Goal: Task Accomplishment & Management: Complete application form

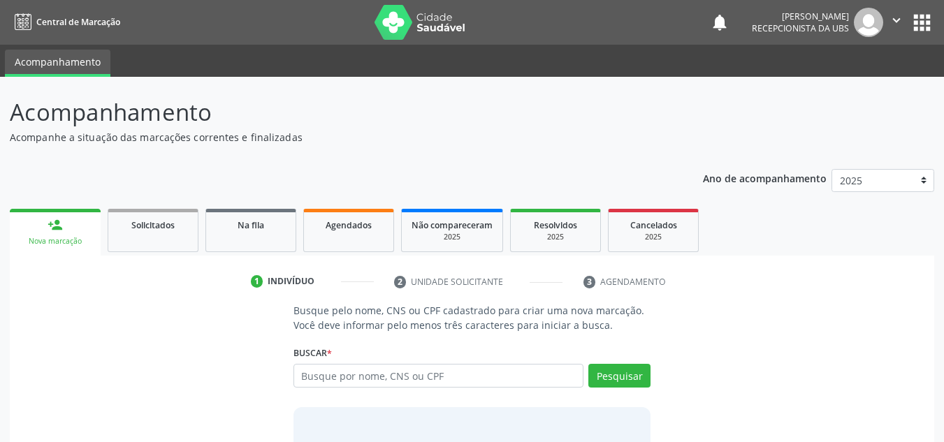
scroll to position [70, 0]
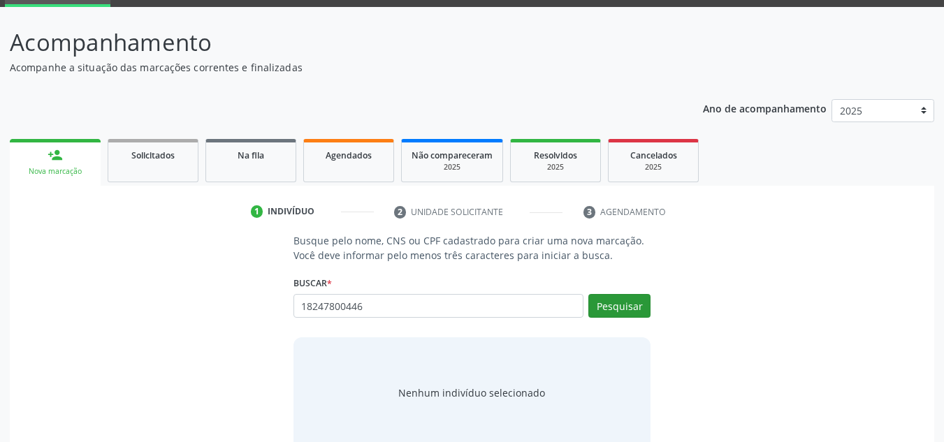
type input "18247800446"
click at [613, 305] on button "Pesquisar" at bounding box center [619, 306] width 62 height 24
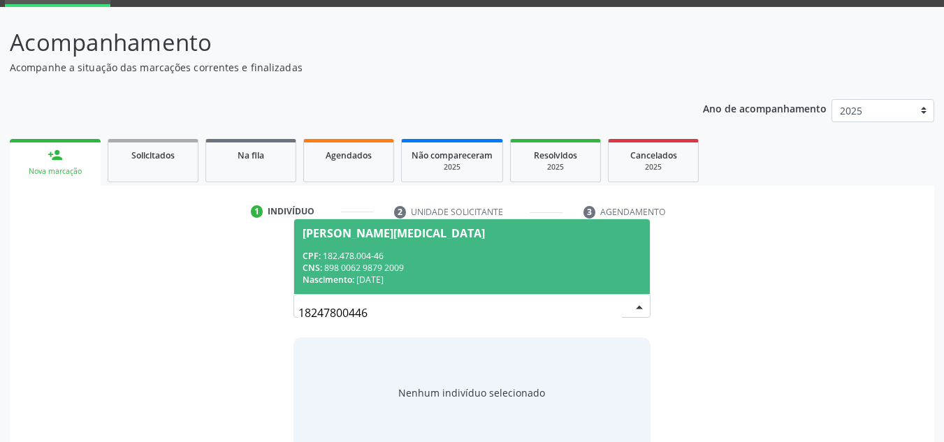
click at [358, 263] on div "CNS: 898 0062 9879 2009" at bounding box center [471, 268] width 339 height 12
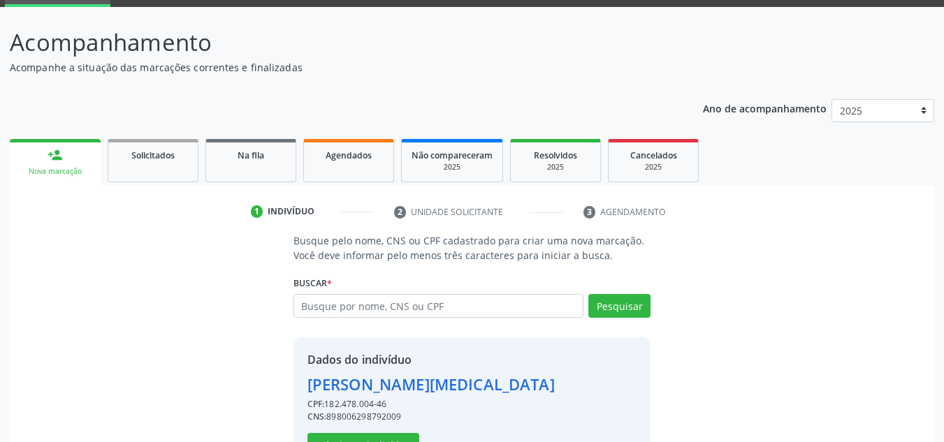
scroll to position [118, 0]
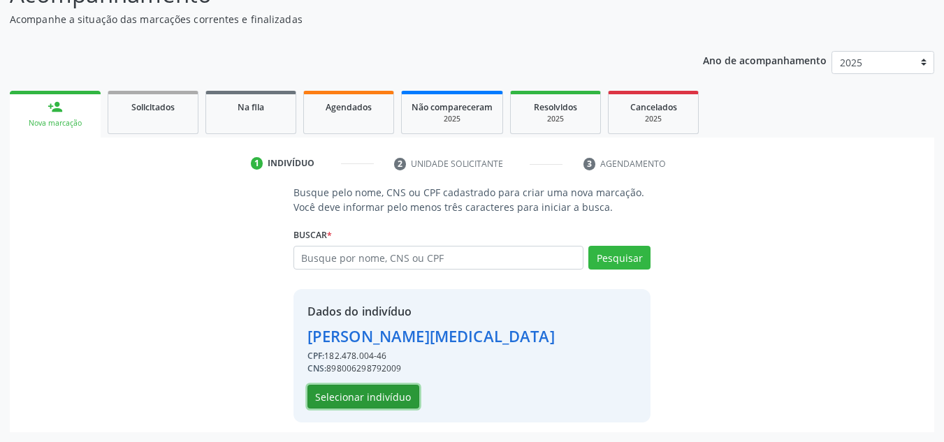
click at [344, 397] on button "Selecionar indivíduo" at bounding box center [363, 397] width 112 height 24
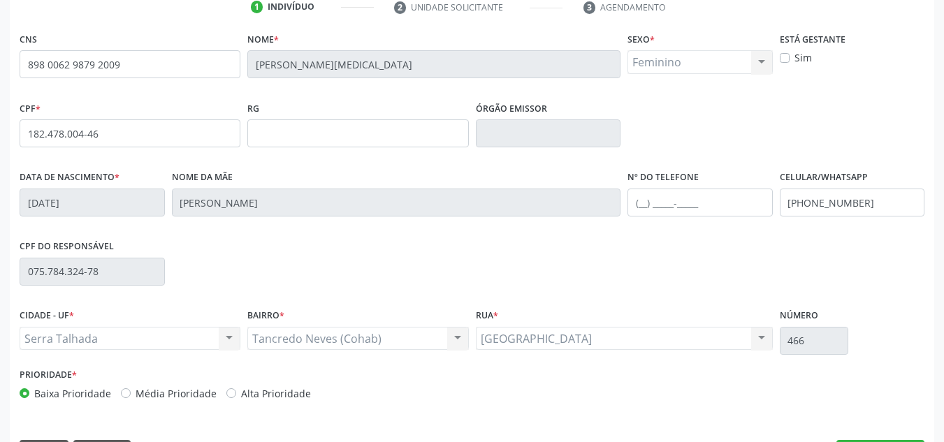
scroll to position [315, 0]
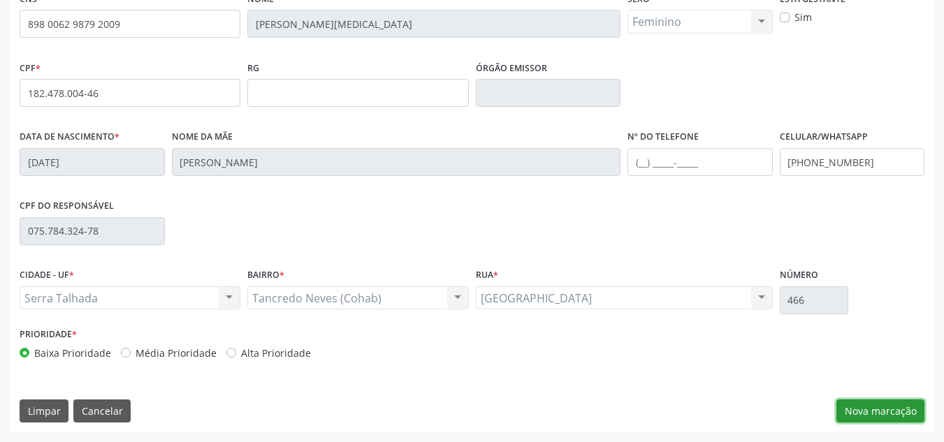
click at [872, 406] on button "Nova marcação" at bounding box center [880, 411] width 88 height 24
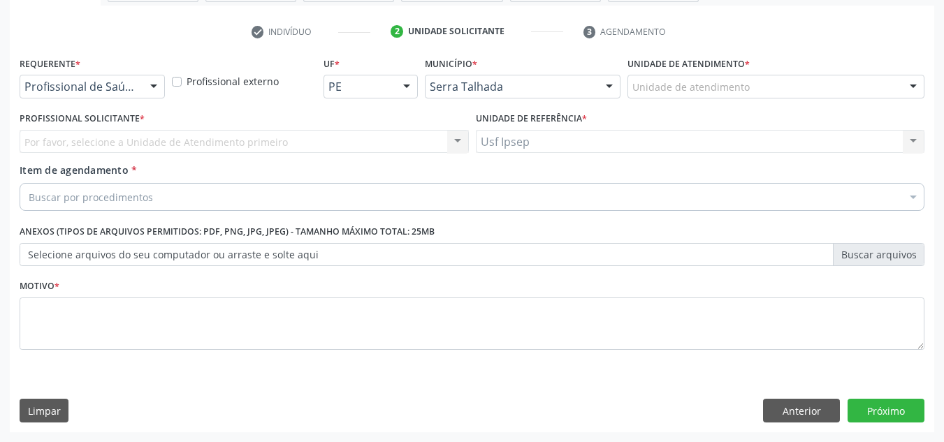
scroll to position [250, 0]
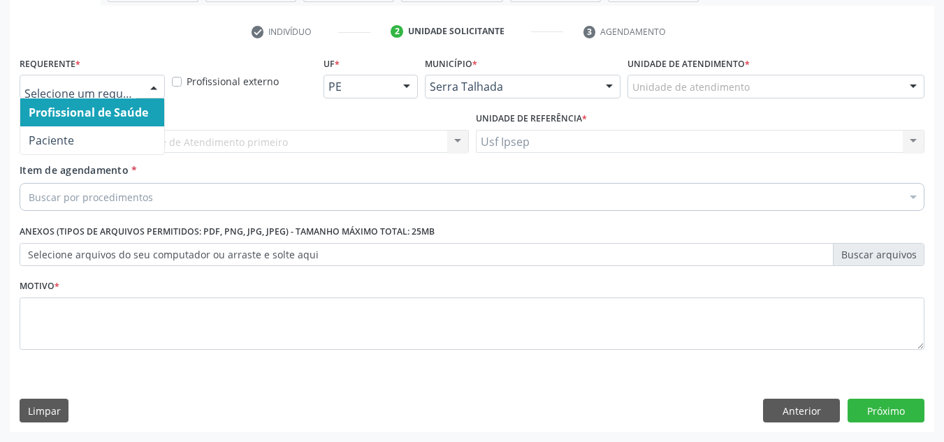
click at [156, 85] on div at bounding box center [153, 87] width 21 height 24
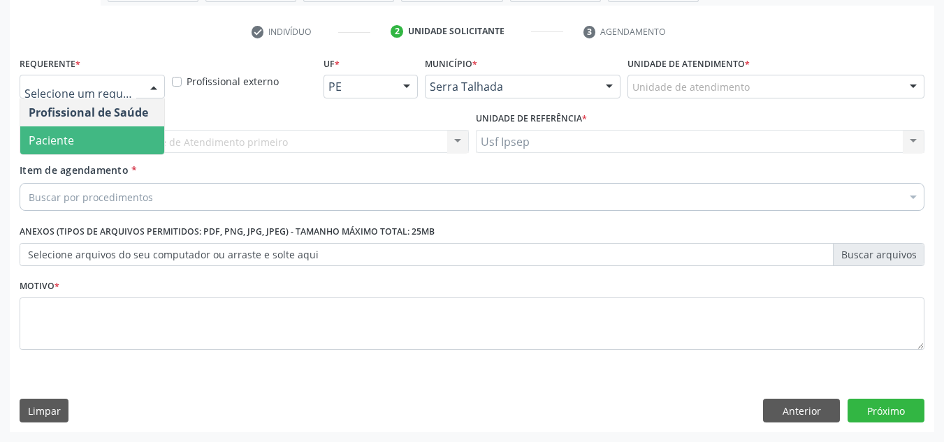
click at [88, 149] on span "Paciente" at bounding box center [92, 140] width 144 height 28
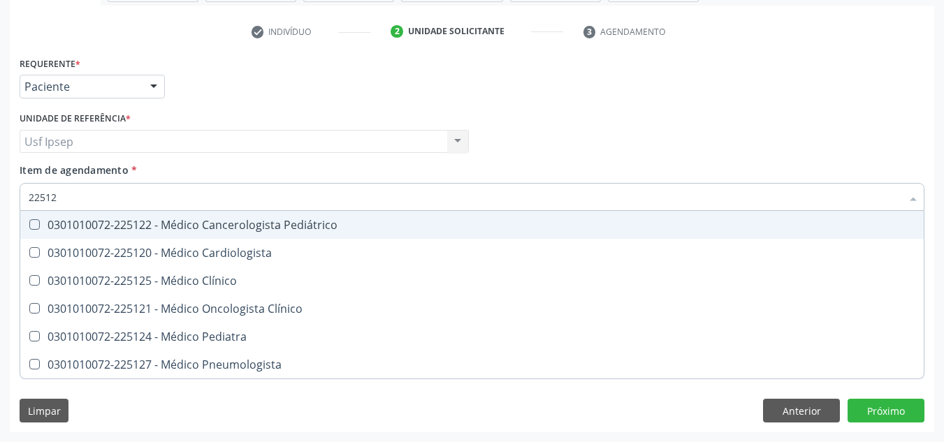
type input "225124"
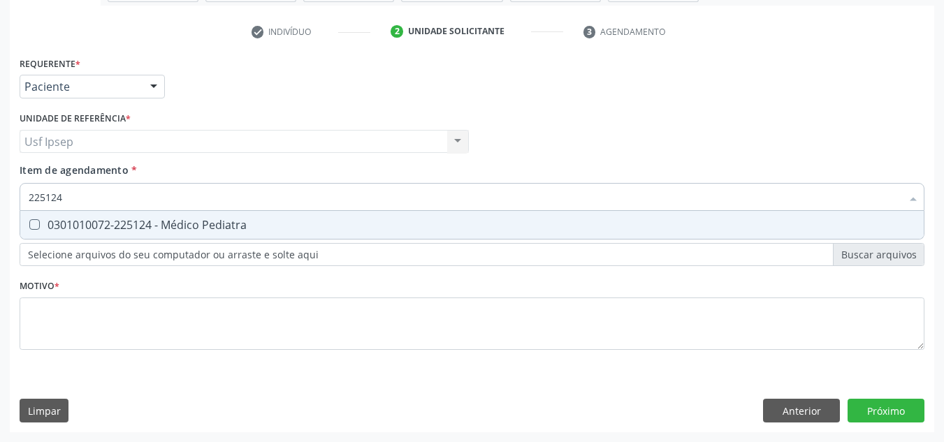
click at [32, 224] on Pediatra at bounding box center [34, 224] width 10 height 10
click at [29, 224] on Pediatra "checkbox" at bounding box center [24, 224] width 9 height 9
checkbox Pediatra "true"
click at [884, 410] on div "Requerente * Paciente Profissional de Saúde Paciente Nenhum resultado encontrad…" at bounding box center [472, 242] width 924 height 379
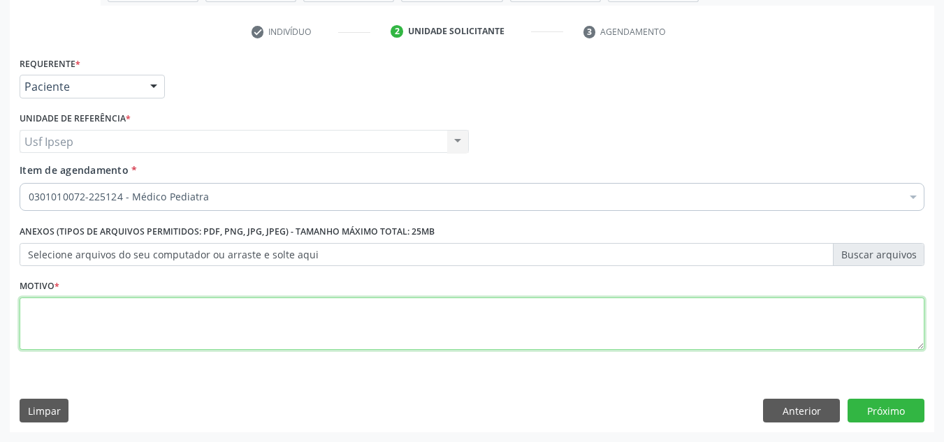
click at [75, 320] on textarea at bounding box center [472, 324] width 904 height 53
type textarea "1"
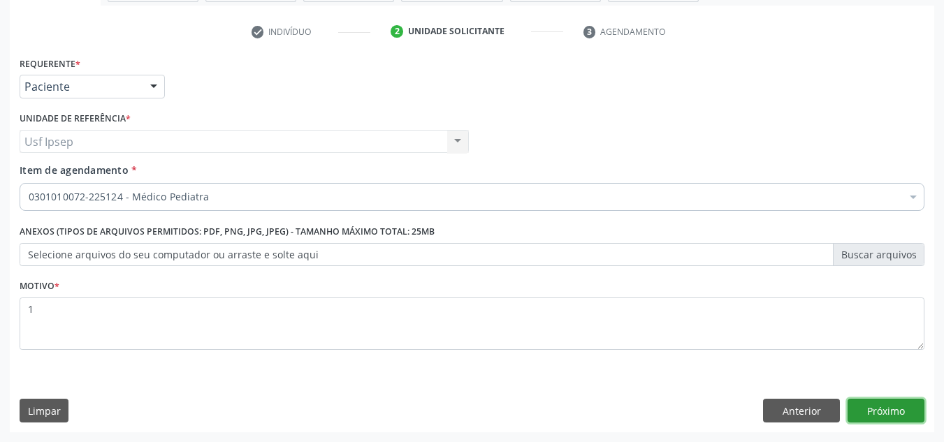
click at [879, 408] on button "Próximo" at bounding box center [885, 411] width 77 height 24
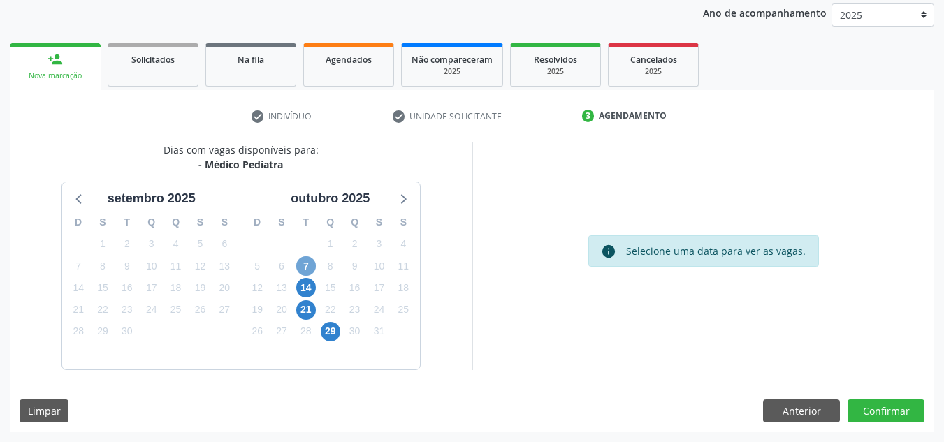
click at [305, 265] on span "7" at bounding box center [306, 266] width 20 height 20
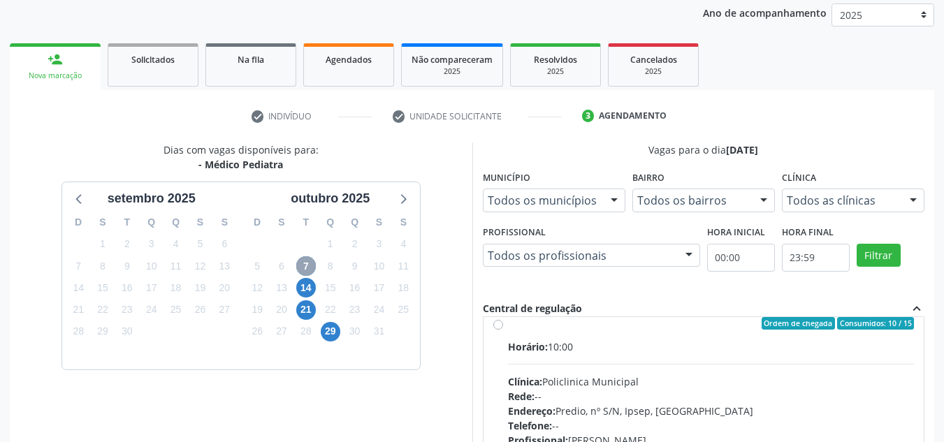
scroll to position [0, 0]
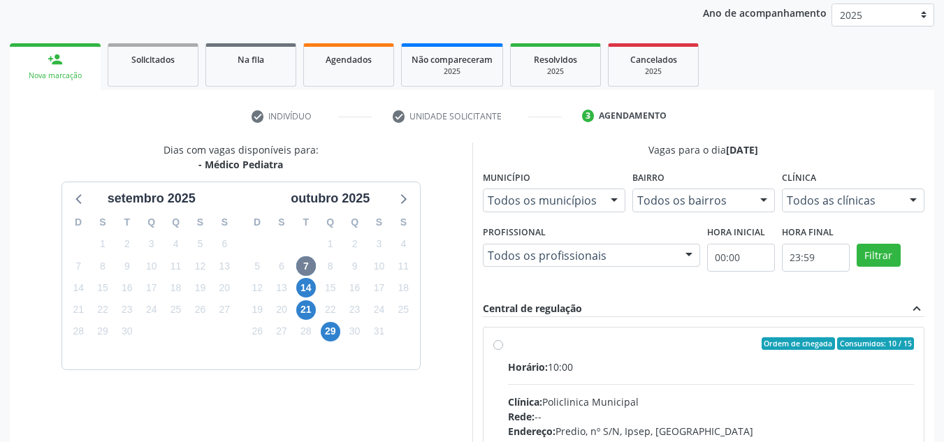
click at [508, 347] on label "Ordem de chegada Consumidos: 10 / 15 Horário: 10:00 Clínica: Policlinica Munici…" at bounding box center [711, 444] width 406 height 214
click at [496, 347] on input "Ordem de chegada Consumidos: 10 / 15 Horário: 10:00 Clínica: Policlinica Munici…" at bounding box center [498, 343] width 10 height 13
radio input "true"
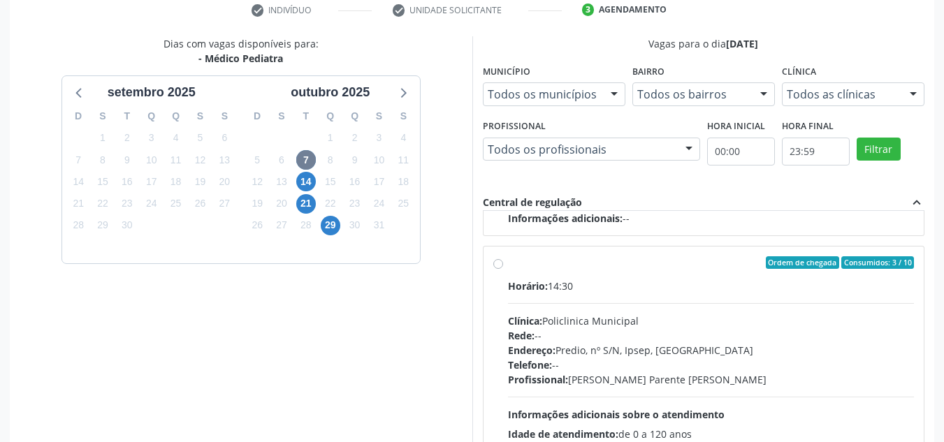
scroll to position [393, 0]
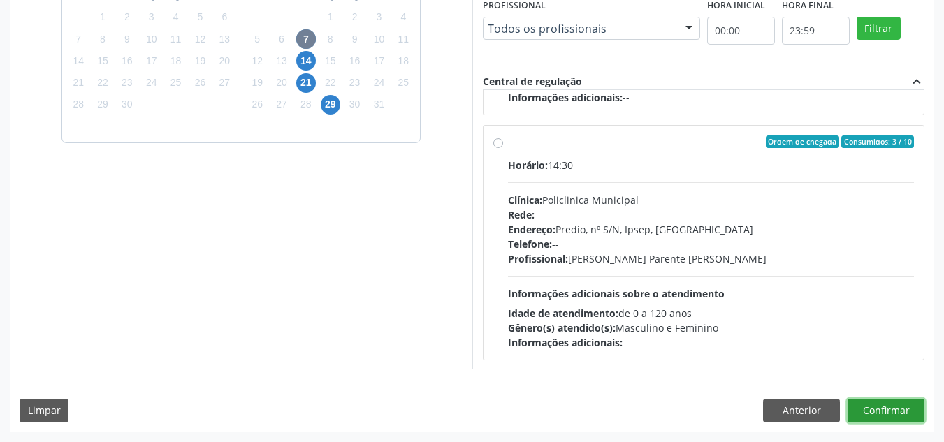
click at [867, 409] on button "Confirmar" at bounding box center [885, 411] width 77 height 24
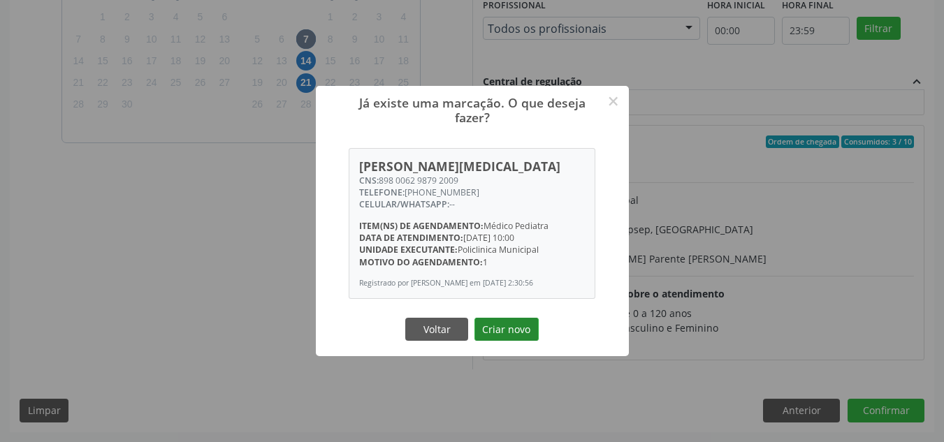
click at [508, 330] on button "Criar novo" at bounding box center [506, 330] width 64 height 24
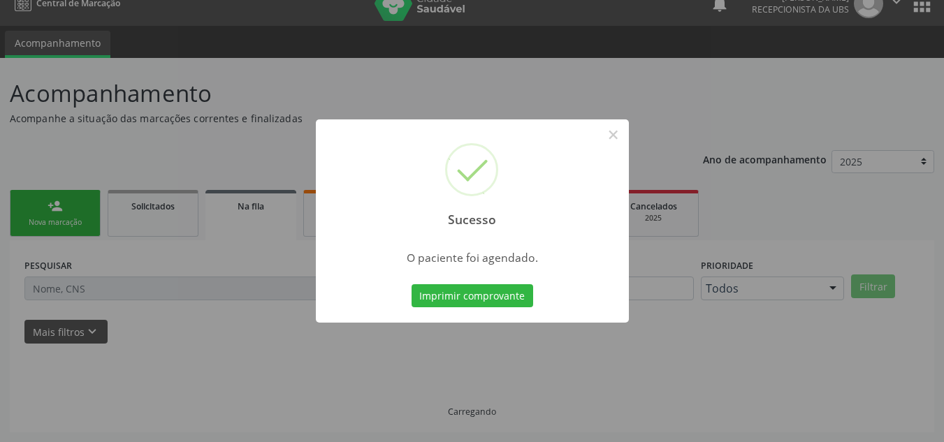
scroll to position [19, 0]
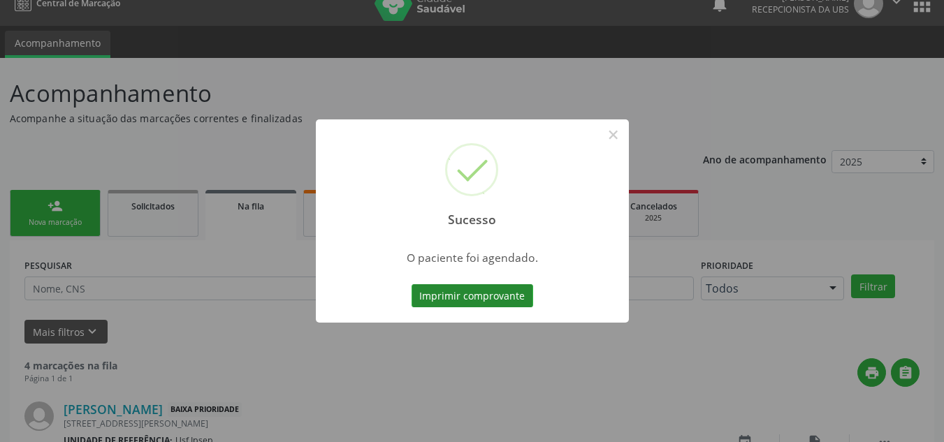
click at [489, 290] on button "Imprimir comprovante" at bounding box center [472, 296] width 122 height 24
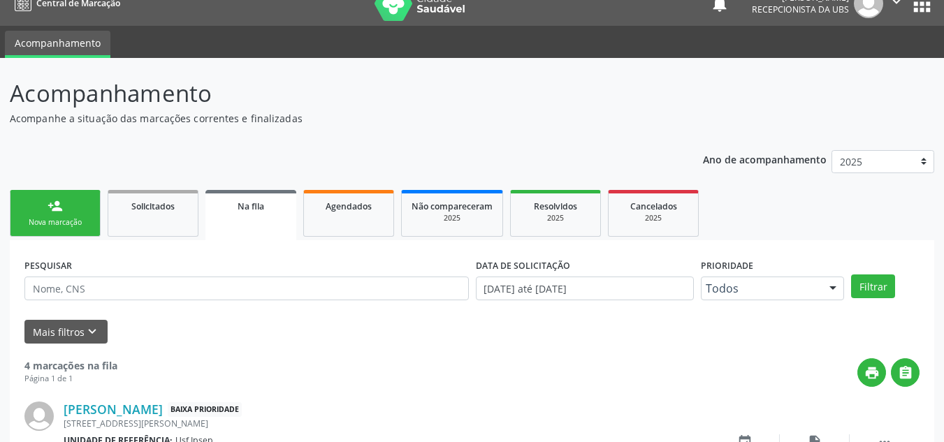
click at [75, 214] on link "person_add Nova marcação" at bounding box center [55, 213] width 91 height 47
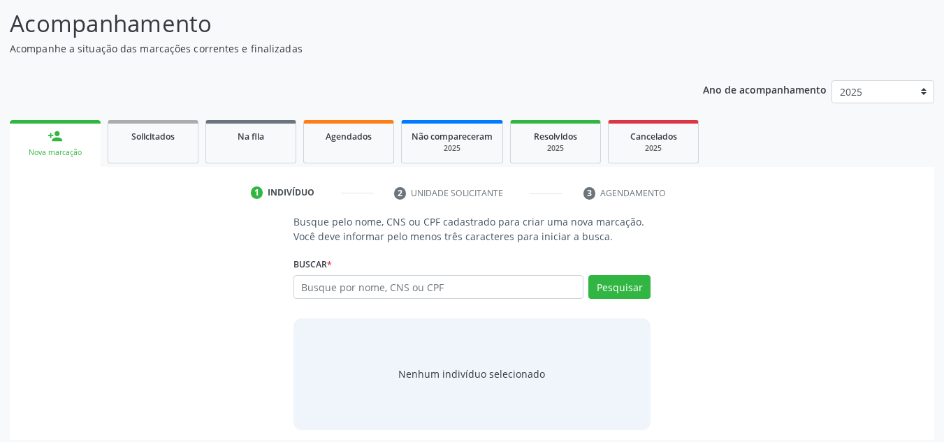
scroll to position [96, 0]
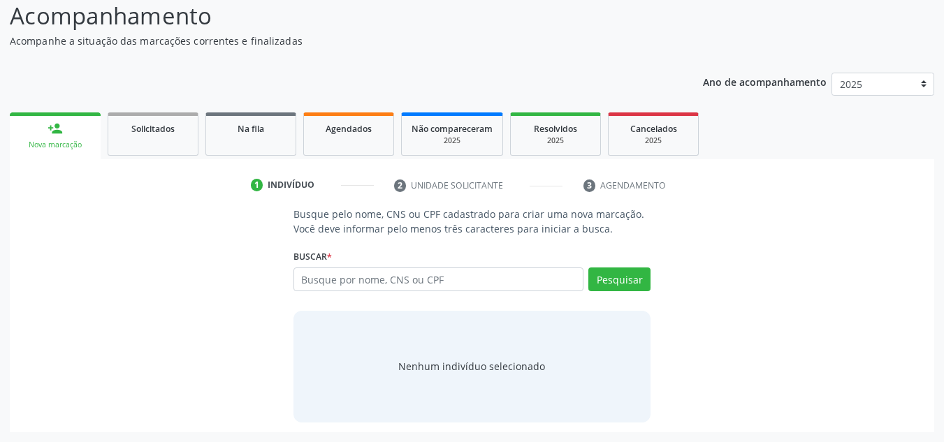
click at [66, 143] on div "Nova marcação" at bounding box center [55, 145] width 71 height 10
click at [311, 280] on input "text" at bounding box center [438, 279] width 291 height 24
click at [309, 279] on input "text" at bounding box center [438, 279] width 291 height 24
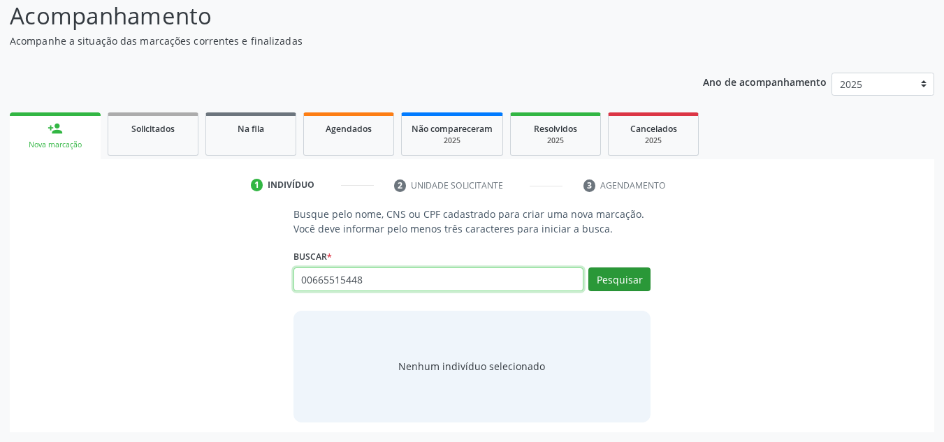
type input "00665515448"
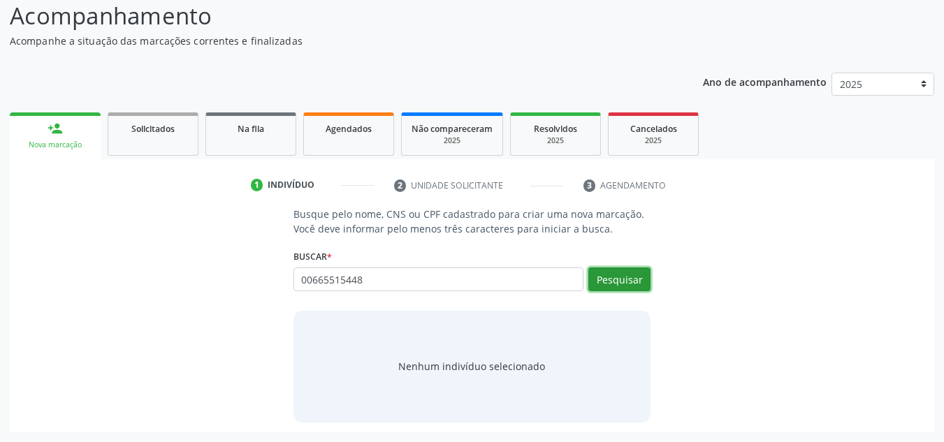
click at [615, 277] on button "Pesquisar" at bounding box center [619, 279] width 62 height 24
type input "00665515448"
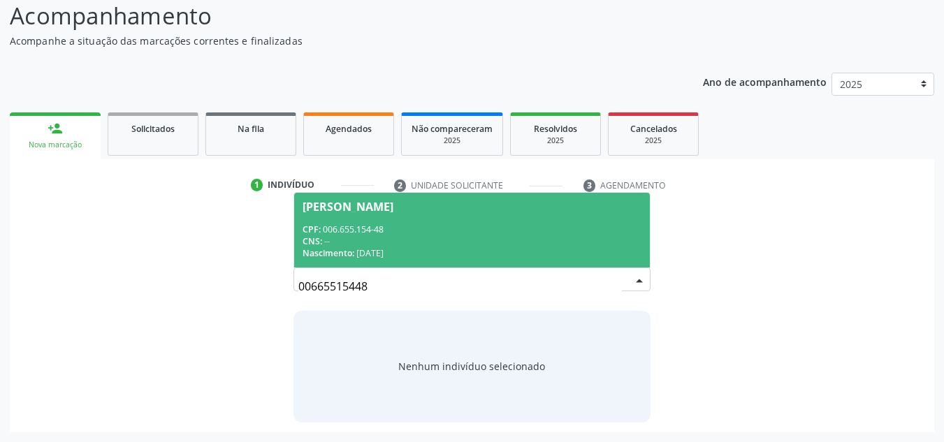
click at [325, 212] on div "Iara Maria Frazão de Lima Marques" at bounding box center [347, 206] width 91 height 11
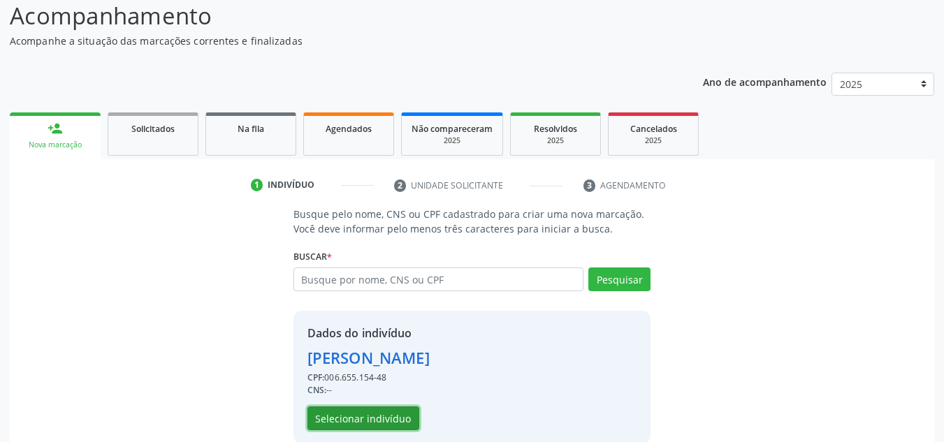
click at [330, 415] on button "Selecionar indivíduo" at bounding box center [363, 418] width 112 height 24
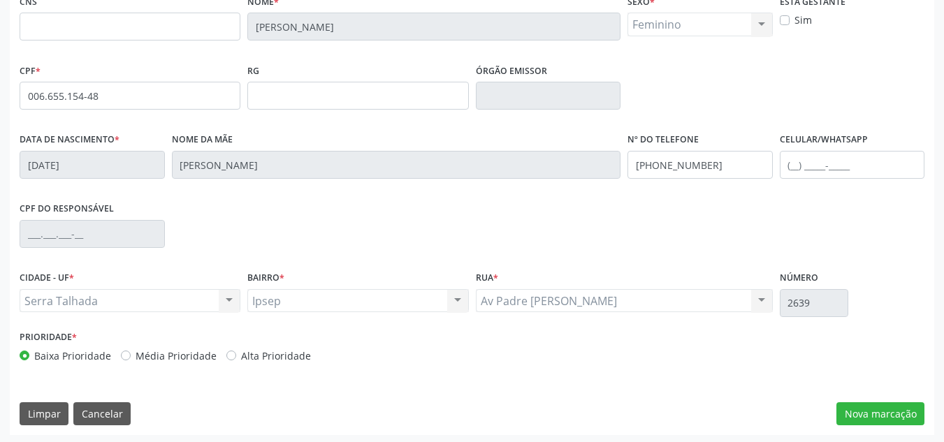
scroll to position [315, 0]
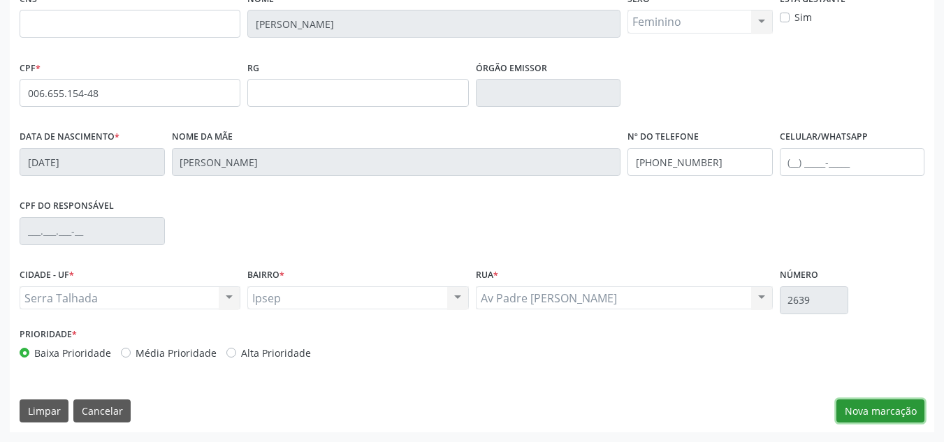
click at [872, 419] on button "Nova marcação" at bounding box center [880, 411] width 88 height 24
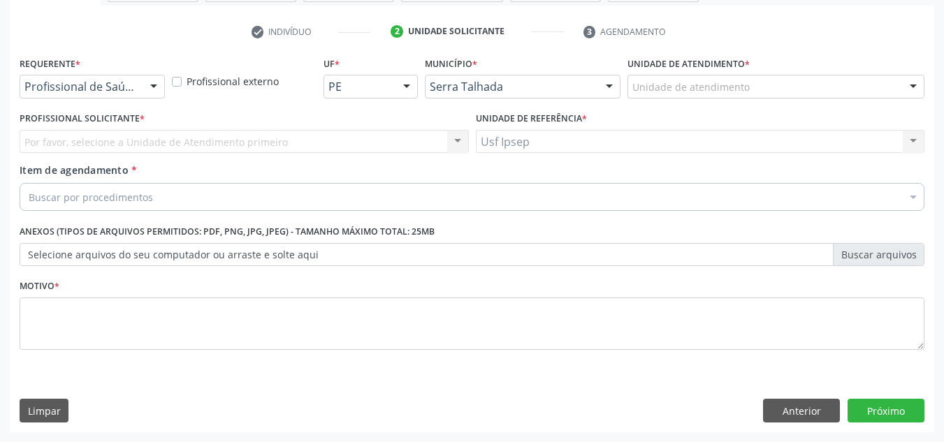
scroll to position [250, 0]
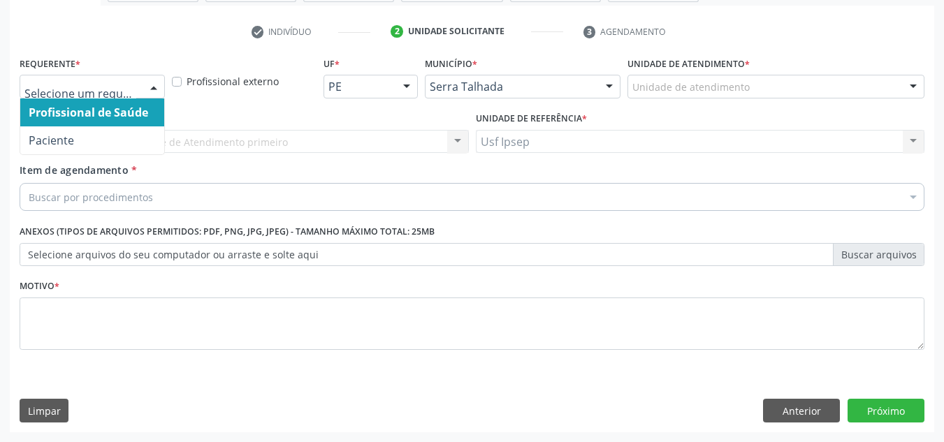
click at [155, 91] on div at bounding box center [153, 87] width 21 height 24
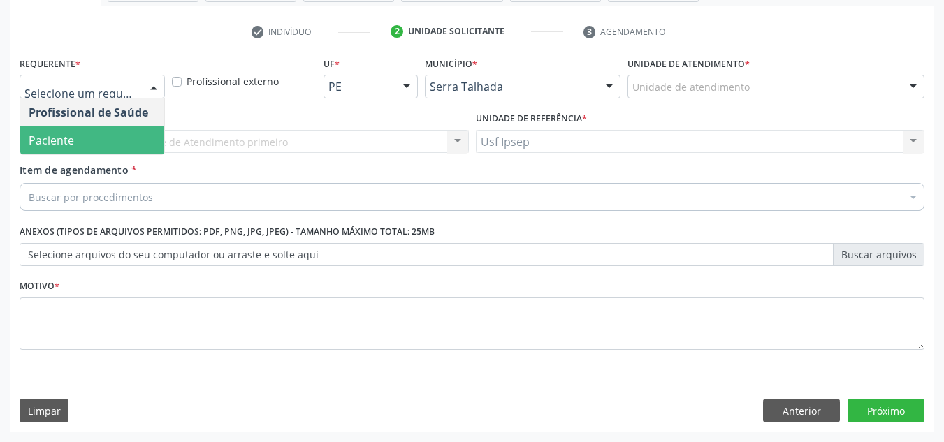
click at [115, 145] on span "Paciente" at bounding box center [92, 140] width 144 height 28
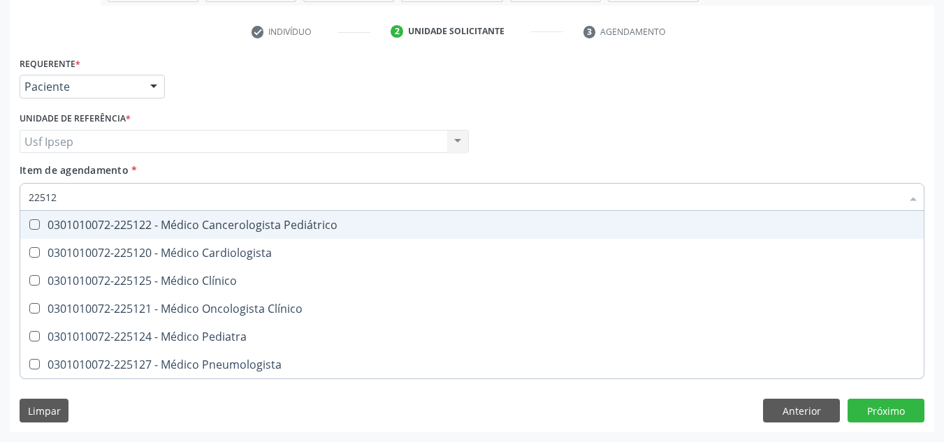
type input "225124"
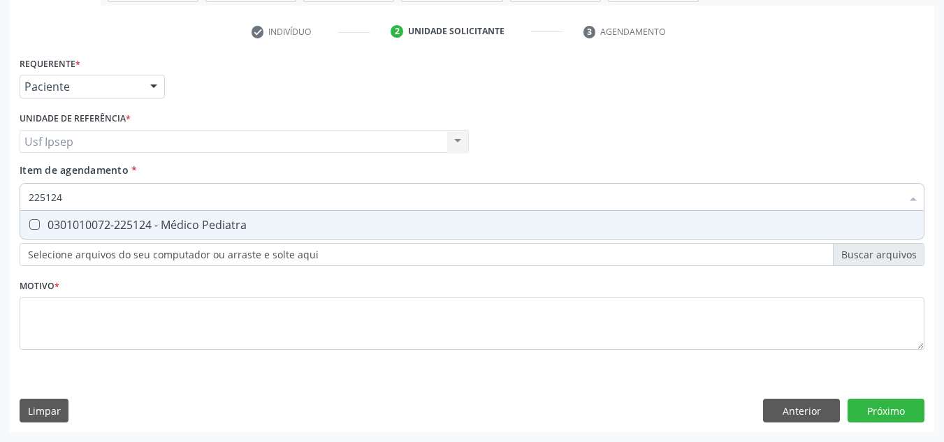
click at [36, 220] on Pediatra at bounding box center [34, 224] width 10 height 10
click at [29, 220] on Pediatra "checkbox" at bounding box center [24, 224] width 9 height 9
checkbox Pediatra "true"
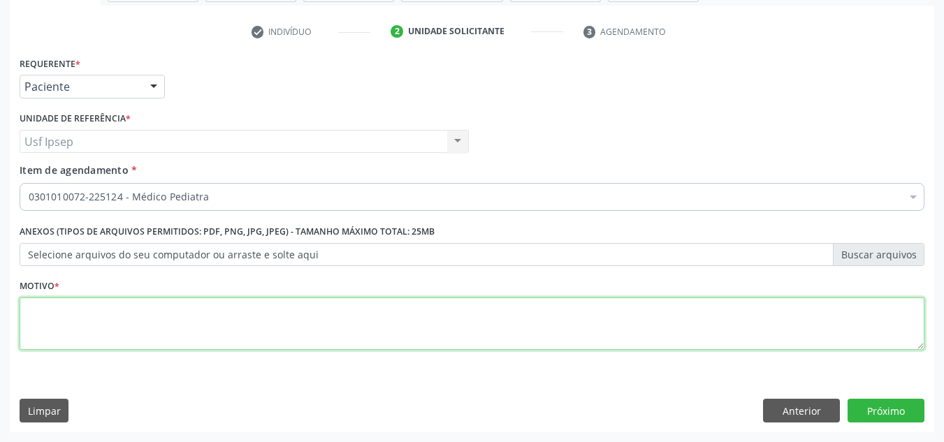
click at [39, 330] on div "Requerente * Paciente Profissional de Saúde Paciente Nenhum resultado encontrad…" at bounding box center [472, 211] width 904 height 316
type textarea "1"
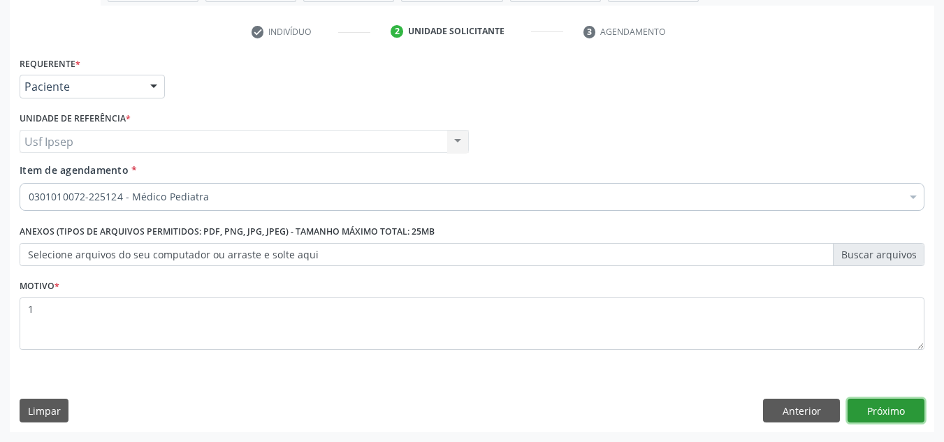
click at [883, 405] on button "Próximo" at bounding box center [885, 411] width 77 height 24
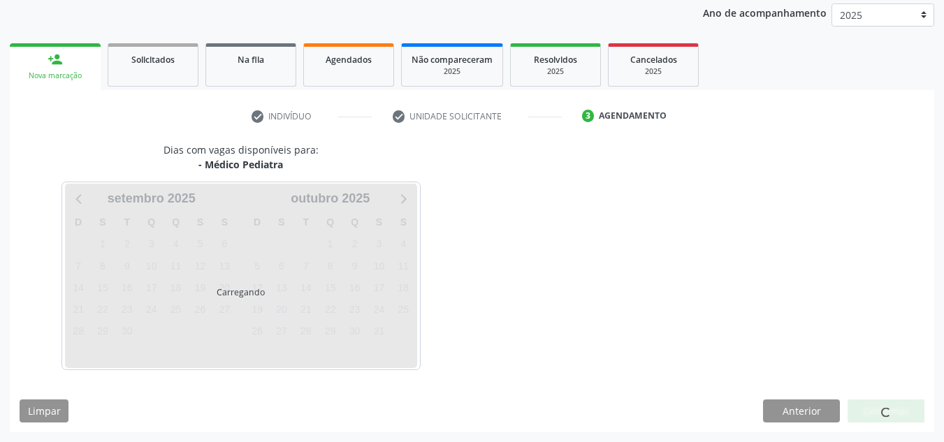
scroll to position [166, 0]
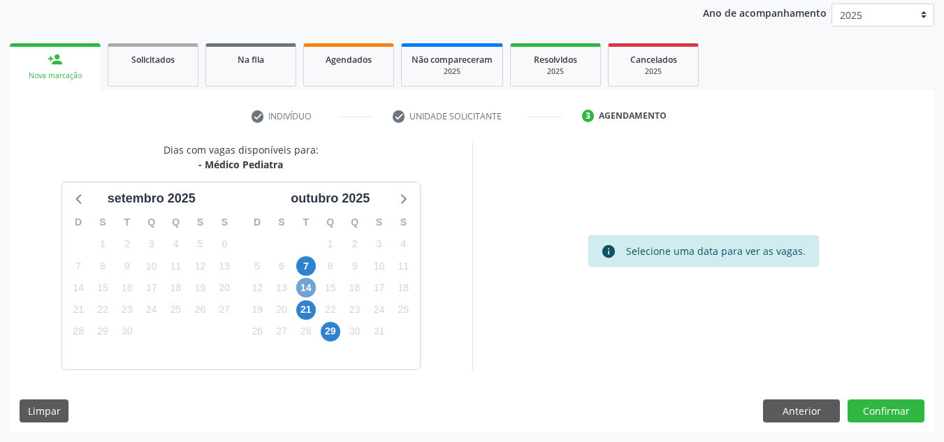
click at [307, 290] on span "14" at bounding box center [306, 288] width 20 height 20
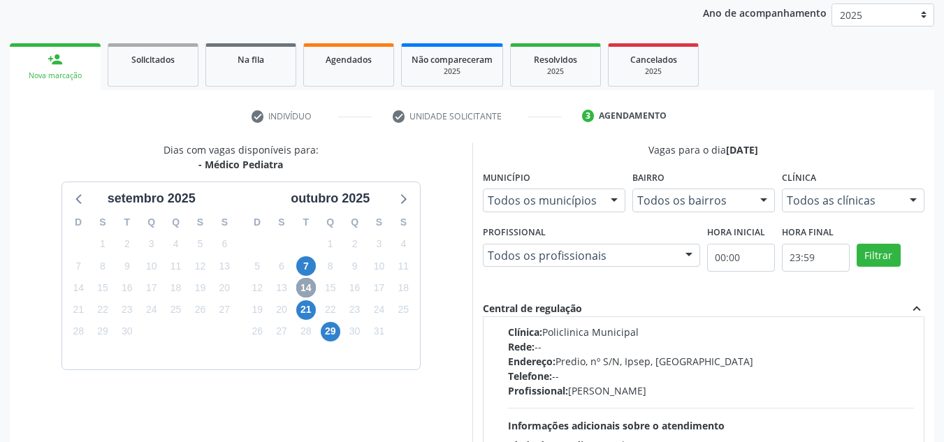
scroll to position [0, 0]
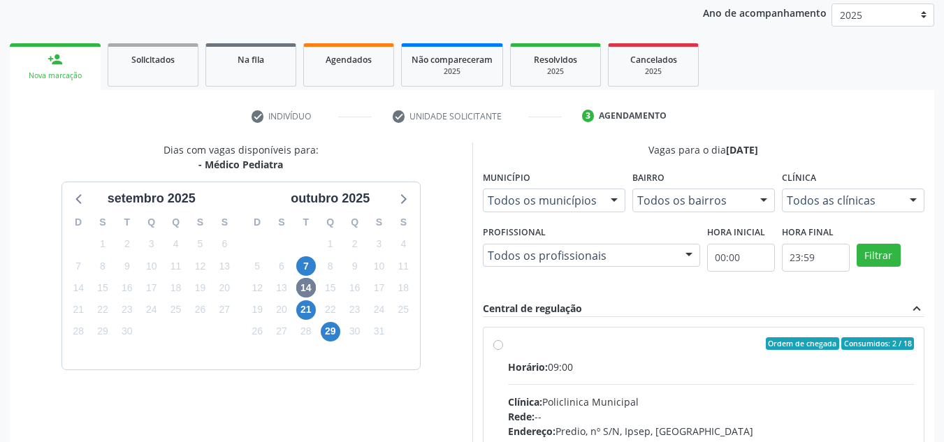
click at [508, 343] on label "Ordem de chegada Consumidos: 2 / 18 Horário: 09:00 Clínica: Policlinica Municip…" at bounding box center [711, 444] width 406 height 214
click at [501, 343] on input "Ordem de chegada Consumidos: 2 / 18 Horário: 09:00 Clínica: Policlinica Municip…" at bounding box center [498, 343] width 10 height 13
radio input "true"
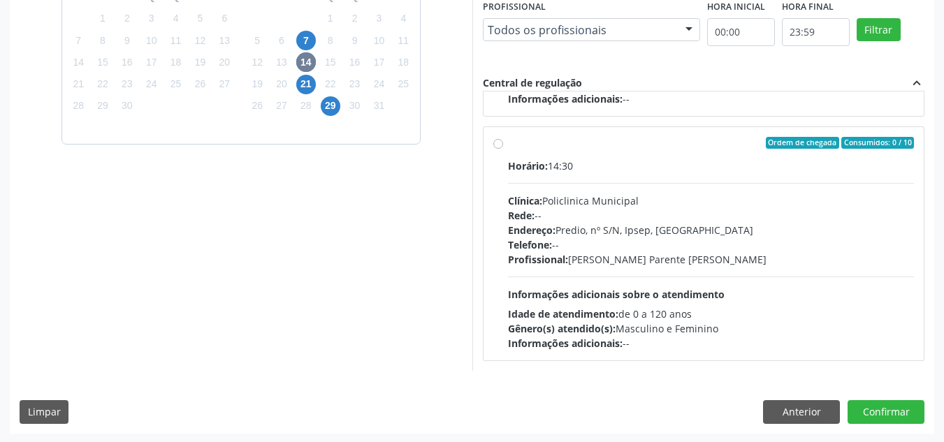
scroll to position [393, 0]
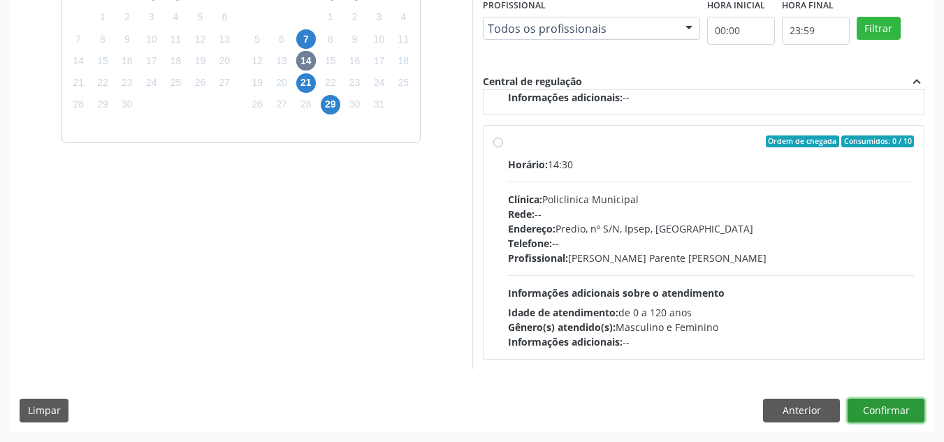
click at [878, 411] on button "Confirmar" at bounding box center [885, 411] width 77 height 24
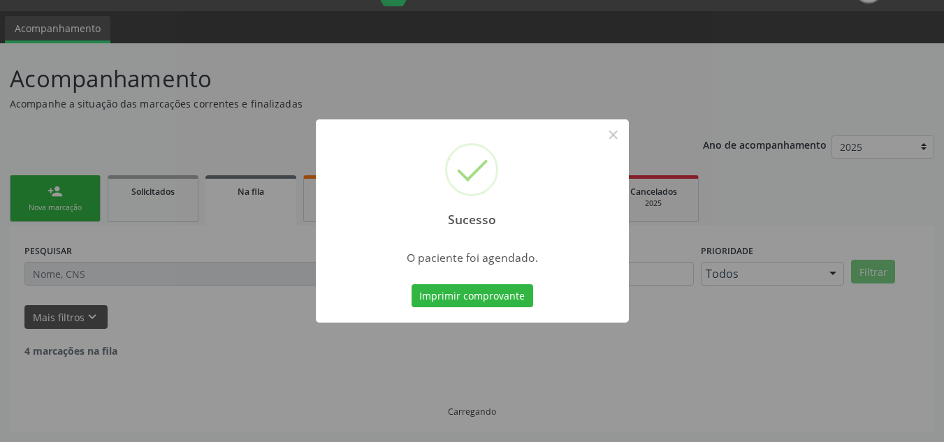
scroll to position [19, 0]
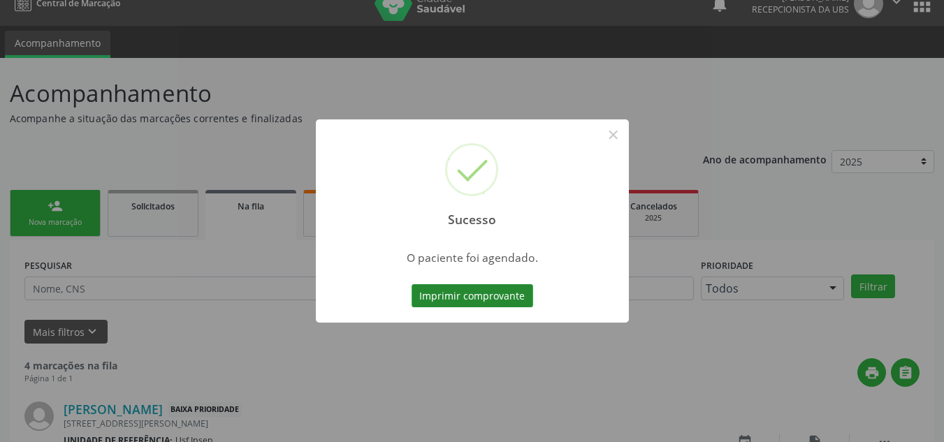
click at [434, 296] on button "Imprimir comprovante" at bounding box center [472, 296] width 122 height 24
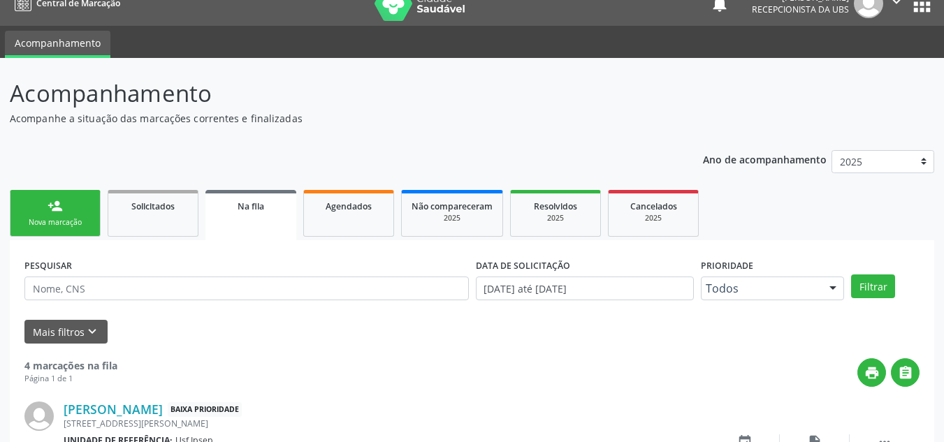
click at [49, 237] on link "person_add Nova marcação" at bounding box center [55, 213] width 91 height 47
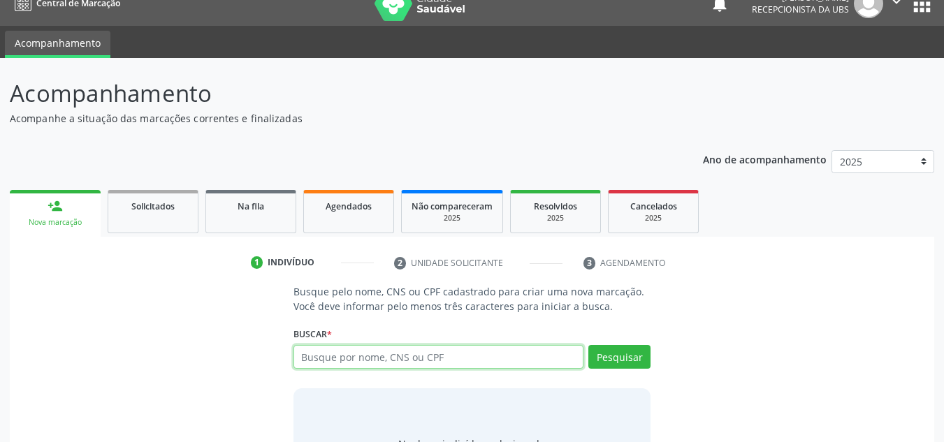
click at [307, 355] on input "text" at bounding box center [438, 357] width 291 height 24
type input "00001119451"
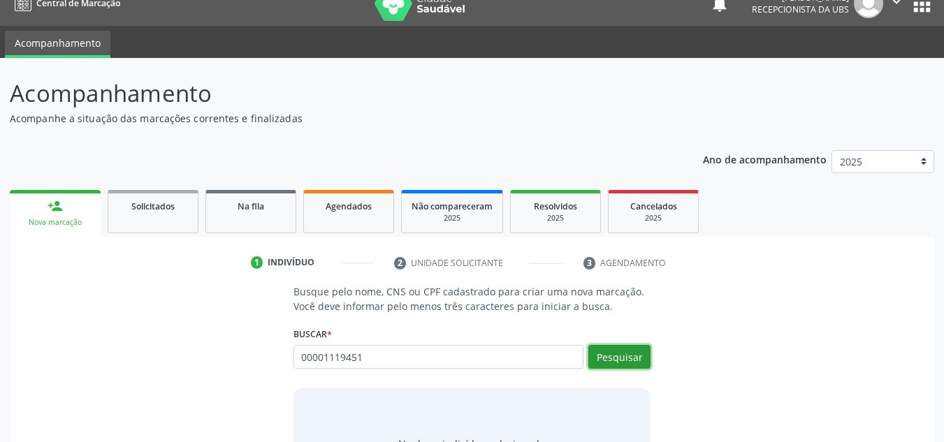
click at [618, 361] on button "Pesquisar" at bounding box center [619, 357] width 62 height 24
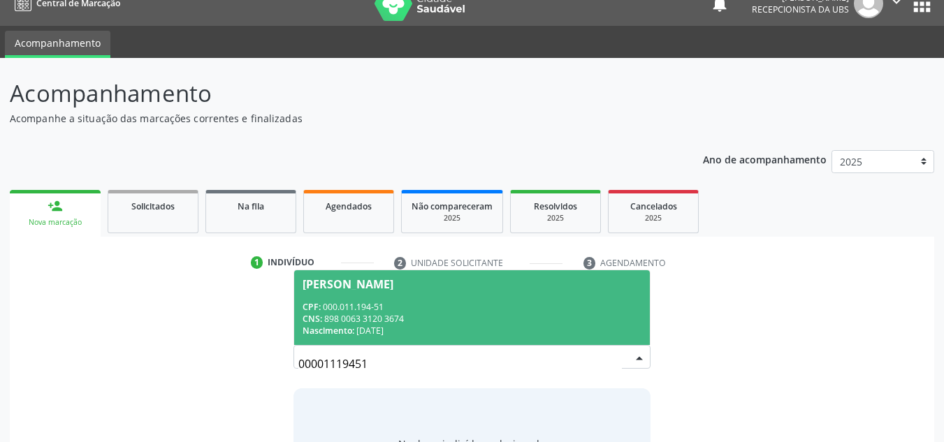
click at [349, 281] on div "Jose Alex Alves da Silva" at bounding box center [347, 284] width 91 height 11
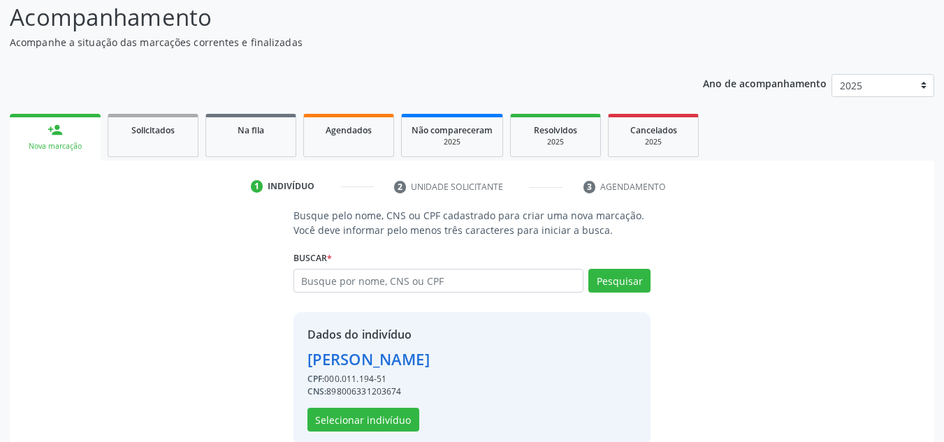
scroll to position [118, 0]
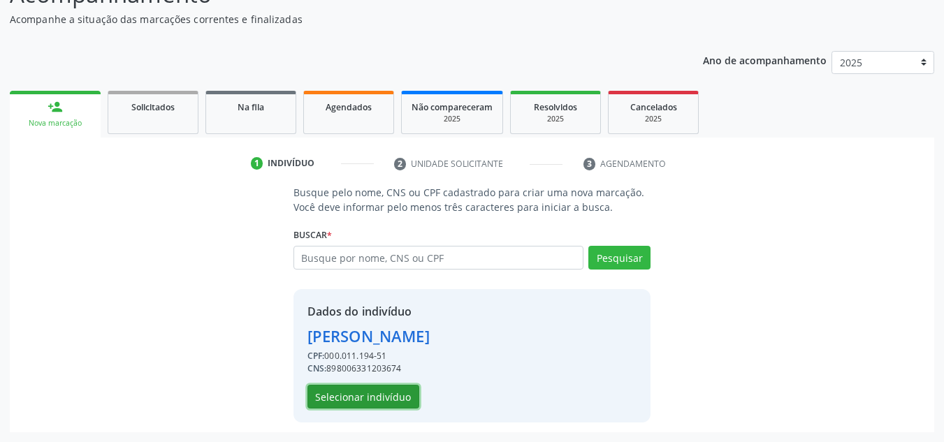
click at [347, 396] on button "Selecionar indivíduo" at bounding box center [363, 397] width 112 height 24
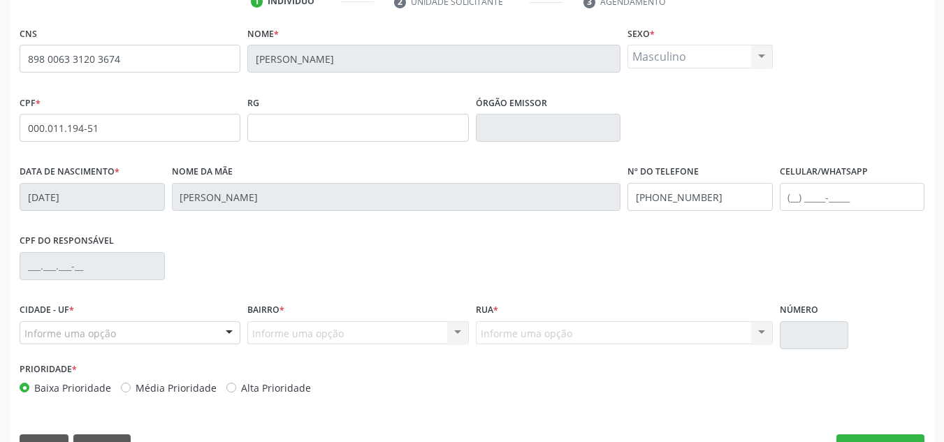
scroll to position [315, 0]
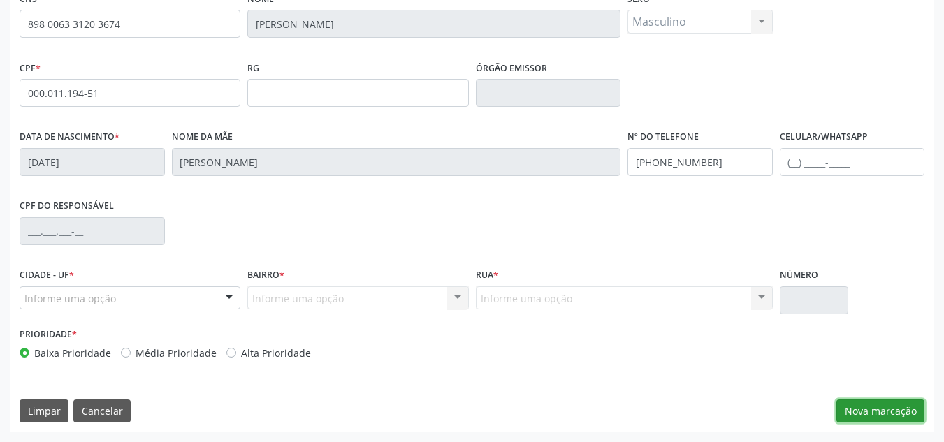
click at [843, 406] on button "Nova marcação" at bounding box center [880, 411] width 88 height 24
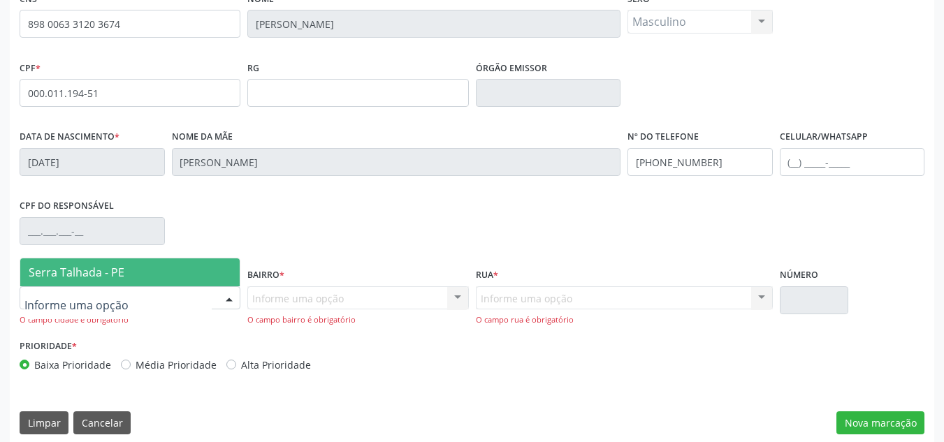
click at [50, 267] on span "Serra Talhada - PE" at bounding box center [77, 272] width 96 height 15
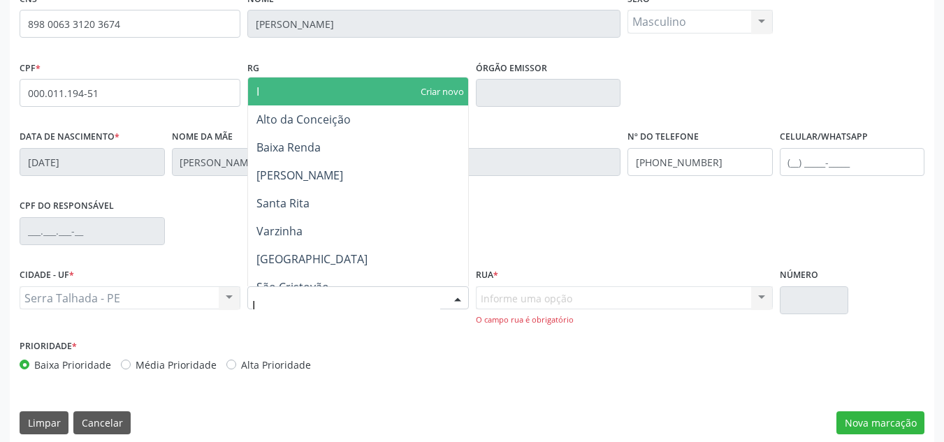
type input "IP"
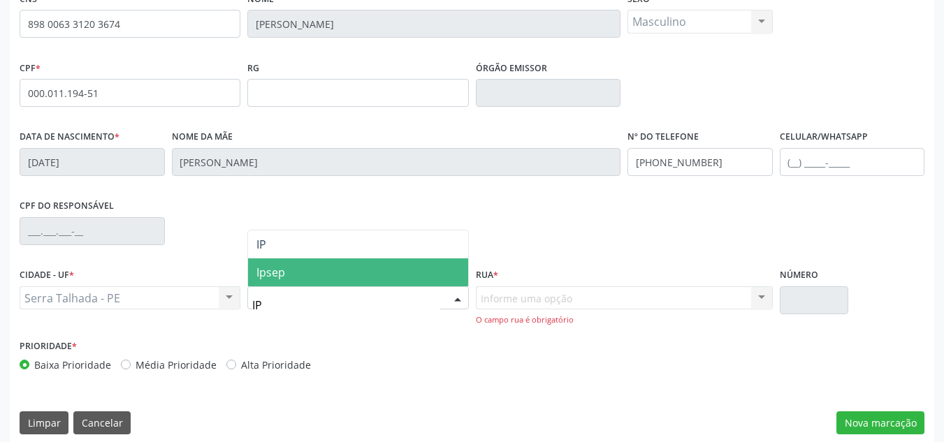
click at [281, 274] on span "Ipsep" at bounding box center [270, 272] width 29 height 15
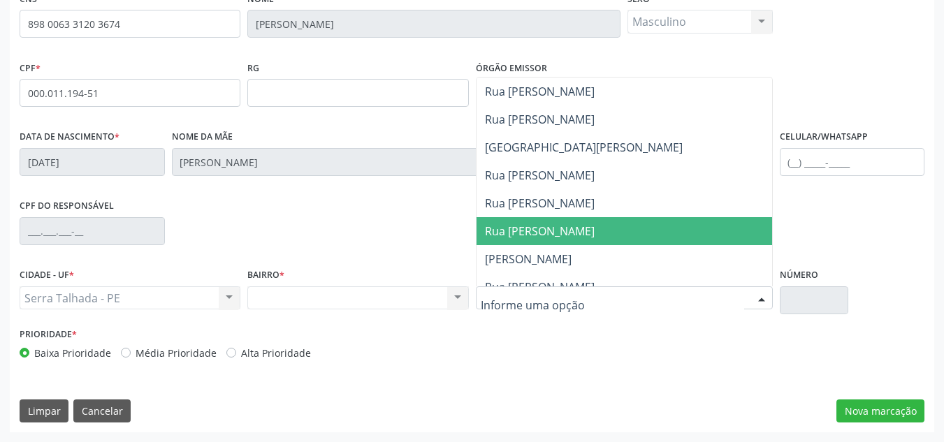
click at [506, 237] on span "Rua Francisco de Souza Melo" at bounding box center [540, 230] width 110 height 15
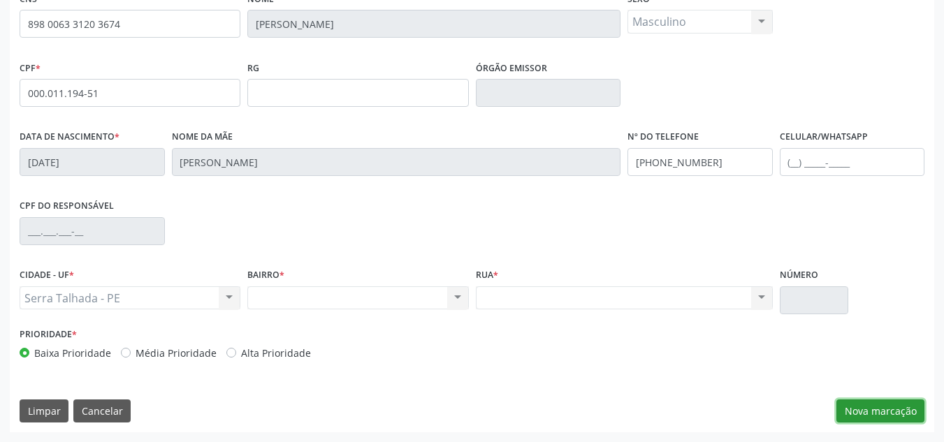
click at [866, 412] on button "Nova marcação" at bounding box center [880, 411] width 88 height 24
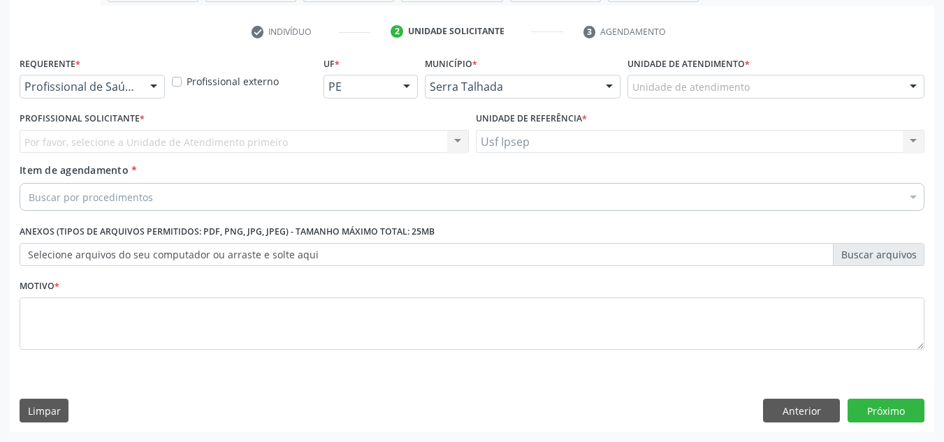
scroll to position [250, 0]
click at [151, 89] on div at bounding box center [153, 87] width 21 height 24
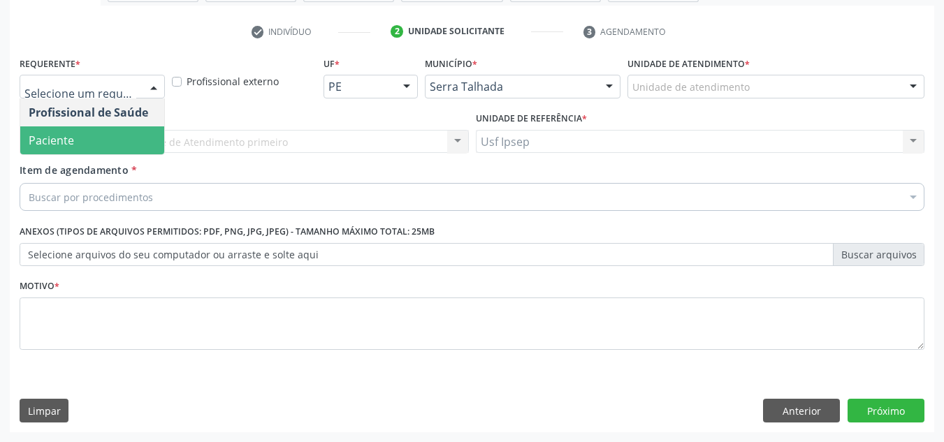
click at [88, 134] on span "Paciente" at bounding box center [92, 140] width 144 height 28
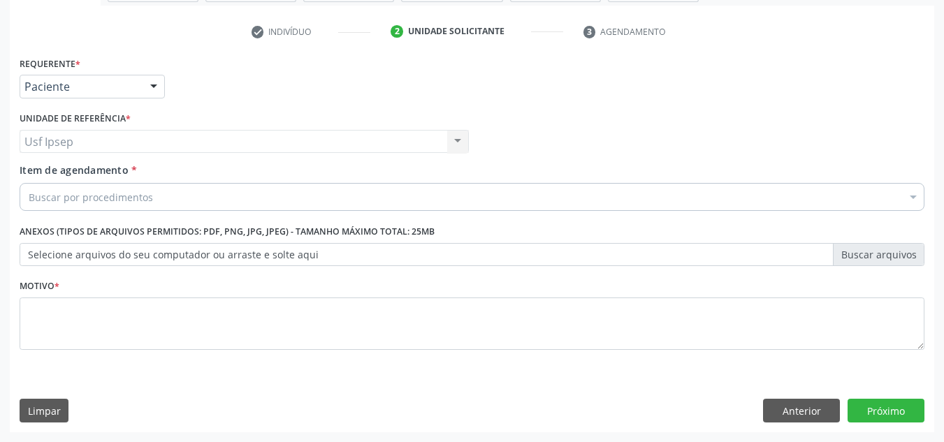
click at [45, 168] on span "Item de agendamento" at bounding box center [74, 169] width 109 height 13
click at [29, 183] on input "Item de agendamento *" at bounding box center [29, 197] width 0 height 28
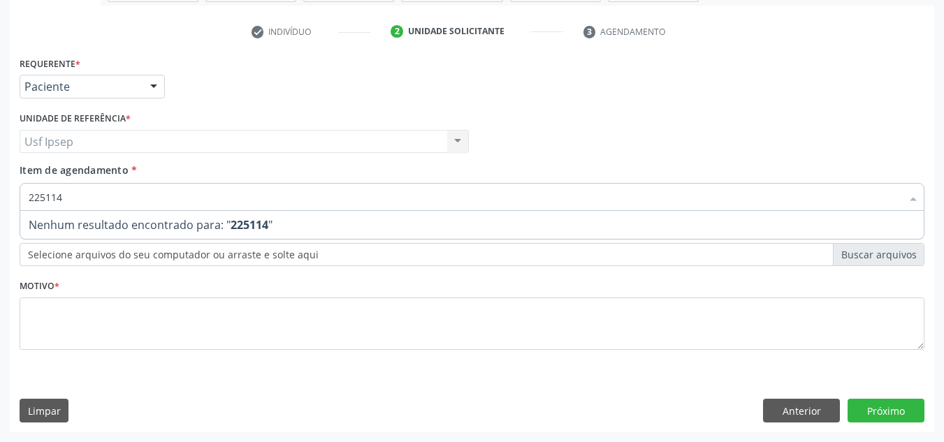
click at [64, 194] on input "225114" at bounding box center [465, 197] width 872 height 28
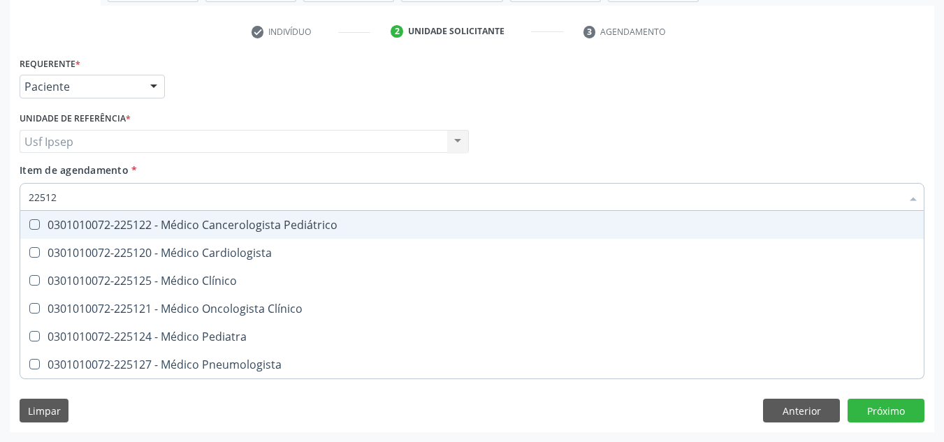
type input "225124"
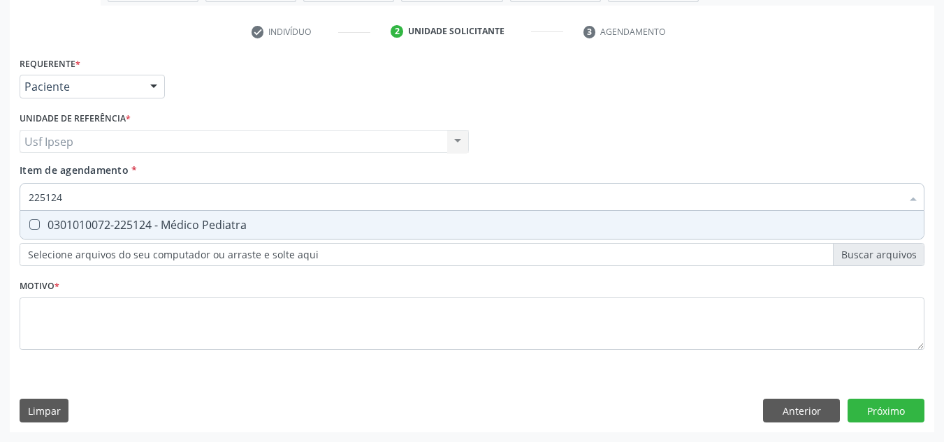
click at [38, 221] on Pediatra at bounding box center [34, 224] width 10 height 10
click at [29, 221] on Pediatra "checkbox" at bounding box center [24, 224] width 9 height 9
checkbox Pediatra "true"
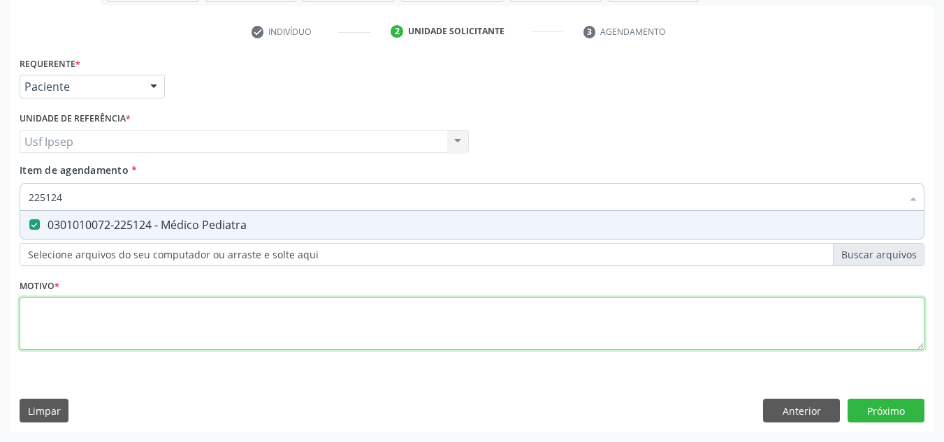
click at [36, 326] on div "Requerente * Paciente Profissional de Saúde Paciente Nenhum resultado encontrad…" at bounding box center [472, 211] width 904 height 316
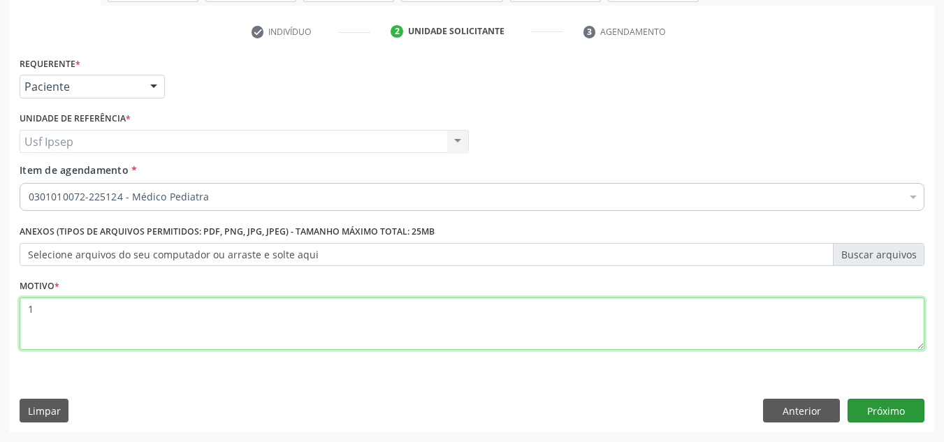
type textarea "1"
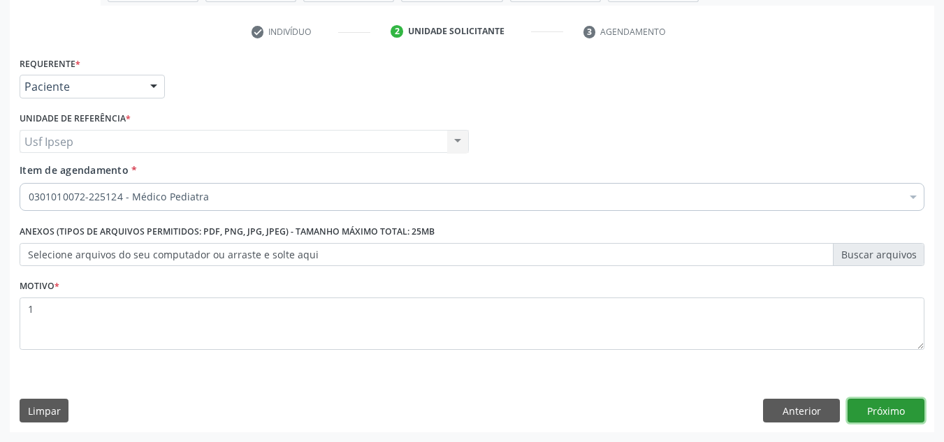
click at [873, 413] on button "Próximo" at bounding box center [885, 411] width 77 height 24
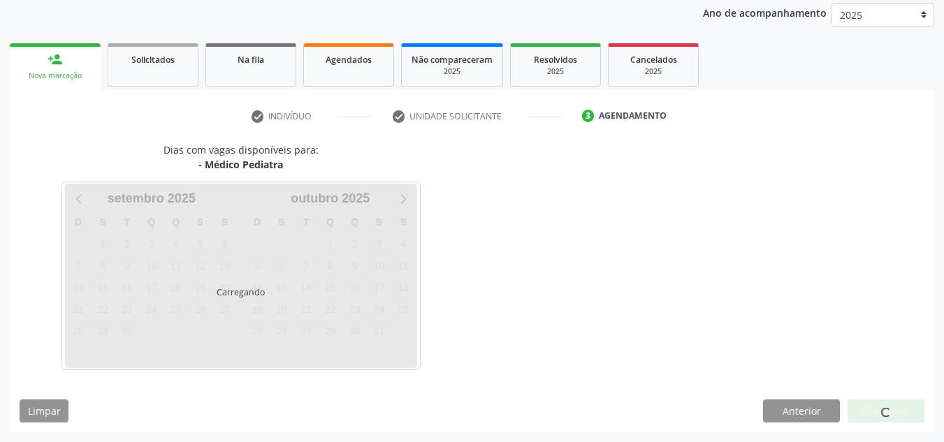
scroll to position [166, 0]
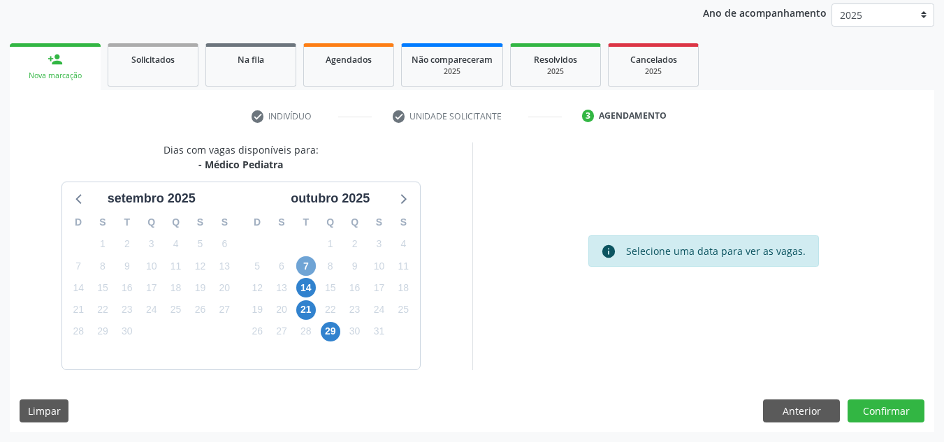
click at [312, 270] on span "7" at bounding box center [306, 266] width 20 height 20
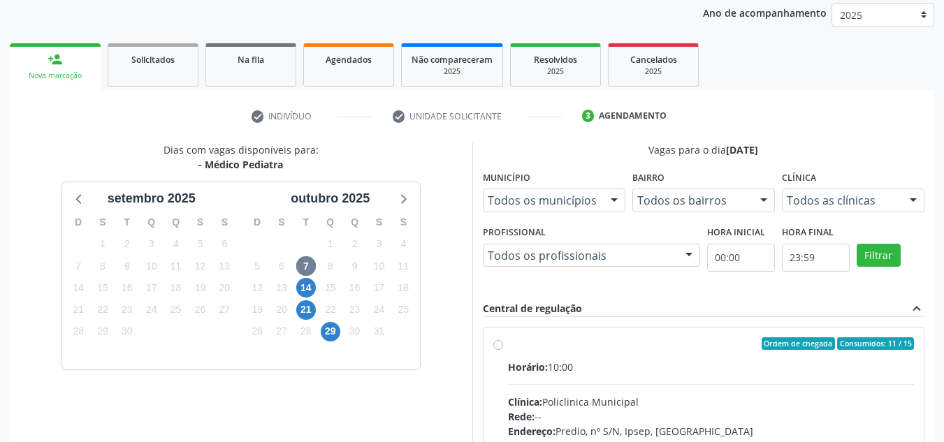
click at [494, 351] on div "Ordem de chegada Consumidos: 11 / 15 Horário: 10:00 Clínica: Policlinica Munici…" at bounding box center [703, 444] width 421 height 214
radio input "true"
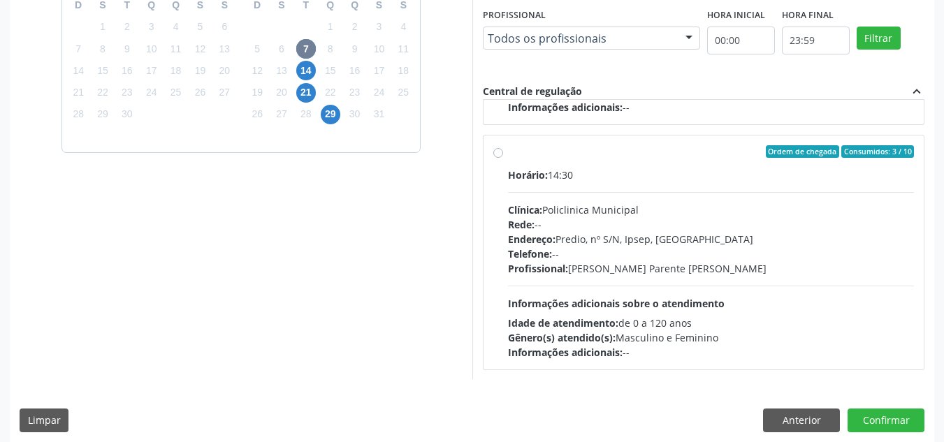
scroll to position [393, 0]
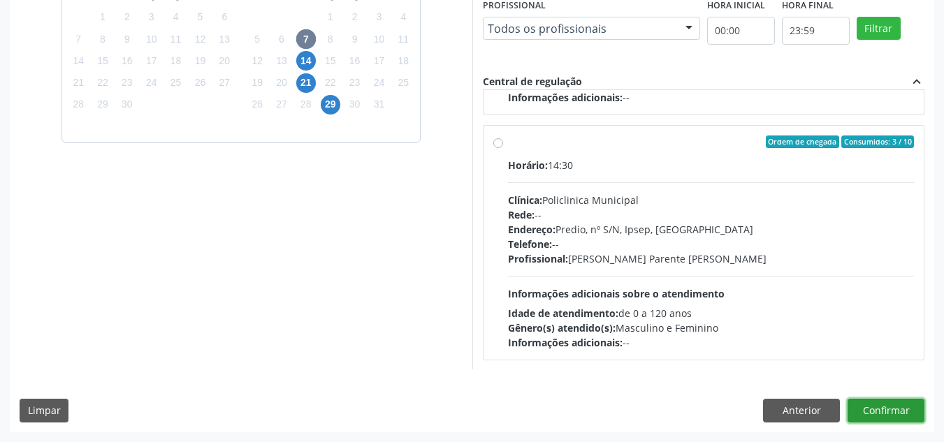
click at [876, 410] on button "Confirmar" at bounding box center [885, 411] width 77 height 24
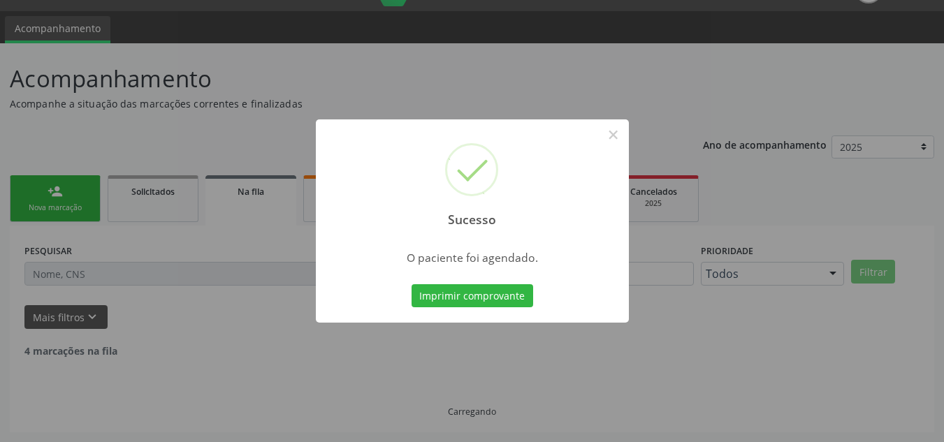
scroll to position [19, 0]
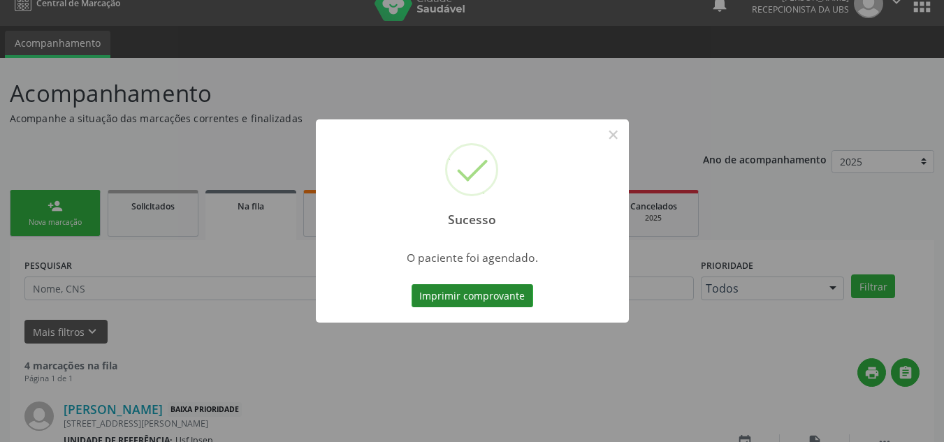
click at [439, 301] on button "Imprimir comprovante" at bounding box center [472, 296] width 122 height 24
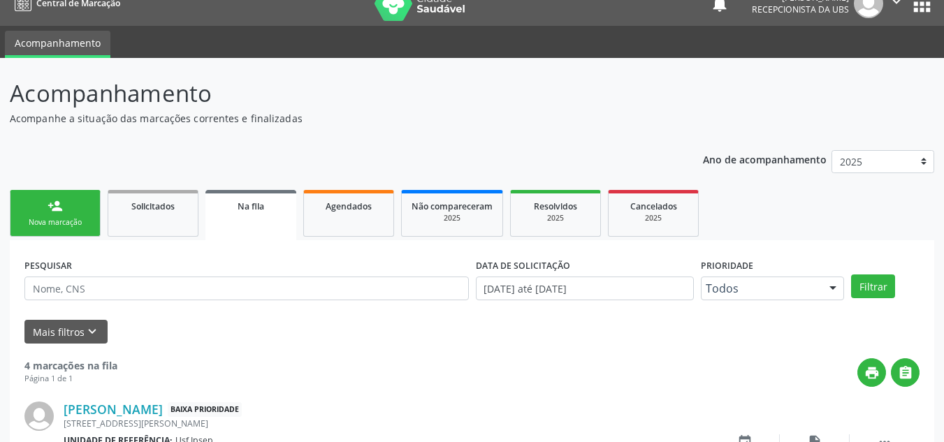
click at [45, 225] on div "Nova marcação" at bounding box center [55, 222] width 70 height 10
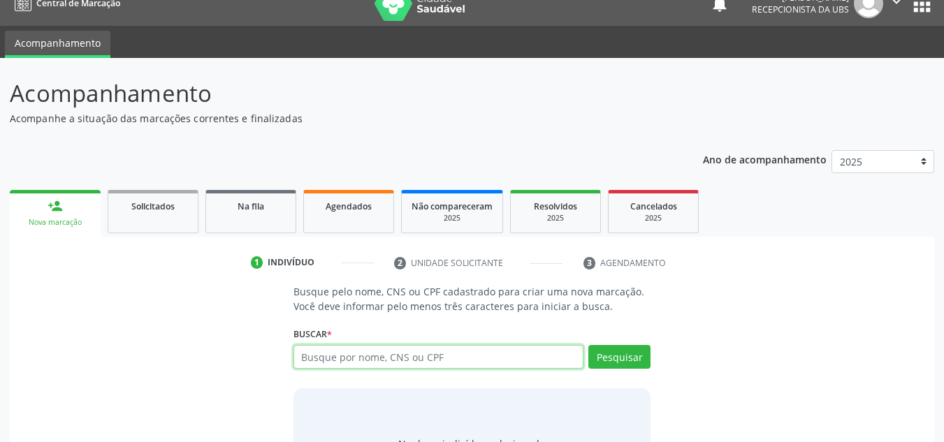
click at [304, 354] on input "text" at bounding box center [438, 357] width 291 height 24
click at [346, 357] on input "0686864418" at bounding box center [438, 357] width 291 height 24
type input "06868644418"
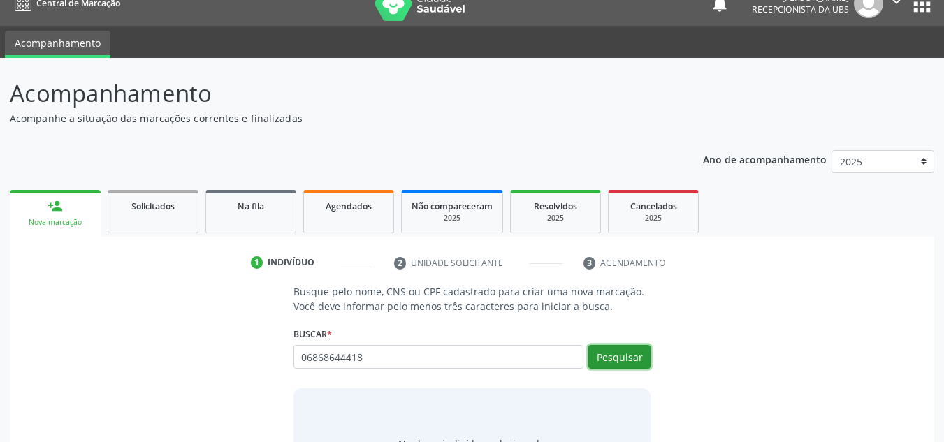
click at [618, 358] on button "Pesquisar" at bounding box center [619, 357] width 62 height 24
type input "06868644418"
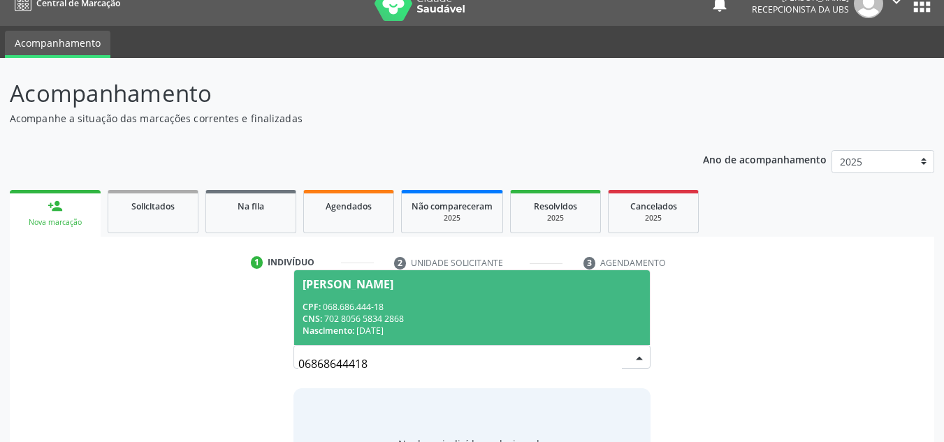
click at [337, 287] on div "Anna Pricila Rodrigues da Costa Souza" at bounding box center [347, 284] width 91 height 11
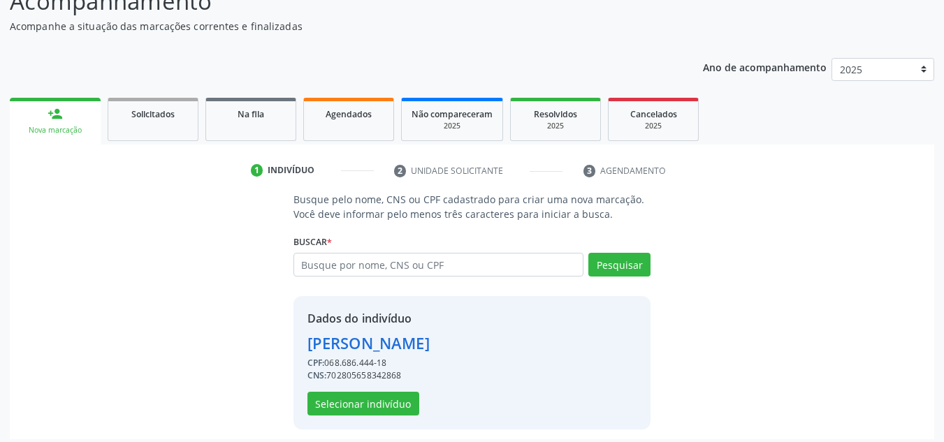
scroll to position [118, 0]
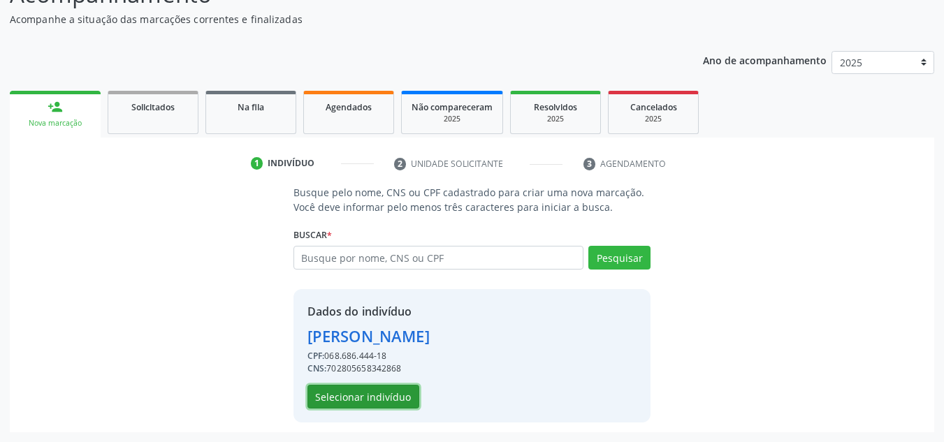
click at [367, 402] on button "Selecionar indivíduo" at bounding box center [363, 397] width 112 height 24
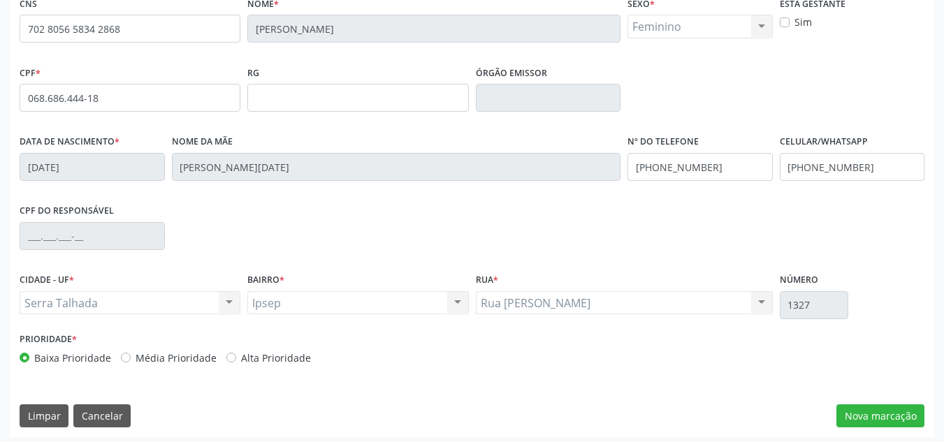
scroll to position [315, 0]
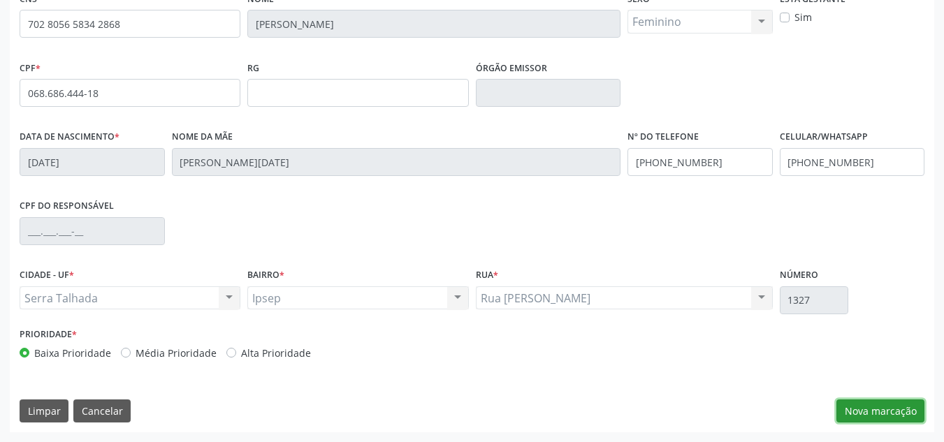
click at [886, 406] on button "Nova marcação" at bounding box center [880, 411] width 88 height 24
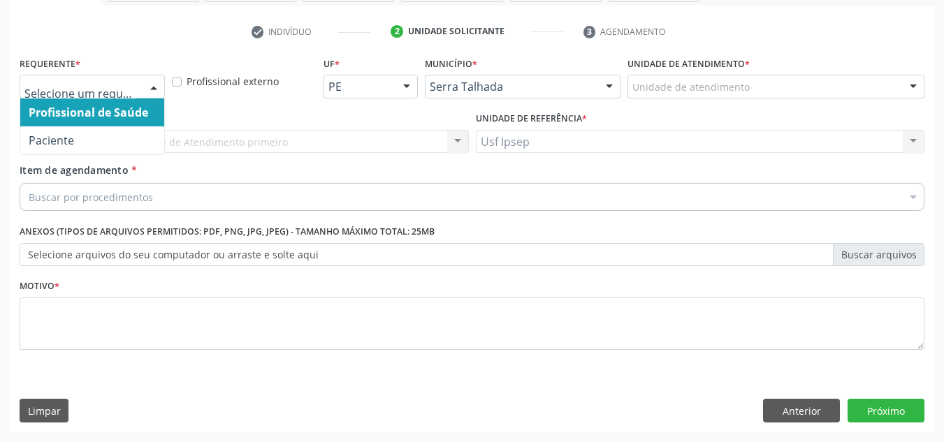
click at [147, 84] on div at bounding box center [153, 87] width 21 height 24
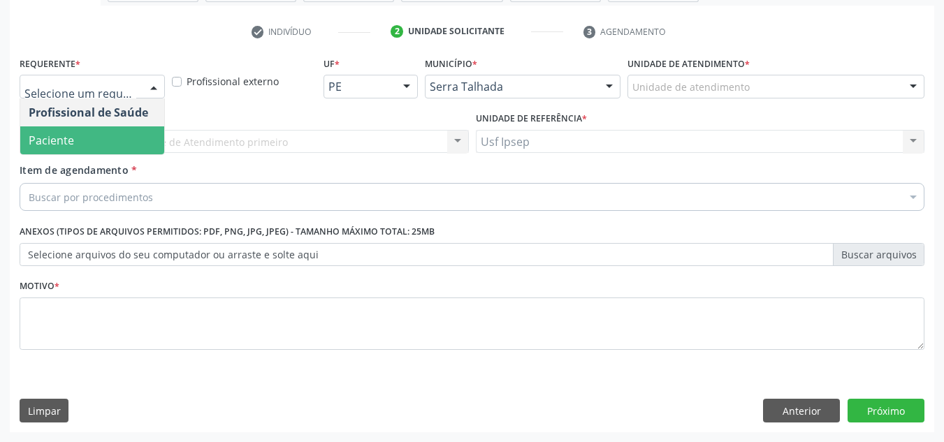
click at [89, 140] on span "Paciente" at bounding box center [92, 140] width 144 height 28
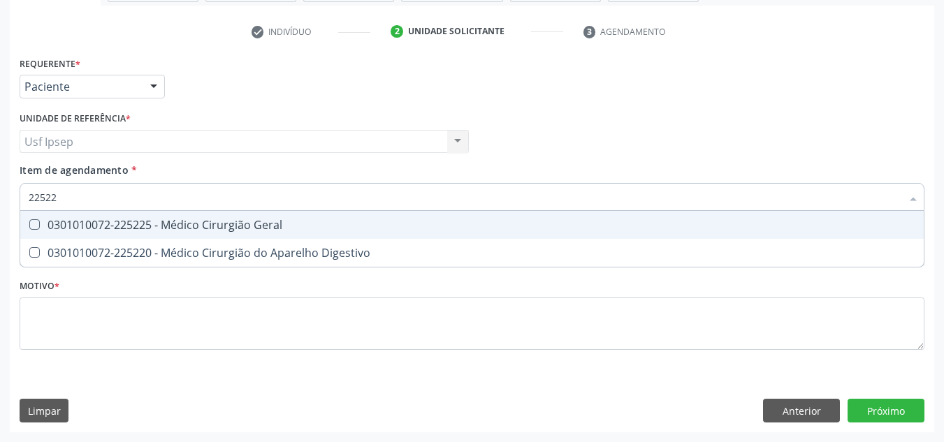
type input "225225"
click at [34, 224] on Geral at bounding box center [34, 224] width 10 height 10
click at [29, 224] on Geral "checkbox" at bounding box center [24, 224] width 9 height 9
checkbox Geral "true"
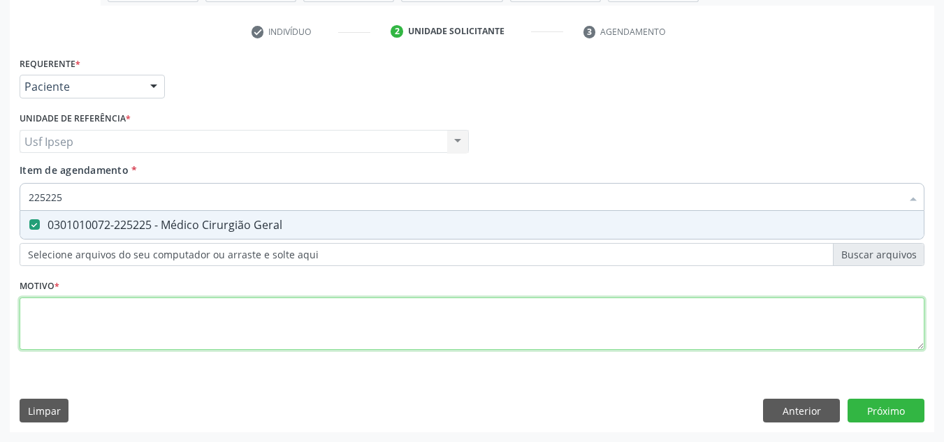
click at [45, 320] on div "Requerente * Paciente Profissional de Saúde Paciente Nenhum resultado encontrad…" at bounding box center [472, 211] width 904 height 316
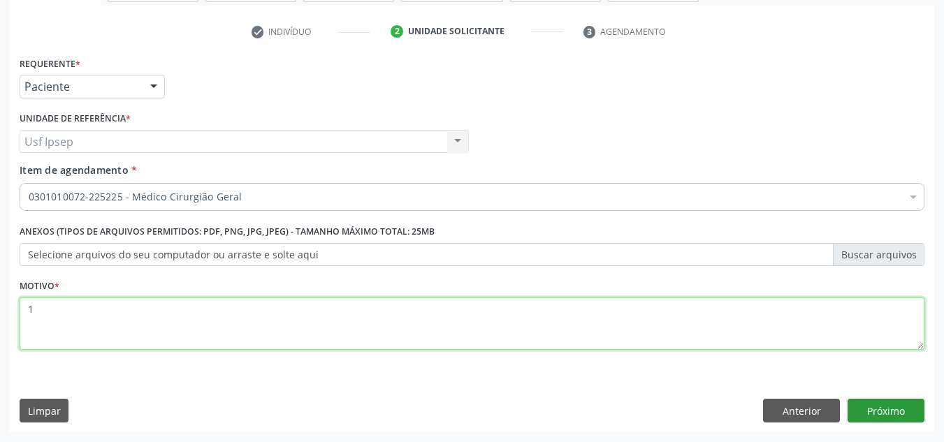
type textarea "1"
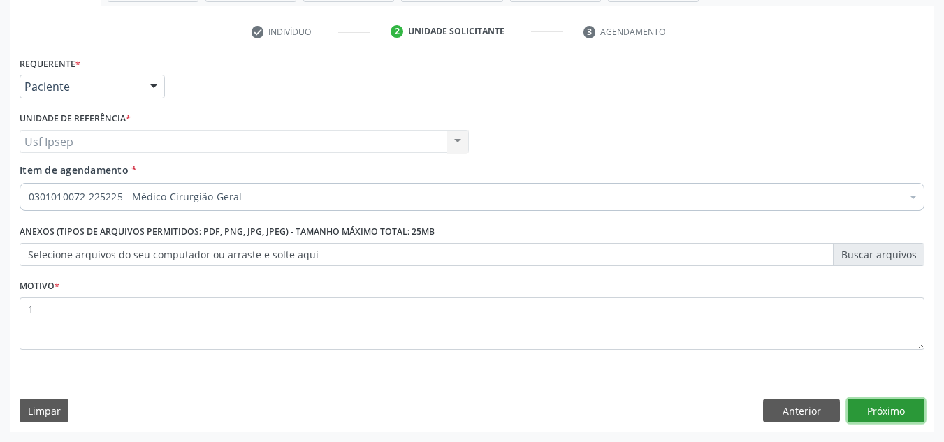
click at [880, 411] on button "Próximo" at bounding box center [885, 411] width 77 height 24
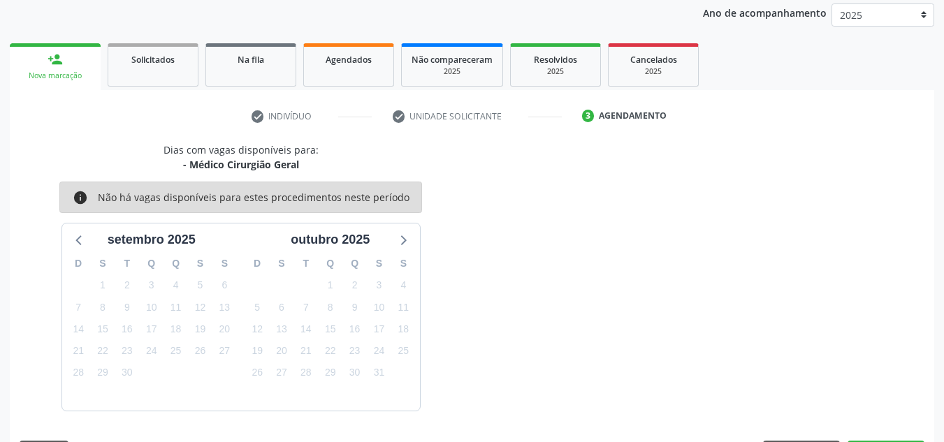
scroll to position [207, 0]
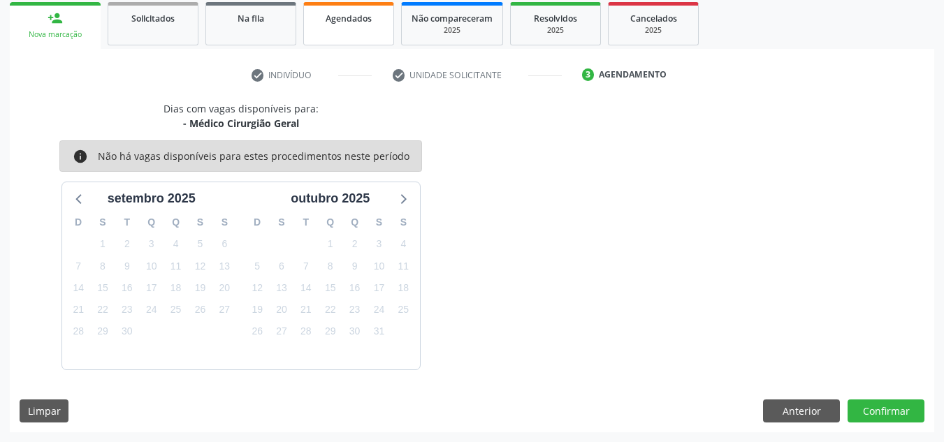
click at [344, 22] on span "Agendados" at bounding box center [348, 19] width 46 height 12
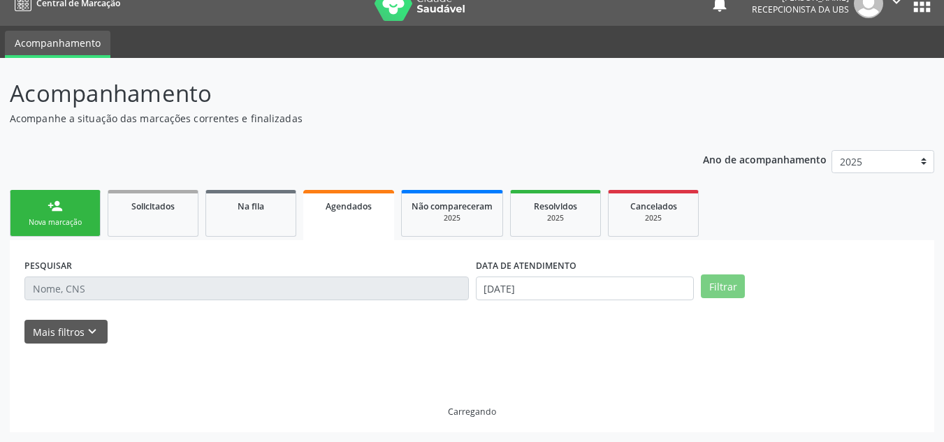
scroll to position [19, 0]
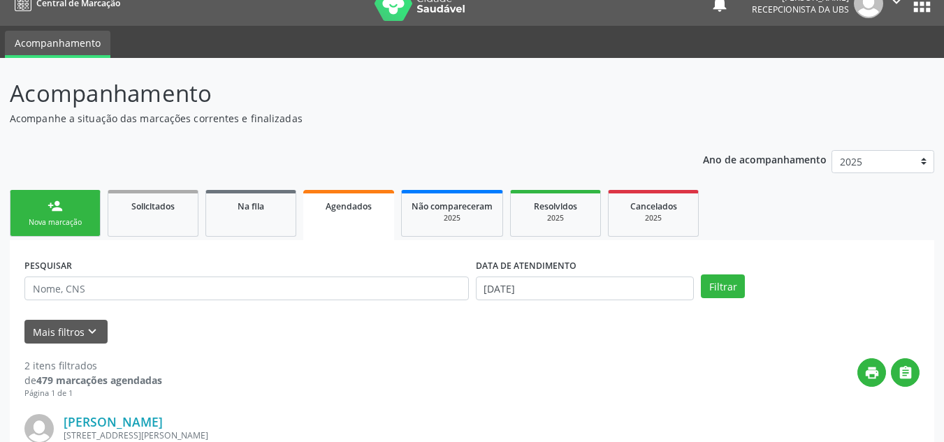
click at [346, 212] on div "Agendados" at bounding box center [348, 205] width 71 height 15
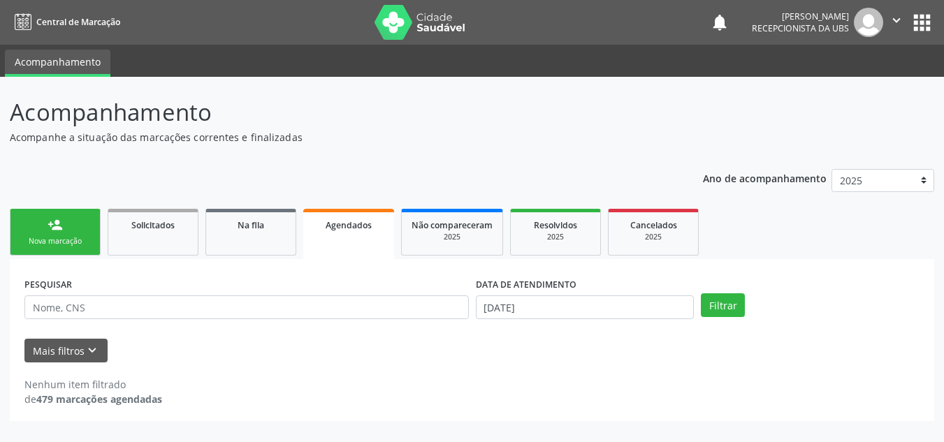
scroll to position [0, 0]
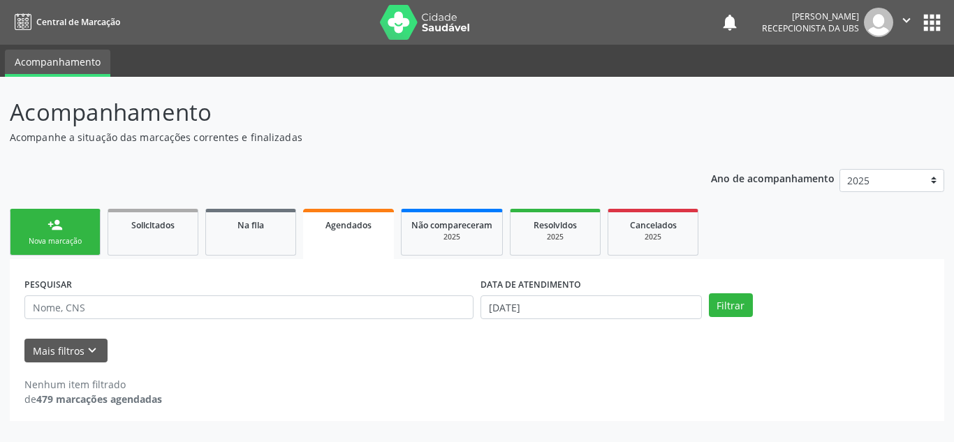
click at [337, 228] on span "Agendados" at bounding box center [348, 225] width 46 height 12
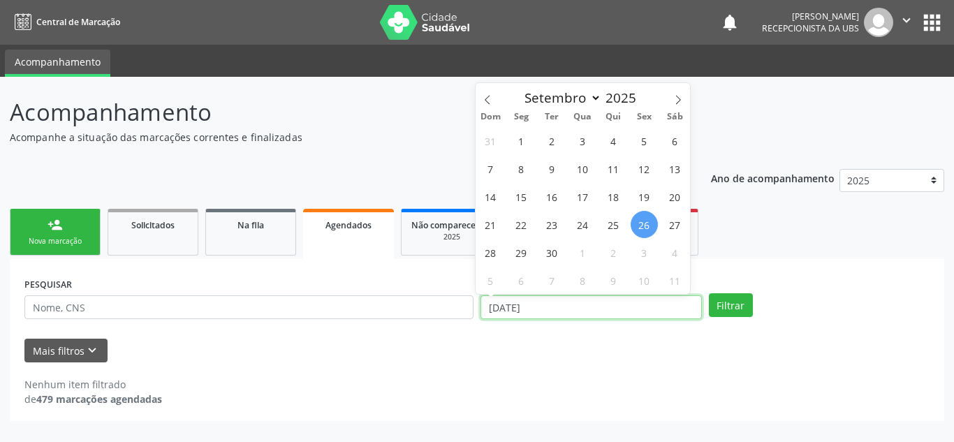
click at [501, 302] on input "26/09/2025" at bounding box center [591, 307] width 221 height 24
click at [682, 95] on icon at bounding box center [678, 100] width 10 height 10
select select "9"
click at [553, 170] on span "7" at bounding box center [551, 168] width 27 height 27
type input "07/10/2025"
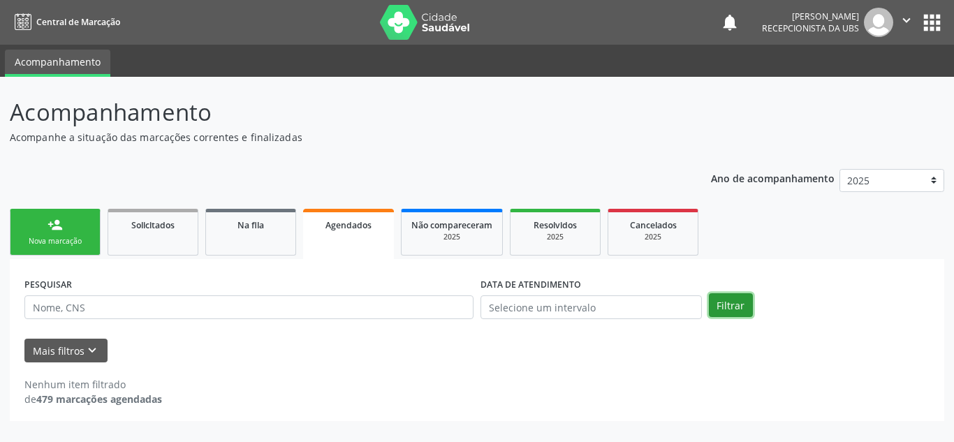
click at [733, 307] on button "Filtrar" at bounding box center [731, 305] width 44 height 24
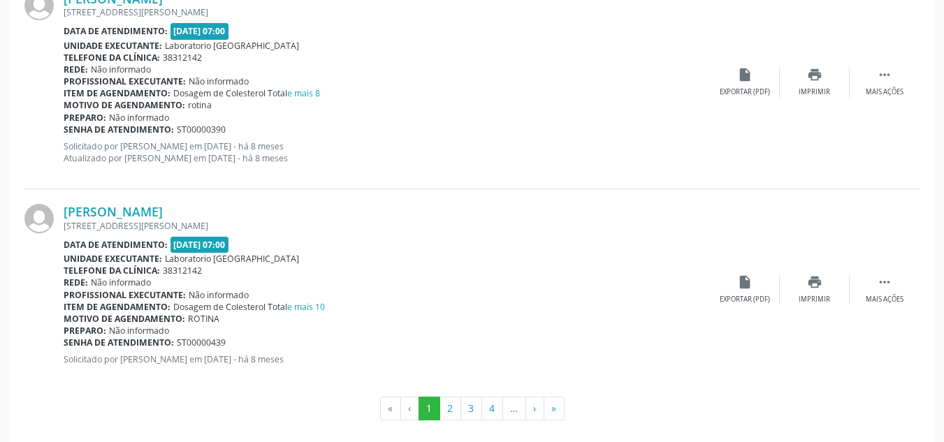
scroll to position [3155, 0]
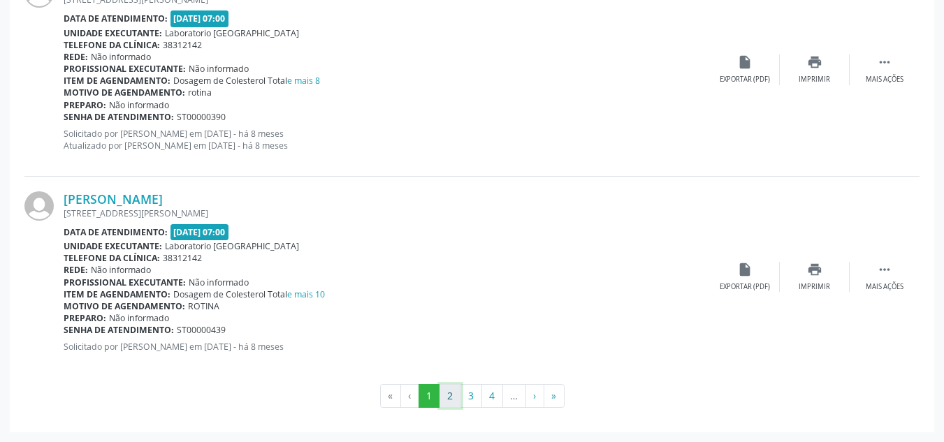
click at [448, 390] on button "2" at bounding box center [450, 396] width 22 height 24
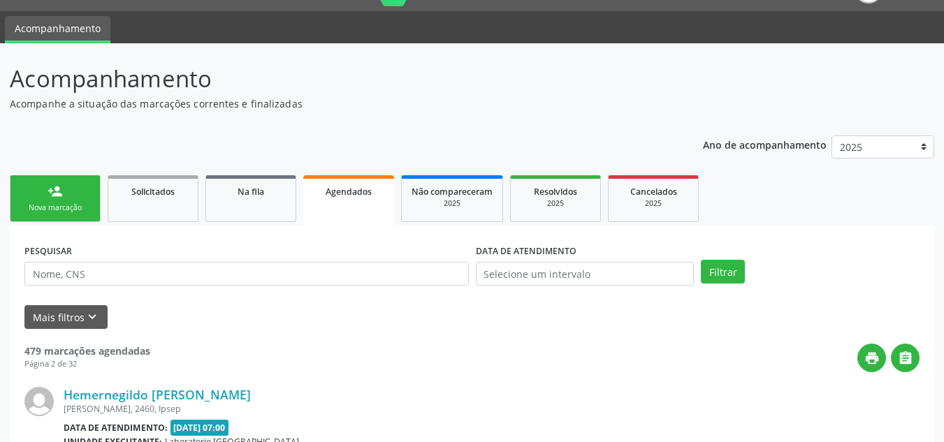
scroll to position [3072, 0]
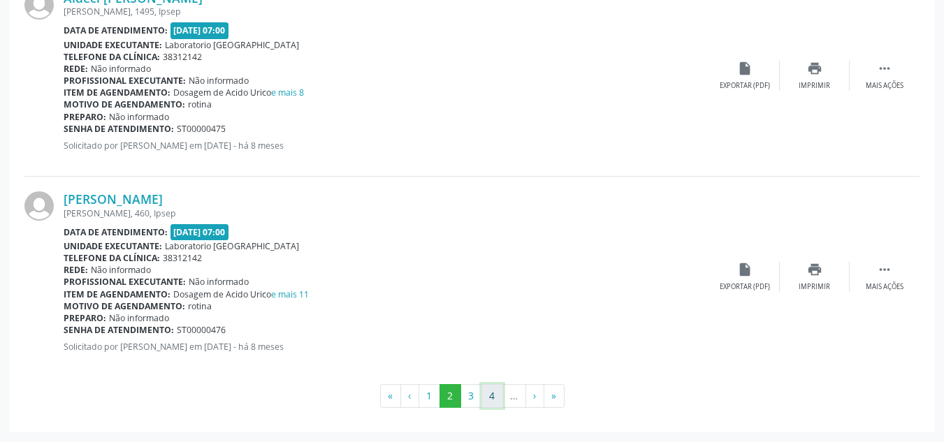
click at [482, 395] on button "4" at bounding box center [492, 396] width 22 height 24
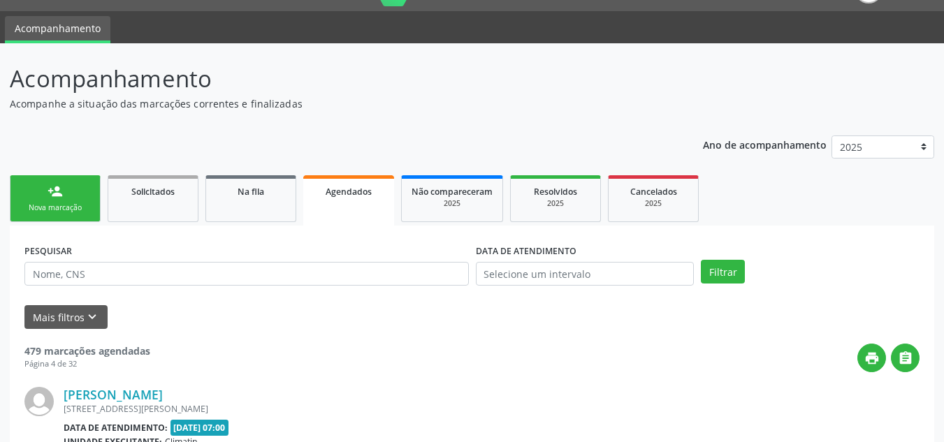
scroll to position [3048, 0]
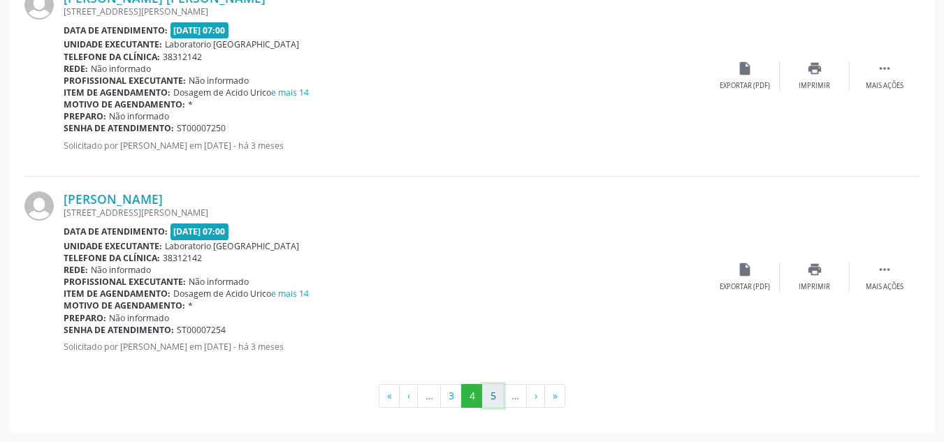
click at [498, 398] on button "5" at bounding box center [493, 396] width 22 height 24
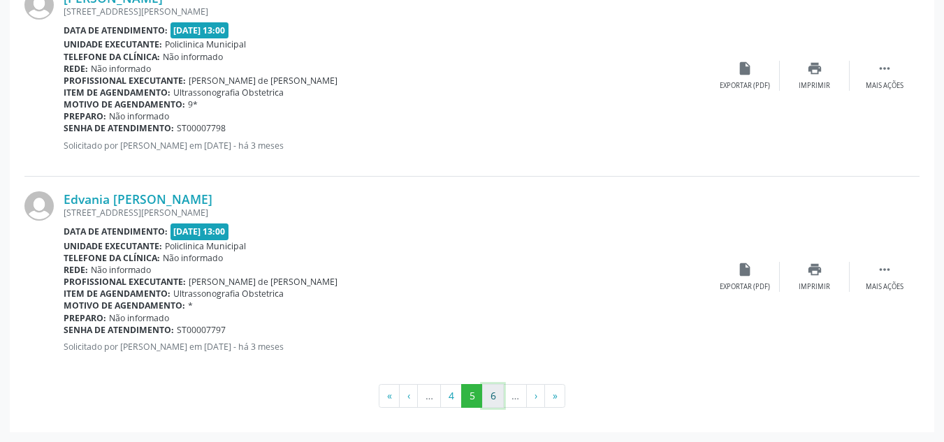
click at [498, 395] on button "6" at bounding box center [493, 396] width 22 height 24
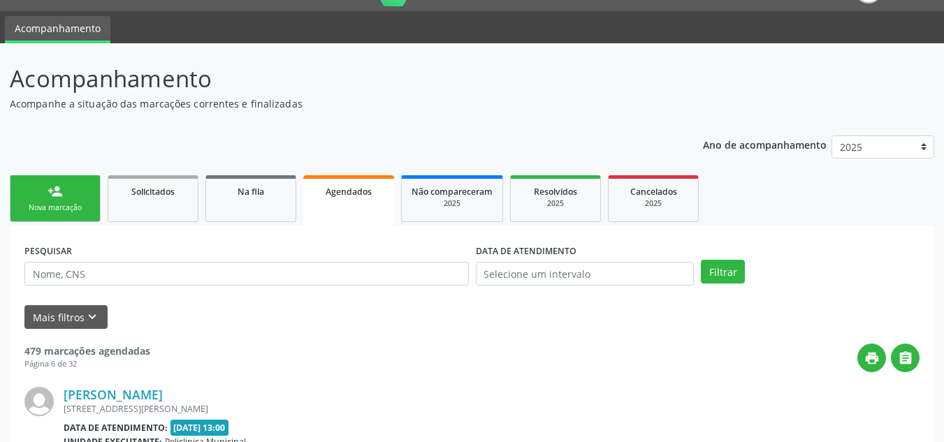
scroll to position [3060, 0]
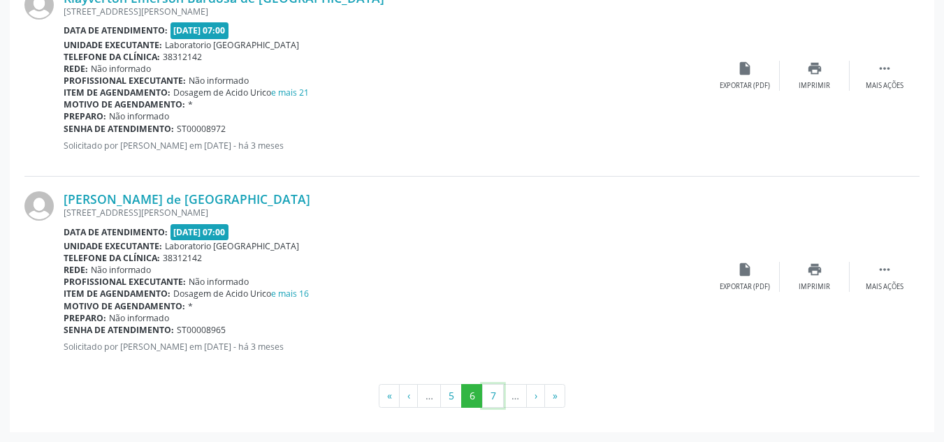
click at [498, 395] on button "7" at bounding box center [493, 396] width 22 height 24
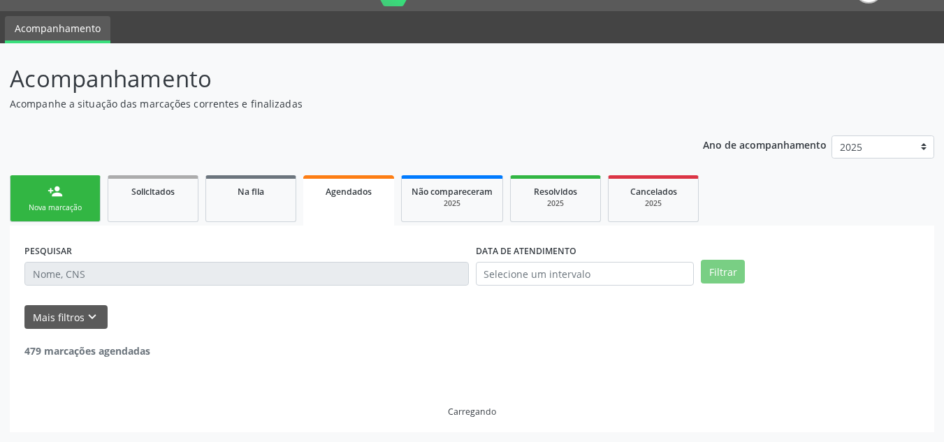
scroll to position [3048, 0]
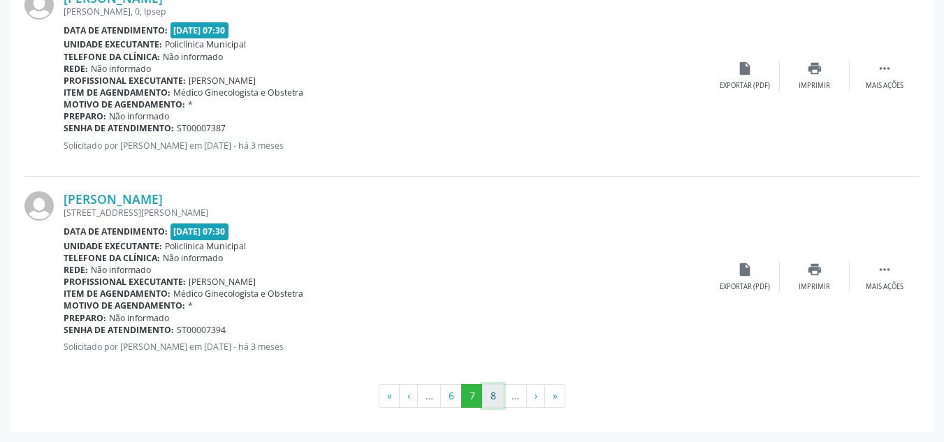
click at [488, 398] on button "8" at bounding box center [493, 396] width 22 height 24
click at [496, 402] on button "9" at bounding box center [493, 396] width 22 height 24
click at [496, 402] on button "10" at bounding box center [492, 396] width 27 height 24
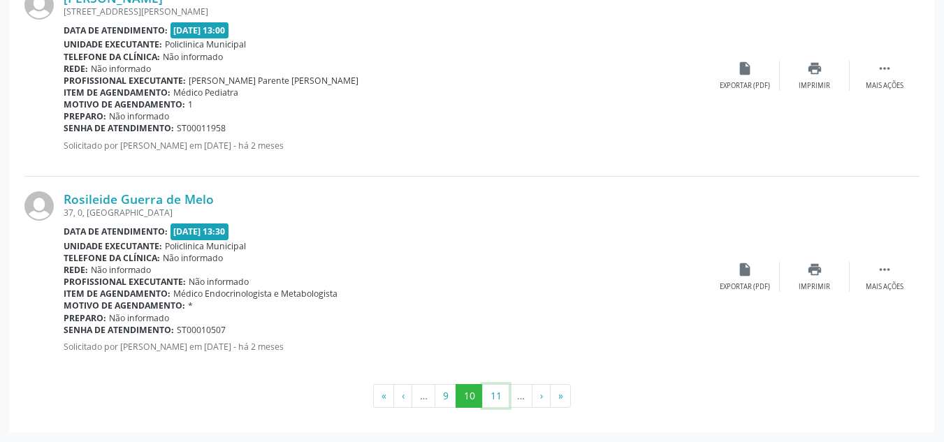
click at [496, 402] on button "11" at bounding box center [495, 396] width 27 height 24
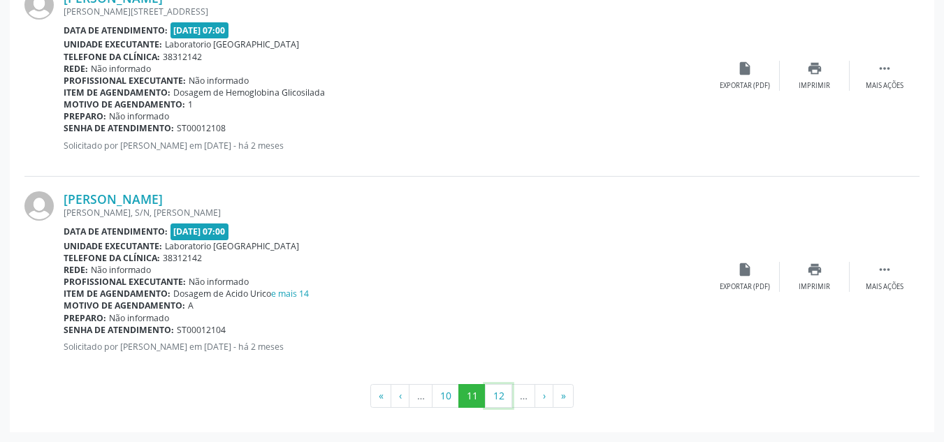
click at [496, 402] on button "12" at bounding box center [498, 396] width 27 height 24
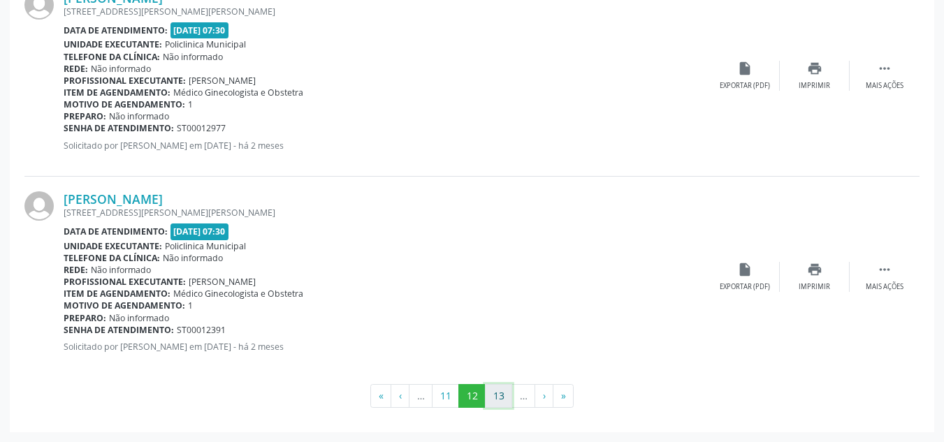
click at [497, 402] on button "13" at bounding box center [498, 396] width 27 height 24
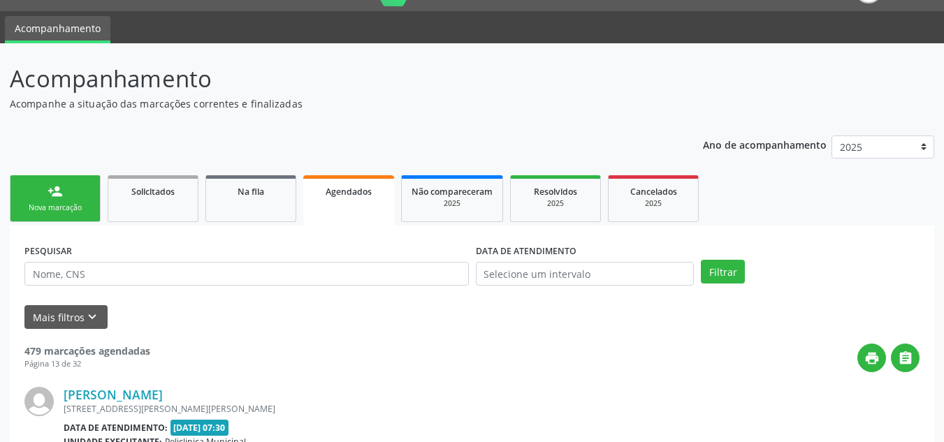
scroll to position [3048, 0]
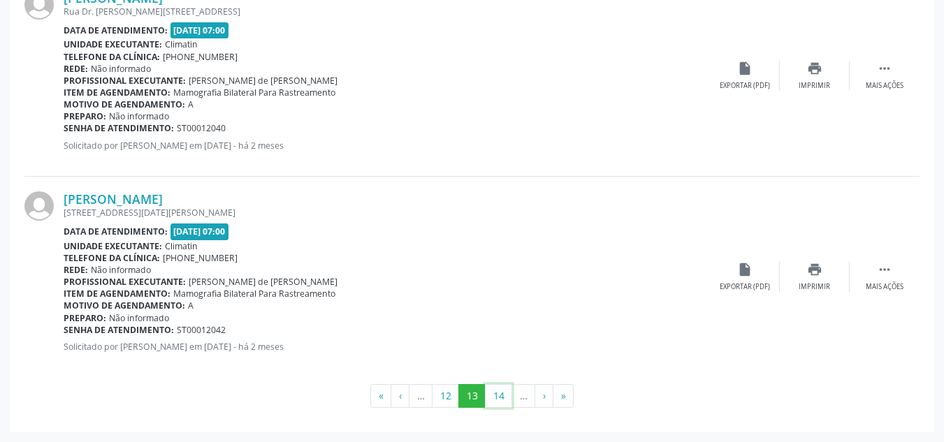
click at [497, 402] on button "14" at bounding box center [498, 396] width 27 height 24
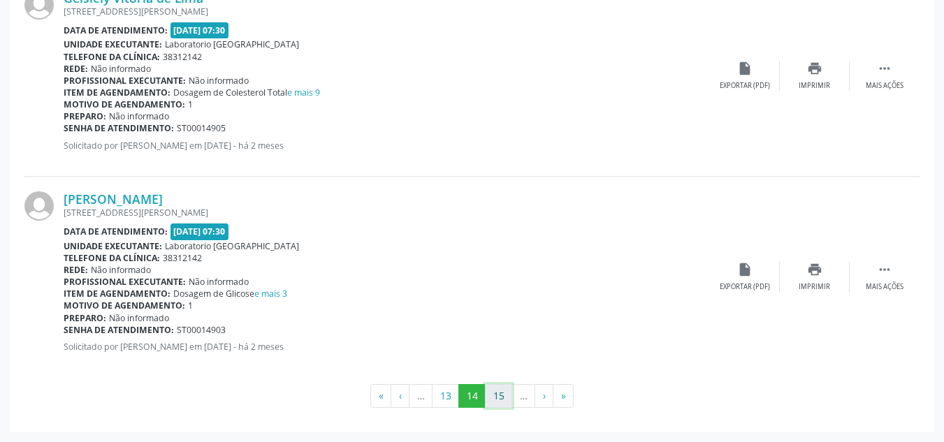
click at [497, 404] on button "15" at bounding box center [498, 396] width 27 height 24
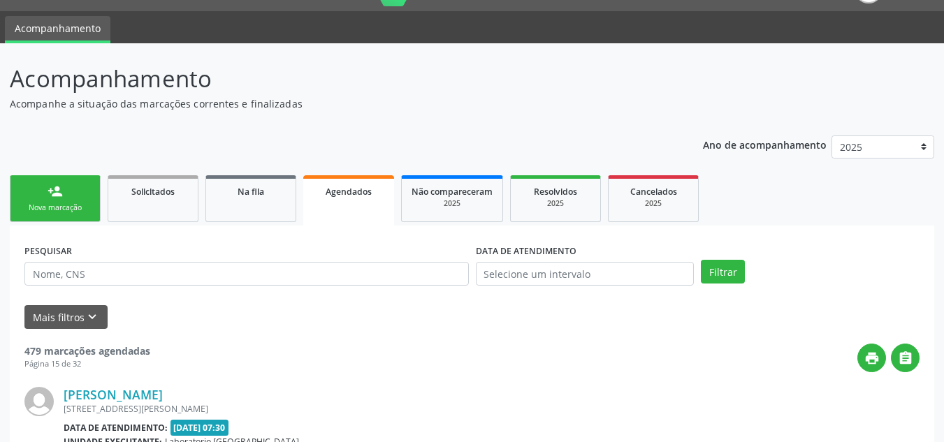
scroll to position [3060, 0]
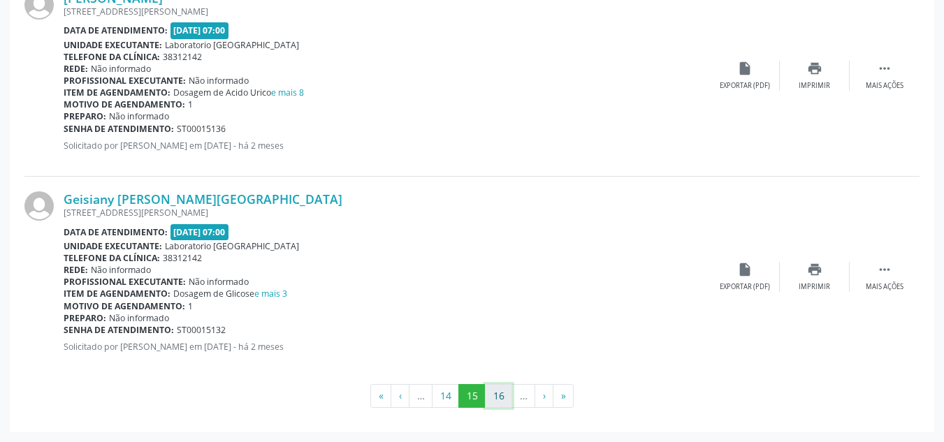
click at [502, 406] on button "16" at bounding box center [498, 396] width 27 height 24
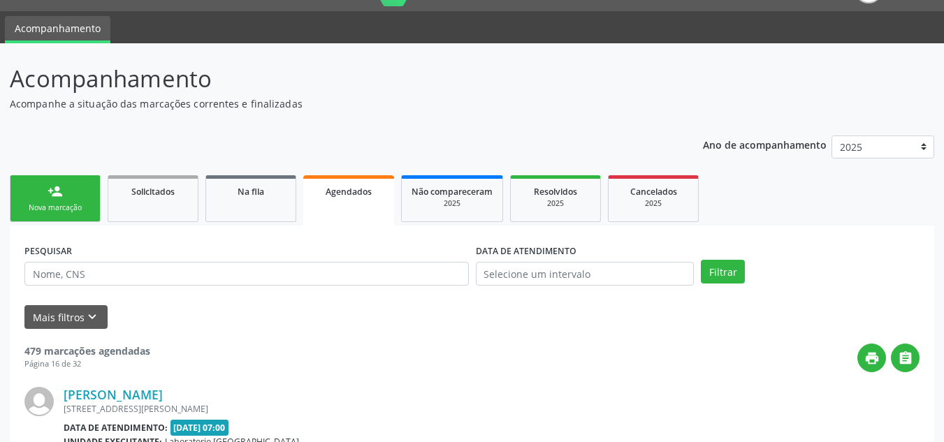
scroll to position [3048, 0]
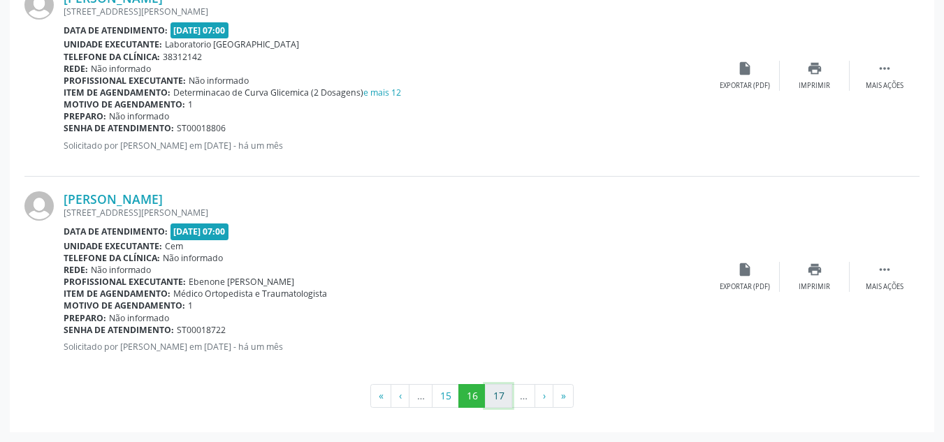
click at [506, 404] on button "17" at bounding box center [498, 396] width 27 height 24
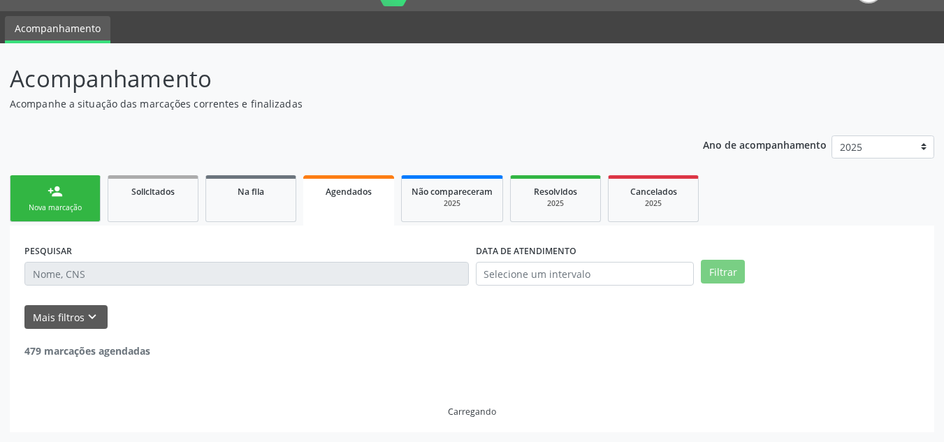
scroll to position [34, 0]
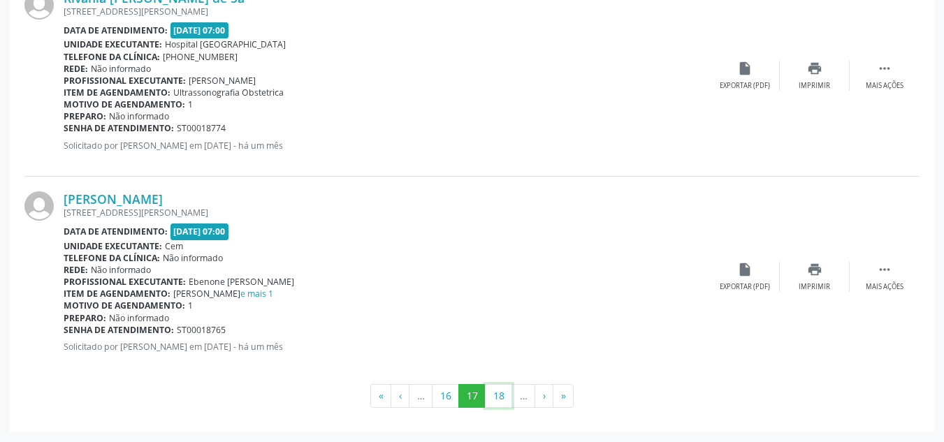
click at [501, 397] on button "18" at bounding box center [498, 396] width 27 height 24
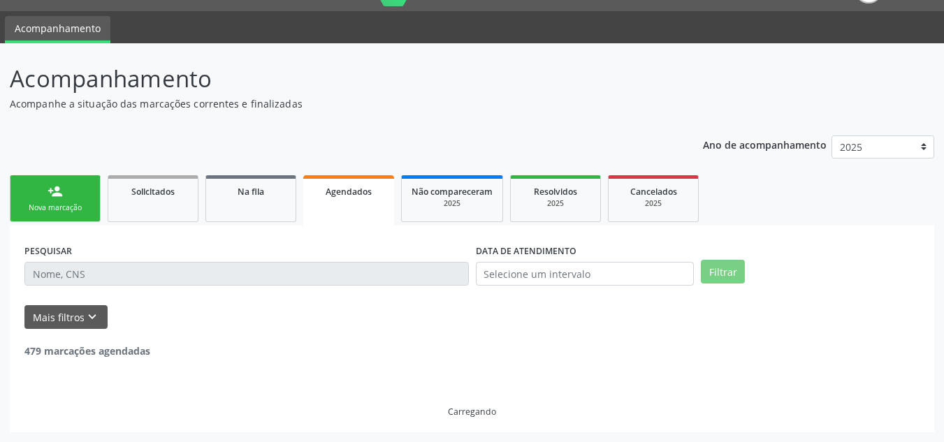
scroll to position [3048, 0]
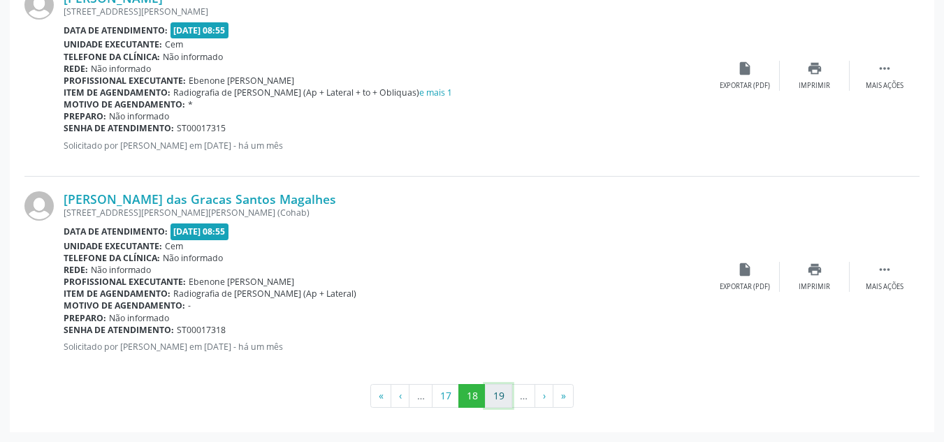
click at [496, 390] on button "19" at bounding box center [498, 396] width 27 height 24
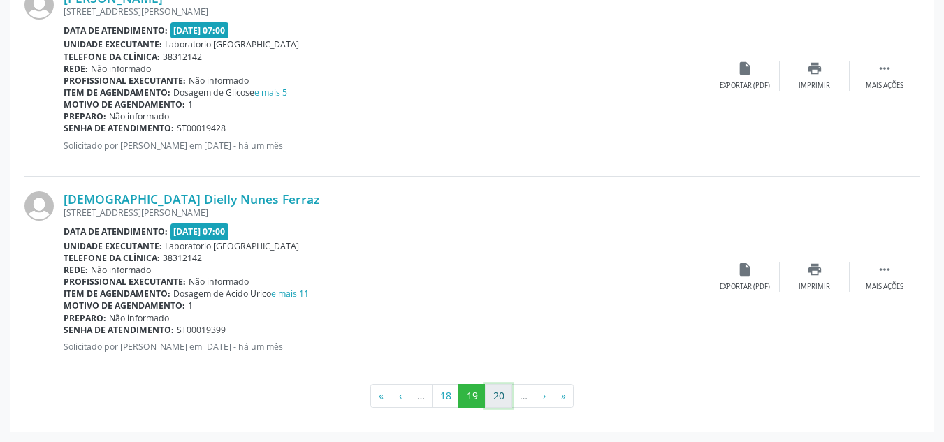
click at [501, 395] on button "20" at bounding box center [498, 396] width 27 height 24
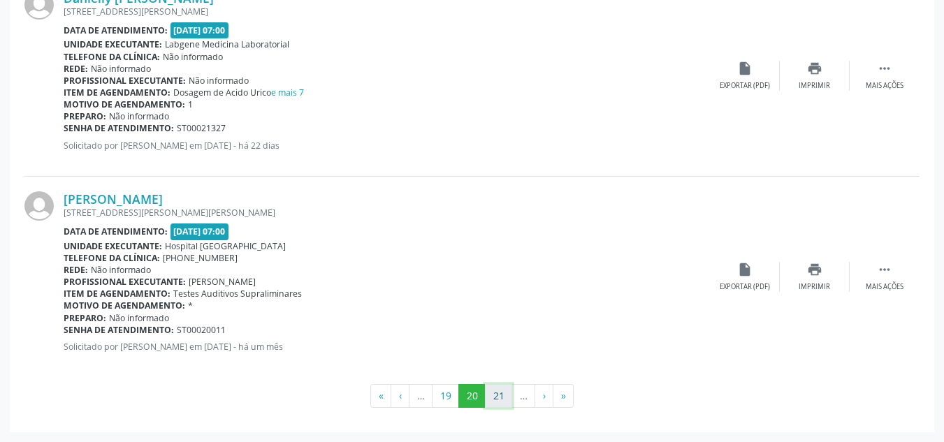
click at [504, 402] on button "21" at bounding box center [498, 396] width 27 height 24
click at [497, 400] on button "22" at bounding box center [498, 396] width 27 height 24
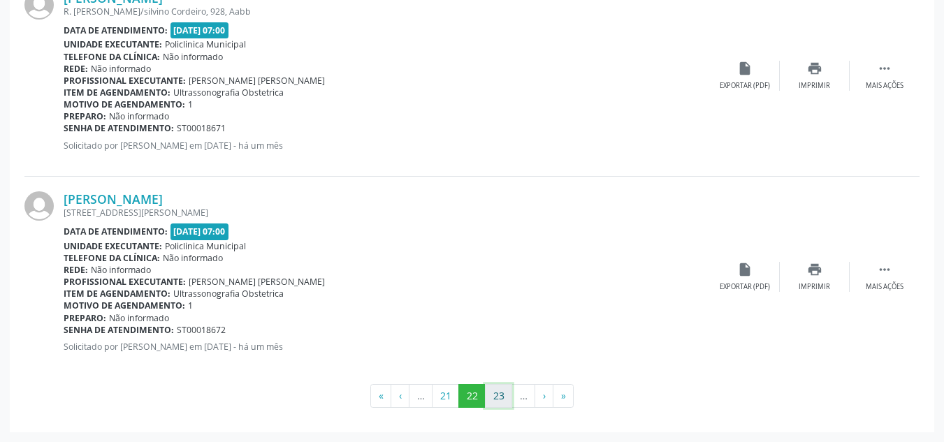
click at [494, 405] on button "23" at bounding box center [498, 396] width 27 height 24
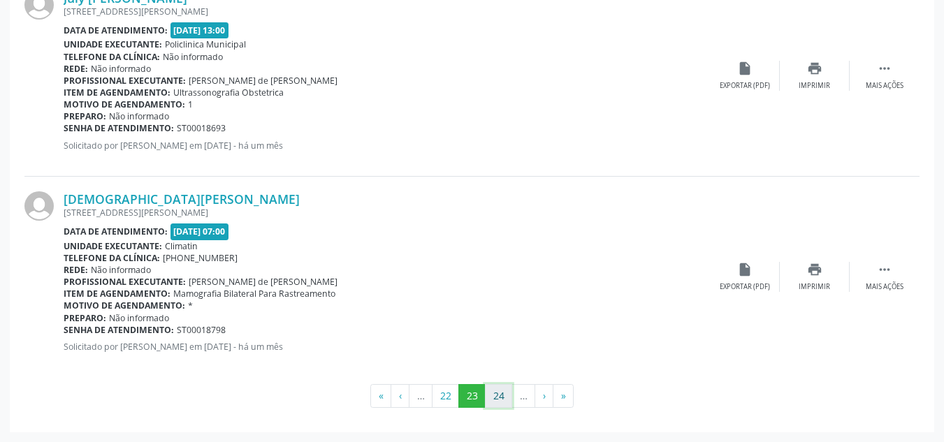
click at [495, 399] on button "24" at bounding box center [498, 396] width 27 height 24
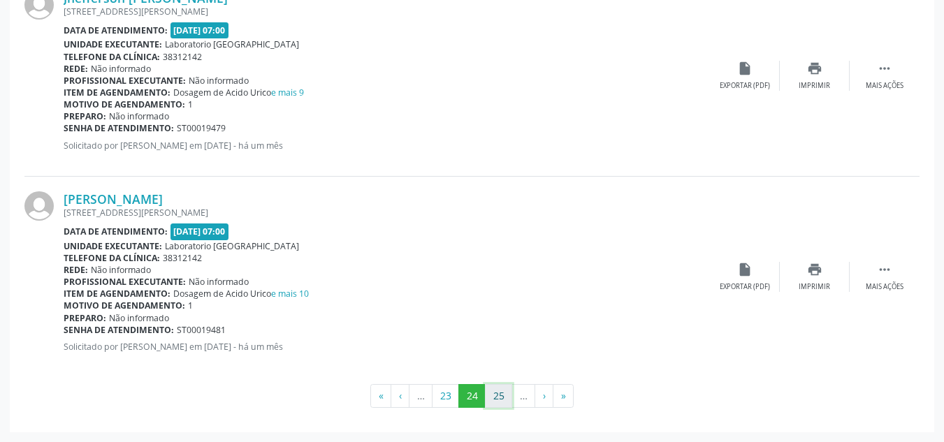
click at [490, 391] on button "25" at bounding box center [498, 396] width 27 height 24
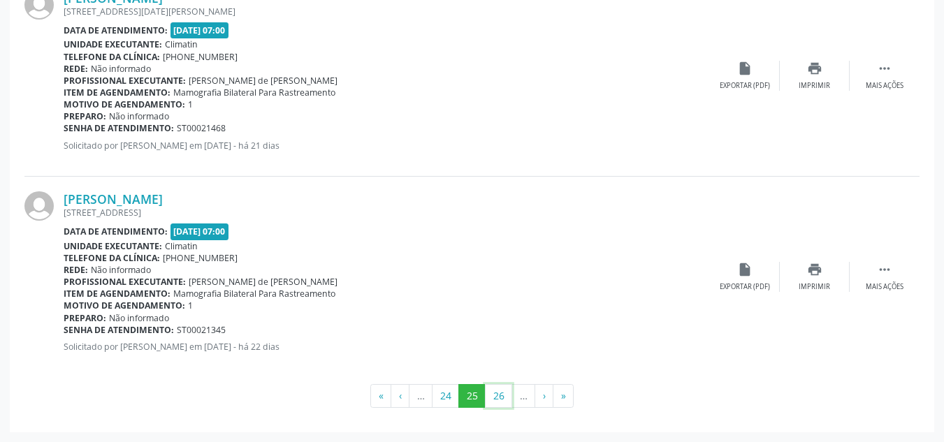
click at [494, 392] on button "26" at bounding box center [498, 396] width 27 height 24
click at [497, 398] on button "27" at bounding box center [498, 396] width 27 height 24
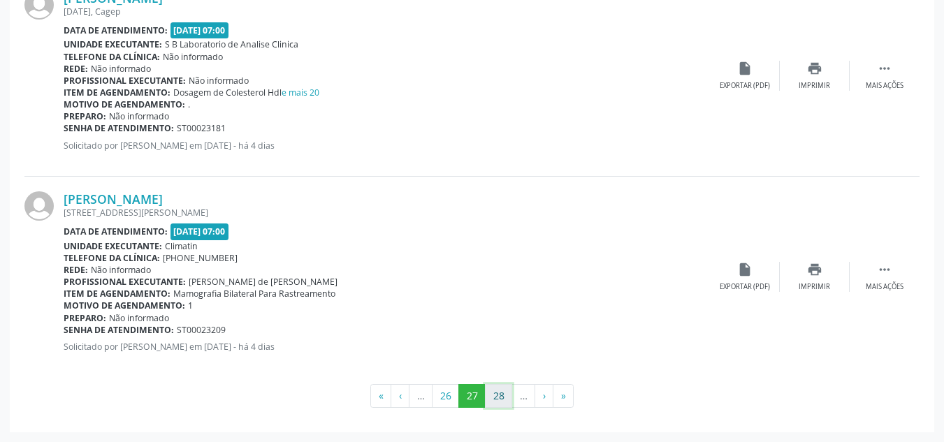
click at [499, 404] on button "28" at bounding box center [498, 396] width 27 height 24
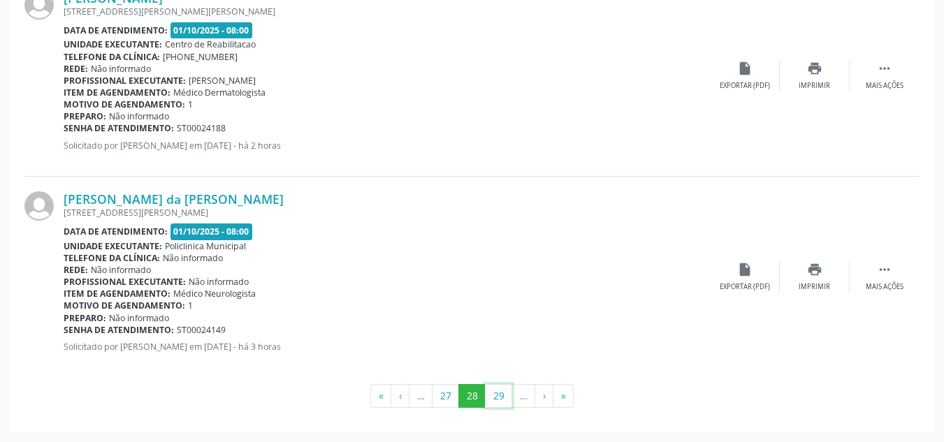
click at [499, 404] on button "29" at bounding box center [498, 396] width 27 height 24
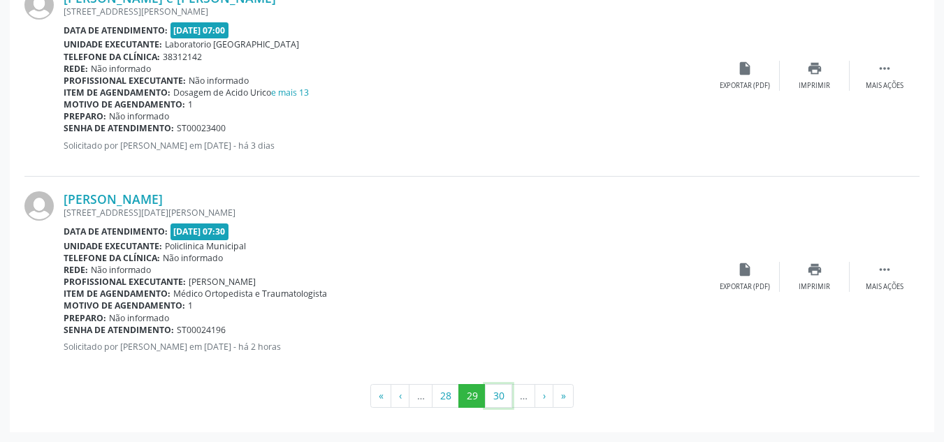
click at [499, 404] on button "30" at bounding box center [498, 396] width 27 height 24
click at [449, 397] on button "29" at bounding box center [443, 396] width 27 height 24
click at [496, 397] on button "30" at bounding box center [498, 396] width 27 height 24
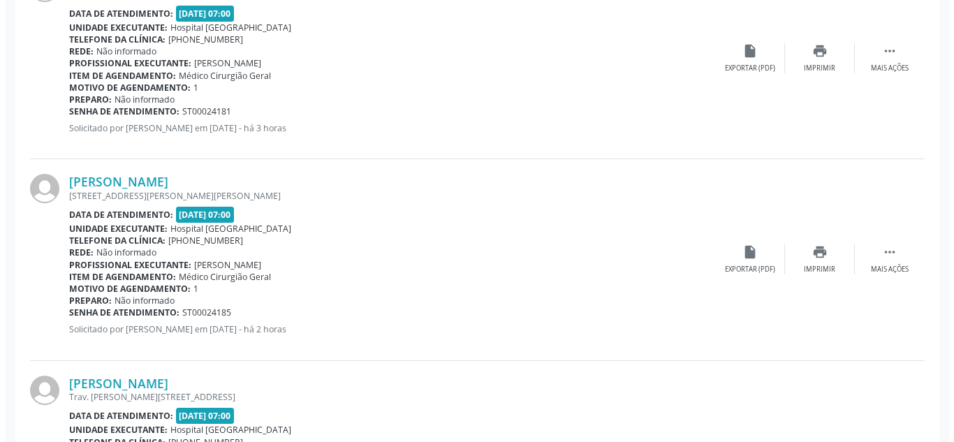
scroll to position [1022, 0]
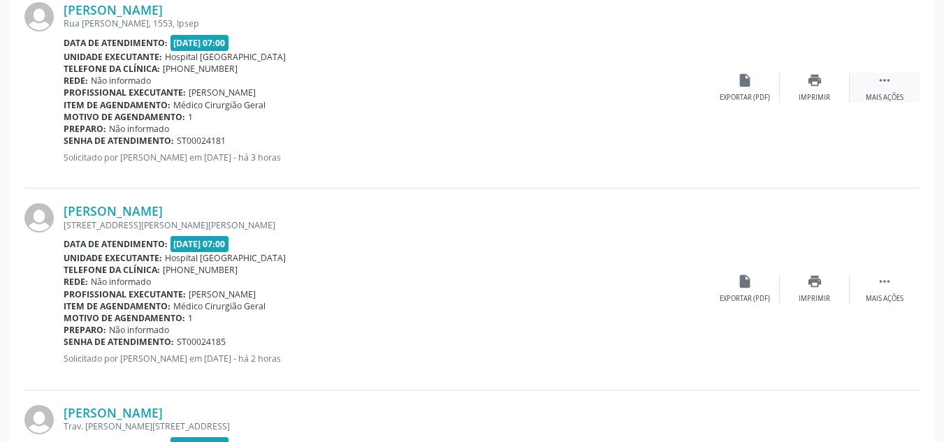
click at [881, 80] on icon "" at bounding box center [884, 80] width 15 height 15
click at [885, 286] on icon "" at bounding box center [884, 281] width 15 height 15
click at [742, 284] on icon "cancel" at bounding box center [744, 281] width 15 height 15
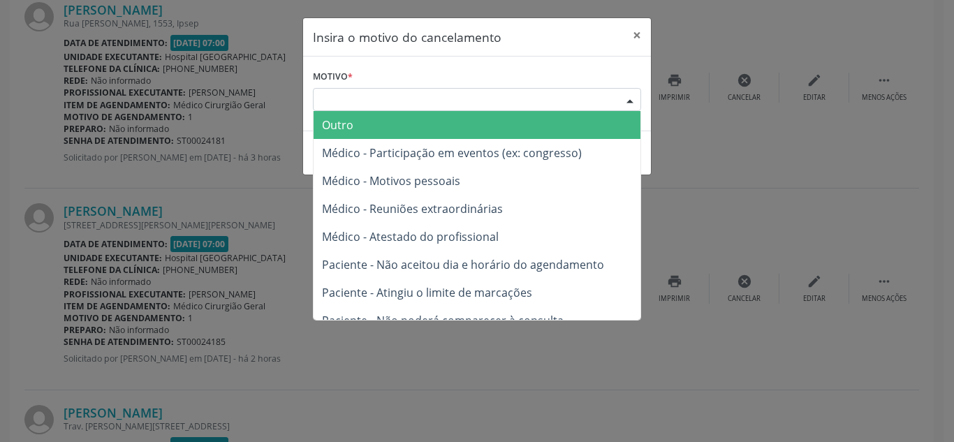
click at [629, 100] on div at bounding box center [629, 101] width 21 height 24
click at [339, 124] on span "Outro" at bounding box center [337, 124] width 31 height 15
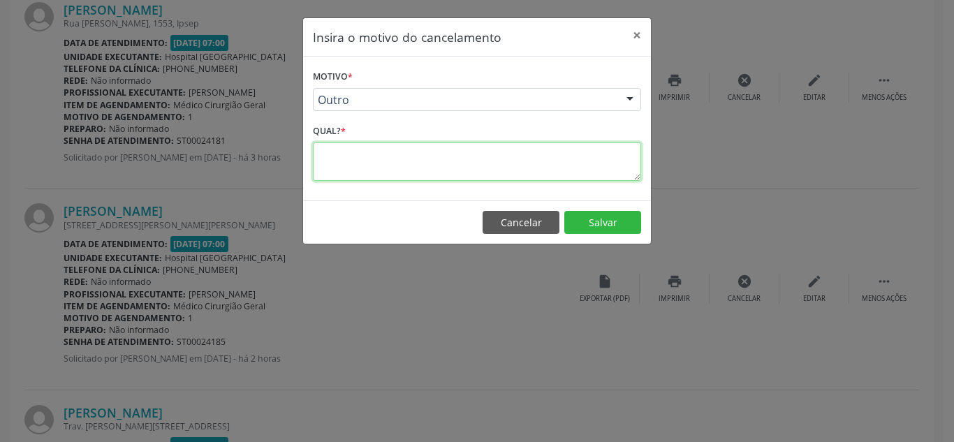
click at [334, 164] on textarea at bounding box center [477, 161] width 328 height 38
type textarea "1"
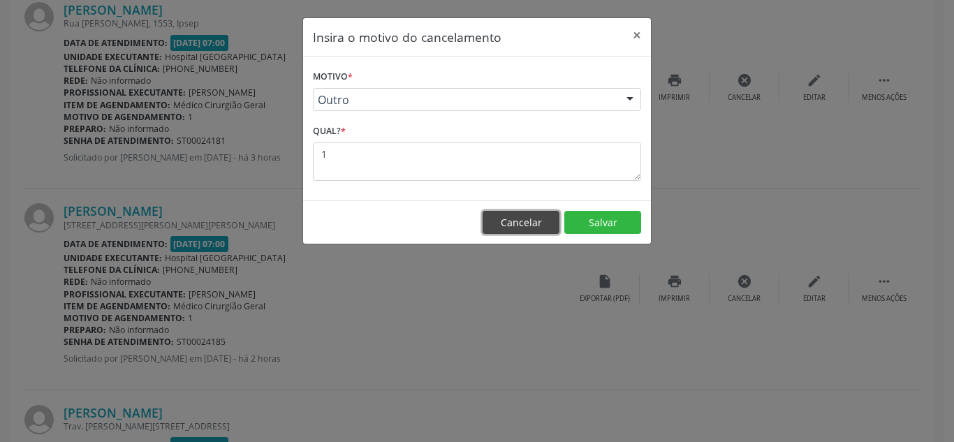
click at [524, 220] on button "Cancelar" at bounding box center [521, 223] width 77 height 24
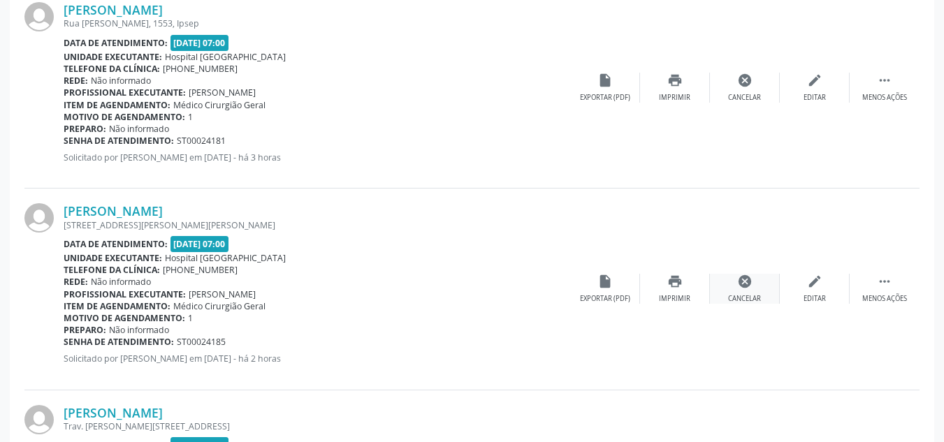
click at [741, 285] on icon "cancel" at bounding box center [744, 281] width 15 height 15
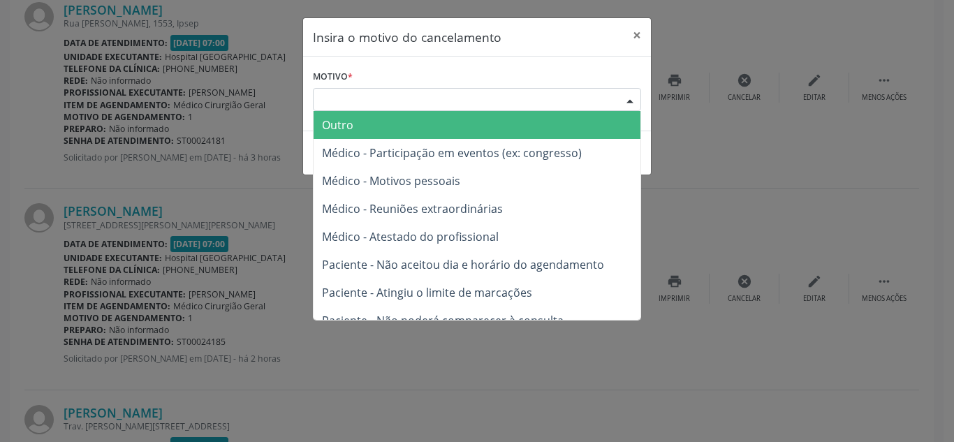
click at [537, 94] on div "Escolha o motivo" at bounding box center [477, 100] width 328 height 24
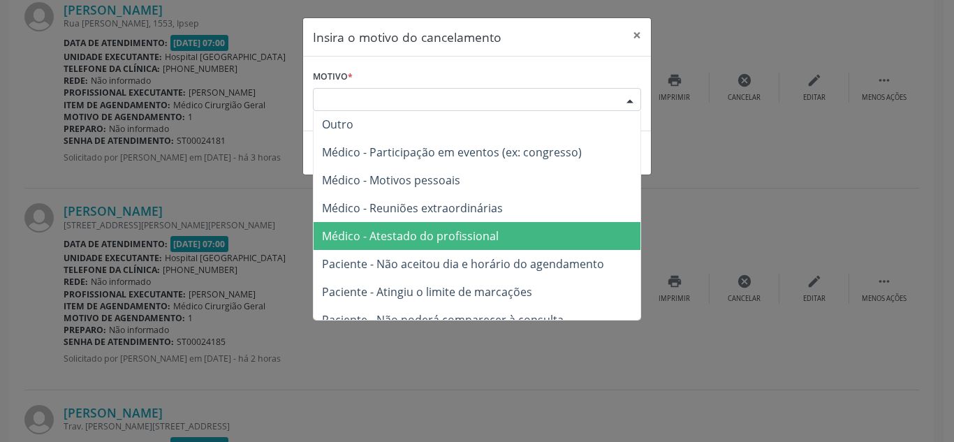
scroll to position [0, 0]
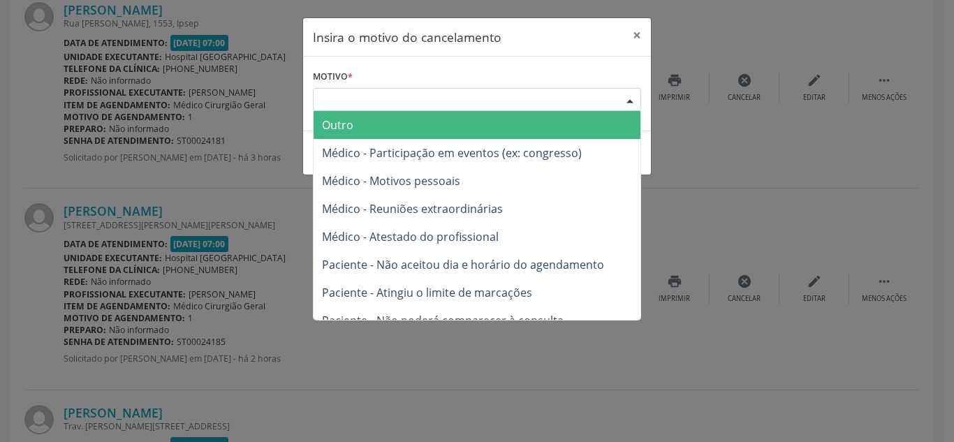
click at [362, 119] on span "Outro" at bounding box center [477, 125] width 327 height 28
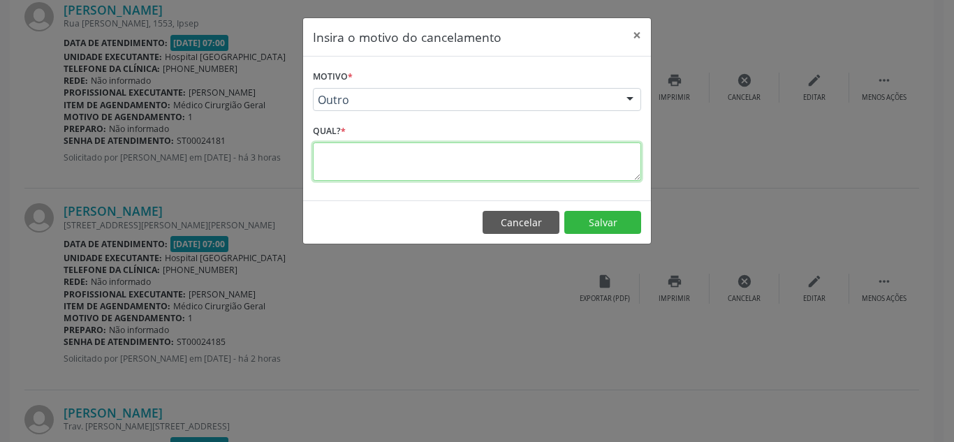
click at [386, 158] on textarea at bounding box center [477, 161] width 328 height 38
type textarea "1"
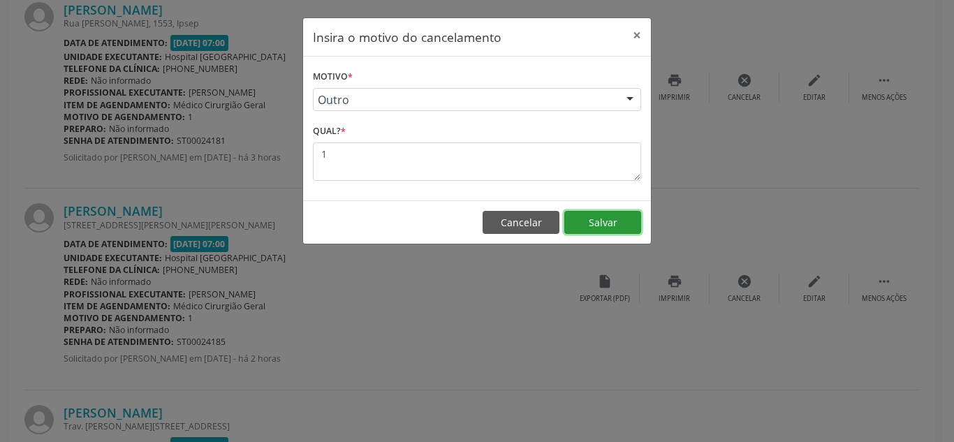
click at [613, 222] on button "Salvar" at bounding box center [602, 223] width 77 height 24
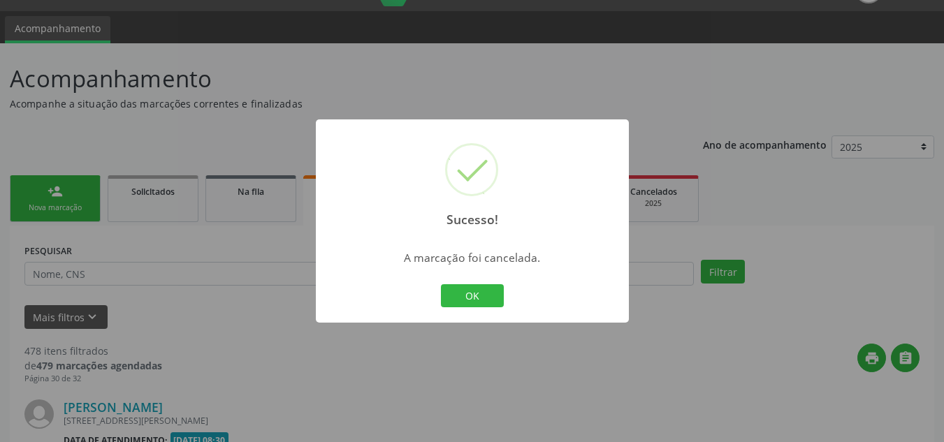
scroll to position [1022, 0]
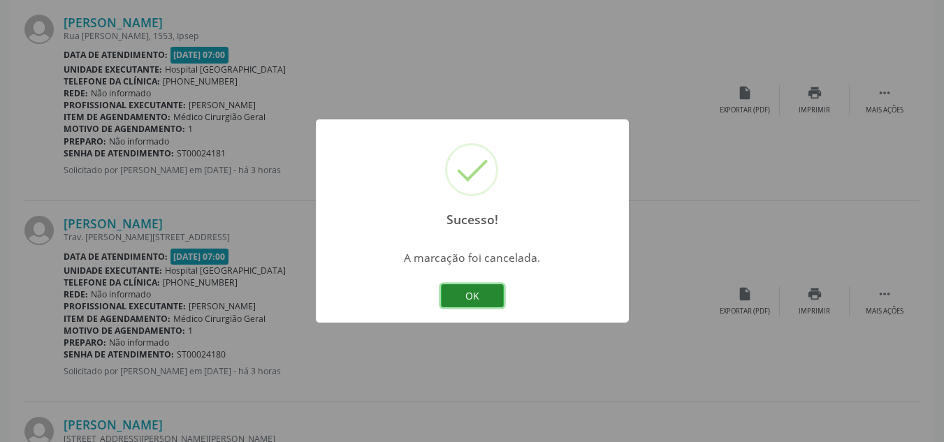
click at [474, 290] on button "OK" at bounding box center [472, 296] width 63 height 24
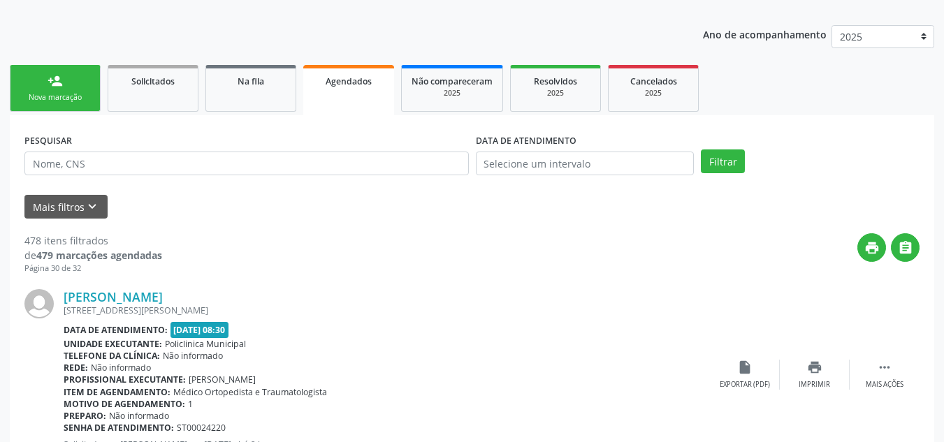
scroll to position [115, 0]
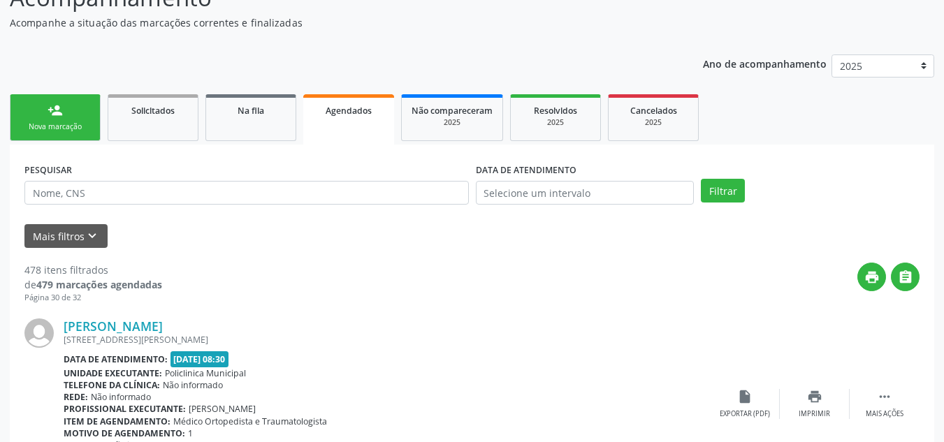
click at [63, 129] on div "Nova marcação" at bounding box center [55, 127] width 70 height 10
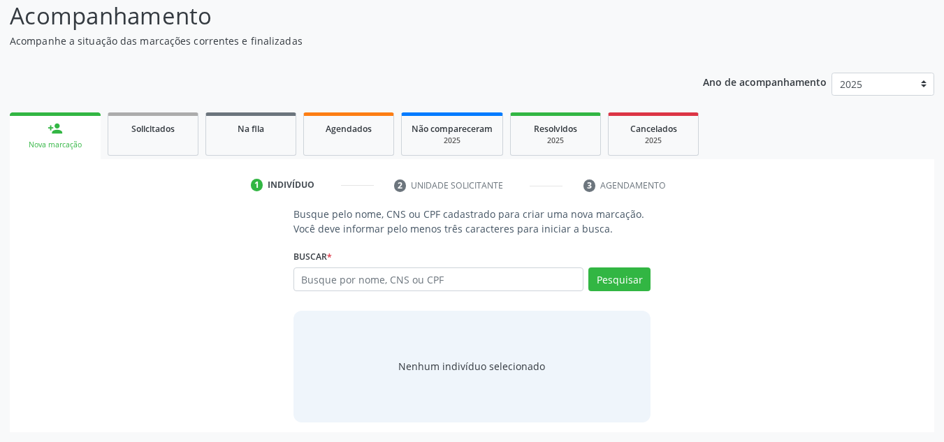
scroll to position [96, 0]
click at [300, 279] on input "text" at bounding box center [438, 279] width 291 height 24
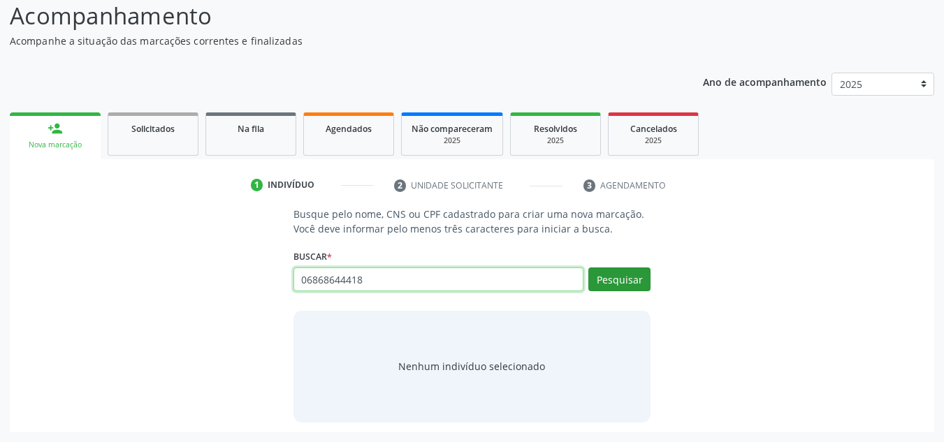
type input "06868644418"
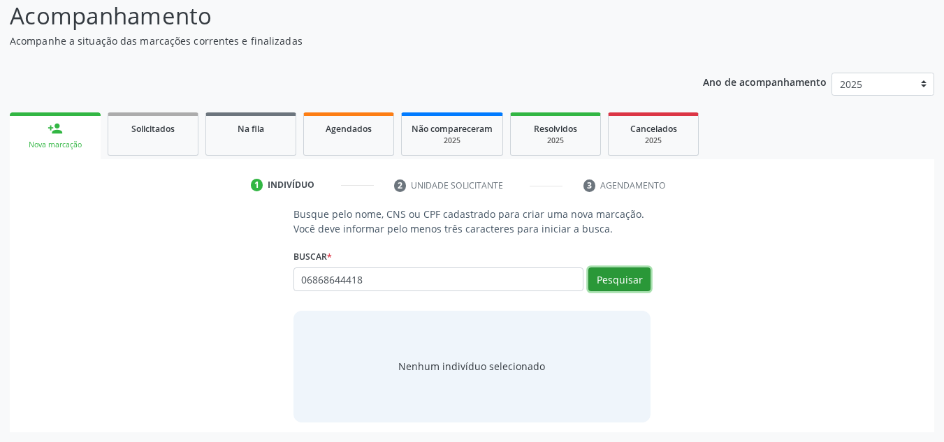
click at [603, 280] on button "Pesquisar" at bounding box center [619, 279] width 62 height 24
type input "06868644418"
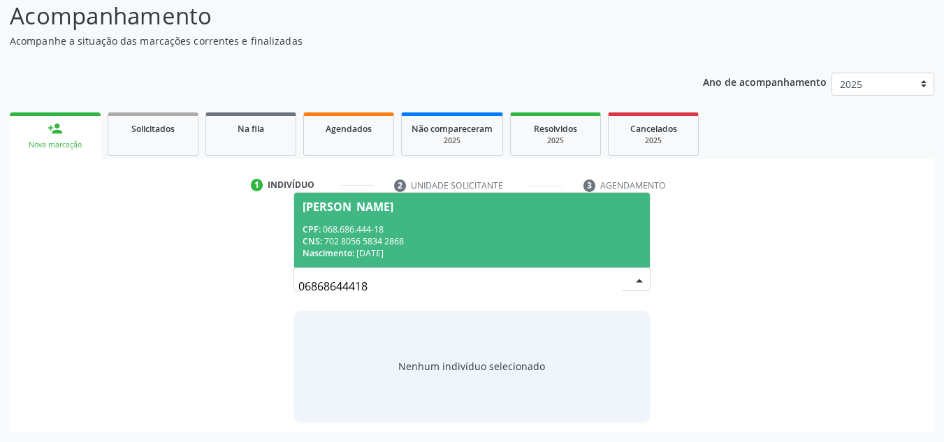
click at [381, 212] on span "Anna Pricila Rodrigues da Costa Souza CPF: 068.686.444-18 CNS: 702 8056 5834 28…" at bounding box center [472, 230] width 356 height 75
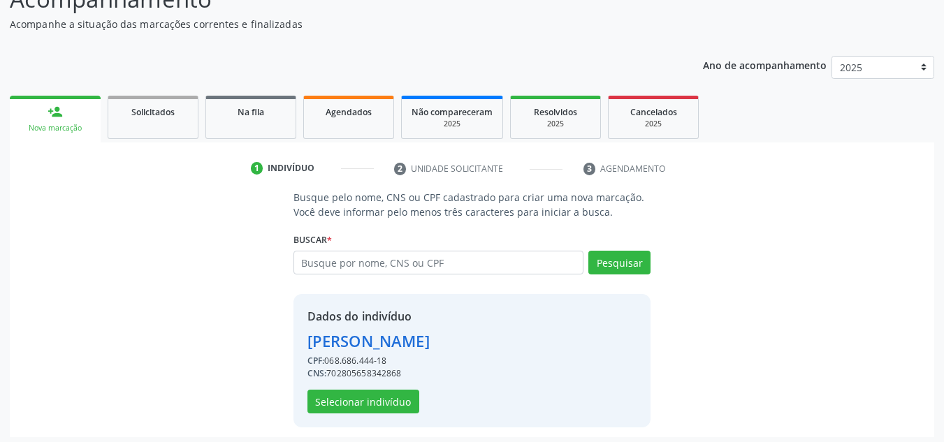
scroll to position [118, 0]
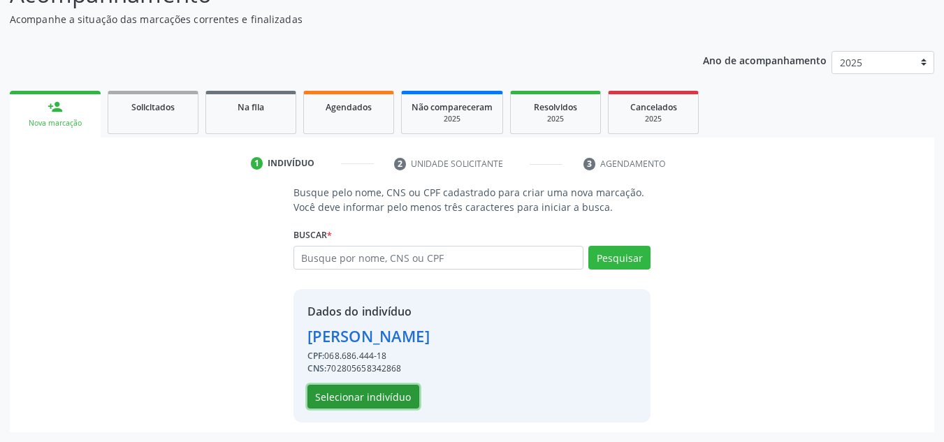
click at [323, 403] on button "Selecionar indivíduo" at bounding box center [363, 397] width 112 height 24
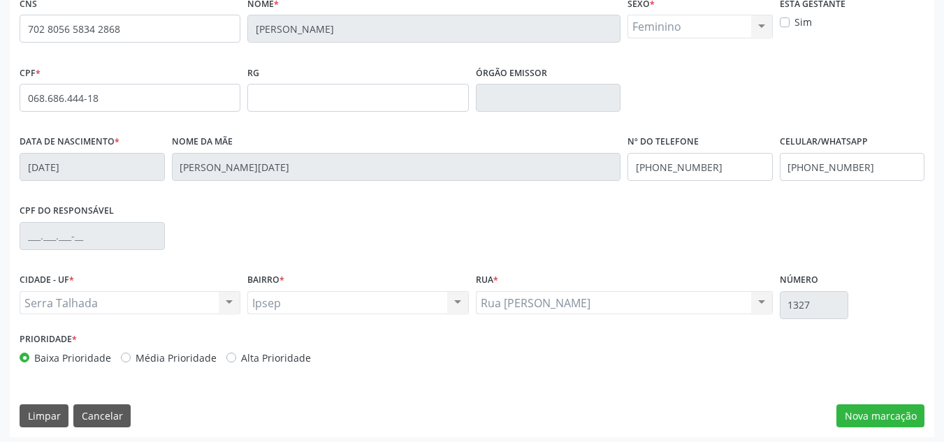
scroll to position [315, 0]
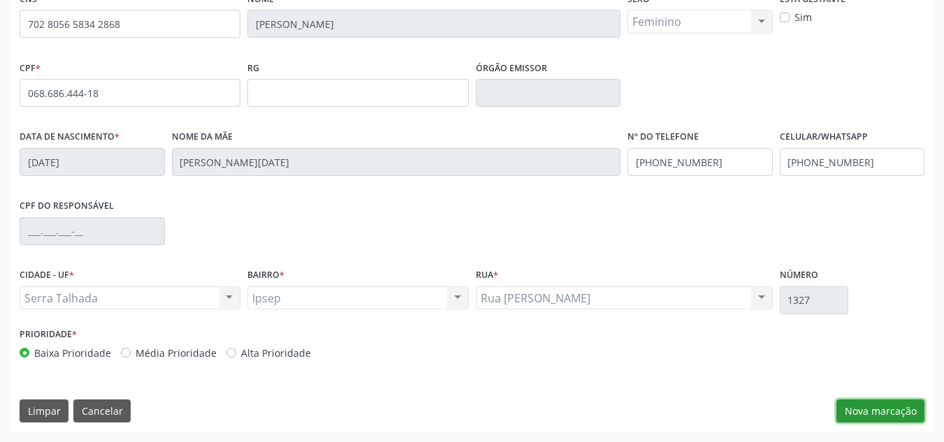
click at [860, 418] on button "Nova marcação" at bounding box center [880, 411] width 88 height 24
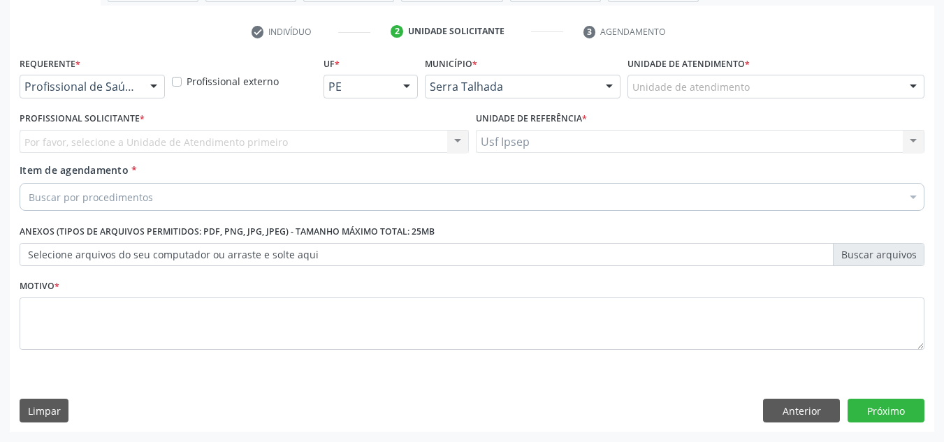
scroll to position [250, 0]
click at [153, 85] on div at bounding box center [153, 87] width 21 height 24
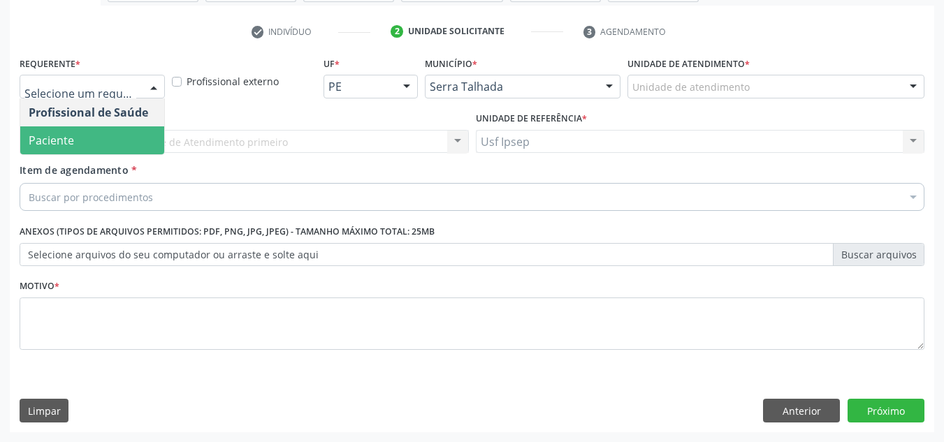
click at [98, 143] on span "Paciente" at bounding box center [92, 140] width 144 height 28
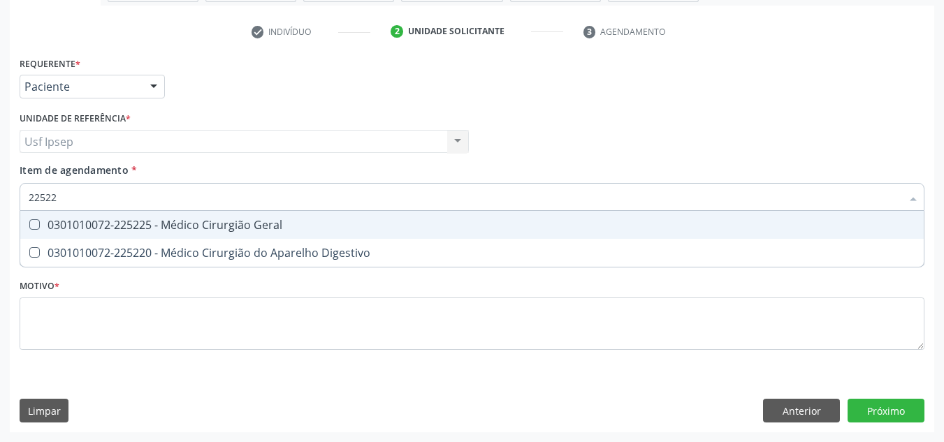
type input "225225"
click at [30, 219] on Geral at bounding box center [34, 224] width 10 height 10
click at [29, 220] on Geral "checkbox" at bounding box center [24, 224] width 9 height 9
checkbox Geral "true"
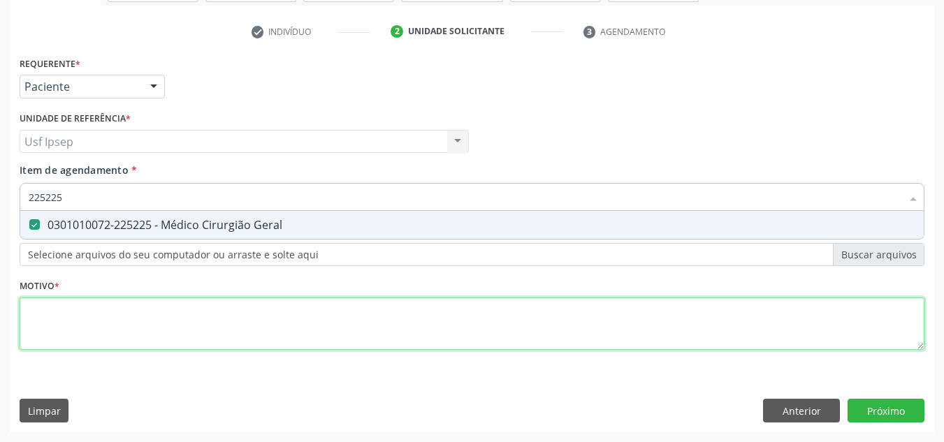
click at [40, 322] on div "Requerente * Paciente Profissional de Saúde Paciente Nenhum resultado encontrad…" at bounding box center [472, 211] width 904 height 316
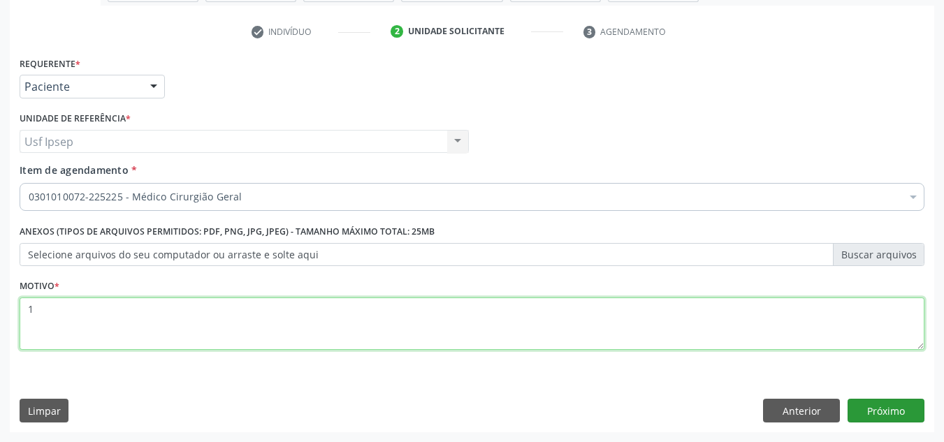
type textarea "1"
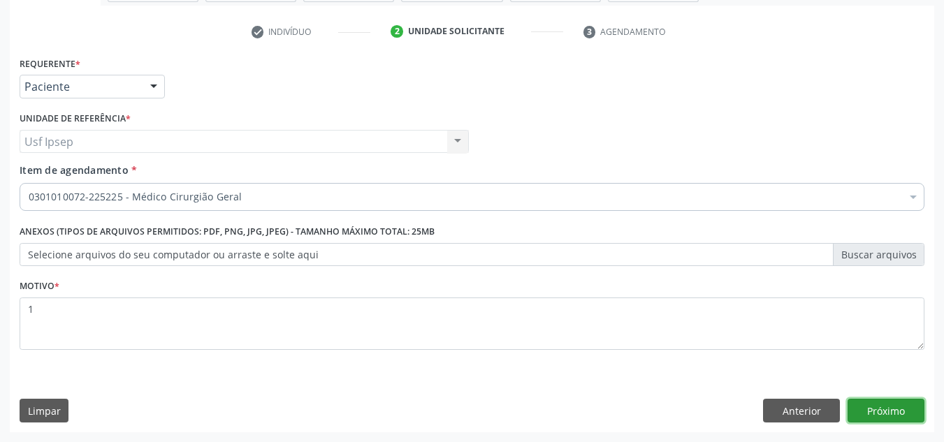
click at [895, 410] on button "Próximo" at bounding box center [885, 411] width 77 height 24
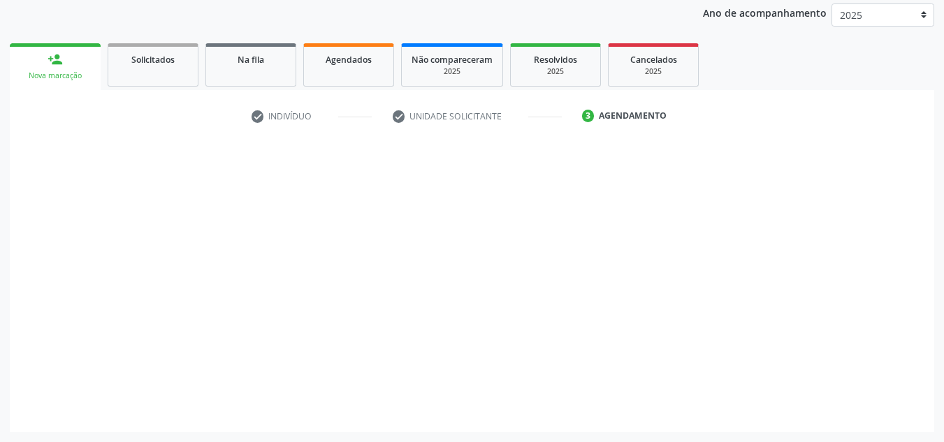
scroll to position [166, 0]
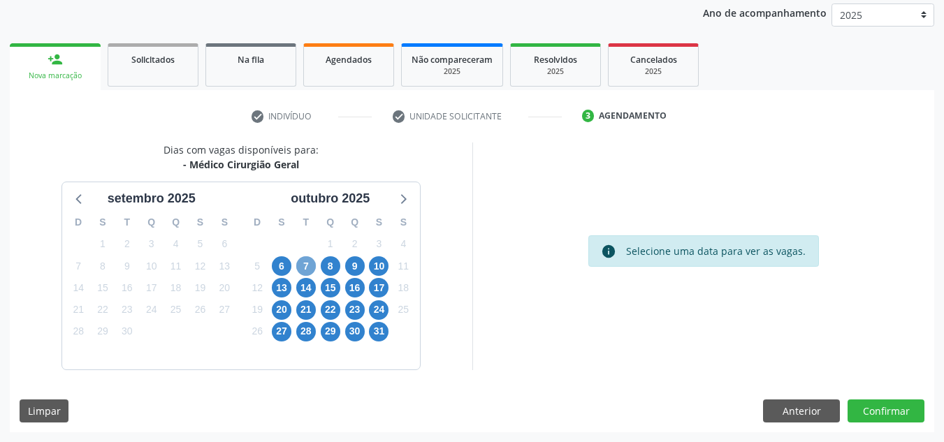
click at [307, 271] on span "7" at bounding box center [306, 266] width 20 height 20
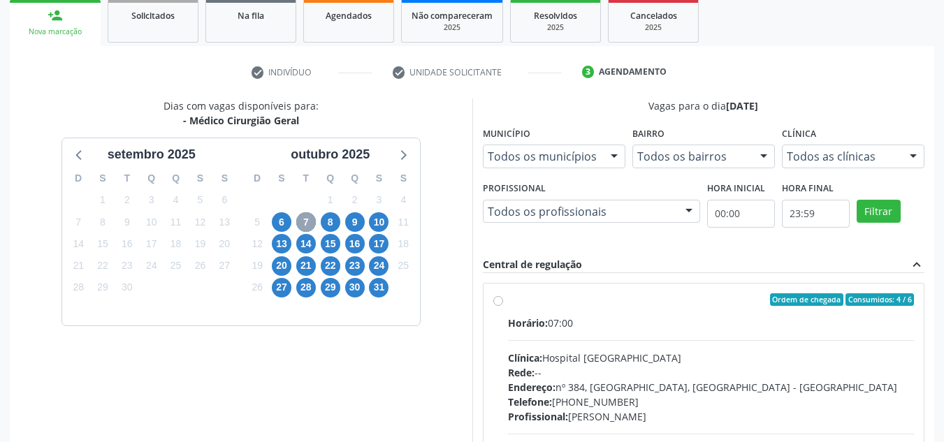
scroll to position [235, 0]
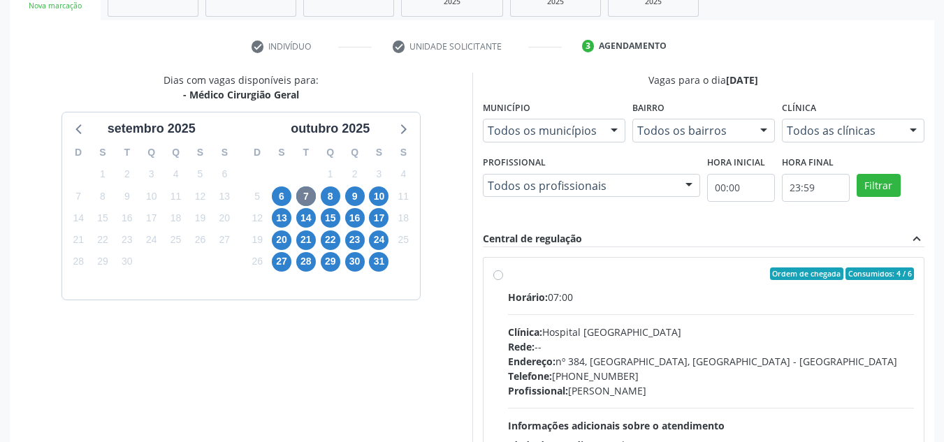
click at [508, 272] on label "Ordem de chegada Consumidos: 4 / 6 Horário: 07:00 Clínica: Hospital Sao Francis…" at bounding box center [711, 374] width 406 height 214
click at [499, 272] on input "Ordem de chegada Consumidos: 4 / 6 Horário: 07:00 Clínica: Hospital Sao Francis…" at bounding box center [498, 273] width 10 height 13
radio input "true"
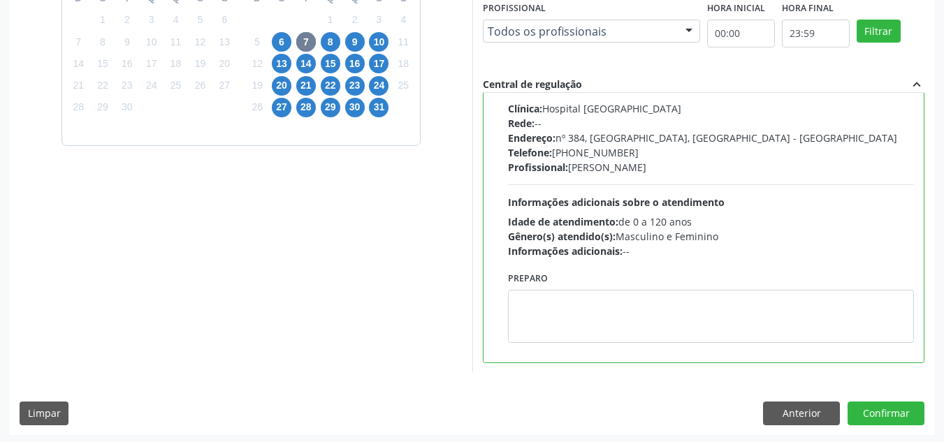
scroll to position [393, 0]
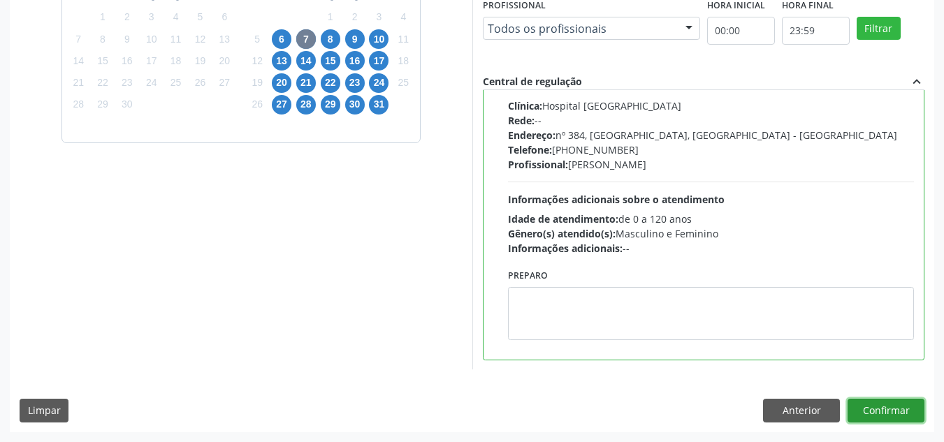
click at [875, 411] on button "Confirmar" at bounding box center [885, 411] width 77 height 24
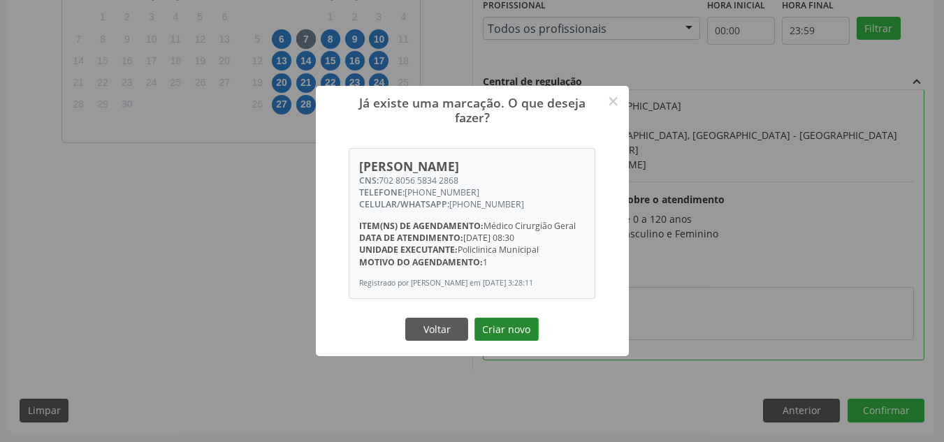
click at [508, 337] on button "Criar novo" at bounding box center [506, 330] width 64 height 24
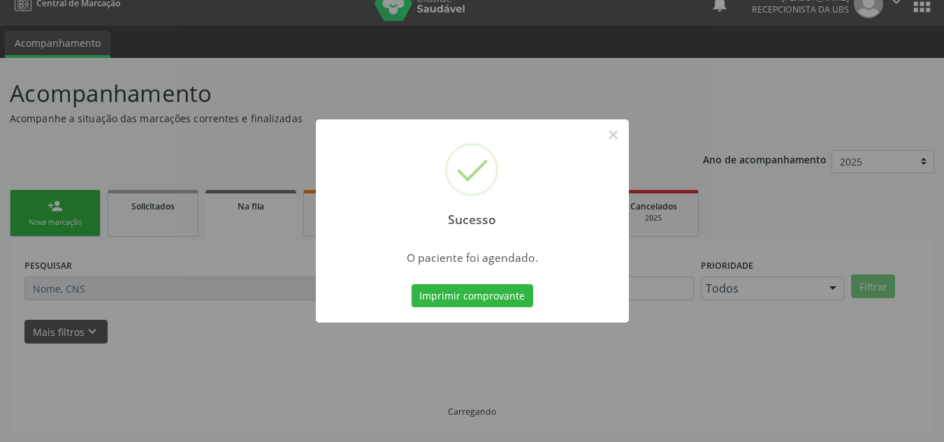
scroll to position [19, 0]
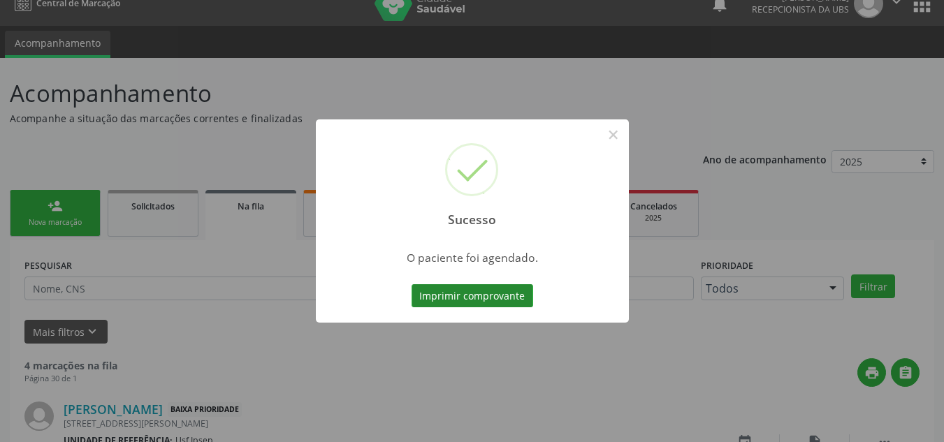
click at [448, 293] on button "Imprimir comprovante" at bounding box center [472, 296] width 122 height 24
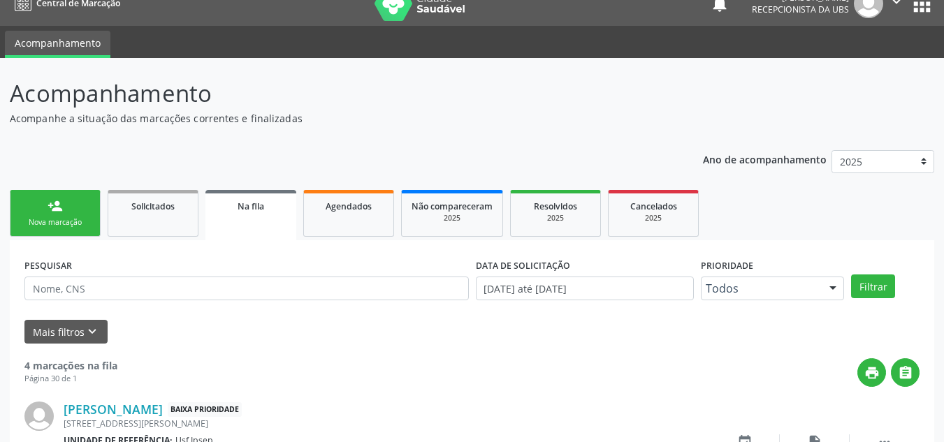
click at [47, 221] on div "Nova marcação" at bounding box center [55, 222] width 70 height 10
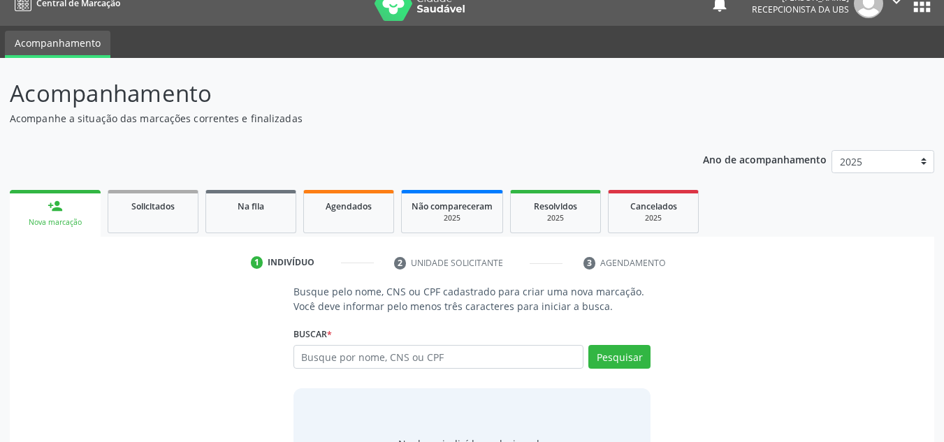
scroll to position [96, 0]
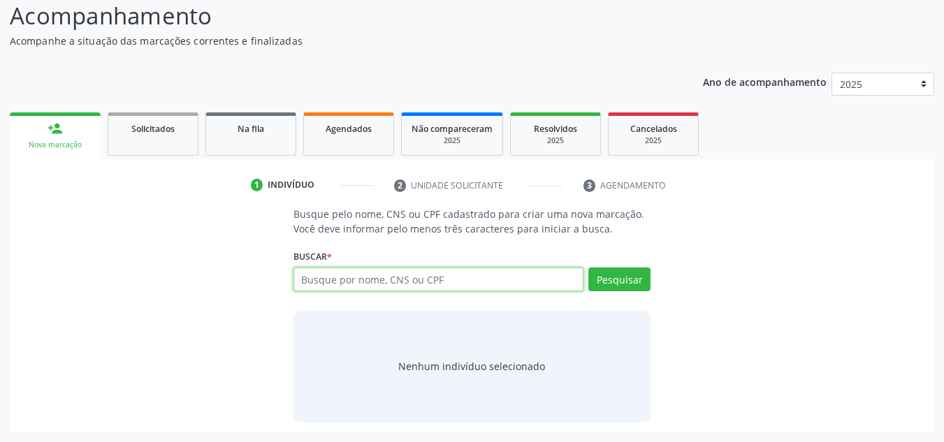
click at [309, 279] on input "text" at bounding box center [438, 279] width 291 height 24
click at [405, 277] on input "MARIA IVANI DE SOZA" at bounding box center [438, 279] width 291 height 24
type input "MARIA IVANI DE SOUZA OLIVEIRA"
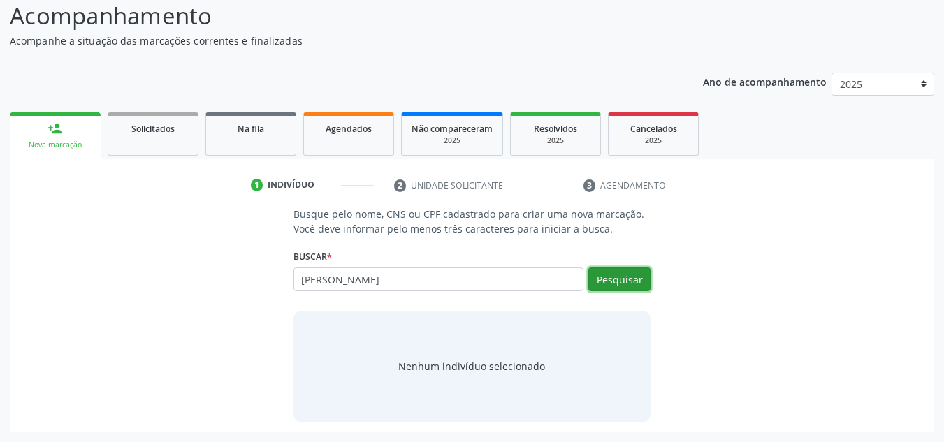
click at [632, 282] on button "Pesquisar" at bounding box center [619, 279] width 62 height 24
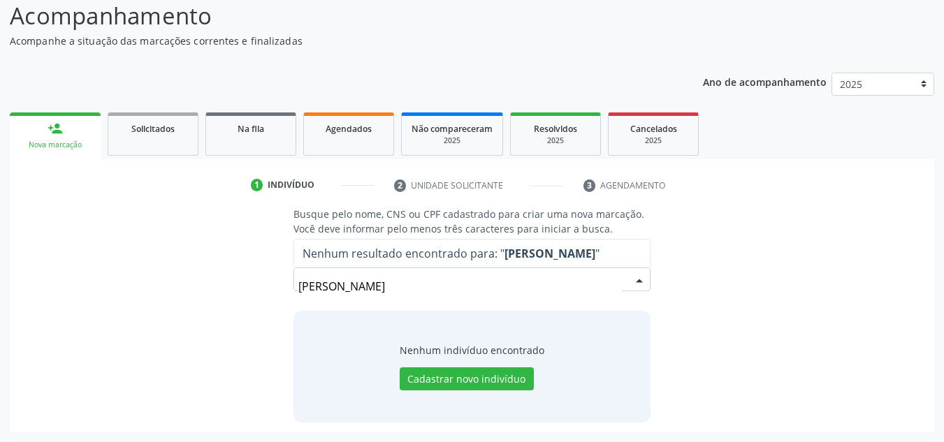
click at [478, 288] on input "MARIA IVANI DE SOUZA OLIVEIRA" at bounding box center [460, 286] width 324 height 28
click at [485, 287] on input "MARIA IVANI DE SOUZA OLIVEIRA" at bounding box center [460, 286] width 324 height 28
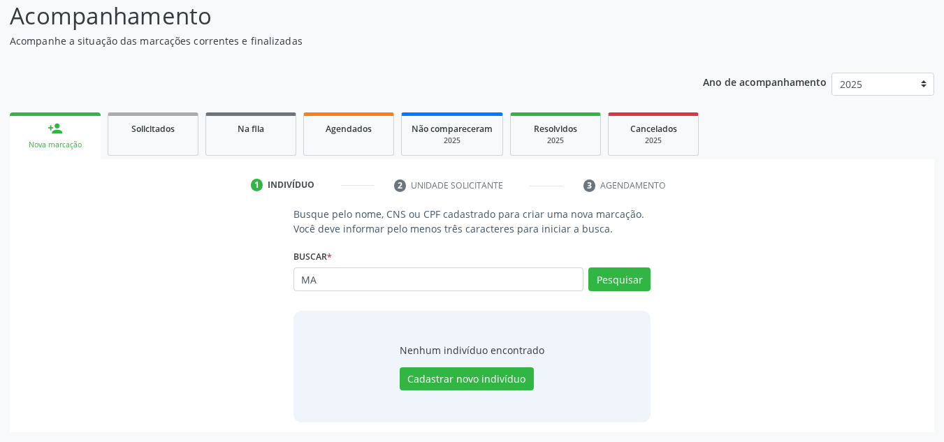
type input "M"
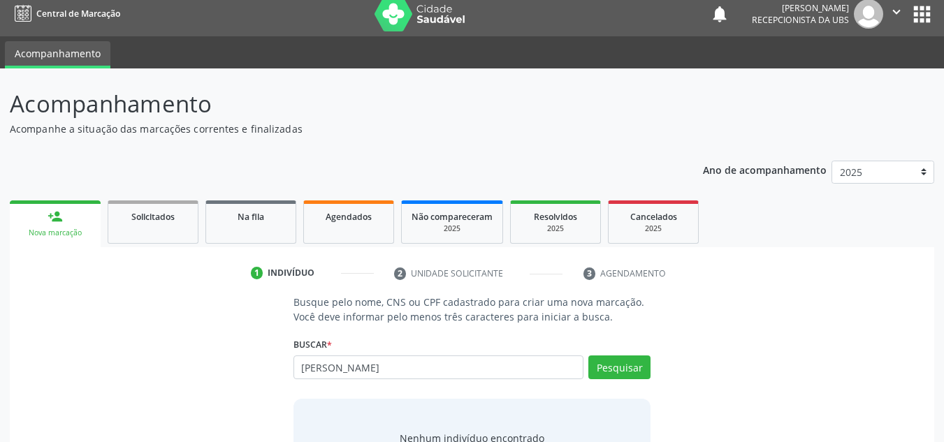
scroll to position [0, 0]
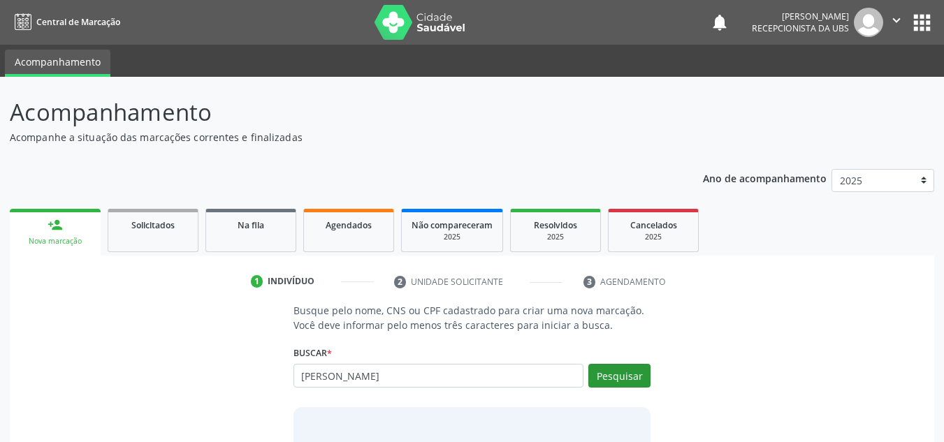
type input "MARIA IVANI DE SOUA OLIVEIRA"
click at [613, 379] on button "Pesquisar" at bounding box center [619, 376] width 62 height 24
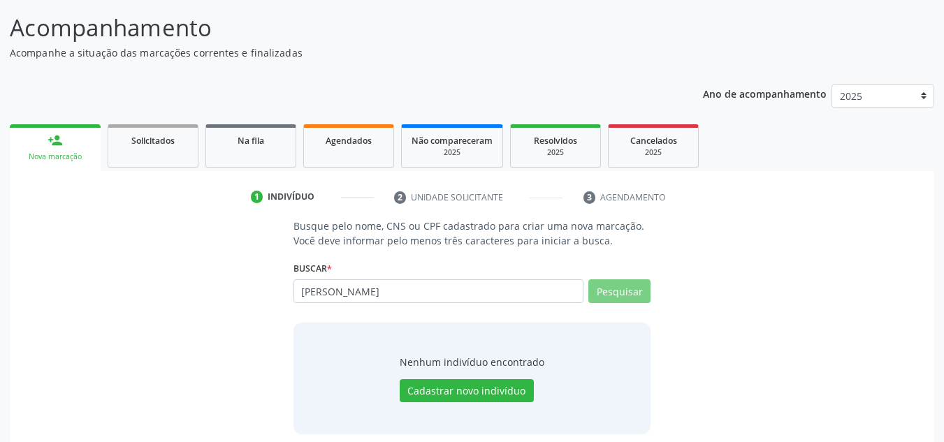
scroll to position [96, 0]
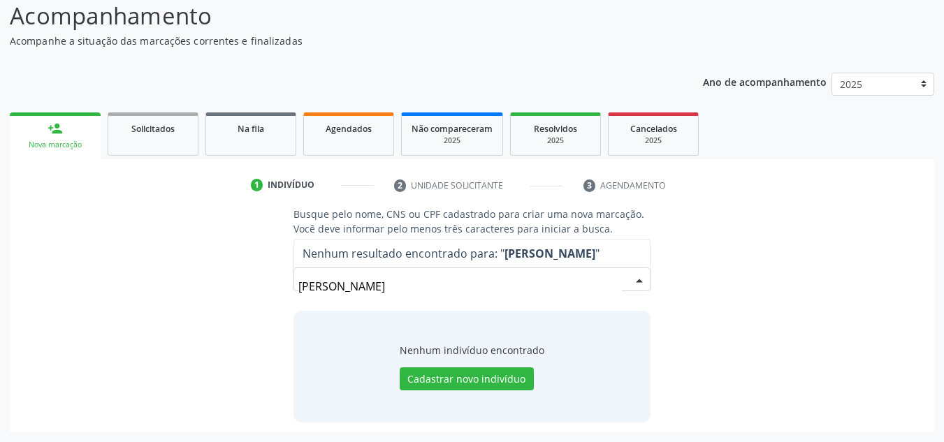
click at [462, 286] on input "MARIA IVANI DE SOUA OLIVEIRA" at bounding box center [460, 286] width 324 height 28
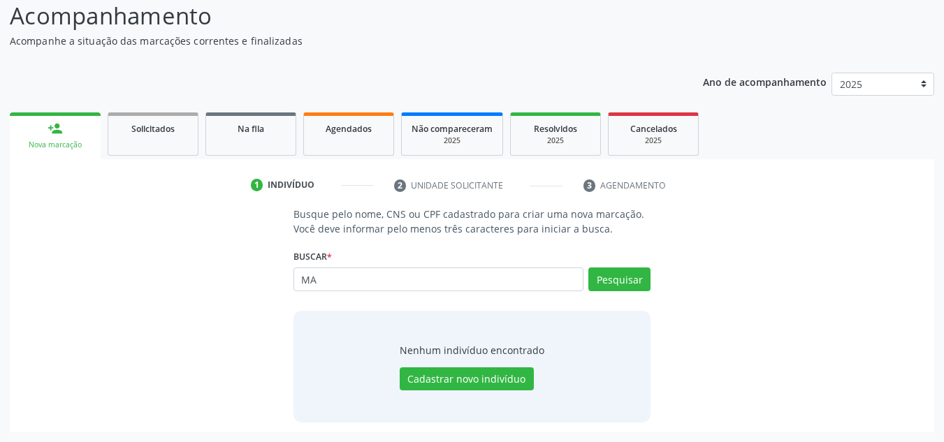
type input "M"
type input "898002997550329"
click at [628, 286] on button "Pesquisar" at bounding box center [619, 279] width 62 height 24
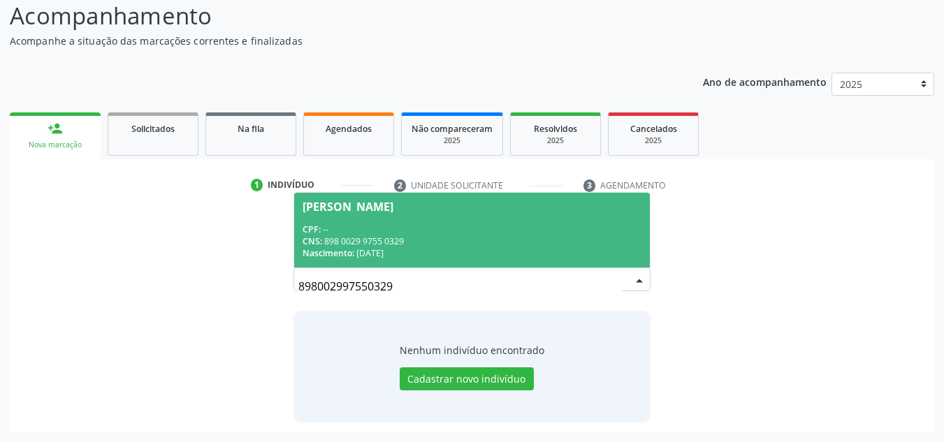
click at [376, 203] on div "Maria Ivanir de Souza Oliveira" at bounding box center [347, 206] width 91 height 11
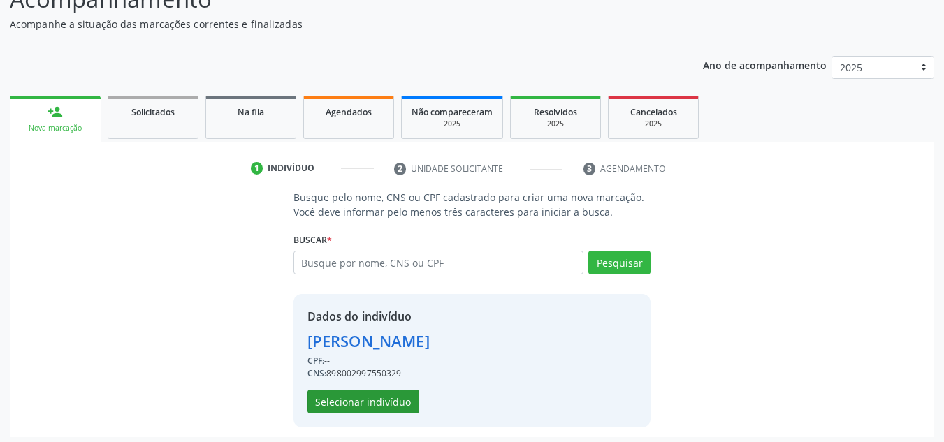
scroll to position [118, 0]
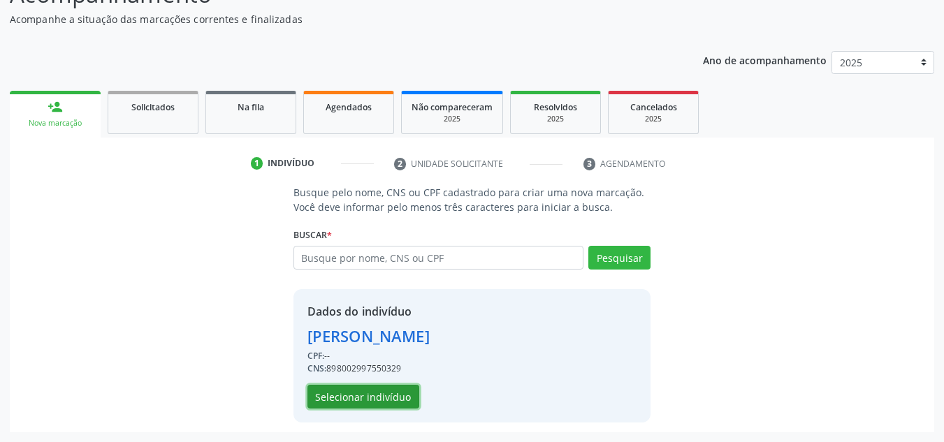
click at [367, 394] on button "Selecionar indivíduo" at bounding box center [363, 397] width 112 height 24
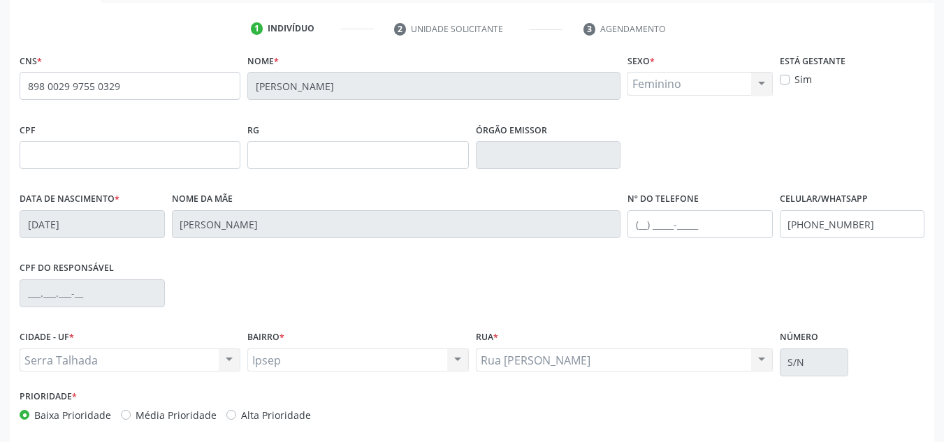
scroll to position [315, 0]
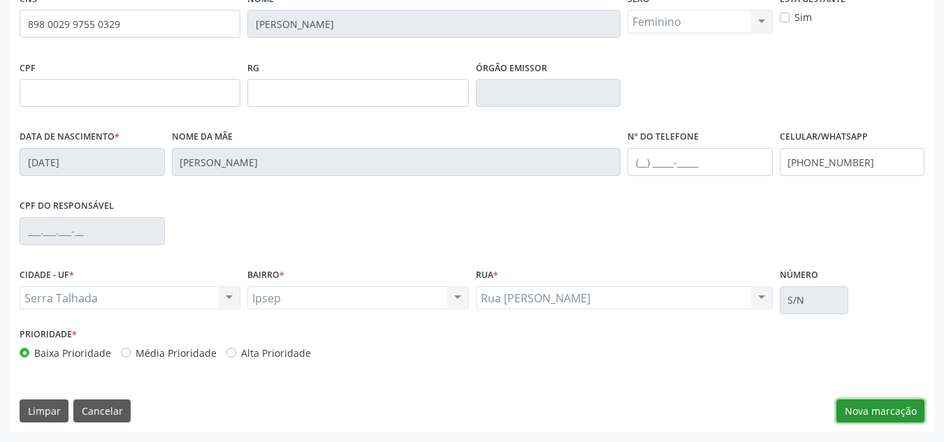
click at [881, 409] on button "Nova marcação" at bounding box center [880, 411] width 88 height 24
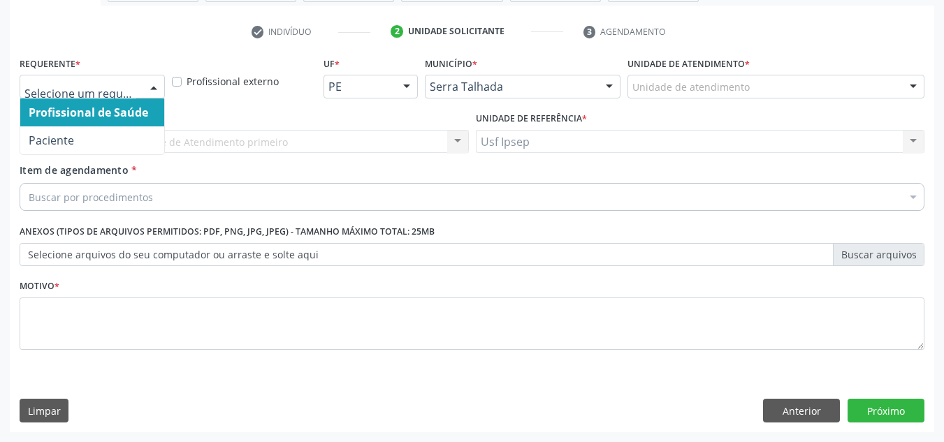
click at [149, 86] on div at bounding box center [153, 87] width 21 height 24
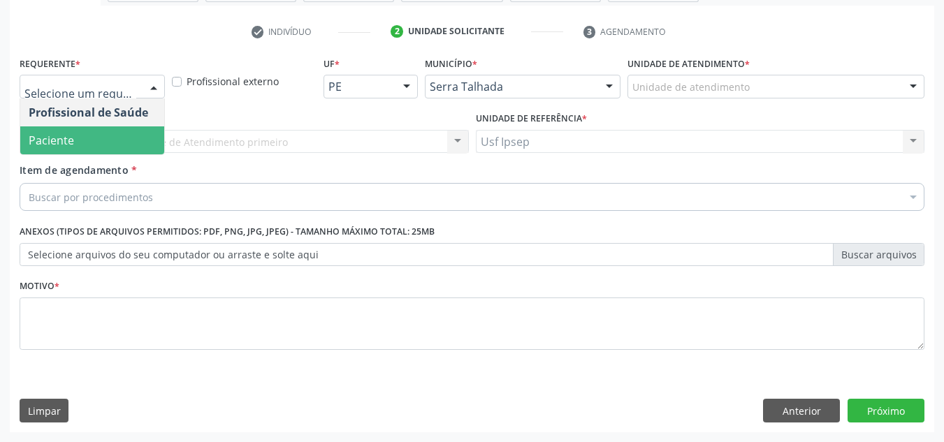
click at [59, 140] on span "Paciente" at bounding box center [51, 140] width 45 height 15
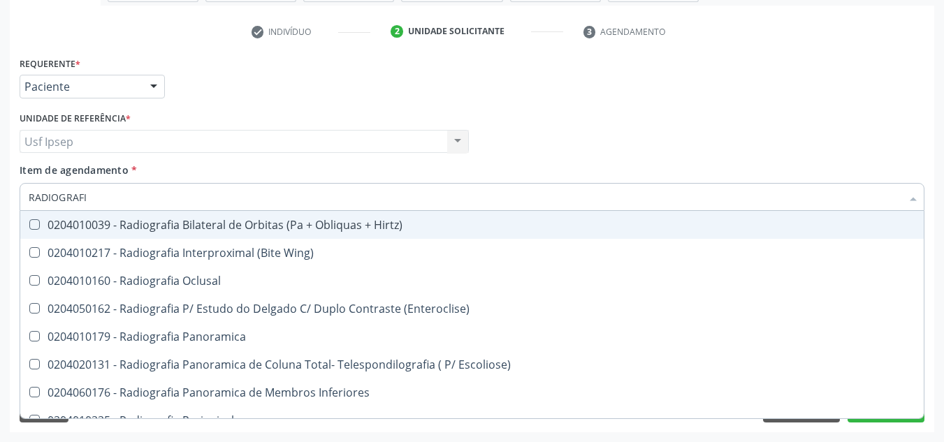
type input "RADIOGRAFIA"
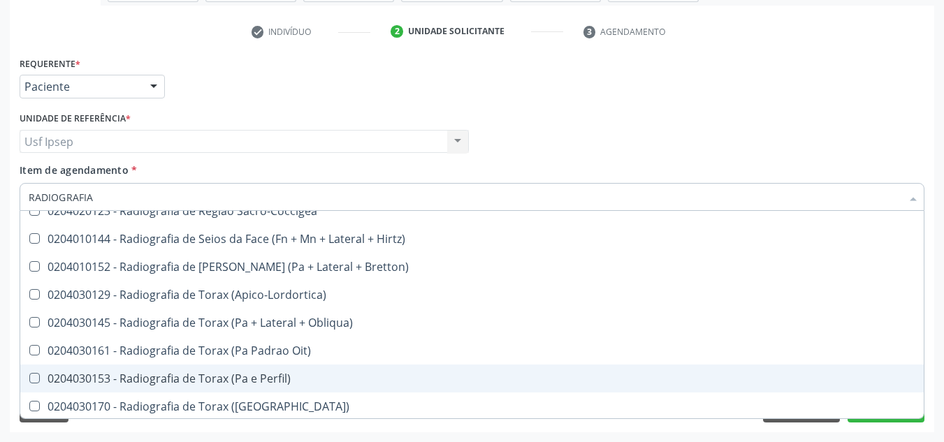
scroll to position [1804, 0]
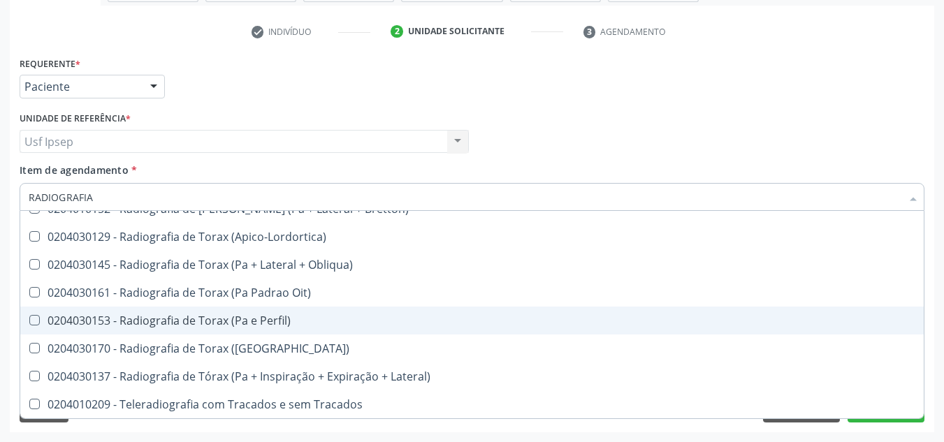
click at [263, 316] on div "0204030153 - Radiografia de Torax (Pa e Perfil)" at bounding box center [472, 320] width 886 height 11
checkbox Perfil\) "true"
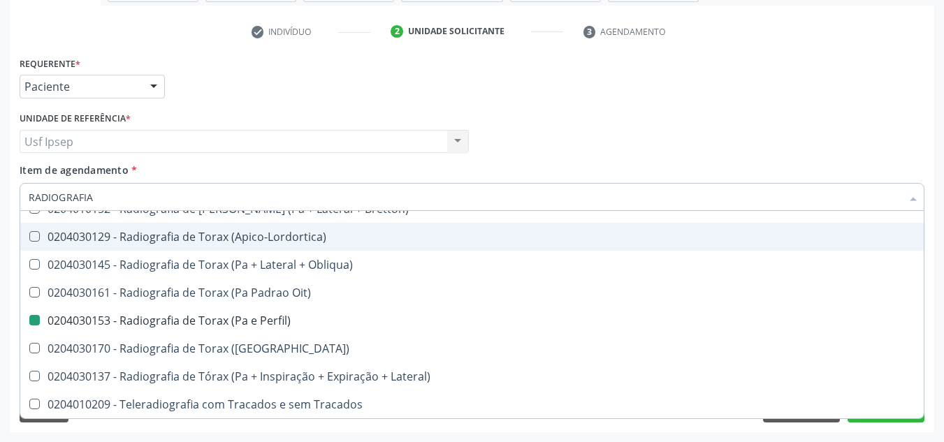
checkbox Wing\) "true"
checkbox Perfil\) "false"
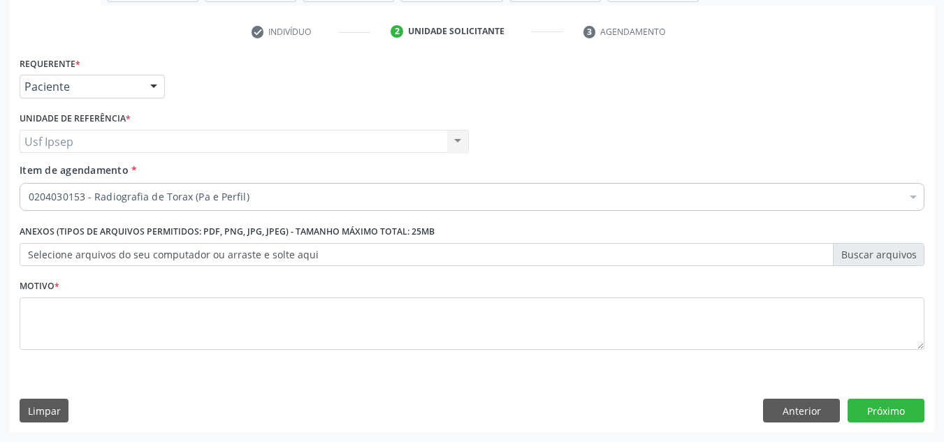
click at [600, 124] on div "Profissional Solicitante Por favor, selecione a Unidade de Atendimento primeiro…" at bounding box center [471, 135] width 911 height 54
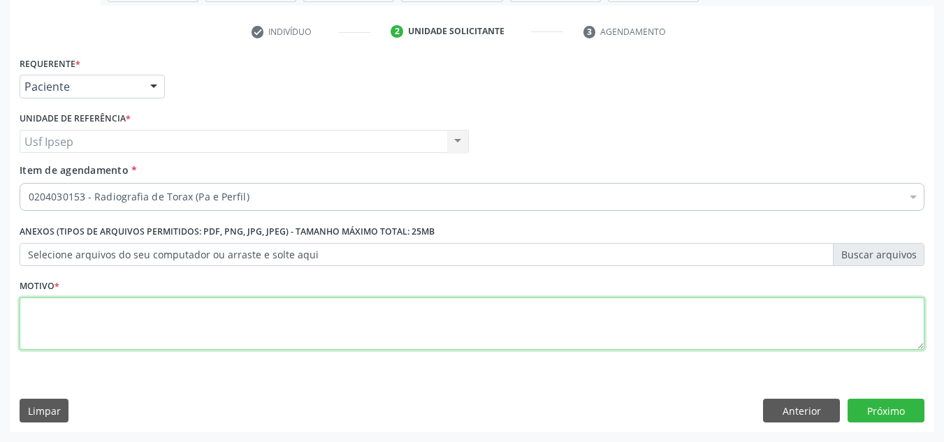
click at [780, 332] on textarea at bounding box center [472, 324] width 904 height 53
type textarea "1"
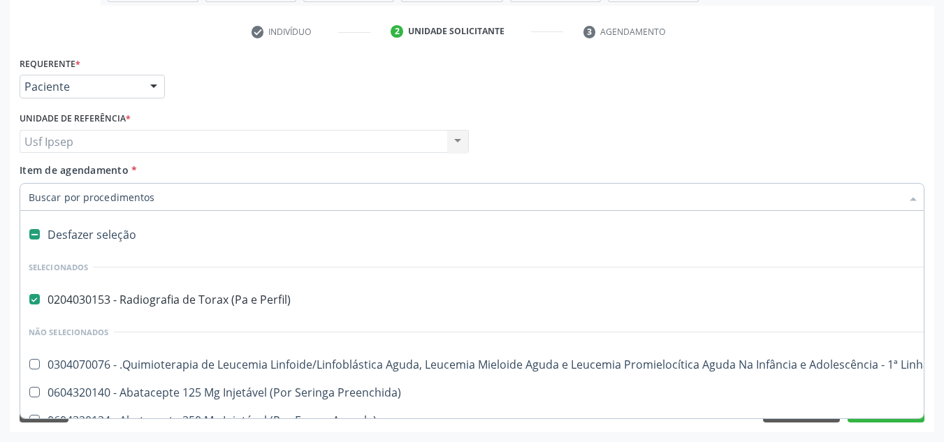
click at [914, 199] on div at bounding box center [912, 198] width 21 height 24
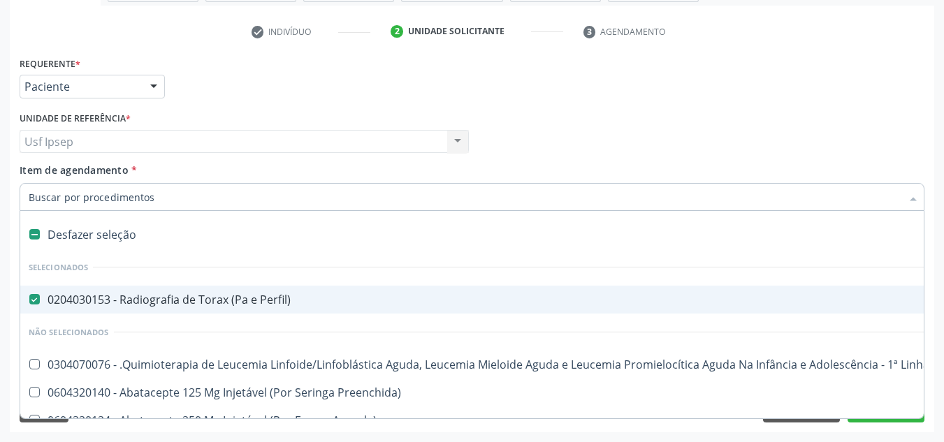
click at [39, 300] on Perfil\) at bounding box center [34, 299] width 10 height 10
click at [29, 300] on Perfil\) "checkbox" at bounding box center [24, 299] width 9 height 9
checkbox Perfil\) "false"
click at [64, 204] on input "Item de agendamento *" at bounding box center [465, 197] width 872 height 28
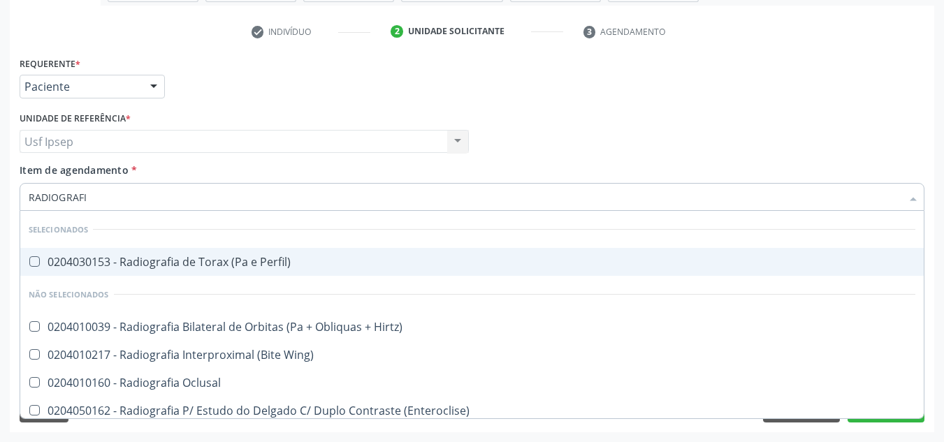
type input "RADIOGRAFIA"
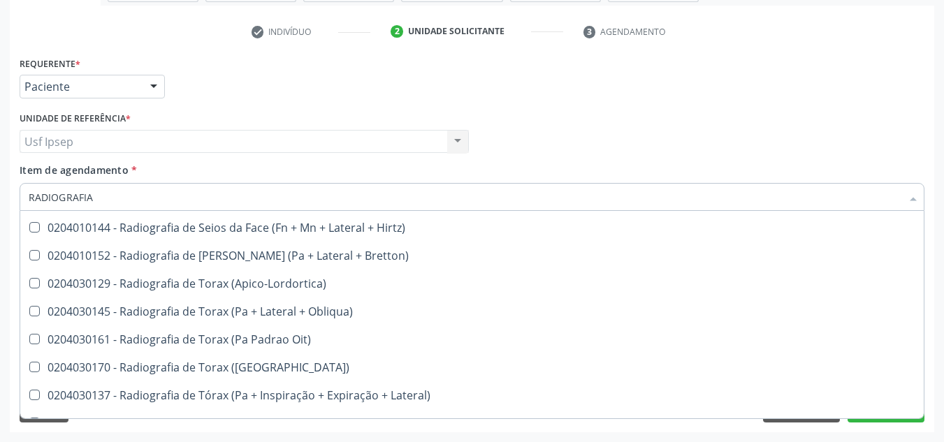
scroll to position [1878, 0]
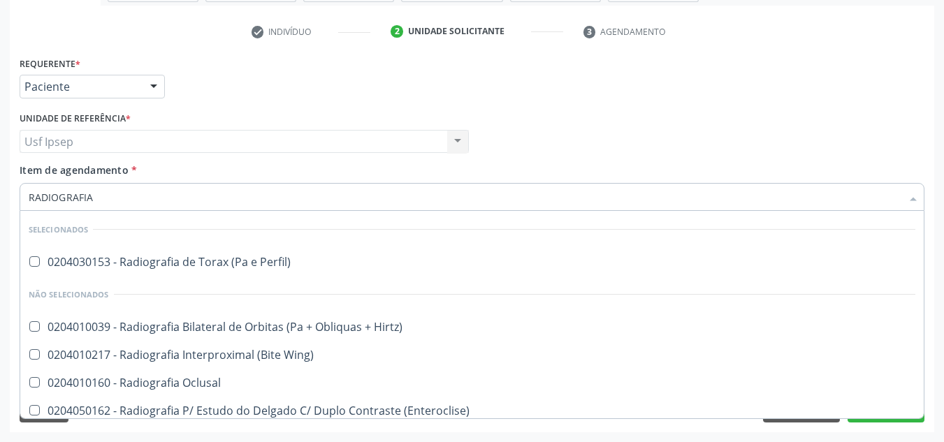
scroll to position [1878, 0]
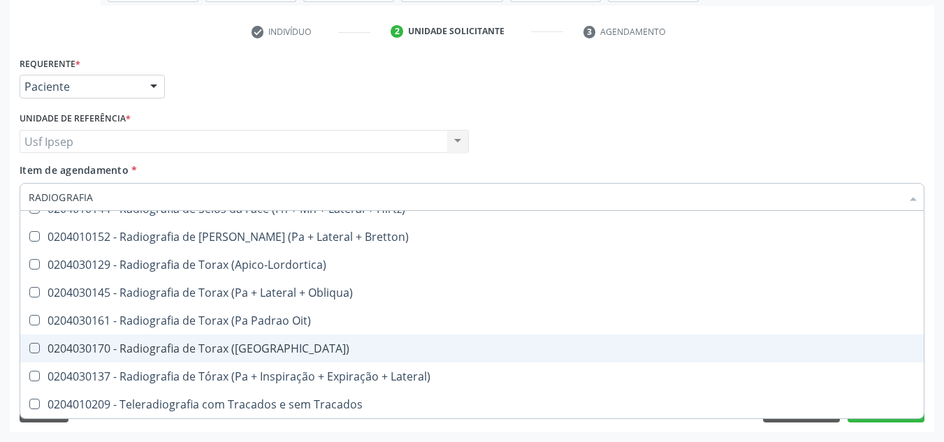
click at [284, 349] on div "0204030170 - Radiografia de Torax ([GEOGRAPHIC_DATA])" at bounding box center [472, 348] width 886 height 11
checkbox \(Pa\) "true"
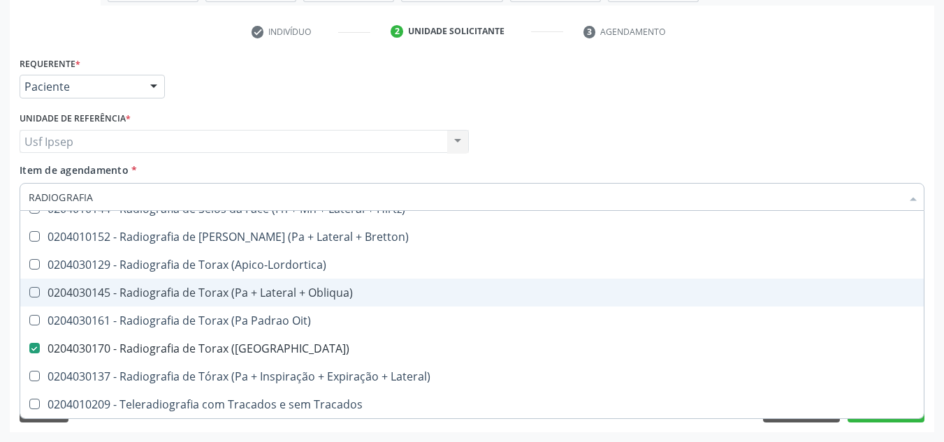
click at [33, 295] on Obliqua\) at bounding box center [34, 292] width 10 height 10
click at [29, 295] on Obliqua\) "checkbox" at bounding box center [24, 292] width 9 height 9
checkbox Obliqua\) "true"
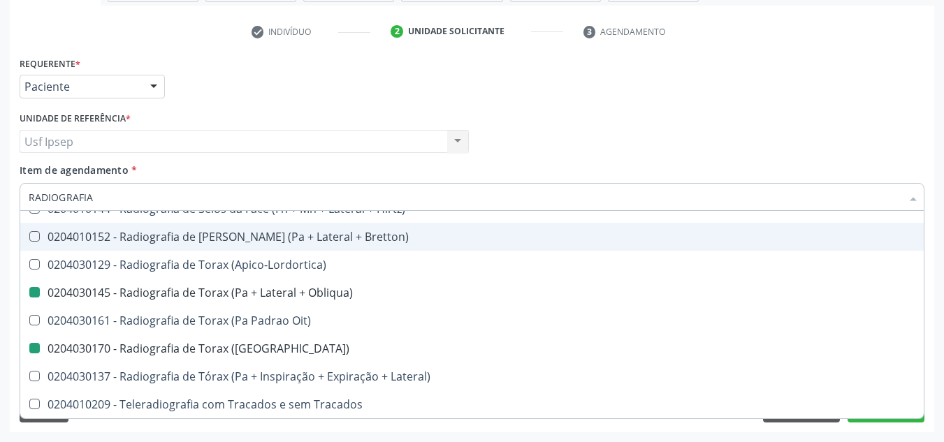
checkbox Perfil\) "true"
checkbox Obliqua\) "false"
checkbox \(Pa\) "false"
click at [655, 117] on div "Profissional Solicitante Por favor, selecione a Unidade de Atendimento primeiro…" at bounding box center [471, 135] width 911 height 54
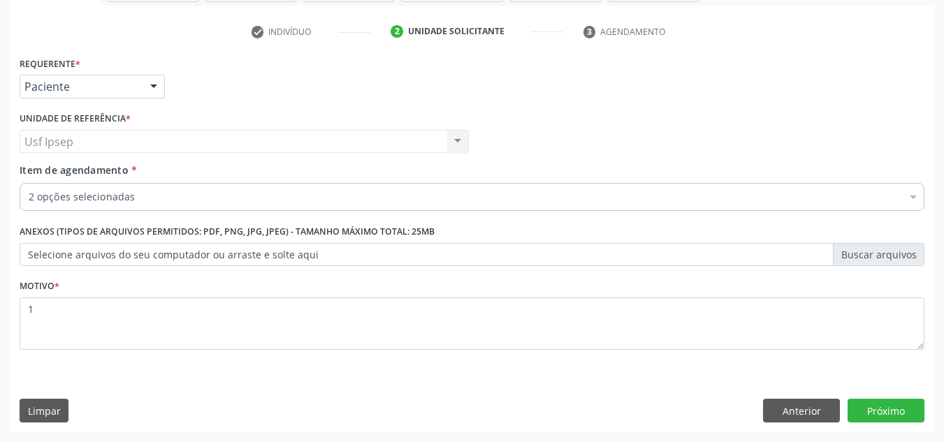
scroll to position [0, 0]
click at [879, 420] on button "Próximo" at bounding box center [885, 411] width 77 height 24
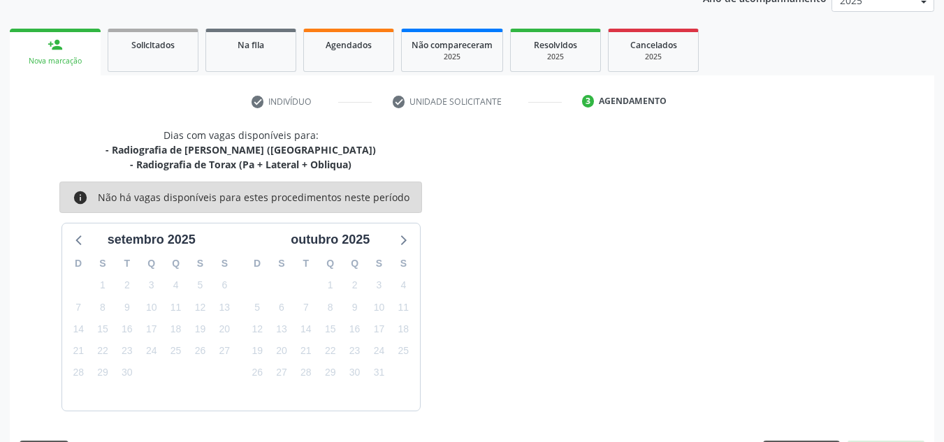
scroll to position [221, 0]
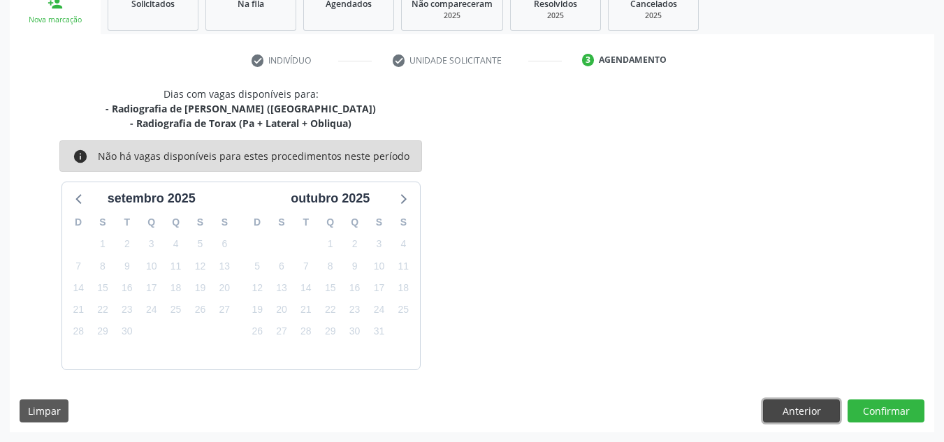
click at [793, 409] on button "Anterior" at bounding box center [801, 411] width 77 height 24
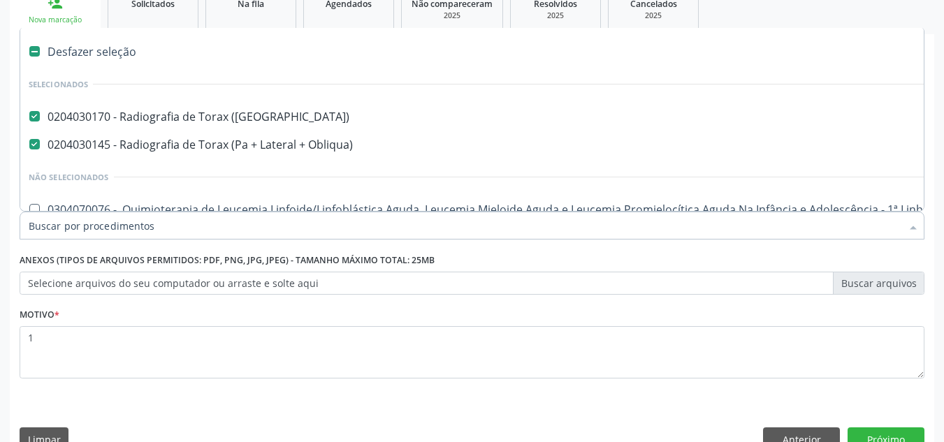
click at [911, 229] on div at bounding box center [912, 227] width 21 height 24
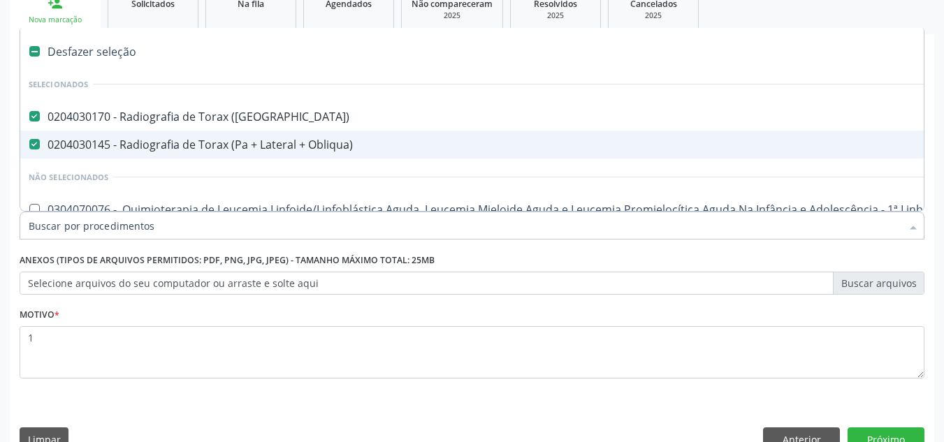
click at [36, 145] on Obliqua\) at bounding box center [34, 144] width 10 height 10
click at [29, 145] on Obliqua\) "checkbox" at bounding box center [24, 144] width 9 height 9
checkbox Obliqua\) "false"
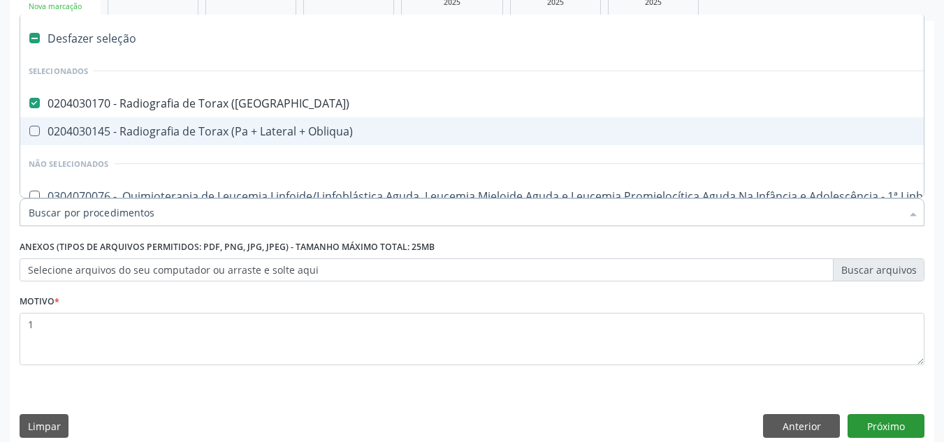
scroll to position [250, 0]
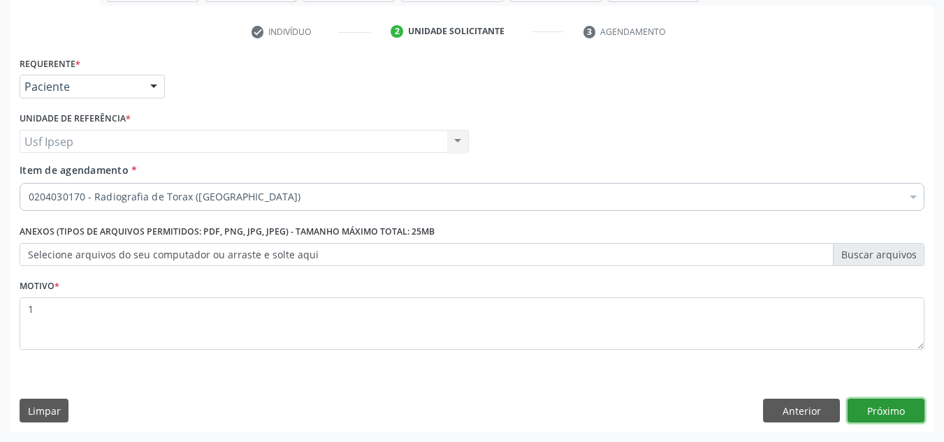
click at [876, 410] on button "Próximo" at bounding box center [885, 411] width 77 height 24
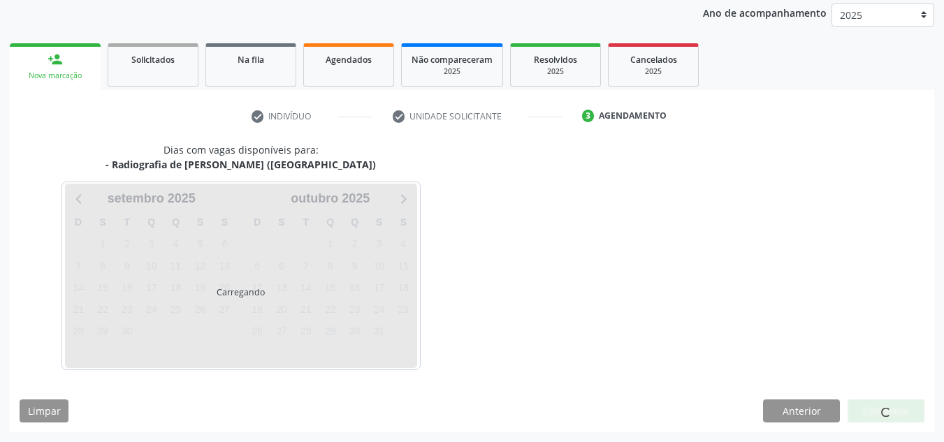
scroll to position [207, 0]
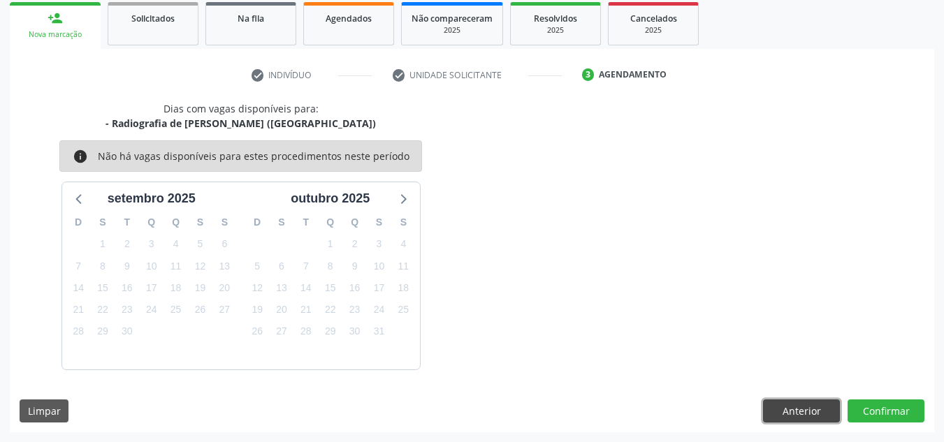
click at [812, 406] on button "Anterior" at bounding box center [801, 411] width 77 height 24
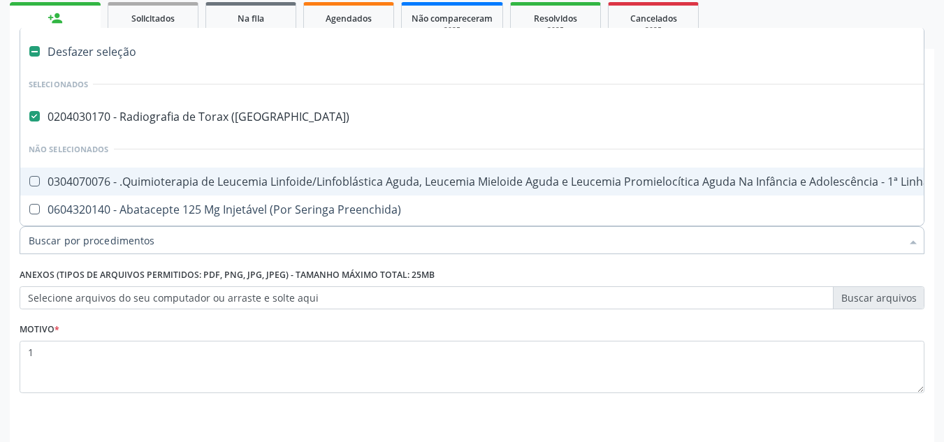
click at [911, 245] on div at bounding box center [912, 242] width 21 height 24
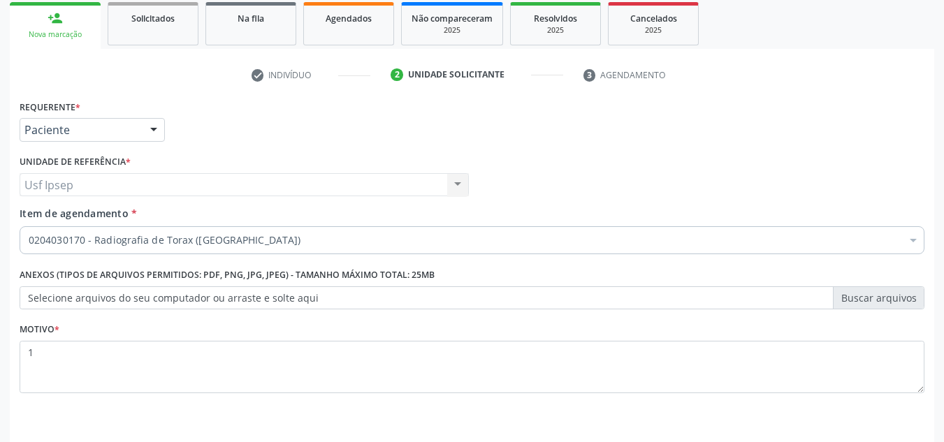
scroll to position [0, 0]
click at [940, 55] on div "Acompanhamento Acompanhe a situação das marcações correntes e finalizadas Relat…" at bounding box center [472, 177] width 944 height 615
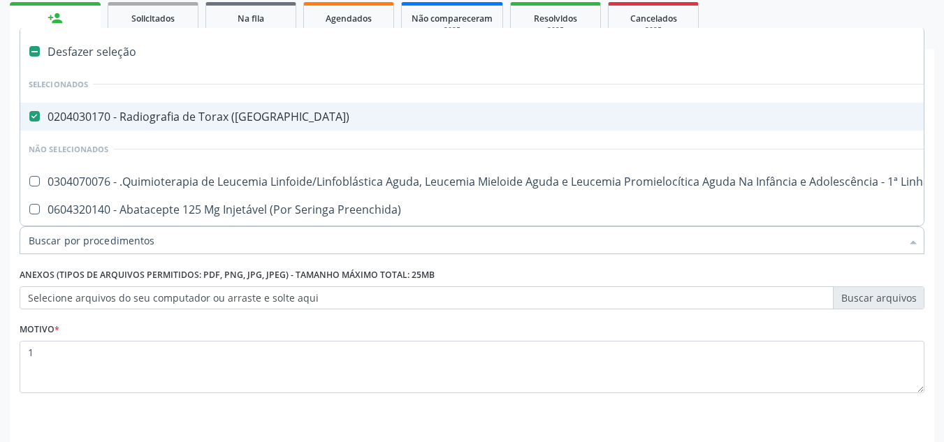
click at [32, 119] on \(Pa\) at bounding box center [34, 116] width 10 height 10
click at [29, 119] on \(Pa\) "checkbox" at bounding box center [24, 116] width 9 height 9
checkbox \(Pa\) "false"
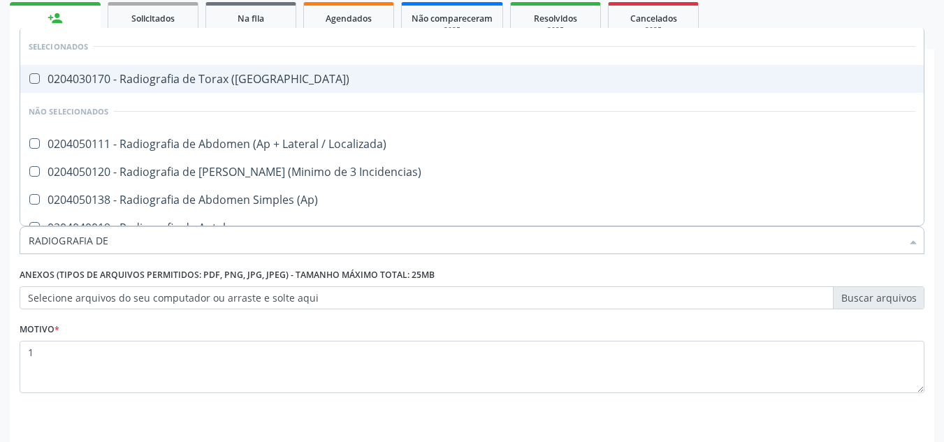
type input "RADIOGRAFIA DE T"
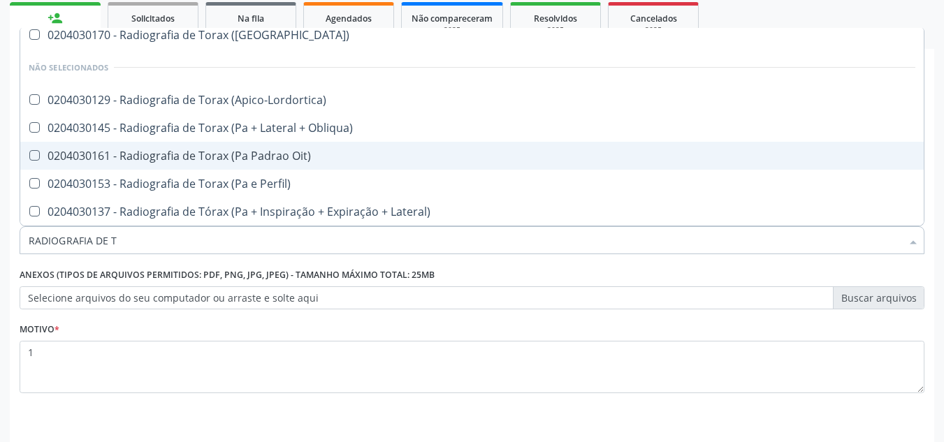
scroll to position [250, 0]
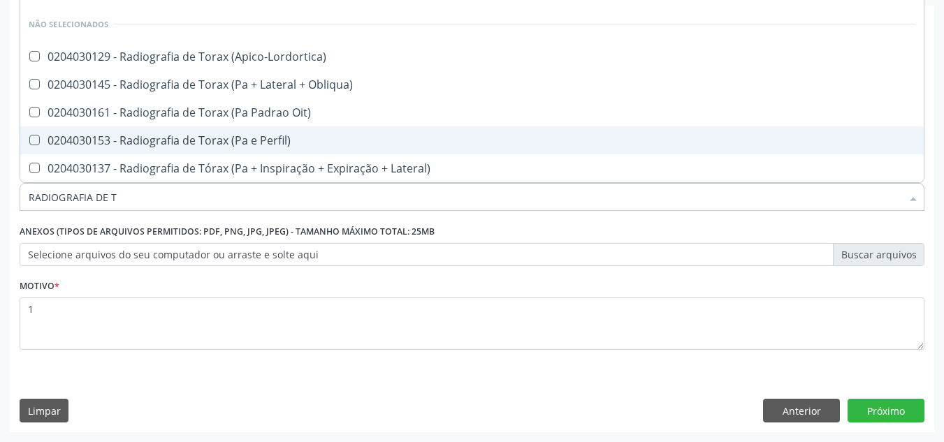
click at [200, 142] on div "0204030153 - Radiografia de Torax (Pa e Perfil)" at bounding box center [472, 140] width 886 height 11
checkbox Perfil\) "true"
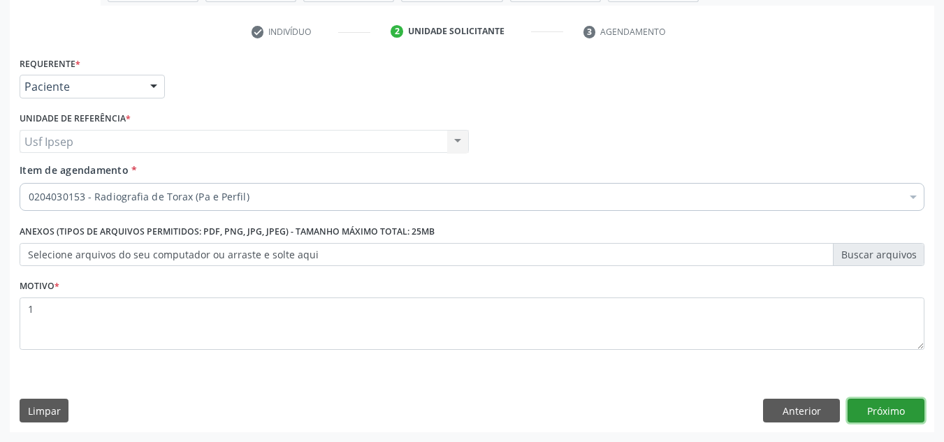
click at [860, 404] on button "Próximo" at bounding box center [885, 411] width 77 height 24
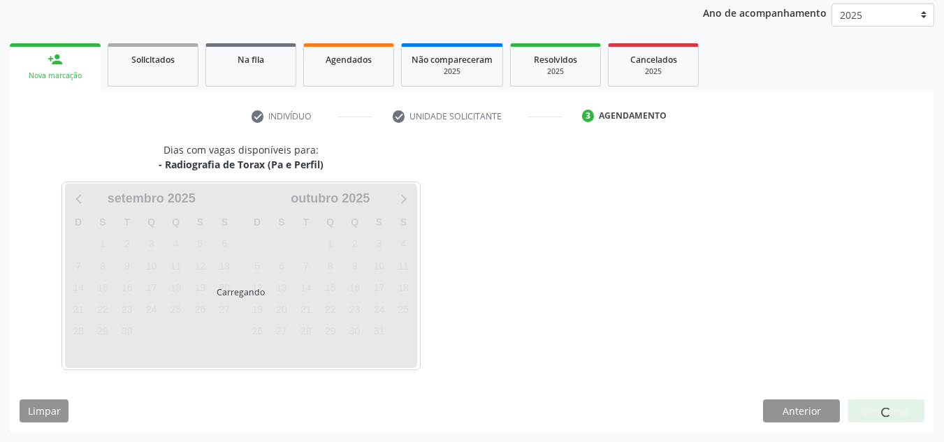
scroll to position [166, 0]
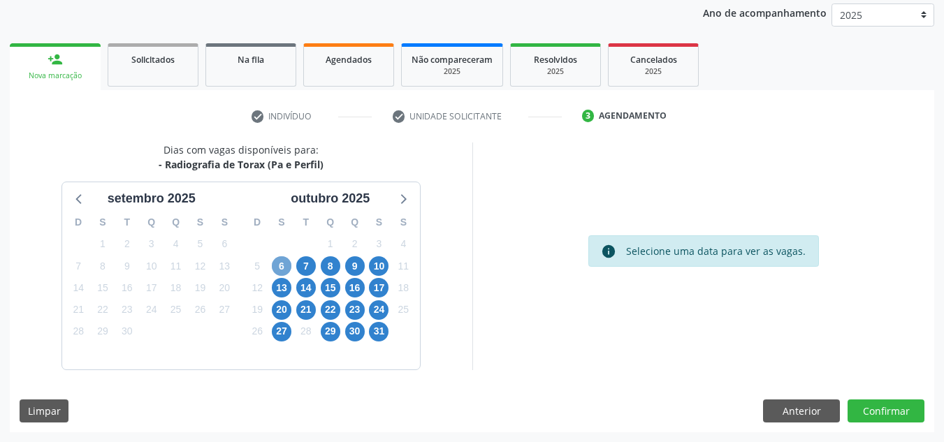
click at [279, 266] on span "6" at bounding box center [282, 266] width 20 height 20
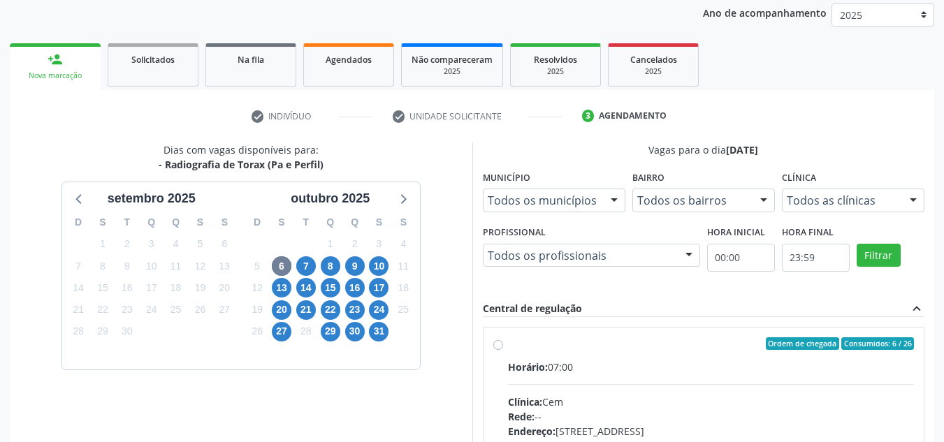
click at [508, 346] on label "Ordem de chegada Consumidos: 6 / 26 Horário: 07:00 Clínica: Cem Rede: -- Endere…" at bounding box center [711, 444] width 406 height 214
click at [496, 346] on input "Ordem de chegada Consumidos: 6 / 26 Horário: 07:00 Clínica: Cem Rede: -- Endere…" at bounding box center [498, 343] width 10 height 13
radio input "true"
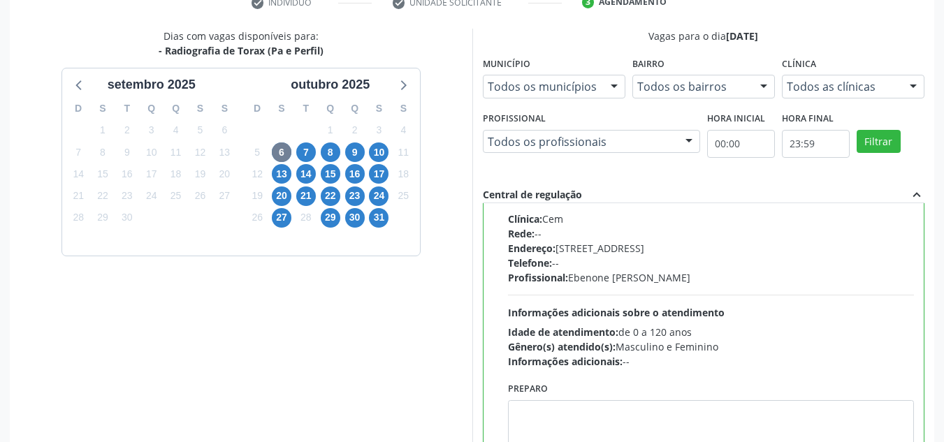
scroll to position [393, 0]
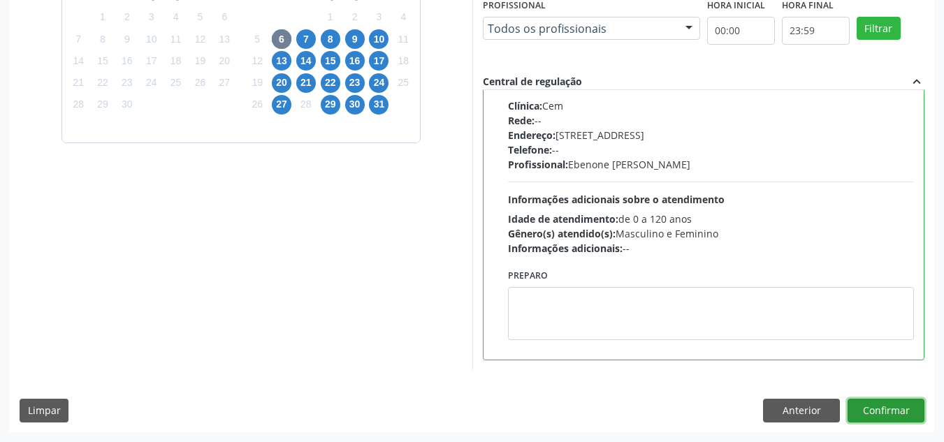
click at [878, 409] on button "Confirmar" at bounding box center [885, 411] width 77 height 24
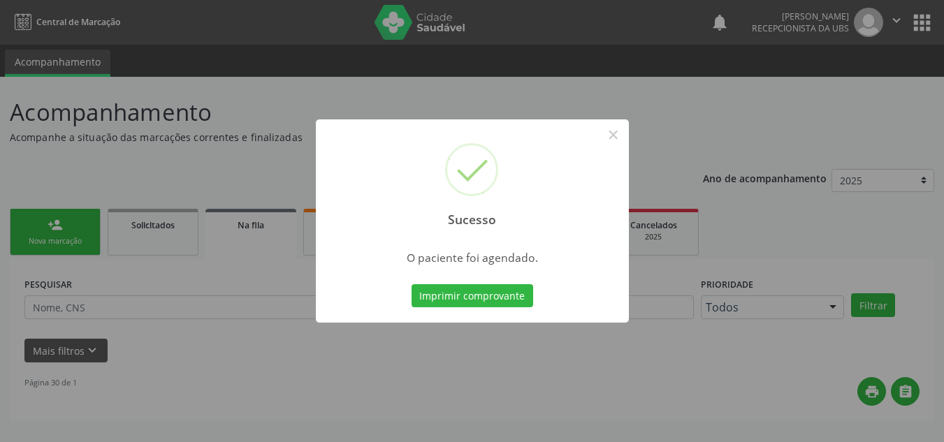
scroll to position [0, 0]
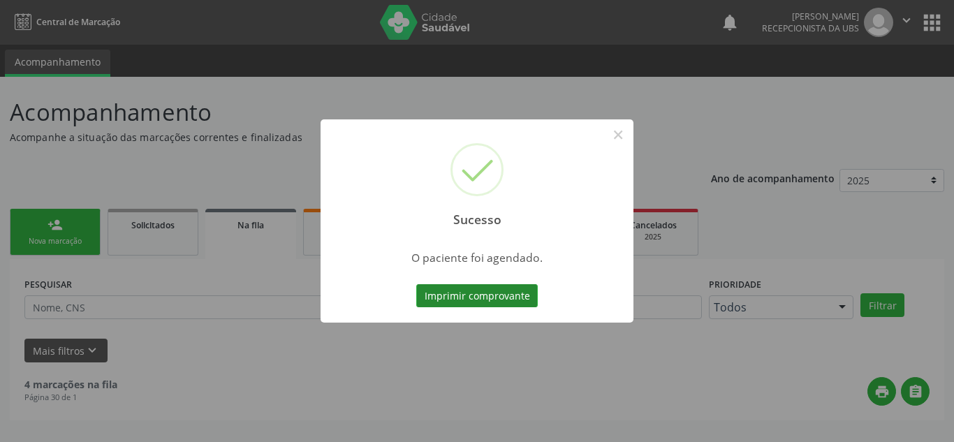
click at [451, 299] on button "Imprimir comprovante" at bounding box center [477, 296] width 122 height 24
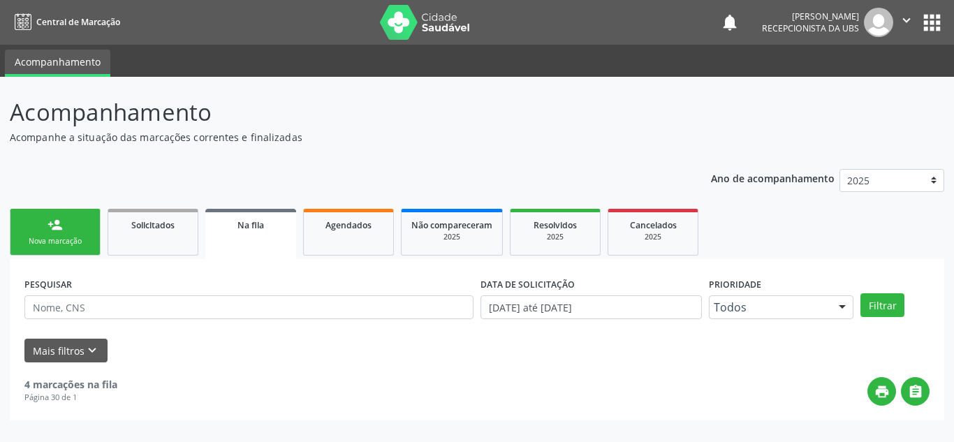
click at [34, 230] on link "person_add Nova marcação" at bounding box center [55, 232] width 91 height 47
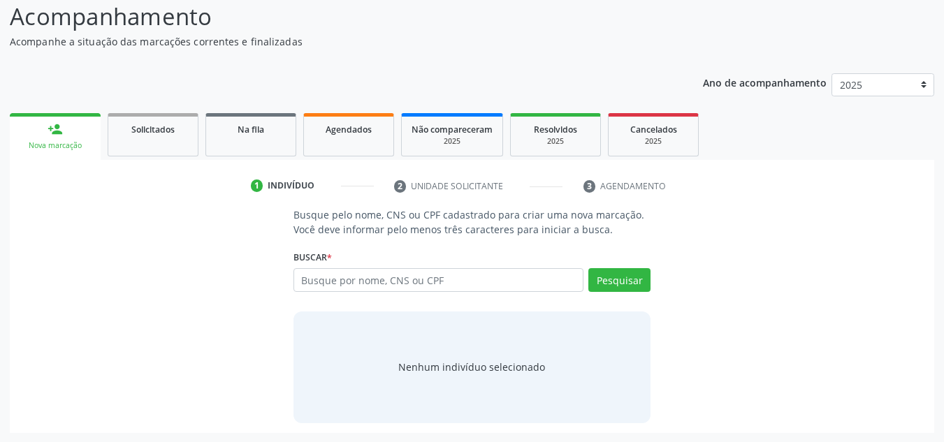
scroll to position [96, 0]
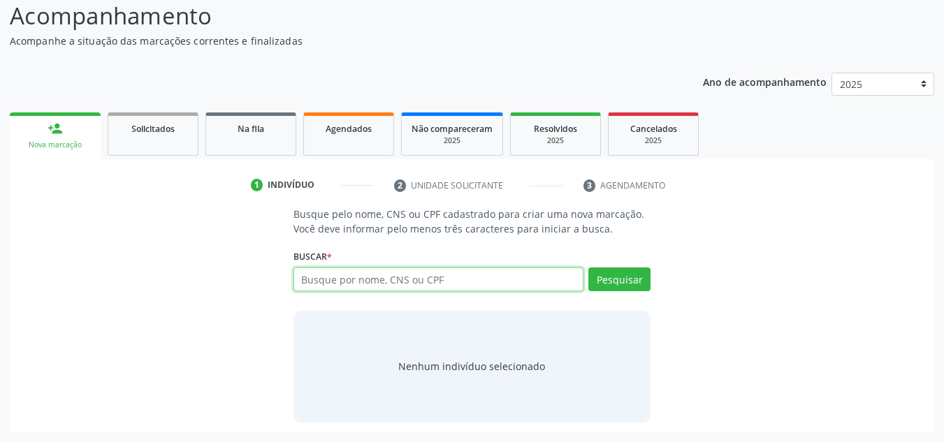
click at [329, 283] on input "text" at bounding box center [438, 279] width 291 height 24
type input "04087872440"
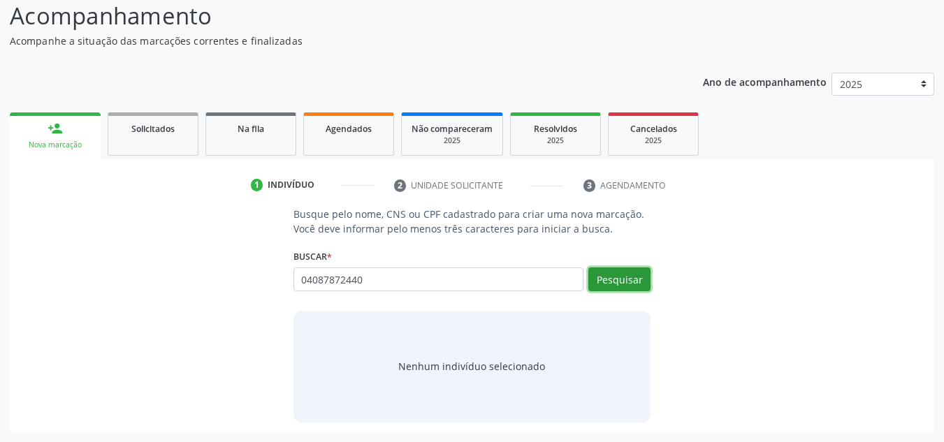
click at [619, 277] on button "Pesquisar" at bounding box center [619, 279] width 62 height 24
type input "04087872440"
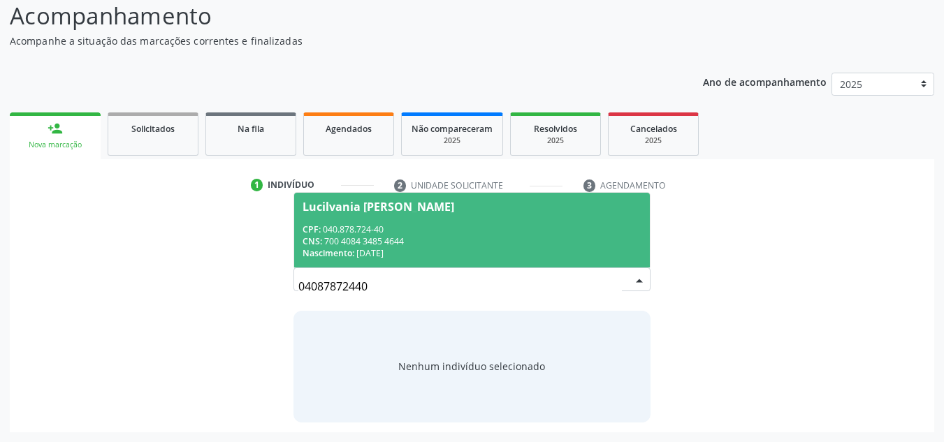
click at [430, 215] on span "Lucilvania Rita da Silva CPF: 040.878.724-40 CNS: 700 4084 3485 4644 Nascimento…" at bounding box center [472, 230] width 356 height 75
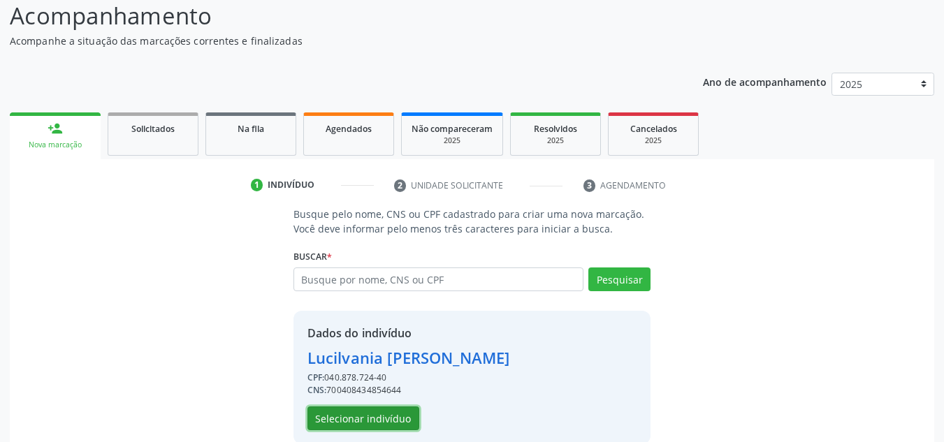
click at [368, 425] on button "Selecionar indivíduo" at bounding box center [363, 418] width 112 height 24
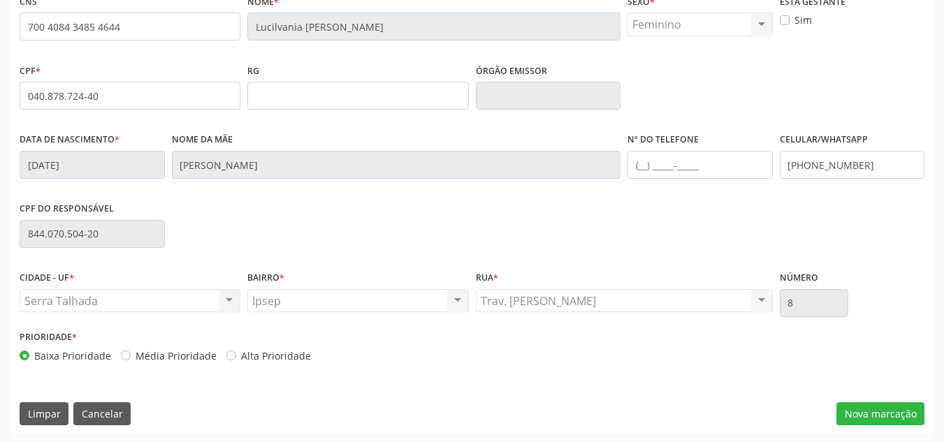
scroll to position [315, 0]
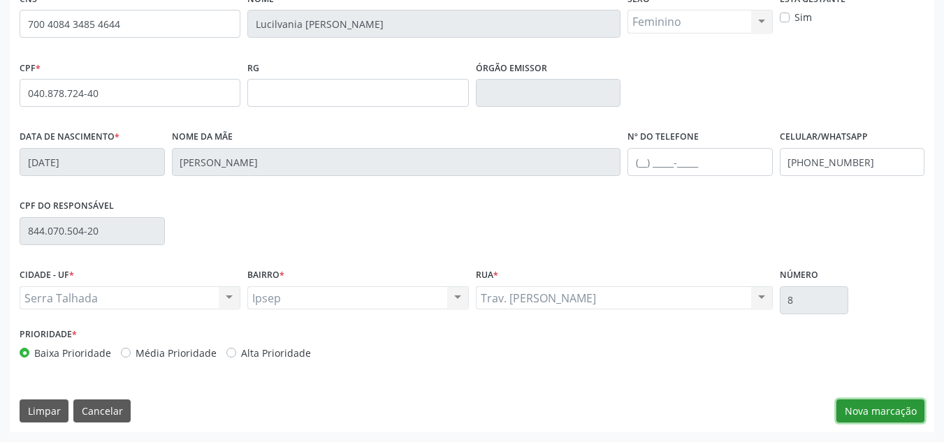
click at [871, 411] on button "Nova marcação" at bounding box center [880, 411] width 88 height 24
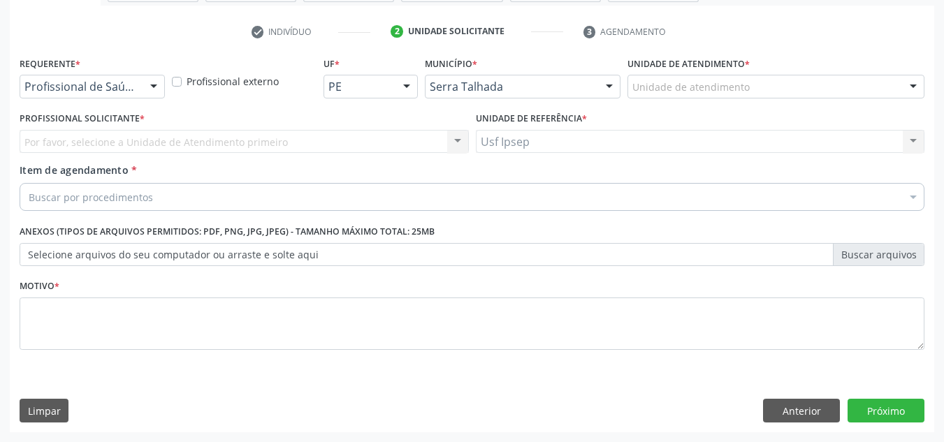
scroll to position [250, 0]
click at [154, 82] on div at bounding box center [153, 87] width 21 height 24
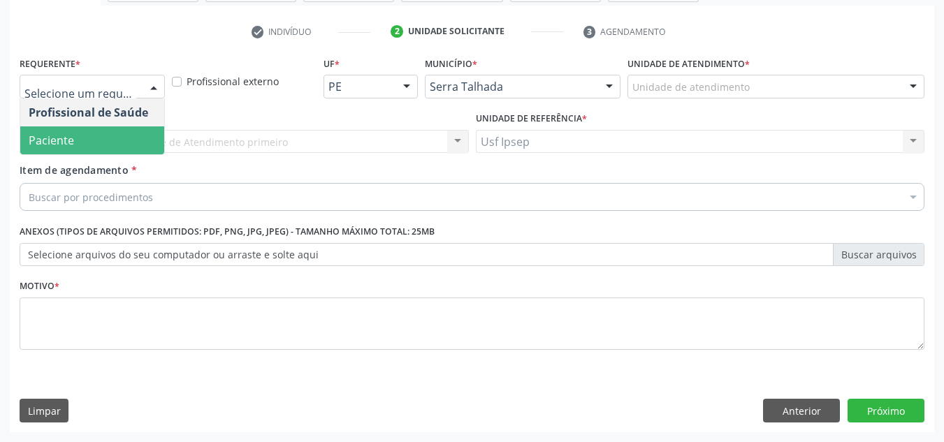
click at [68, 147] on span "Paciente" at bounding box center [51, 140] width 45 height 15
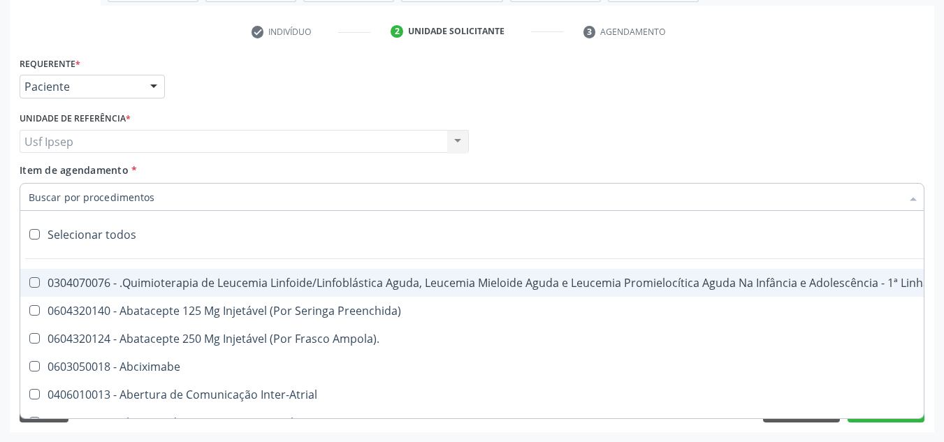
type input "M"
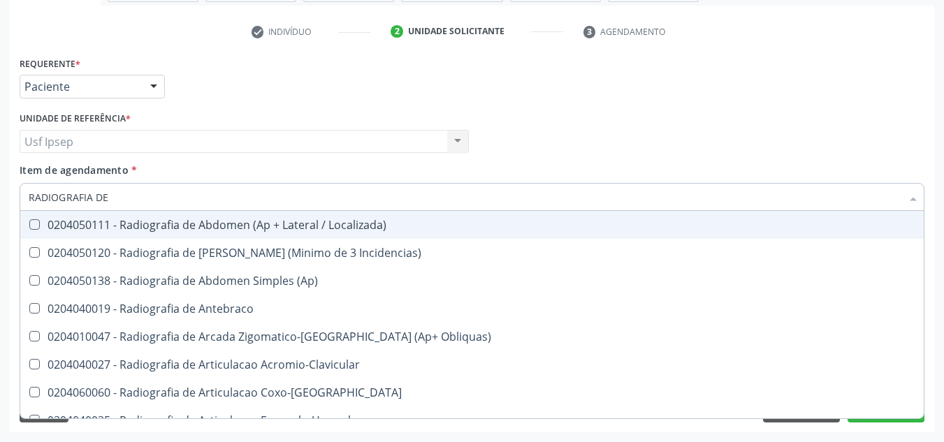
type input "RADIOGRAFIA DE T"
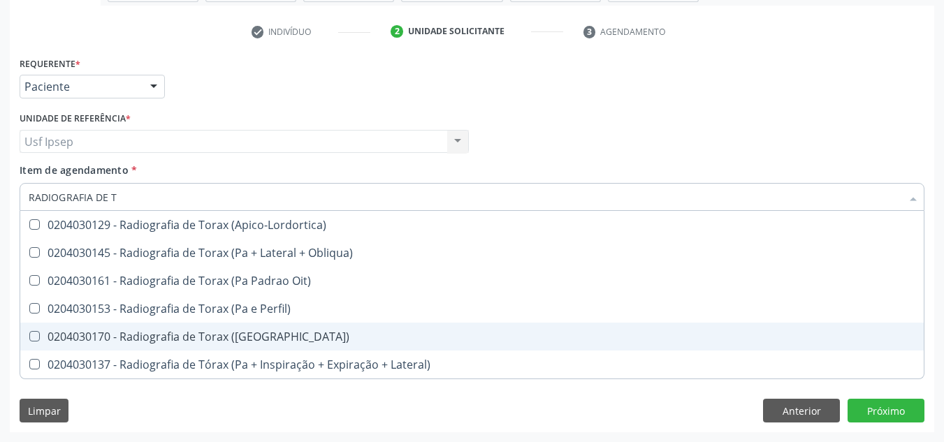
click at [35, 337] on \(Pa\) at bounding box center [34, 336] width 10 height 10
click at [29, 337] on \(Pa\) "checkbox" at bounding box center [24, 336] width 9 height 9
click at [29, 335] on \(Pa\) at bounding box center [34, 336] width 10 height 10
click at [29, 335] on \(Pa\) "checkbox" at bounding box center [24, 336] width 9 height 9
checkbox \(Pa\) "false"
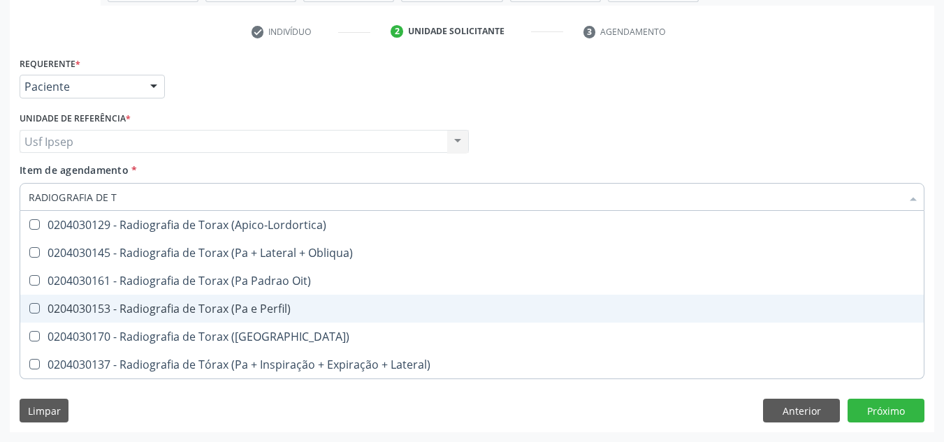
click at [36, 307] on Perfil\) at bounding box center [34, 308] width 10 height 10
click at [29, 307] on Perfil\) "checkbox" at bounding box center [24, 308] width 9 height 9
checkbox Perfil\) "true"
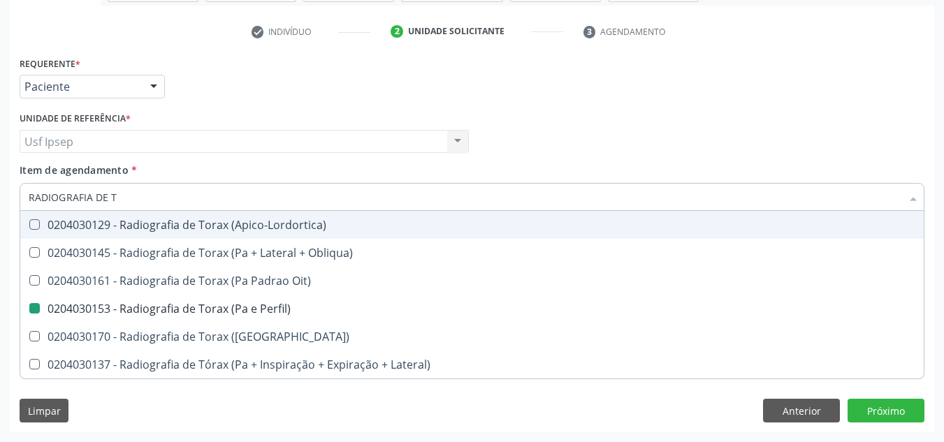
click at [853, 149] on div "Profissional Solicitante Por favor, selecione a Unidade de Atendimento primeiro…" at bounding box center [471, 135] width 911 height 54
checkbox Obliqua\) "true"
checkbox Perfil\) "false"
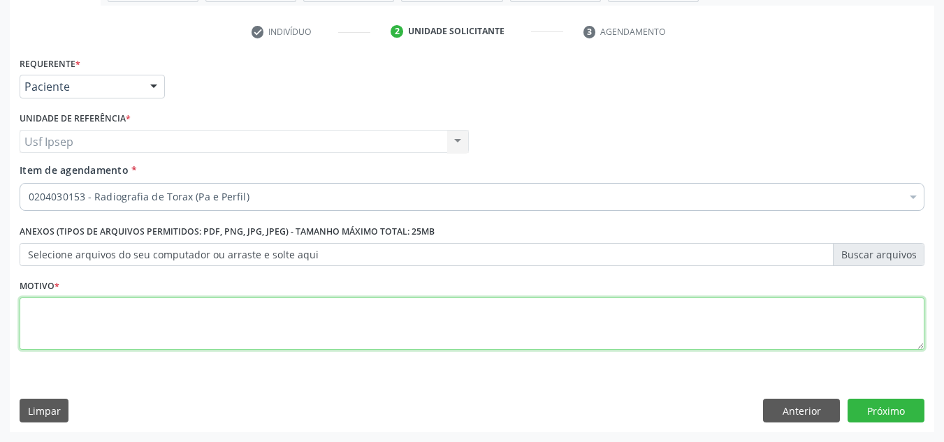
click at [343, 318] on textarea at bounding box center [472, 324] width 904 height 53
type textarea "1"
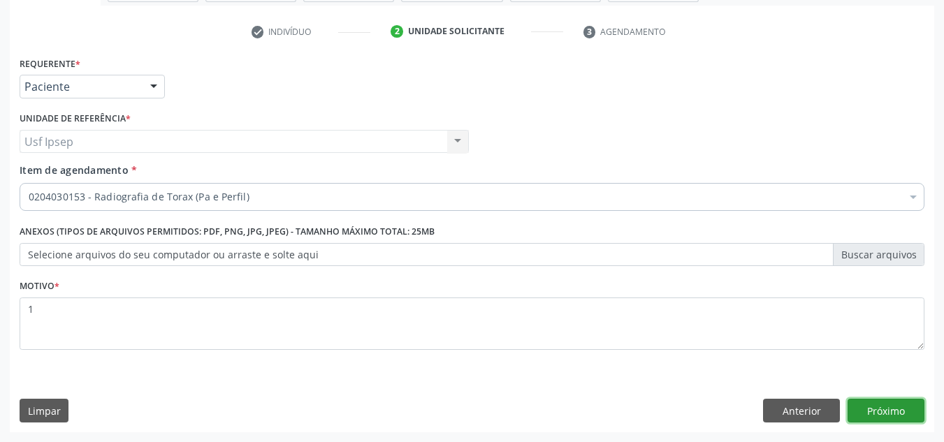
click at [897, 413] on button "Próximo" at bounding box center [885, 411] width 77 height 24
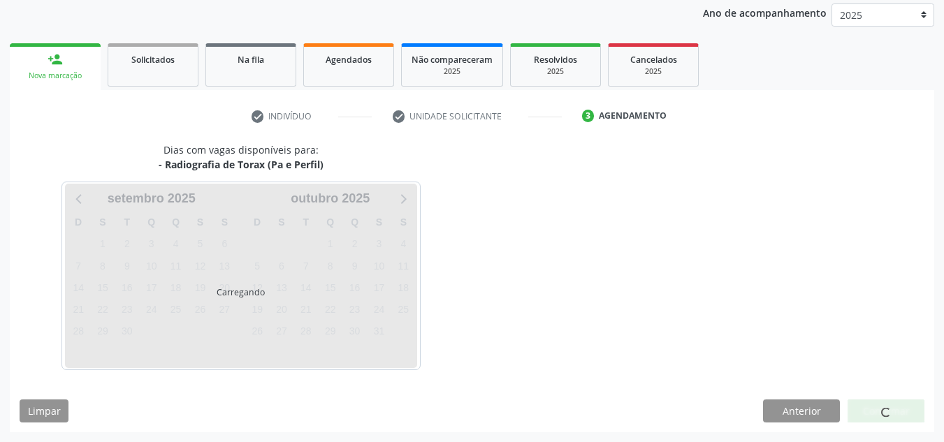
scroll to position [166, 0]
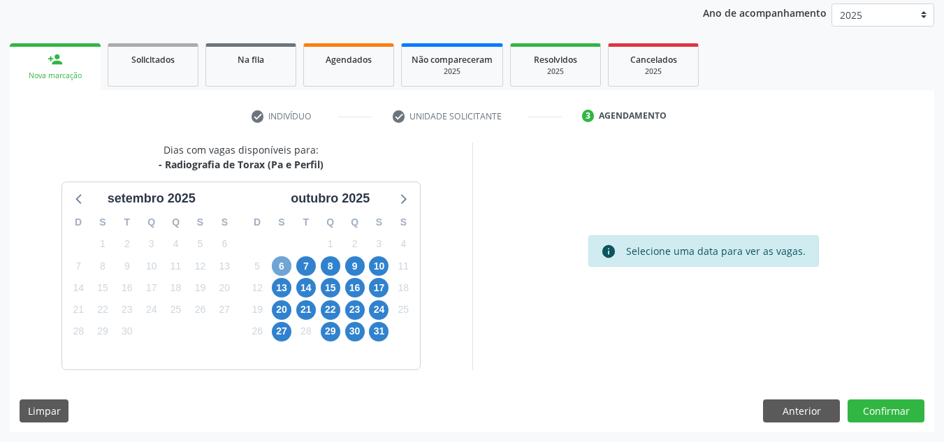
click at [279, 272] on span "6" at bounding box center [282, 266] width 20 height 20
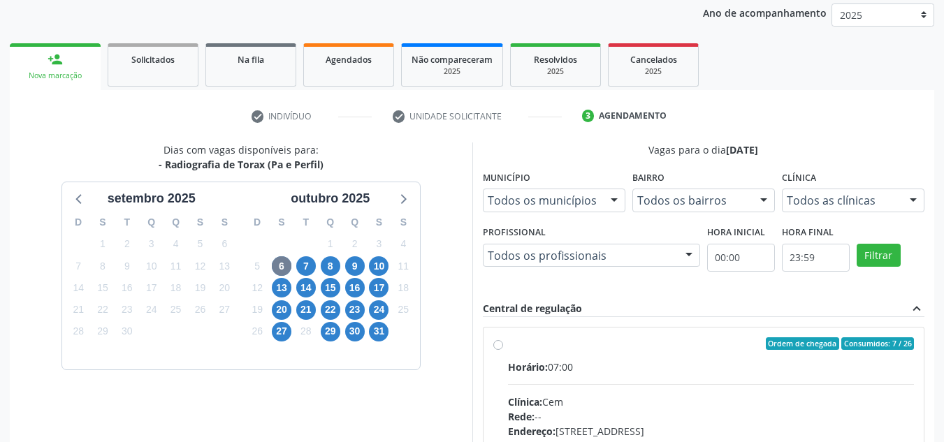
click at [508, 343] on label "Ordem de chegada Consumidos: 7 / 26 Horário: 07:00 Clínica: Cem Rede: -- Endere…" at bounding box center [711, 444] width 406 height 214
click at [499, 343] on input "Ordem de chegada Consumidos: 7 / 26 Horário: 07:00 Clínica: Cem Rede: -- Endere…" at bounding box center [498, 343] width 10 height 13
radio input "true"
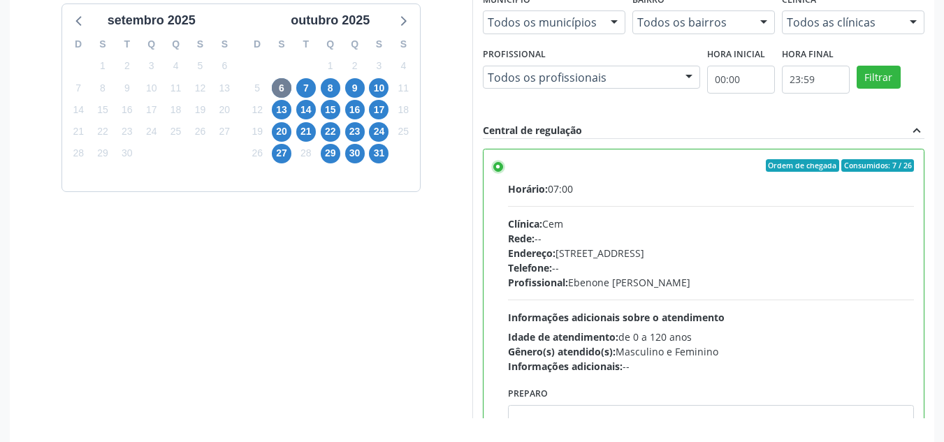
scroll to position [393, 0]
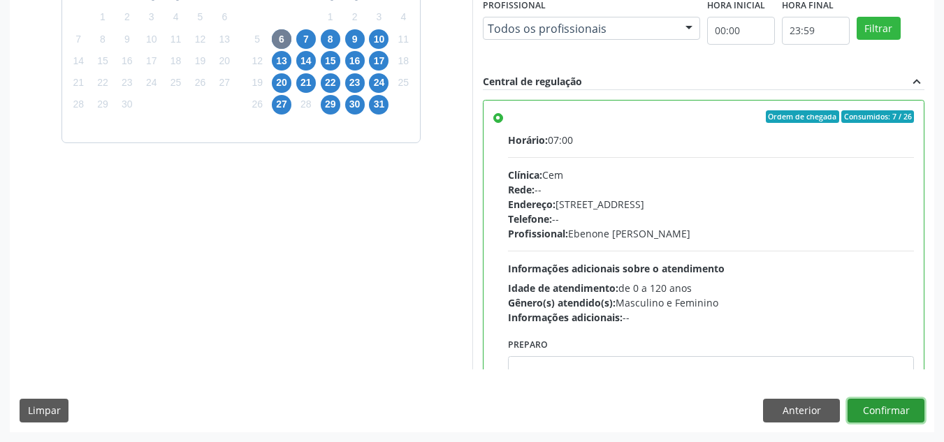
click at [892, 407] on button "Confirmar" at bounding box center [885, 411] width 77 height 24
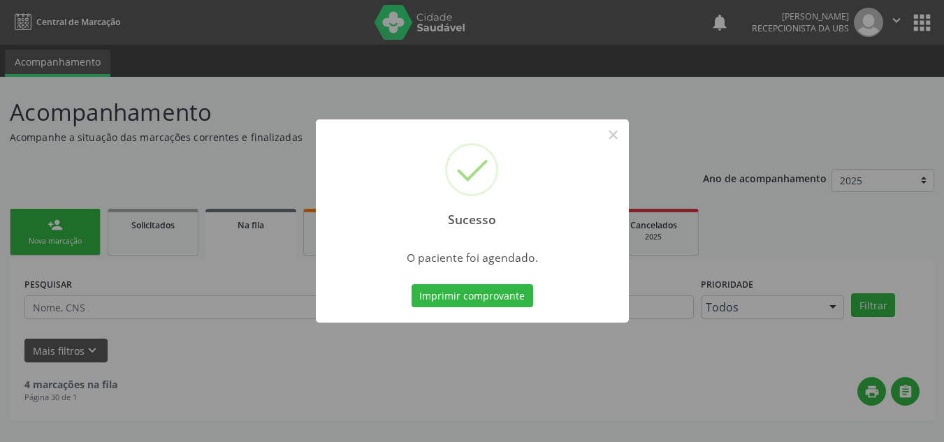
scroll to position [0, 0]
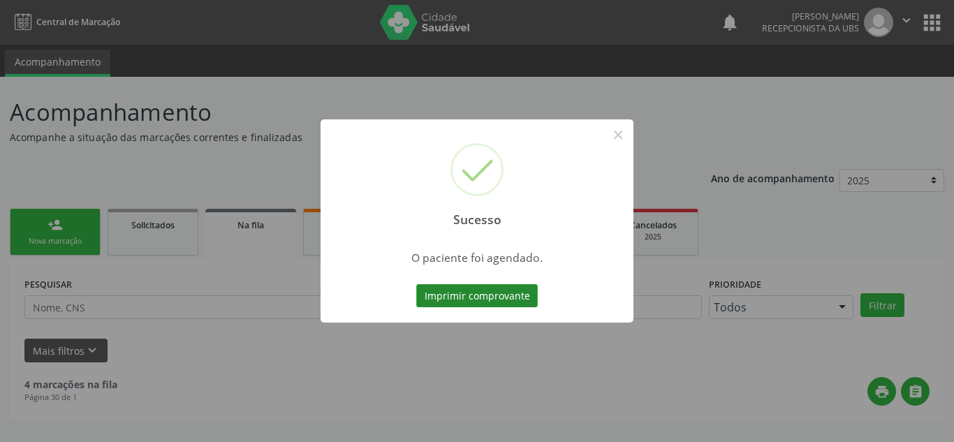
click at [466, 293] on button "Imprimir comprovante" at bounding box center [477, 296] width 122 height 24
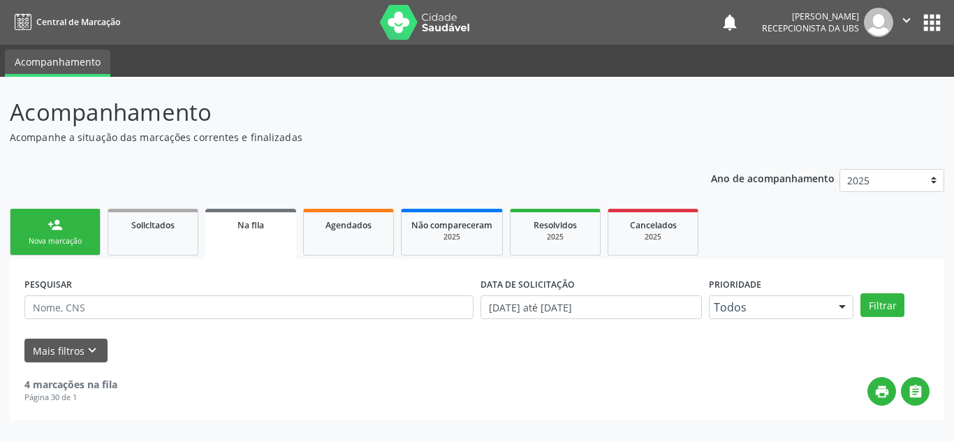
click at [64, 228] on link "person_add Nova marcação" at bounding box center [55, 232] width 91 height 47
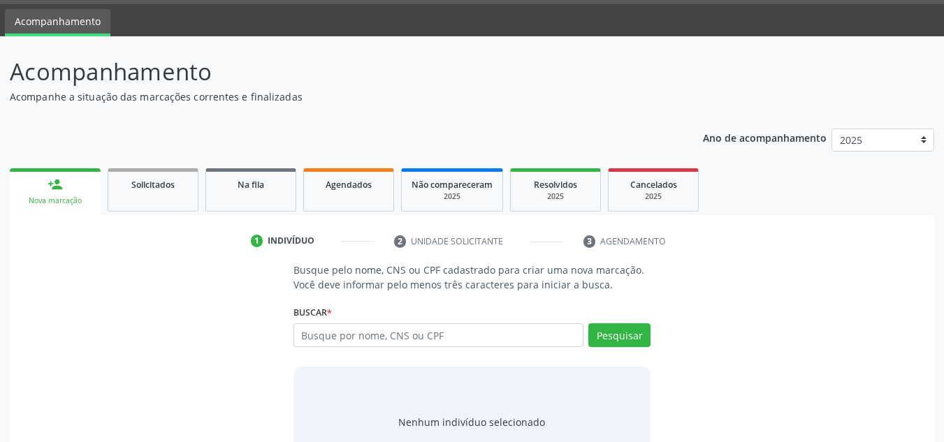
scroll to position [70, 0]
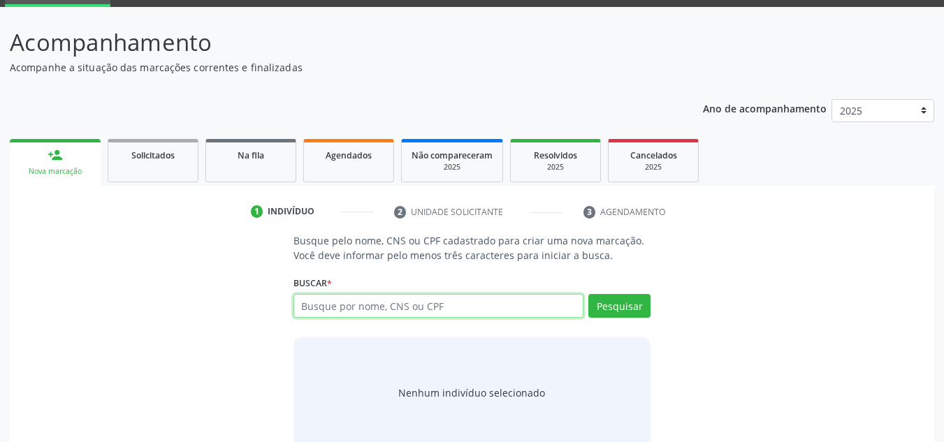
click at [441, 307] on input "text" at bounding box center [438, 306] width 291 height 24
type input "14223728890"
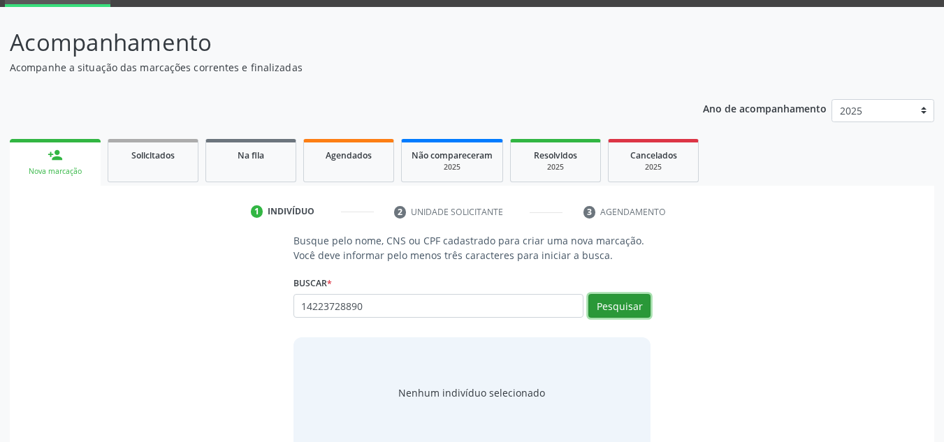
click at [622, 299] on button "Pesquisar" at bounding box center [619, 306] width 62 height 24
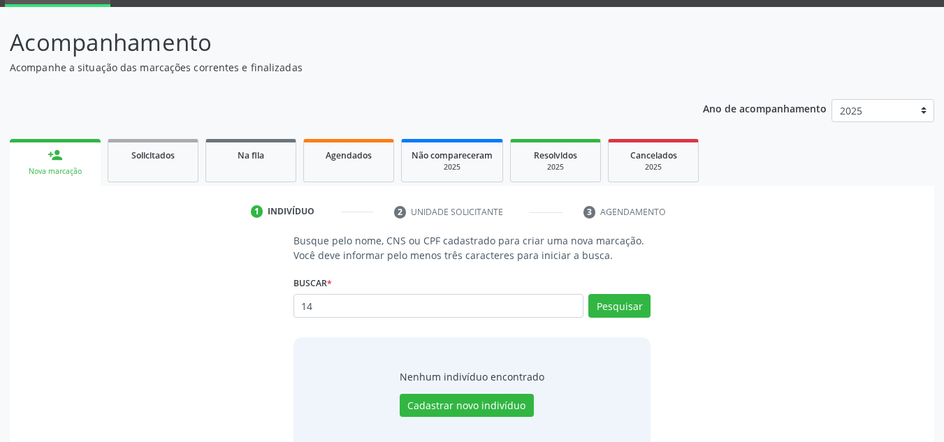
type input "1"
type input "898003737032191"
click at [616, 298] on button "Pesquisar" at bounding box center [619, 306] width 62 height 24
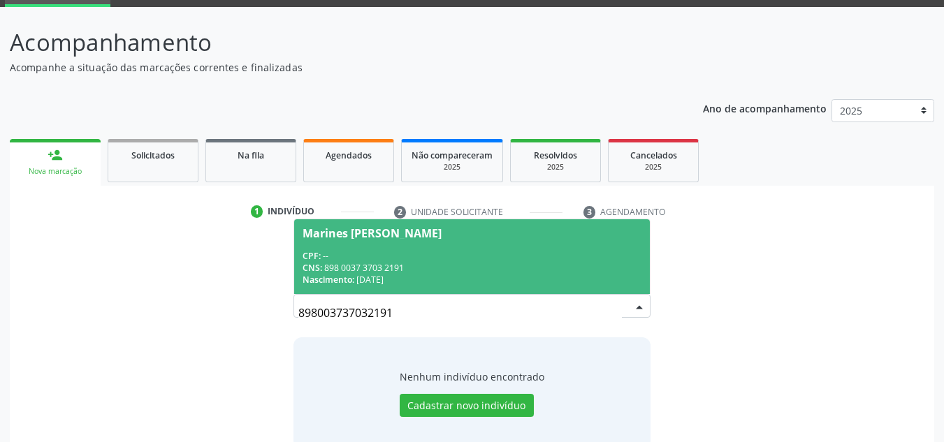
click at [390, 253] on div "CPF: --" at bounding box center [471, 256] width 339 height 12
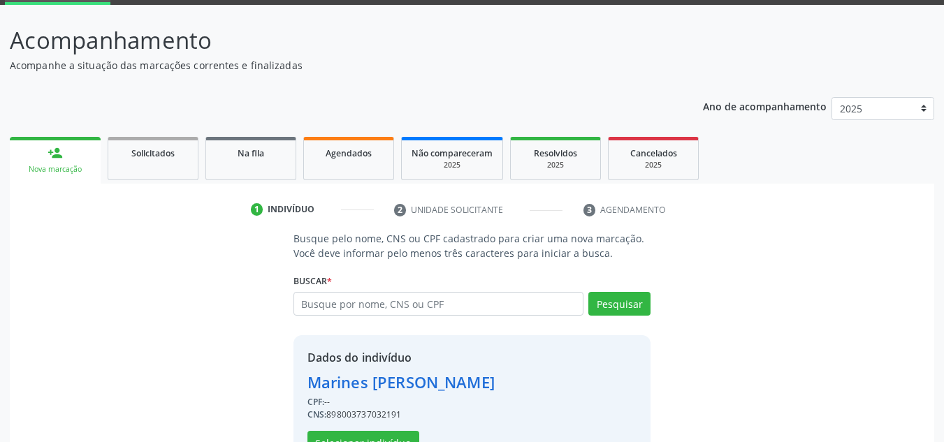
scroll to position [118, 0]
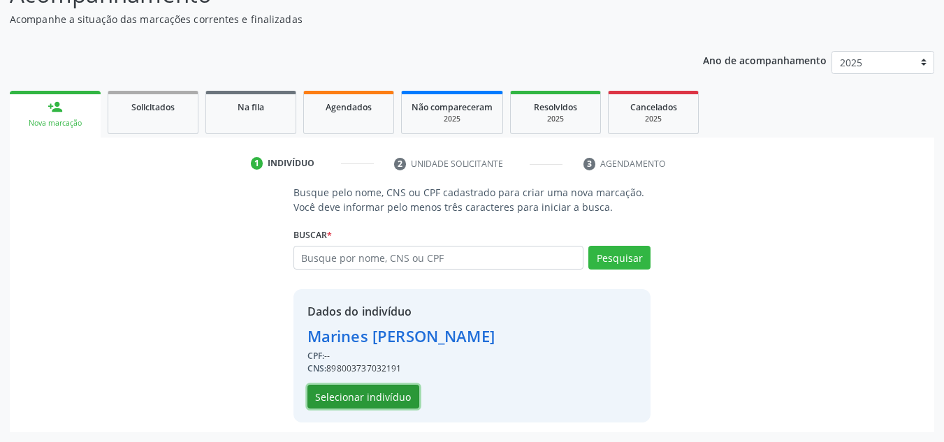
click at [344, 395] on button "Selecionar indivíduo" at bounding box center [363, 397] width 112 height 24
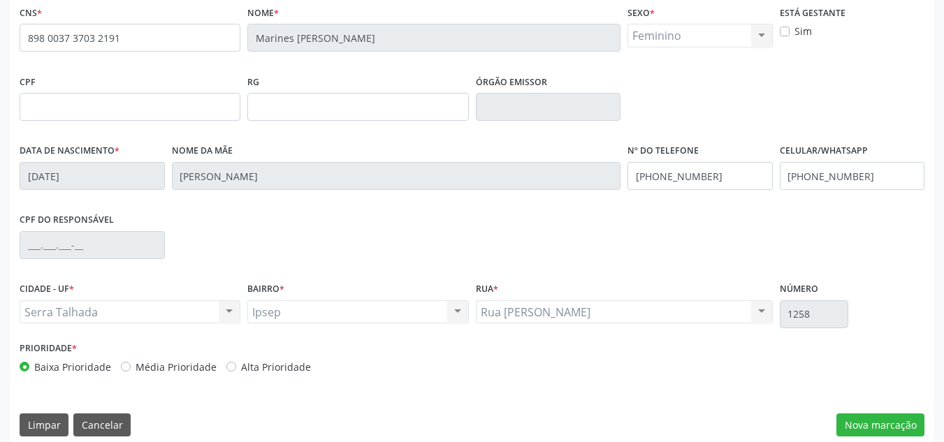
scroll to position [315, 0]
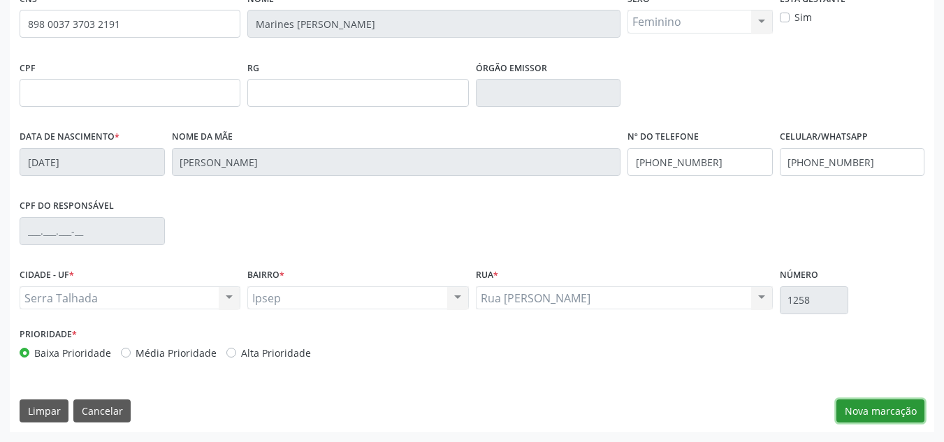
click at [889, 415] on button "Nova marcação" at bounding box center [880, 411] width 88 height 24
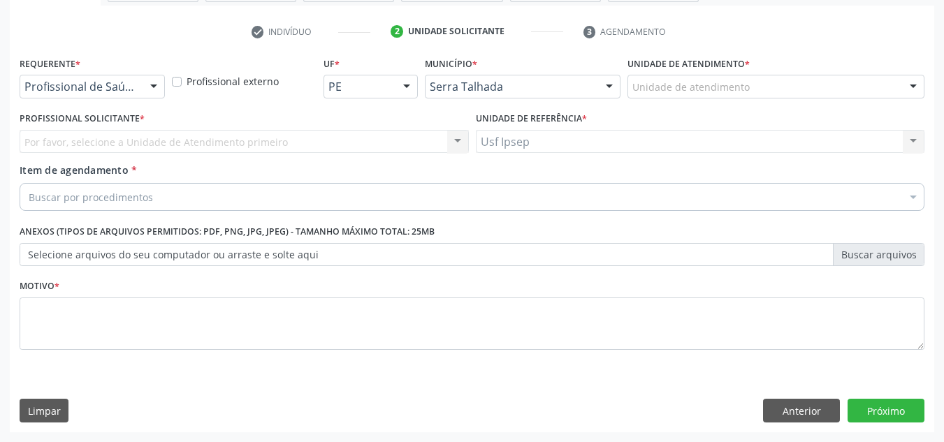
scroll to position [250, 0]
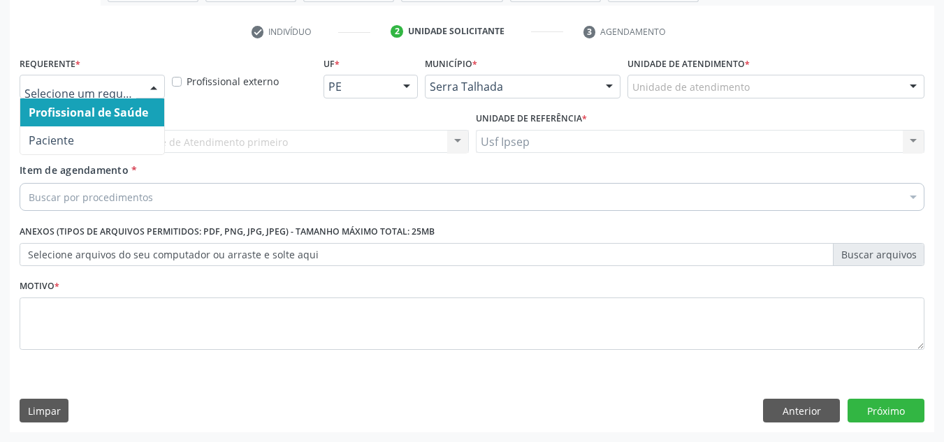
click at [153, 85] on div at bounding box center [153, 87] width 21 height 24
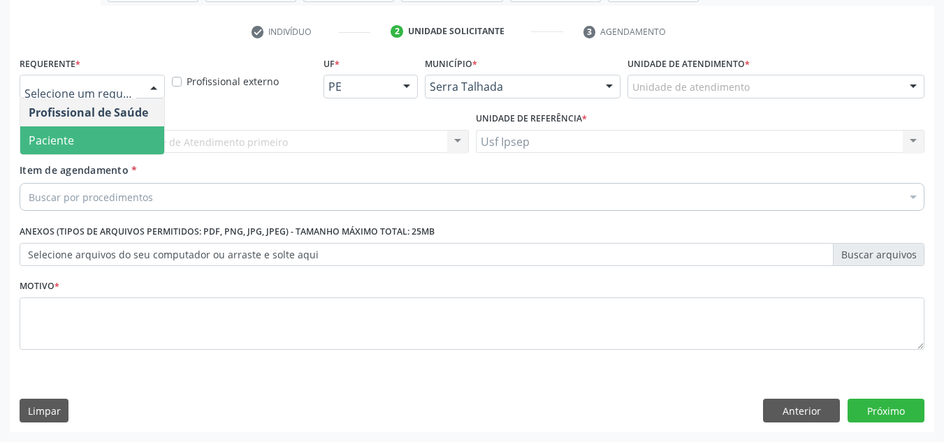
click at [92, 147] on span "Paciente" at bounding box center [92, 140] width 144 height 28
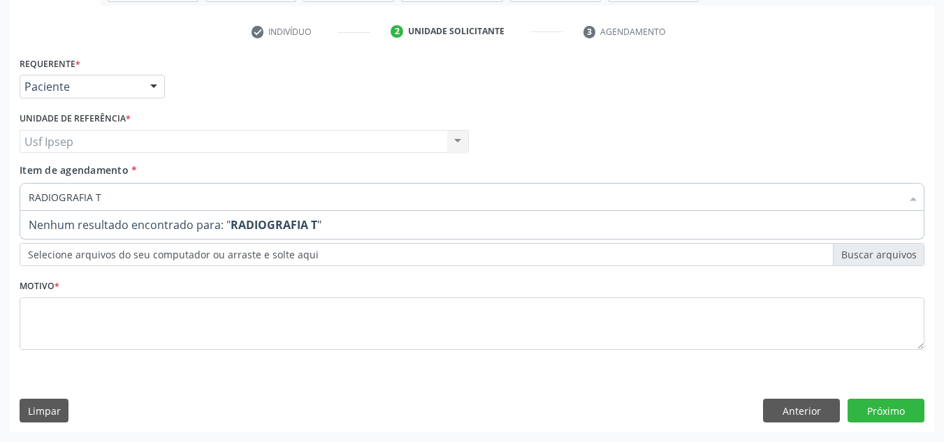
type input "RADIOGRAFIA"
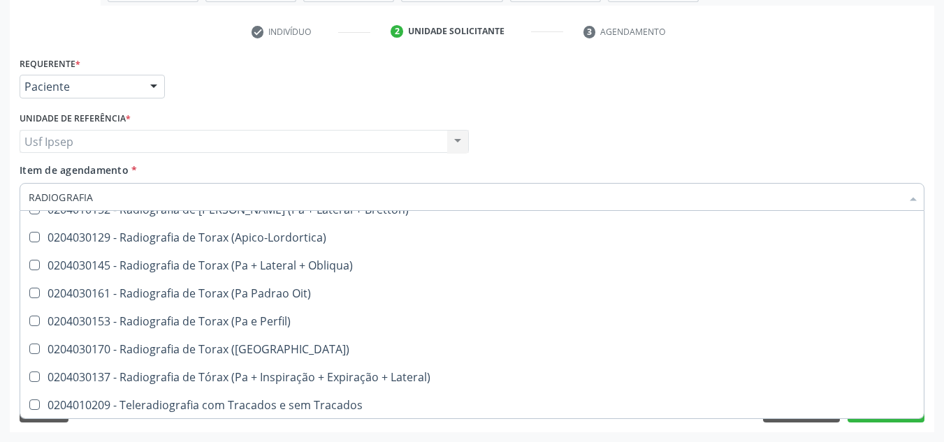
scroll to position [1804, 0]
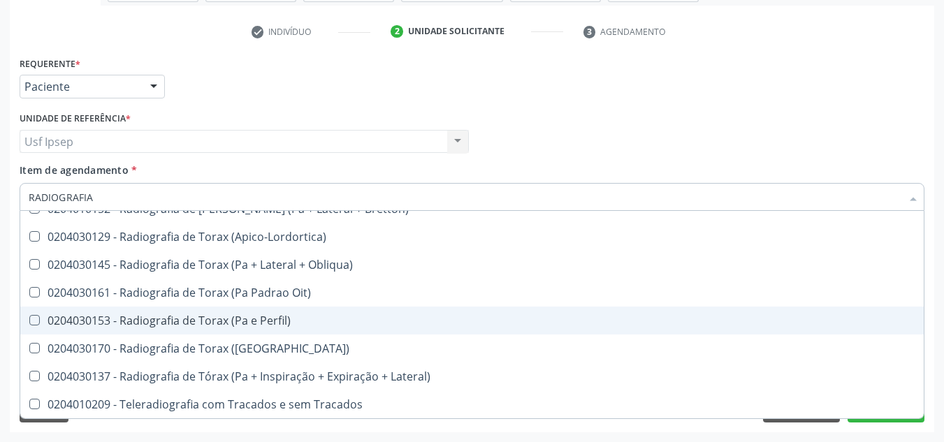
click at [34, 319] on Perfil\) at bounding box center [34, 320] width 10 height 10
click at [29, 319] on Perfil\) "checkbox" at bounding box center [24, 320] width 9 height 9
checkbox Perfil\) "true"
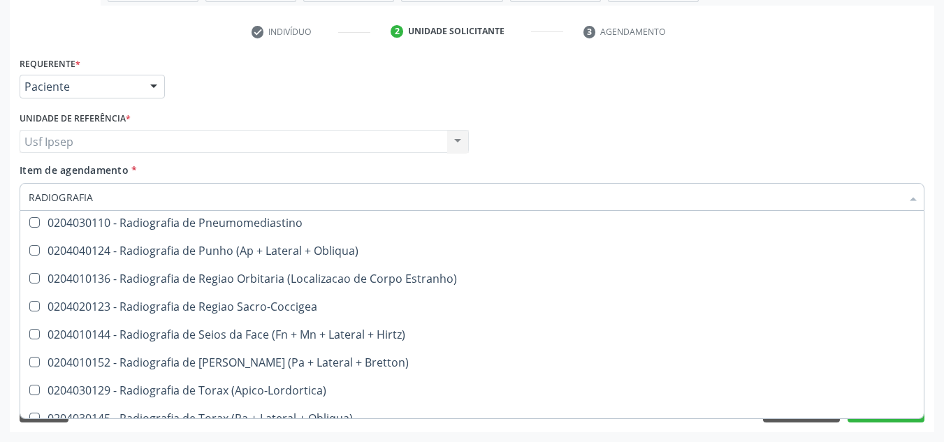
scroll to position [1664, 0]
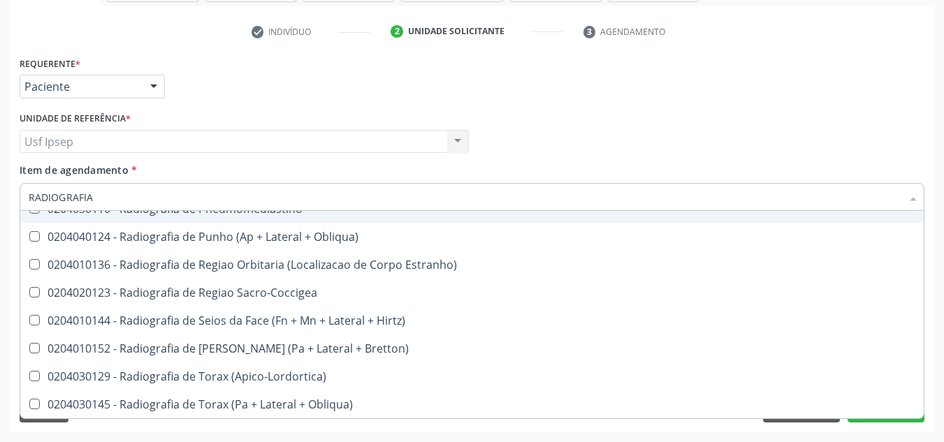
click at [713, 117] on div "Profissional Solicitante Por favor, selecione a Unidade de Atendimento primeiro…" at bounding box center [471, 135] width 911 height 54
checkbox Wing\) "true"
checkbox Perfil\) "false"
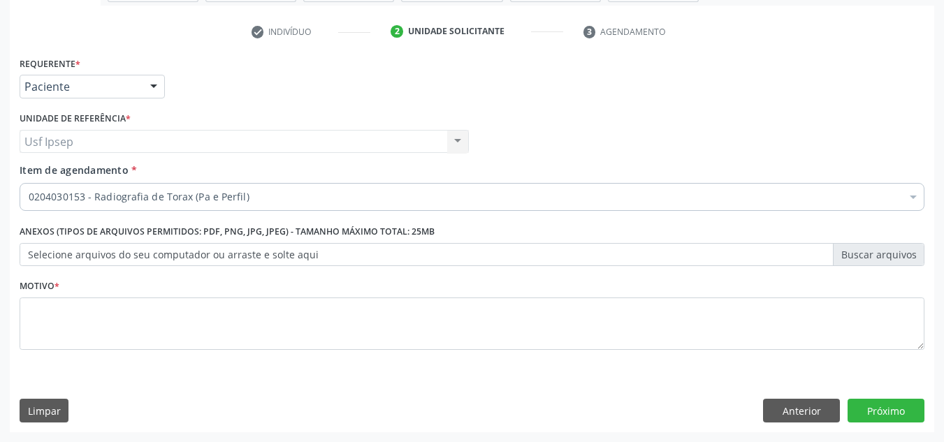
scroll to position [0, 0]
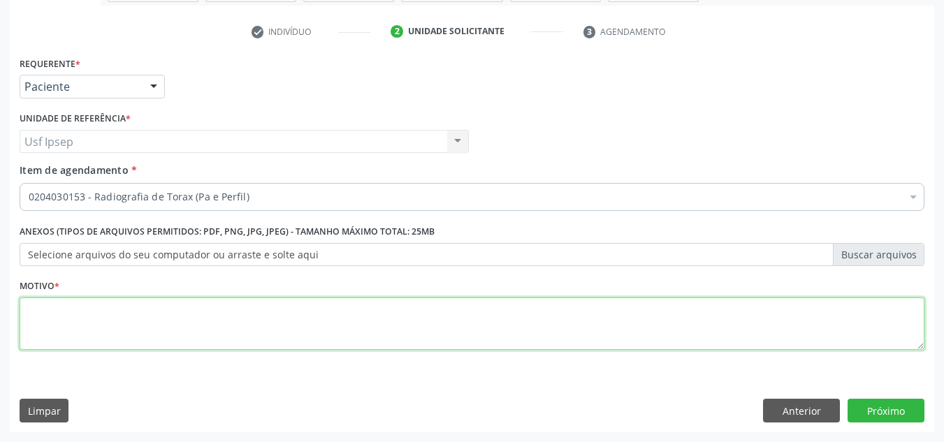
click at [185, 336] on textarea at bounding box center [472, 324] width 904 height 53
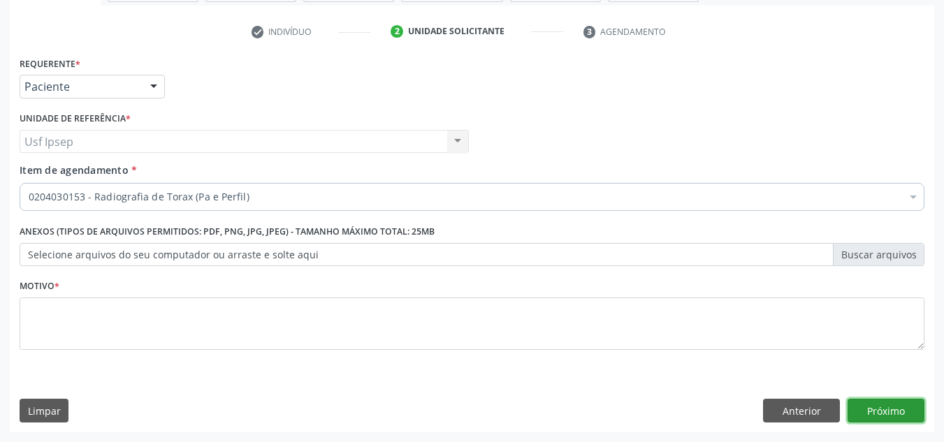
click at [894, 410] on button "Próximo" at bounding box center [885, 411] width 77 height 24
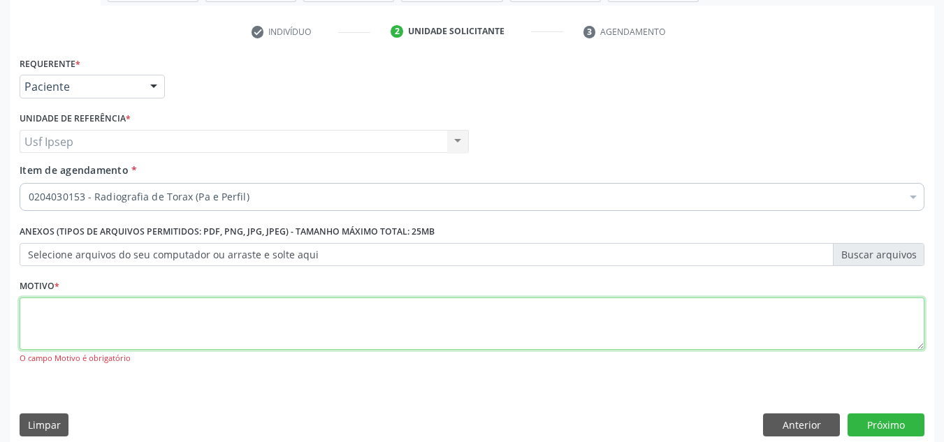
click at [698, 319] on textarea at bounding box center [472, 324] width 904 height 53
type textarea "1"
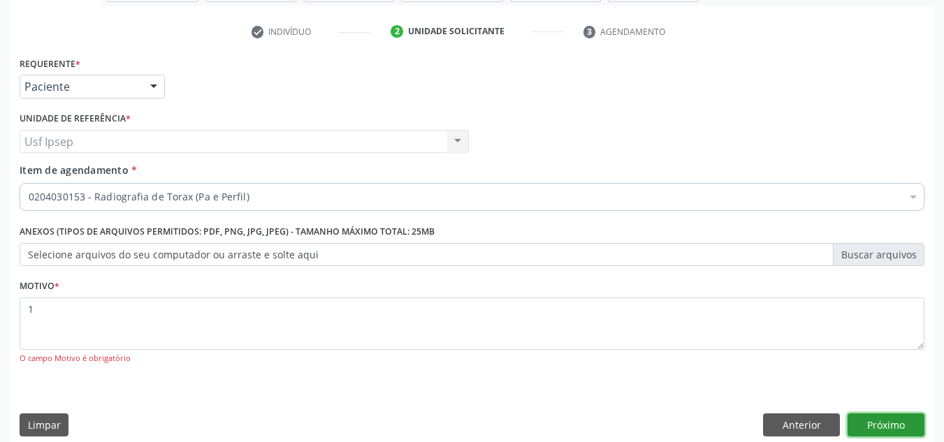
click at [893, 424] on button "Próximo" at bounding box center [885, 425] width 77 height 24
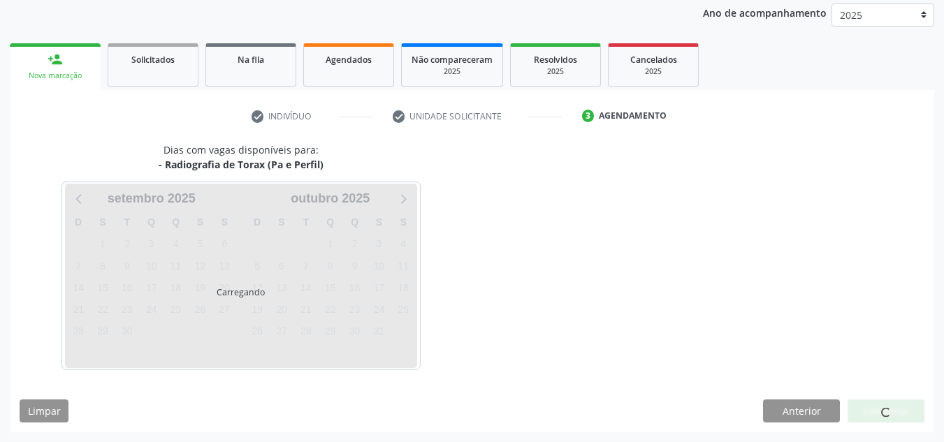
scroll to position [166, 0]
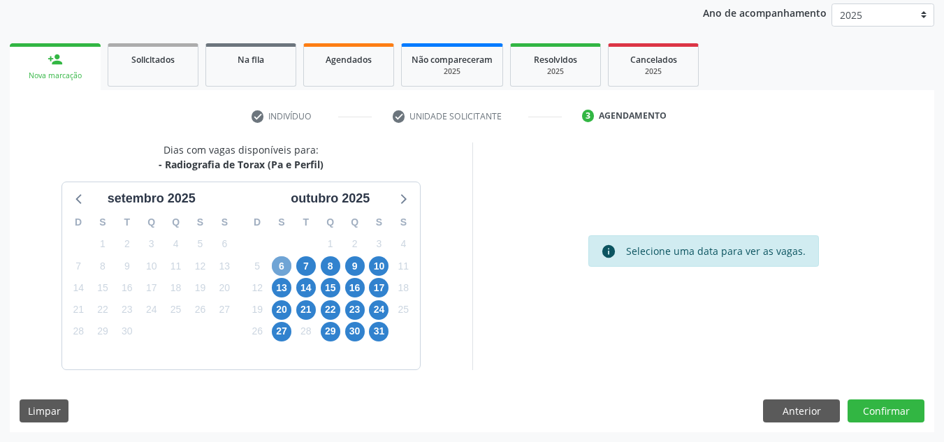
click at [286, 270] on span "6" at bounding box center [282, 266] width 20 height 20
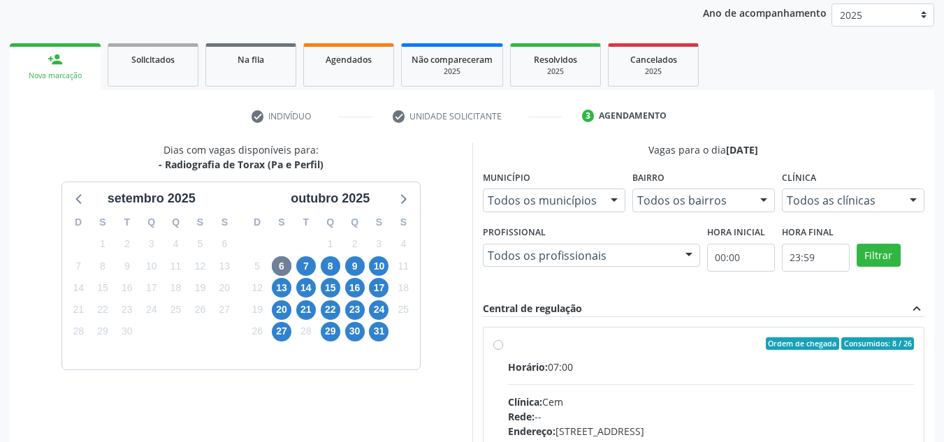
click at [508, 343] on label "Ordem de chegada Consumidos: 8 / 26 Horário: 07:00 Clínica: Cem Rede: -- Endere…" at bounding box center [711, 444] width 406 height 214
click at [500, 343] on input "Ordem de chegada Consumidos: 8 / 26 Horário: 07:00 Clínica: Cem Rede: -- Endere…" at bounding box center [498, 343] width 10 height 13
radio input "true"
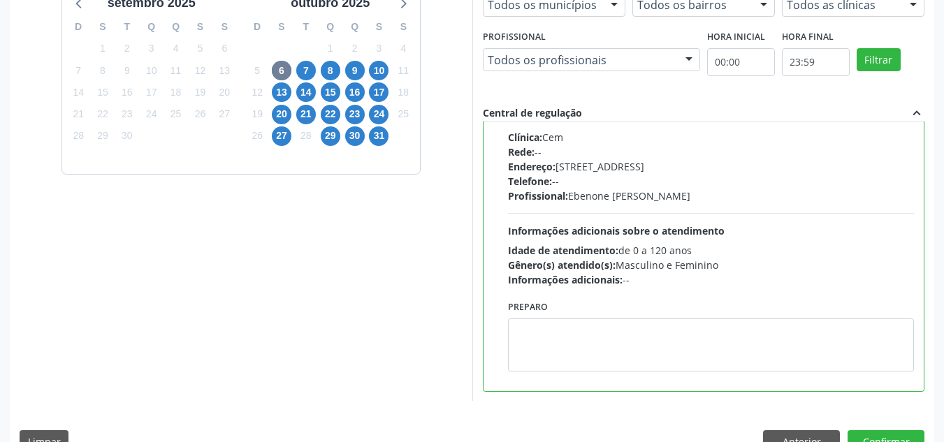
scroll to position [393, 0]
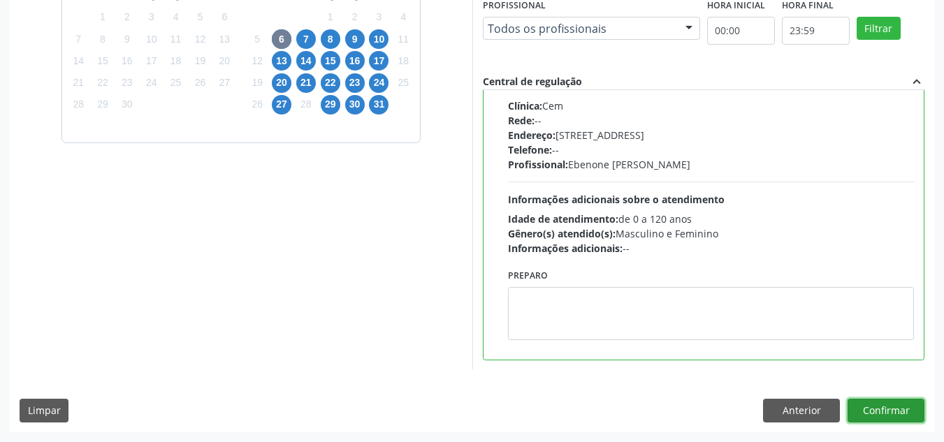
click at [875, 407] on button "Confirmar" at bounding box center [885, 411] width 77 height 24
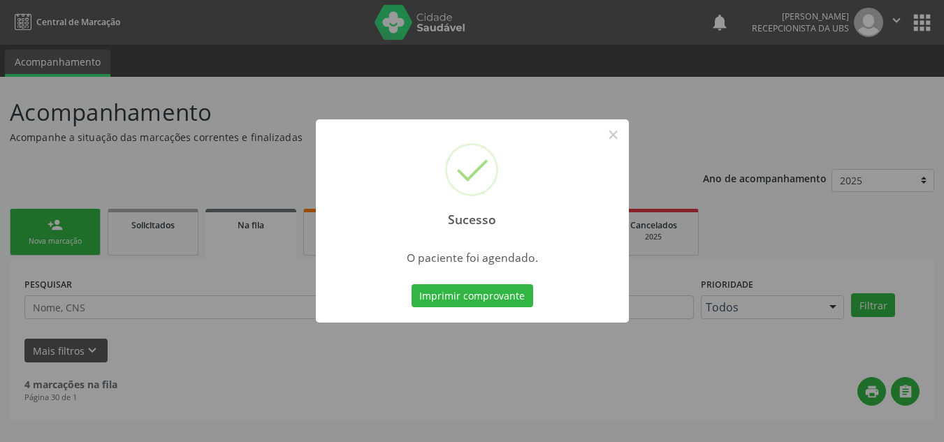
scroll to position [0, 0]
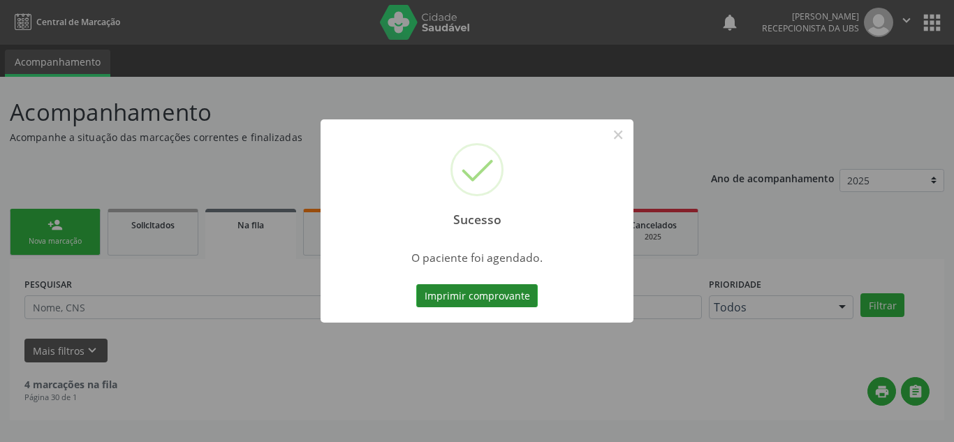
click at [474, 291] on button "Imprimir comprovante" at bounding box center [477, 296] width 122 height 24
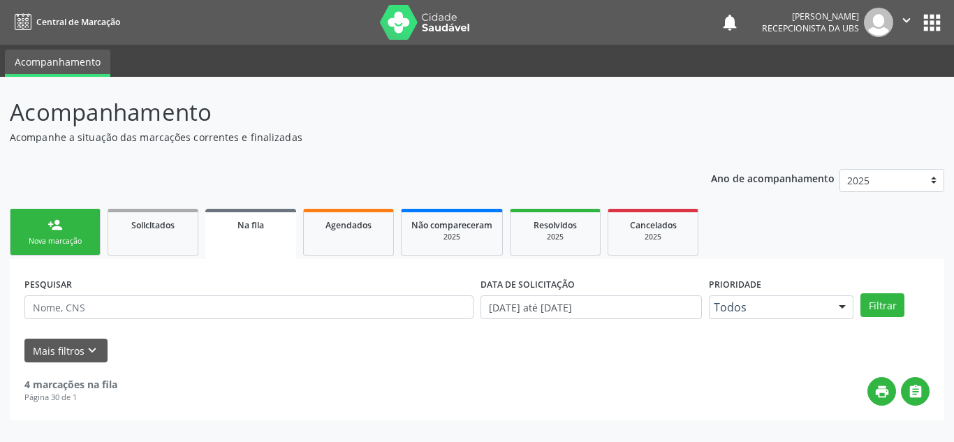
click at [41, 234] on link "person_add Nova marcação" at bounding box center [55, 232] width 91 height 47
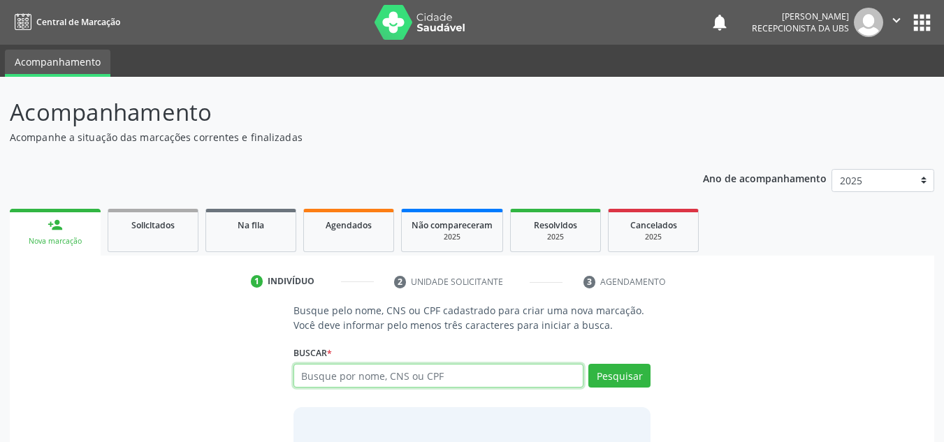
click at [386, 381] on input "text" at bounding box center [438, 376] width 291 height 24
type input "898003741830803"
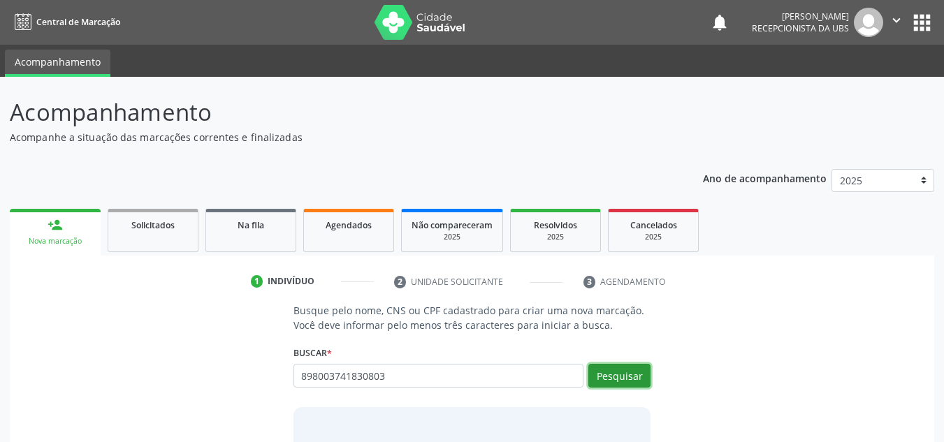
click at [624, 368] on button "Pesquisar" at bounding box center [619, 376] width 62 height 24
type input "898003741830803"
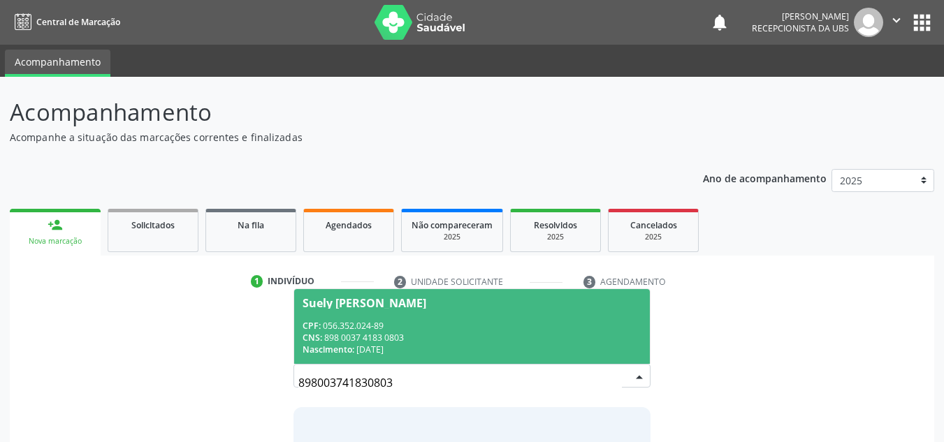
click at [446, 334] on div "CNS: 898 0037 4183 0803" at bounding box center [471, 338] width 339 height 12
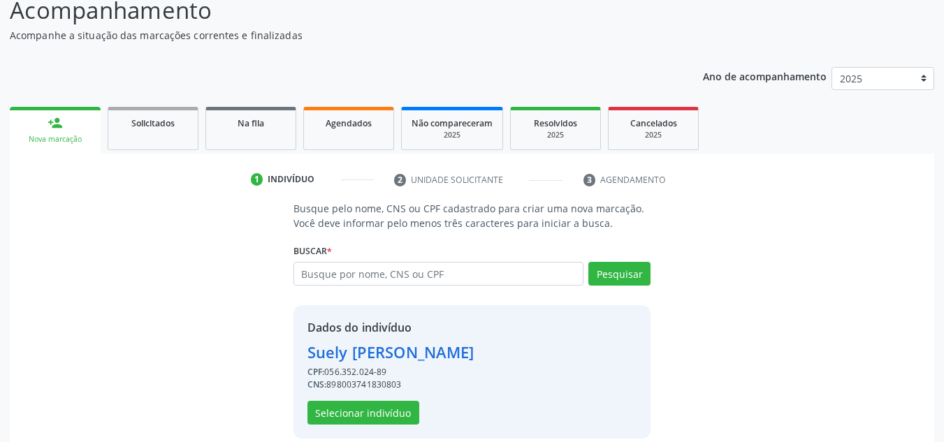
scroll to position [118, 0]
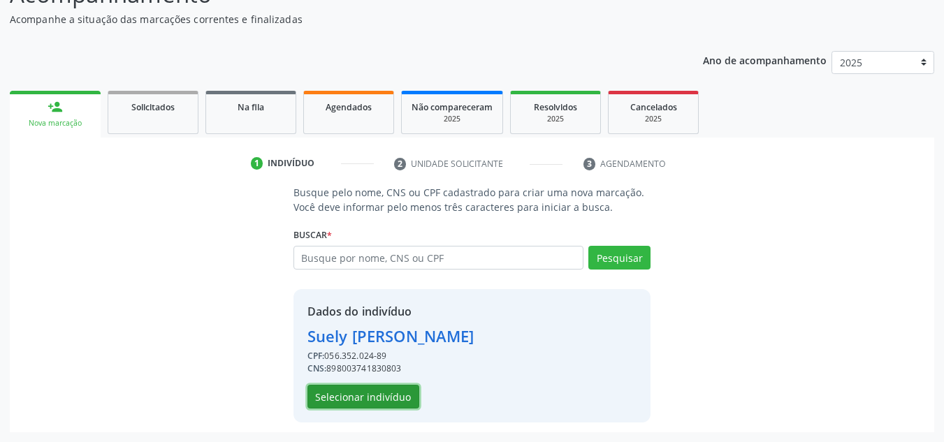
click at [365, 398] on button "Selecionar indivíduo" at bounding box center [363, 397] width 112 height 24
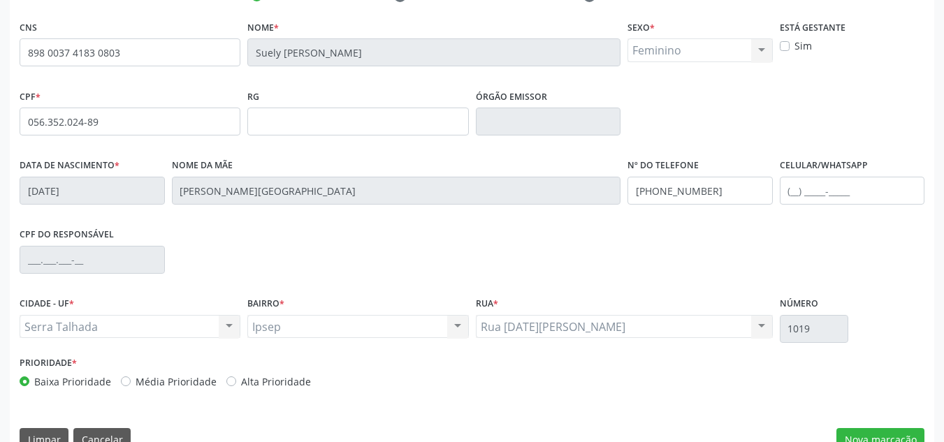
scroll to position [315, 0]
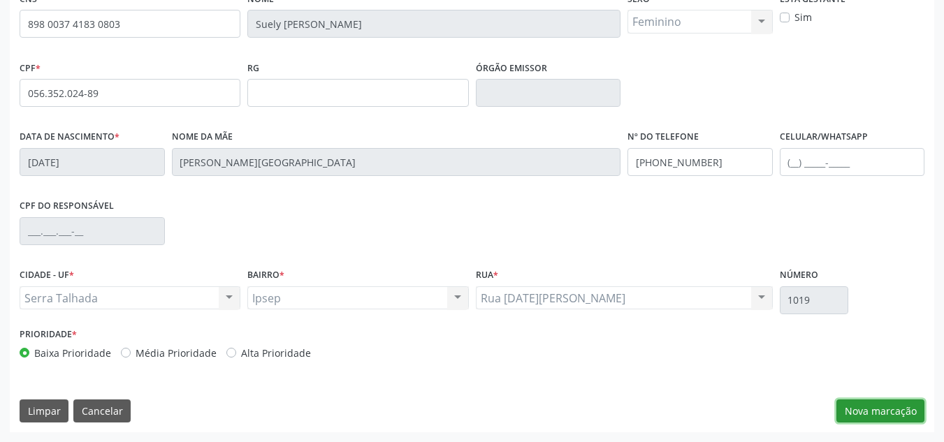
click at [861, 403] on button "Nova marcação" at bounding box center [880, 411] width 88 height 24
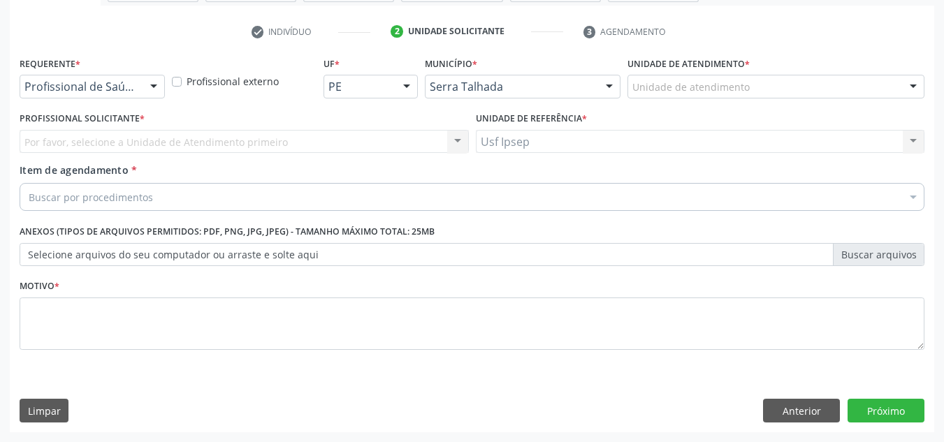
scroll to position [250, 0]
click at [154, 85] on div at bounding box center [153, 87] width 21 height 24
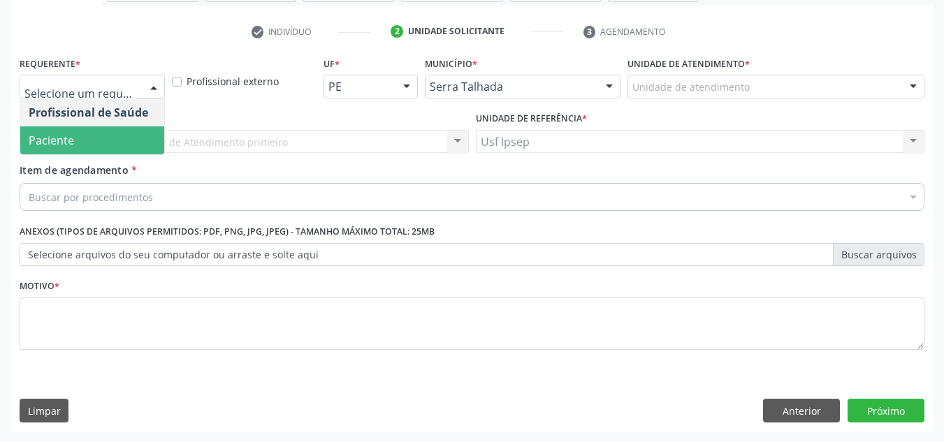
click at [73, 143] on span "Paciente" at bounding box center [51, 140] width 45 height 15
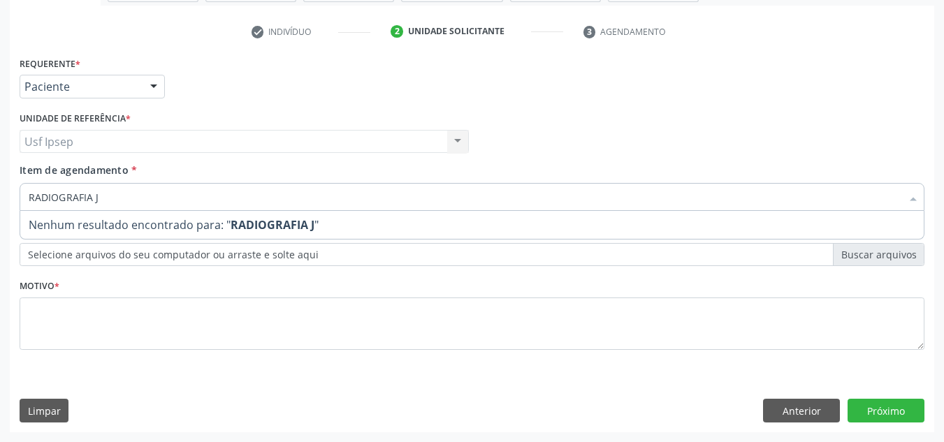
type input "RADIOGRAFIA"
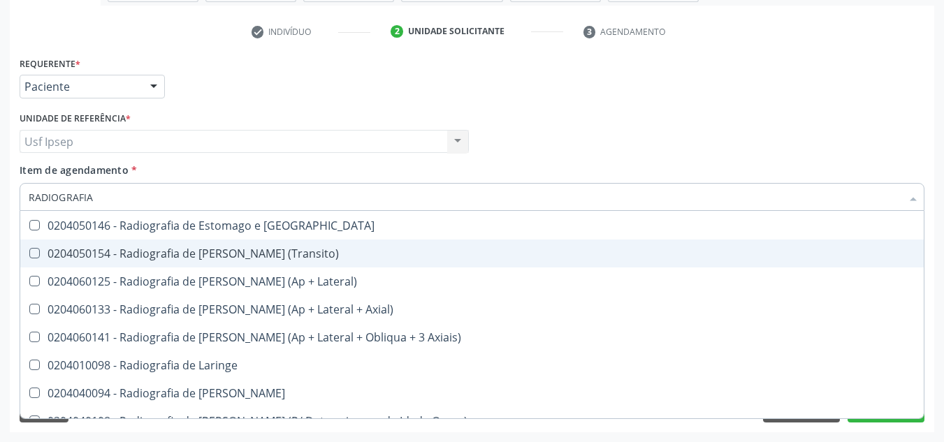
scroll to position [1257, 0]
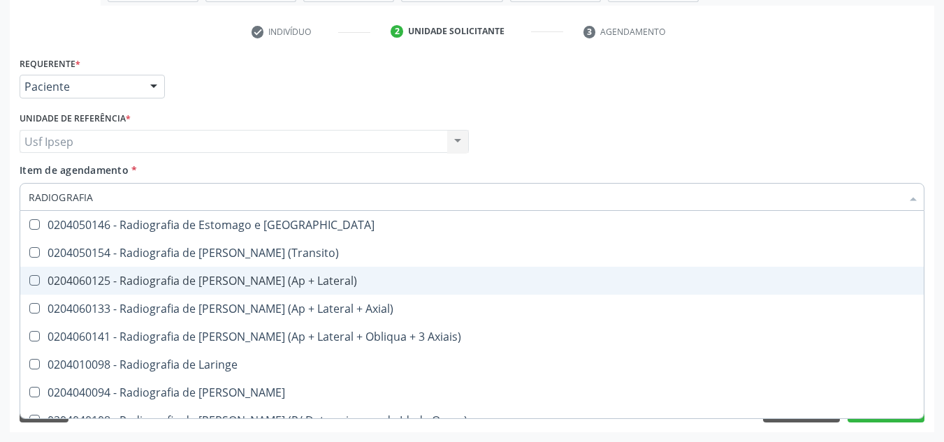
click at [36, 281] on Lateral\) at bounding box center [34, 280] width 10 height 10
click at [29, 281] on Lateral\) "checkbox" at bounding box center [24, 280] width 9 height 9
checkbox Lateral\) "true"
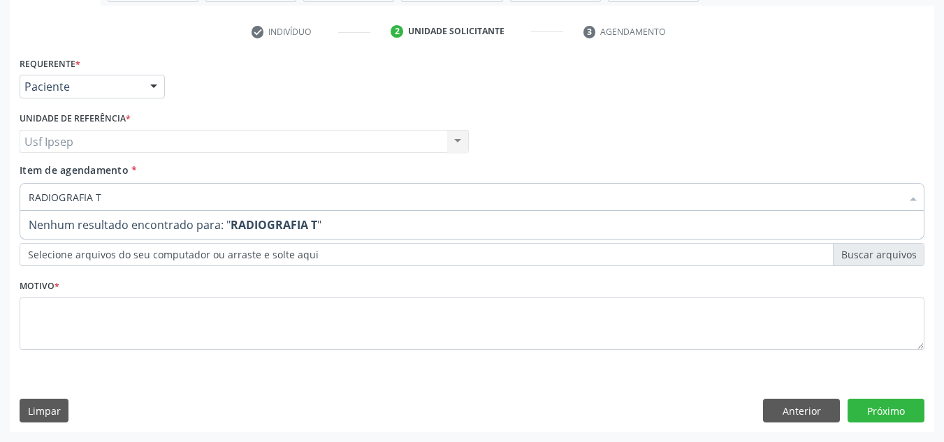
scroll to position [0, 0]
type input "RADIOGRAFIA"
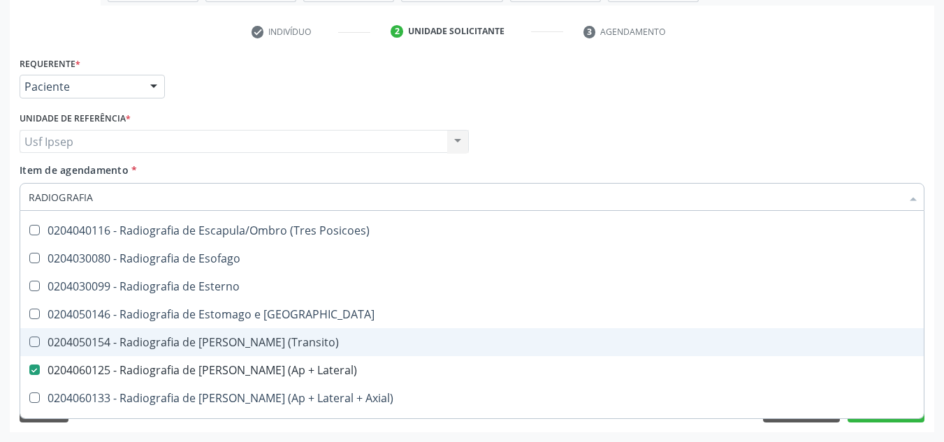
scroll to position [1187, 0]
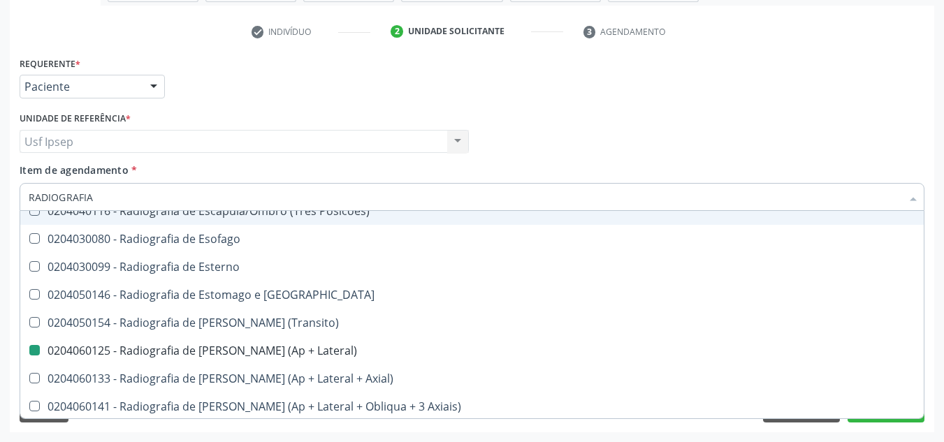
click at [610, 131] on div "Profissional Solicitante Por favor, selecione a Unidade de Atendimento primeiro…" at bounding box center [471, 135] width 911 height 54
checkbox Wing\) "true"
checkbox Lateral\) "false"
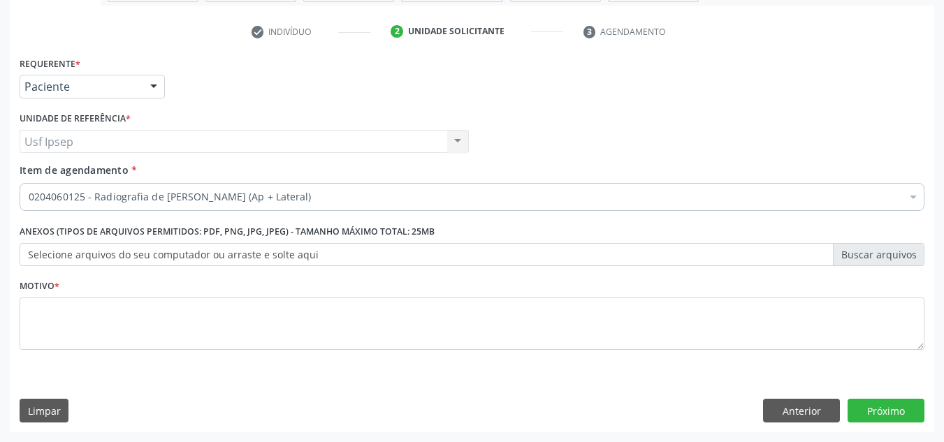
scroll to position [0, 0]
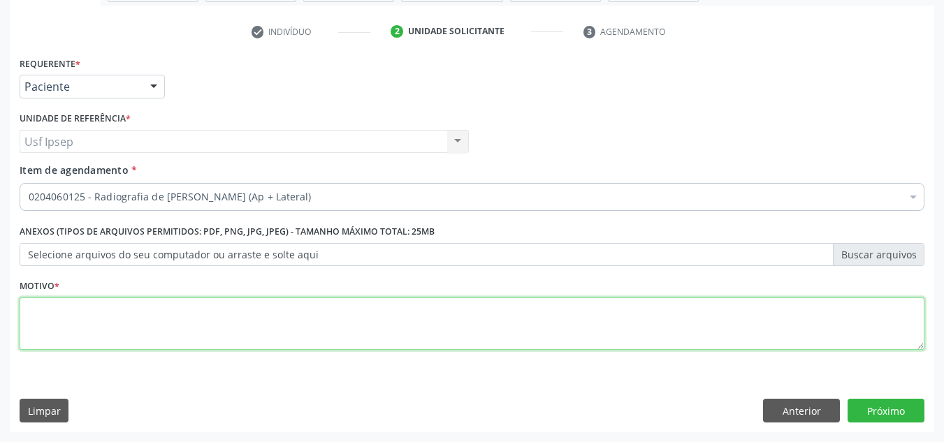
click at [73, 324] on textarea at bounding box center [472, 324] width 904 height 53
type textarea "0"
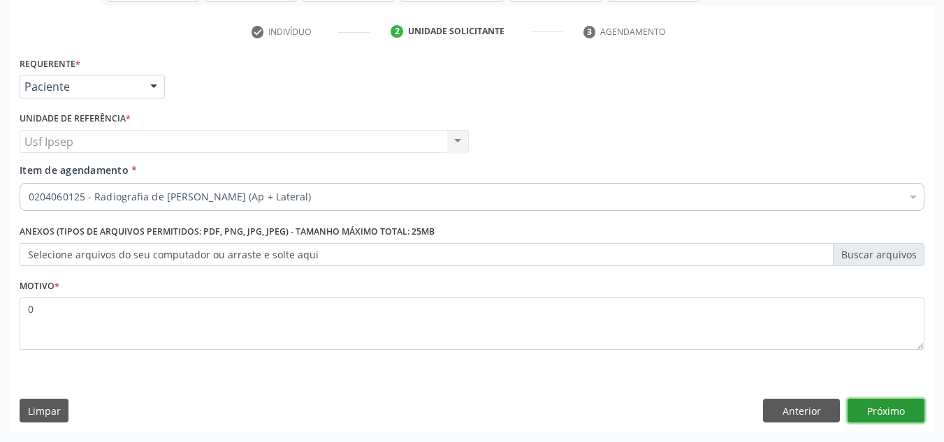
click at [880, 408] on button "Próximo" at bounding box center [885, 411] width 77 height 24
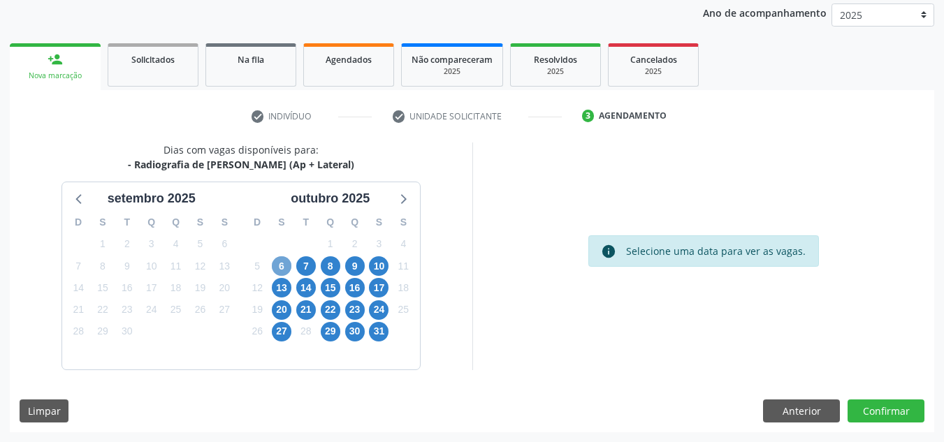
click at [284, 266] on span "6" at bounding box center [282, 266] width 20 height 20
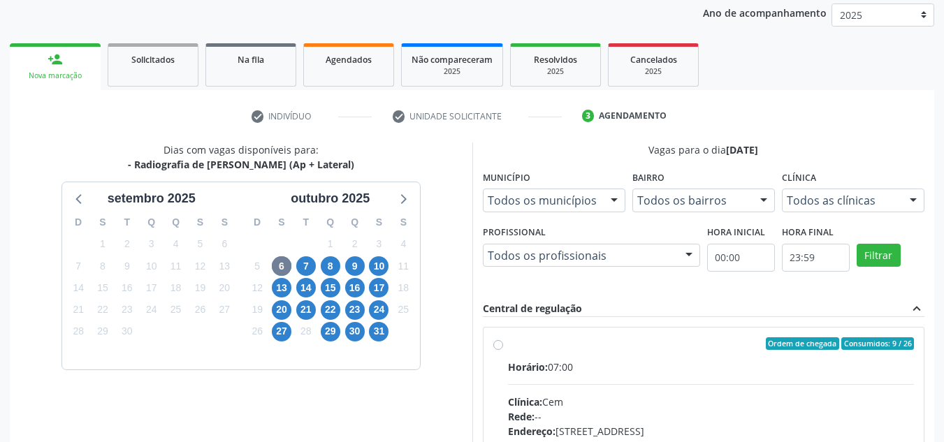
click at [508, 344] on label "Ordem de chegada Consumidos: 9 / 26 Horário: 07:00 Clínica: Cem Rede: -- Endere…" at bounding box center [711, 444] width 406 height 214
click at [499, 344] on input "Ordem de chegada Consumidos: 9 / 26 Horário: 07:00 Clínica: Cem Rede: -- Endere…" at bounding box center [498, 343] width 10 height 13
radio input "true"
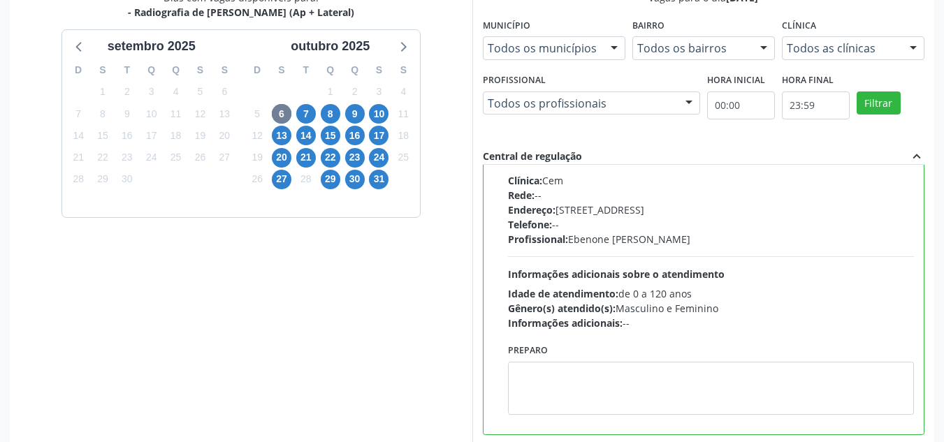
scroll to position [393, 0]
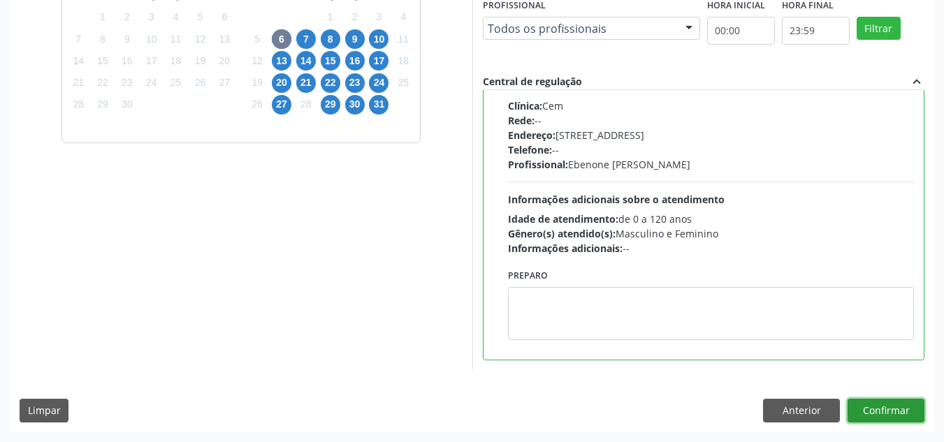
click at [872, 409] on button "Confirmar" at bounding box center [885, 411] width 77 height 24
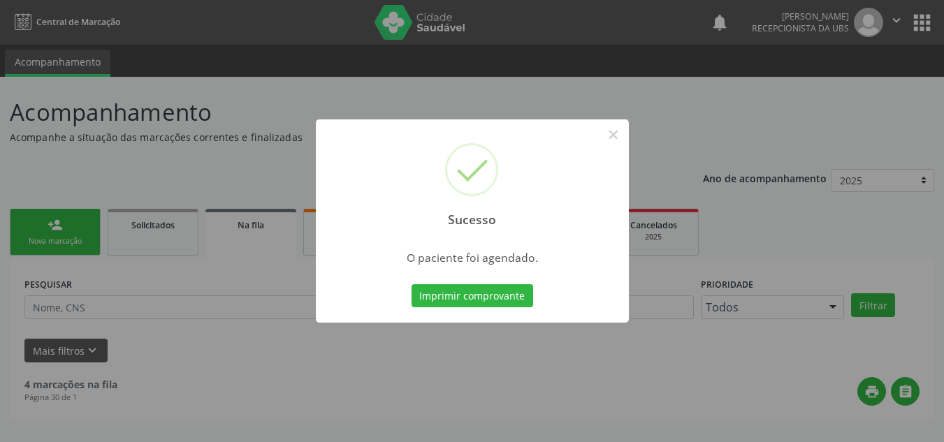
scroll to position [0, 0]
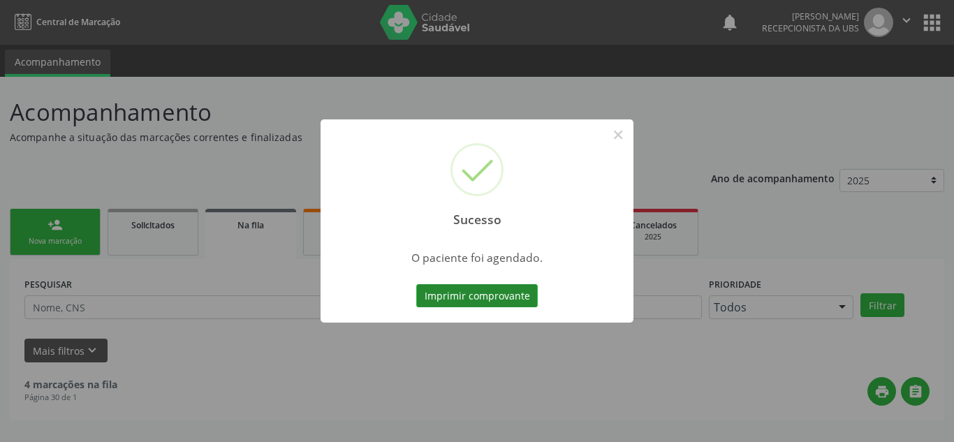
click at [476, 293] on button "Imprimir comprovante" at bounding box center [477, 296] width 122 height 24
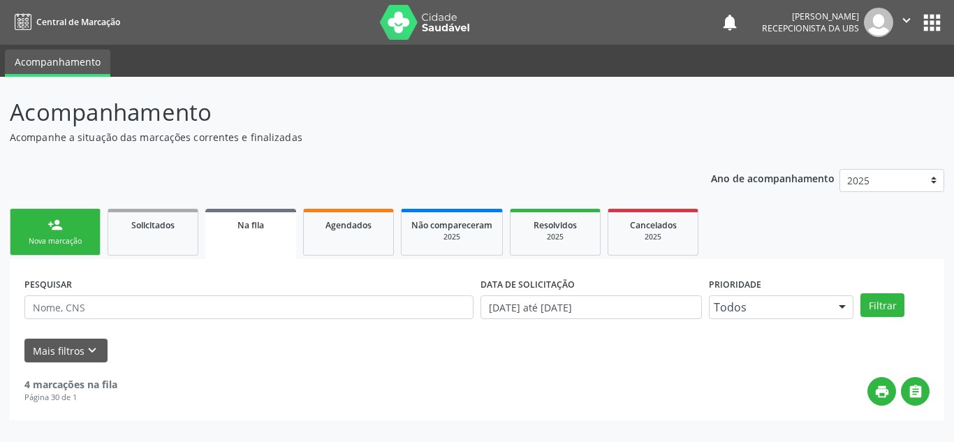
click at [57, 231] on div "person_add" at bounding box center [54, 224] width 15 height 15
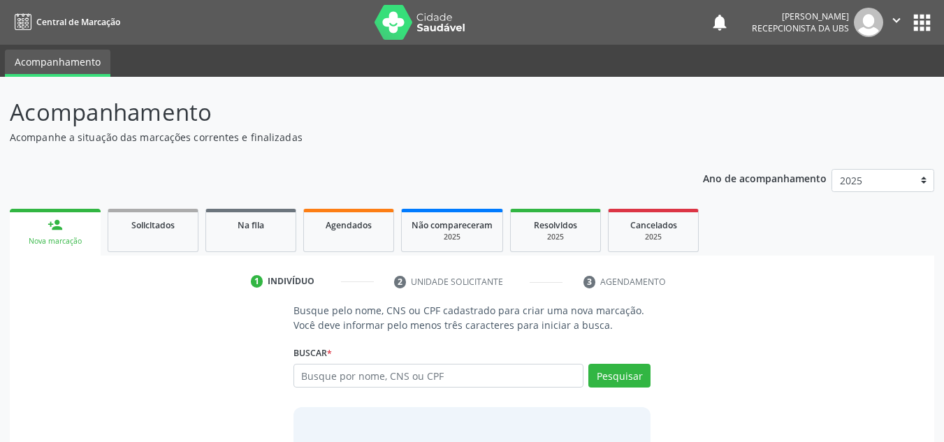
scroll to position [96, 0]
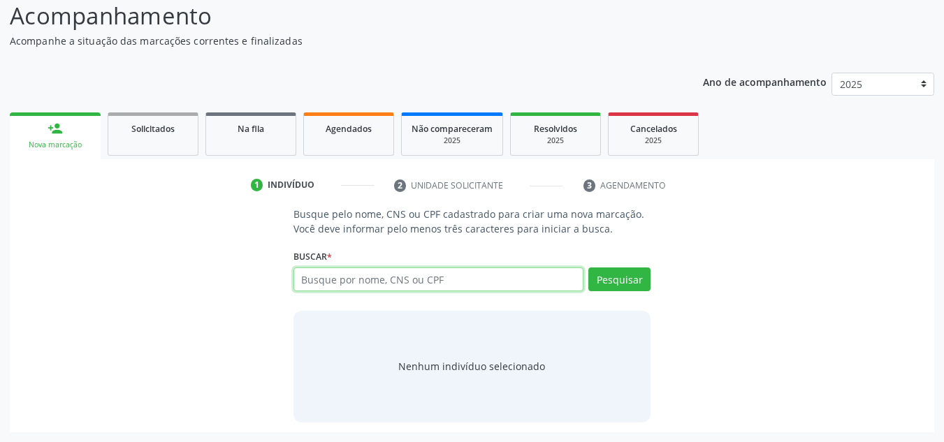
click at [386, 274] on input "text" at bounding box center [438, 279] width 291 height 24
type input "702401046132528"
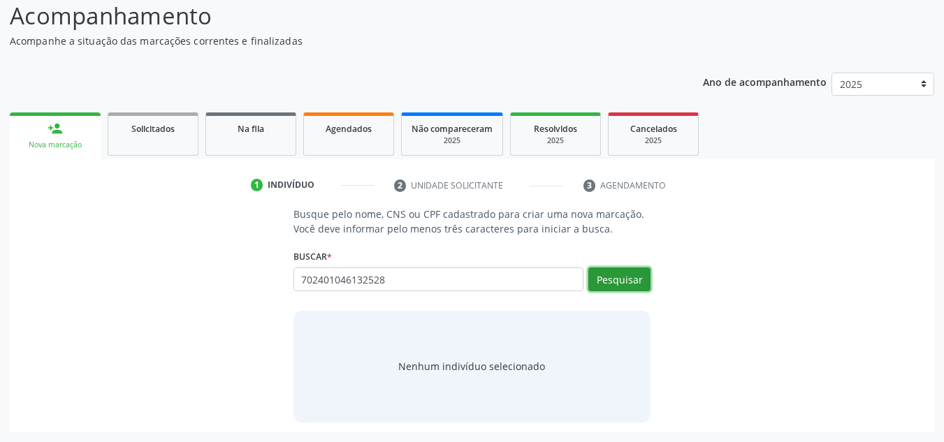
click at [597, 276] on button "Pesquisar" at bounding box center [619, 279] width 62 height 24
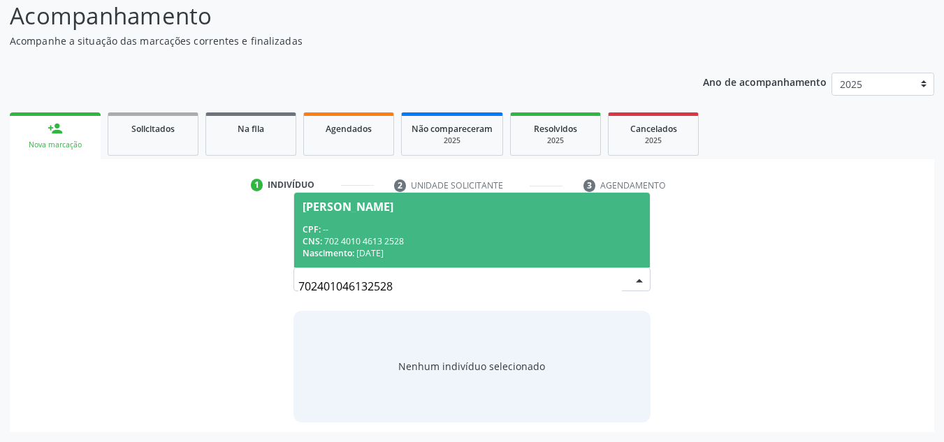
click at [525, 230] on div "CPF: --" at bounding box center [471, 229] width 339 height 12
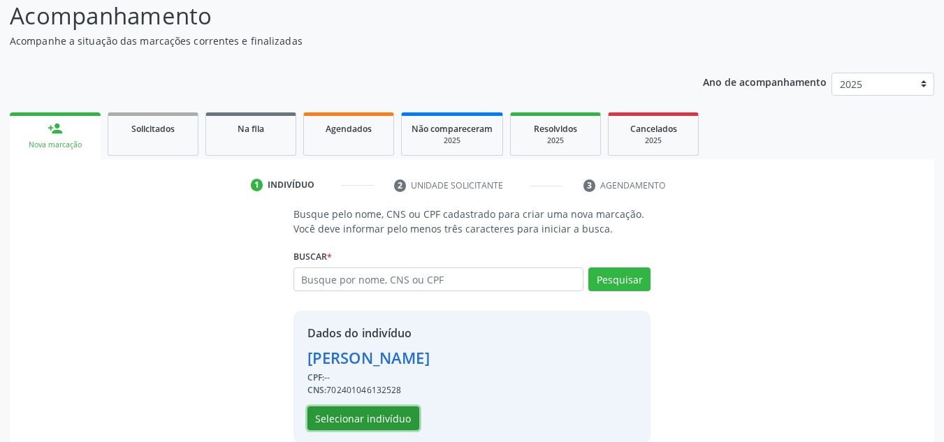
click at [342, 414] on button "Selecionar indivíduo" at bounding box center [363, 418] width 112 height 24
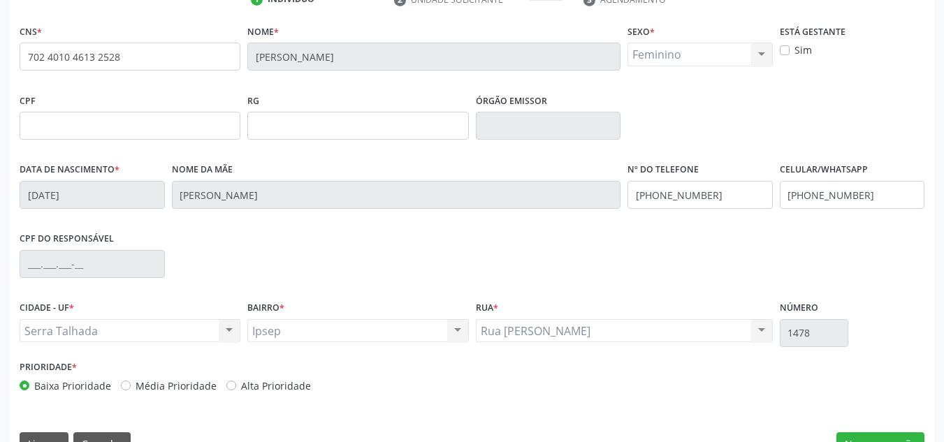
scroll to position [315, 0]
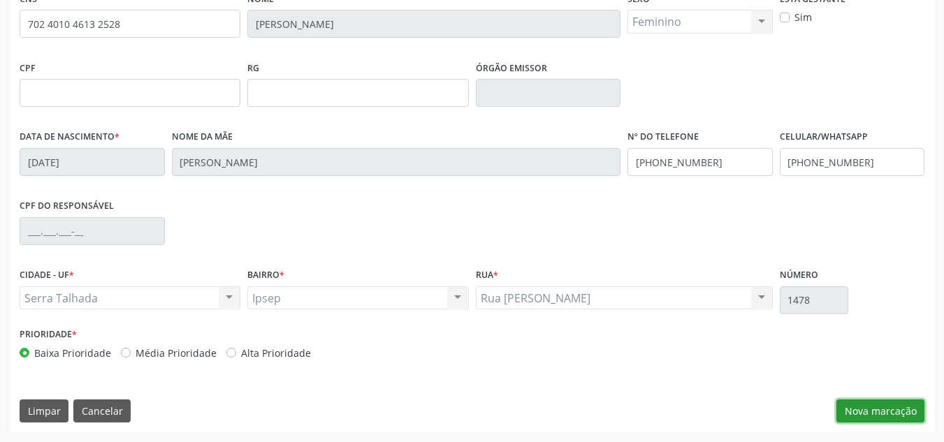
click at [871, 407] on button "Nova marcação" at bounding box center [880, 411] width 88 height 24
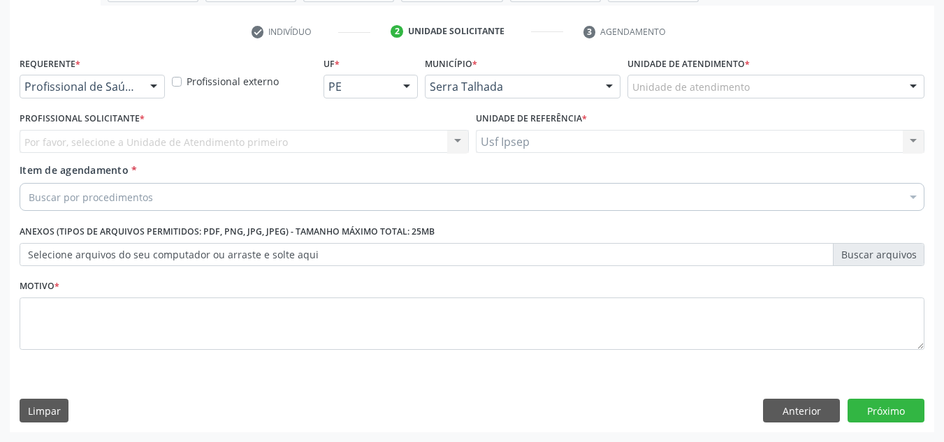
scroll to position [250, 0]
click at [159, 87] on div at bounding box center [153, 87] width 21 height 24
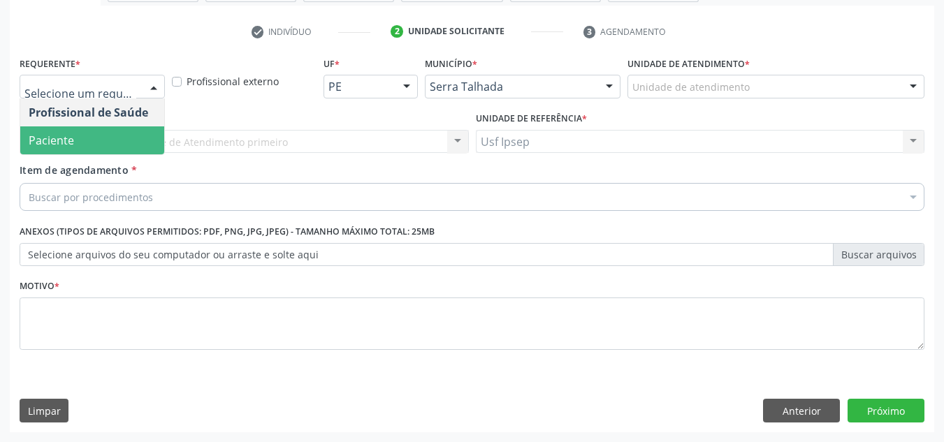
click at [62, 138] on span "Paciente" at bounding box center [51, 140] width 45 height 15
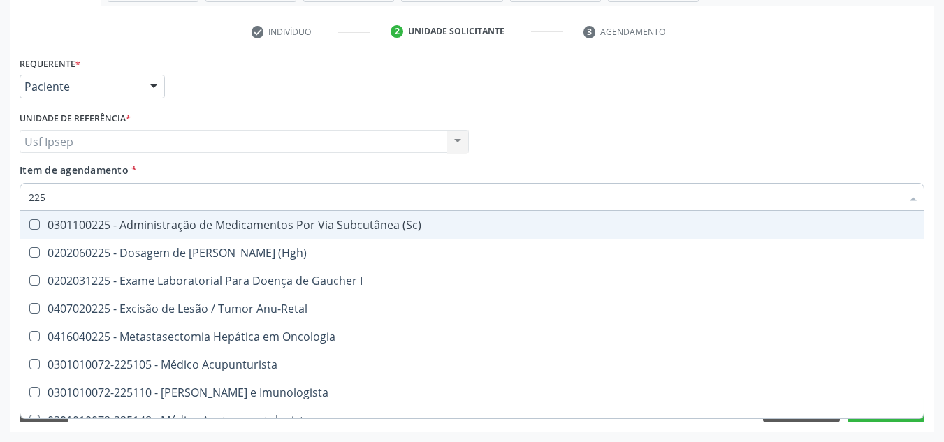
type input "2251"
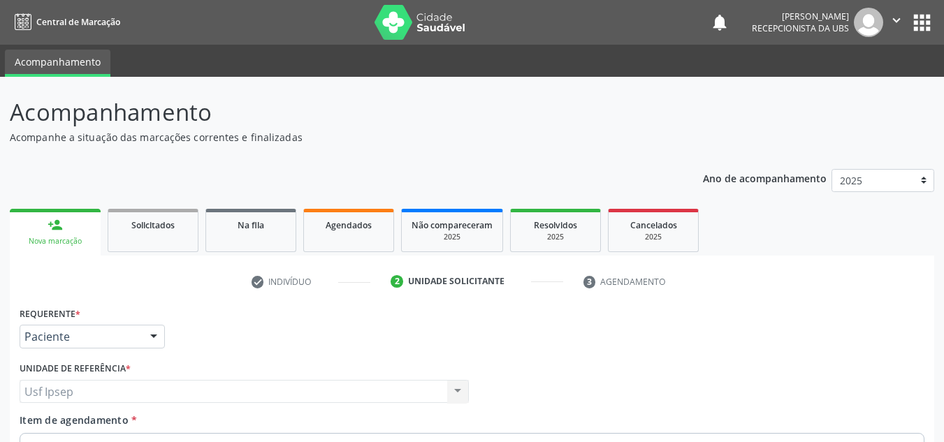
scroll to position [250, 0]
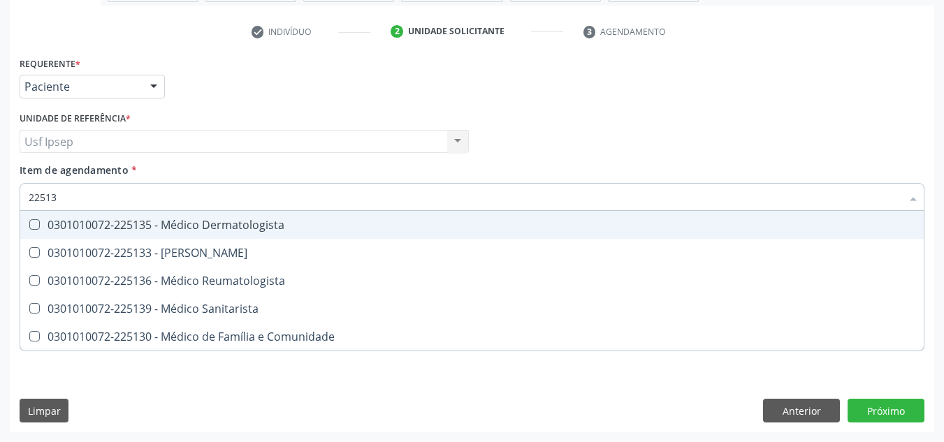
type input "225135"
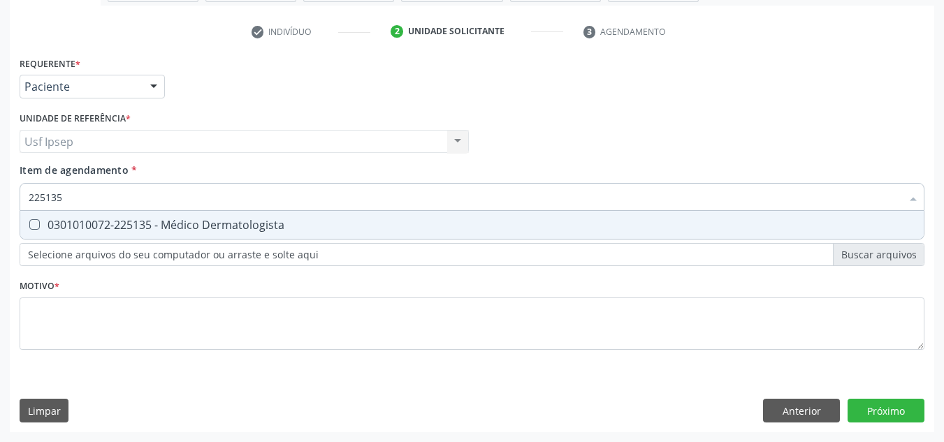
click at [39, 224] on Dermatologista at bounding box center [34, 224] width 10 height 10
click at [29, 224] on Dermatologista "checkbox" at bounding box center [24, 224] width 9 height 9
checkbox Dermatologista "true"
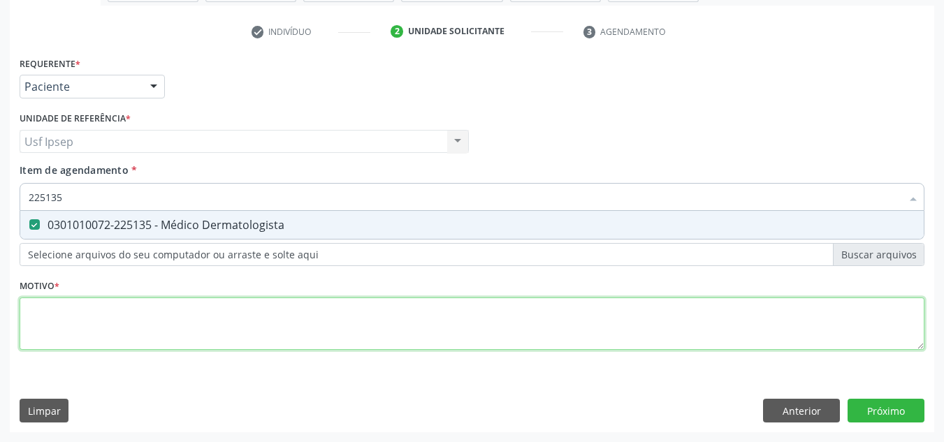
click at [460, 321] on div "Requerente * Paciente Profissional de Saúde Paciente Nenhum resultado encontrad…" at bounding box center [472, 211] width 904 height 316
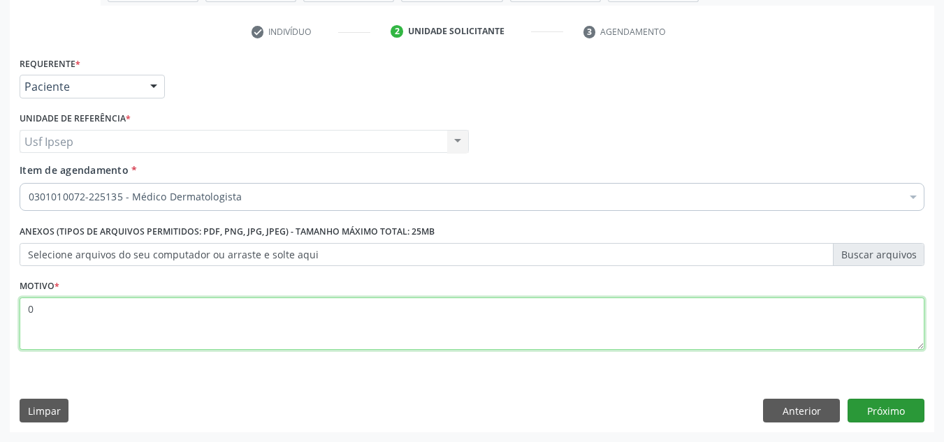
type textarea "0"
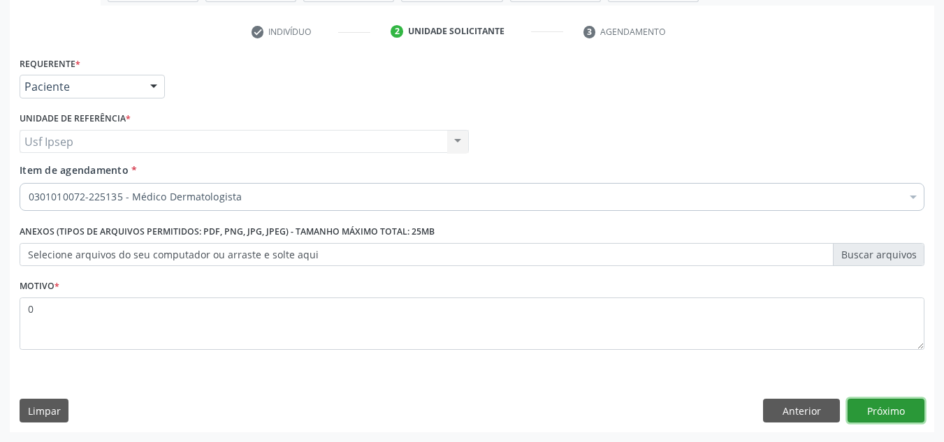
click at [872, 406] on button "Próximo" at bounding box center [885, 411] width 77 height 24
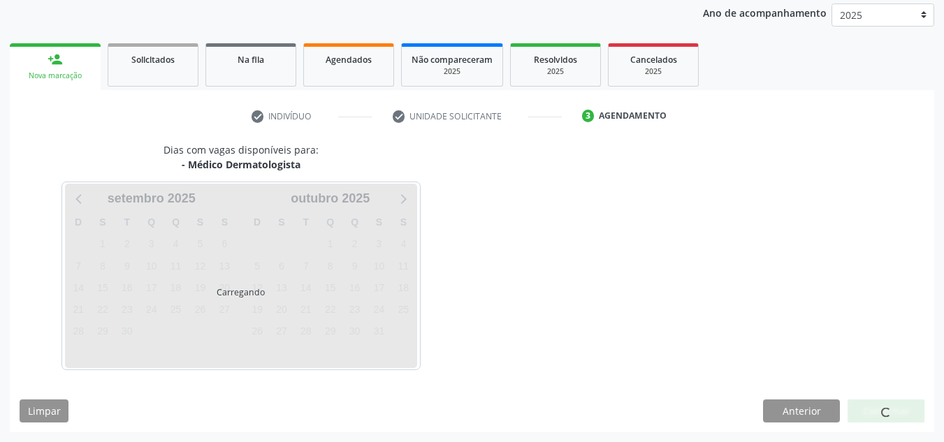
scroll to position [166, 0]
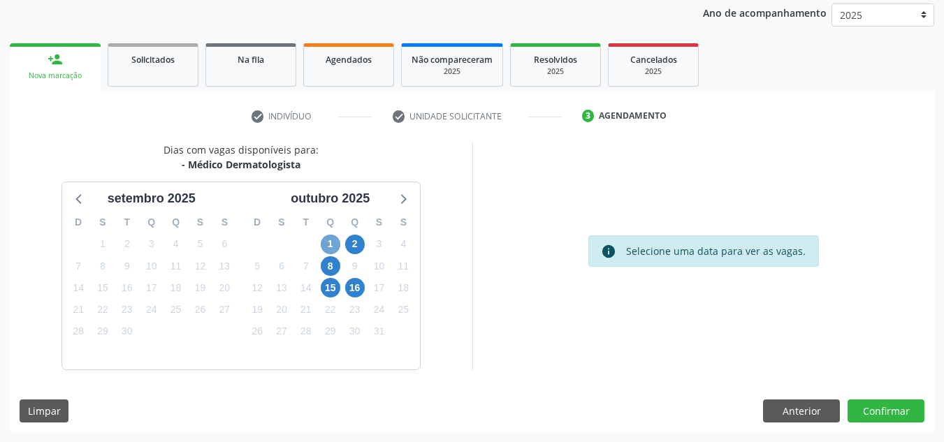
click at [328, 244] on span "1" at bounding box center [331, 245] width 20 height 20
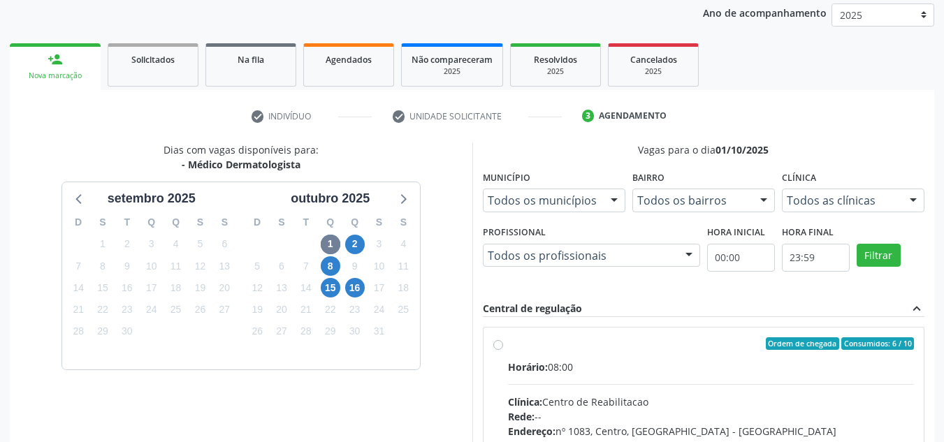
click at [508, 345] on label "Ordem de chegada Consumidos: 6 / 10 Horário: 08:00 Clínica: Centro de Reabilita…" at bounding box center [711, 444] width 406 height 214
click at [494, 345] on input "Ordem de chegada Consumidos: 6 / 10 Horário: 08:00 Clínica: Centro de Reabilita…" at bounding box center [498, 343] width 10 height 13
radio input "true"
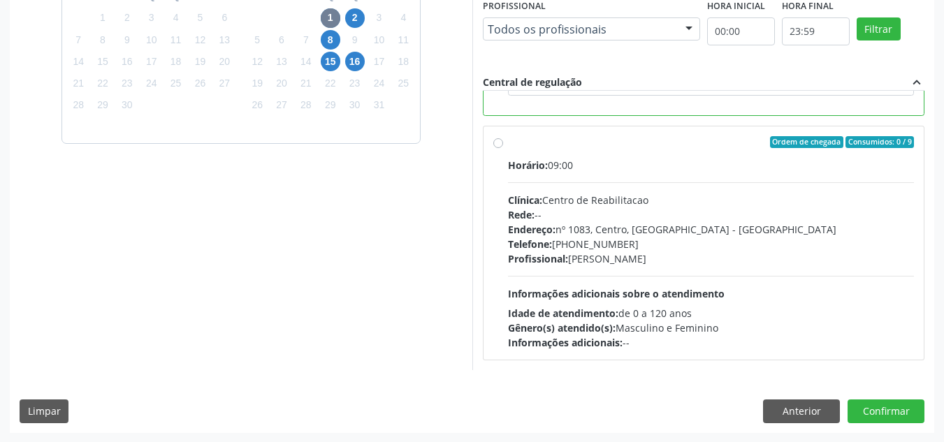
scroll to position [393, 0]
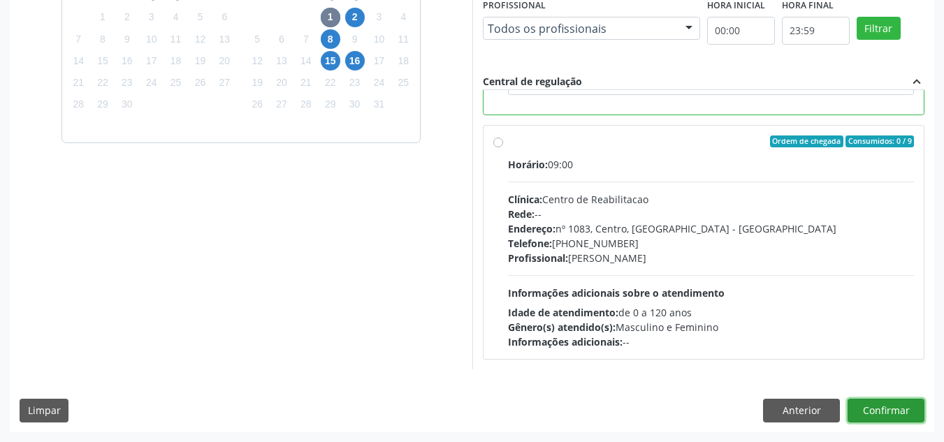
click at [877, 410] on button "Confirmar" at bounding box center [885, 411] width 77 height 24
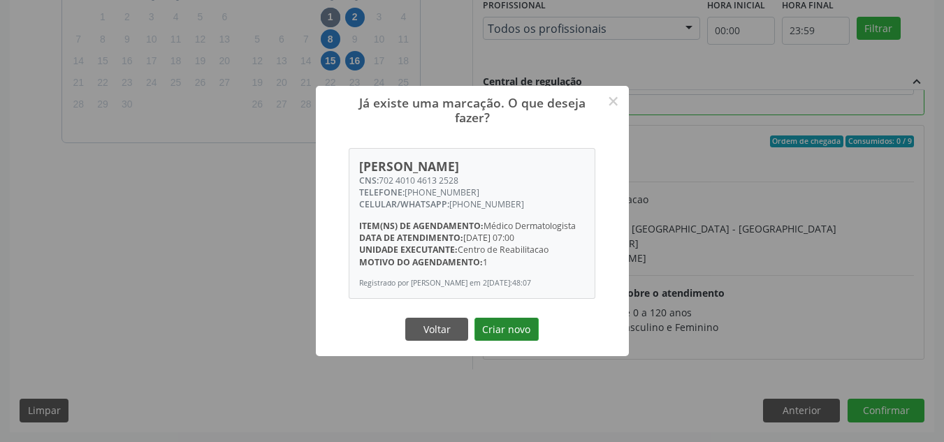
click at [507, 330] on button "Criar novo" at bounding box center [506, 330] width 64 height 24
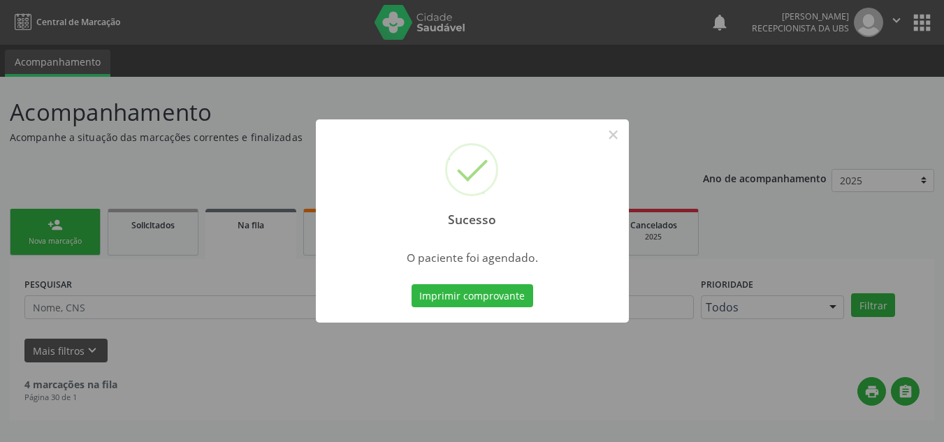
scroll to position [0, 0]
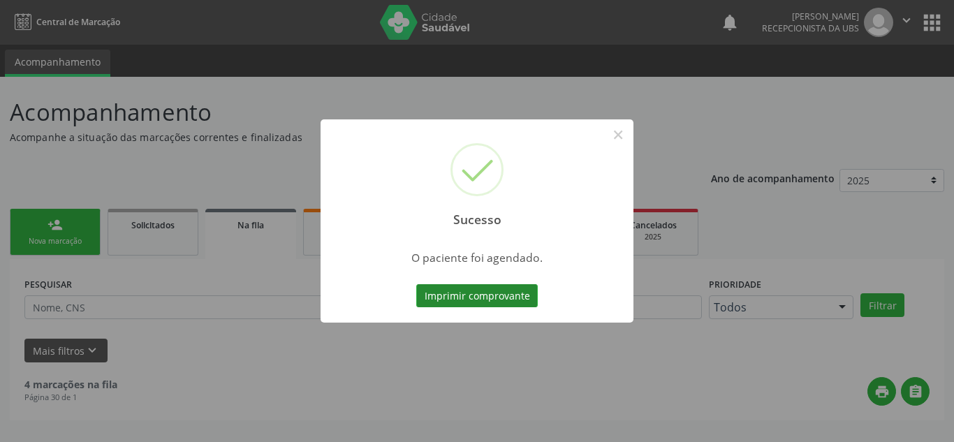
click at [492, 297] on button "Imprimir comprovante" at bounding box center [477, 296] width 122 height 24
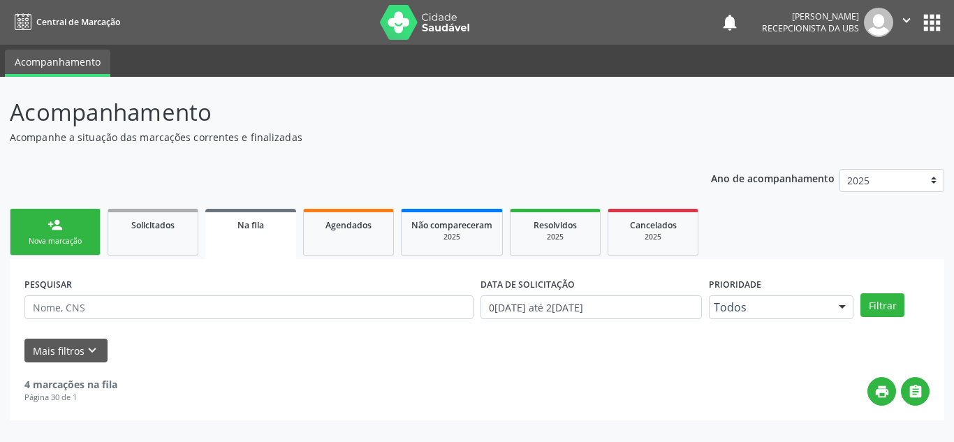
click at [34, 236] on div "Nova marcação" at bounding box center [55, 241] width 70 height 10
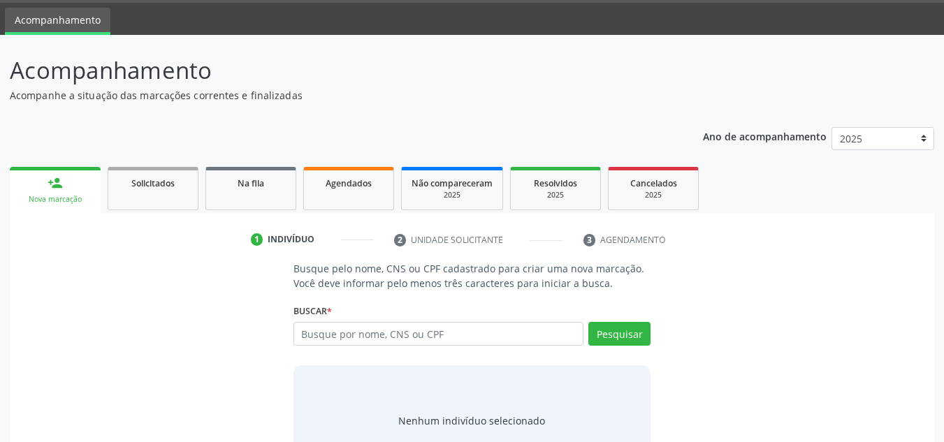
scroll to position [70, 0]
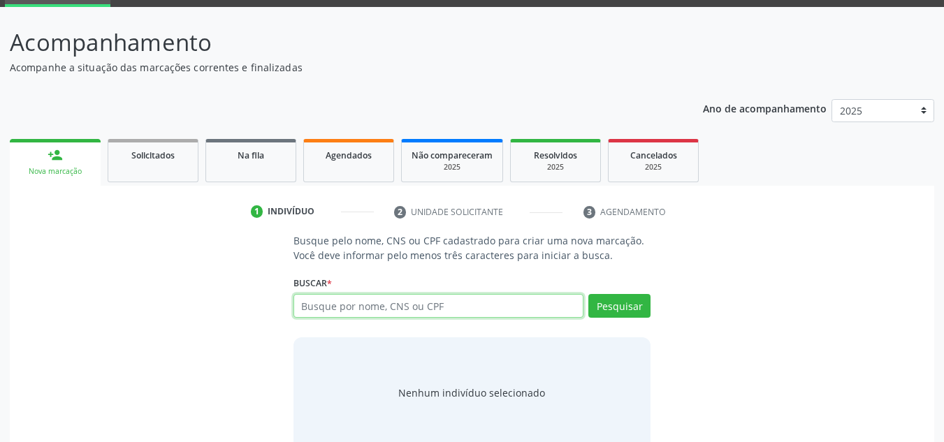
click at [416, 310] on input "text" at bounding box center [438, 306] width 291 height 24
type input "02542072478"
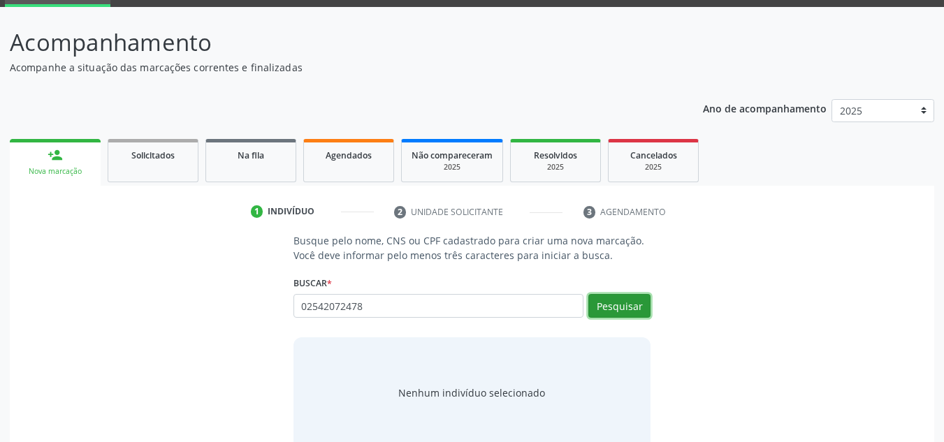
click at [620, 301] on button "Pesquisar" at bounding box center [619, 306] width 62 height 24
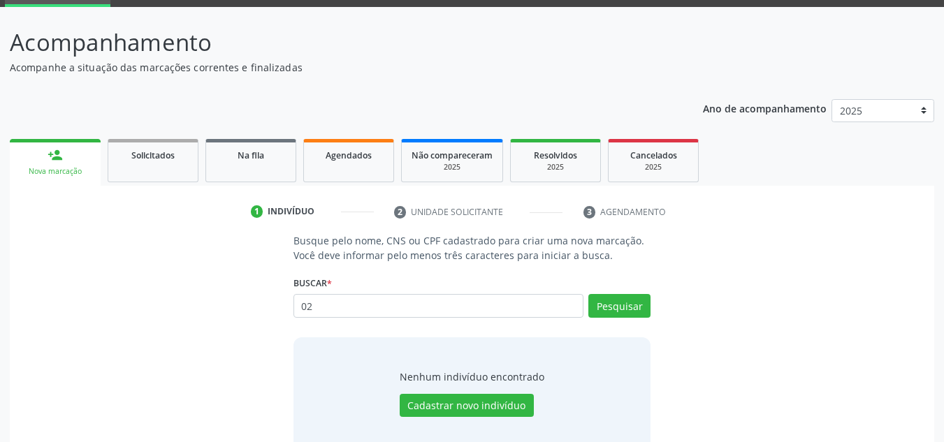
type input "0"
type input "703407200314019"
click at [612, 310] on button "Pesquisar" at bounding box center [619, 306] width 62 height 24
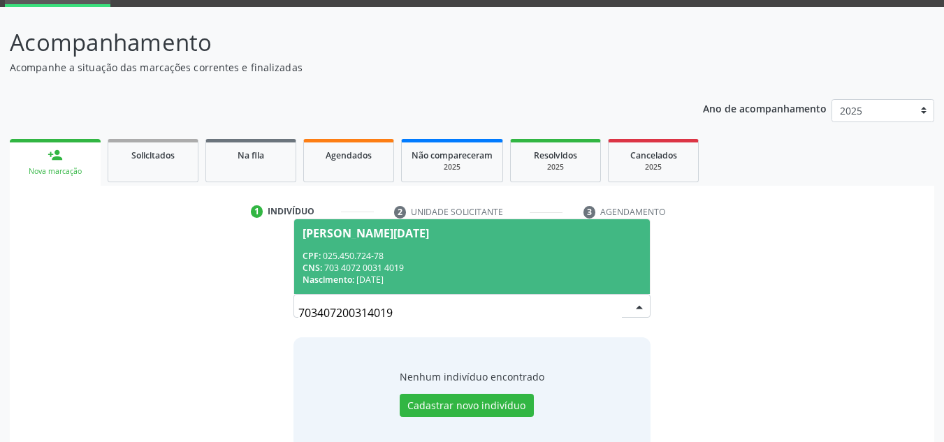
click at [392, 248] on span "Maria Lucia Rodrigues da Costa CPF: 025.450.724-78 CNS: 703 4072 0031 4019 Nasc…" at bounding box center [472, 256] width 356 height 75
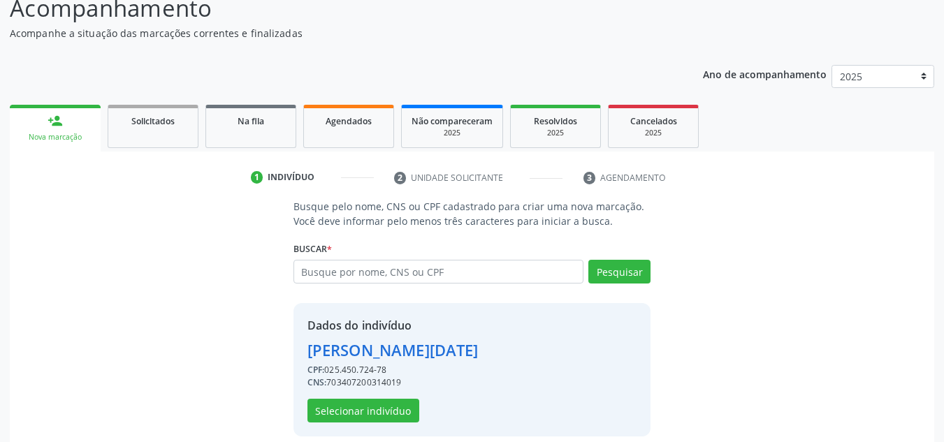
scroll to position [118, 0]
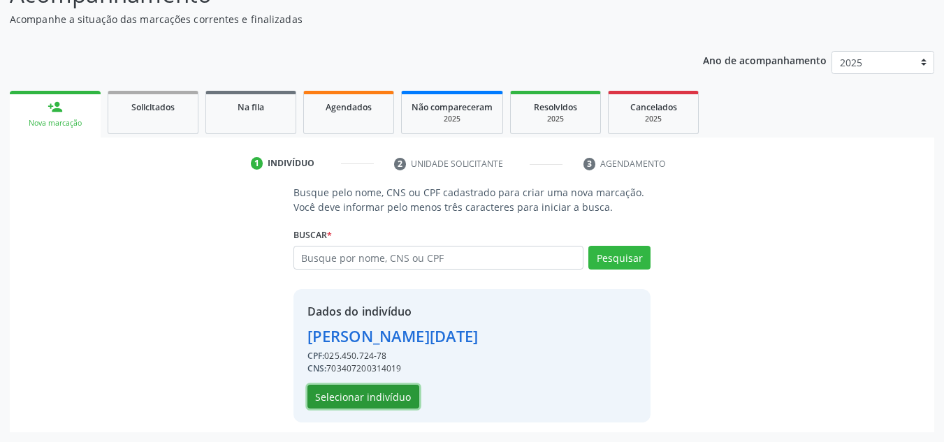
click at [360, 399] on button "Selecionar indivíduo" at bounding box center [363, 397] width 112 height 24
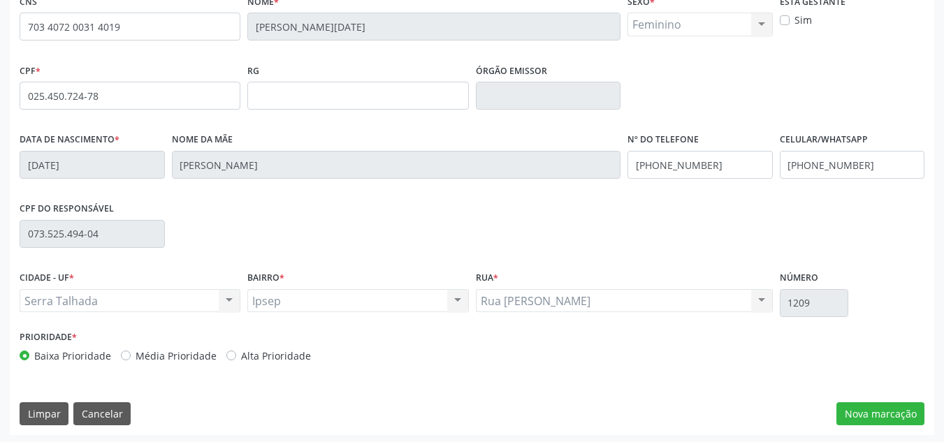
scroll to position [315, 0]
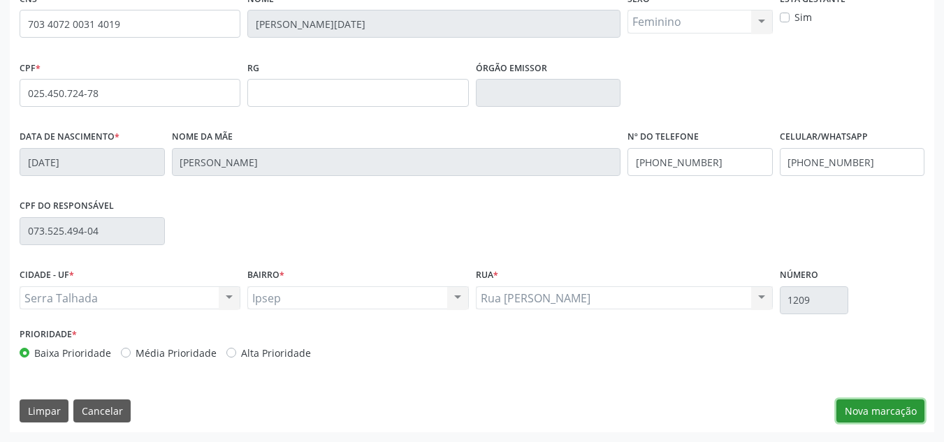
click at [886, 406] on button "Nova marcação" at bounding box center [880, 411] width 88 height 24
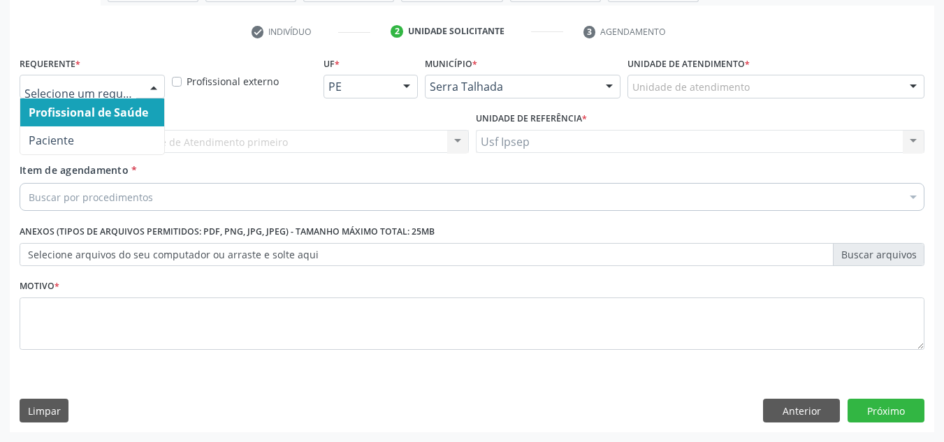
click at [151, 87] on div at bounding box center [153, 87] width 21 height 24
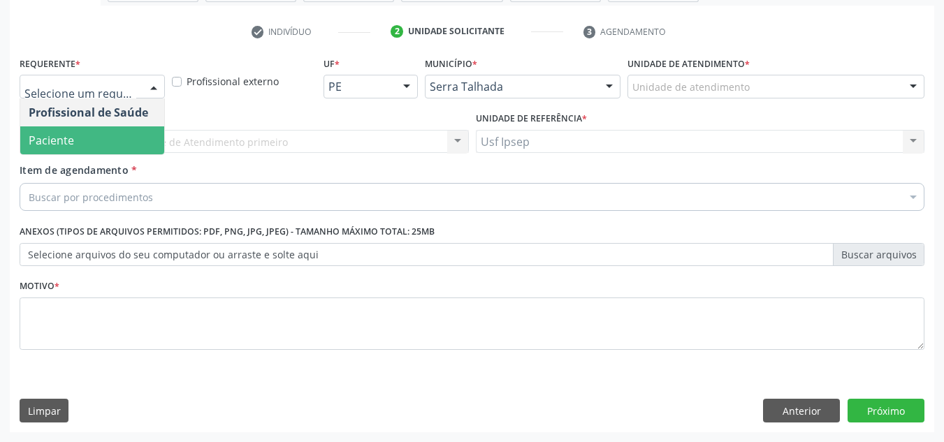
click at [73, 144] on span "Paciente" at bounding box center [51, 140] width 45 height 15
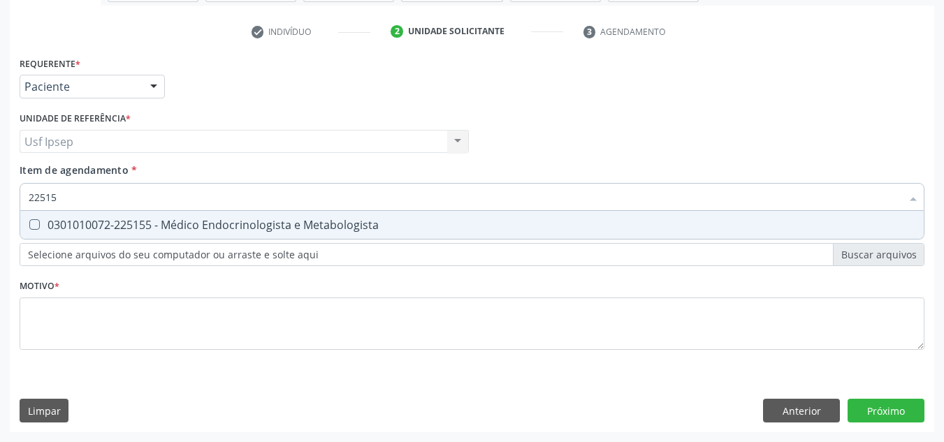
type input "225155"
click at [36, 228] on Metabologista at bounding box center [34, 224] width 10 height 10
click at [29, 228] on Metabologista "checkbox" at bounding box center [24, 224] width 9 height 9
checkbox Metabologista "true"
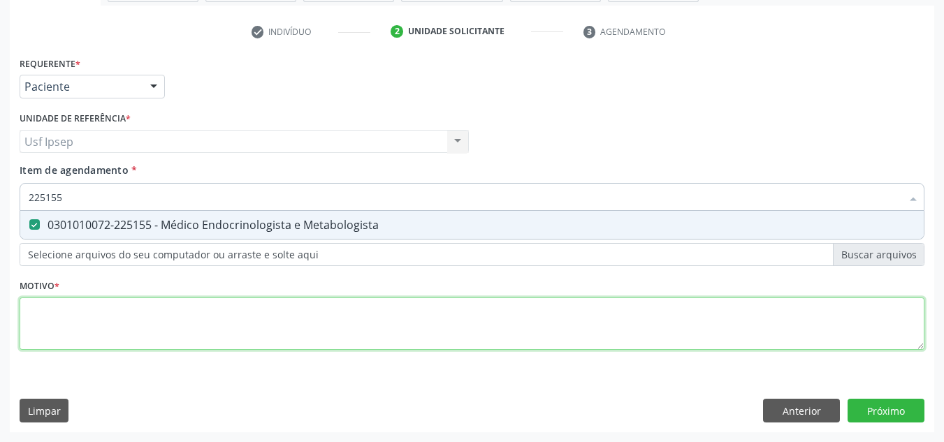
click at [65, 317] on div "Requerente * Paciente Profissional de Saúde Paciente Nenhum resultado encontrad…" at bounding box center [472, 211] width 904 height 316
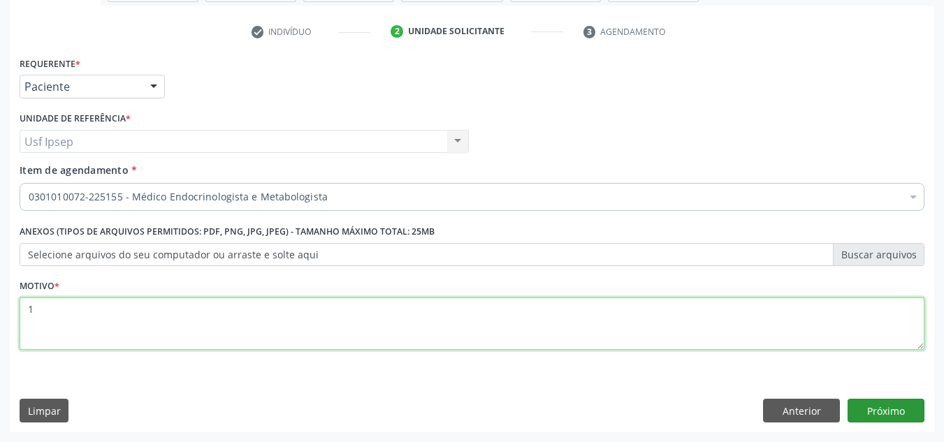
type textarea "1"
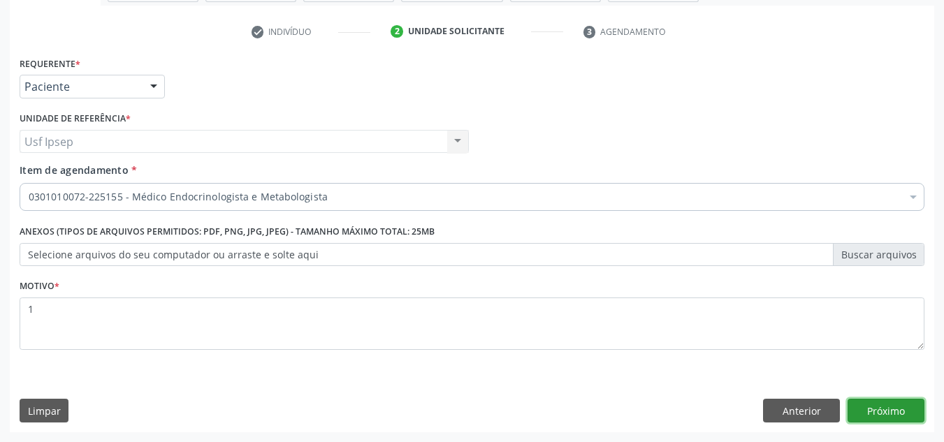
click at [886, 408] on button "Próximo" at bounding box center [885, 411] width 77 height 24
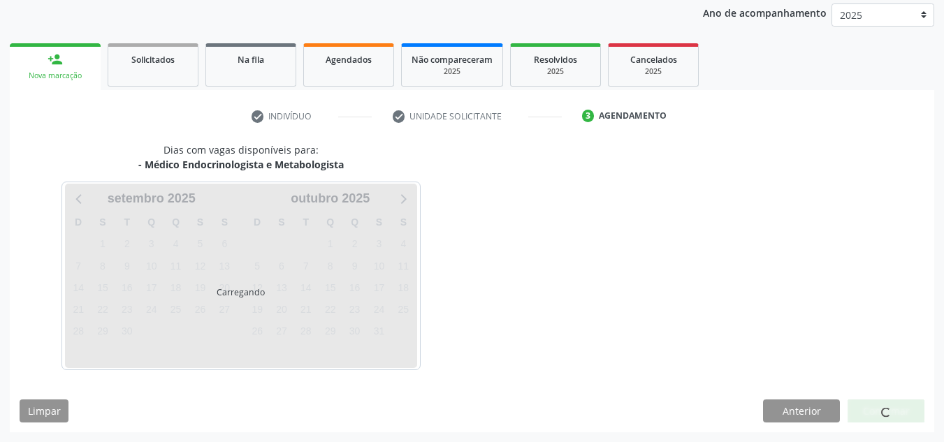
scroll to position [166, 0]
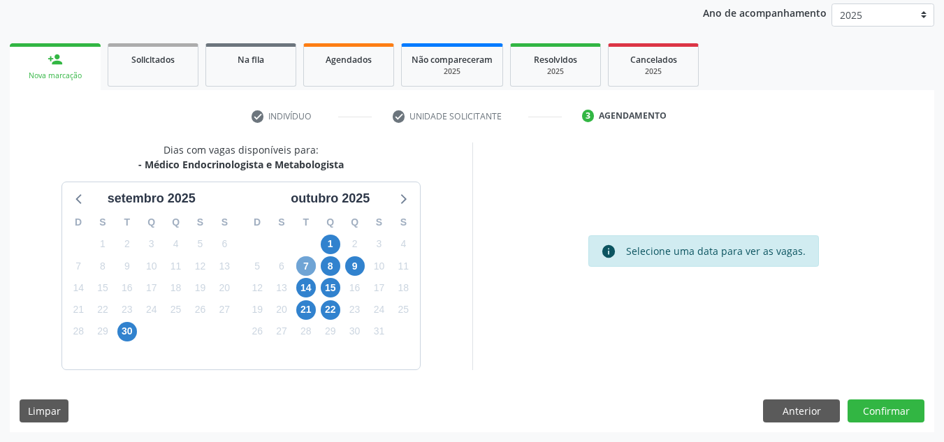
click at [304, 267] on span "7" at bounding box center [306, 266] width 20 height 20
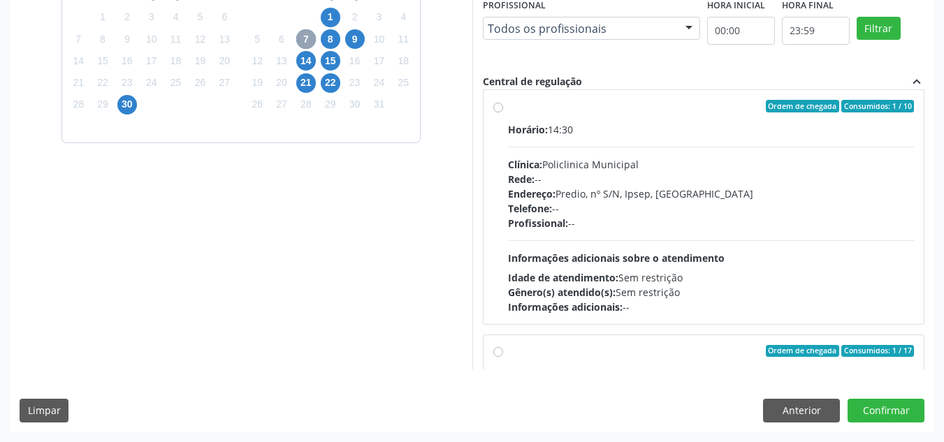
scroll to position [0, 0]
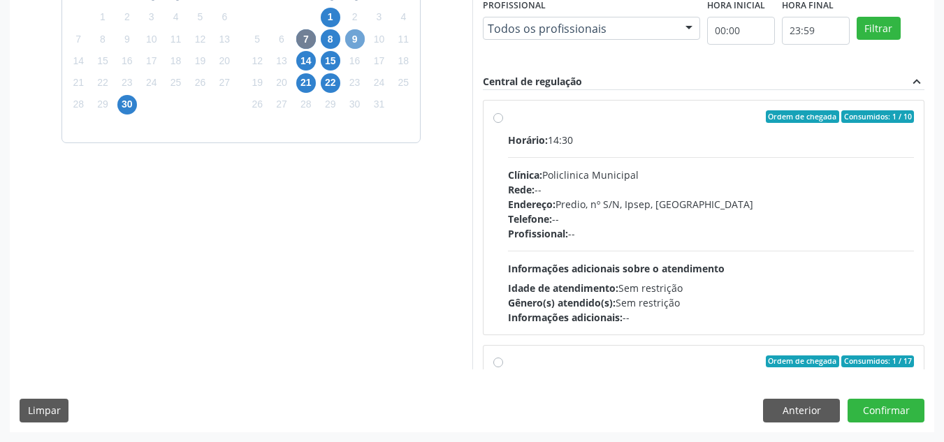
click at [355, 38] on span "9" at bounding box center [355, 39] width 20 height 20
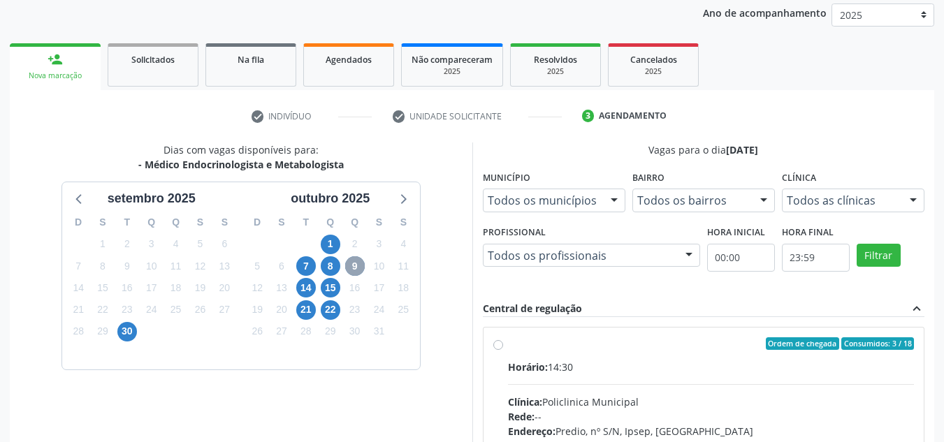
scroll to position [367, 0]
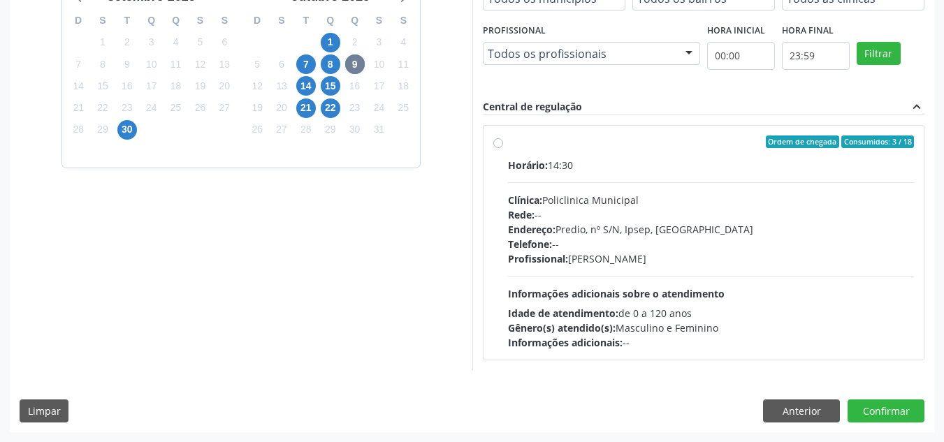
click at [508, 145] on label "Ordem de chegada Consumidos: 3 / 18 Horário: 14:30 Clínica: Policlinica Municip…" at bounding box center [711, 242] width 406 height 214
click at [498, 145] on input "Ordem de chegada Consumidos: 3 / 18 Horário: 14:30 Clínica: Policlinica Municip…" at bounding box center [498, 141] width 10 height 13
radio input "true"
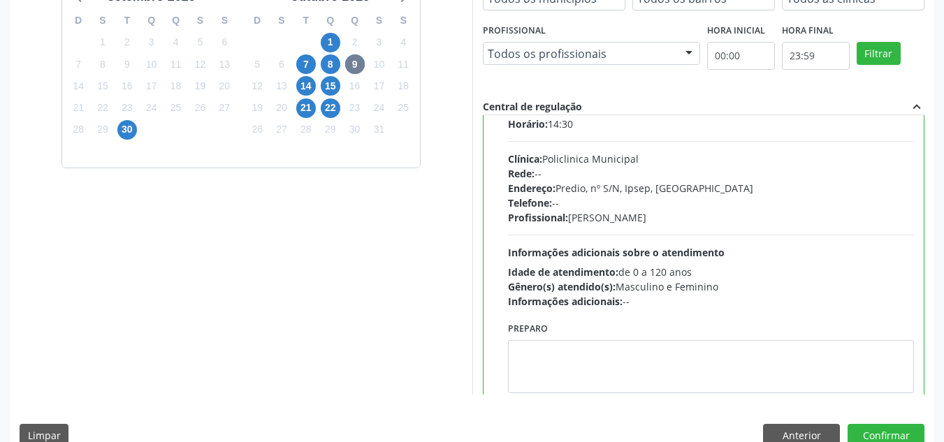
scroll to position [69, 0]
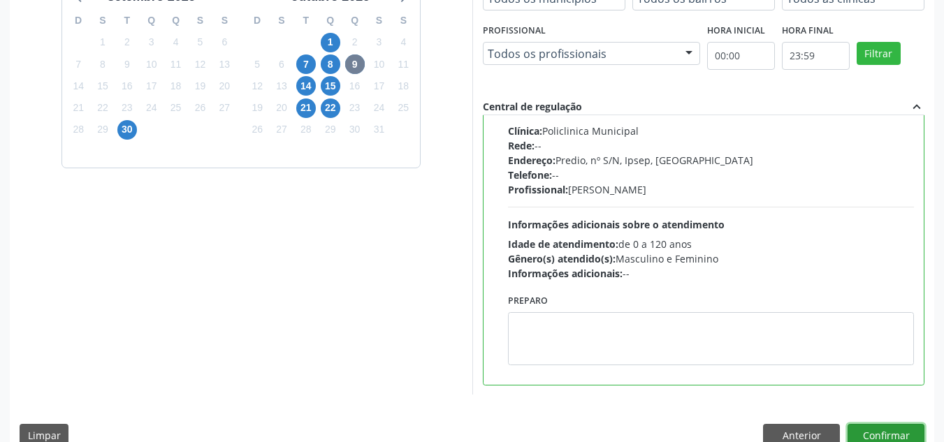
click at [874, 431] on button "Confirmar" at bounding box center [885, 436] width 77 height 24
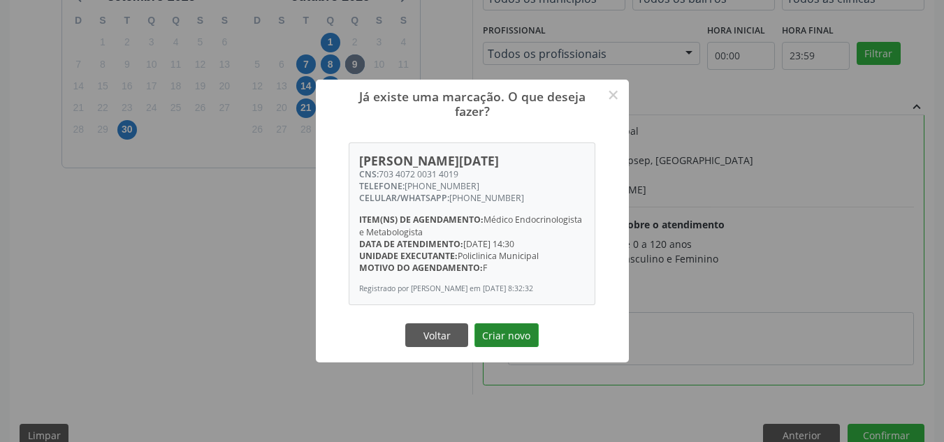
click at [499, 335] on button "Criar novo" at bounding box center [506, 335] width 64 height 24
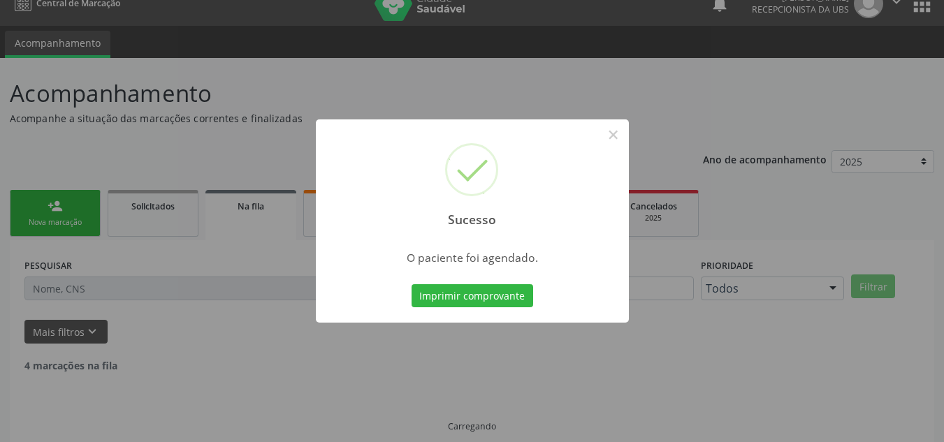
scroll to position [0, 0]
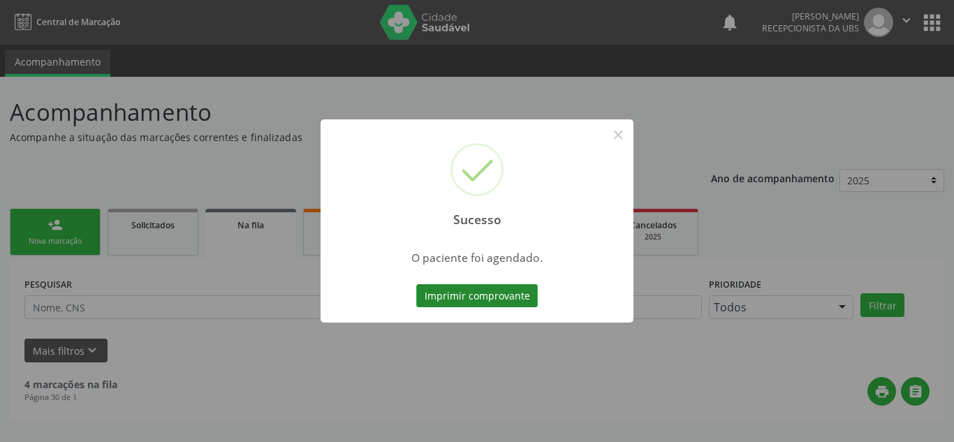
click at [475, 297] on button "Imprimir comprovante" at bounding box center [477, 296] width 122 height 24
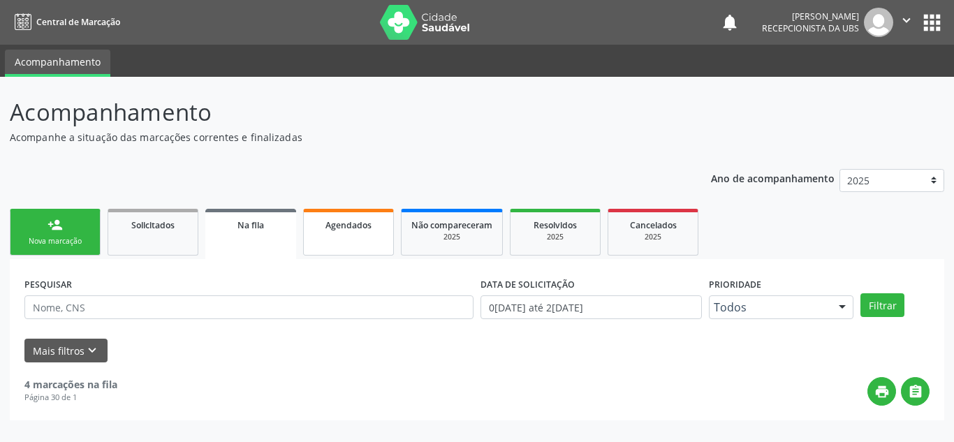
click at [348, 231] on div "Agendados" at bounding box center [349, 224] width 70 height 15
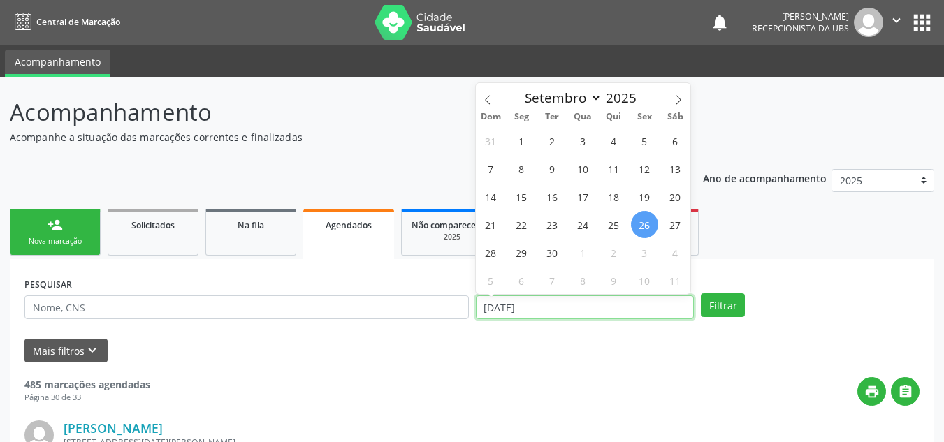
click at [544, 313] on input "26/09/2025" at bounding box center [585, 307] width 219 height 24
click at [675, 101] on icon at bounding box center [678, 100] width 10 height 10
select select "9"
click at [555, 165] on span "7" at bounding box center [551, 168] width 27 height 27
type input "07/10/2025"
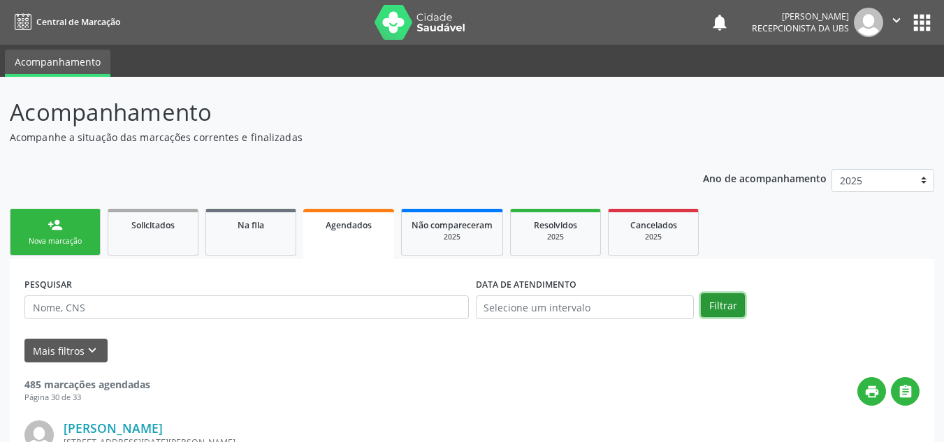
click at [738, 303] on button "Filtrar" at bounding box center [723, 305] width 44 height 24
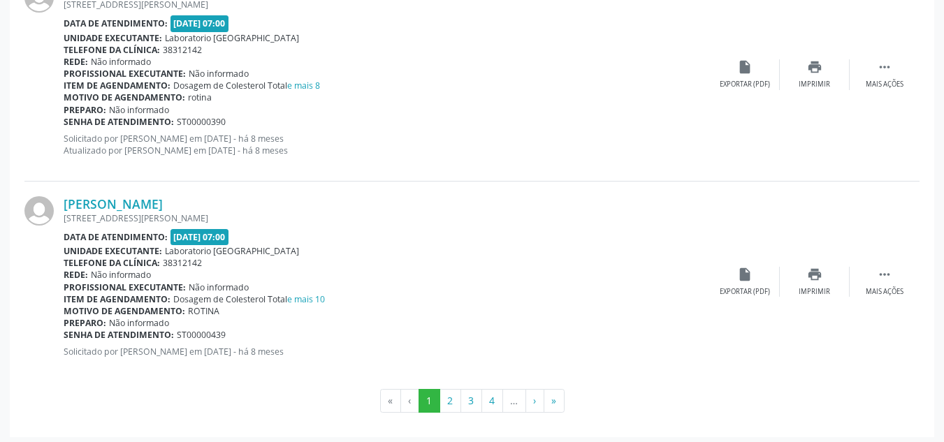
scroll to position [3155, 0]
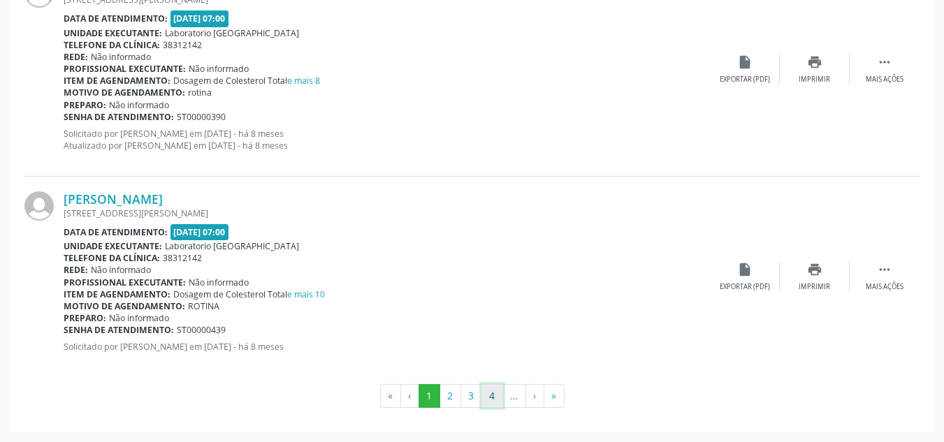
click at [487, 393] on button "4" at bounding box center [492, 396] width 22 height 24
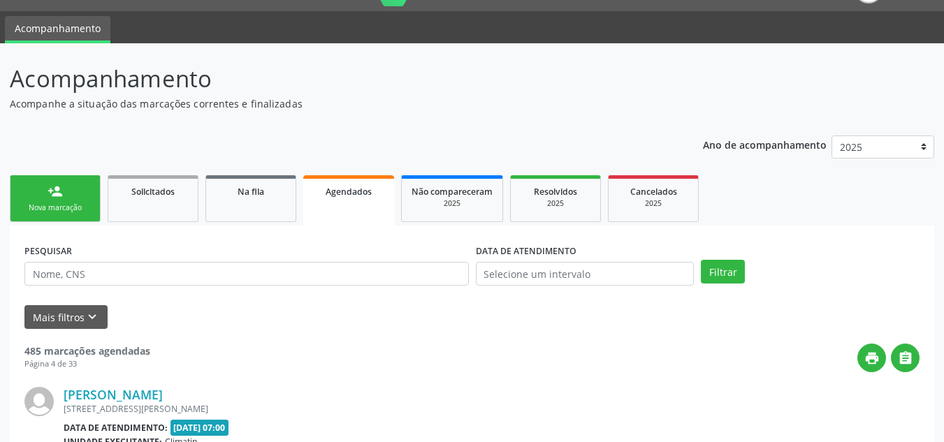
scroll to position [3048, 0]
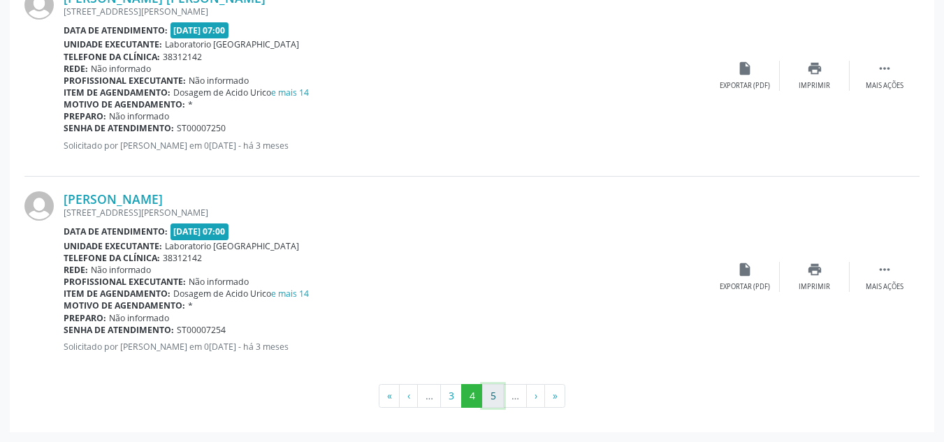
click at [504, 395] on button "5" at bounding box center [493, 396] width 22 height 24
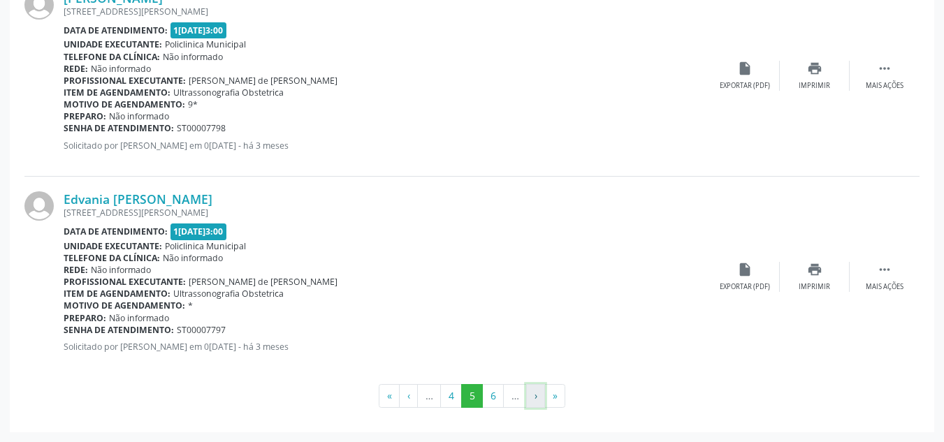
click at [534, 395] on button "›" at bounding box center [535, 396] width 19 height 24
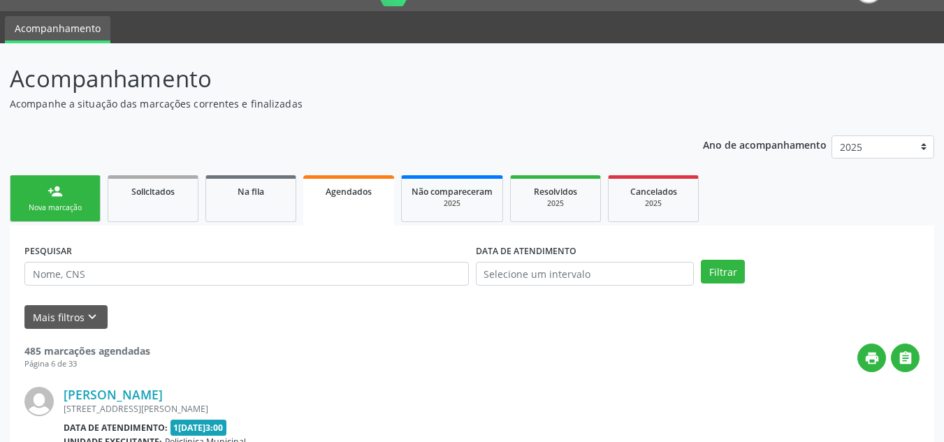
scroll to position [3060, 0]
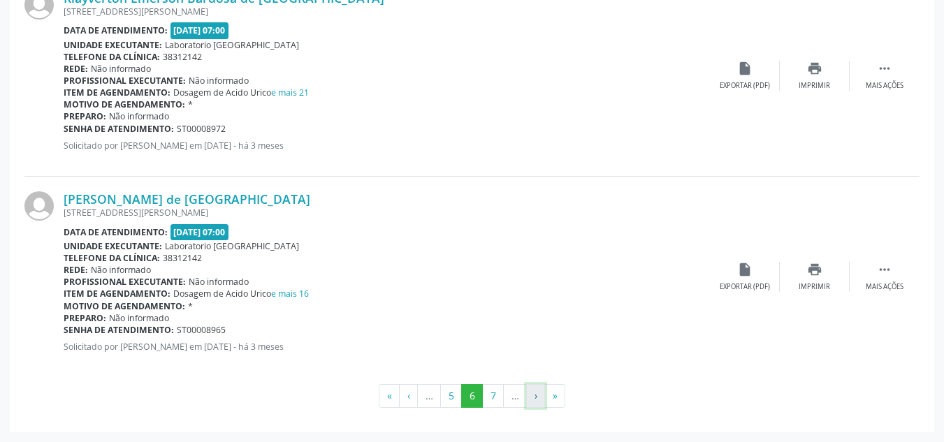
click at [530, 395] on button "›" at bounding box center [535, 396] width 19 height 24
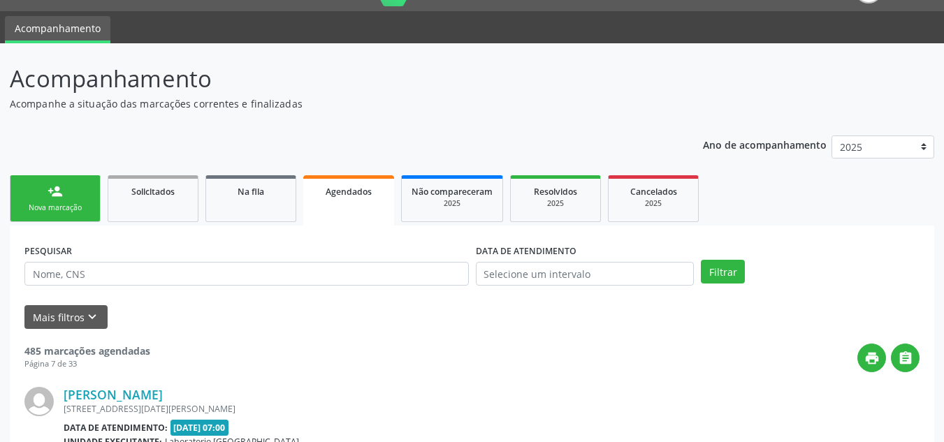
scroll to position [3048, 0]
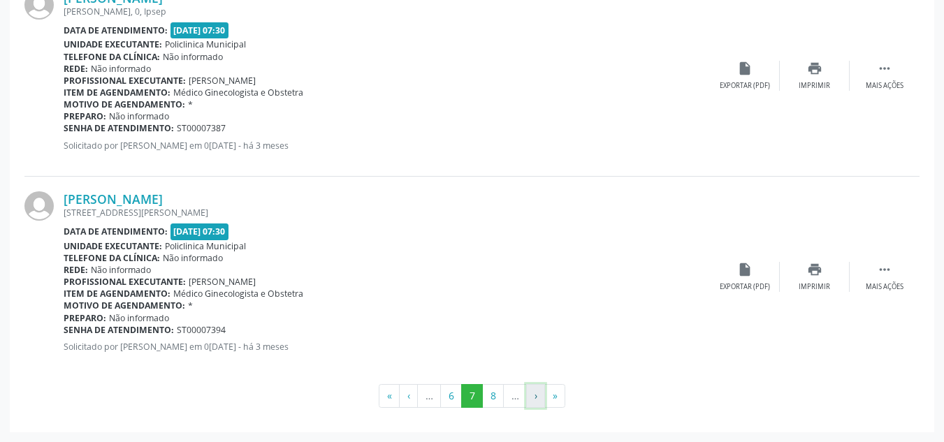
click at [531, 395] on button "›" at bounding box center [535, 396] width 19 height 24
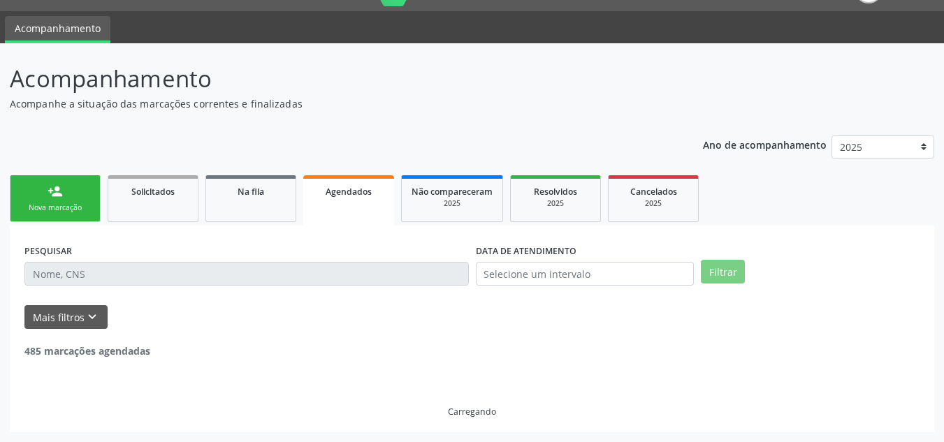
click at [531, 395] on div "Carregando" at bounding box center [471, 387] width 895 height 59
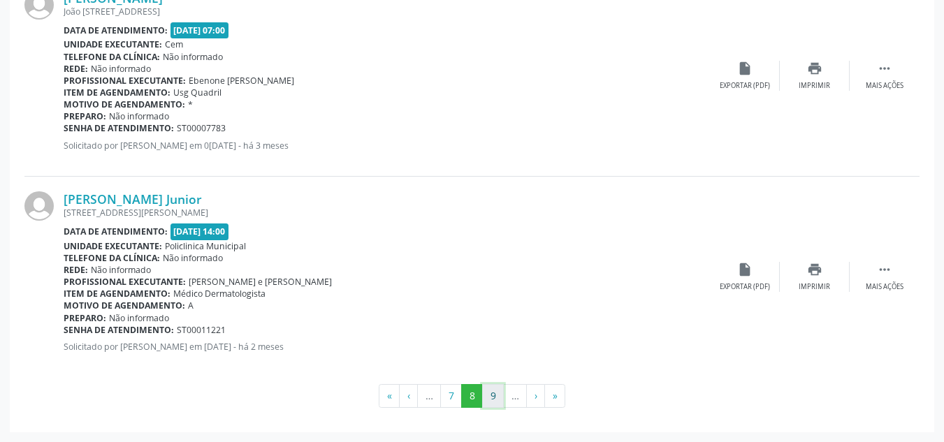
click at [497, 397] on button "9" at bounding box center [493, 396] width 22 height 24
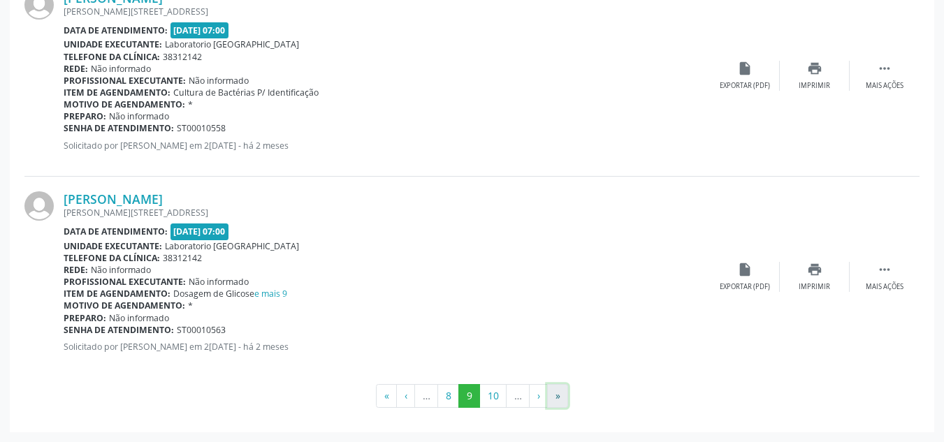
click at [555, 396] on button "»" at bounding box center [557, 396] width 21 height 24
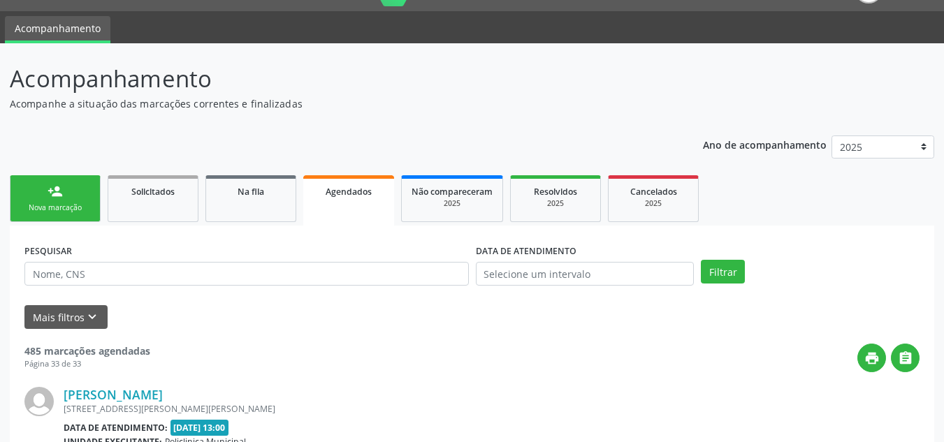
scroll to position [1034, 0]
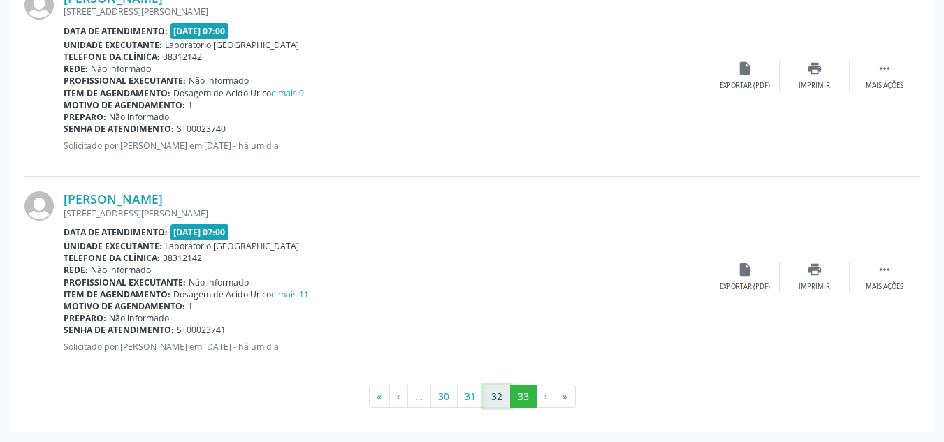
click at [494, 394] on button "32" at bounding box center [496, 397] width 27 height 24
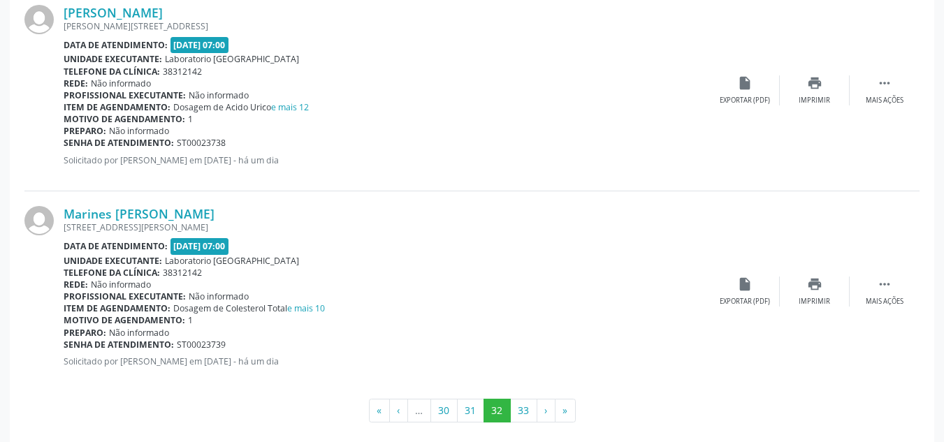
scroll to position [3048, 0]
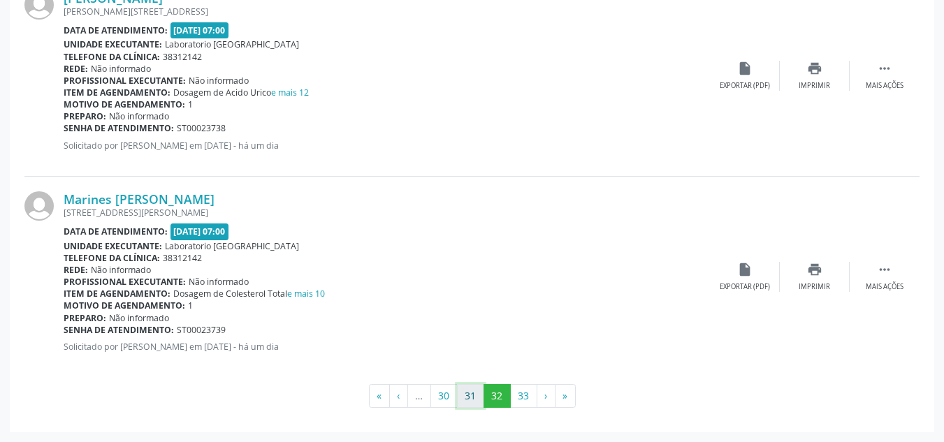
click at [471, 396] on button "31" at bounding box center [470, 396] width 27 height 24
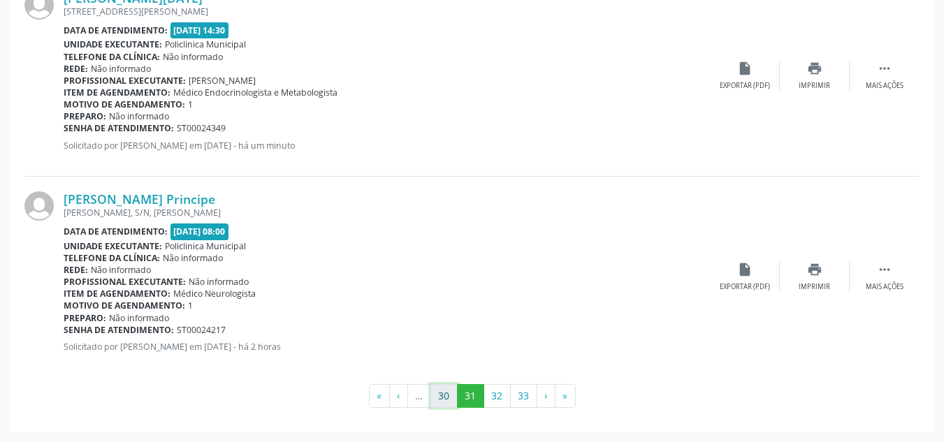
click at [443, 401] on button "30" at bounding box center [443, 396] width 27 height 24
click at [881, 270] on icon "" at bounding box center [884, 269] width 15 height 15
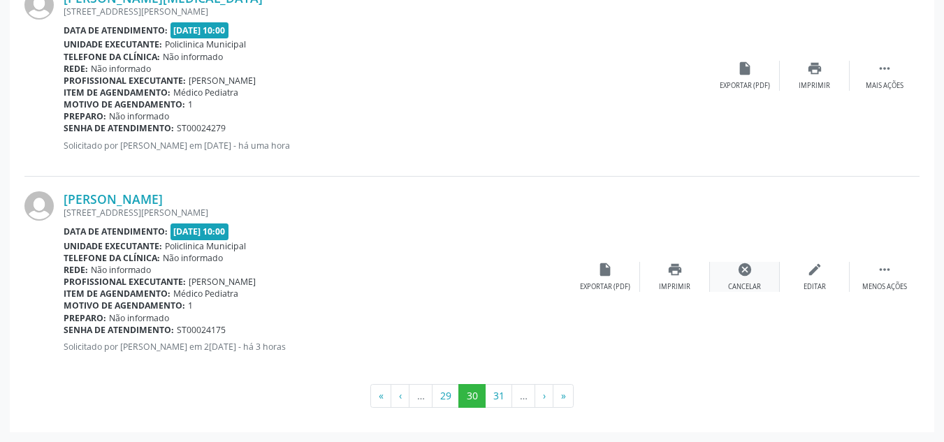
click at [744, 279] on div "cancel Cancelar" at bounding box center [745, 277] width 70 height 30
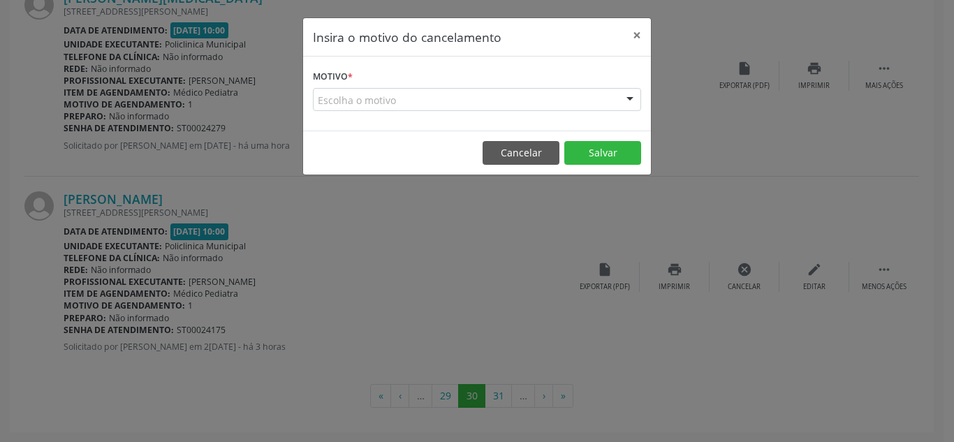
click at [406, 102] on div "Escolha o motivo" at bounding box center [477, 100] width 328 height 24
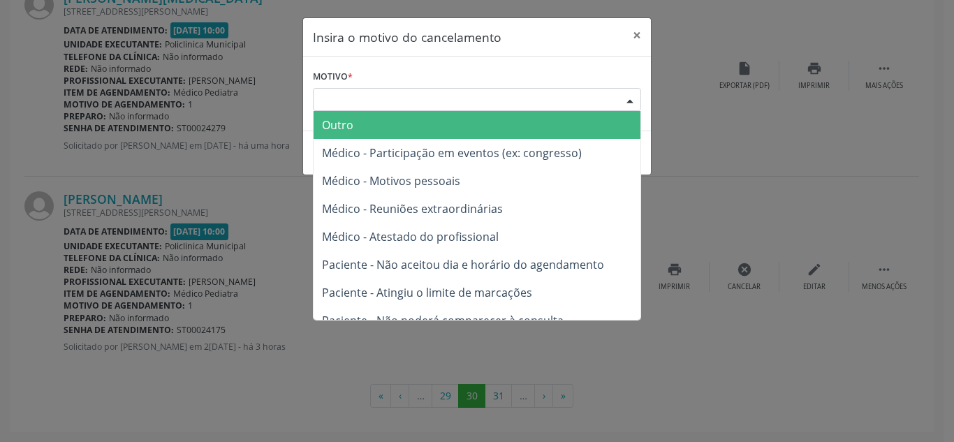
click at [363, 129] on span "Outro" at bounding box center [477, 125] width 327 height 28
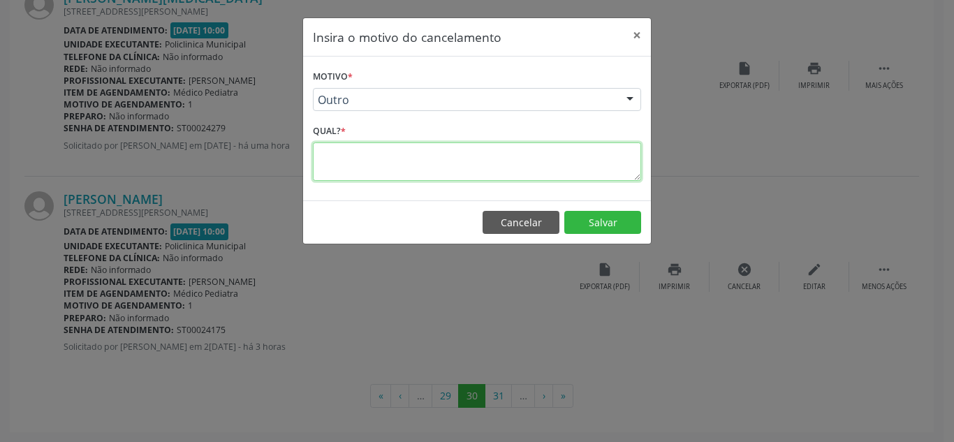
click at [364, 156] on textarea at bounding box center [477, 161] width 328 height 38
type textarea "1"
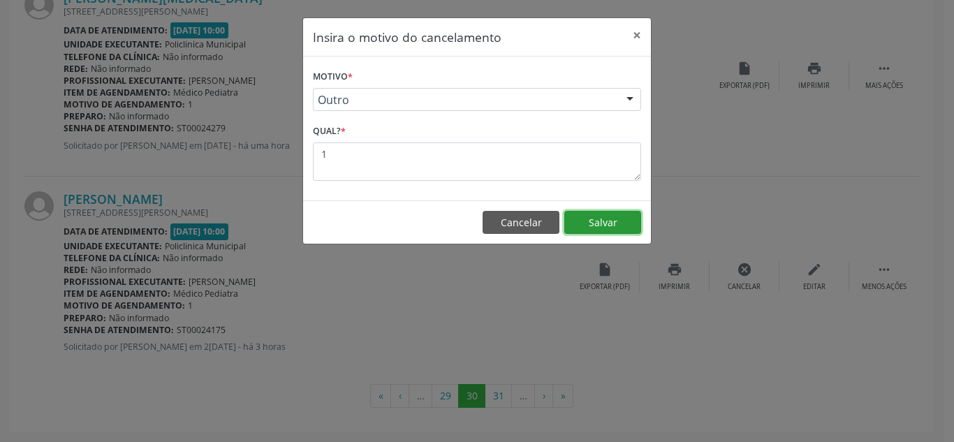
click at [606, 222] on button "Salvar" at bounding box center [602, 223] width 77 height 24
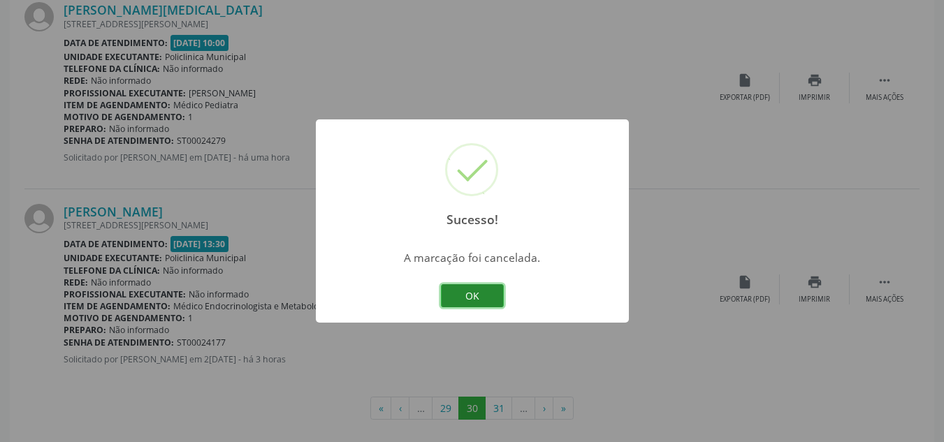
click at [469, 297] on button "OK" at bounding box center [472, 296] width 63 height 24
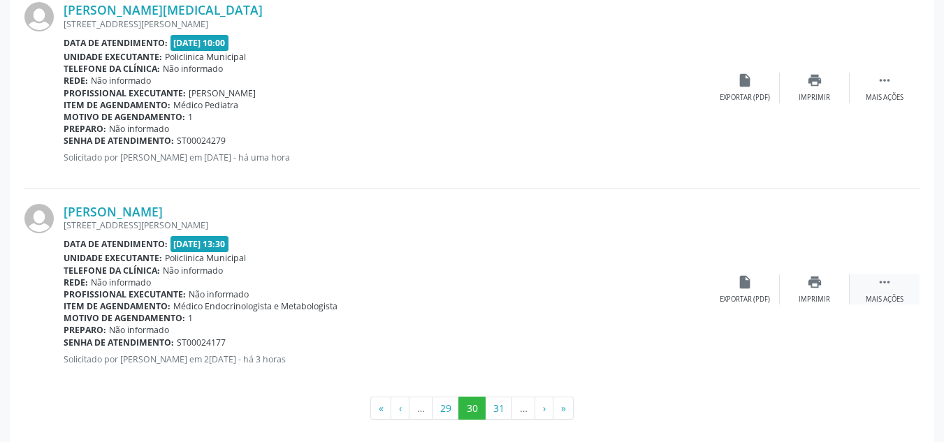
click at [879, 288] on icon "" at bounding box center [884, 281] width 15 height 15
click at [742, 288] on icon "cancel" at bounding box center [744, 281] width 15 height 15
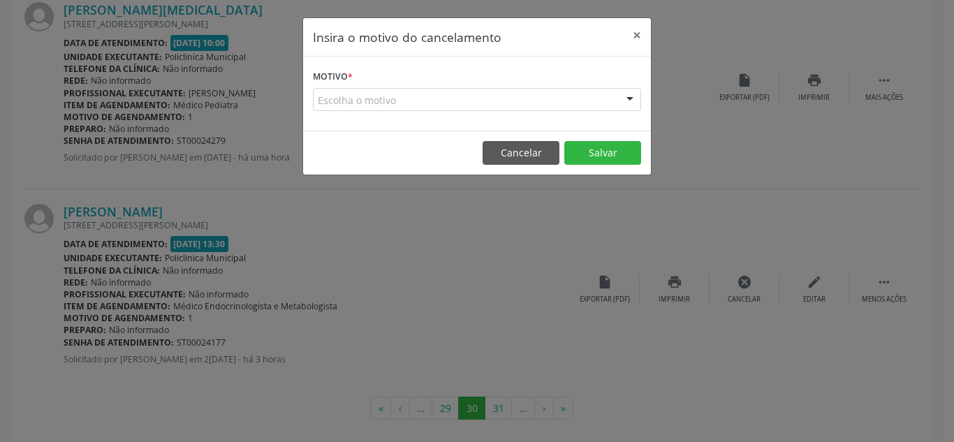
click at [416, 94] on div "Escolha o motivo" at bounding box center [477, 100] width 328 height 24
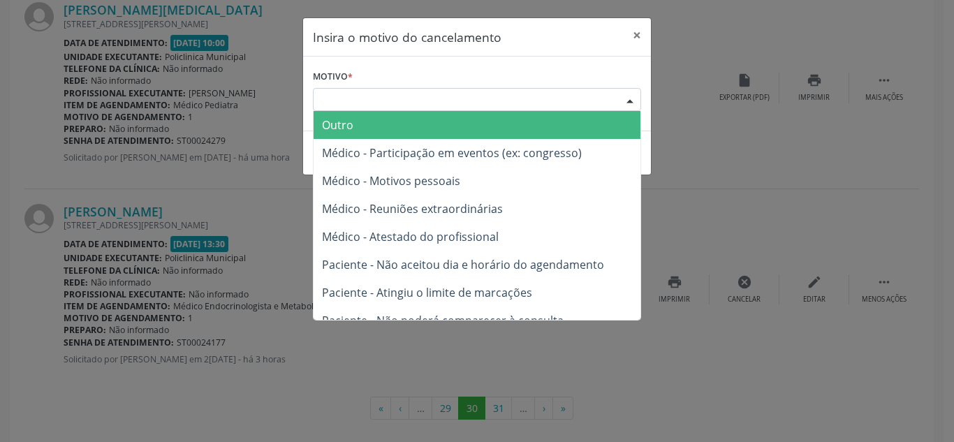
click at [418, 125] on span "Outro" at bounding box center [477, 125] width 327 height 28
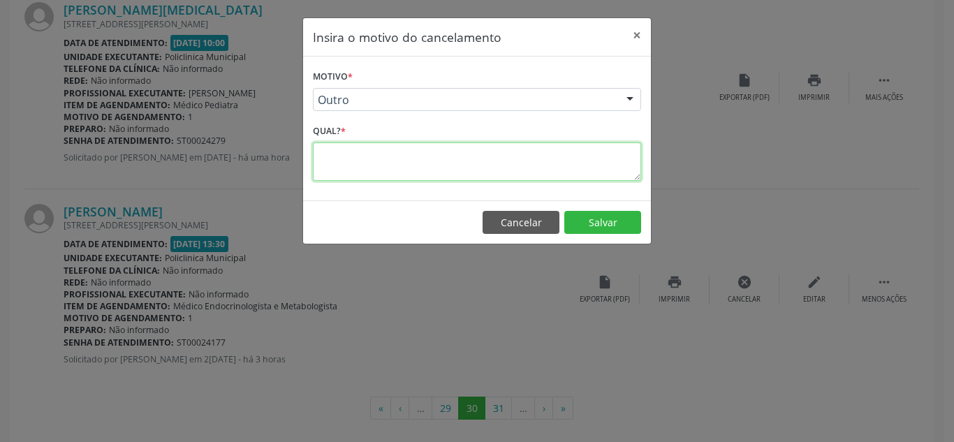
click at [558, 164] on textarea at bounding box center [477, 161] width 328 height 38
type textarea "1"
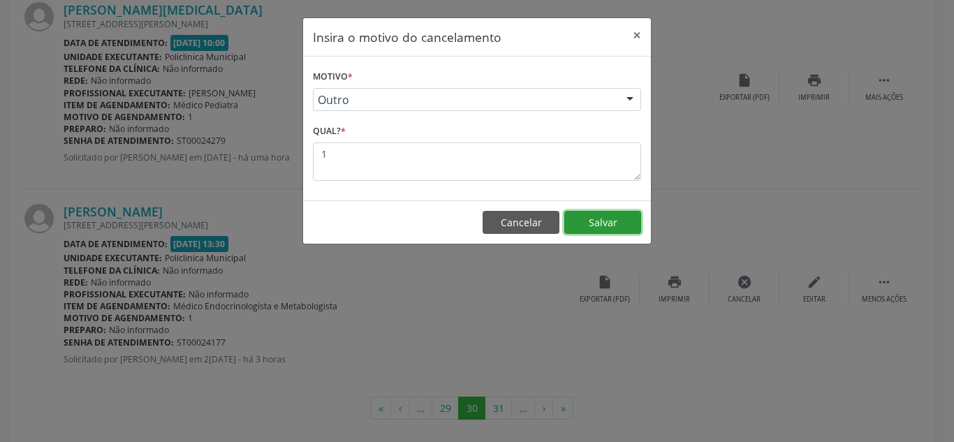
click at [605, 224] on button "Salvar" at bounding box center [602, 223] width 77 height 24
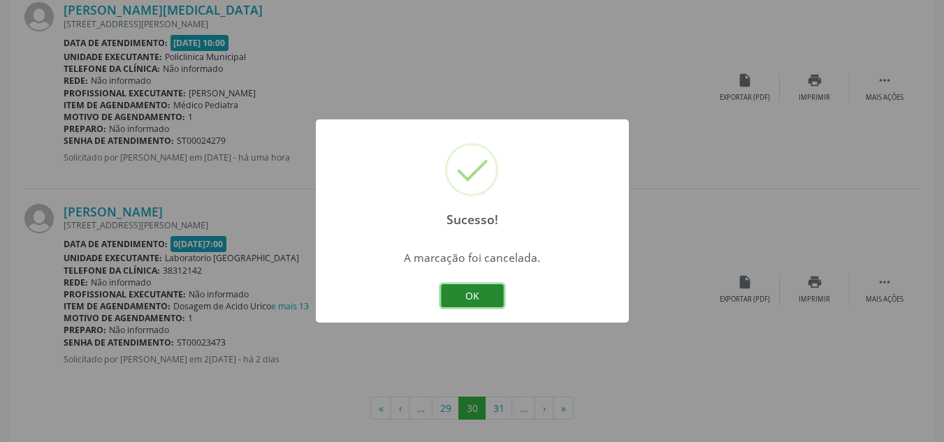
click at [477, 284] on button "OK" at bounding box center [472, 296] width 63 height 24
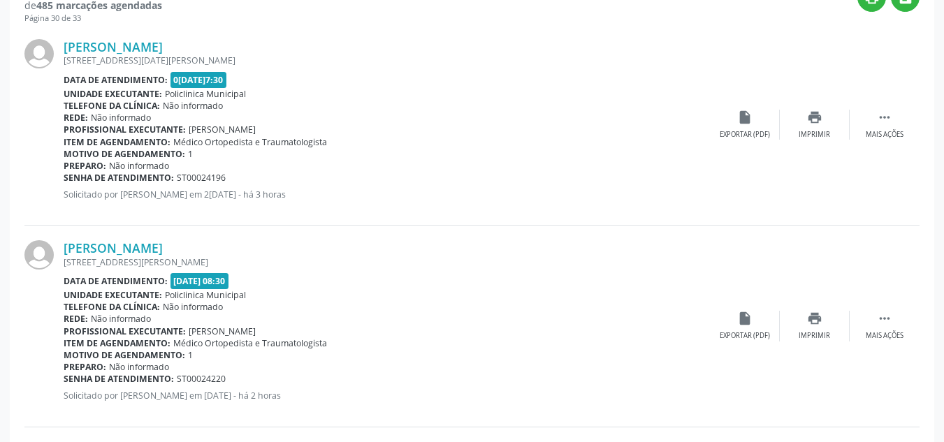
scroll to position [0, 0]
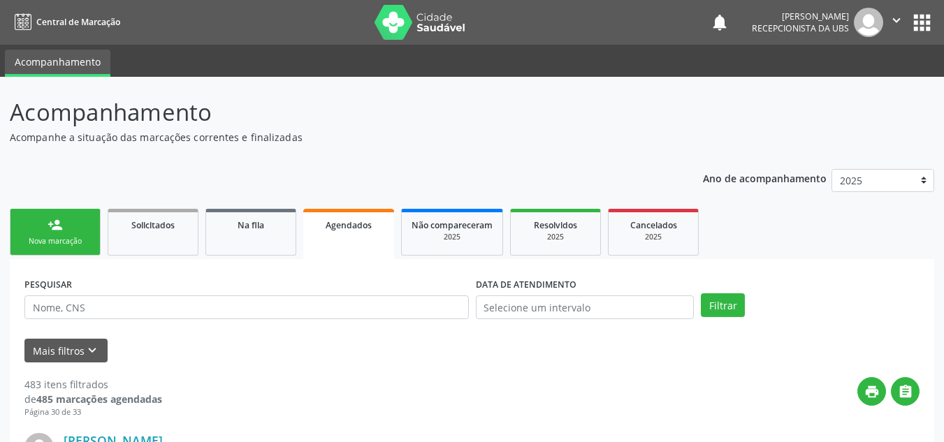
click at [68, 235] on link "person_add Nova marcação" at bounding box center [55, 232] width 91 height 47
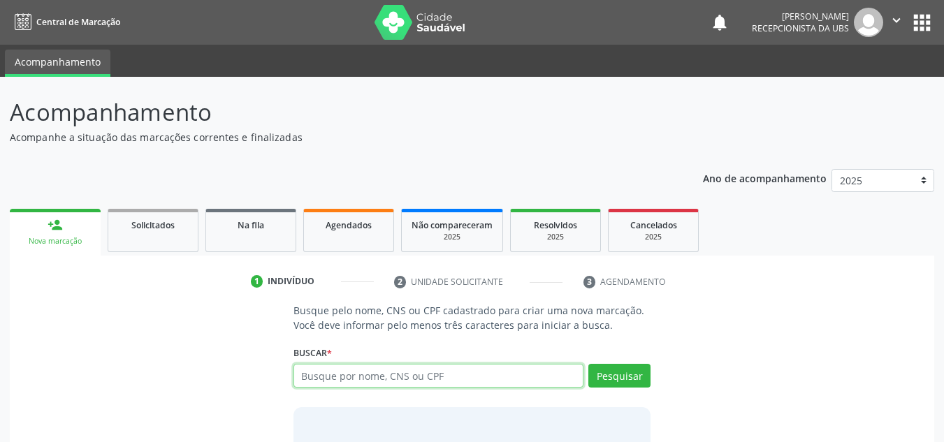
click at [447, 383] on input "text" at bounding box center [438, 376] width 291 height 24
type input "708406750227062"
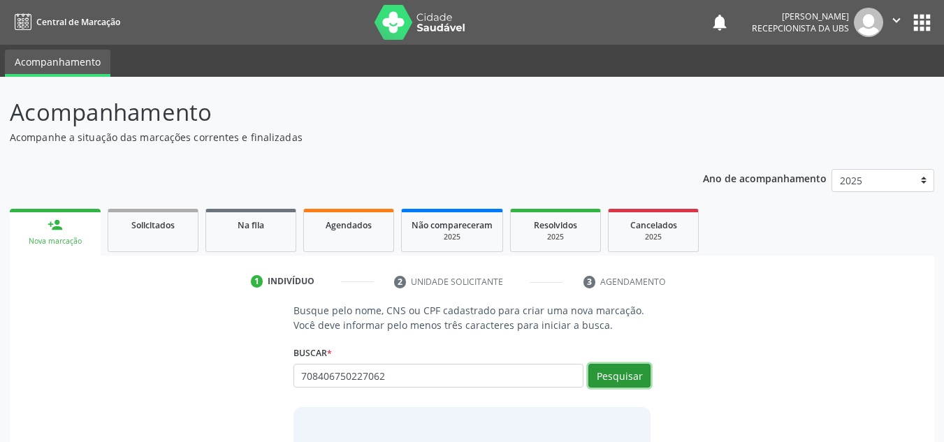
click at [613, 371] on button "Pesquisar" at bounding box center [619, 376] width 62 height 24
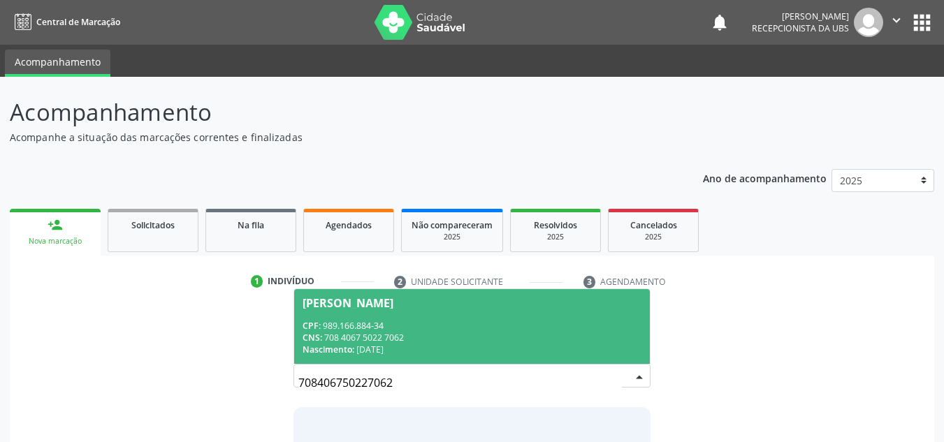
click at [372, 330] on div "CPF: 989.166.884-34" at bounding box center [471, 326] width 339 height 12
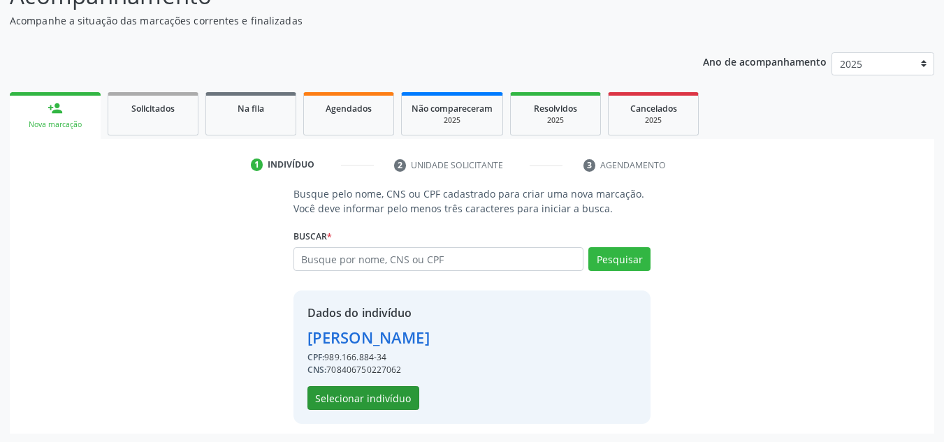
scroll to position [118, 0]
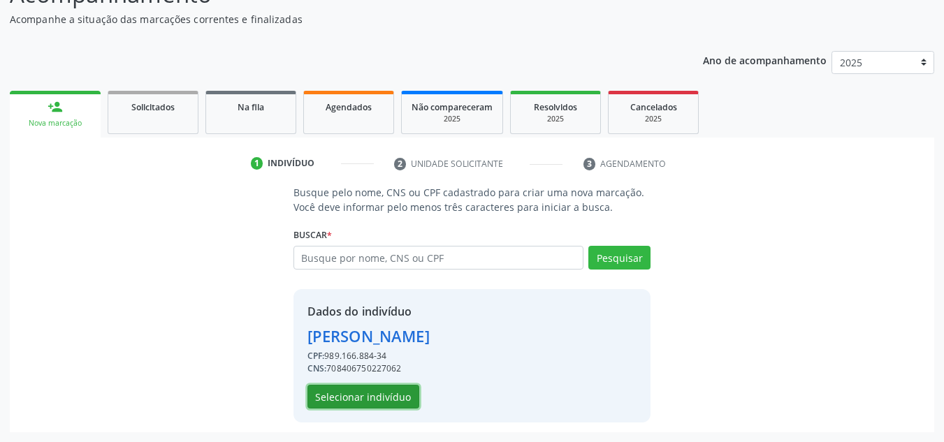
click at [351, 401] on button "Selecionar indivíduo" at bounding box center [363, 397] width 112 height 24
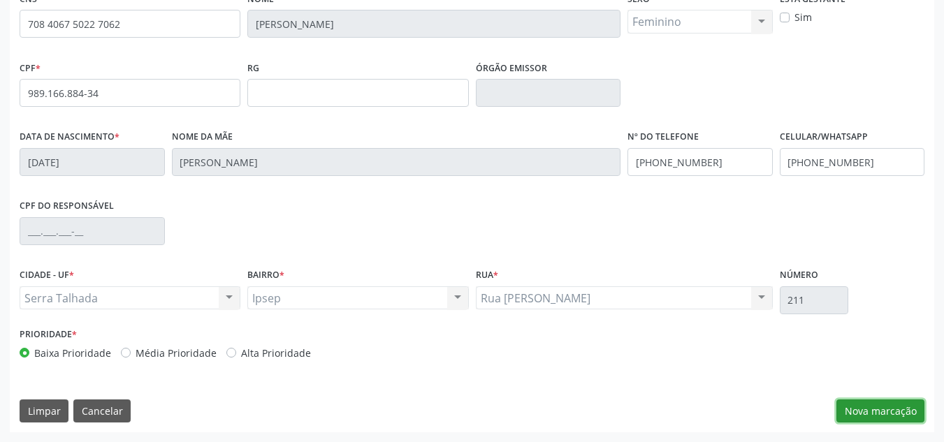
click at [874, 410] on button "Nova marcação" at bounding box center [880, 411] width 88 height 24
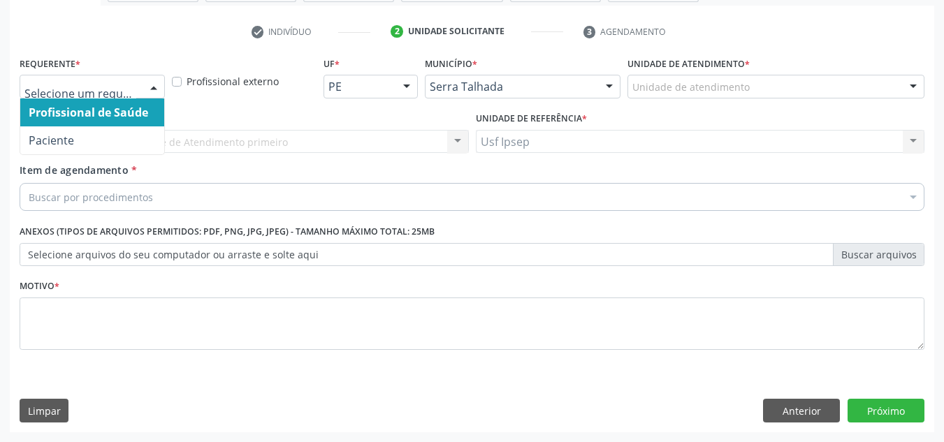
click at [152, 87] on div at bounding box center [153, 87] width 21 height 24
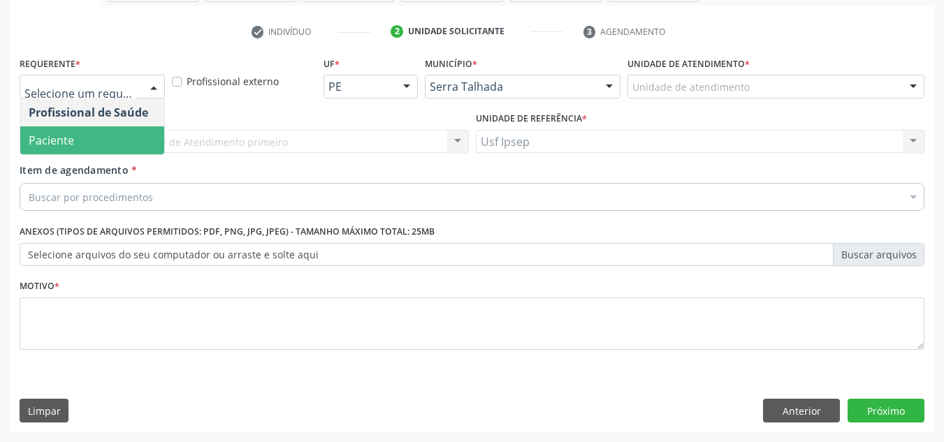
click at [79, 144] on span "Paciente" at bounding box center [92, 140] width 144 height 28
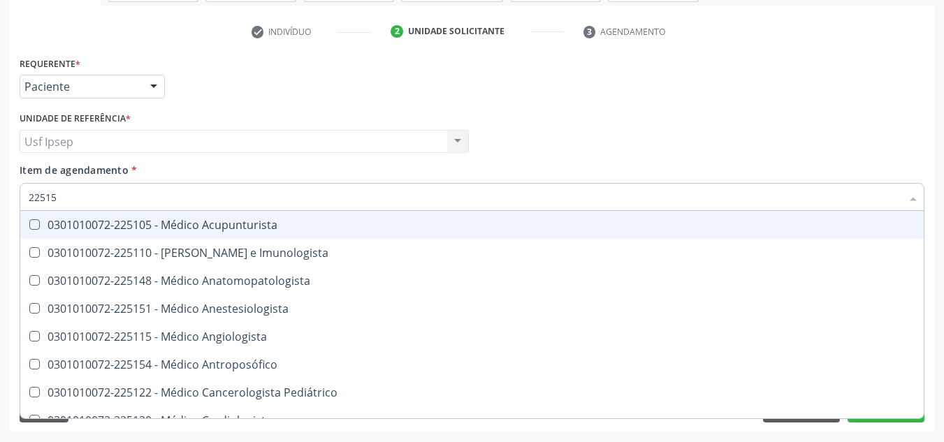
type input "225155"
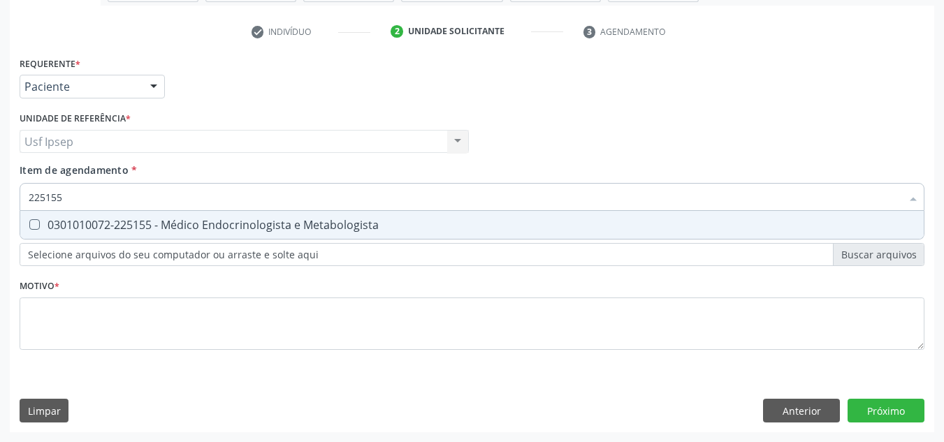
click at [34, 224] on Metabologista at bounding box center [34, 224] width 10 height 10
click at [29, 224] on Metabologista "checkbox" at bounding box center [24, 224] width 9 height 9
checkbox Metabologista "true"
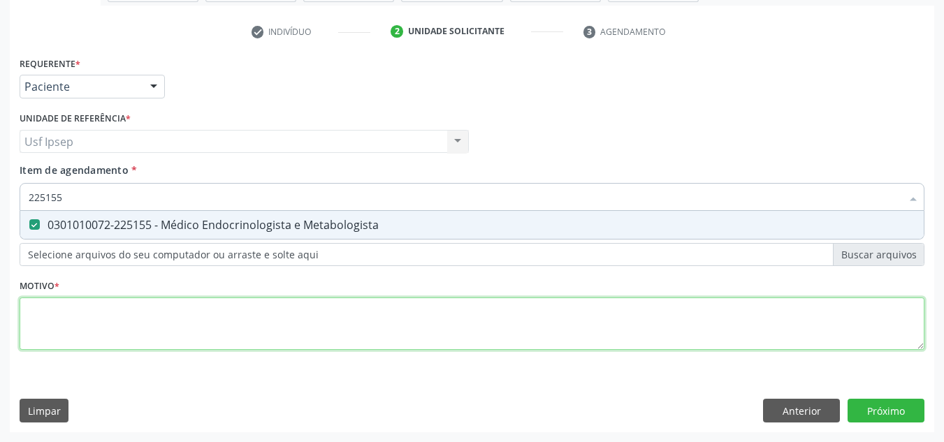
click at [45, 327] on div "Requerente * Paciente Profissional de Saúde Paciente Nenhum resultado encontrad…" at bounding box center [472, 211] width 904 height 316
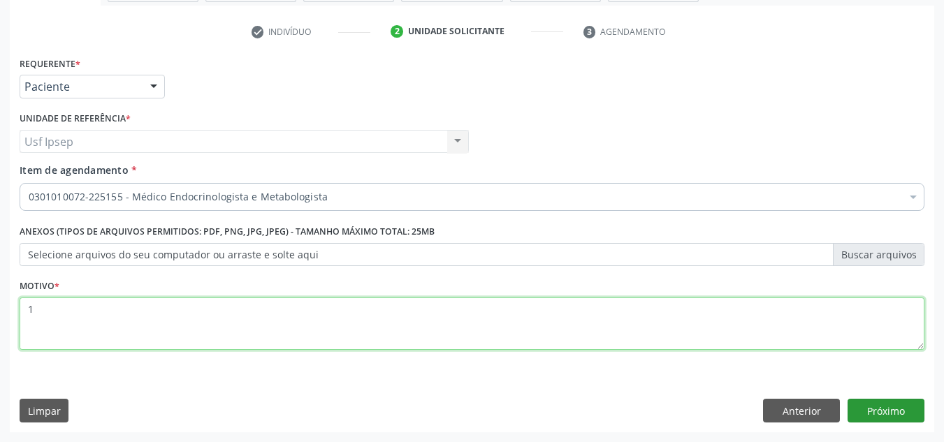
type textarea "1"
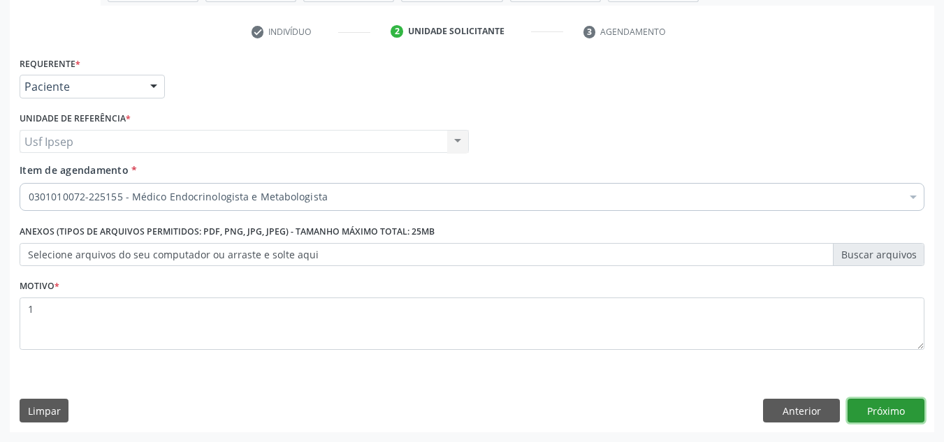
click at [875, 404] on button "Próximo" at bounding box center [885, 411] width 77 height 24
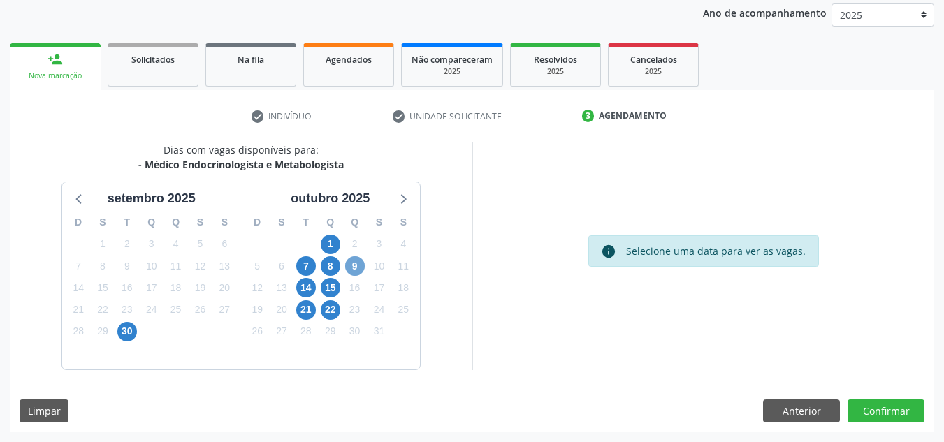
click at [353, 266] on span "9" at bounding box center [355, 266] width 20 height 20
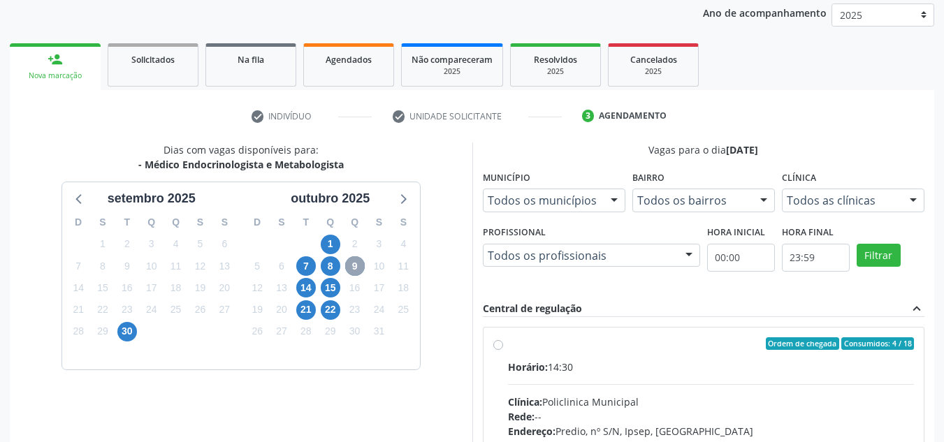
scroll to position [235, 0]
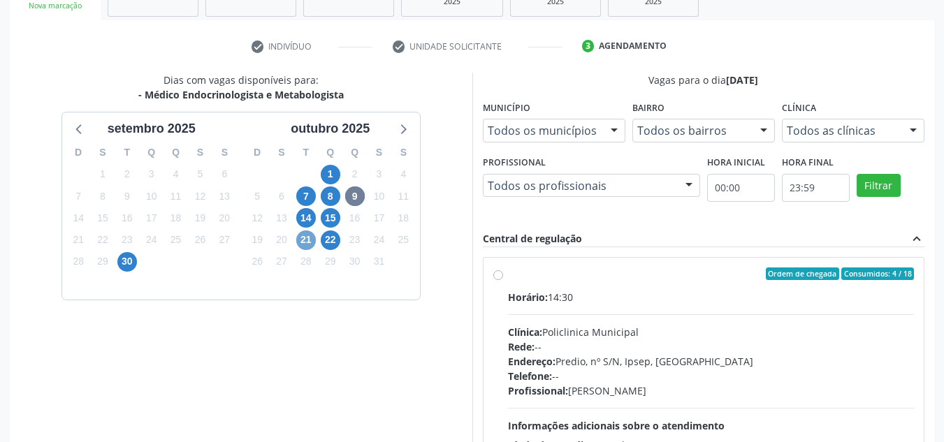
click at [306, 240] on span "21" at bounding box center [306, 240] width 20 height 20
click at [307, 215] on span "14" at bounding box center [306, 218] width 20 height 20
click at [355, 198] on span "9" at bounding box center [355, 196] width 20 height 20
click at [508, 274] on label "Ordem de chegada Consumidos: 4 / 18 Horário: 14:30 Clínica: Policlinica Municip…" at bounding box center [711, 374] width 406 height 214
click at [497, 274] on input "Ordem de chegada Consumidos: 4 / 18 Horário: 14:30 Clínica: Policlinica Municip…" at bounding box center [498, 273] width 10 height 13
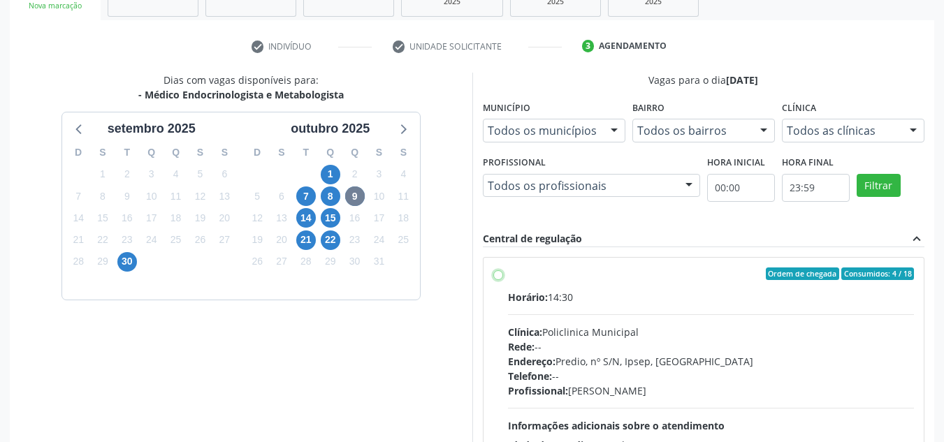
radio input "true"
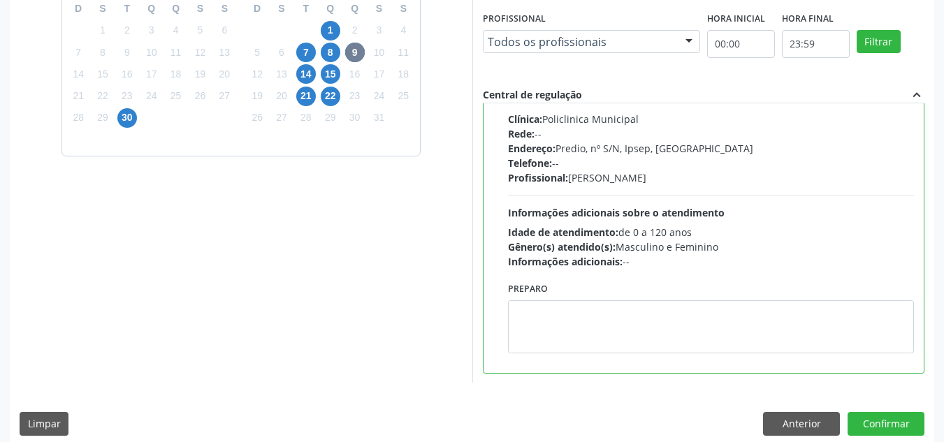
scroll to position [393, 0]
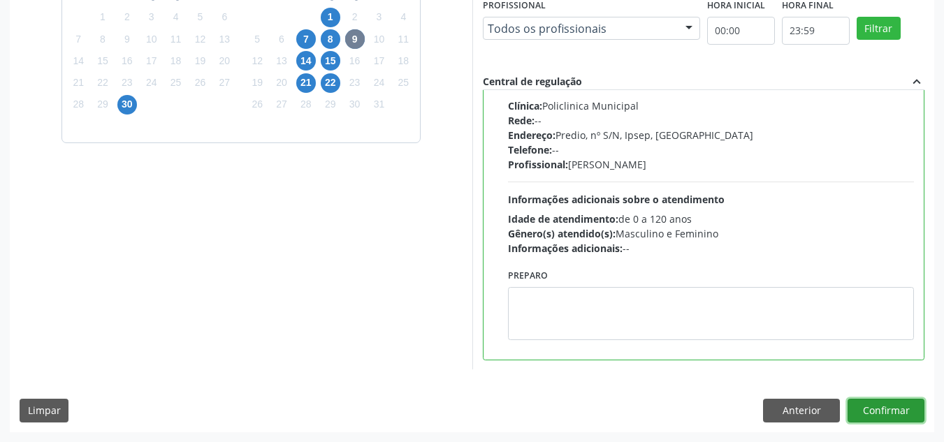
click at [881, 409] on button "Confirmar" at bounding box center [885, 411] width 77 height 24
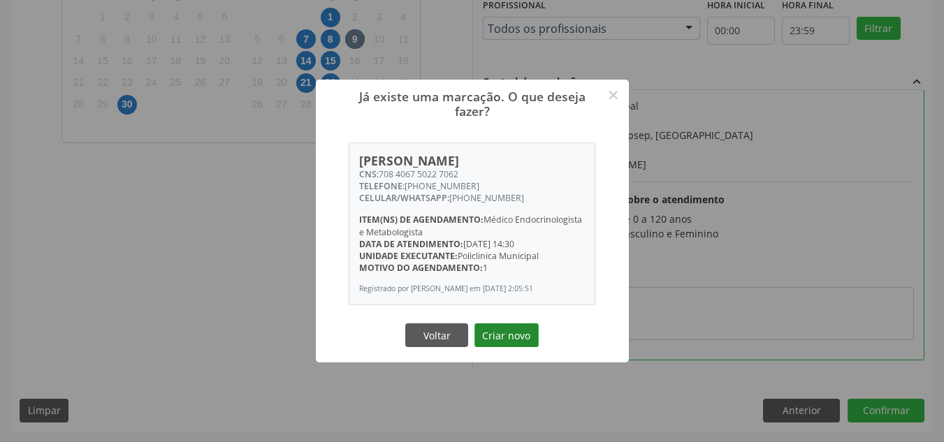
click at [511, 330] on button "Criar novo" at bounding box center [506, 335] width 64 height 24
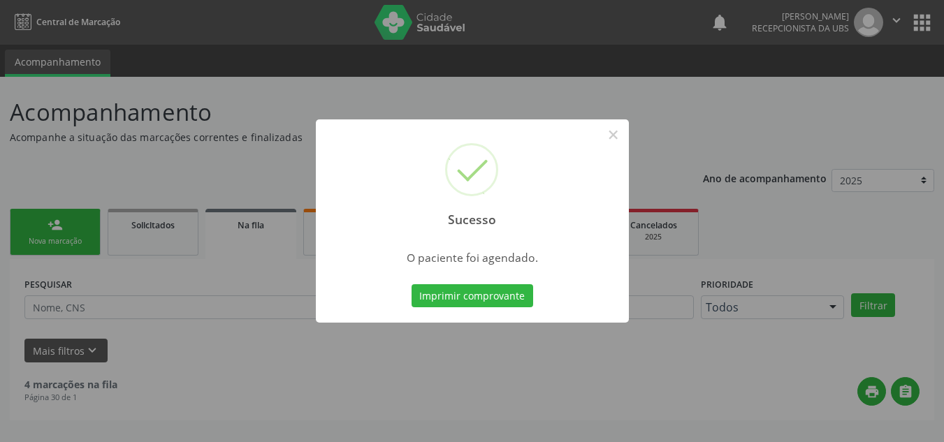
scroll to position [0, 0]
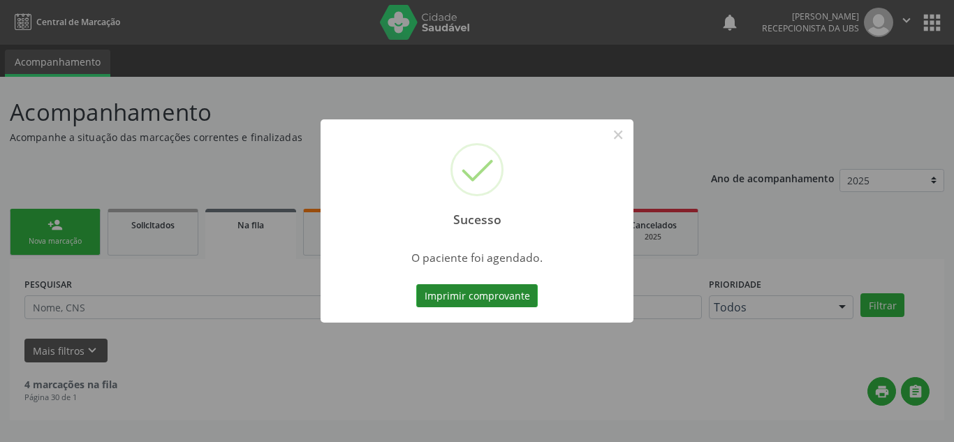
click at [483, 299] on button "Imprimir comprovante" at bounding box center [477, 296] width 122 height 24
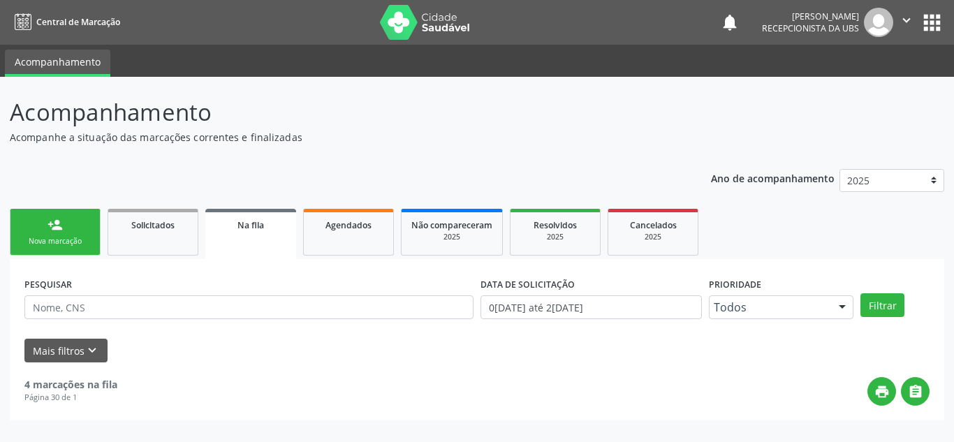
click at [52, 237] on div "Nova marcação" at bounding box center [55, 241] width 70 height 10
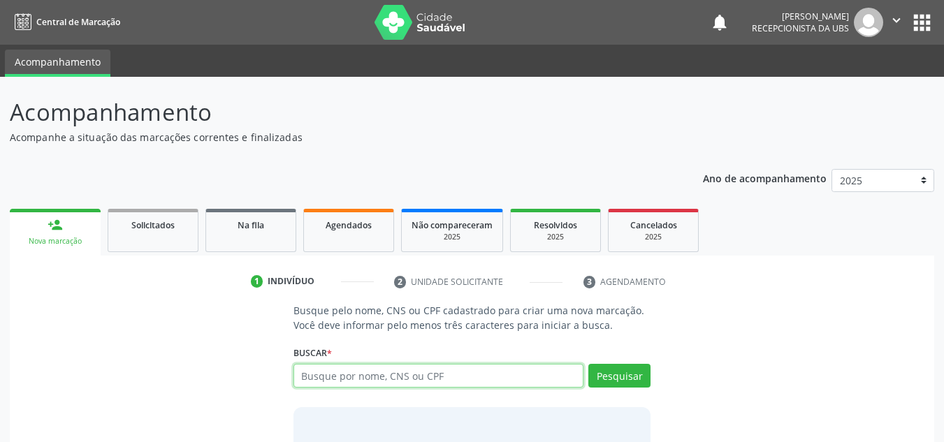
click at [362, 373] on input "text" at bounding box center [438, 376] width 291 height 24
type input "708406750227062"
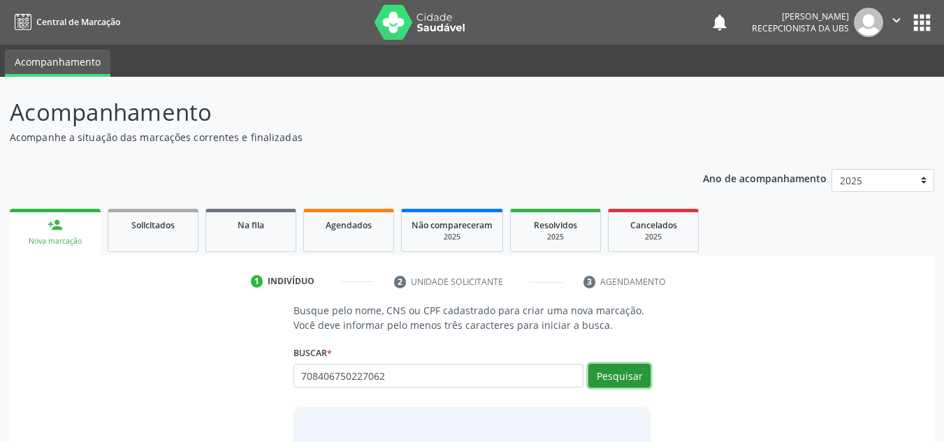
click at [622, 374] on button "Pesquisar" at bounding box center [619, 376] width 62 height 24
type input "708406750227062"
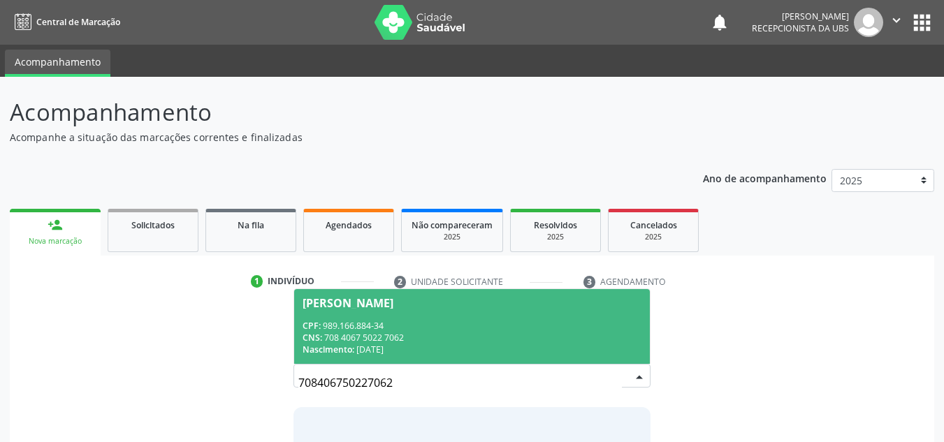
click at [467, 320] on div "CPF: 989.166.884-34" at bounding box center [471, 326] width 339 height 12
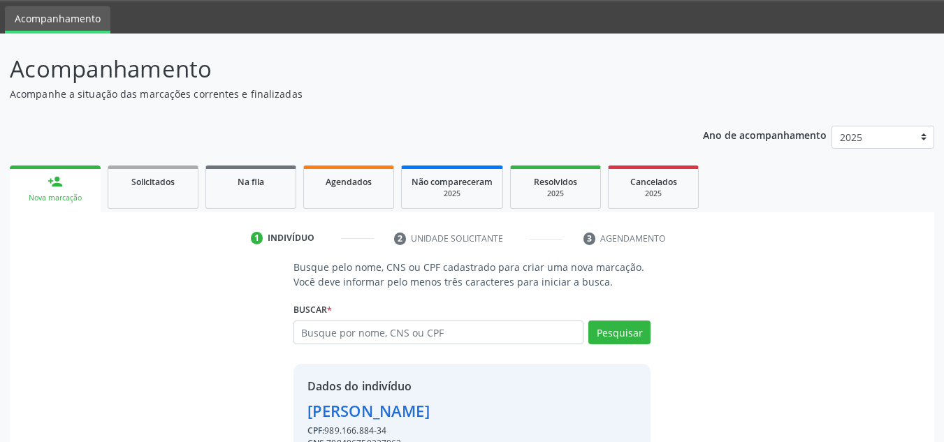
scroll to position [118, 0]
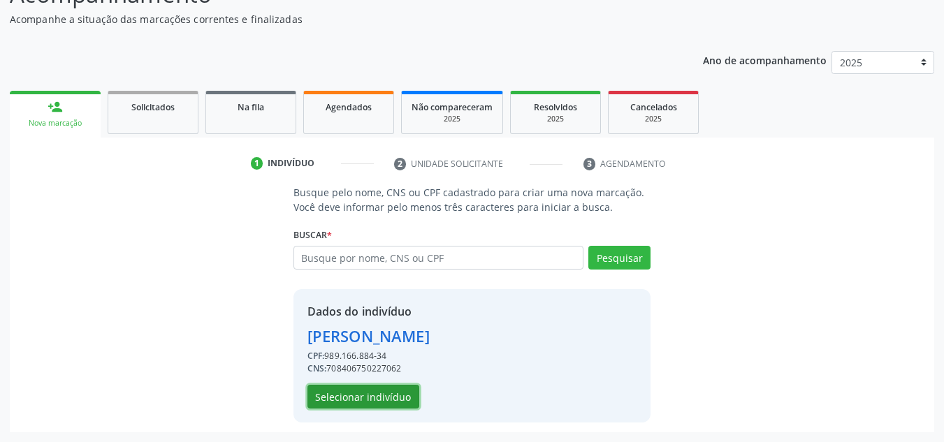
click at [361, 391] on button "Selecionar indivíduo" at bounding box center [363, 397] width 112 height 24
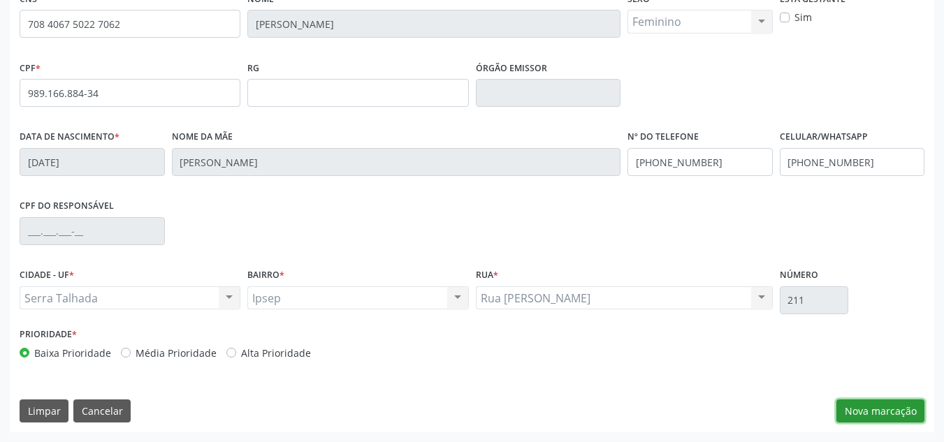
click at [901, 410] on button "Nova marcação" at bounding box center [880, 411] width 88 height 24
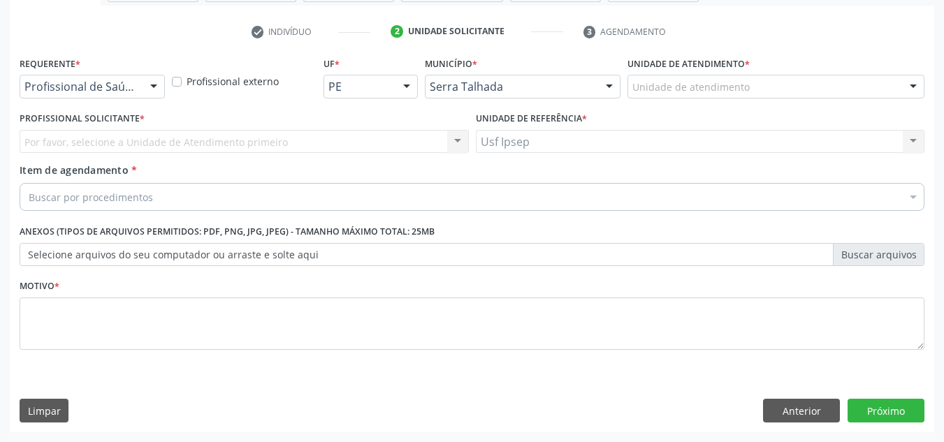
scroll to position [250, 0]
click at [154, 83] on div at bounding box center [153, 87] width 21 height 24
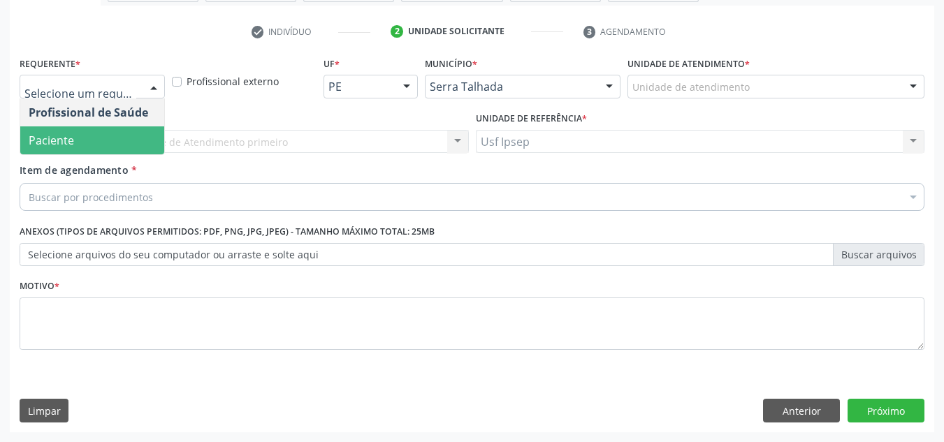
click at [63, 145] on span "Paciente" at bounding box center [51, 140] width 45 height 15
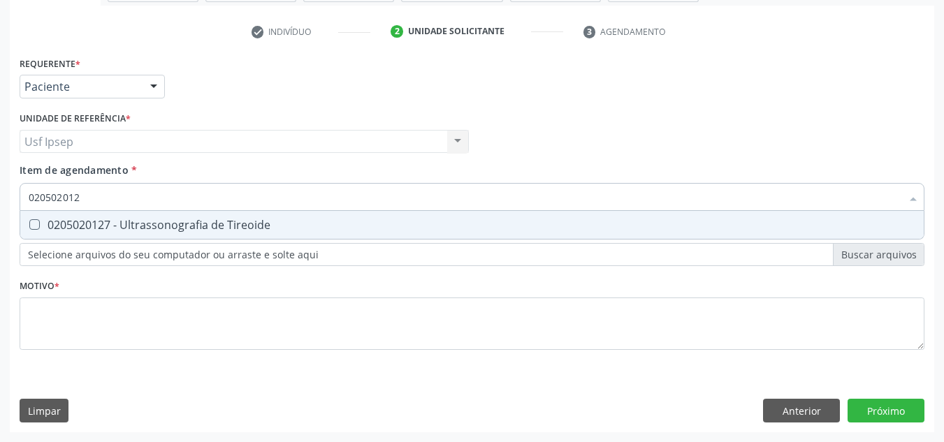
type input "0205020127"
click at [37, 224] on Tireoide at bounding box center [34, 224] width 10 height 10
click at [29, 224] on Tireoide "checkbox" at bounding box center [24, 224] width 9 height 9
checkbox Tireoide "true"
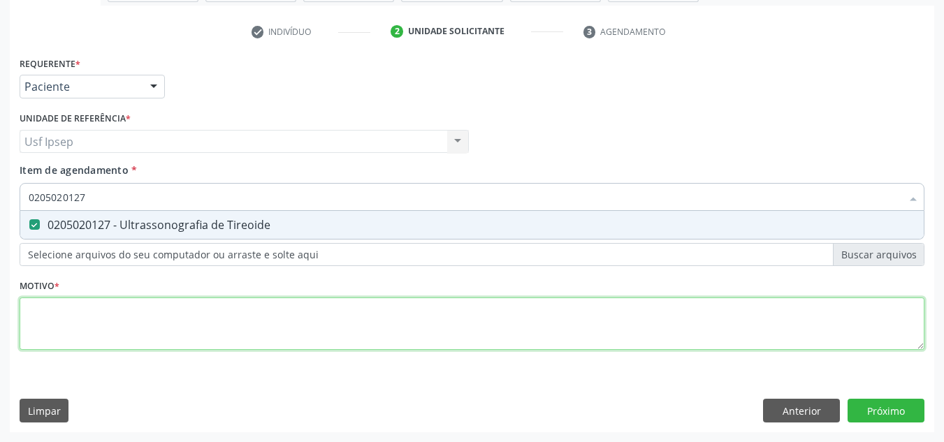
click at [68, 316] on div "Requerente * Paciente Profissional de Saúde Paciente Nenhum resultado encontrad…" at bounding box center [472, 211] width 904 height 316
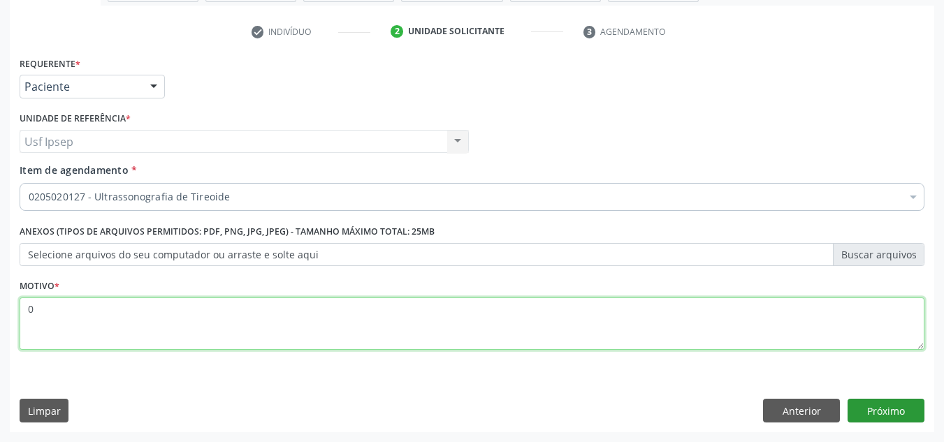
type textarea "0"
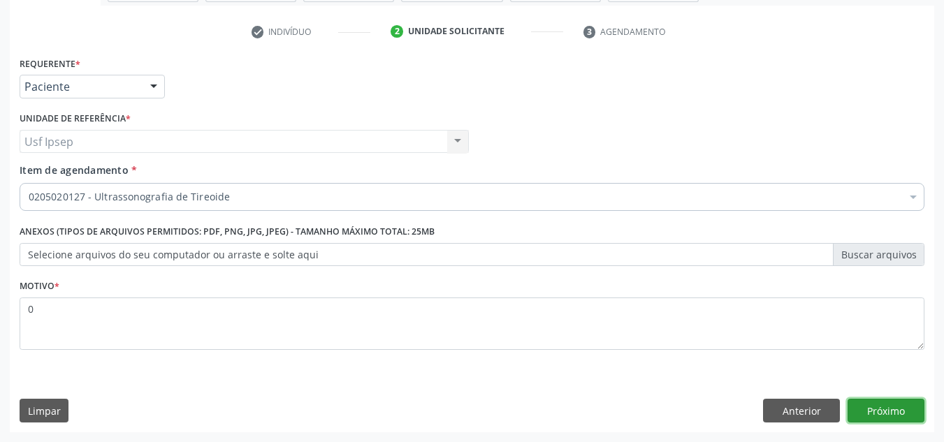
click at [870, 406] on button "Próximo" at bounding box center [885, 411] width 77 height 24
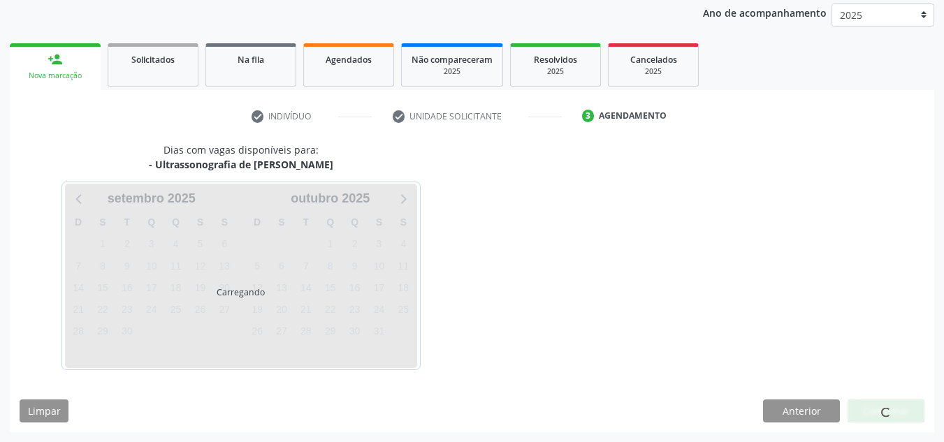
scroll to position [166, 0]
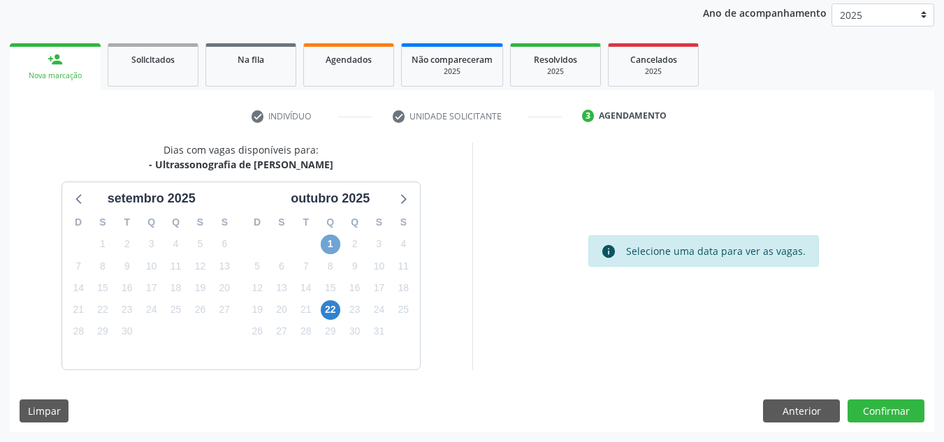
click at [329, 244] on span "1" at bounding box center [331, 245] width 20 height 20
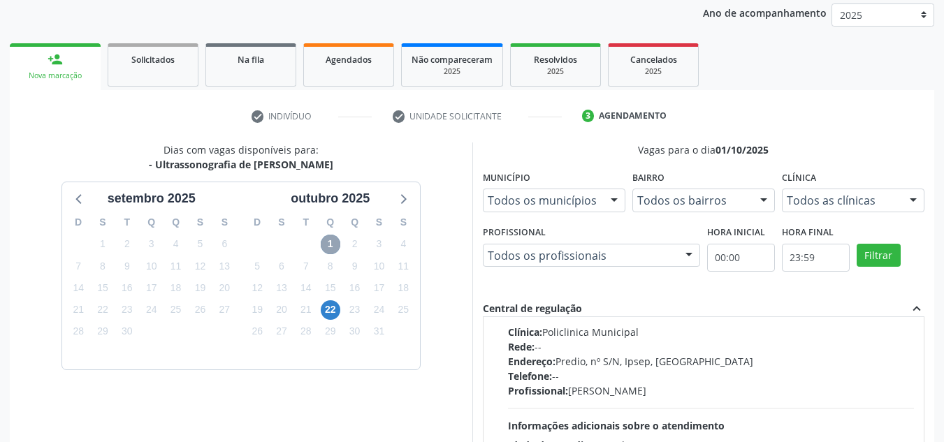
scroll to position [0, 0]
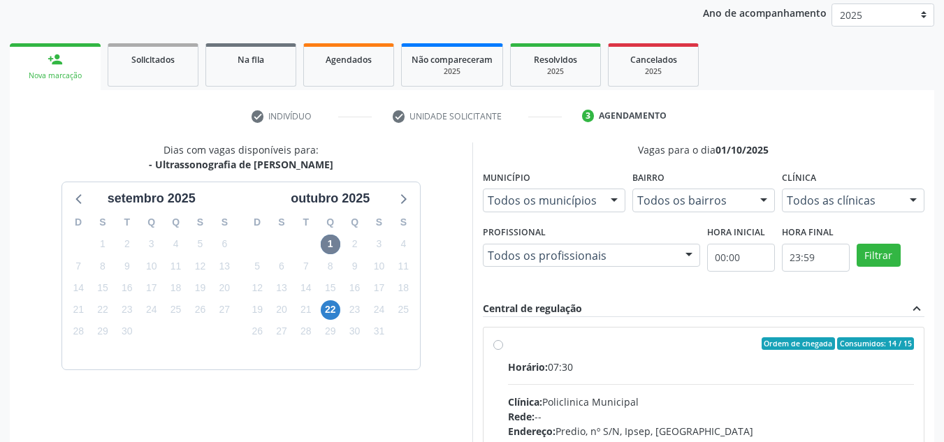
click at [508, 344] on label "Ordem de chegada Consumidos: 14 / 15 Horário: 07:30 Clínica: Policlinica Munici…" at bounding box center [711, 444] width 406 height 214
click at [498, 344] on input "Ordem de chegada Consumidos: 14 / 15 Horário: 07:30 Clínica: Policlinica Munici…" at bounding box center [498, 343] width 10 height 13
radio input "true"
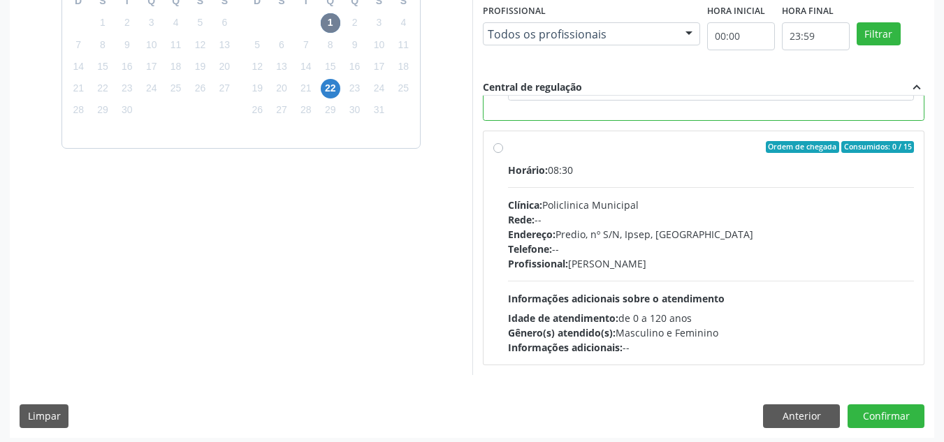
scroll to position [393, 0]
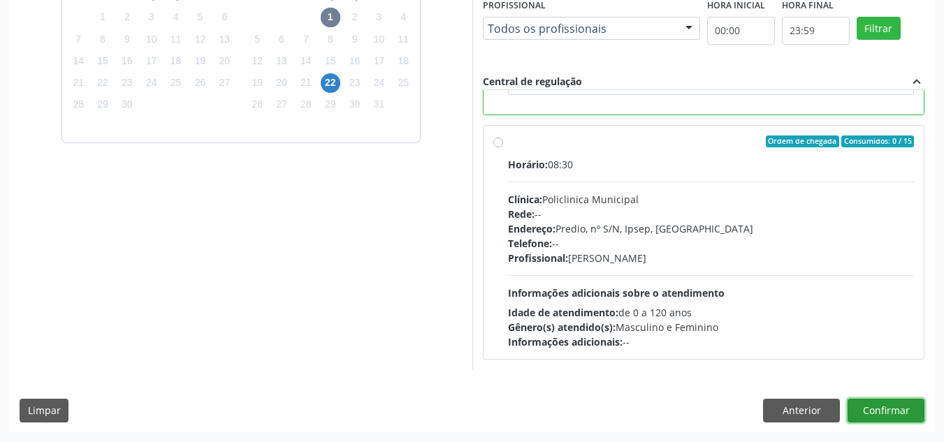
click at [879, 412] on button "Confirmar" at bounding box center [885, 411] width 77 height 24
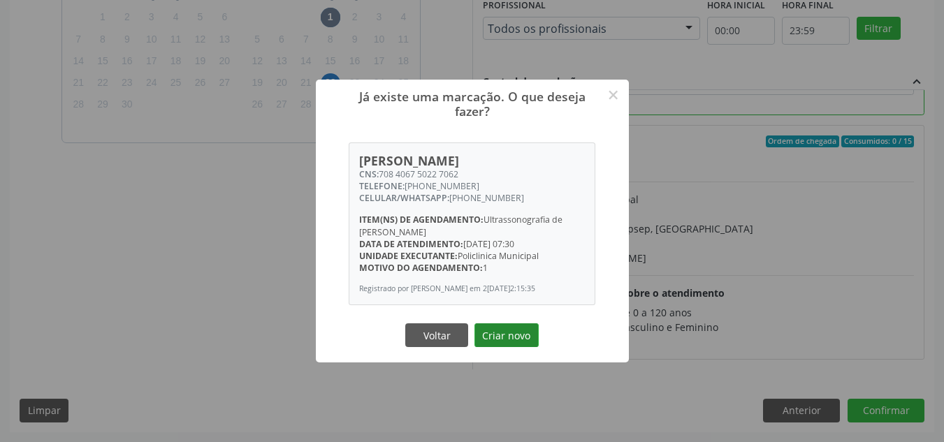
click at [492, 339] on button "Criar novo" at bounding box center [506, 335] width 64 height 24
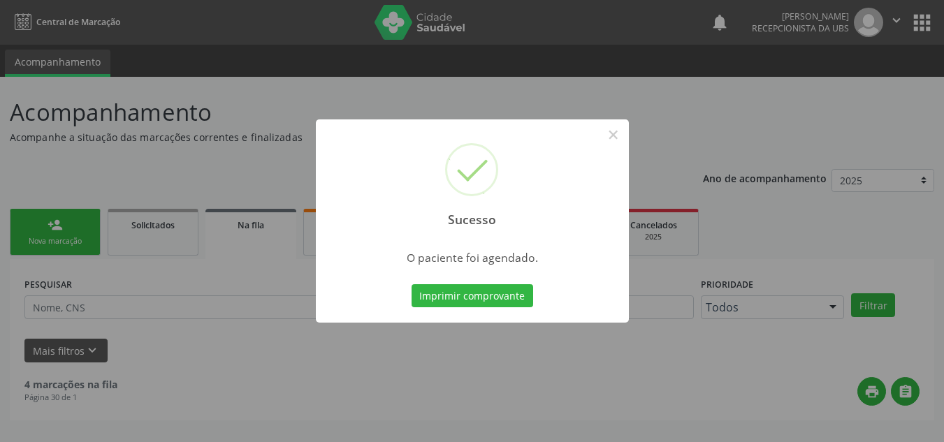
scroll to position [0, 0]
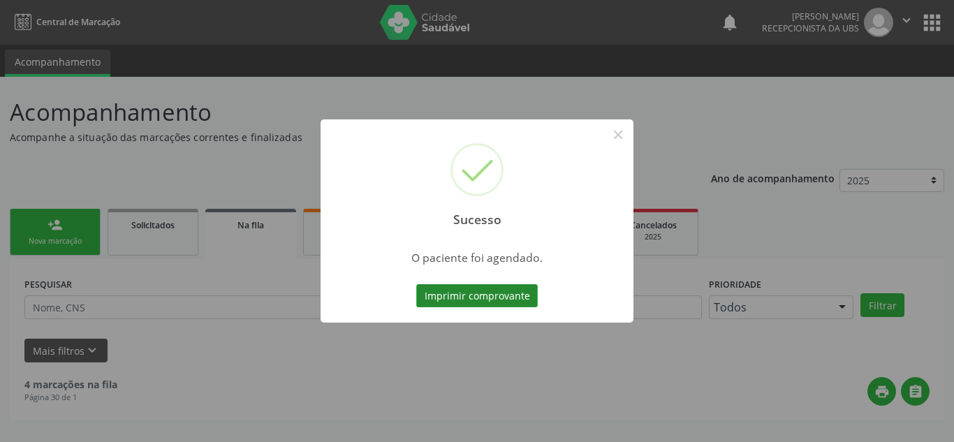
click at [477, 294] on button "Imprimir comprovante" at bounding box center [477, 296] width 122 height 24
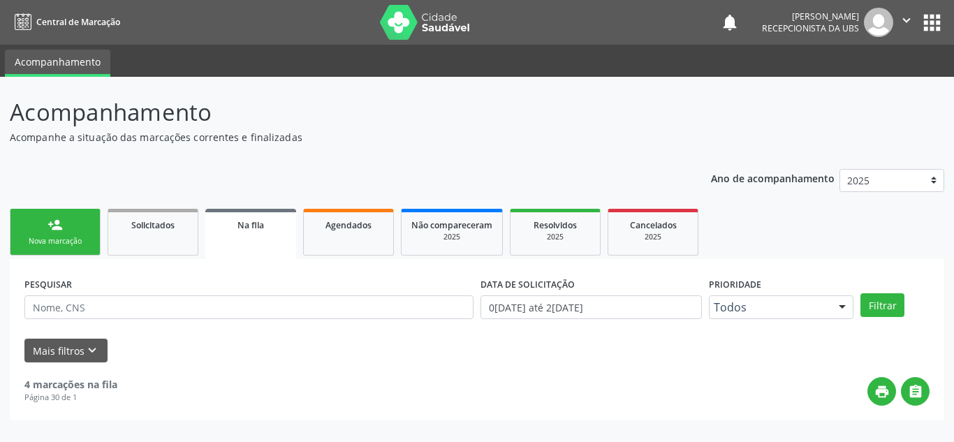
click at [50, 242] on div "Nova marcação" at bounding box center [55, 241] width 70 height 10
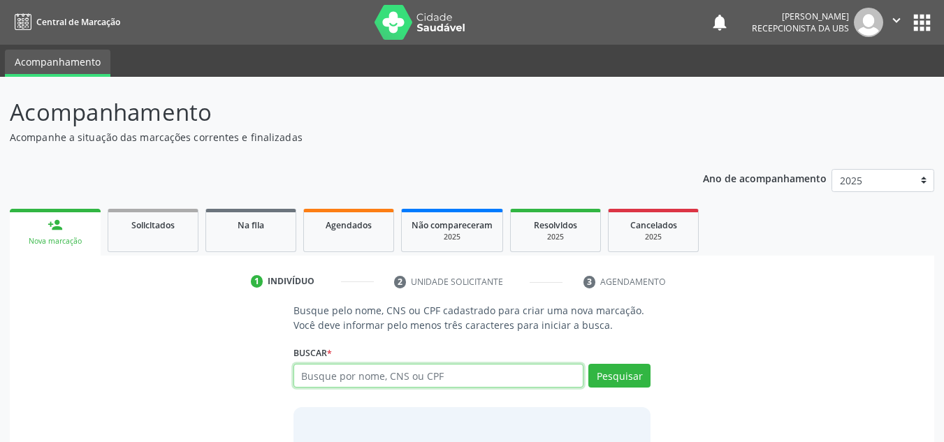
click at [413, 376] on input "text" at bounding box center [438, 376] width 291 height 24
type input "700608994529267"
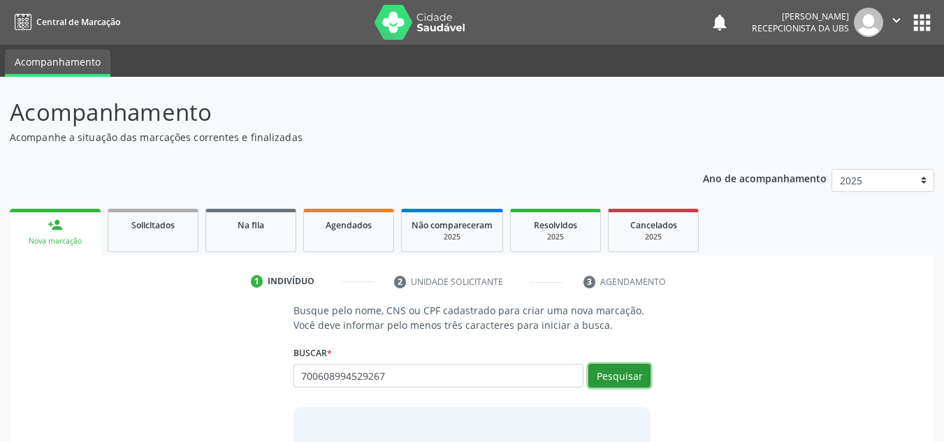
click at [617, 376] on button "Pesquisar" at bounding box center [619, 376] width 62 height 24
type input "700608994529267"
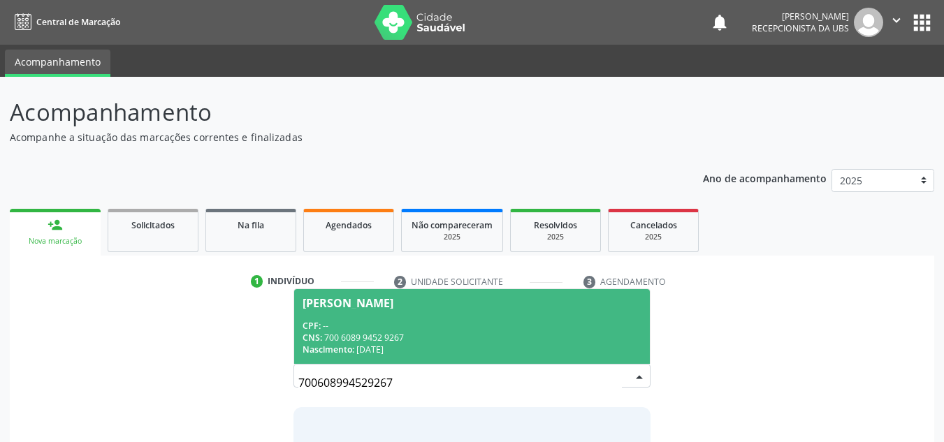
click at [439, 326] on div "CPF: --" at bounding box center [471, 326] width 339 height 12
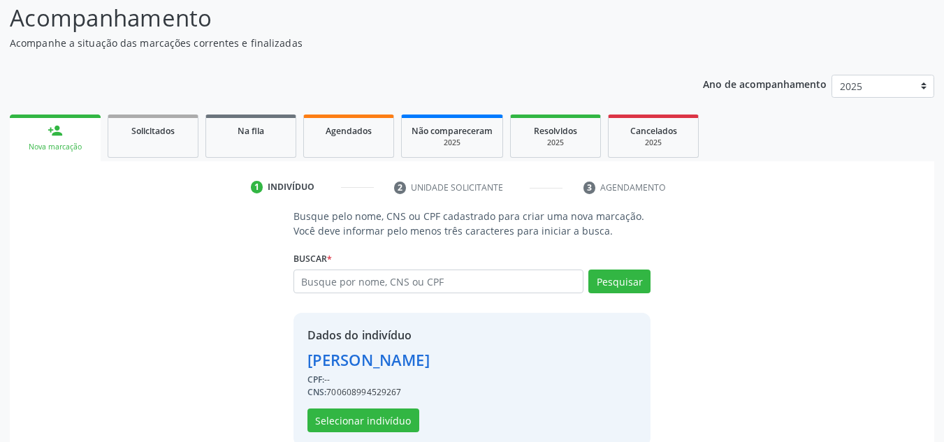
scroll to position [118, 0]
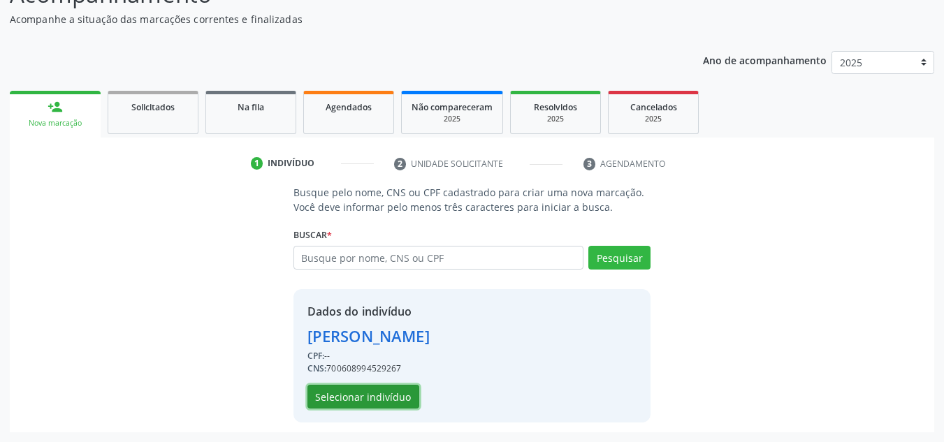
click at [351, 391] on button "Selecionar indivíduo" at bounding box center [363, 397] width 112 height 24
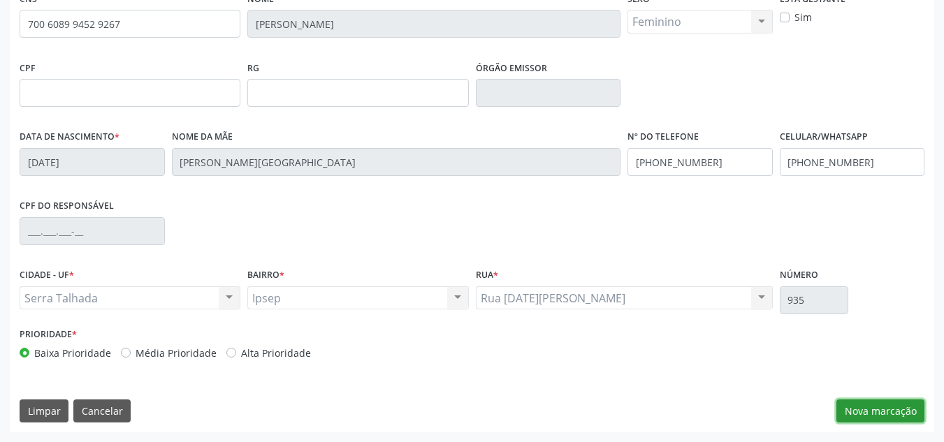
click at [864, 409] on button "Nova marcação" at bounding box center [880, 411] width 88 height 24
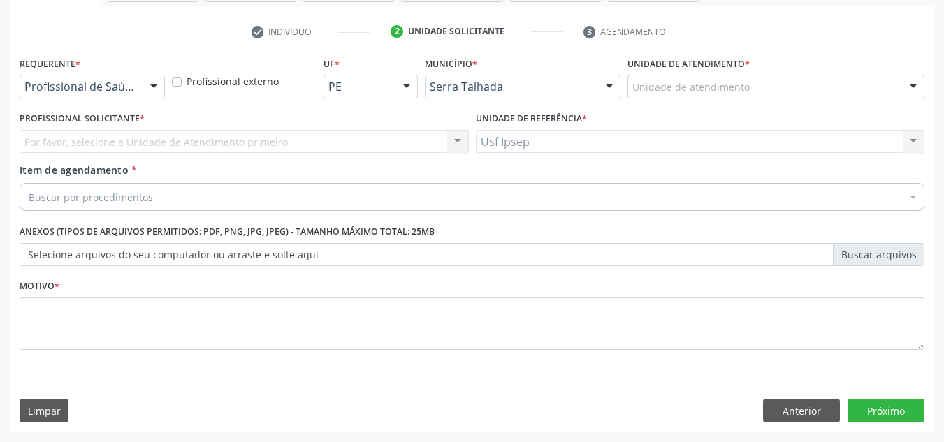
scroll to position [250, 0]
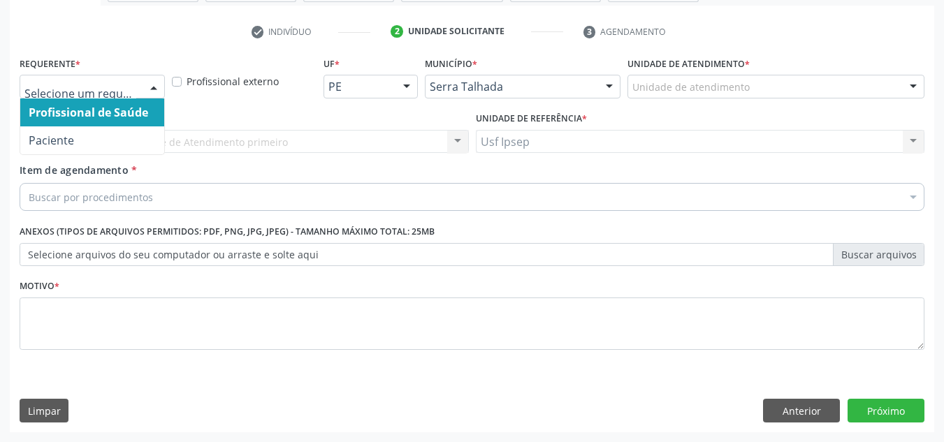
click at [156, 85] on div at bounding box center [153, 87] width 21 height 24
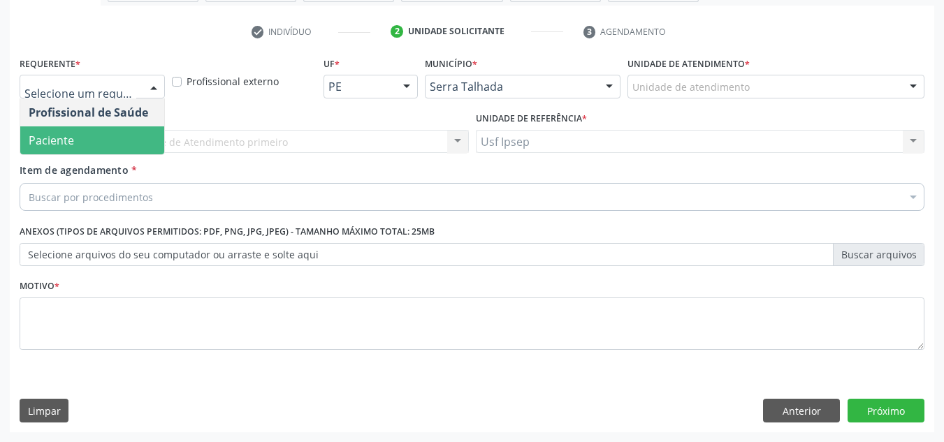
click at [86, 145] on span "Paciente" at bounding box center [92, 140] width 144 height 28
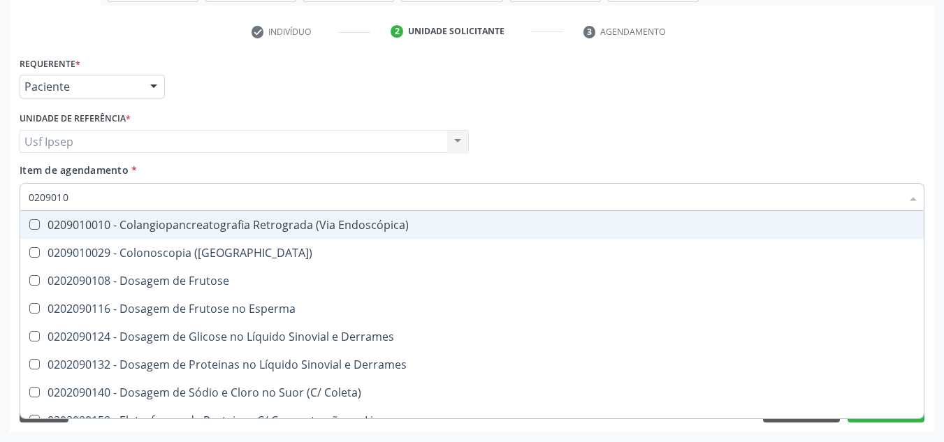
type input "02090100"
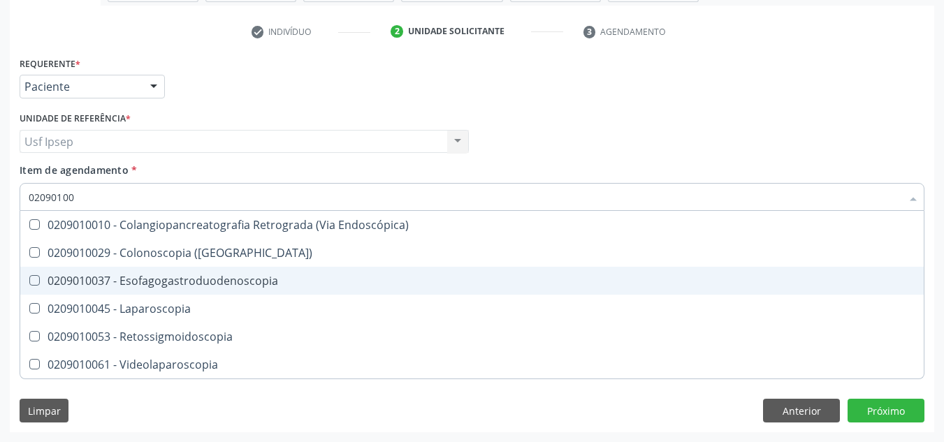
click at [33, 278] on Esofagogastroduodenoscopia at bounding box center [34, 280] width 10 height 10
click at [29, 278] on Esofagogastroduodenoscopia "checkbox" at bounding box center [24, 280] width 9 height 9
checkbox Esofagogastroduodenoscopia "true"
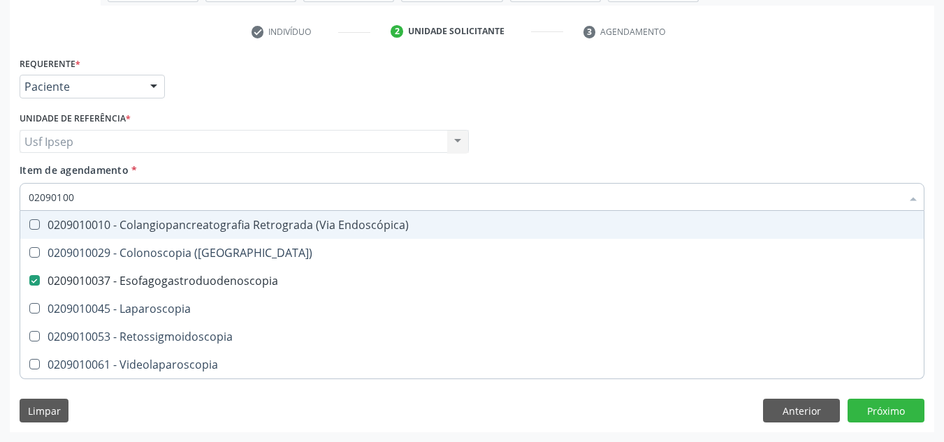
click at [826, 114] on div "Profissional Solicitante Por favor, selecione a Unidade de Atendimento primeiro…" at bounding box center [471, 135] width 911 height 54
checkbox \(Coloscopia\) "true"
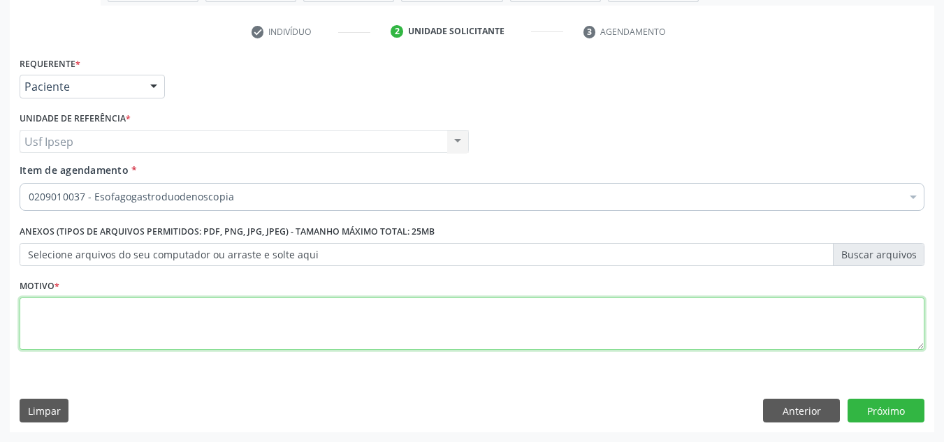
click at [294, 335] on textarea at bounding box center [472, 324] width 904 height 53
type textarea "1"
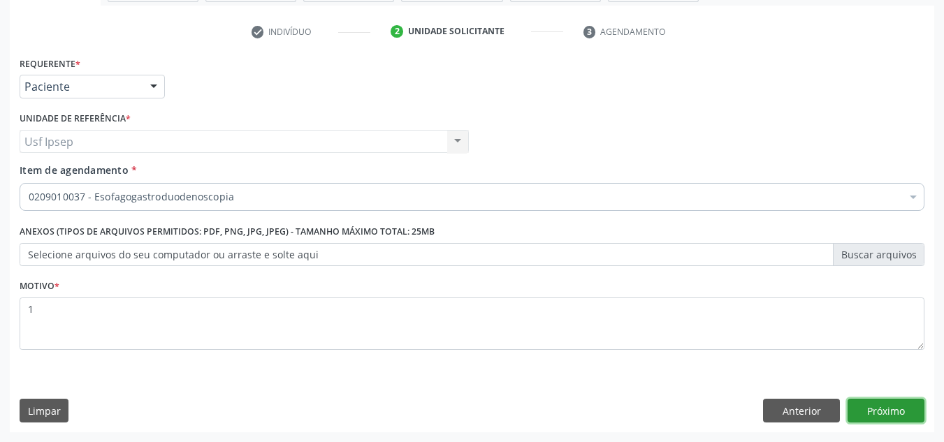
click at [893, 411] on button "Próximo" at bounding box center [885, 411] width 77 height 24
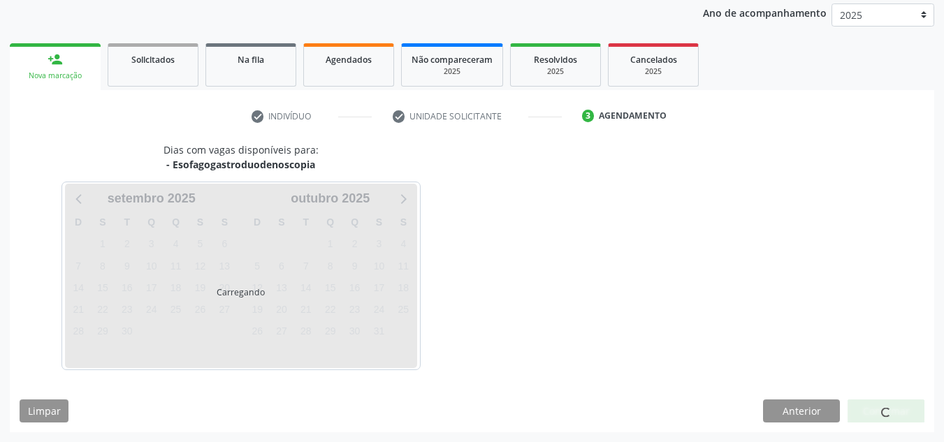
scroll to position [166, 0]
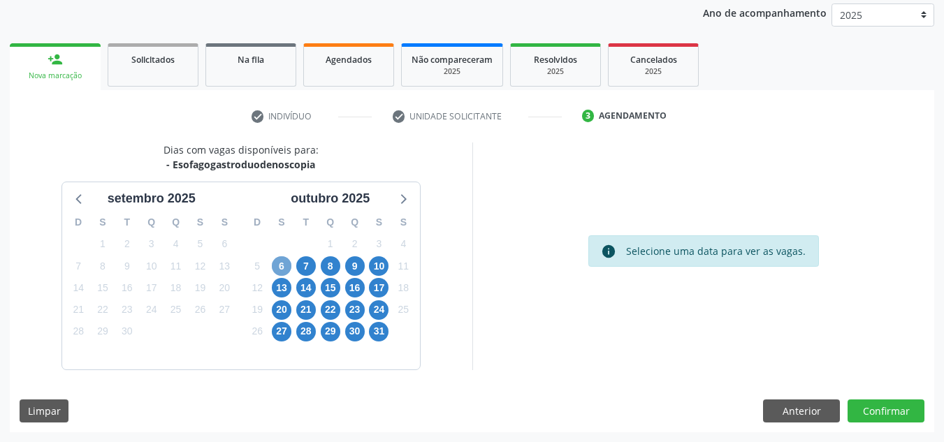
click at [279, 268] on span "6" at bounding box center [282, 266] width 20 height 20
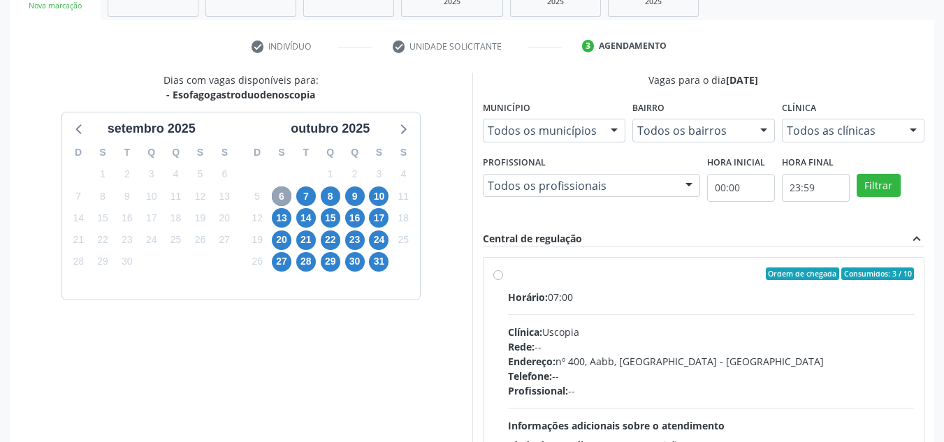
scroll to position [305, 0]
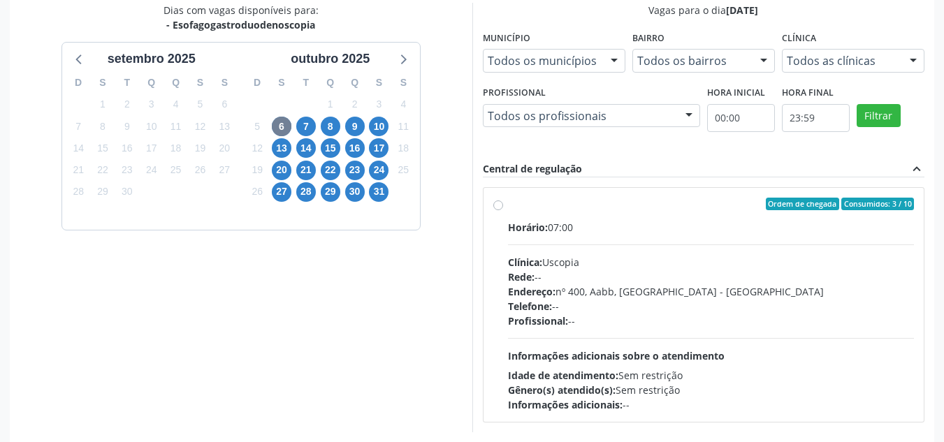
click at [508, 208] on label "Ordem de chegada Consumidos: 3 / 10 Horário: 07:00 Clínica: Uscopia Rede: -- En…" at bounding box center [711, 305] width 406 height 214
click at [497, 208] on input "Ordem de chegada Consumidos: 3 / 10 Horário: 07:00 Clínica: Uscopia Rede: -- En…" at bounding box center [498, 204] width 10 height 13
radio input "true"
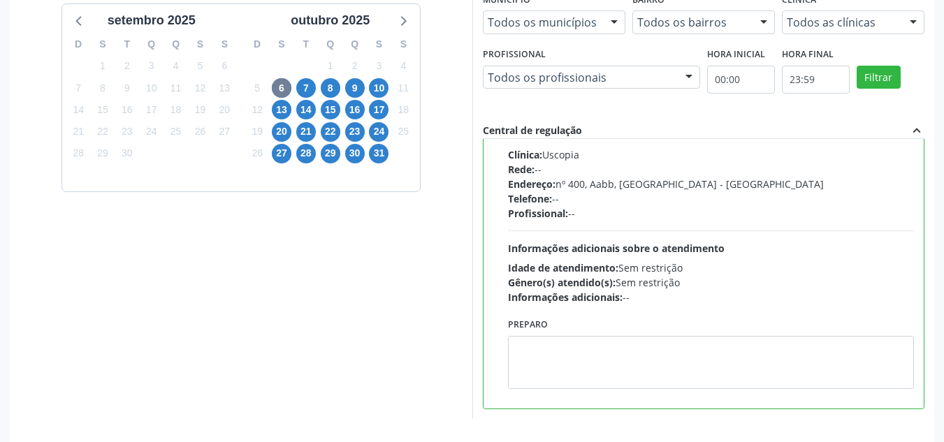
scroll to position [393, 0]
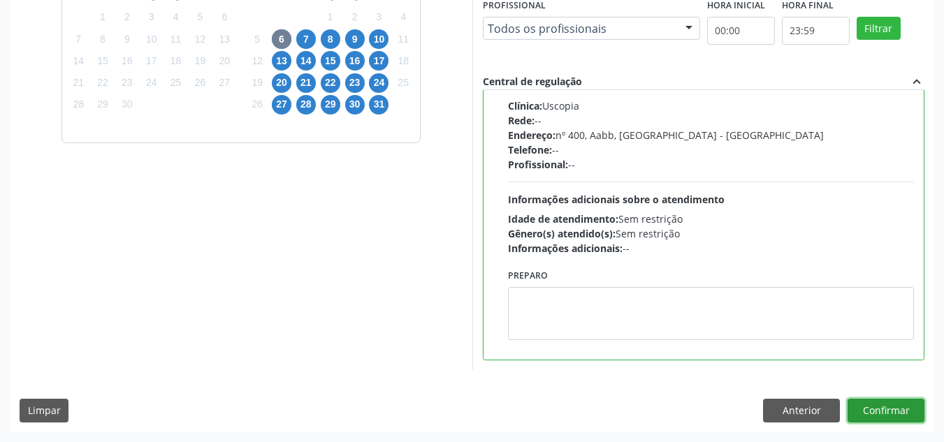
click at [865, 407] on button "Confirmar" at bounding box center [885, 411] width 77 height 24
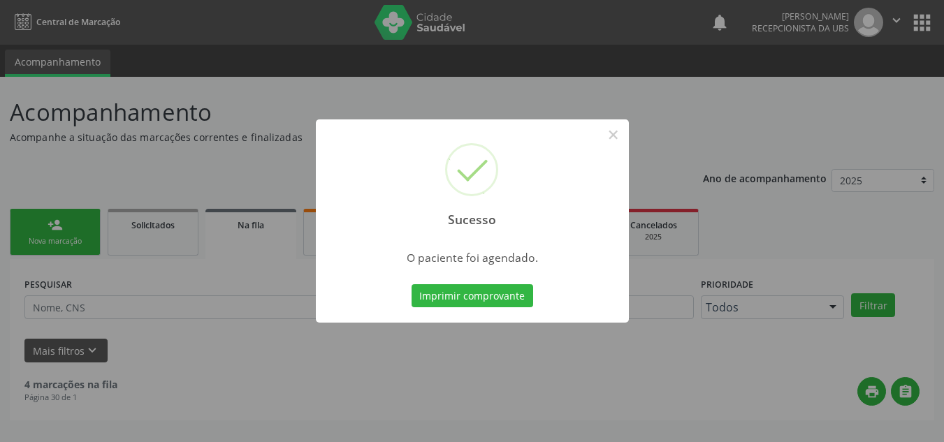
scroll to position [0, 0]
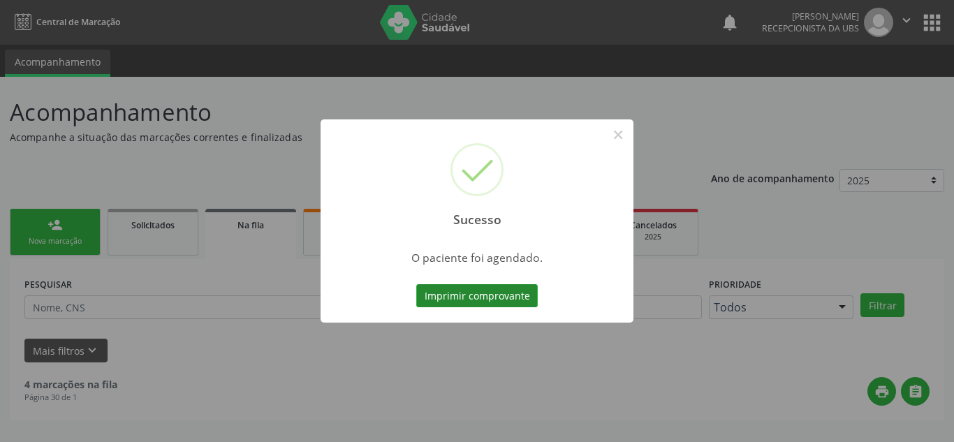
click at [490, 291] on button "Imprimir comprovante" at bounding box center [477, 296] width 122 height 24
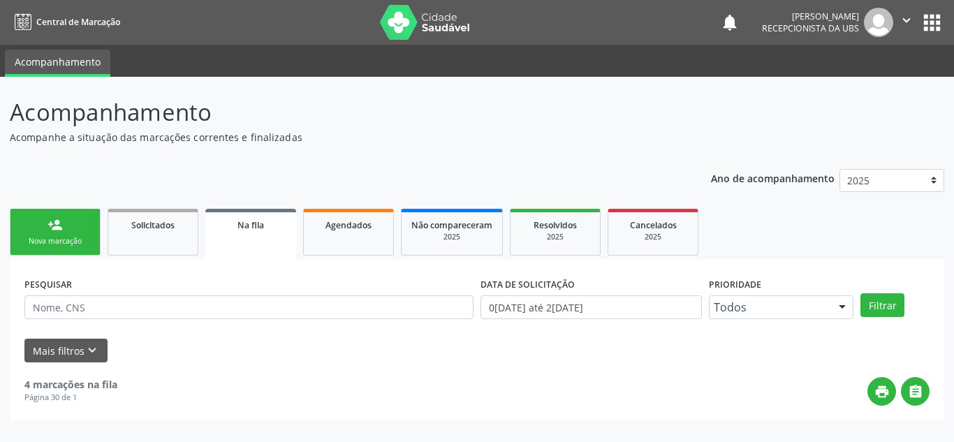
click at [39, 239] on div "Nova marcação" at bounding box center [55, 241] width 70 height 10
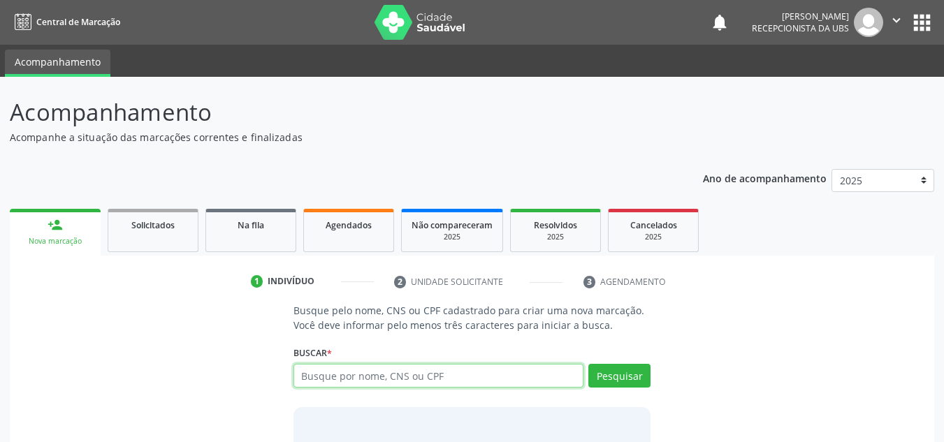
click at [325, 380] on input "text" at bounding box center [438, 376] width 291 height 24
type input "15869364418"
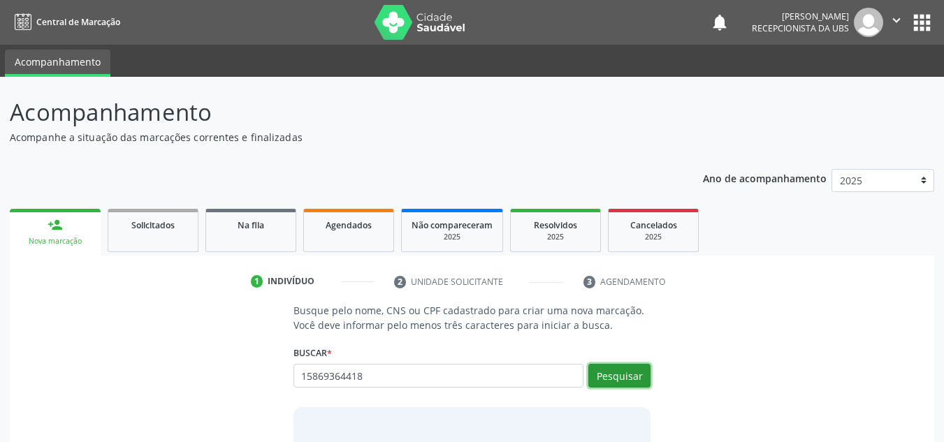
click at [631, 377] on button "Pesquisar" at bounding box center [619, 376] width 62 height 24
type input "15869364418"
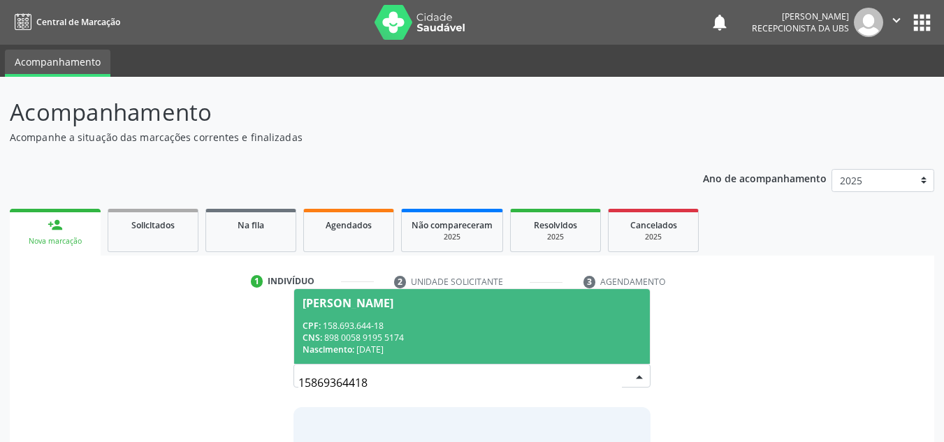
click at [383, 327] on div "CPF: 158.693.644-18" at bounding box center [471, 326] width 339 height 12
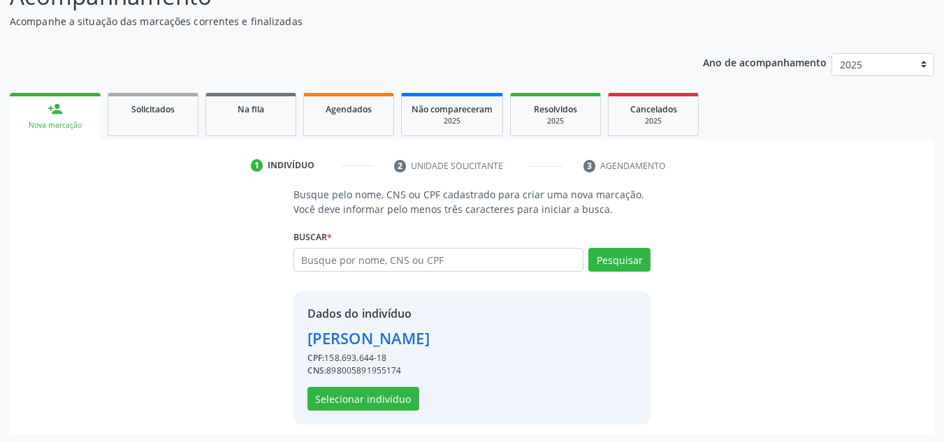
scroll to position [118, 0]
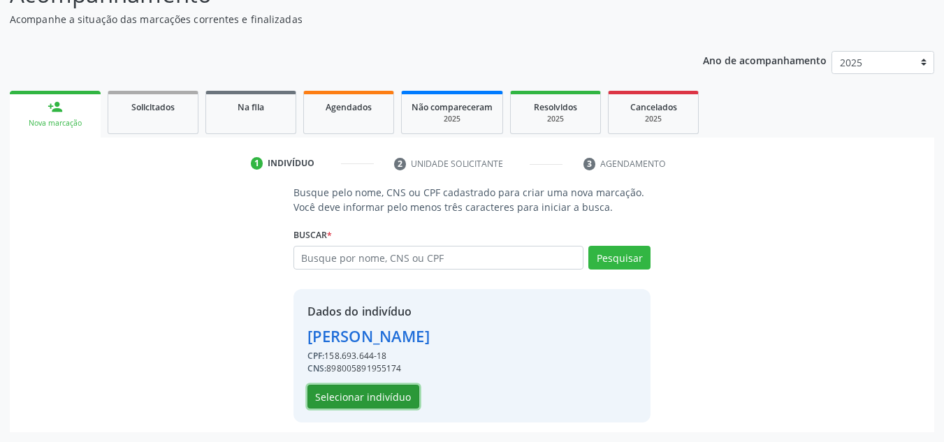
click at [372, 395] on button "Selecionar indivíduo" at bounding box center [363, 397] width 112 height 24
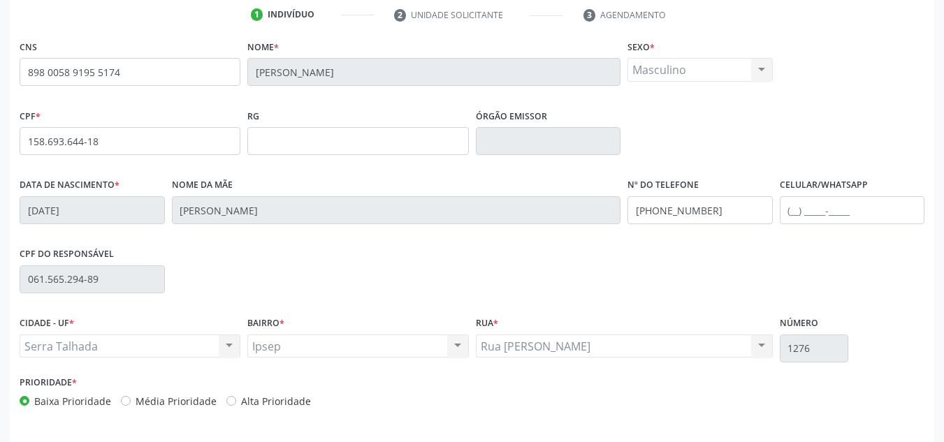
scroll to position [315, 0]
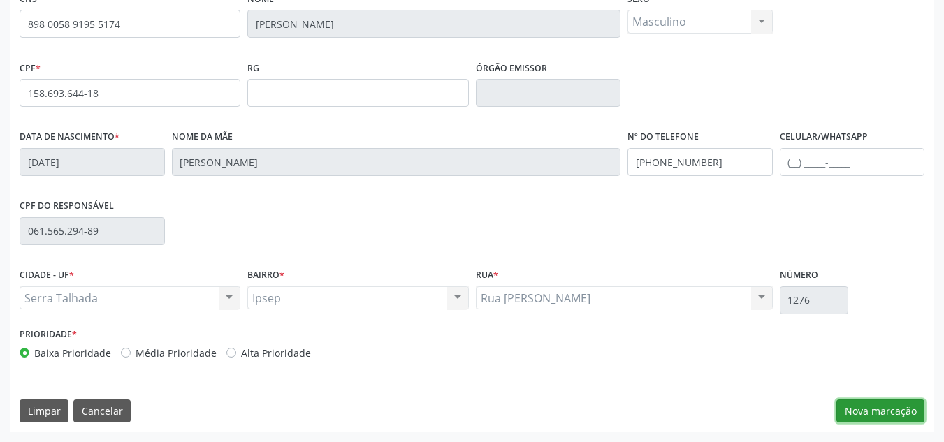
click at [878, 413] on button "Nova marcação" at bounding box center [880, 411] width 88 height 24
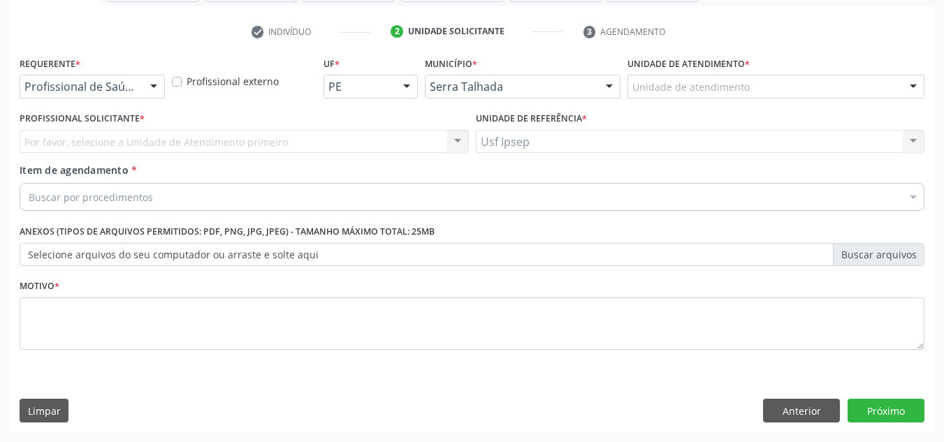
scroll to position [250, 0]
click at [156, 82] on div at bounding box center [153, 87] width 21 height 24
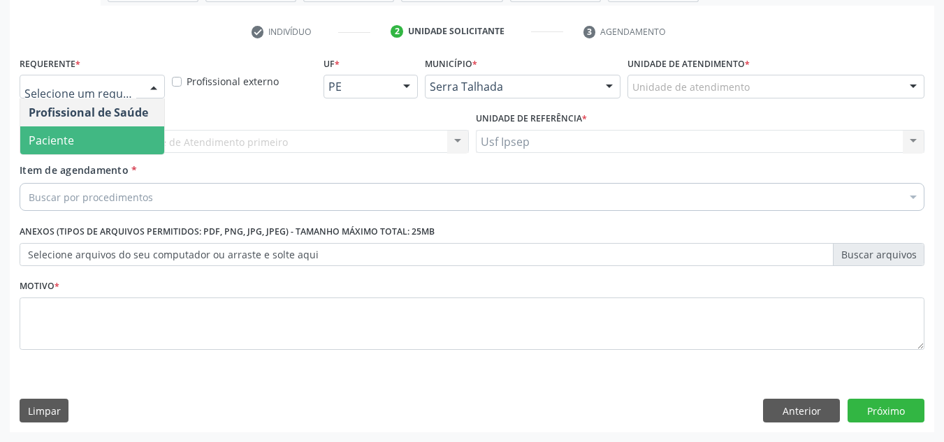
click at [130, 145] on span "Paciente" at bounding box center [92, 140] width 144 height 28
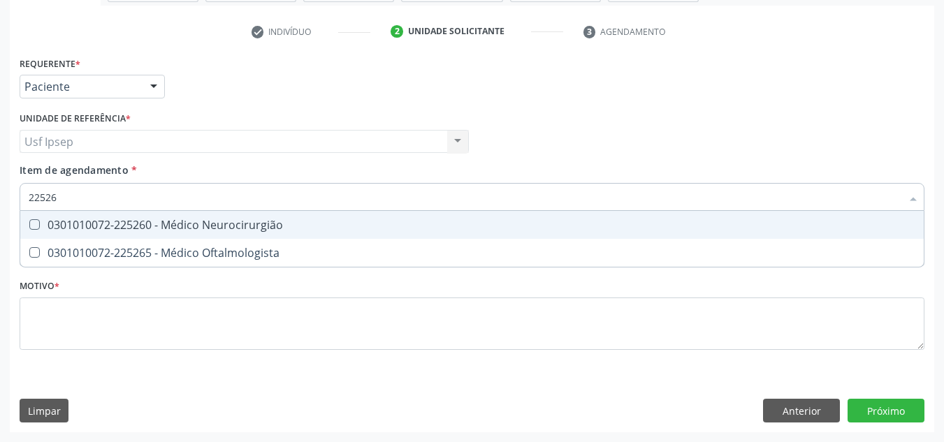
type input "225265"
click at [31, 223] on Oftalmologista at bounding box center [34, 224] width 10 height 10
click at [29, 223] on Oftalmologista "checkbox" at bounding box center [24, 224] width 9 height 9
checkbox Oftalmologista "true"
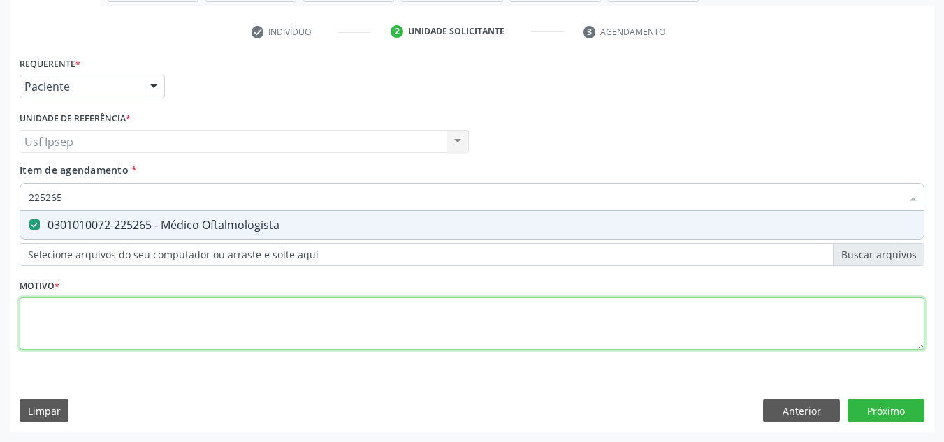
click at [40, 314] on div "Requerente * Paciente Profissional de Saúde Paciente Nenhum resultado encontrad…" at bounding box center [472, 211] width 904 height 316
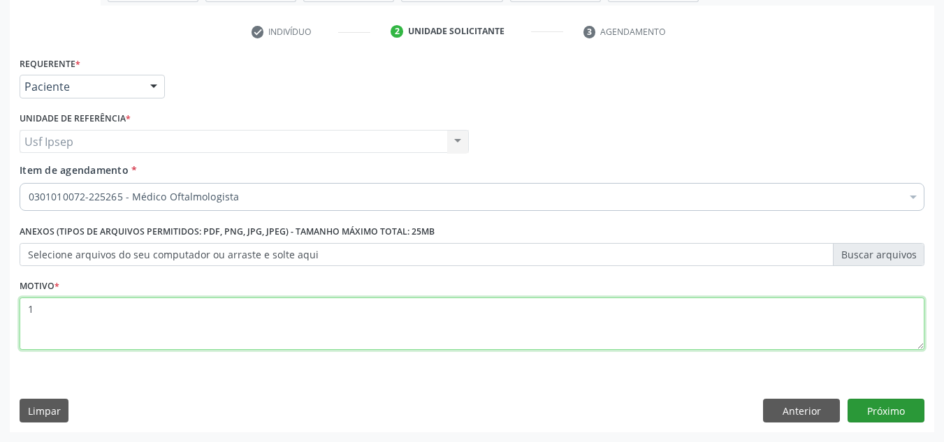
type textarea "1"
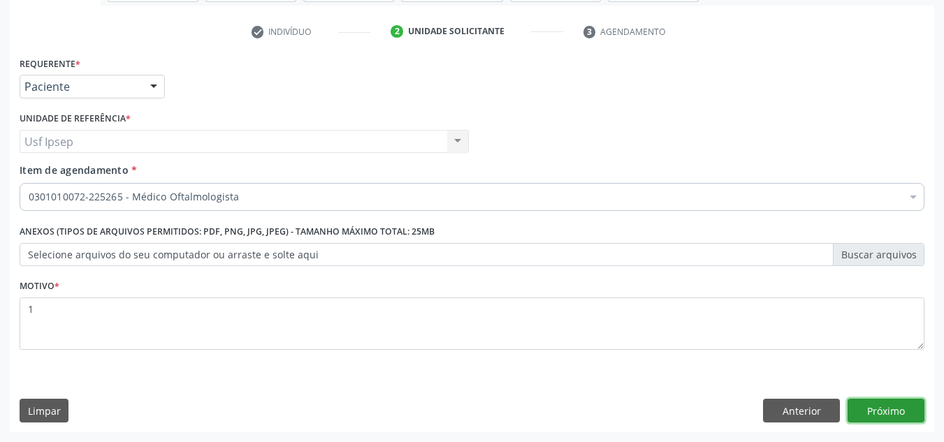
click at [879, 409] on button "Próximo" at bounding box center [885, 411] width 77 height 24
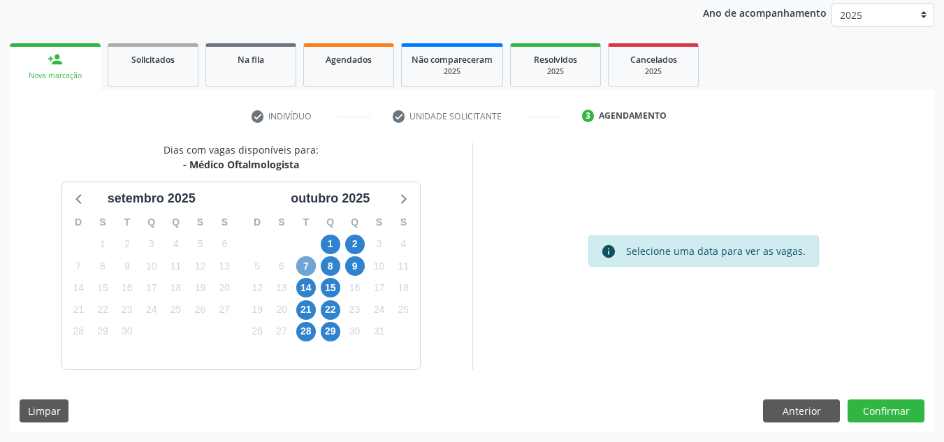
click at [303, 267] on span "7" at bounding box center [306, 266] width 20 height 20
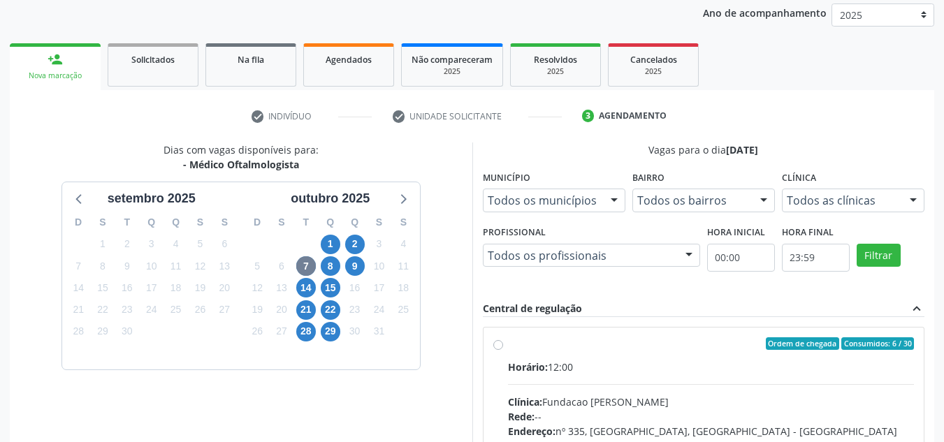
click at [508, 343] on label "Ordem de chegada Consumidos: 6 / 30 Horário: 12:00 Clínica: Fundacao Altino Ven…" at bounding box center [711, 444] width 406 height 214
click at [497, 343] on input "Ordem de chegada Consumidos: 6 / 30 Horário: 12:00 Clínica: Fundacao Altino Ven…" at bounding box center [498, 343] width 10 height 13
radio input "true"
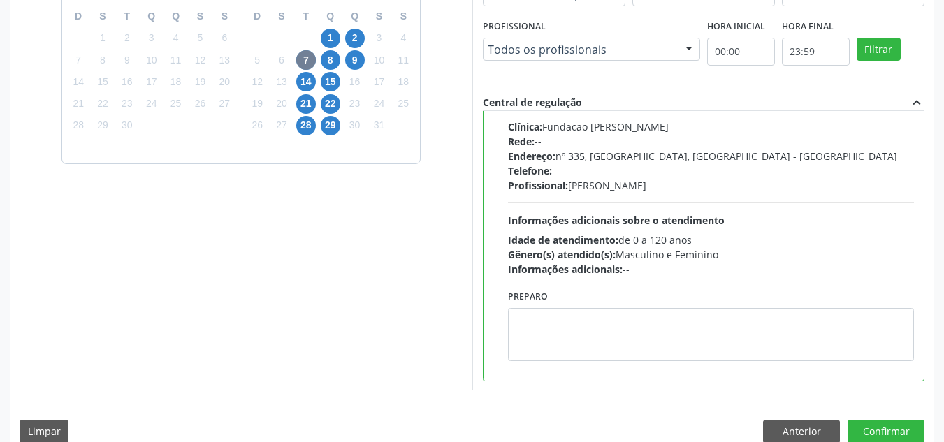
scroll to position [393, 0]
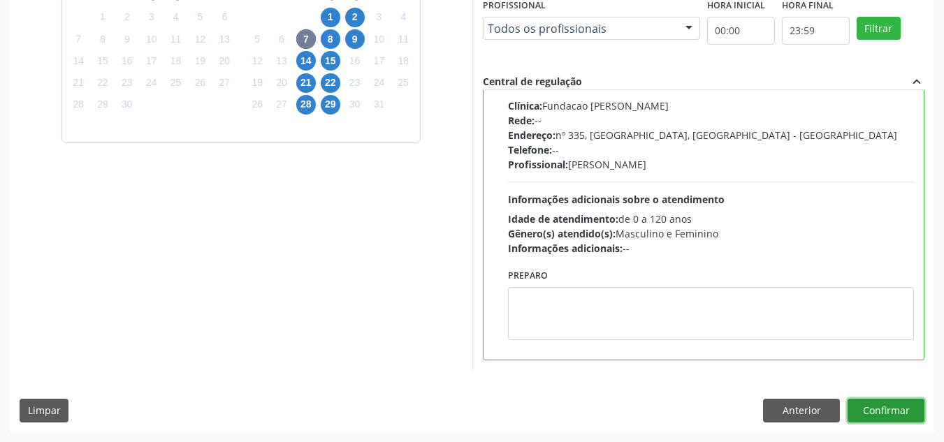
click at [881, 409] on button "Confirmar" at bounding box center [885, 411] width 77 height 24
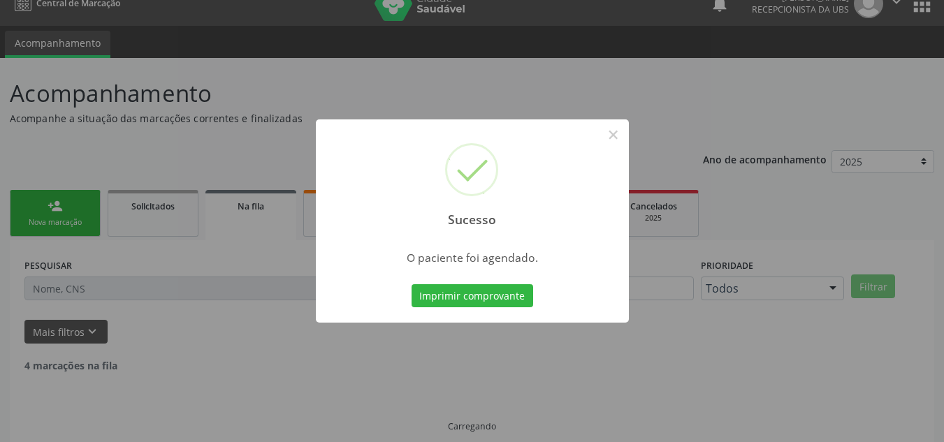
scroll to position [0, 0]
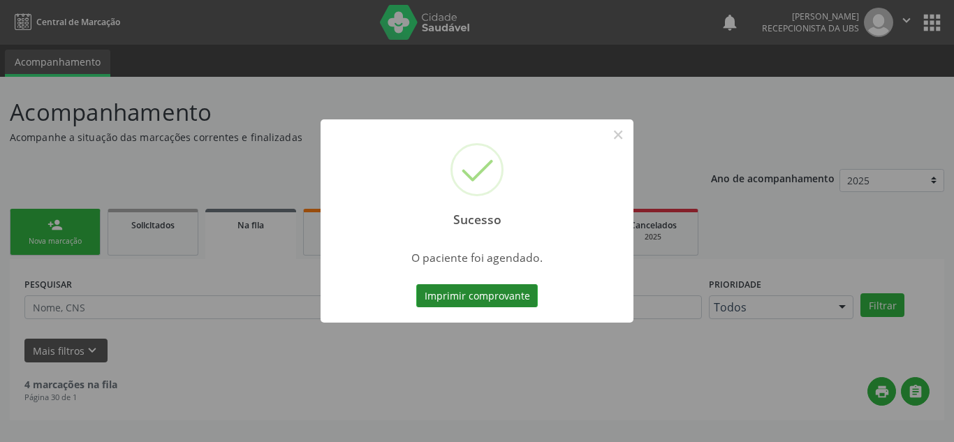
click at [475, 289] on button "Imprimir comprovante" at bounding box center [477, 296] width 122 height 24
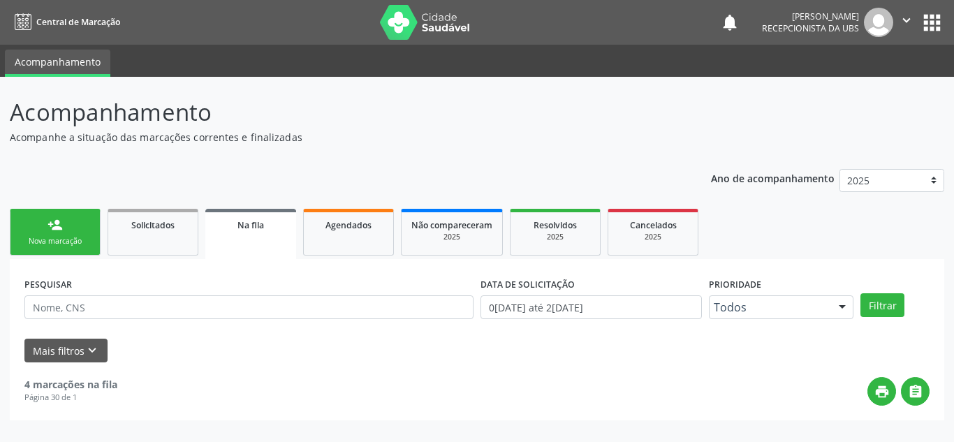
click at [51, 228] on div "person_add" at bounding box center [54, 224] width 15 height 15
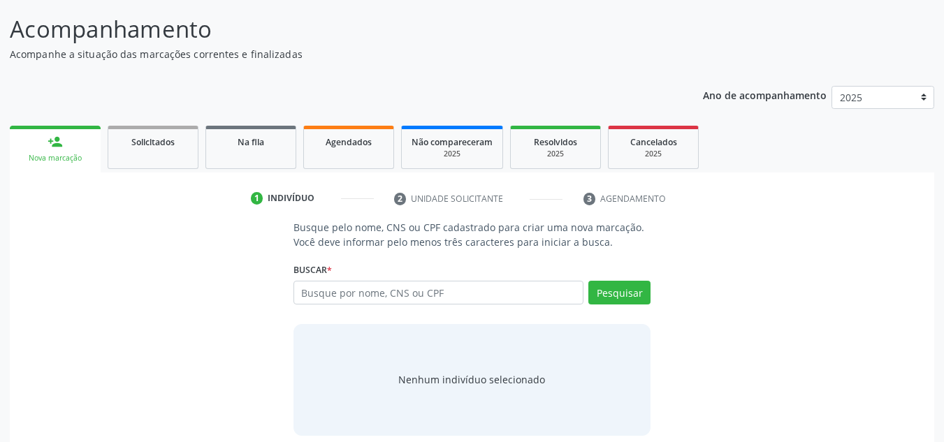
scroll to position [96, 0]
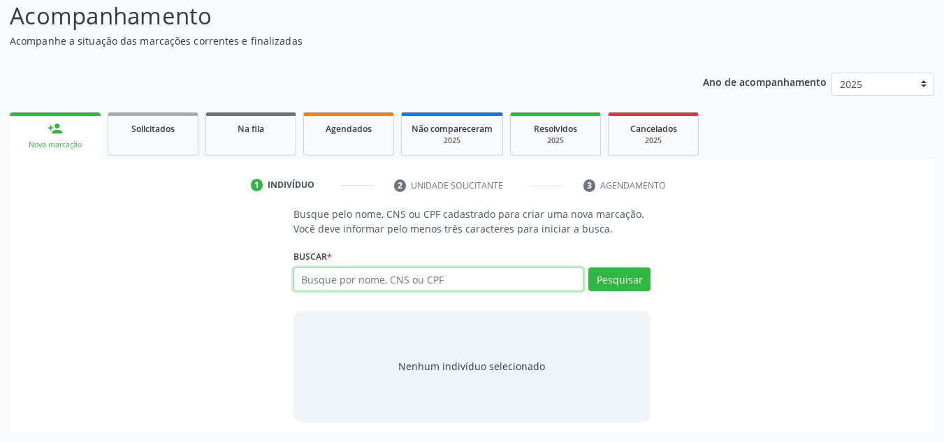
click at [435, 278] on input "text" at bounding box center [438, 279] width 291 height 24
type input "702002094767758"
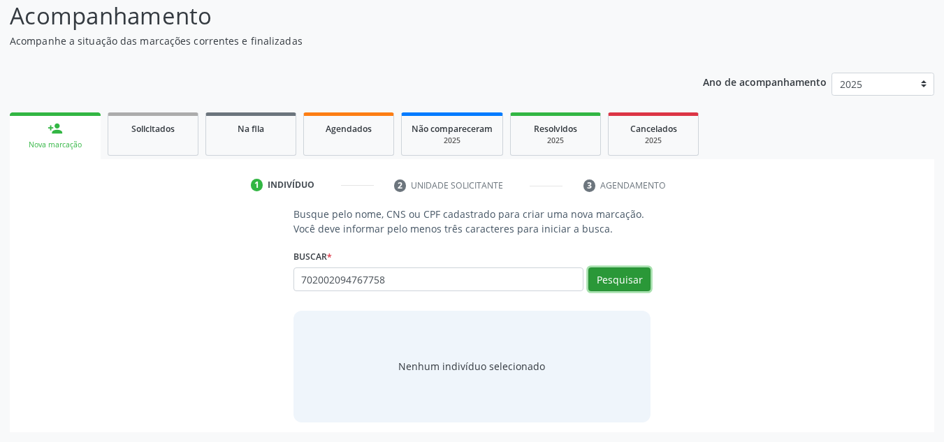
click at [614, 279] on button "Pesquisar" at bounding box center [619, 279] width 62 height 24
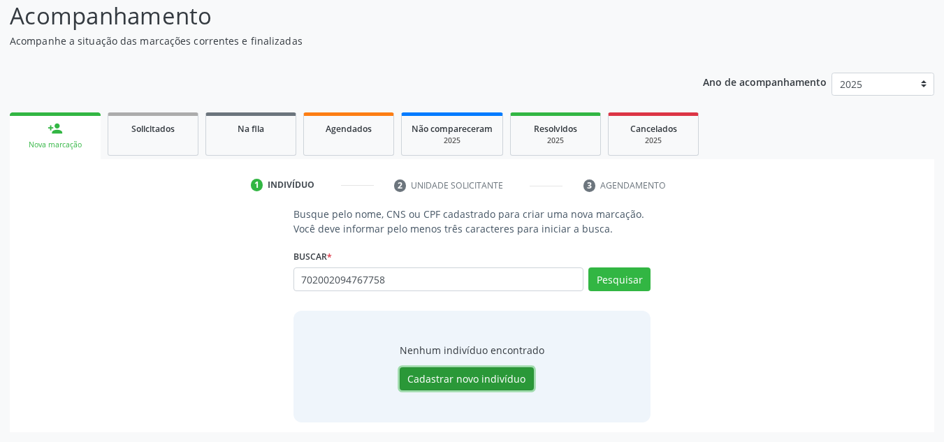
click at [469, 379] on button "Cadastrar novo indivíduo" at bounding box center [466, 379] width 134 height 24
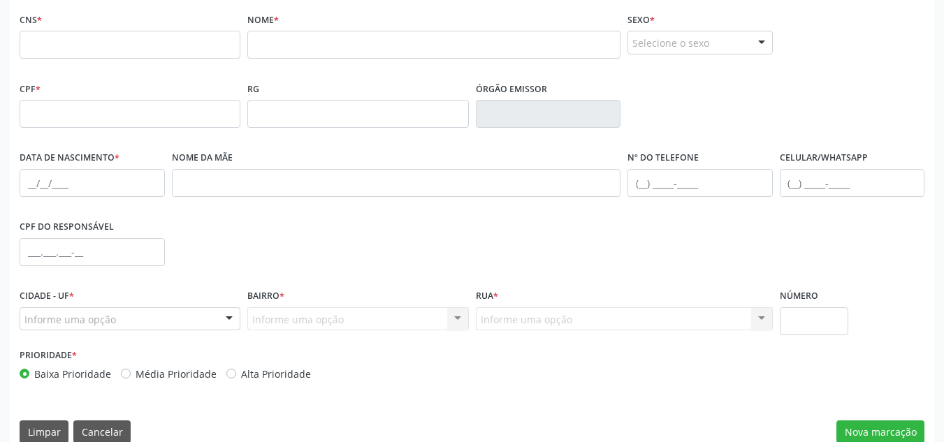
scroll to position [315, 0]
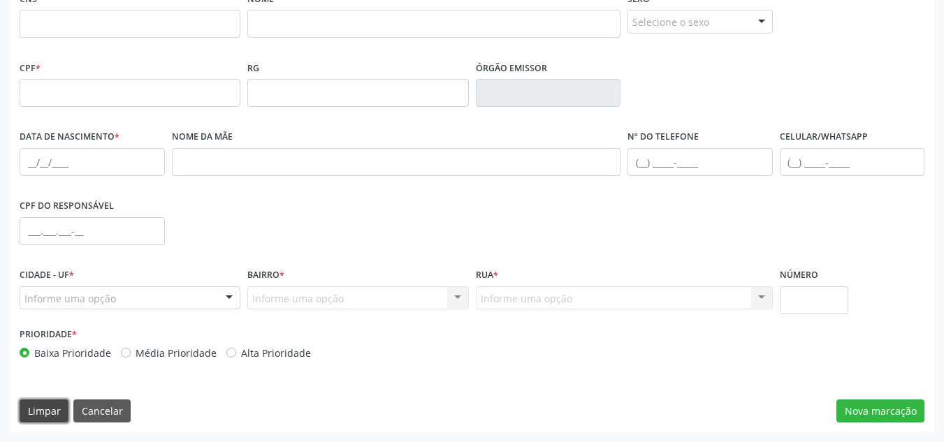
click at [41, 409] on button "Limpar" at bounding box center [44, 411] width 49 height 24
click at [101, 409] on button "Cancelar" at bounding box center [101, 411] width 57 height 24
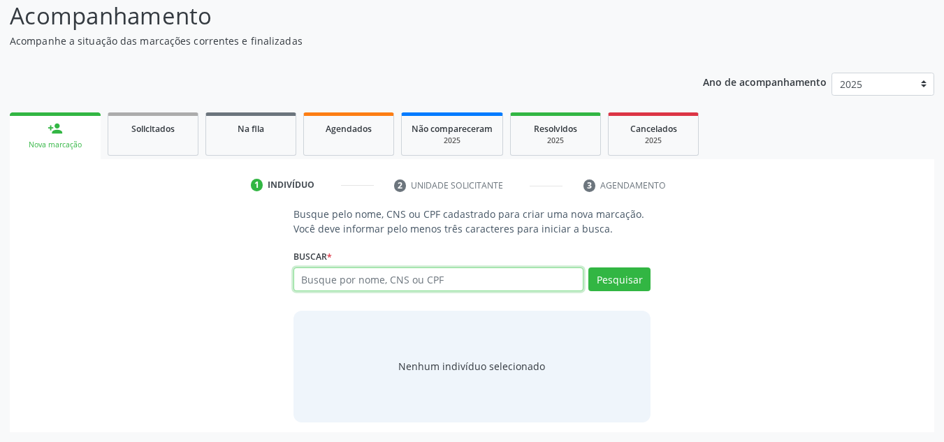
click at [336, 283] on input "text" at bounding box center [438, 279] width 291 height 24
type input "7"
type input "03980023478"
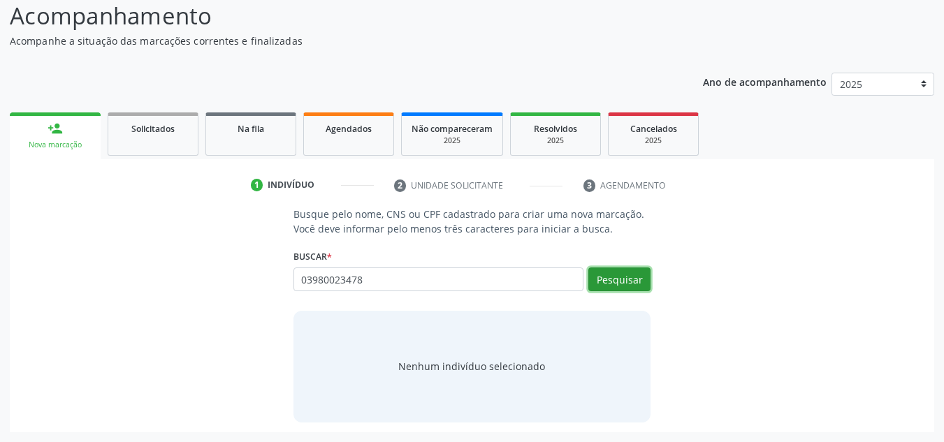
click at [615, 281] on button "Pesquisar" at bounding box center [619, 279] width 62 height 24
type input "03980023478"
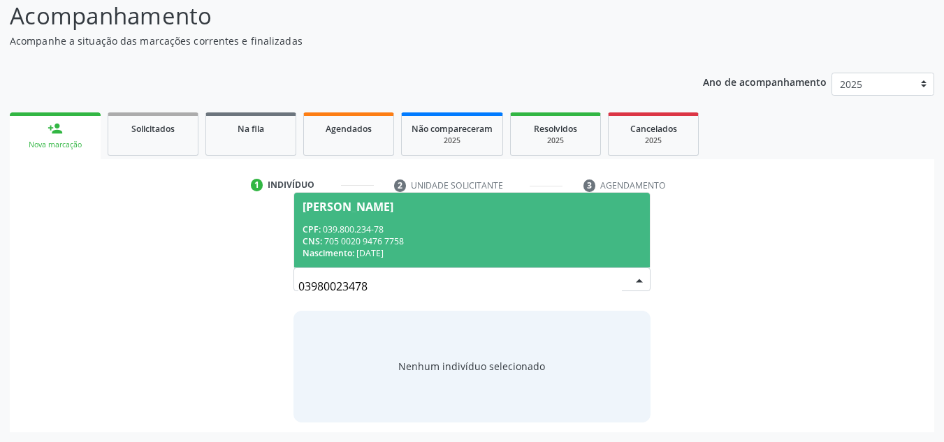
click at [428, 230] on div "CPF: 039.800.234-78" at bounding box center [471, 229] width 339 height 12
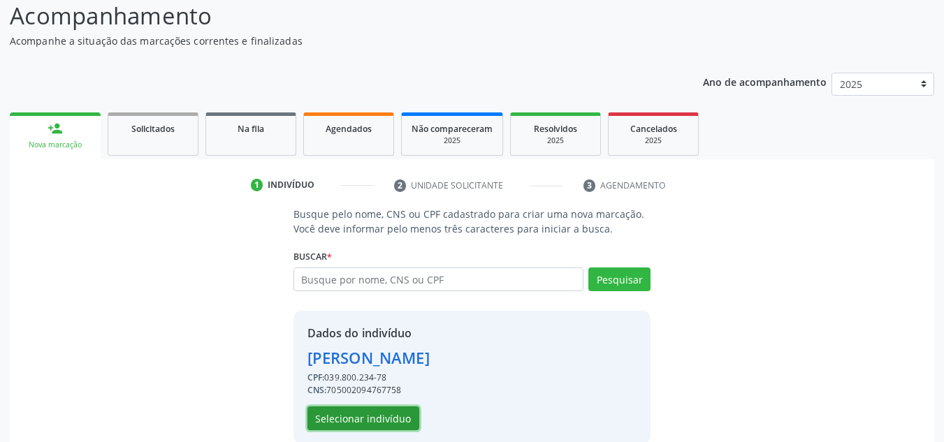
click at [345, 413] on button "Selecionar indivíduo" at bounding box center [363, 418] width 112 height 24
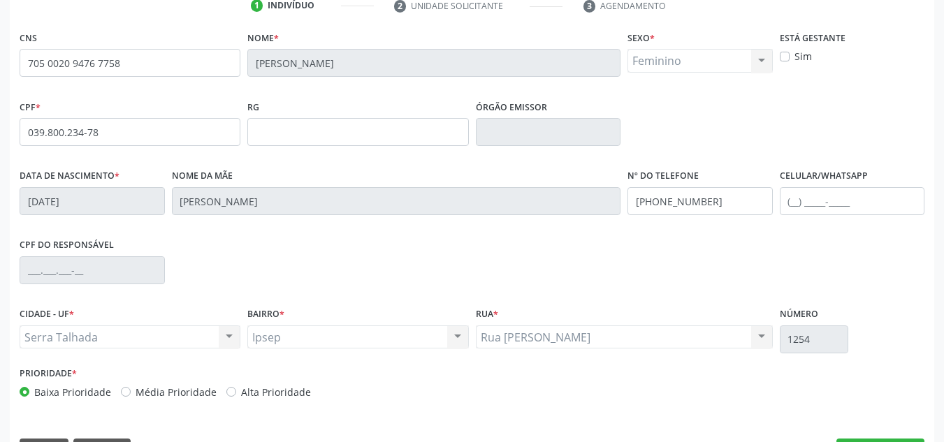
scroll to position [315, 0]
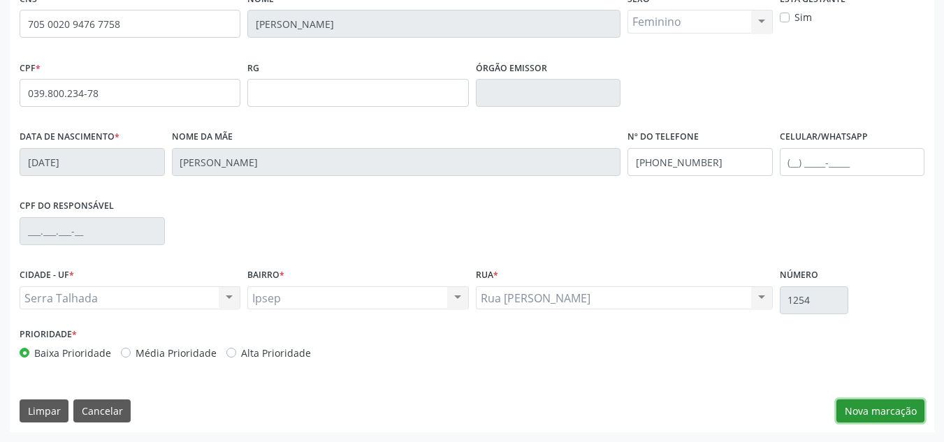
click at [893, 408] on button "Nova marcação" at bounding box center [880, 411] width 88 height 24
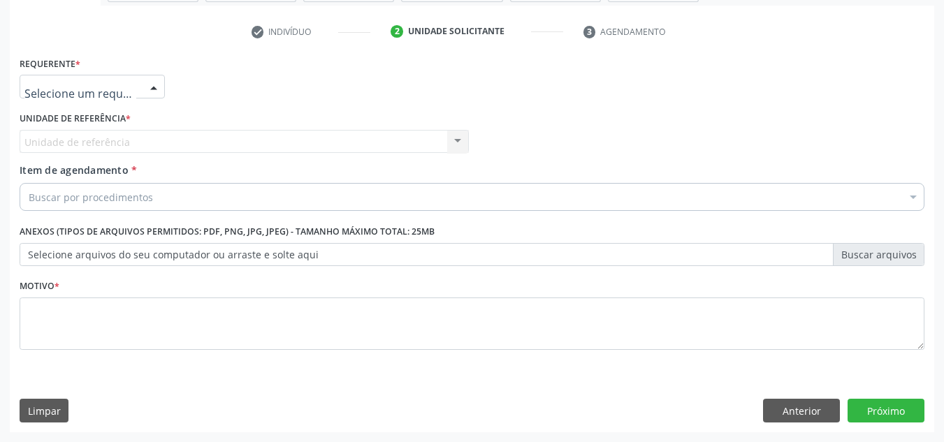
click at [149, 85] on div at bounding box center [153, 87] width 21 height 24
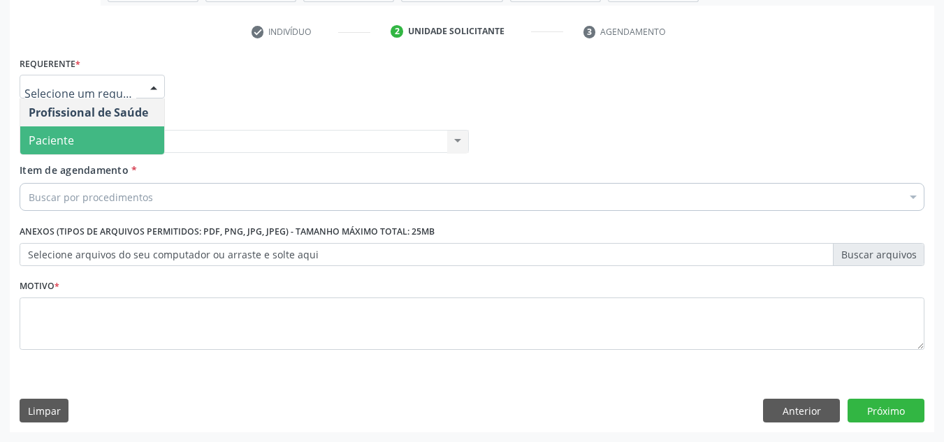
click at [101, 137] on span "Paciente" at bounding box center [92, 140] width 144 height 28
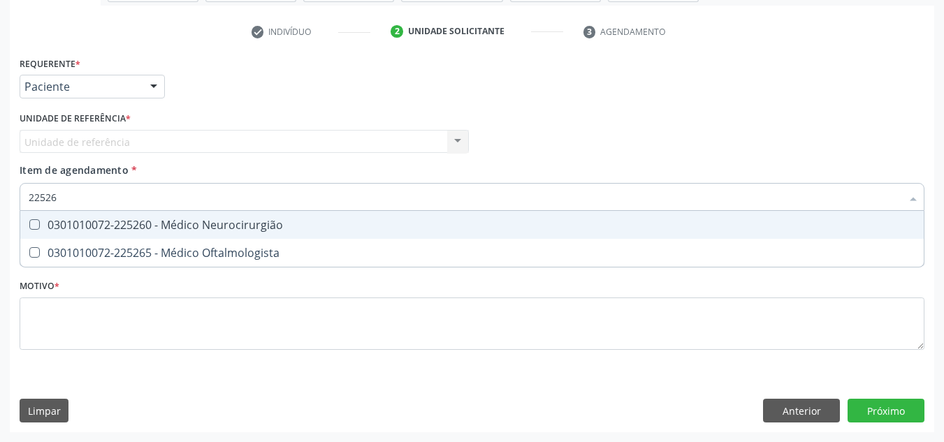
type input "225265"
click at [35, 225] on Oftalmologista at bounding box center [34, 224] width 10 height 10
click at [29, 225] on Oftalmologista "checkbox" at bounding box center [24, 224] width 9 height 9
checkbox Oftalmologista "true"
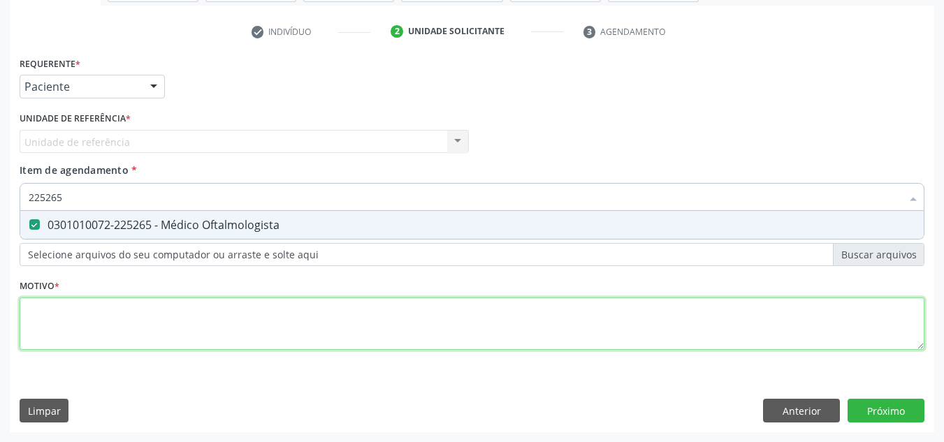
click at [57, 309] on div "Requerente * Paciente Profissional de Saúde Paciente Nenhum resultado encontrad…" at bounding box center [472, 211] width 904 height 316
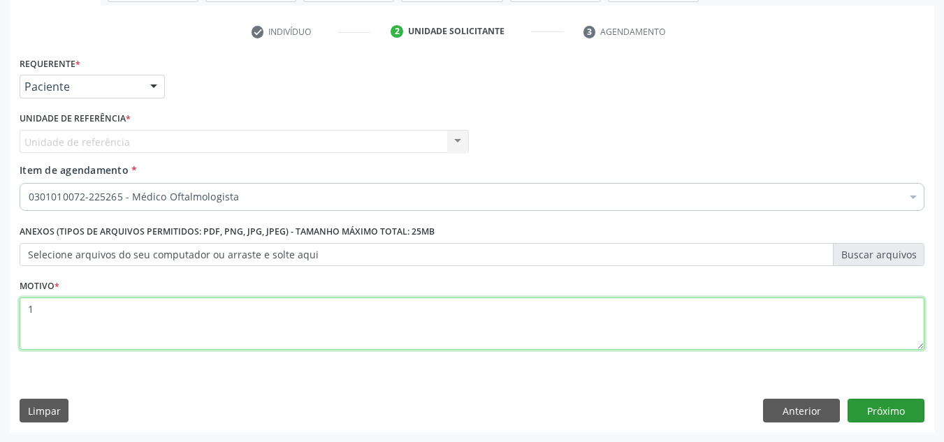
type textarea "1"
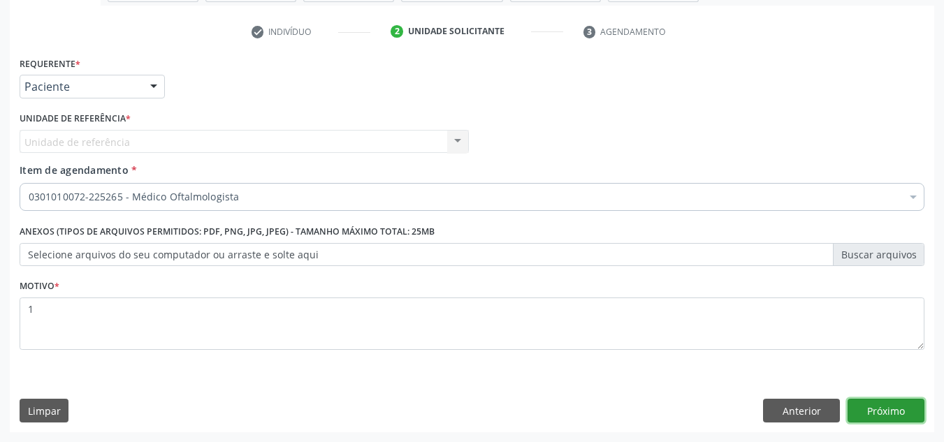
click at [867, 407] on button "Próximo" at bounding box center [885, 411] width 77 height 24
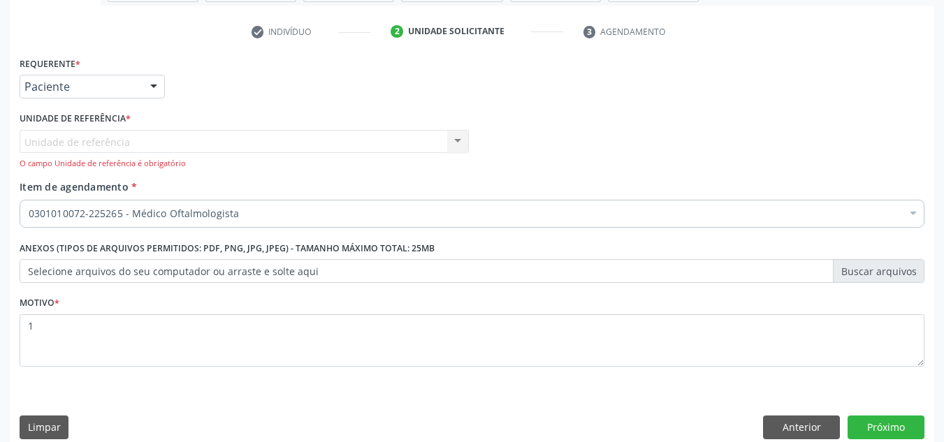
click at [316, 137] on div "Unidade de referência Usf Ipsep Nenhum resultado encontrado para: " " Não há ne…" at bounding box center [244, 150] width 449 height 40
click at [460, 141] on div "Unidade de referência Usf Ipsep Nenhum resultado encontrado para: " " Não há ne…" at bounding box center [244, 150] width 449 height 40
click at [51, 431] on button "Limpar" at bounding box center [44, 428] width 49 height 24
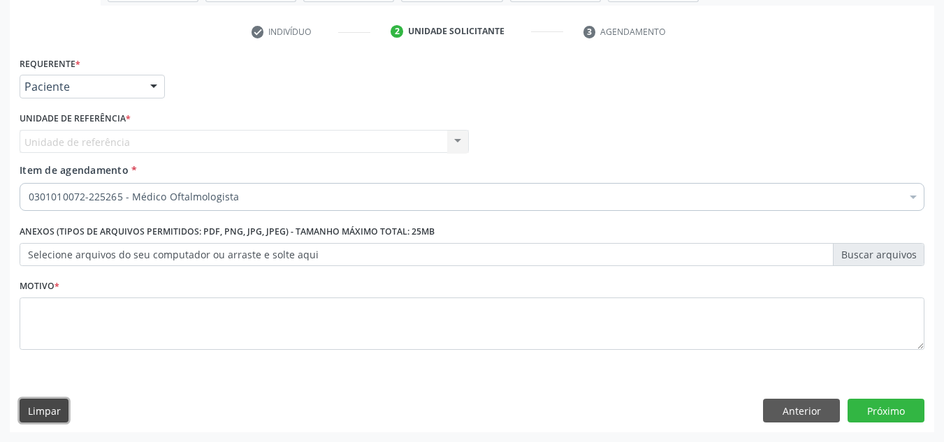
click at [41, 409] on button "Limpar" at bounding box center [44, 411] width 49 height 24
click at [791, 409] on button "Anterior" at bounding box center [801, 411] width 77 height 24
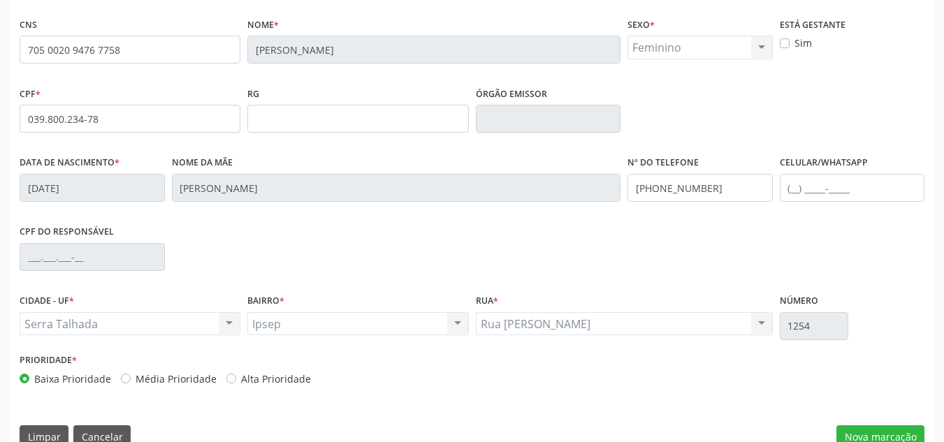
scroll to position [315, 0]
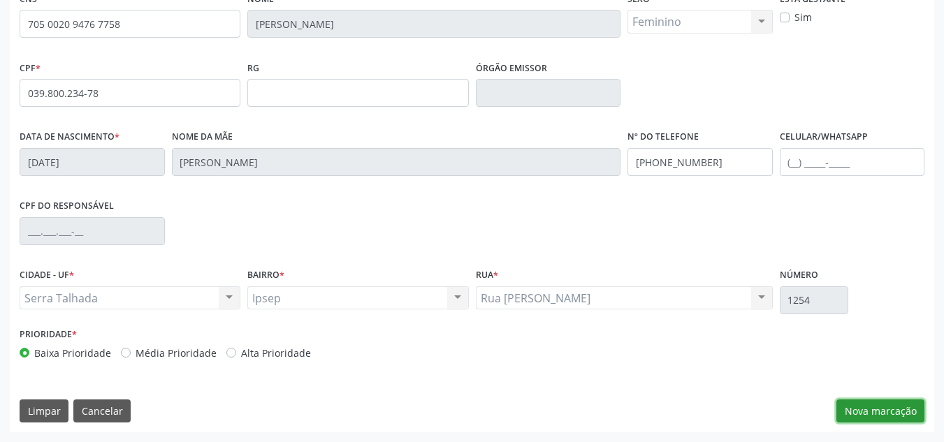
click at [860, 408] on button "Nova marcação" at bounding box center [880, 411] width 88 height 24
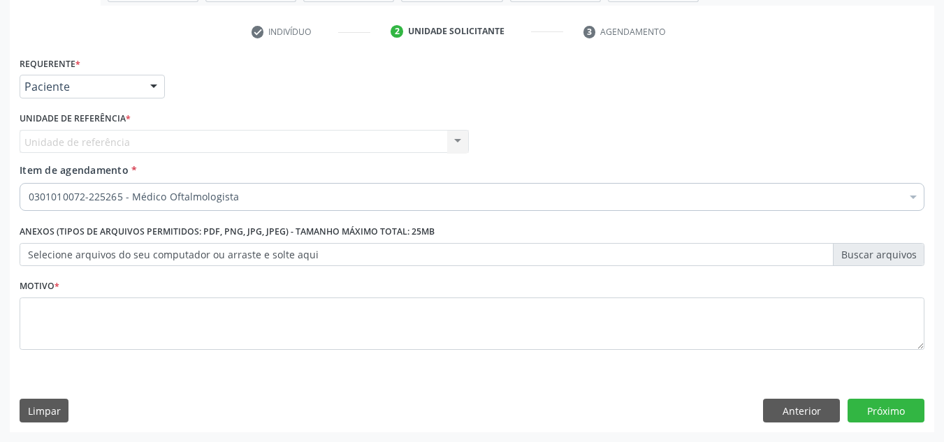
scroll to position [250, 0]
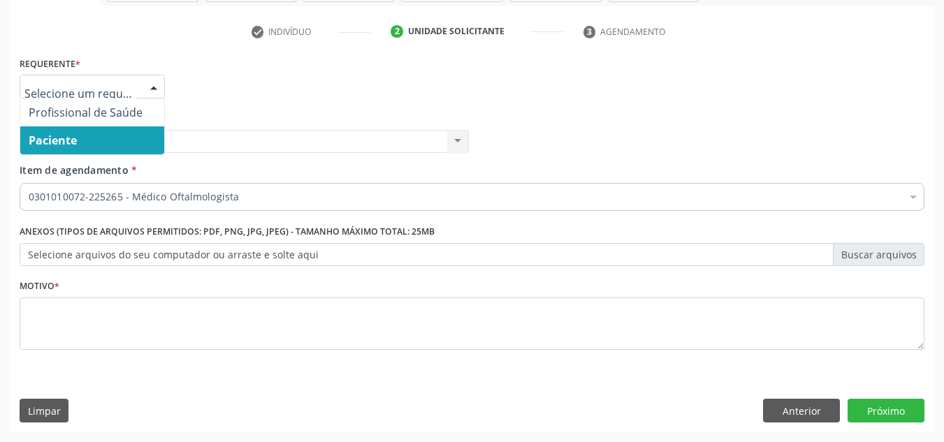
click at [152, 85] on div at bounding box center [153, 87] width 21 height 24
click at [85, 131] on span "Paciente" at bounding box center [92, 140] width 144 height 28
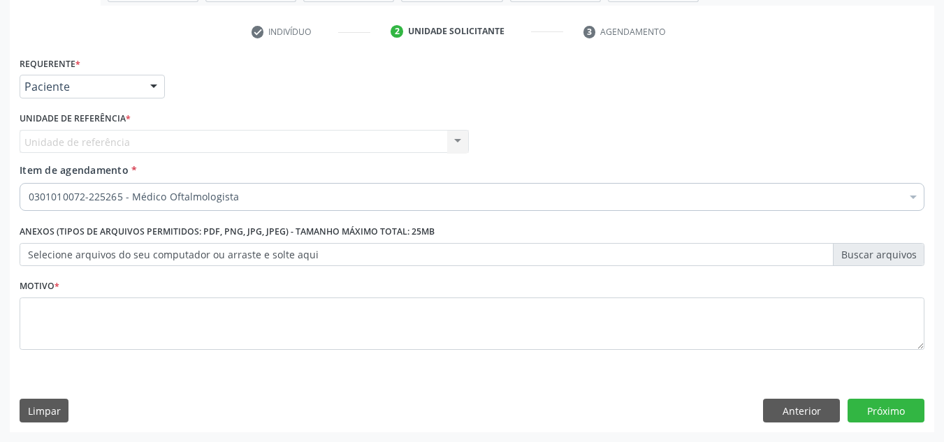
click at [457, 142] on div "Unidade de referência Usf Ipsep Nenhum resultado encontrado para: " " Não há ne…" at bounding box center [244, 142] width 449 height 24
click at [163, 139] on div "Unidade de referência Usf Ipsep Nenhum resultado encontrado para: " " Não há ne…" at bounding box center [244, 142] width 449 height 24
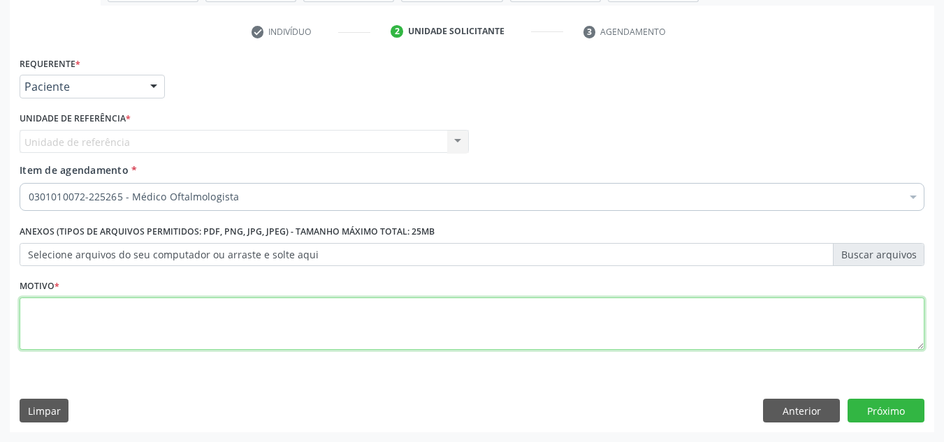
click at [82, 327] on textarea at bounding box center [472, 324] width 904 height 53
type textarea "1"
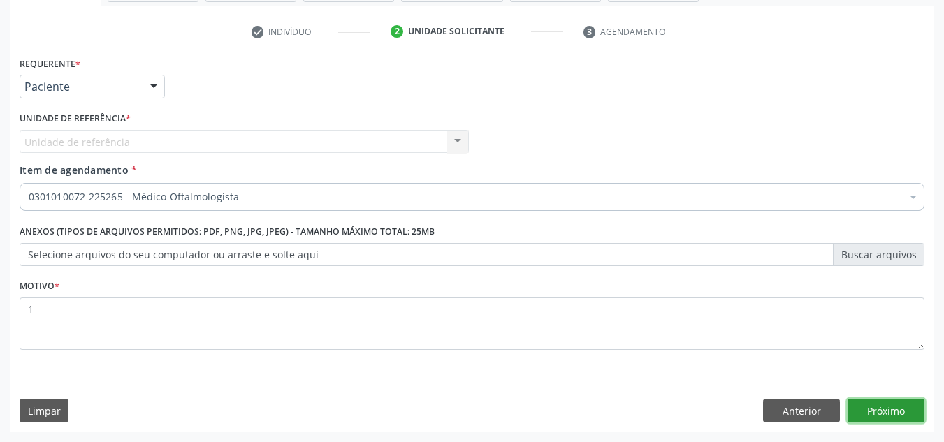
click at [889, 406] on button "Próximo" at bounding box center [885, 411] width 77 height 24
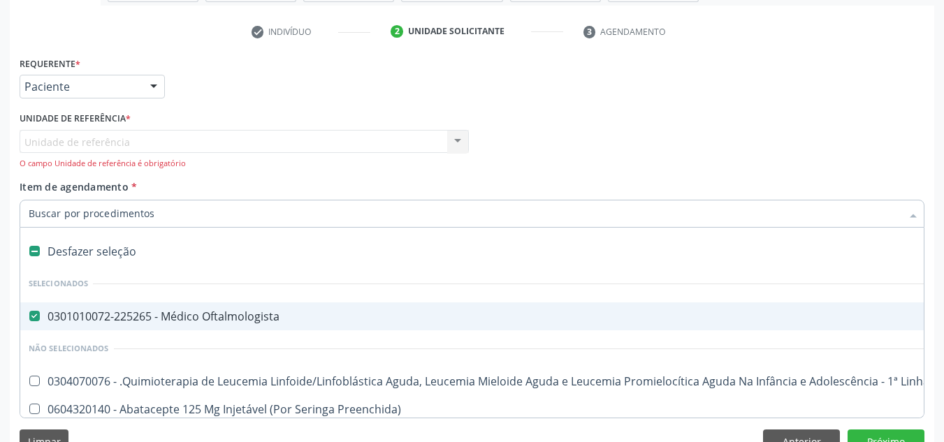
click at [36, 317] on Oftalmologista at bounding box center [34, 316] width 10 height 10
click at [29, 317] on Oftalmologista "checkbox" at bounding box center [24, 315] width 9 height 9
checkbox Oftalmologista "false"
click at [321, 103] on div "Requerente * Paciente Profissional de Saúde Paciente Nenhum resultado encontrad…" at bounding box center [471, 80] width 911 height 54
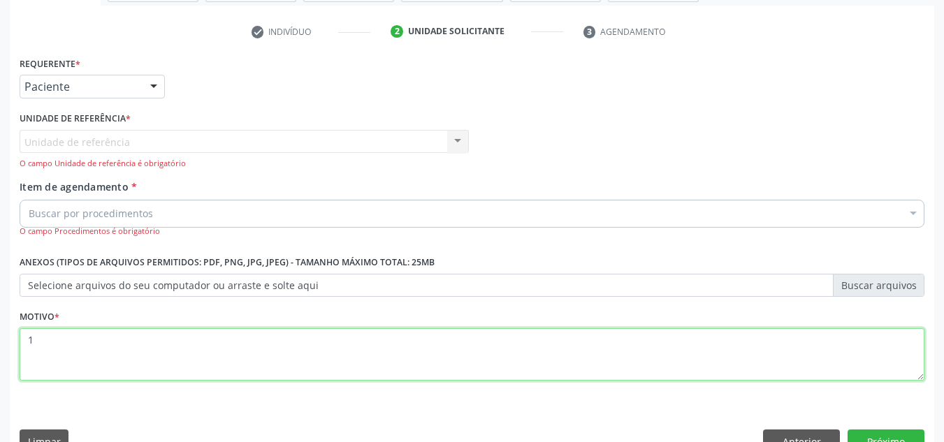
click at [43, 350] on textarea "1" at bounding box center [472, 354] width 904 height 53
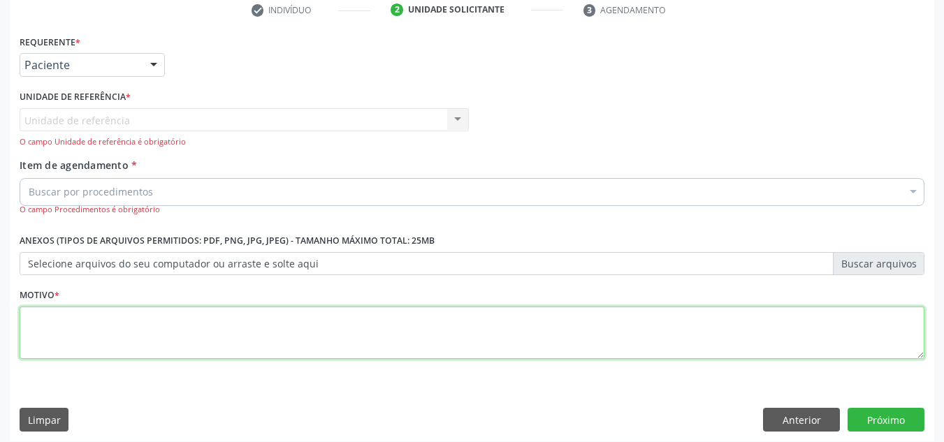
scroll to position [281, 0]
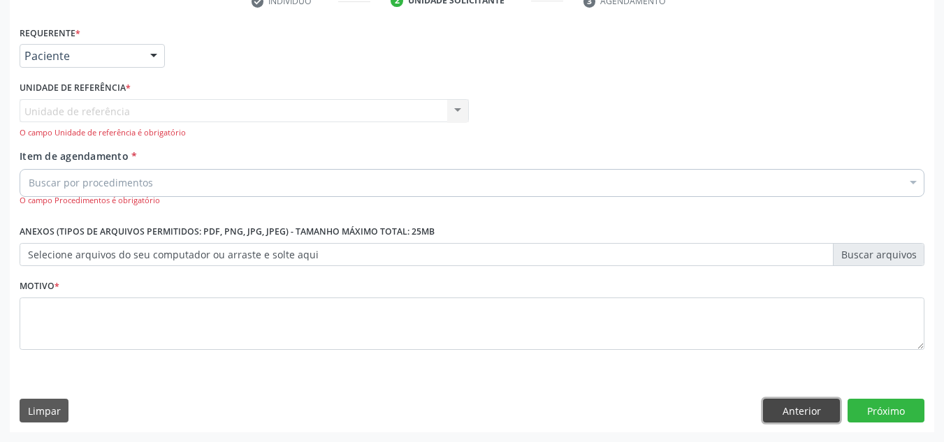
click at [770, 406] on button "Anterior" at bounding box center [801, 411] width 77 height 24
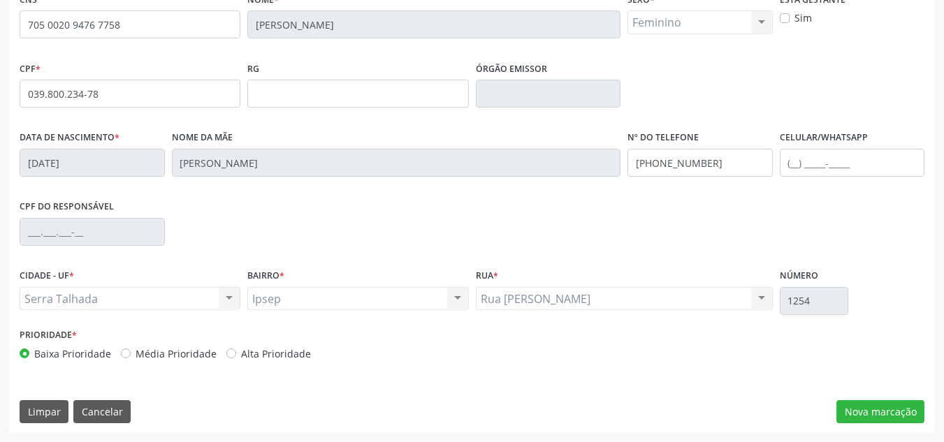
scroll to position [315, 0]
click at [884, 406] on button "Nova marcação" at bounding box center [880, 411] width 88 height 24
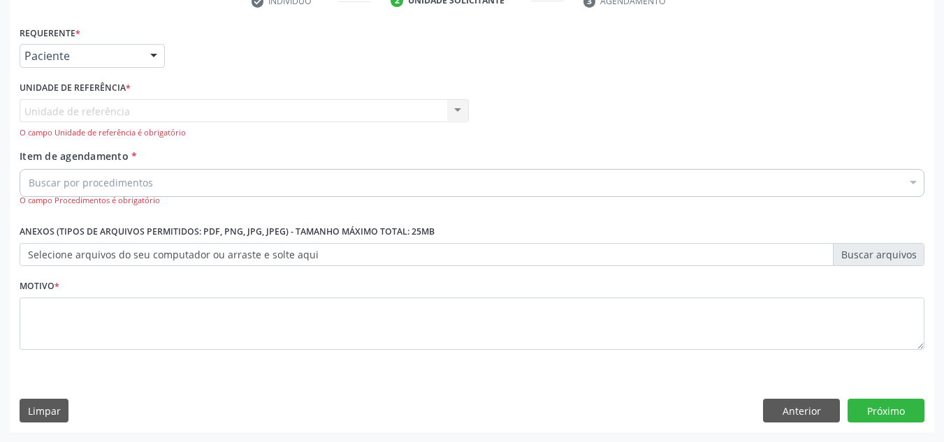
scroll to position [281, 0]
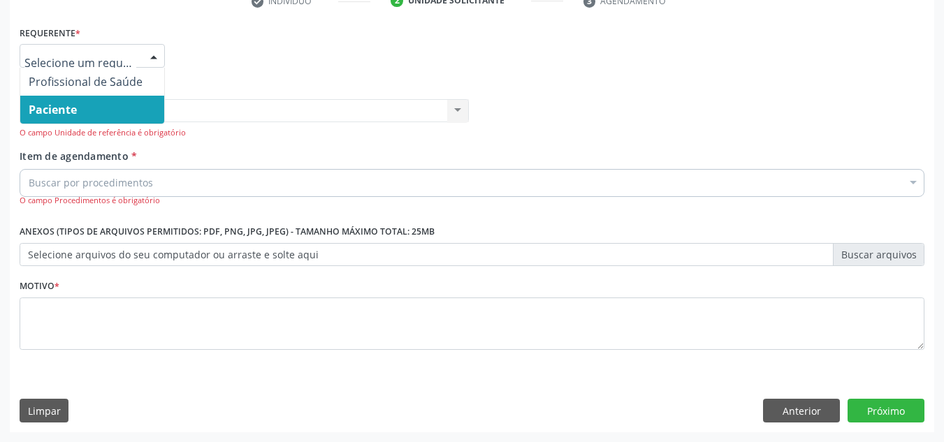
click at [156, 57] on div at bounding box center [153, 57] width 21 height 24
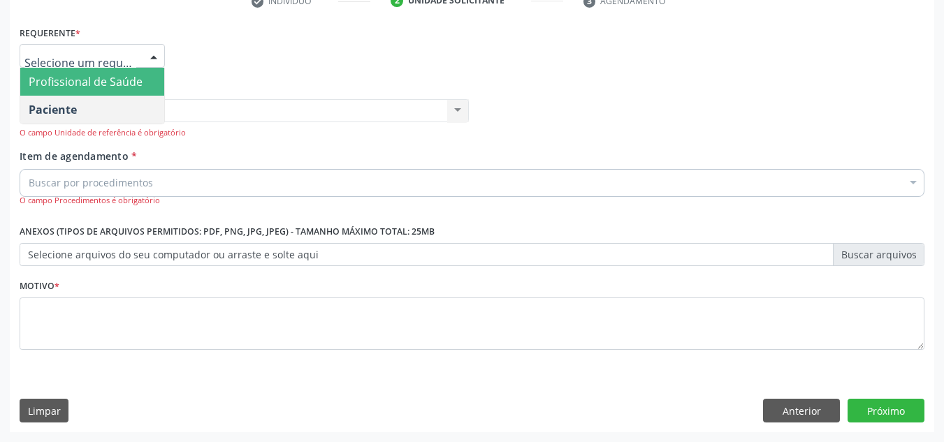
click at [110, 79] on span "Profissional de Saúde" at bounding box center [86, 81] width 114 height 15
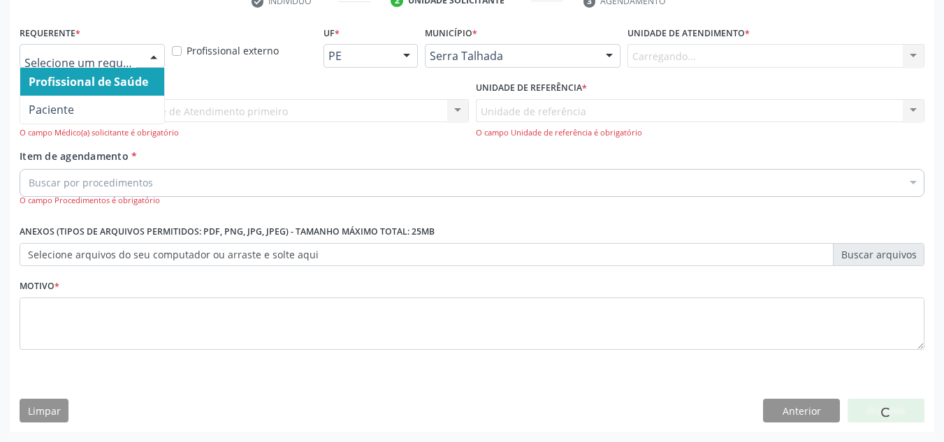
click at [156, 52] on div at bounding box center [153, 57] width 21 height 24
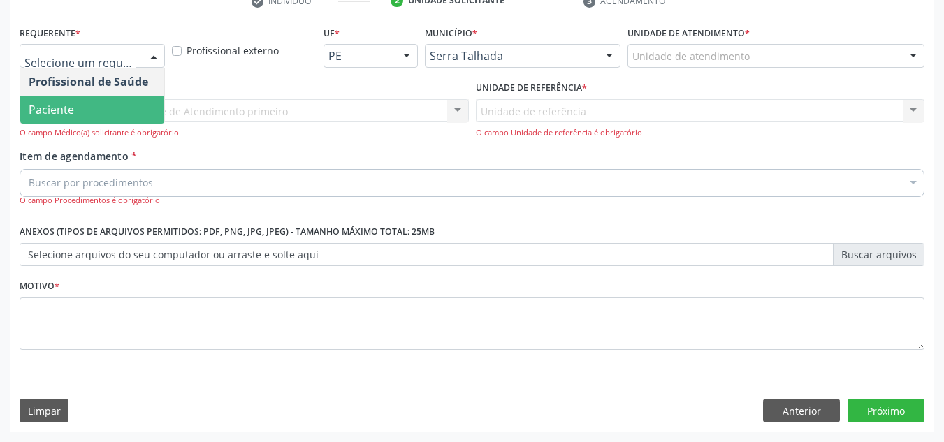
click at [102, 104] on span "Paciente" at bounding box center [92, 110] width 144 height 28
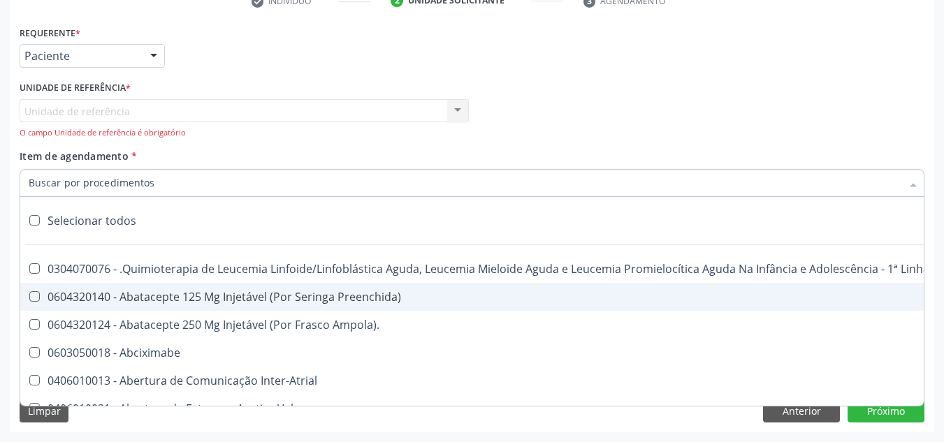
click at [150, 177] on div at bounding box center [472, 183] width 904 height 28
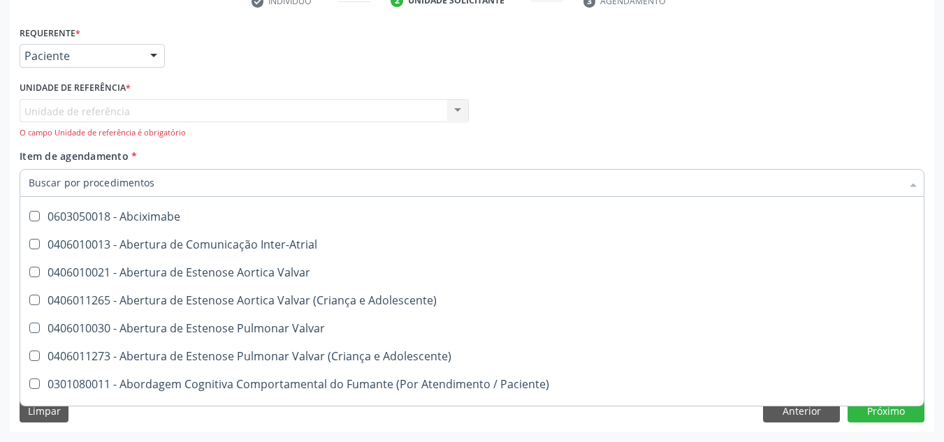
scroll to position [279, 0]
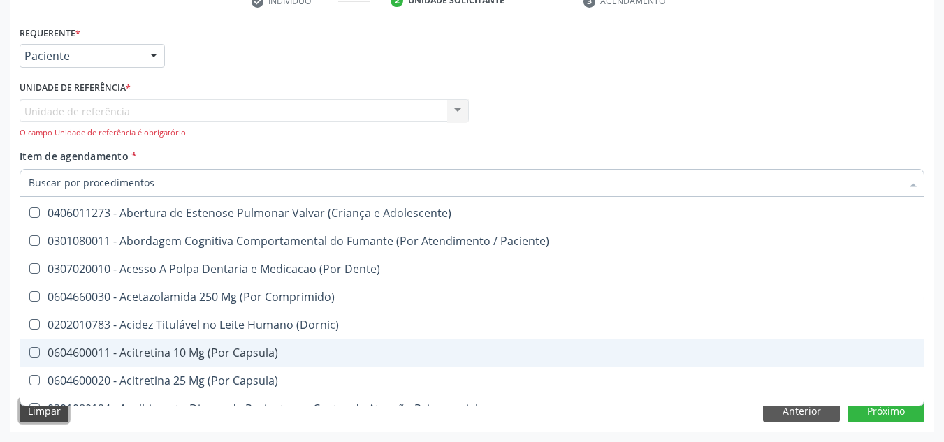
click at [43, 414] on button "Limpar" at bounding box center [44, 411] width 49 height 24
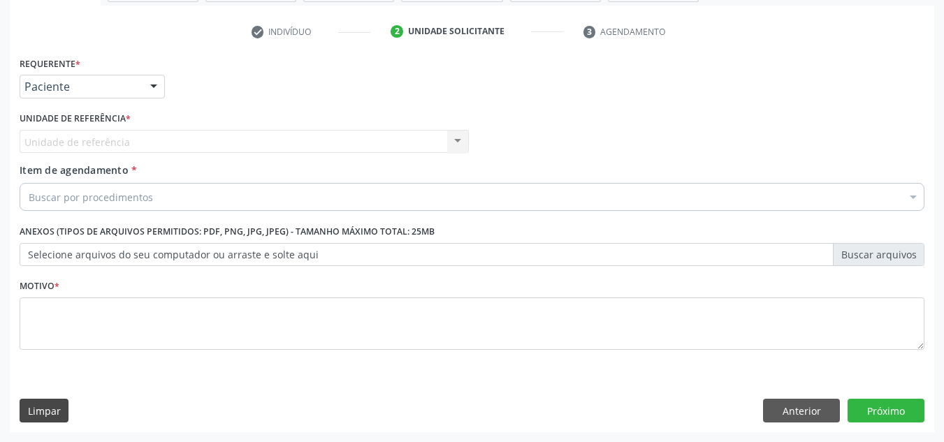
scroll to position [0, 0]
click at [43, 414] on button "Limpar" at bounding box center [44, 411] width 49 height 24
click at [779, 406] on button "Anterior" at bounding box center [801, 411] width 77 height 24
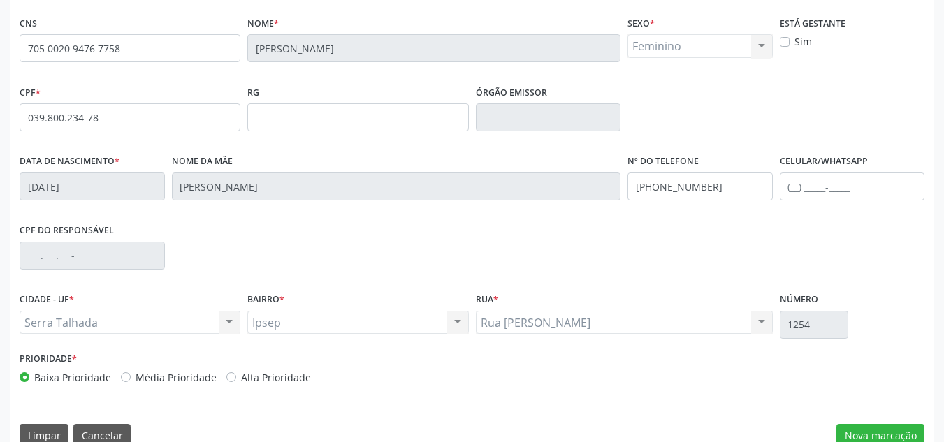
scroll to position [315, 0]
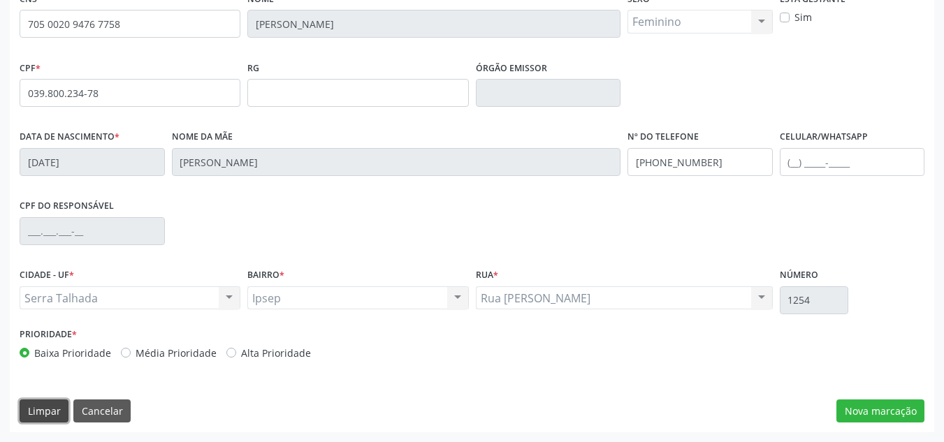
click at [53, 409] on button "Limpar" at bounding box center [44, 411] width 49 height 24
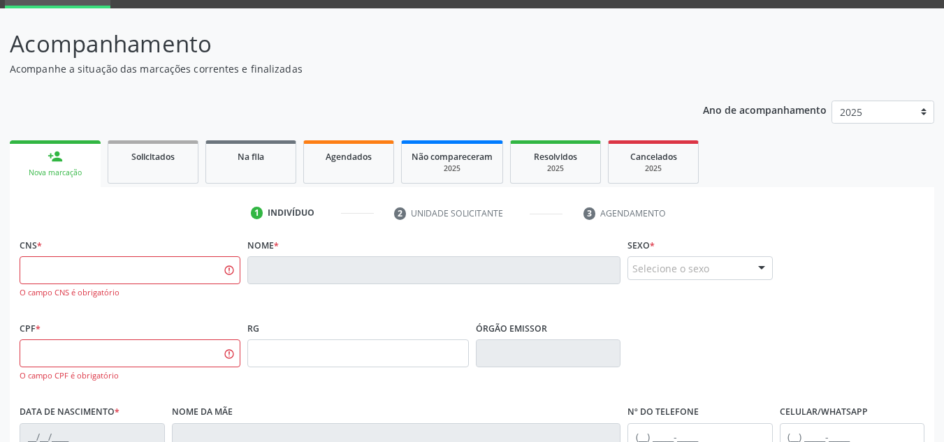
scroll to position [64, 0]
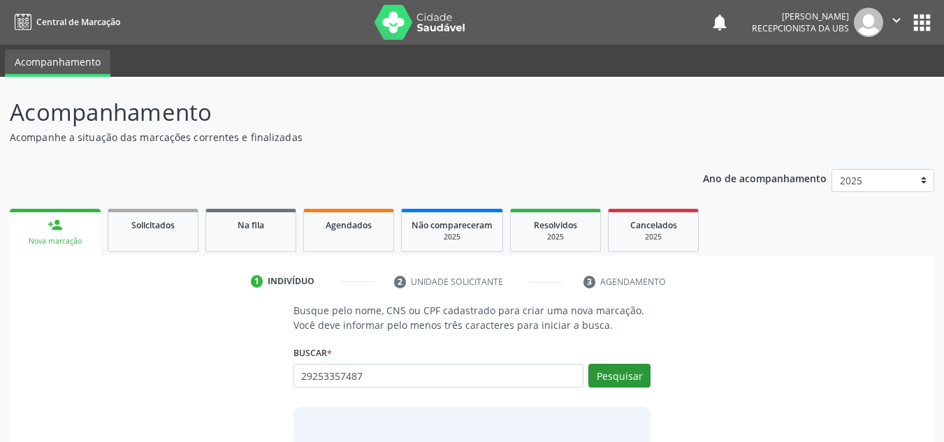
type input "29253357487"
click at [613, 379] on button "Pesquisar" at bounding box center [619, 376] width 62 height 24
type input "29253357487"
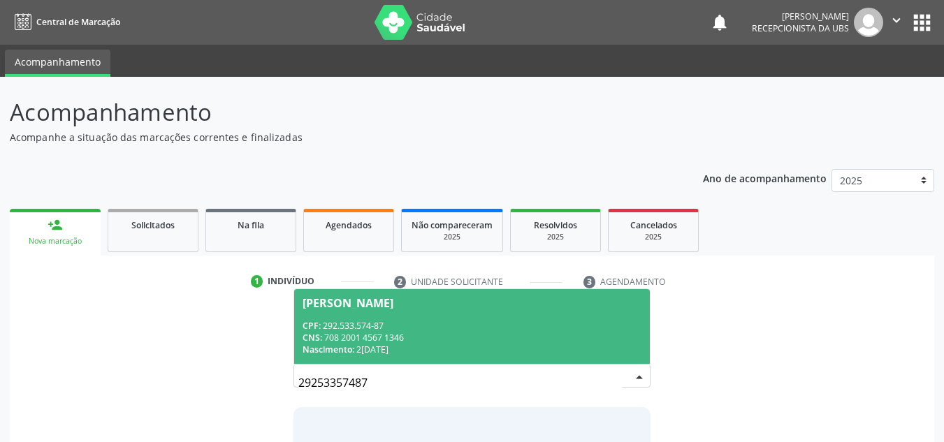
click at [428, 332] on div "CNS: 708 2001 4567 1346" at bounding box center [471, 338] width 339 height 12
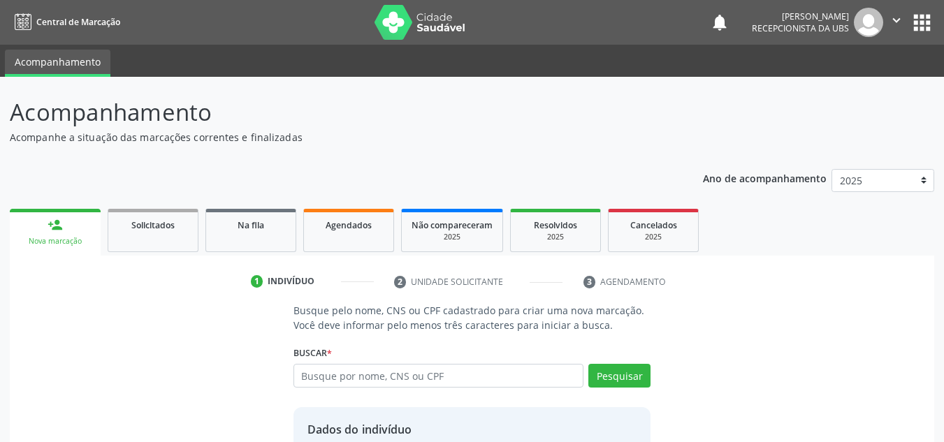
scroll to position [118, 0]
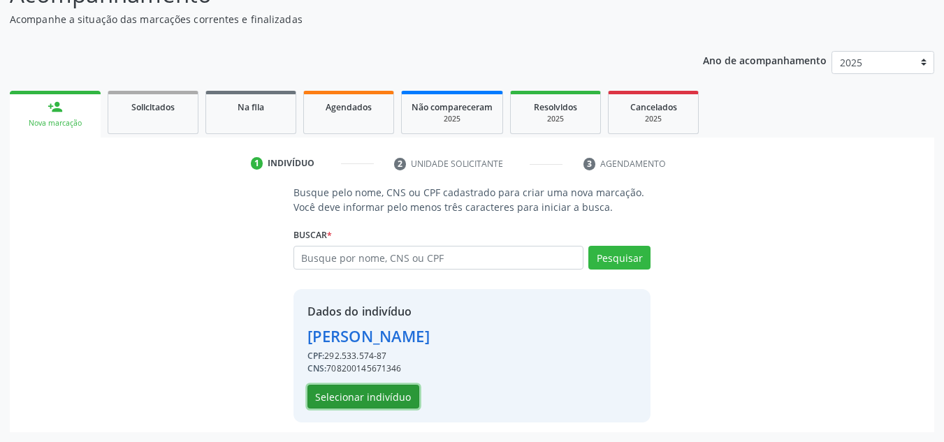
click at [380, 392] on button "Selecionar indivíduo" at bounding box center [363, 397] width 112 height 24
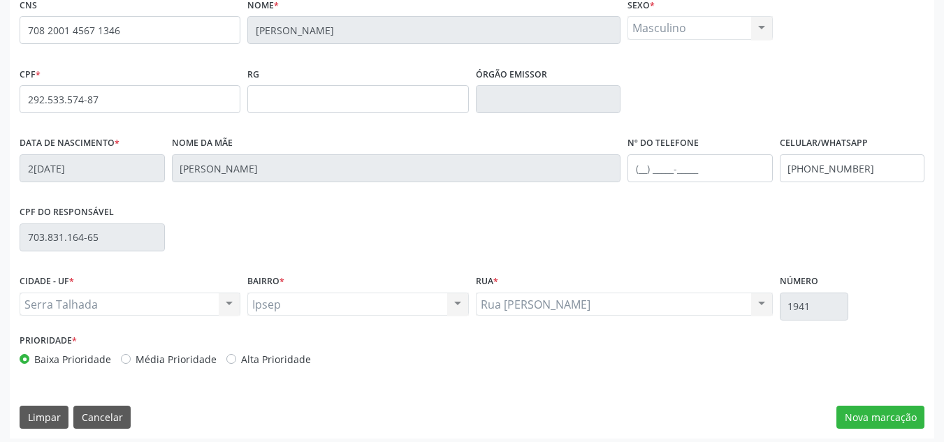
scroll to position [315, 0]
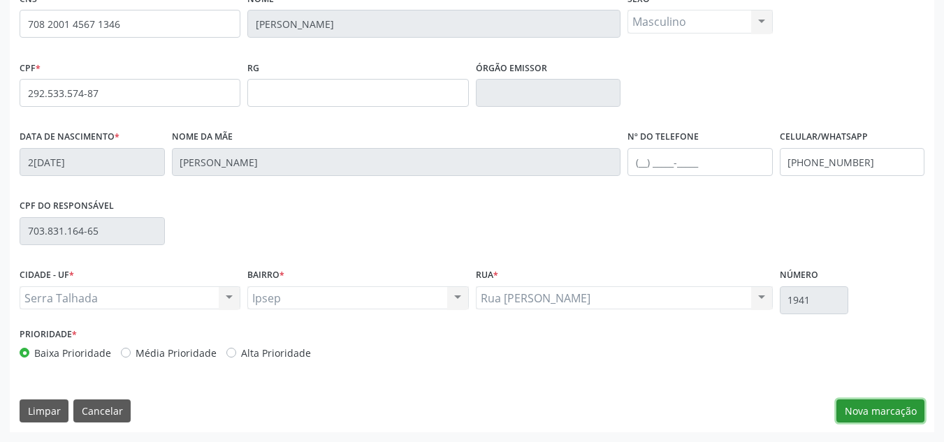
click at [860, 406] on button "Nova marcação" at bounding box center [880, 411] width 88 height 24
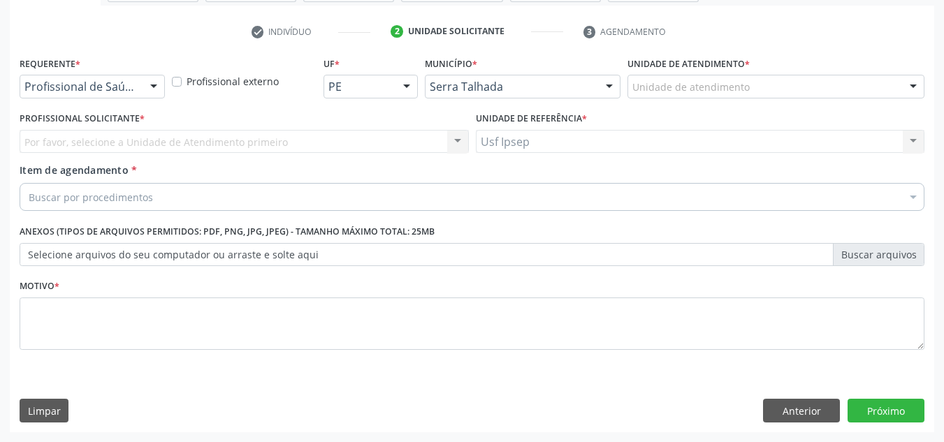
scroll to position [250, 0]
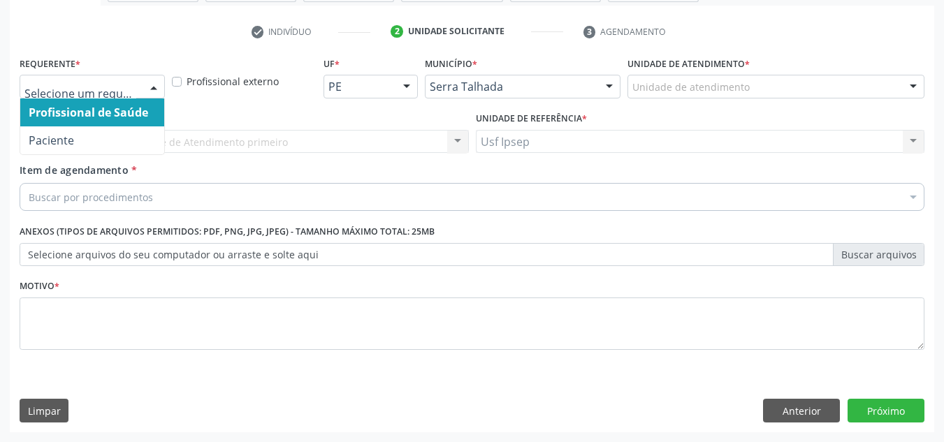
click at [155, 84] on div at bounding box center [153, 87] width 21 height 24
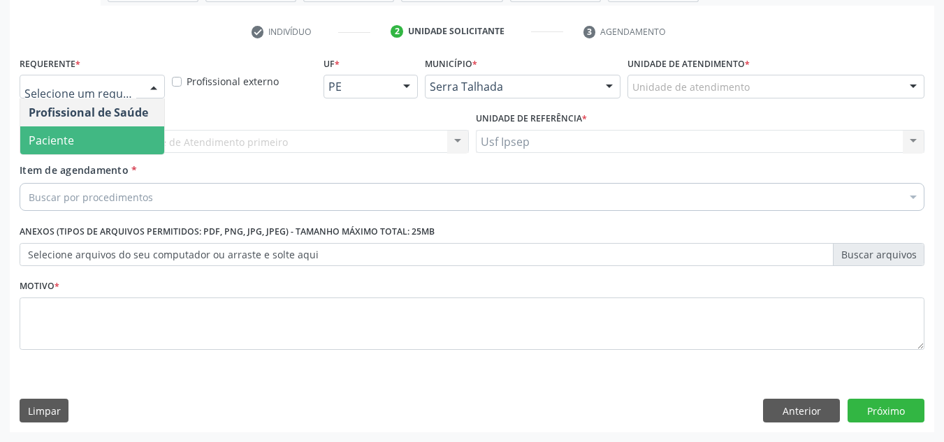
click at [127, 133] on span "Paciente" at bounding box center [92, 140] width 144 height 28
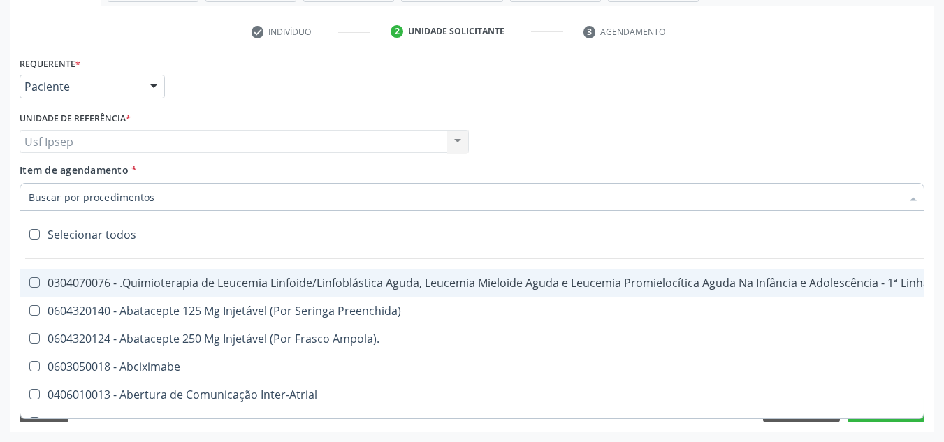
click at [170, 199] on div at bounding box center [472, 197] width 904 height 28
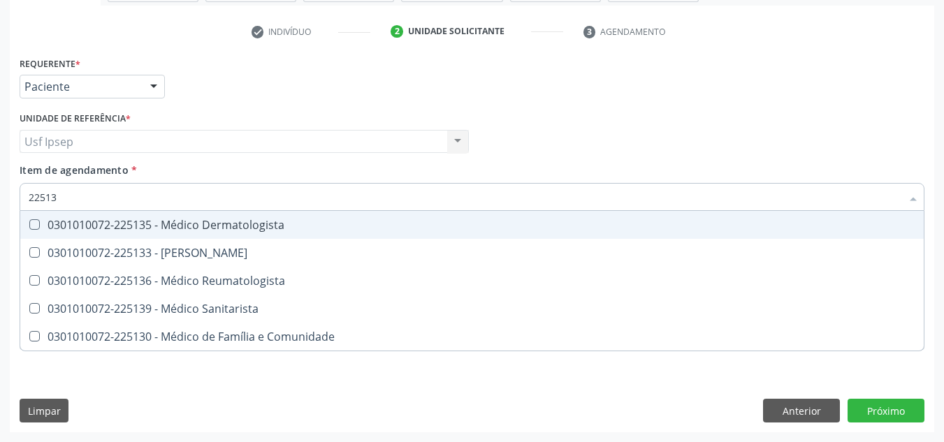
type input "225135"
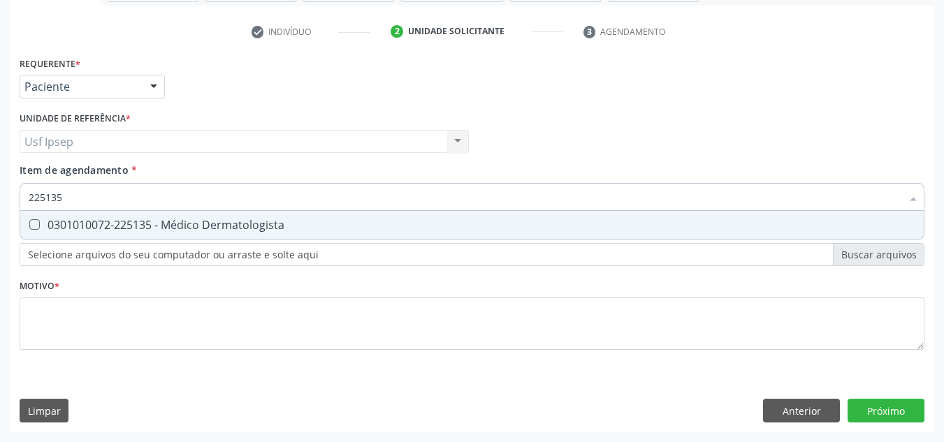
click at [34, 224] on Dermatologista at bounding box center [34, 224] width 10 height 10
click at [29, 224] on Dermatologista "checkbox" at bounding box center [24, 224] width 9 height 9
checkbox Dermatologista "true"
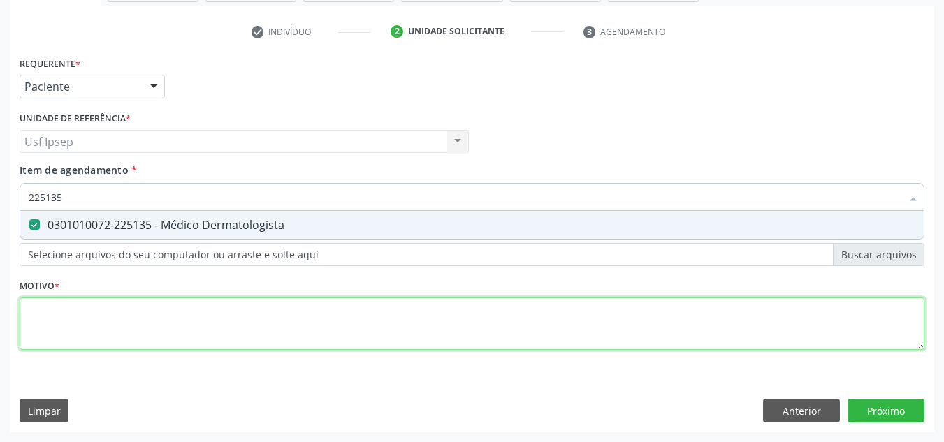
click at [110, 336] on div "Requerente * Paciente Profissional de Saúde Paciente Nenhum resultado encontrad…" at bounding box center [472, 211] width 904 height 316
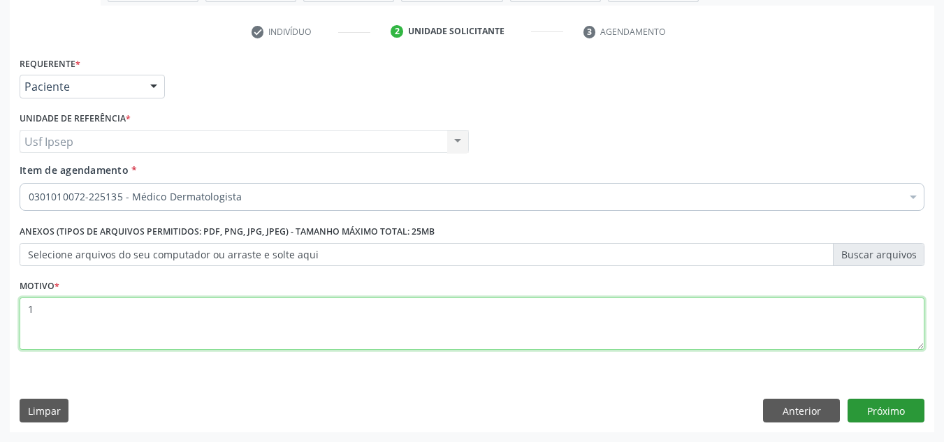
type textarea "1"
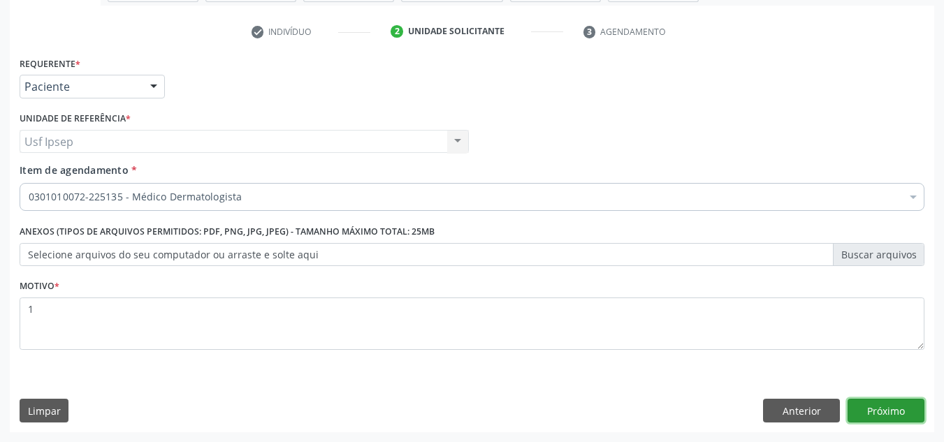
click at [877, 406] on button "Próximo" at bounding box center [885, 411] width 77 height 24
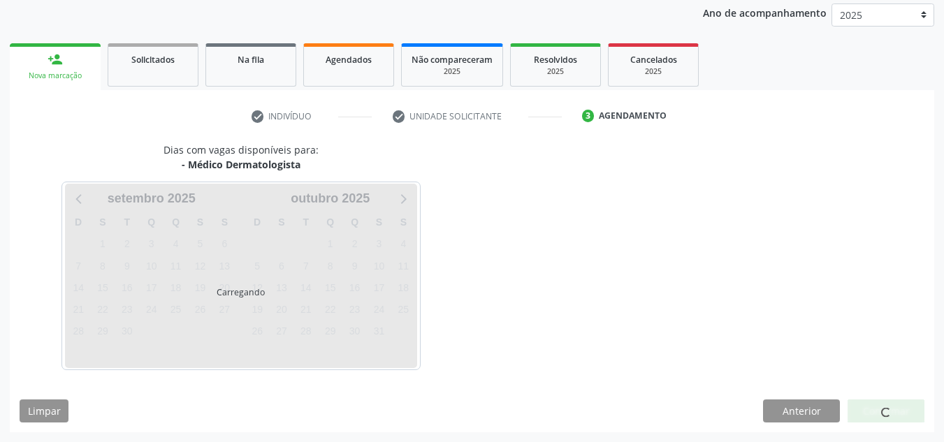
scroll to position [166, 0]
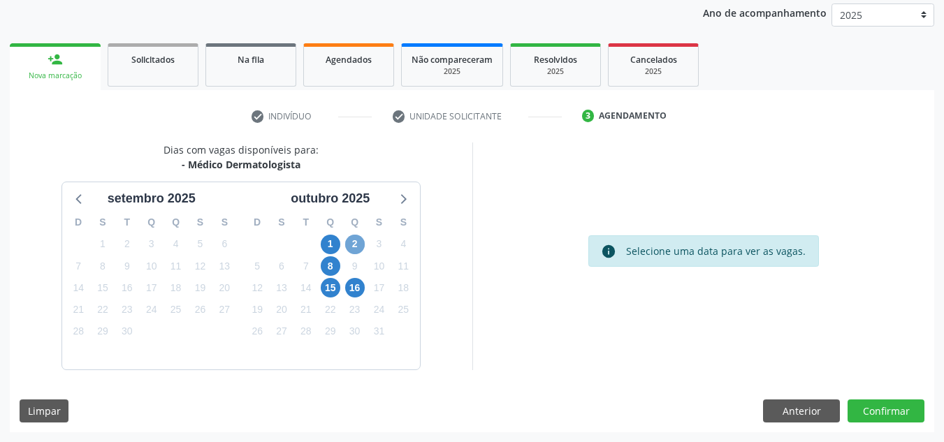
click at [362, 240] on span "2" at bounding box center [355, 245] width 20 height 20
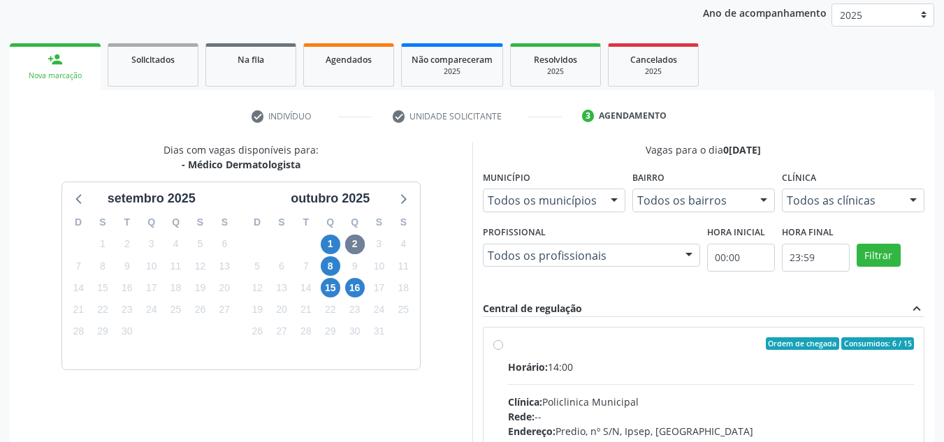
click at [508, 346] on label "Ordem de chegada Consumidos: 6 / 15 Horário: 14:00 Clínica: Policlinica Municip…" at bounding box center [711, 444] width 406 height 214
click at [497, 346] on input "Ordem de chegada Consumidos: 6 / 15 Horário: 14:00 Clínica: Policlinica Municip…" at bounding box center [498, 343] width 10 height 13
radio input "true"
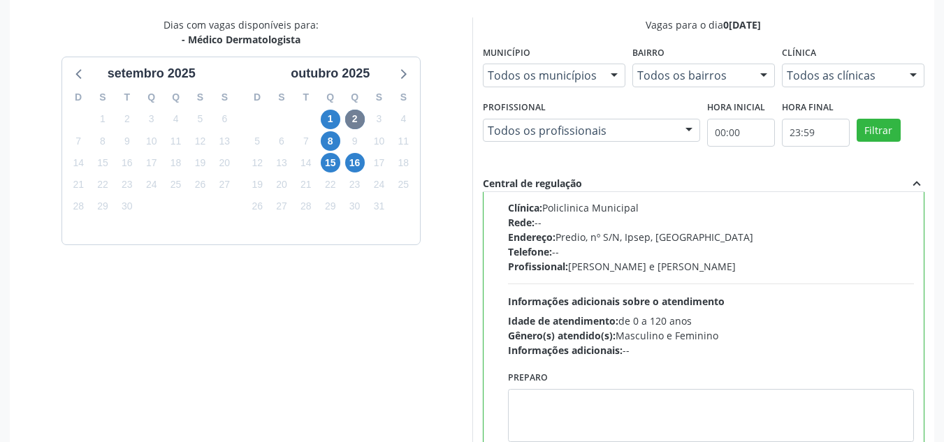
scroll to position [393, 0]
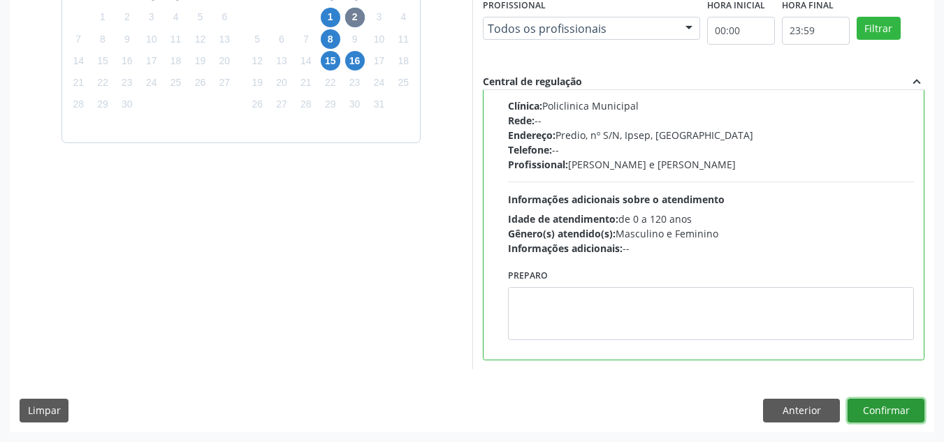
click at [880, 409] on button "Confirmar" at bounding box center [885, 411] width 77 height 24
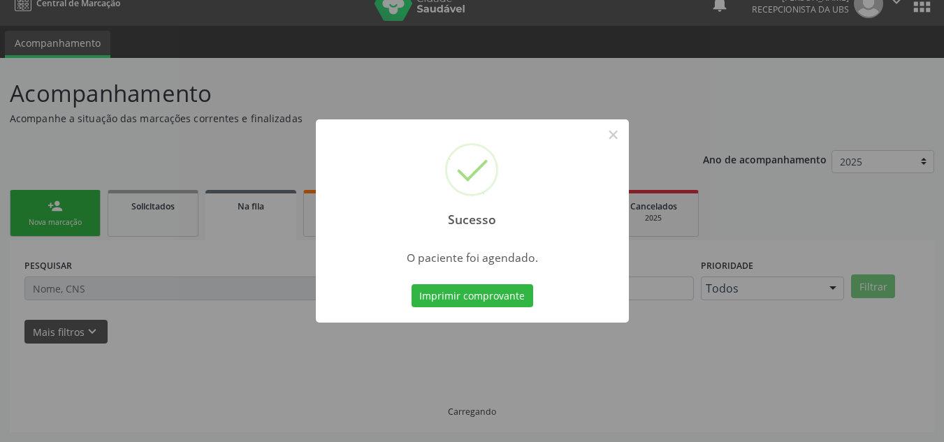
scroll to position [19, 0]
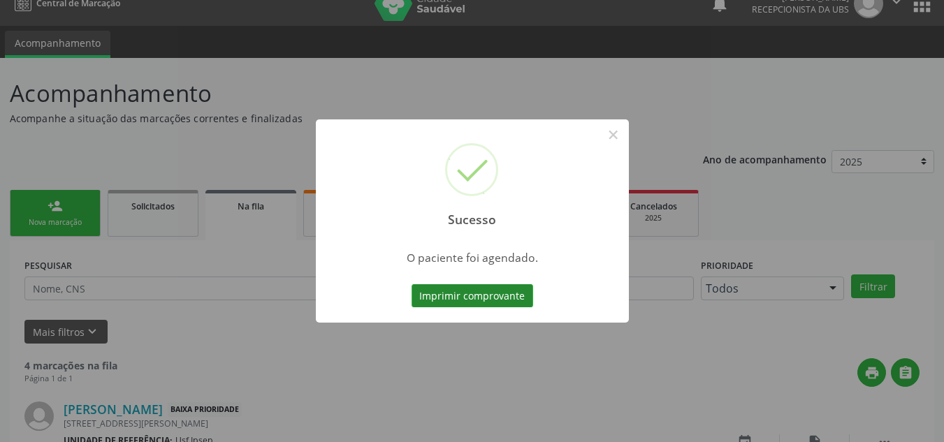
click at [428, 294] on button "Imprimir comprovante" at bounding box center [472, 296] width 122 height 24
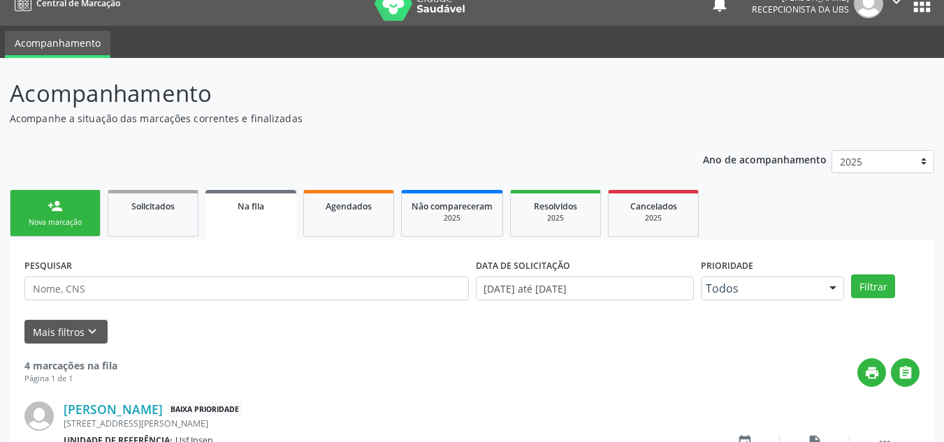
click at [57, 202] on div "person_add" at bounding box center [54, 205] width 15 height 15
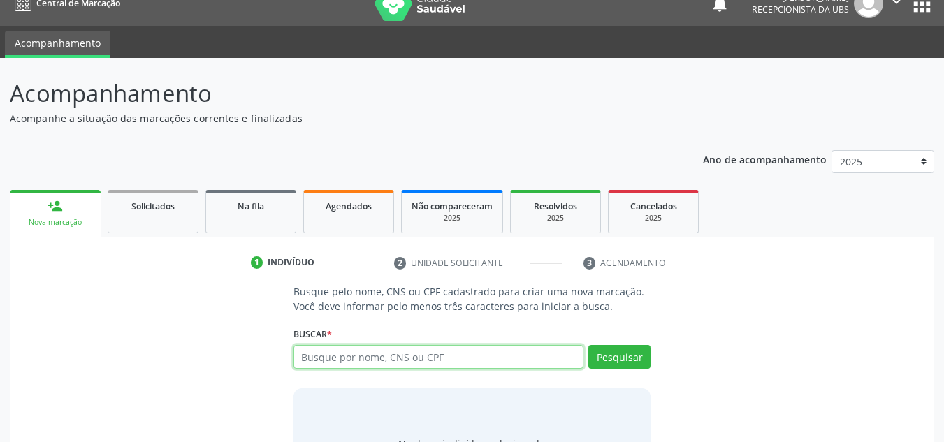
click at [379, 353] on input "text" at bounding box center [438, 357] width 291 height 24
type input "03980023478"
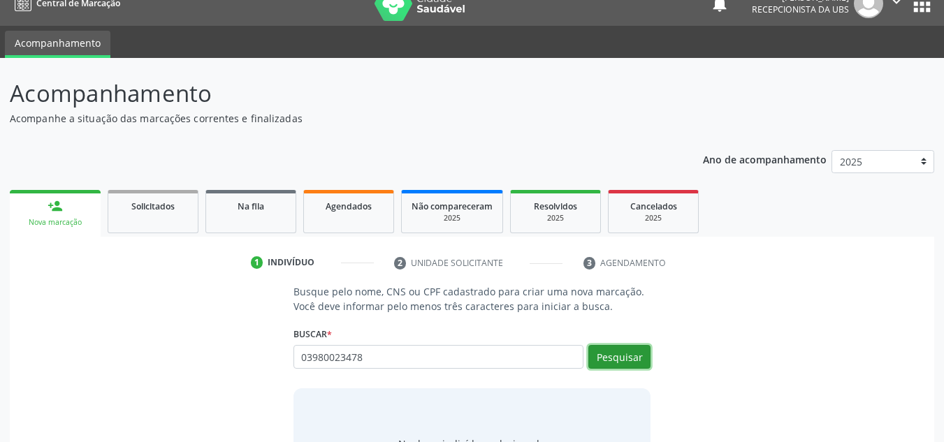
click at [606, 357] on button "Pesquisar" at bounding box center [619, 357] width 62 height 24
type input "03980023478"
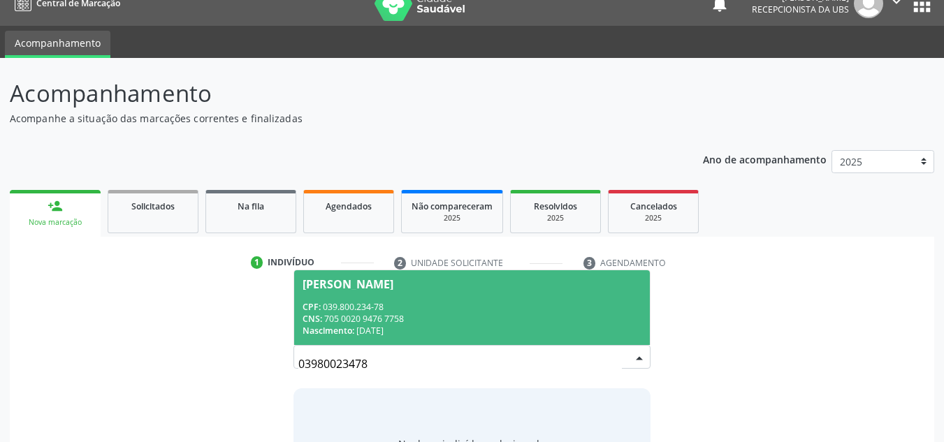
click at [482, 314] on div "CNS: 705 0020 9476 7758" at bounding box center [471, 319] width 339 height 12
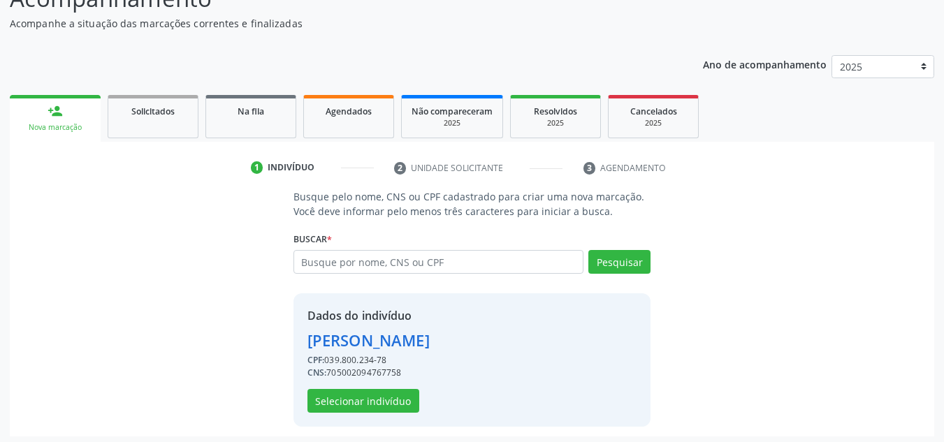
scroll to position [118, 0]
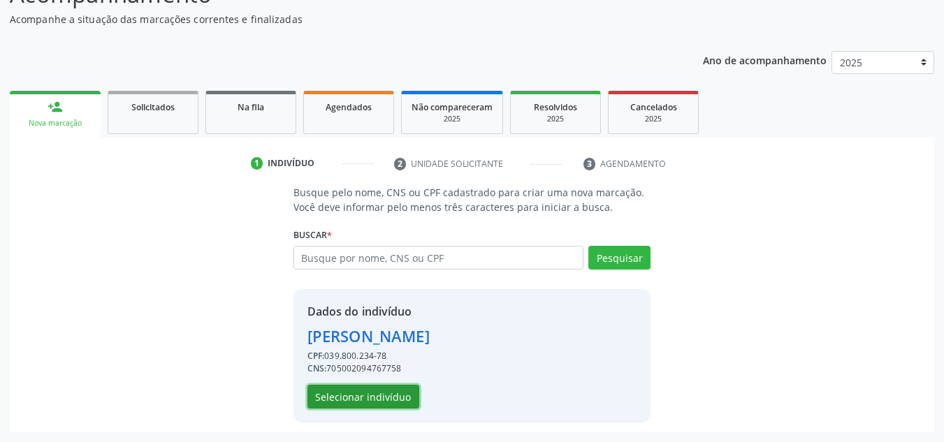
click at [379, 395] on button "Selecionar indivíduo" at bounding box center [363, 397] width 112 height 24
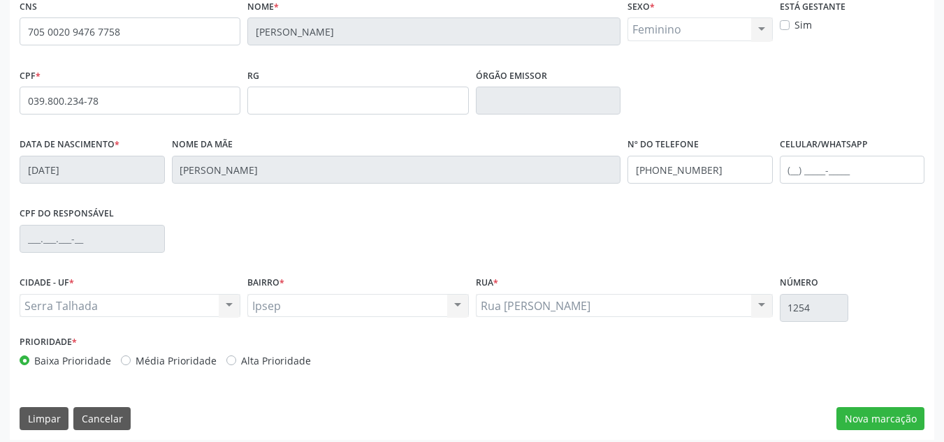
scroll to position [315, 0]
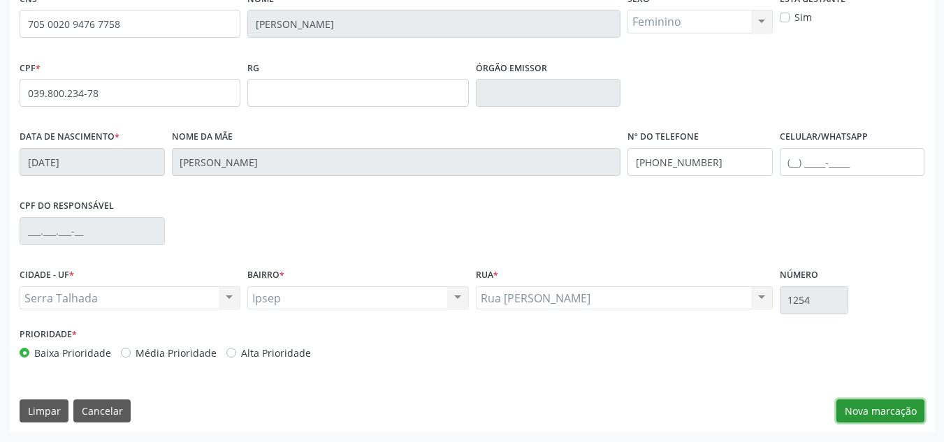
click at [871, 412] on button "Nova marcação" at bounding box center [880, 411] width 88 height 24
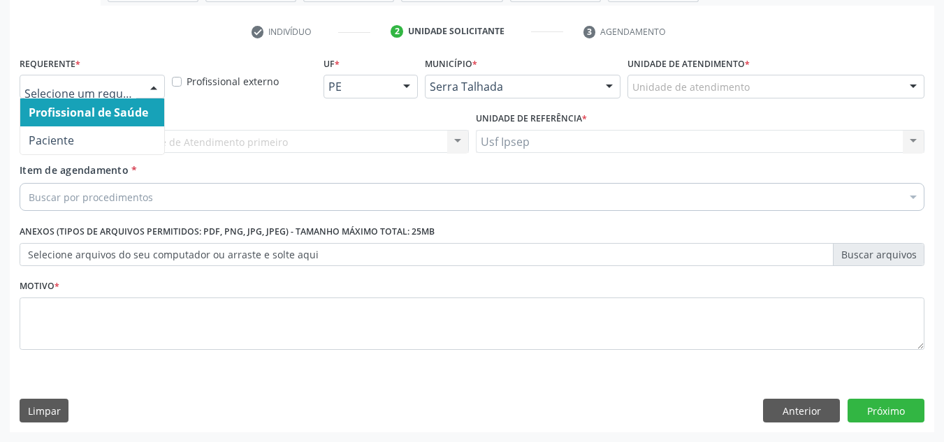
click at [154, 84] on div at bounding box center [153, 87] width 21 height 24
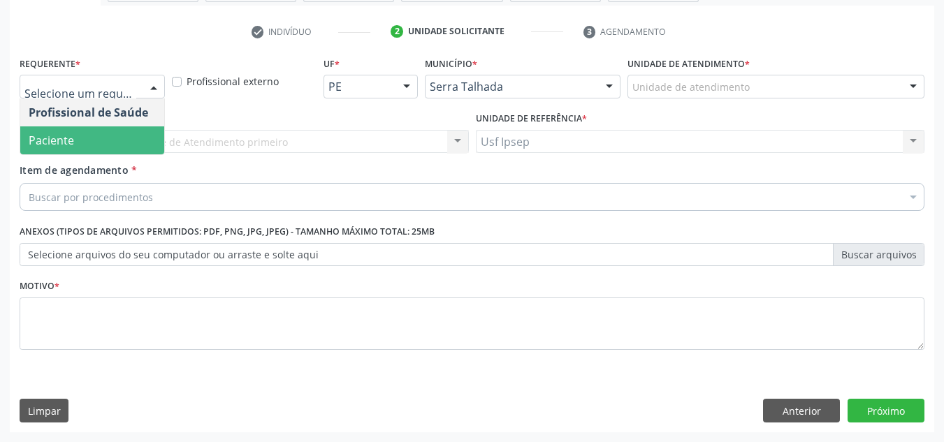
click at [89, 139] on span "Paciente" at bounding box center [92, 140] width 144 height 28
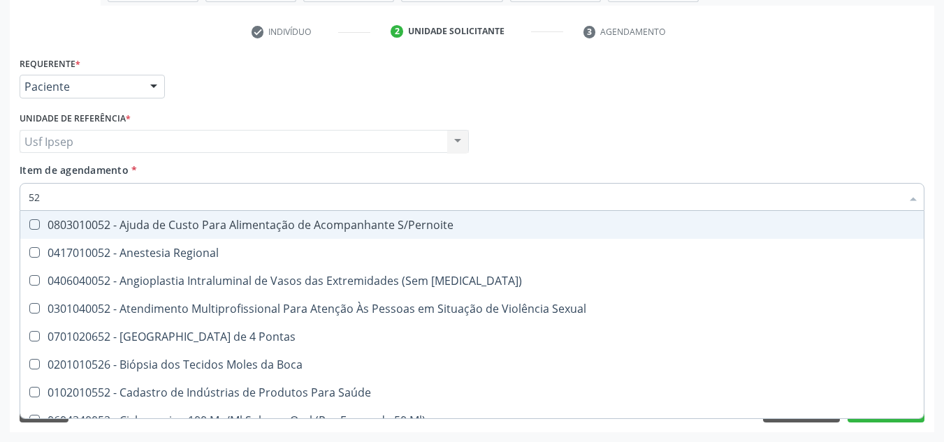
type input "5"
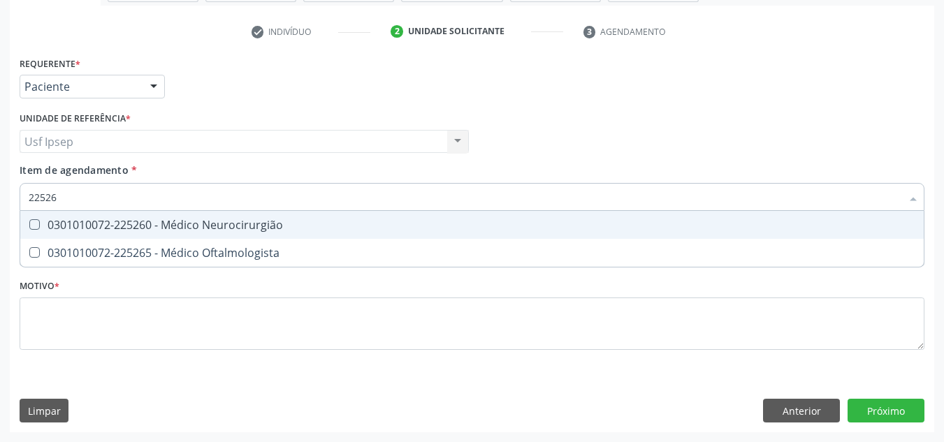
type input "225265"
click at [34, 226] on Oftalmologista at bounding box center [34, 224] width 10 height 10
click at [29, 226] on Oftalmologista "checkbox" at bounding box center [24, 224] width 9 height 9
checkbox Oftalmologista "true"
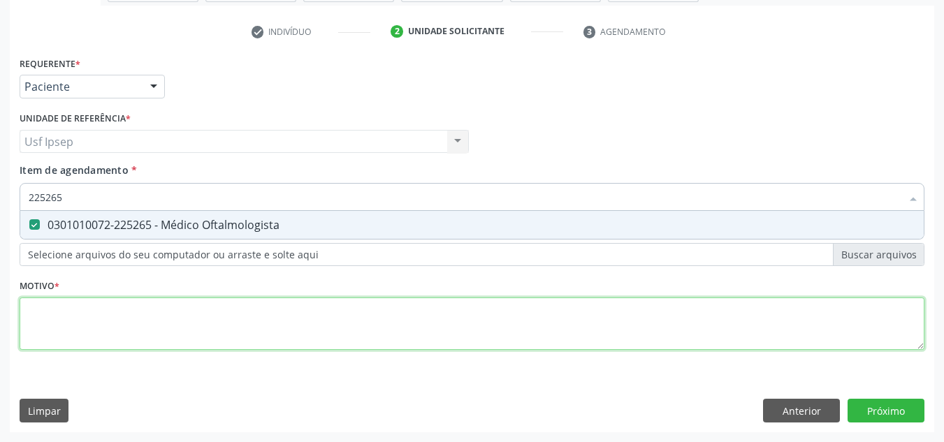
click at [66, 313] on div "Requerente * Paciente Profissional de Saúde Paciente Nenhum resultado encontrad…" at bounding box center [472, 211] width 904 height 316
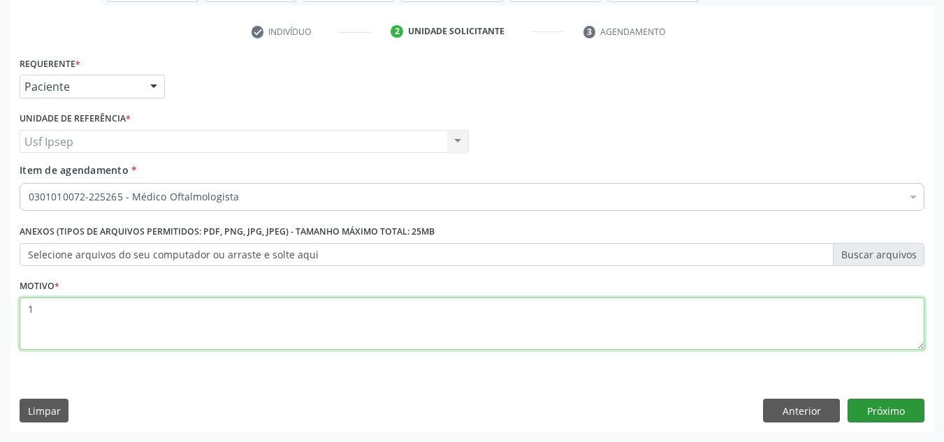
type textarea "1"
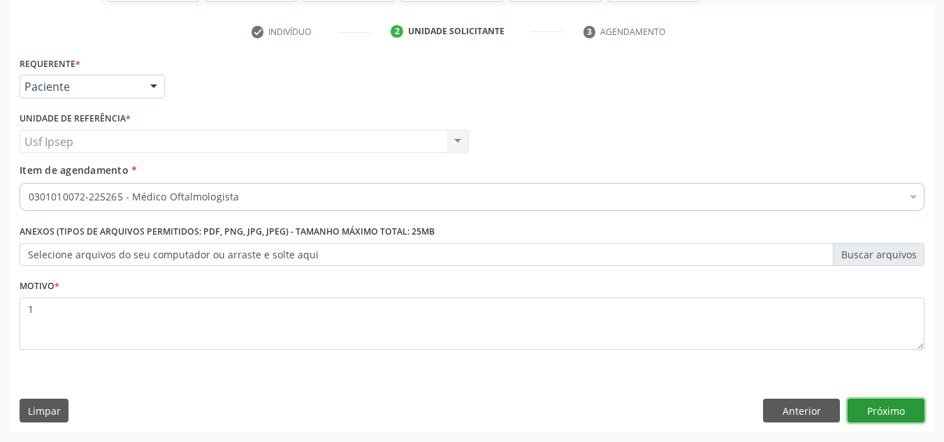
click at [889, 411] on button "Próximo" at bounding box center [885, 411] width 77 height 24
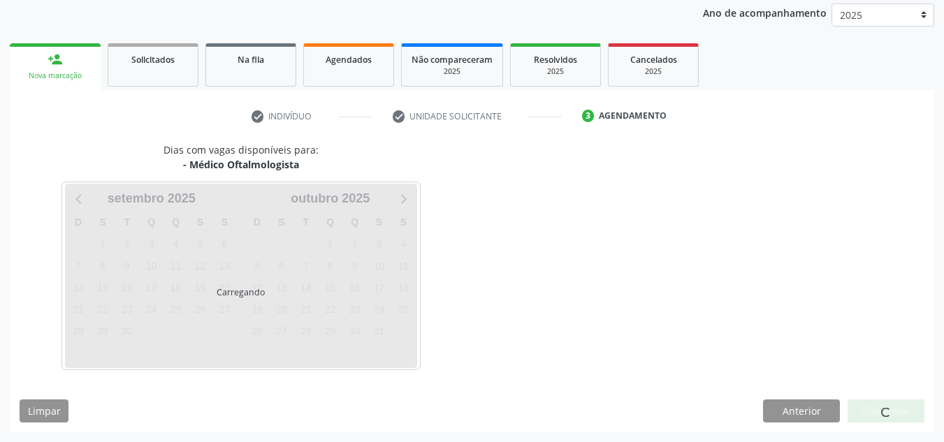
scroll to position [166, 0]
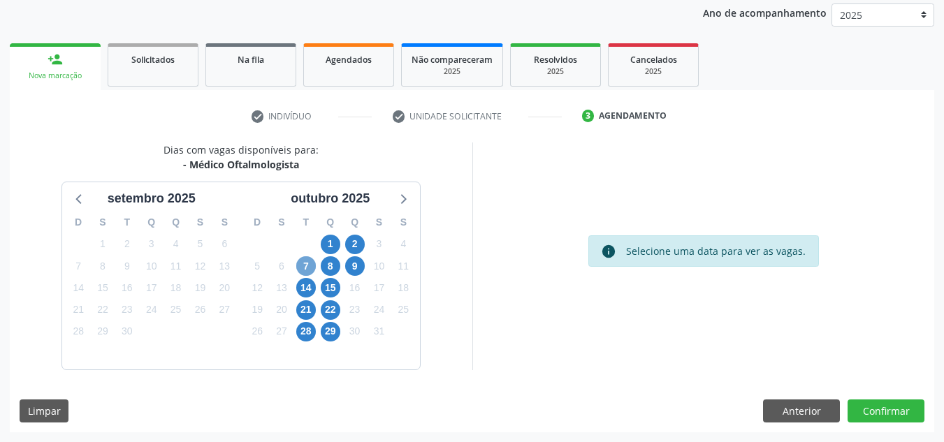
click at [300, 263] on span "7" at bounding box center [306, 266] width 20 height 20
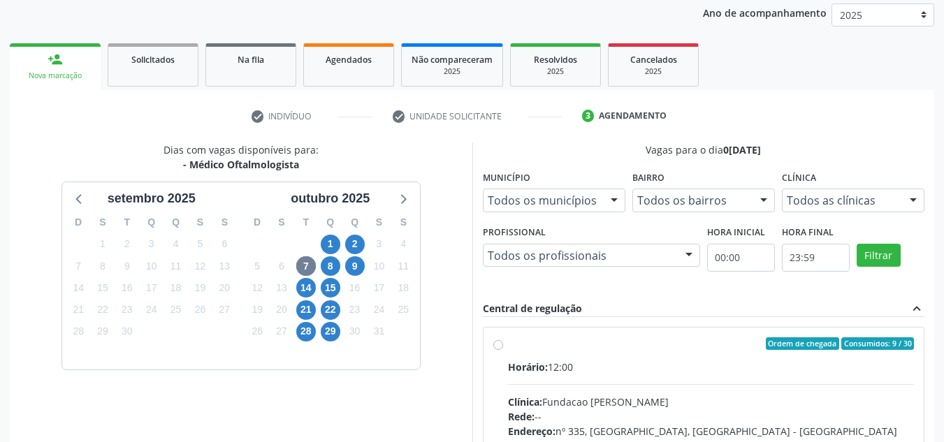
click at [508, 344] on label "Ordem de chegada Consumidos: 9 / 30 Horário: 12:00 Clínica: Fundacao [PERSON_NA…" at bounding box center [711, 444] width 406 height 214
click at [493, 344] on input "Ordem de chegada Consumidos: 9 / 30 Horário: 12:00 Clínica: Fundacao [PERSON_NA…" at bounding box center [498, 343] width 10 height 13
radio input "true"
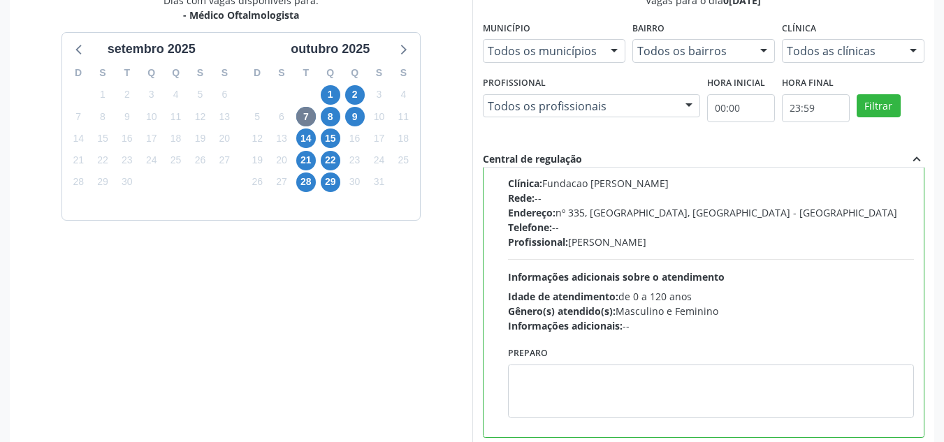
scroll to position [393, 0]
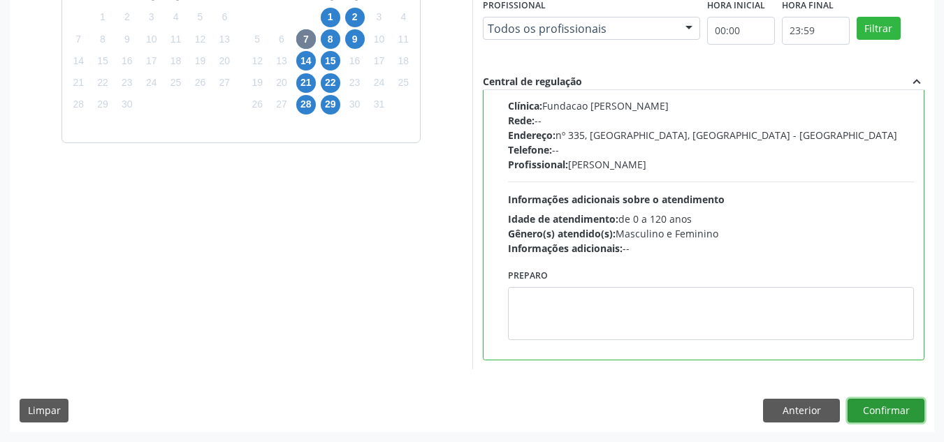
click at [877, 414] on button "Confirmar" at bounding box center [885, 411] width 77 height 24
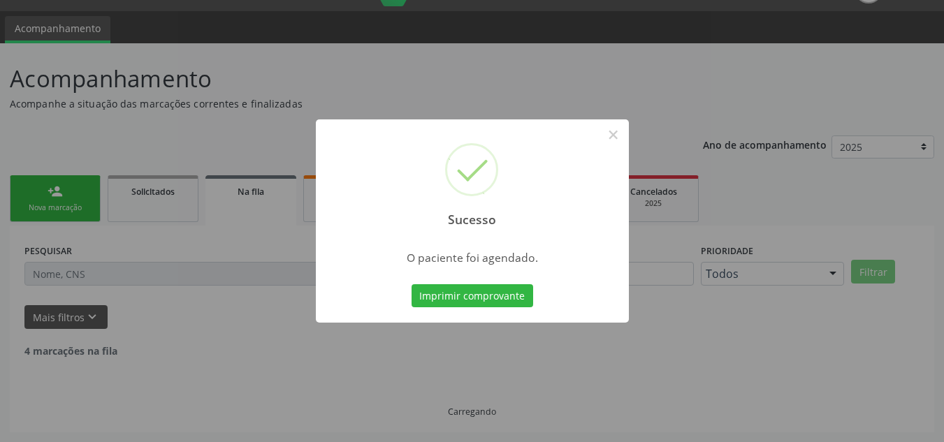
scroll to position [19, 0]
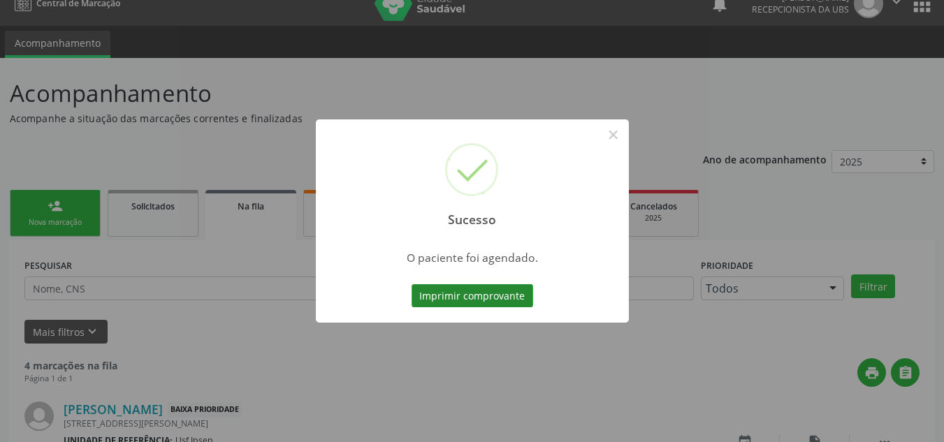
click at [486, 291] on button "Imprimir comprovante" at bounding box center [472, 296] width 122 height 24
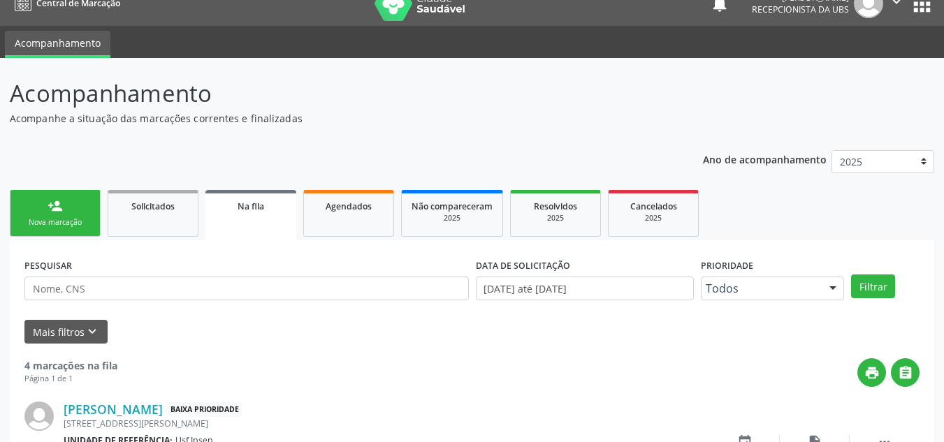
click at [48, 215] on link "person_add Nova marcação" at bounding box center [55, 213] width 91 height 47
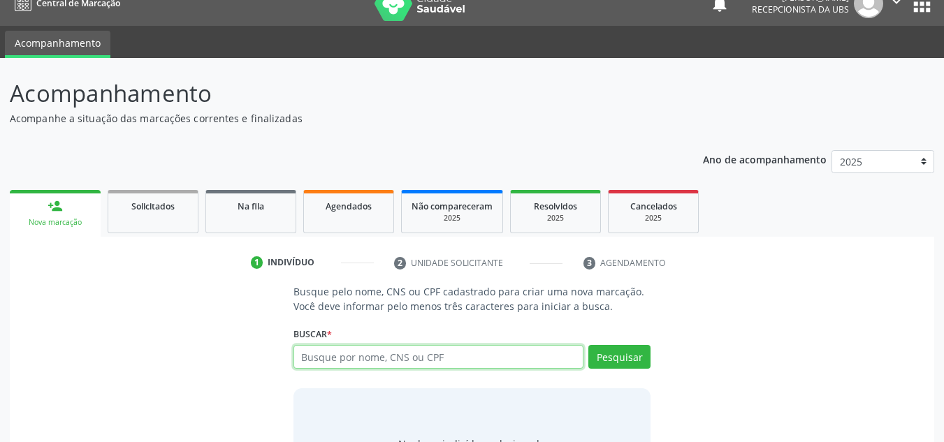
click at [346, 357] on input "text" at bounding box center [438, 357] width 291 height 24
type input "709202269231739"
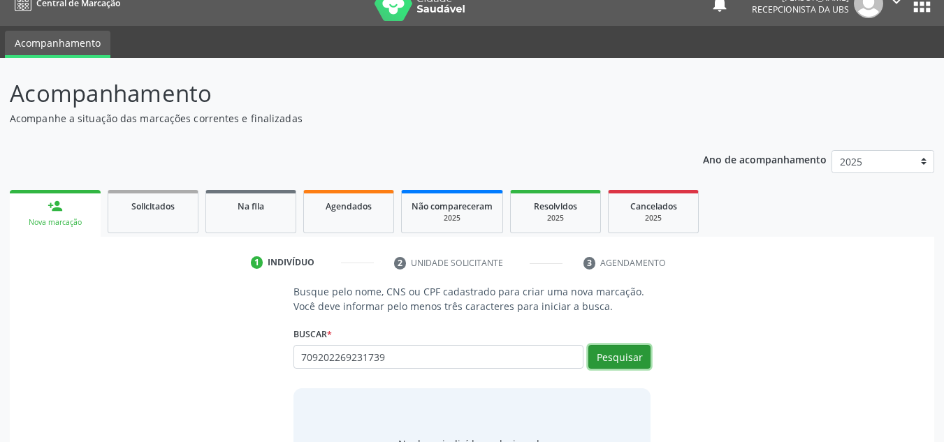
click at [615, 353] on button "Pesquisar" at bounding box center [619, 357] width 62 height 24
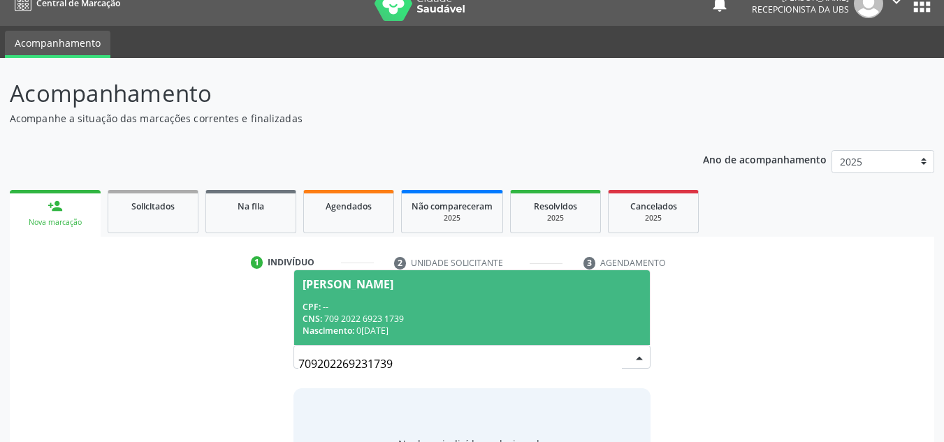
click at [406, 304] on div "CPF: --" at bounding box center [471, 307] width 339 height 12
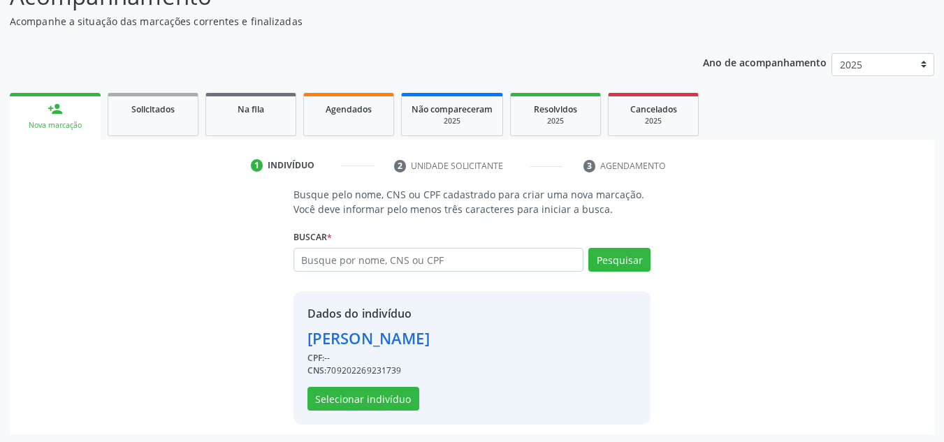
scroll to position [118, 0]
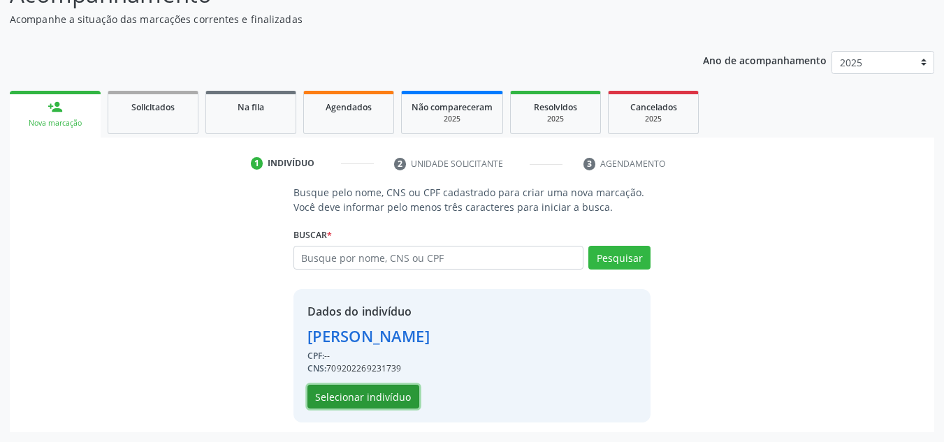
click at [362, 399] on button "Selecionar indivíduo" at bounding box center [363, 397] width 112 height 24
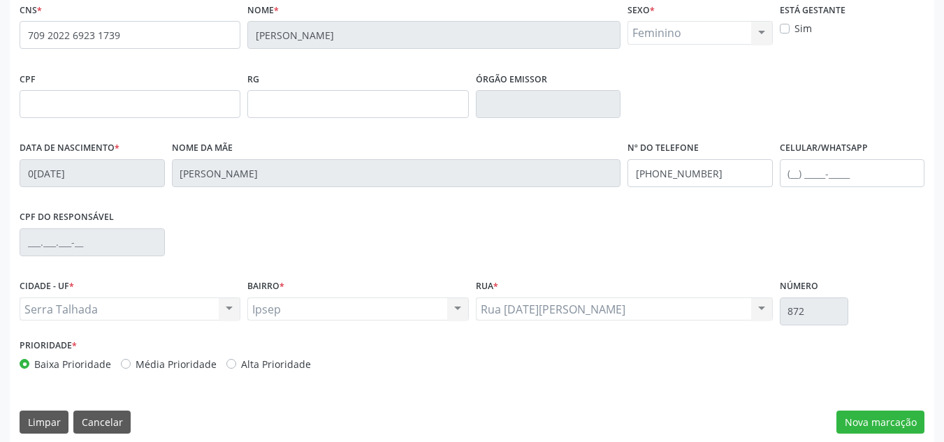
scroll to position [315, 0]
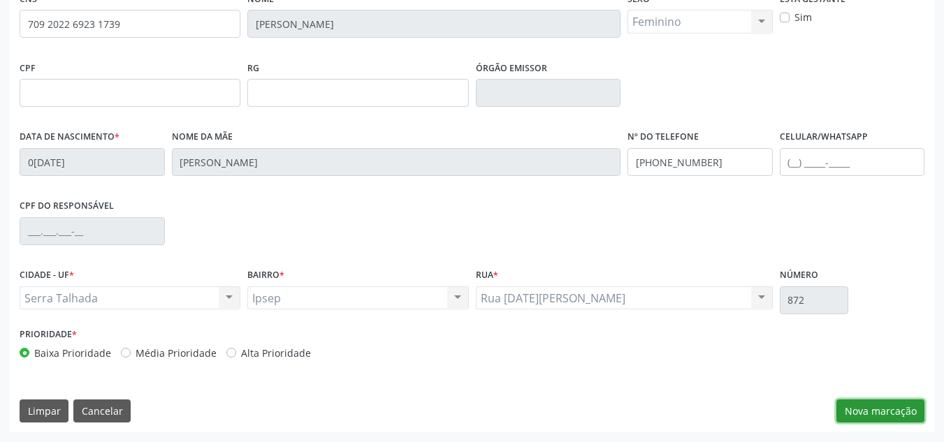
click at [871, 416] on button "Nova marcação" at bounding box center [880, 411] width 88 height 24
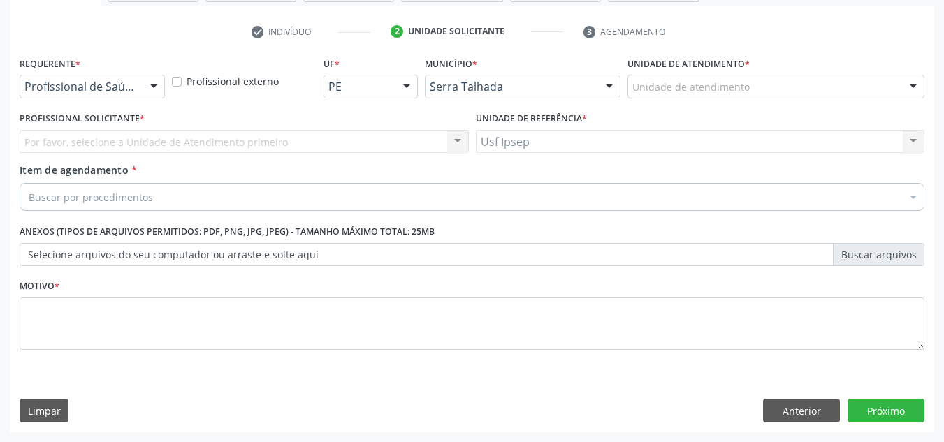
scroll to position [250, 0]
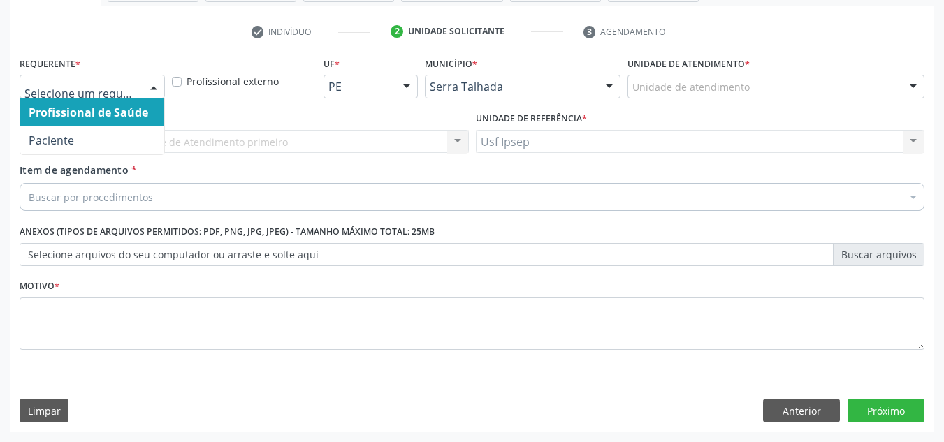
click at [152, 87] on div at bounding box center [153, 87] width 21 height 24
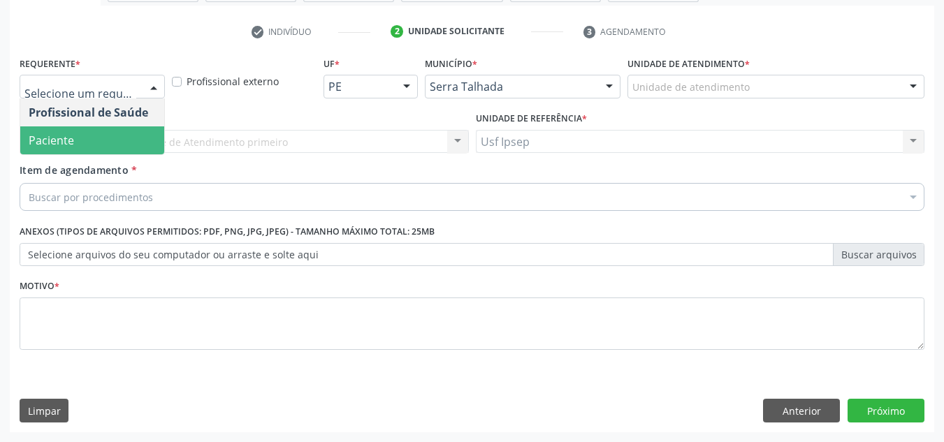
click at [113, 135] on span "Paciente" at bounding box center [92, 140] width 144 height 28
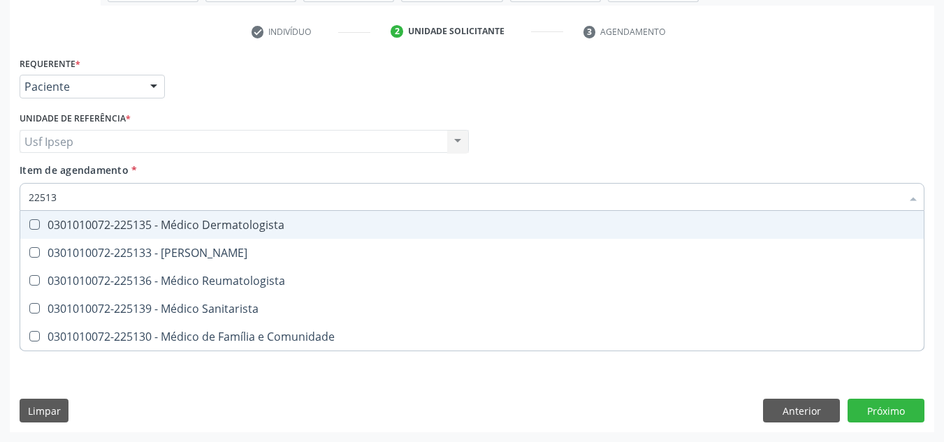
type input "225135"
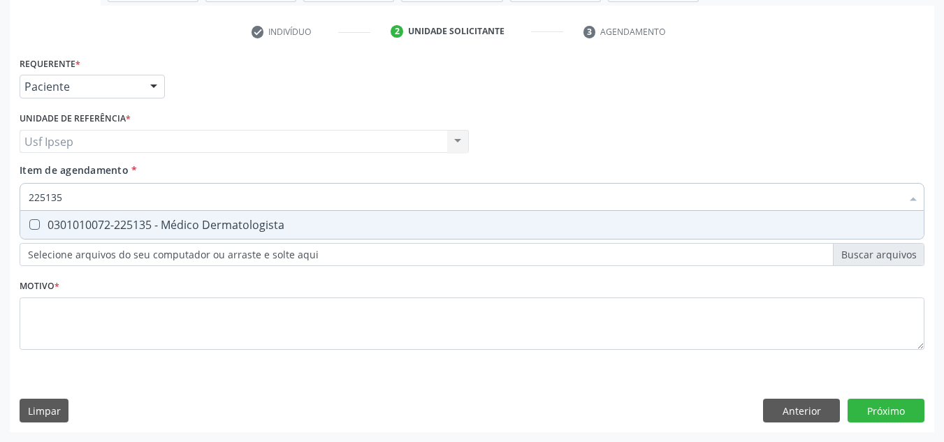
click at [35, 220] on Dermatologista at bounding box center [34, 224] width 10 height 10
click at [29, 220] on Dermatologista "checkbox" at bounding box center [24, 224] width 9 height 9
checkbox Dermatologista "true"
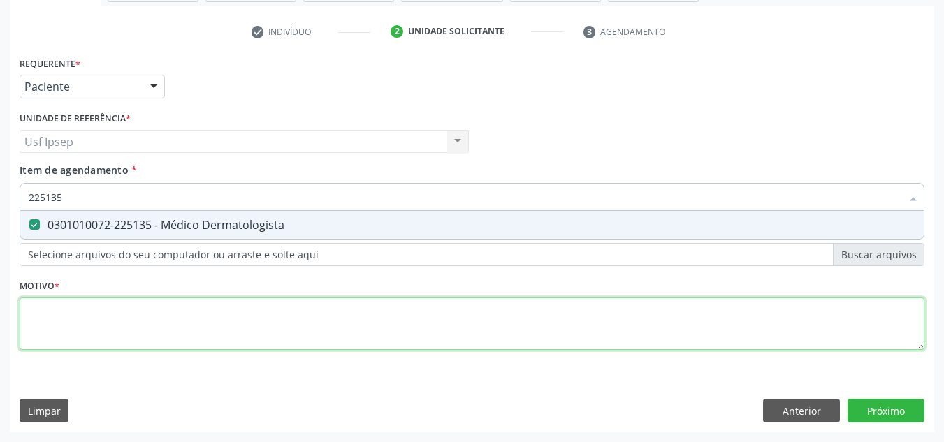
click at [61, 316] on div "Requerente * Paciente Profissional de Saúde Paciente Nenhum resultado encontrad…" at bounding box center [472, 211] width 904 height 316
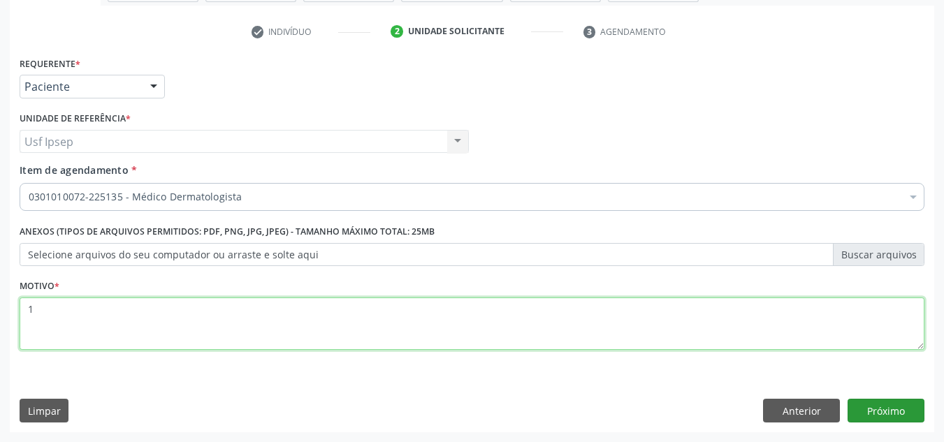
type textarea "1"
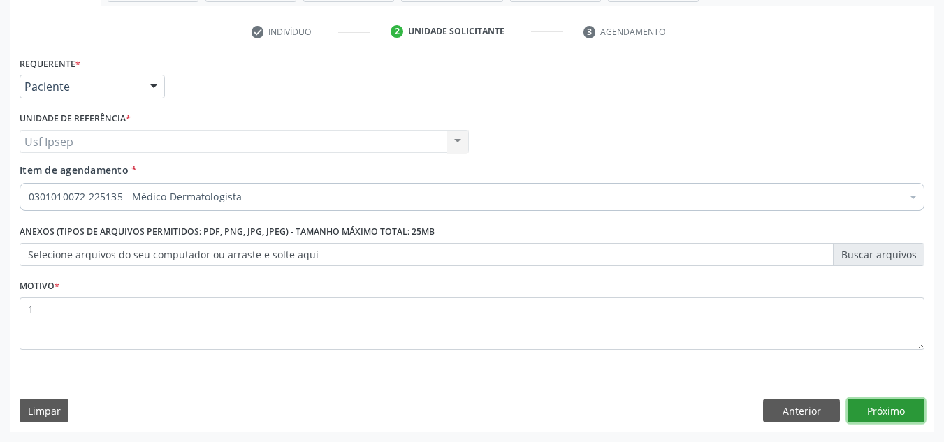
click at [883, 410] on button "Próximo" at bounding box center [885, 411] width 77 height 24
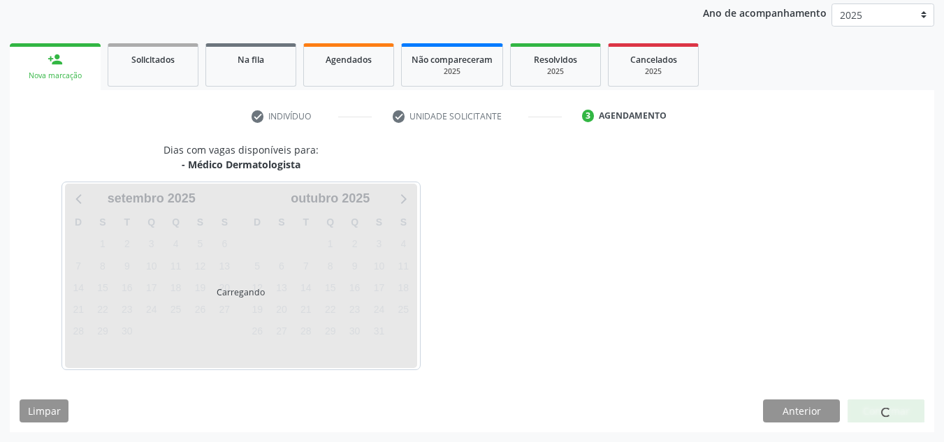
scroll to position [207, 0]
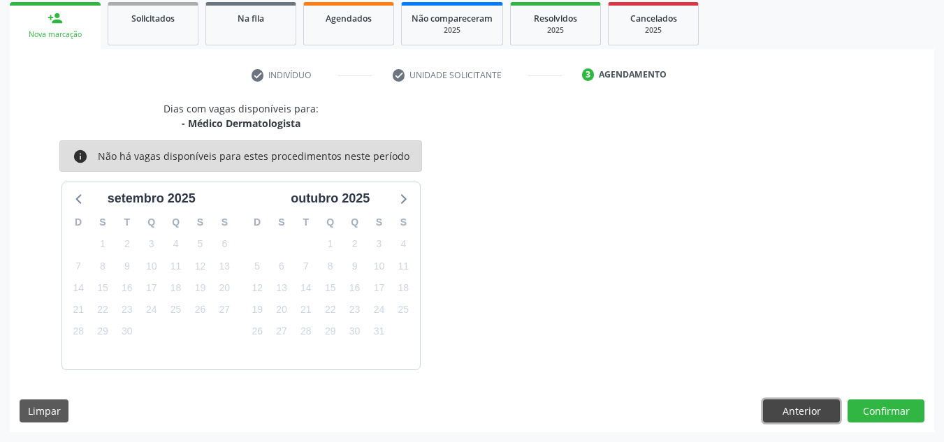
click at [804, 413] on button "Anterior" at bounding box center [801, 411] width 77 height 24
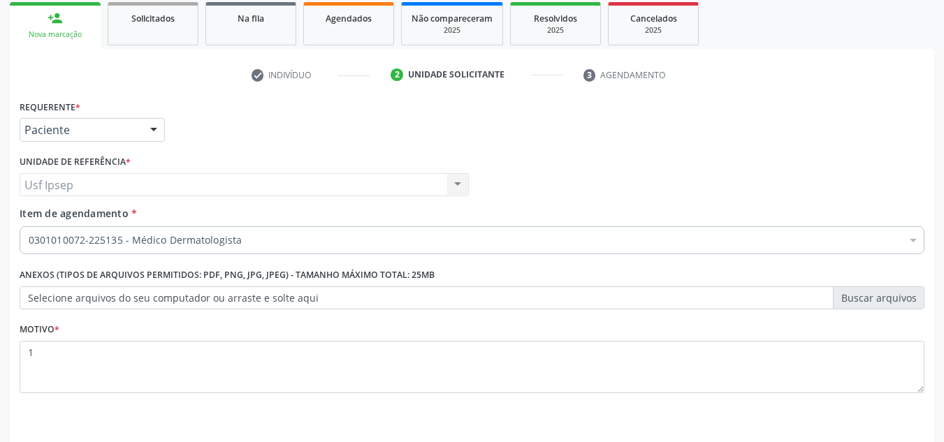
click at [911, 242] on div at bounding box center [912, 242] width 21 height 24
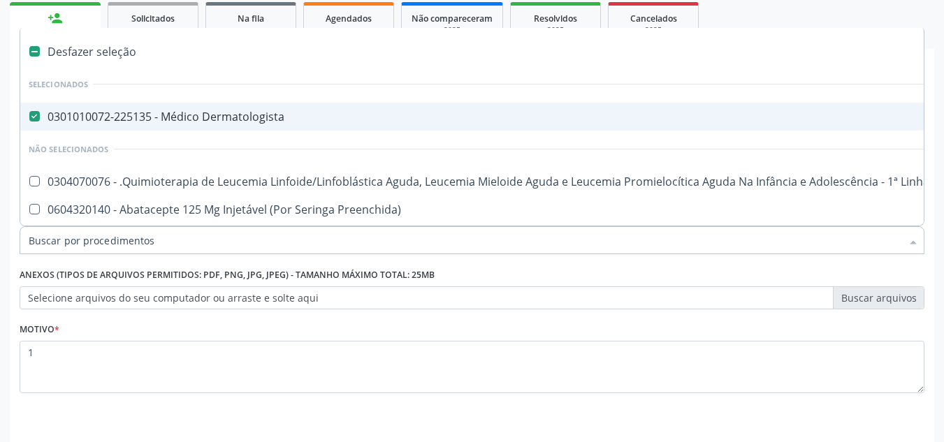
click at [31, 112] on Dermatologista at bounding box center [34, 116] width 10 height 10
click at [29, 112] on Dermatologista "checkbox" at bounding box center [24, 116] width 9 height 9
checkbox Dermatologista "false"
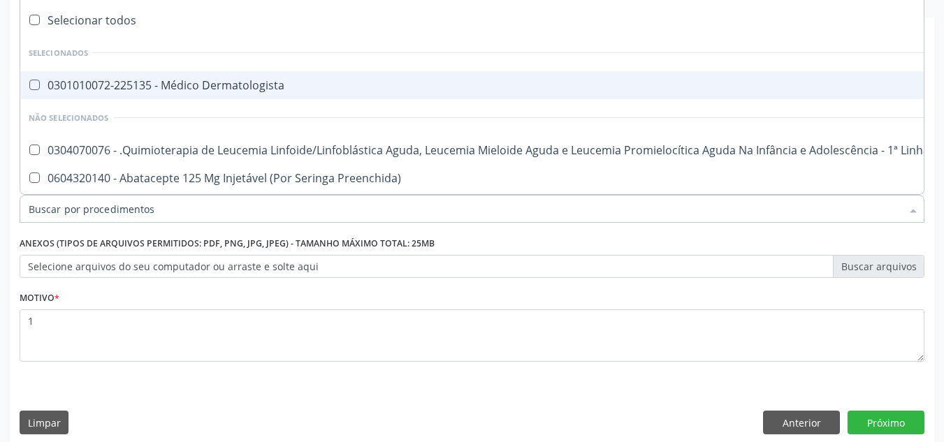
scroll to position [250, 0]
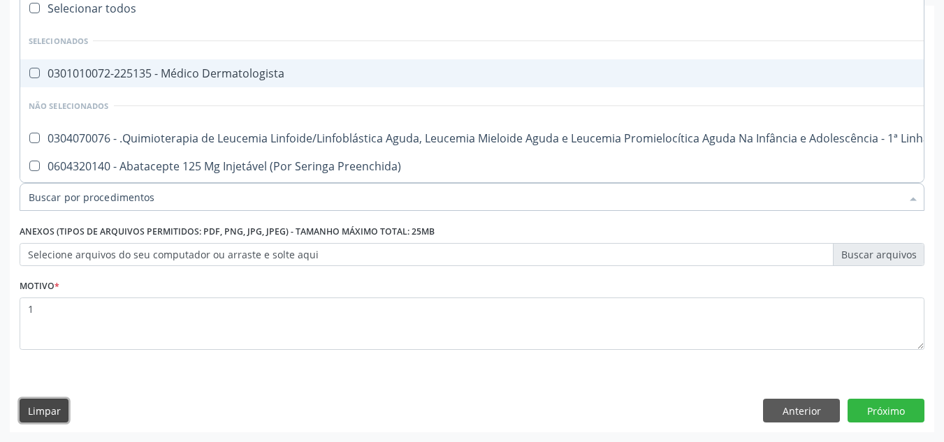
click at [34, 416] on button "Limpar" at bounding box center [44, 411] width 49 height 24
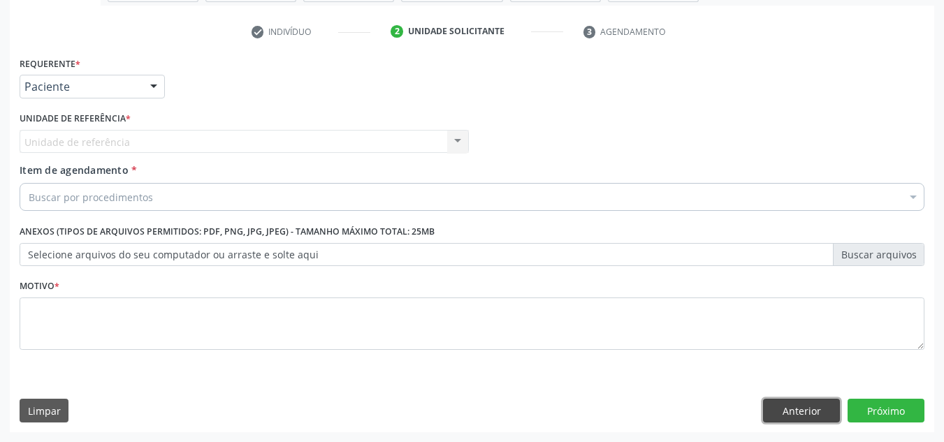
click at [821, 409] on button "Anterior" at bounding box center [801, 411] width 77 height 24
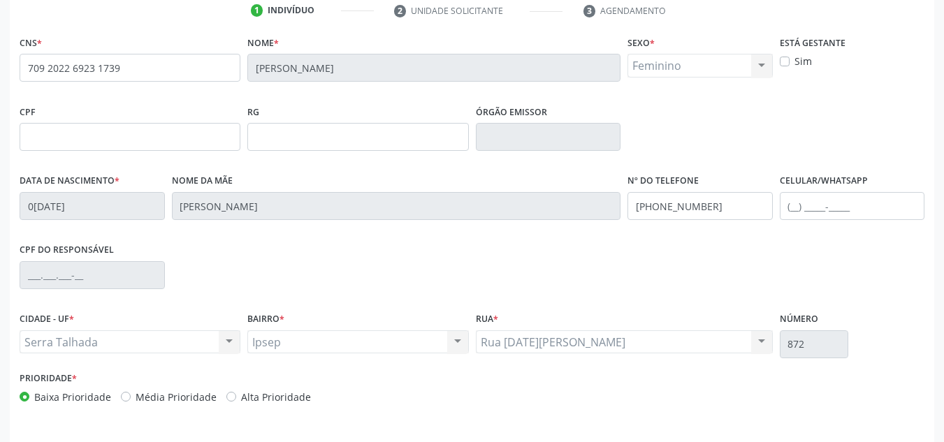
scroll to position [315, 0]
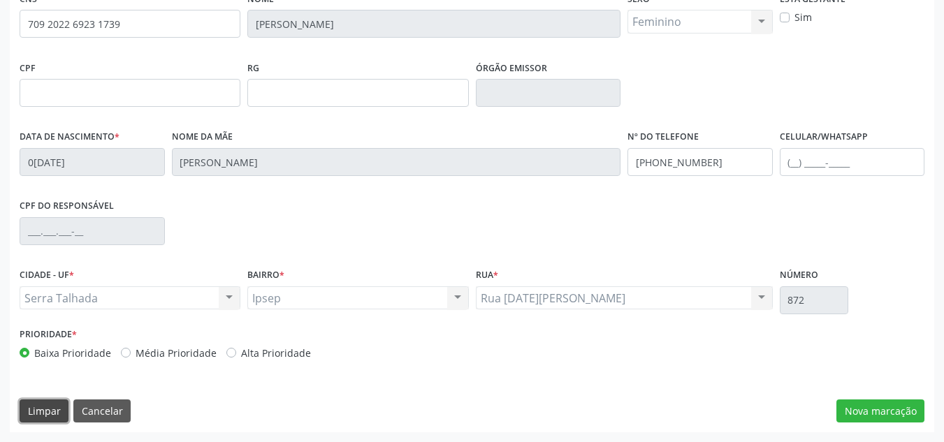
click at [29, 408] on button "Limpar" at bounding box center [44, 411] width 49 height 24
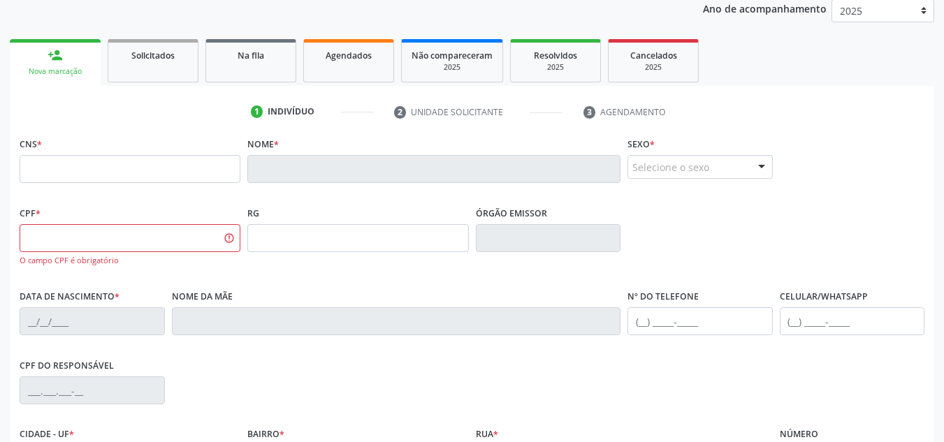
scroll to position [329, 0]
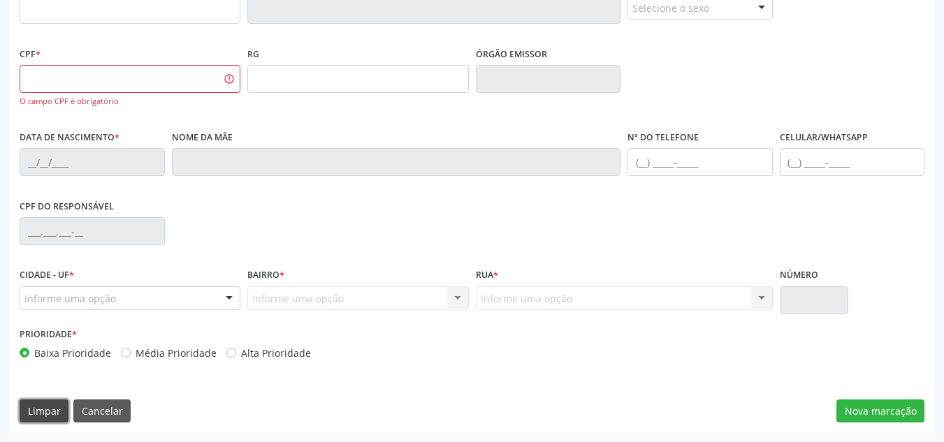
click at [52, 409] on button "Limpar" at bounding box center [44, 411] width 49 height 24
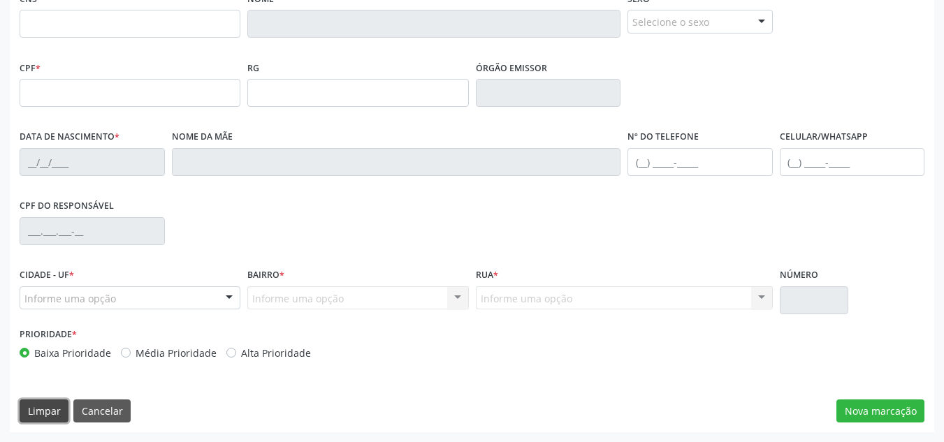
scroll to position [315, 0]
click at [97, 409] on button "Cancelar" at bounding box center [101, 411] width 57 height 24
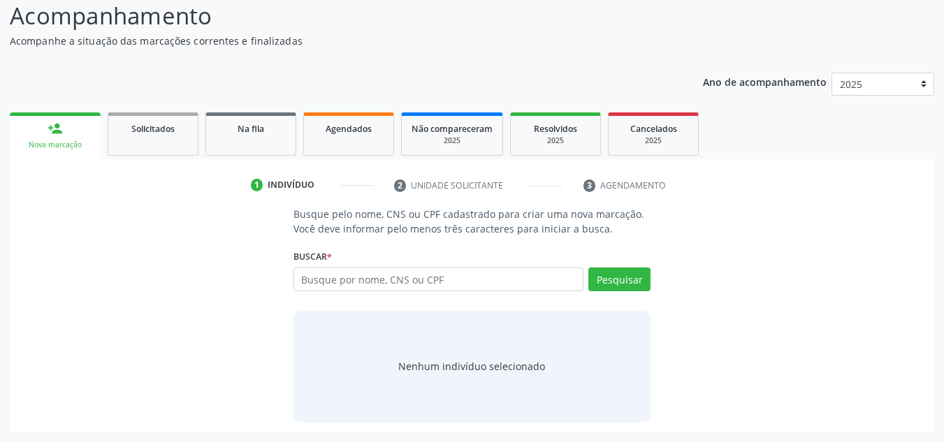
scroll to position [96, 0]
click at [376, 276] on input "text" at bounding box center [438, 279] width 291 height 24
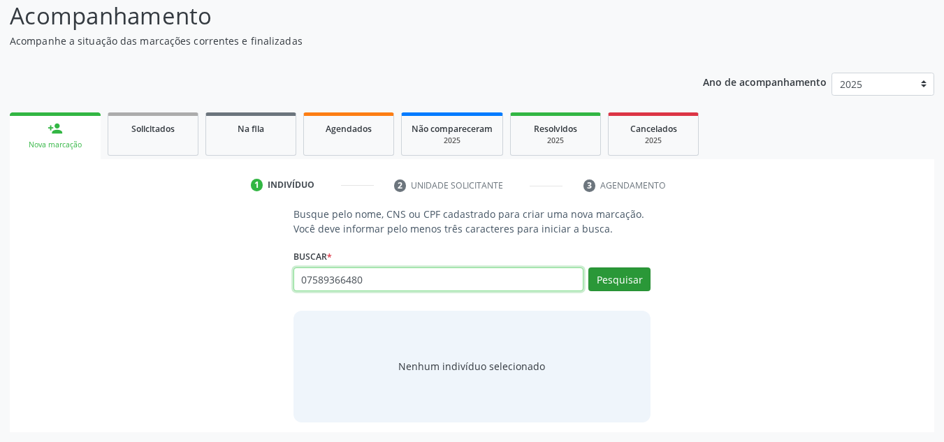
type input "07589366480"
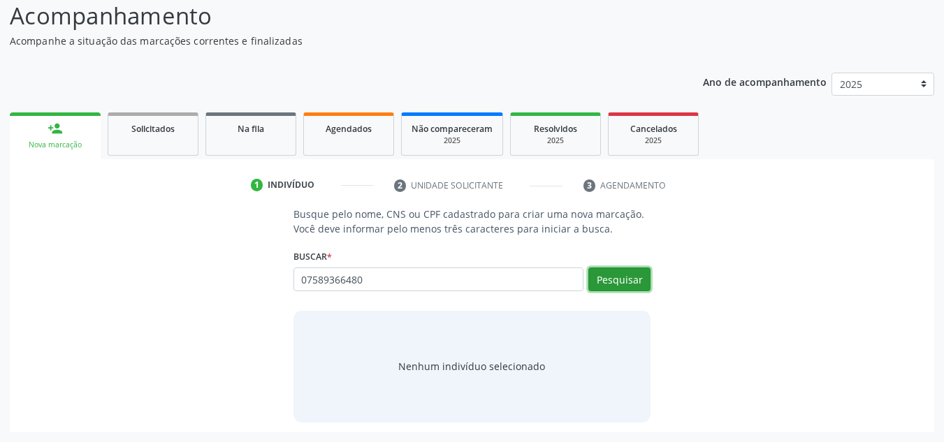
click at [609, 280] on button "Pesquisar" at bounding box center [619, 279] width 62 height 24
type input "07589366480"
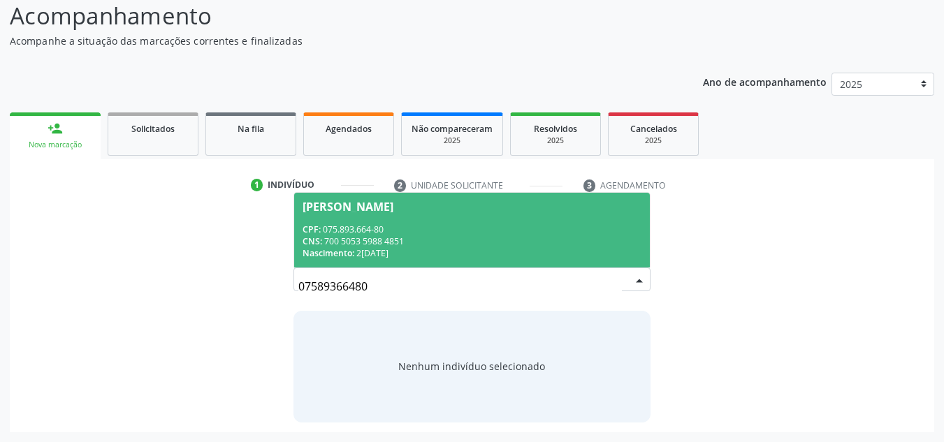
click at [505, 236] on div "CNS: 700 5053 5988 4851" at bounding box center [471, 241] width 339 height 12
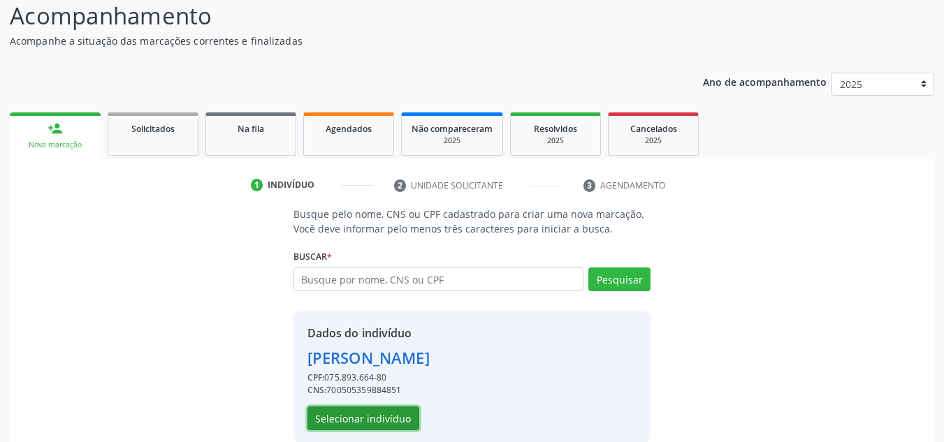
click at [344, 418] on button "Selecionar indivíduo" at bounding box center [363, 418] width 112 height 24
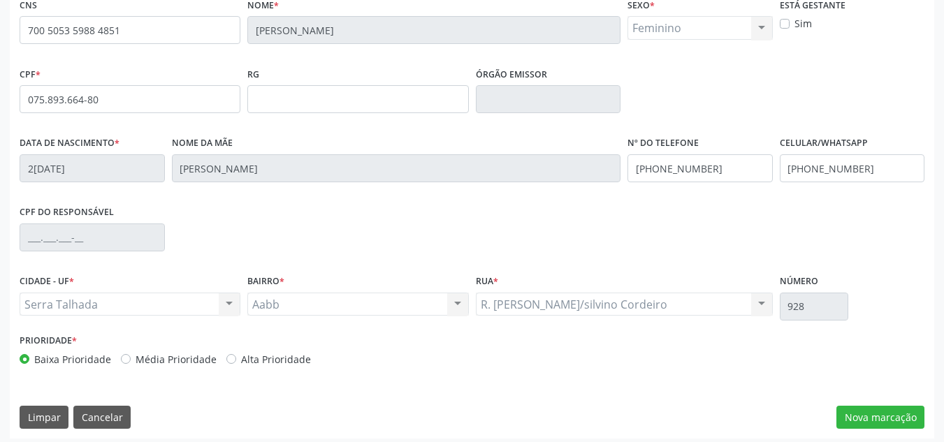
scroll to position [315, 0]
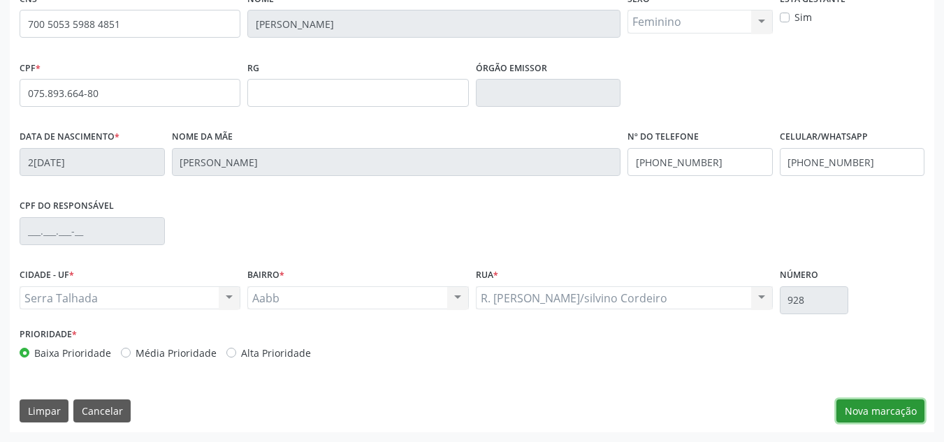
click at [862, 412] on button "Nova marcação" at bounding box center [880, 411] width 88 height 24
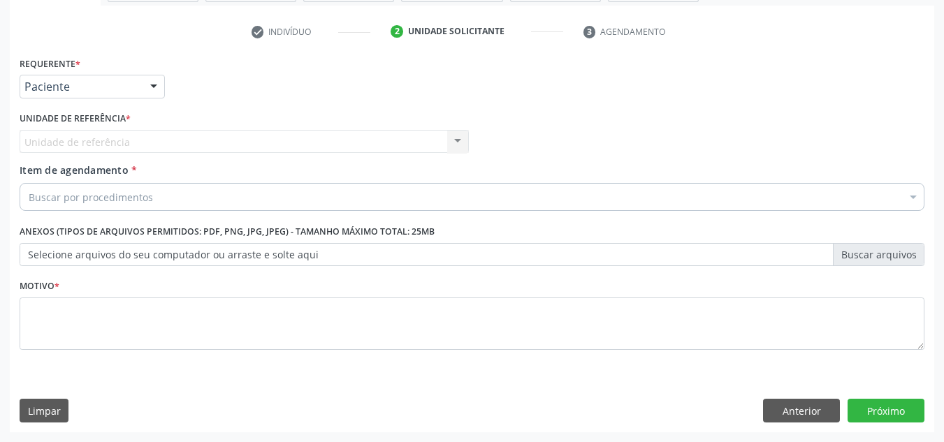
scroll to position [250, 0]
click at [802, 414] on button "Anterior" at bounding box center [801, 411] width 77 height 24
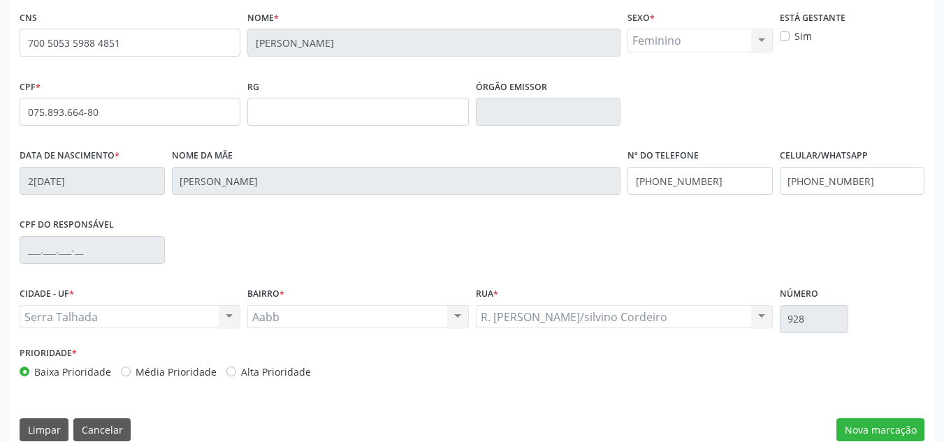
scroll to position [315, 0]
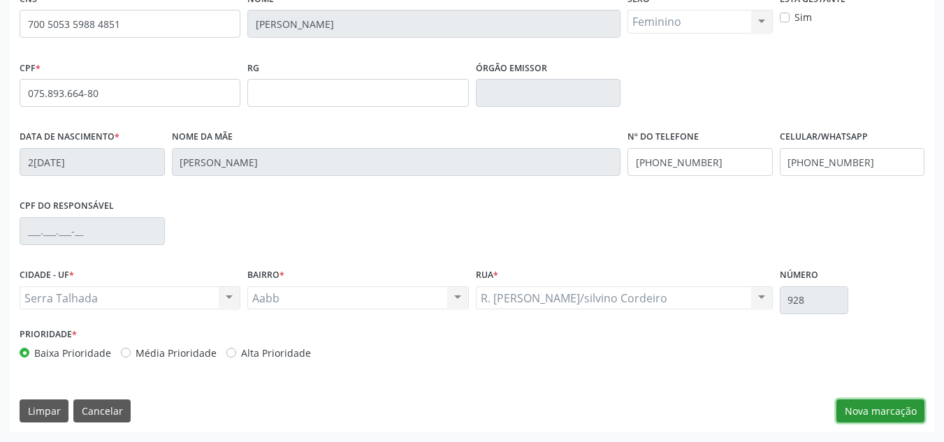
click at [881, 410] on button "Nova marcação" at bounding box center [880, 411] width 88 height 24
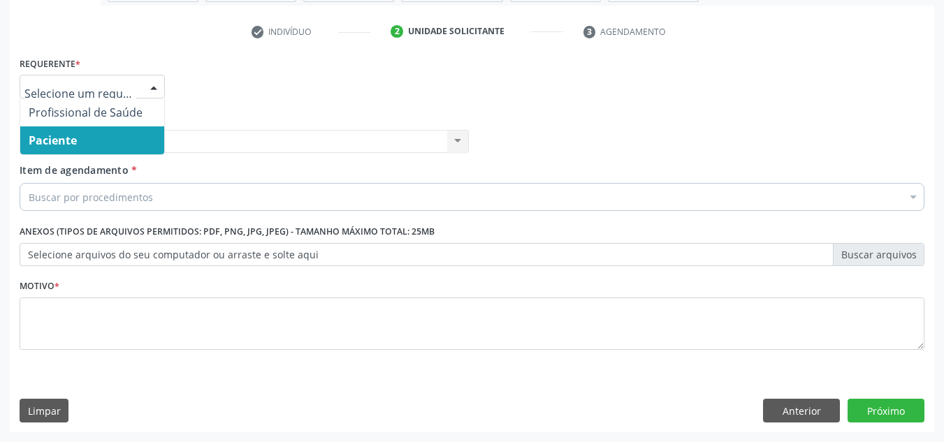
click at [158, 84] on div at bounding box center [153, 87] width 21 height 24
click at [103, 150] on span "Paciente" at bounding box center [92, 140] width 144 height 28
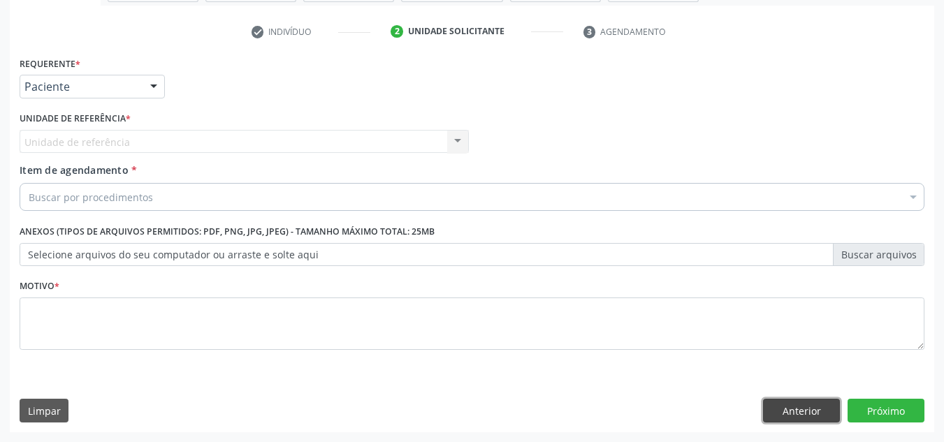
click at [782, 409] on button "Anterior" at bounding box center [801, 411] width 77 height 24
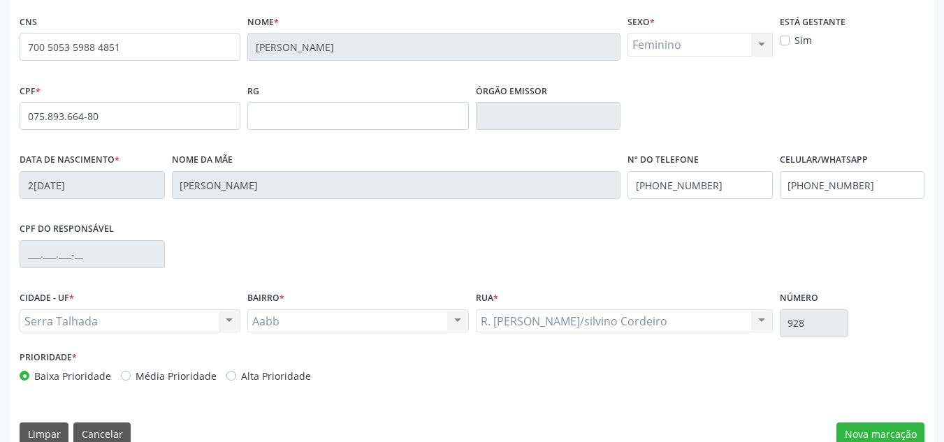
scroll to position [315, 0]
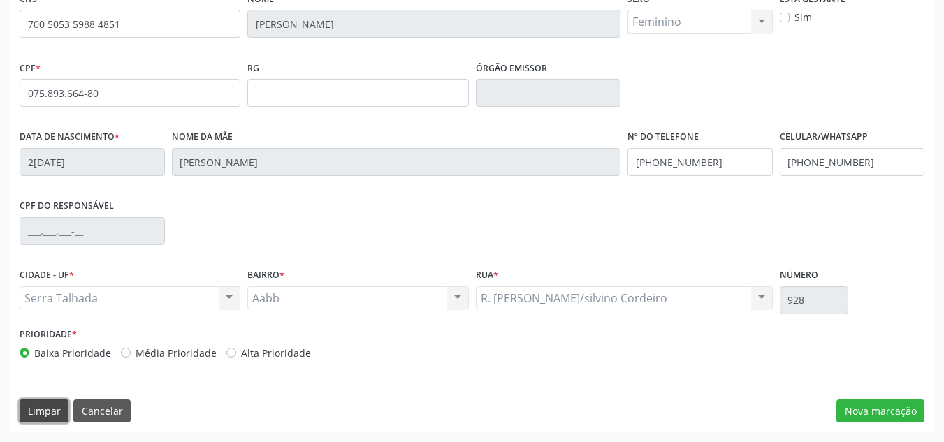
click at [50, 406] on button "Limpar" at bounding box center [44, 411] width 49 height 24
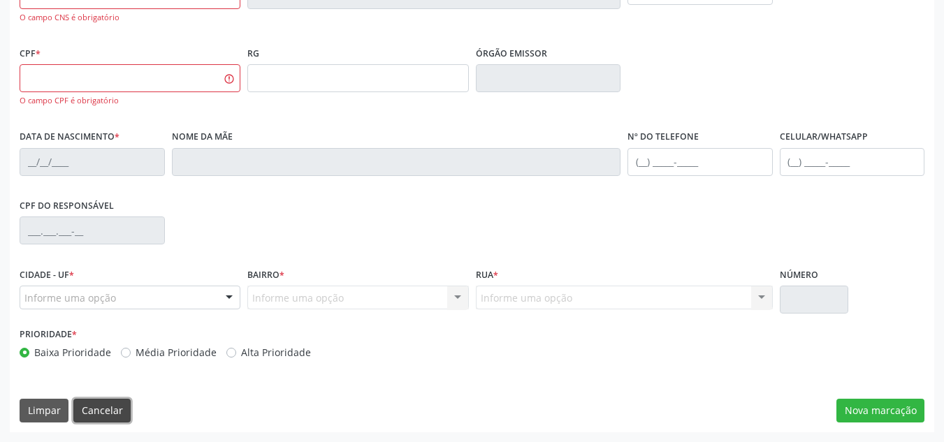
click at [96, 413] on button "Cancelar" at bounding box center [101, 411] width 57 height 24
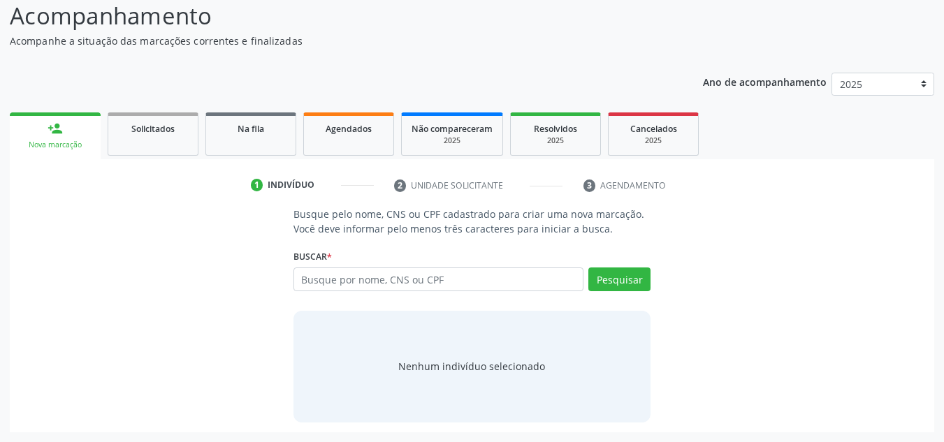
scroll to position [96, 0]
click at [342, 279] on input "text" at bounding box center [438, 279] width 291 height 24
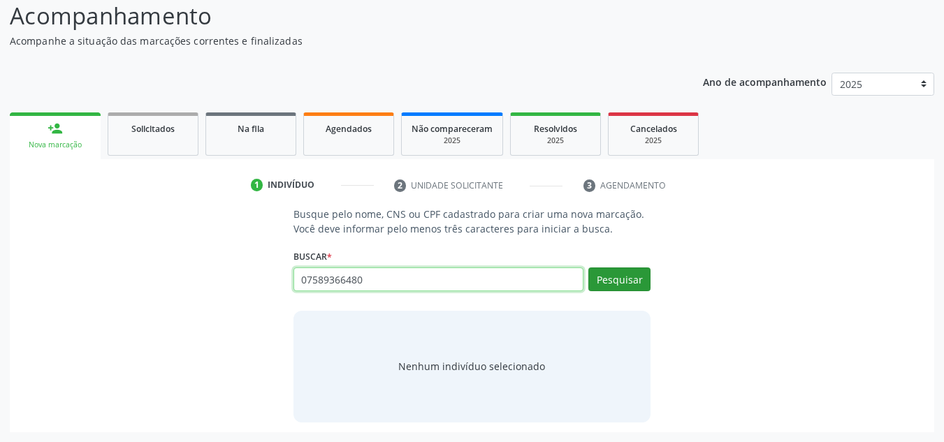
type input "07589366480"
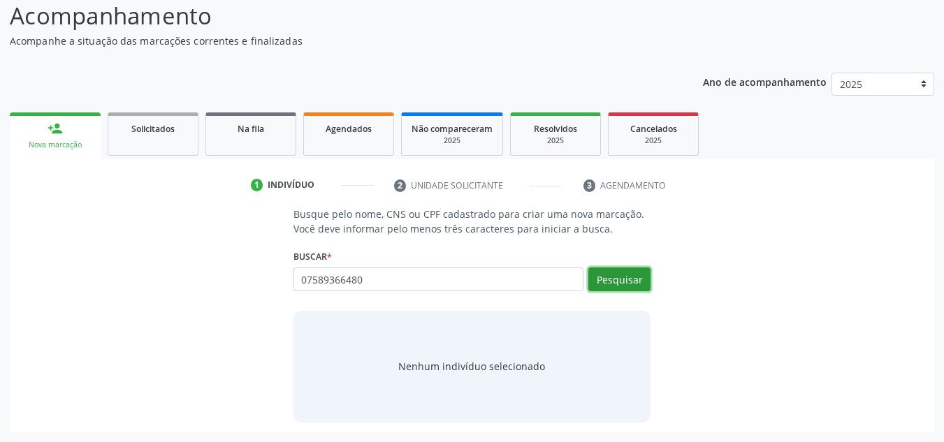
click at [610, 279] on button "Pesquisar" at bounding box center [619, 279] width 62 height 24
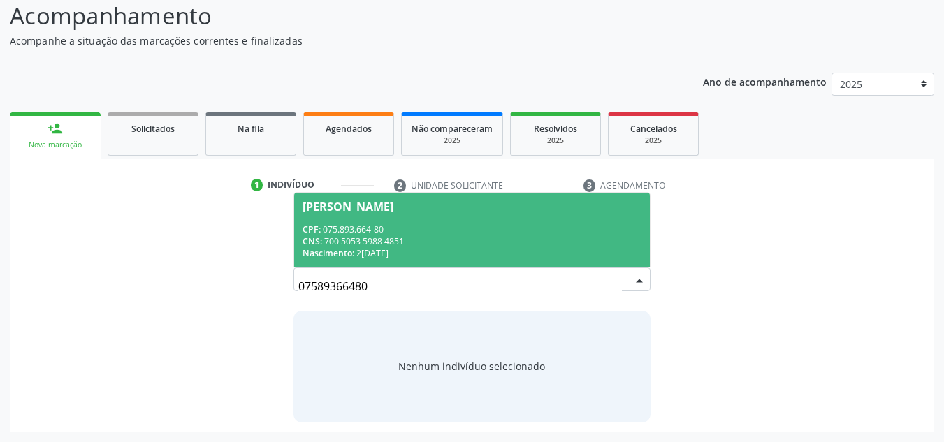
click at [425, 222] on span "[PERSON_NAME] CPF: 075.893.664-80 CNS: 700 5053 5988 4851 Nascimento: [DATE]" at bounding box center [472, 230] width 356 height 75
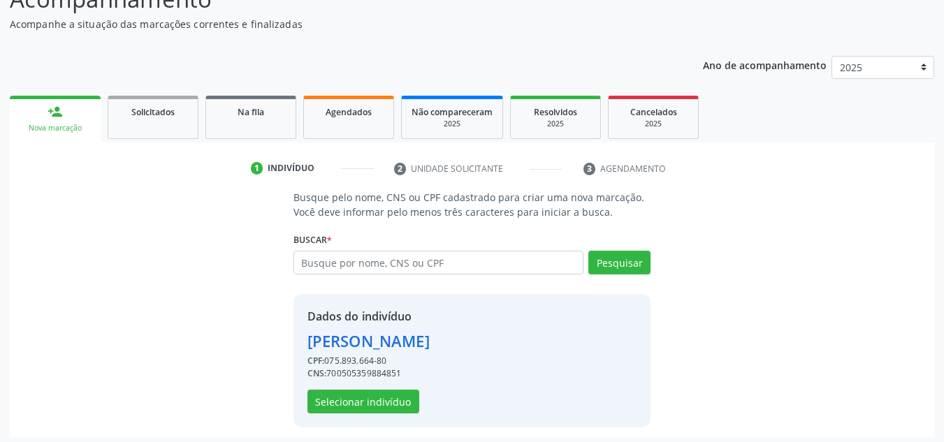
scroll to position [118, 0]
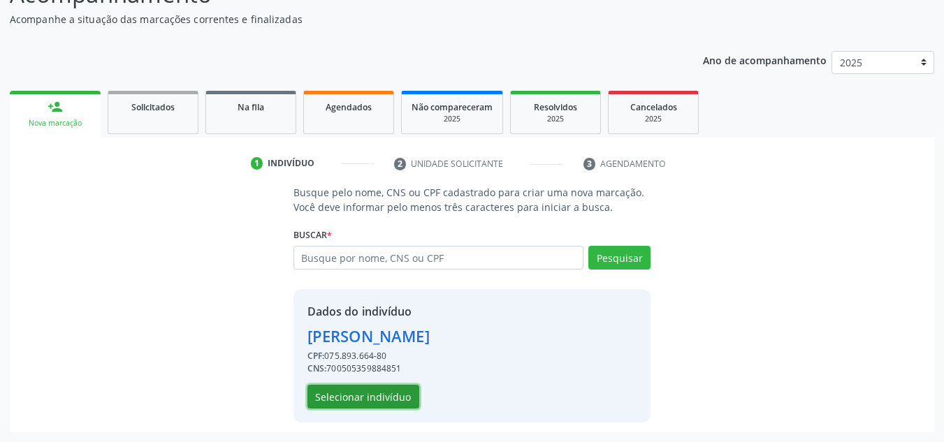
click at [345, 404] on button "Selecionar indivíduo" at bounding box center [363, 397] width 112 height 24
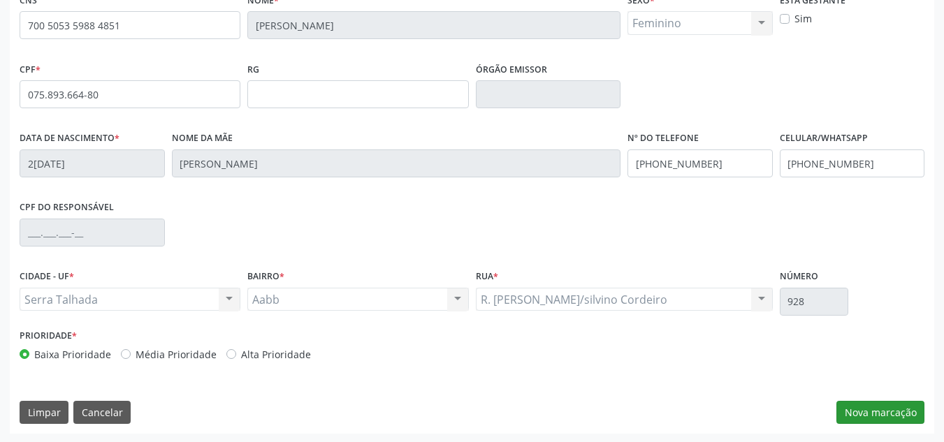
scroll to position [315, 0]
click at [888, 406] on button "Nova marcação" at bounding box center [880, 411] width 88 height 24
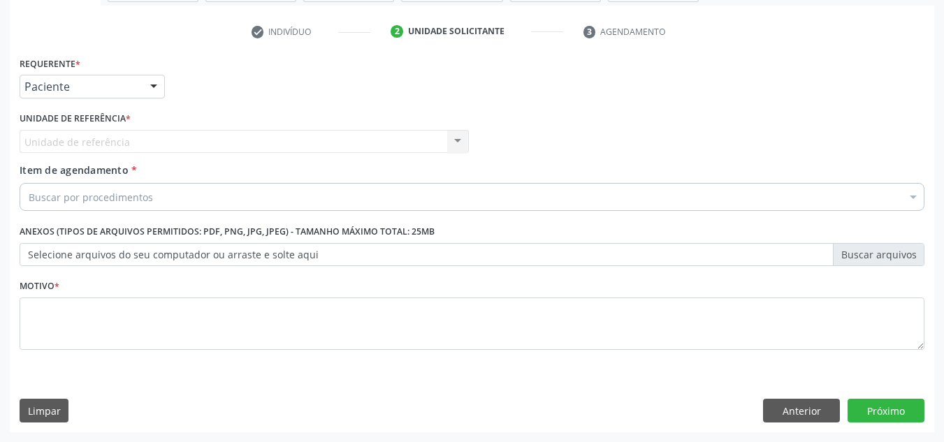
scroll to position [250, 0]
click at [152, 87] on div at bounding box center [153, 87] width 21 height 24
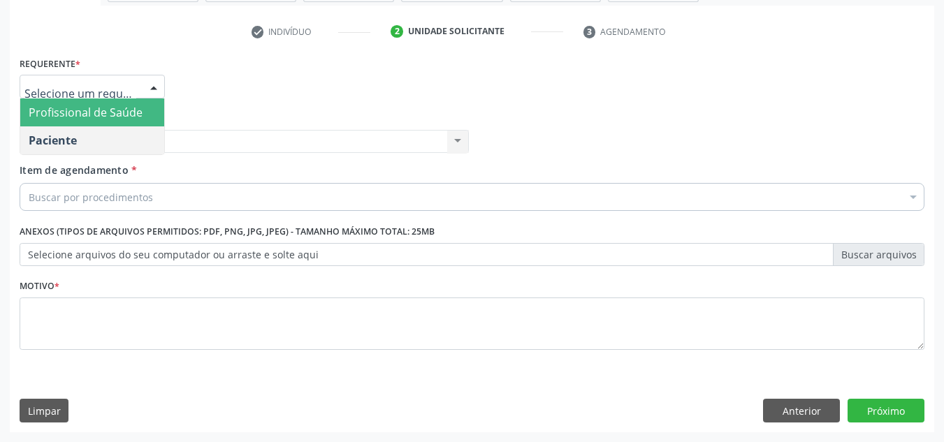
click at [139, 103] on span "Profissional de Saúde" at bounding box center [92, 112] width 144 height 28
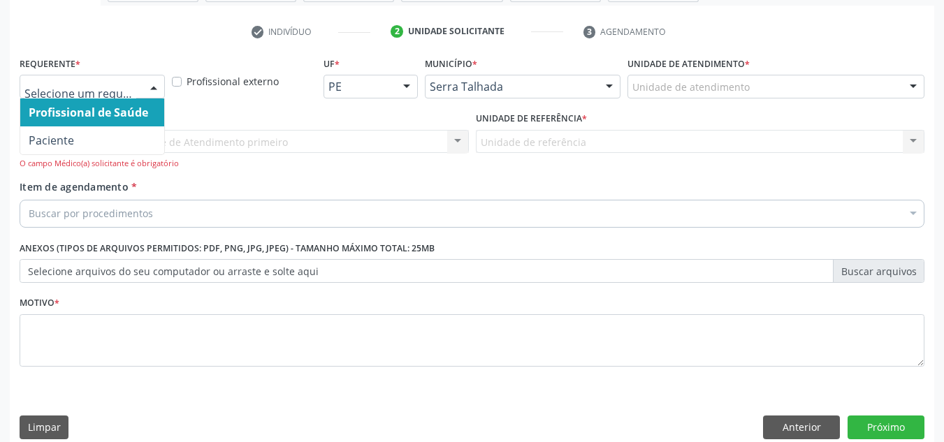
click at [156, 89] on div at bounding box center [153, 87] width 21 height 24
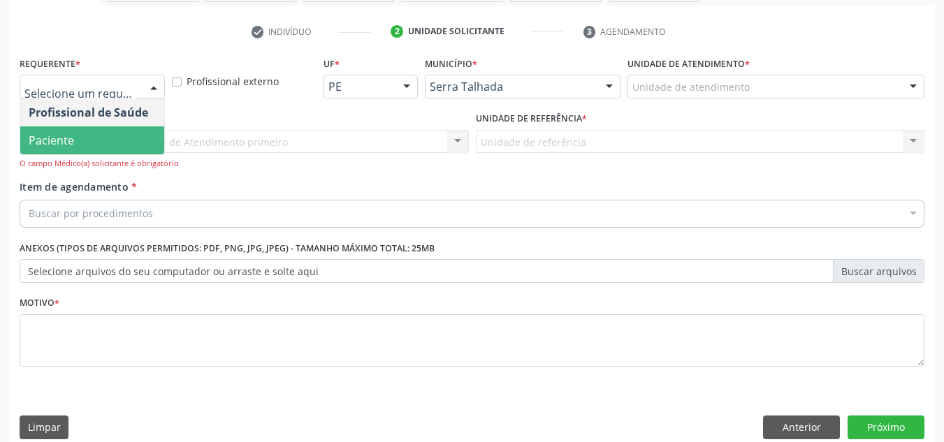
click at [68, 138] on span "Paciente" at bounding box center [51, 140] width 45 height 15
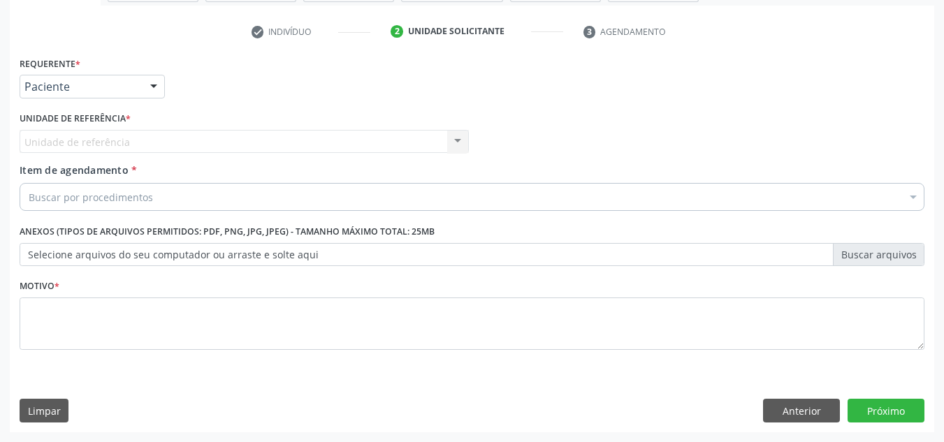
click at [68, 138] on div "Unidade de referência Usf Ipsep Nenhum resultado encontrado para: " " Não há ne…" at bounding box center [244, 142] width 449 height 24
click at [55, 404] on button "Limpar" at bounding box center [44, 411] width 49 height 24
click at [793, 406] on button "Anterior" at bounding box center [801, 411] width 77 height 24
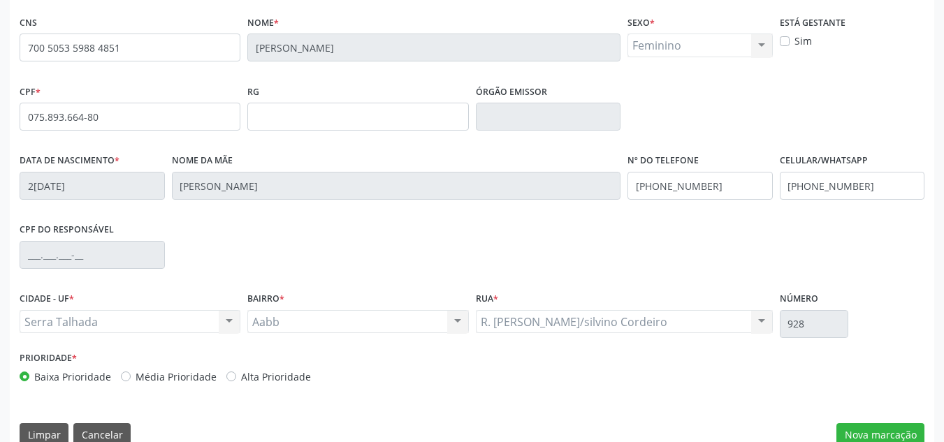
scroll to position [315, 0]
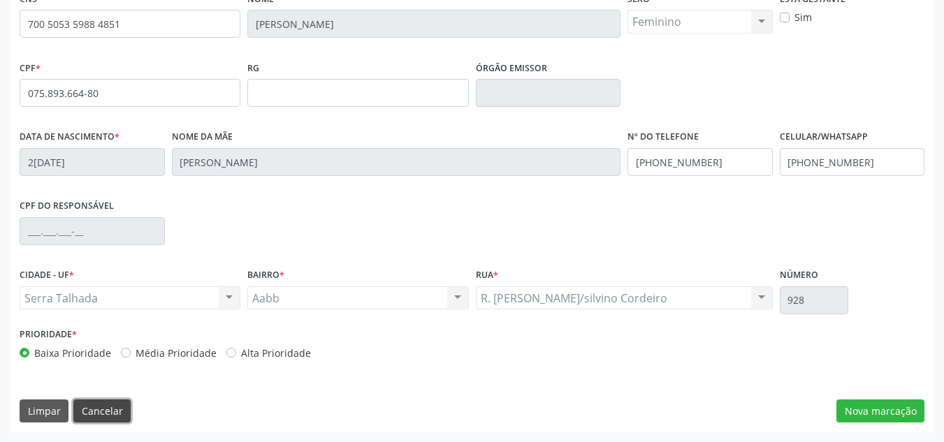
click at [98, 407] on button "Cancelar" at bounding box center [101, 411] width 57 height 24
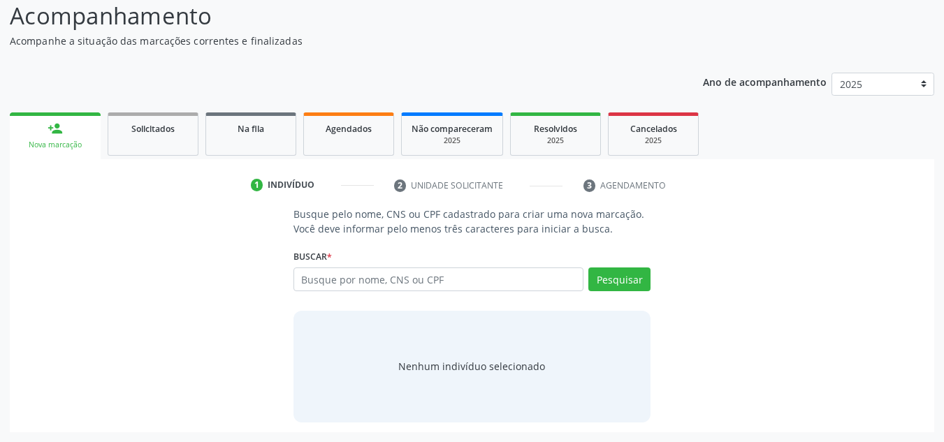
scroll to position [96, 0]
click at [360, 284] on input "text" at bounding box center [438, 279] width 291 height 24
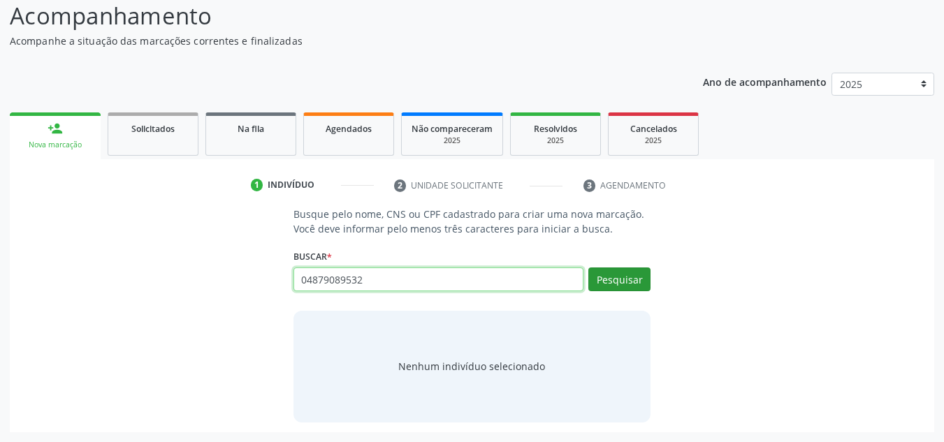
type input "04879089532"
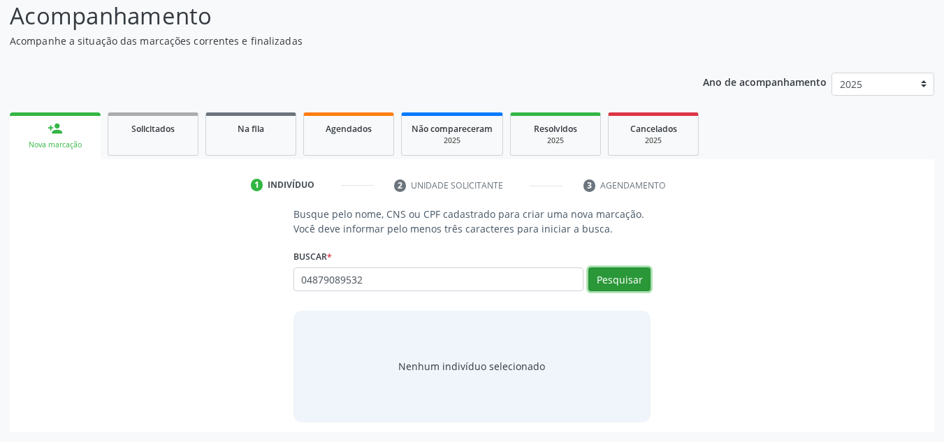
click at [617, 275] on button "Pesquisar" at bounding box center [619, 279] width 62 height 24
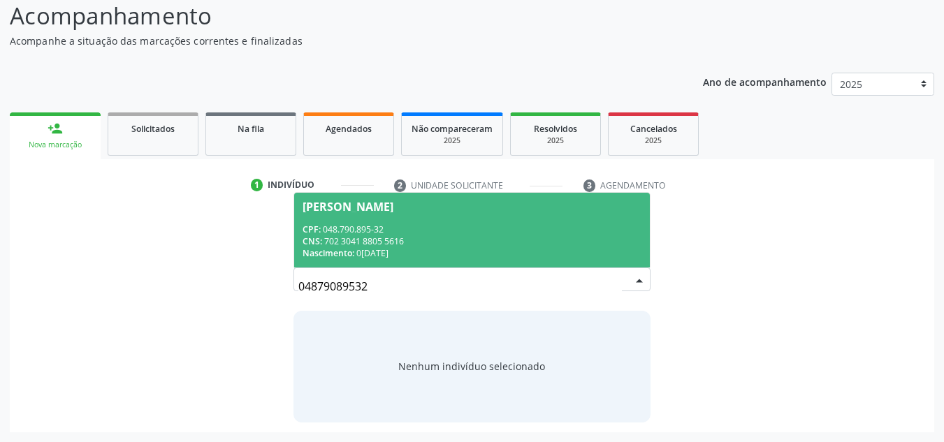
click at [450, 217] on span "[PERSON_NAME] CPF: 048.790.895-32 CNS: 702 3041 8805 5616 Nascimento: [DATE]" at bounding box center [472, 230] width 356 height 75
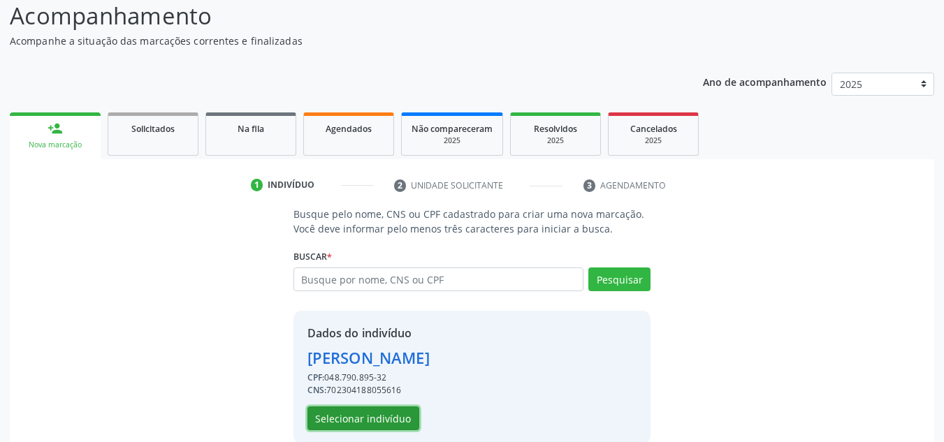
click at [332, 421] on button "Selecionar indivíduo" at bounding box center [363, 418] width 112 height 24
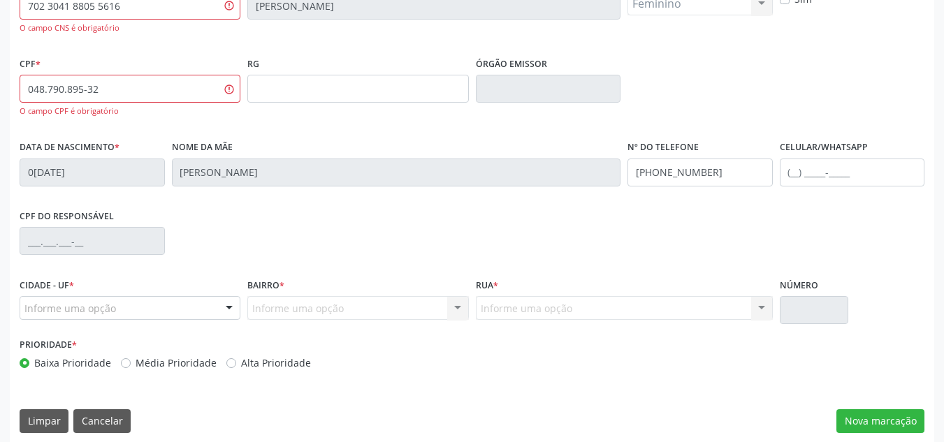
scroll to position [344, 0]
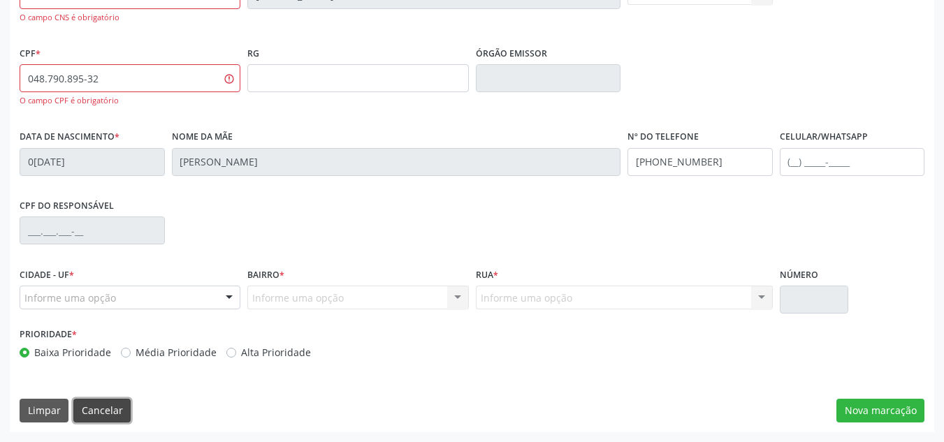
click at [90, 409] on button "Cancelar" at bounding box center [101, 411] width 57 height 24
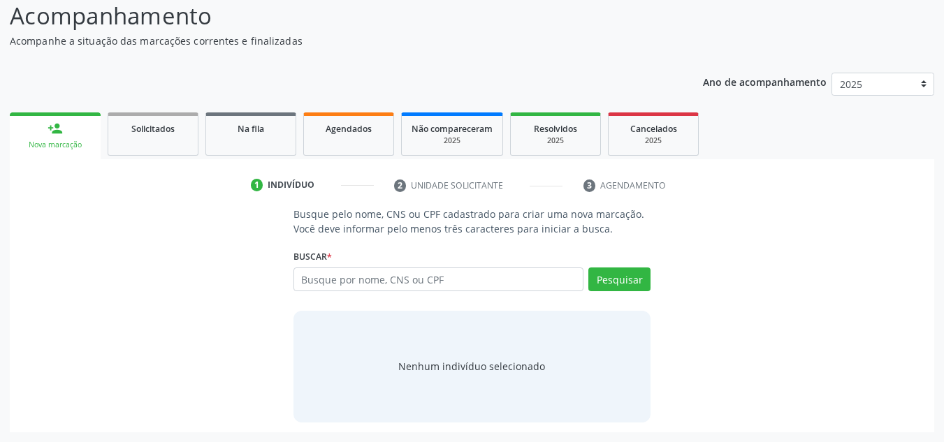
scroll to position [96, 0]
click at [304, 277] on input "text" at bounding box center [438, 279] width 291 height 24
click at [297, 279] on input "text" at bounding box center [438, 279] width 291 height 24
click at [304, 279] on input "text" at bounding box center [438, 279] width 291 height 24
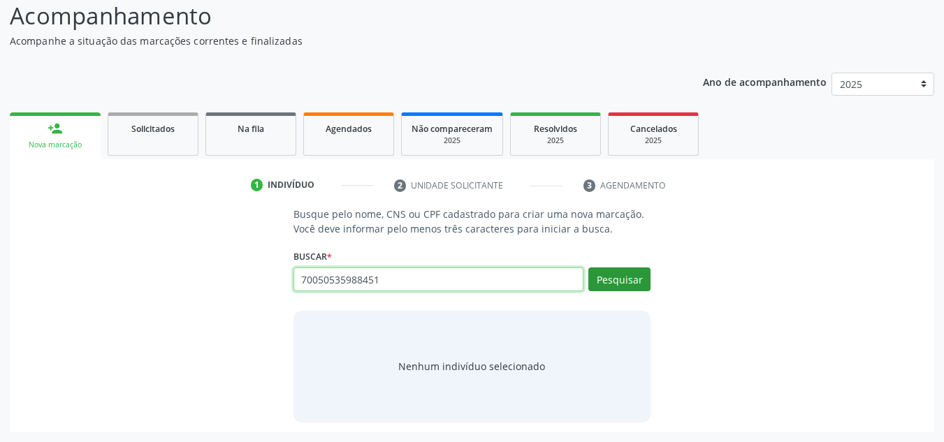
type input "70050535988451"
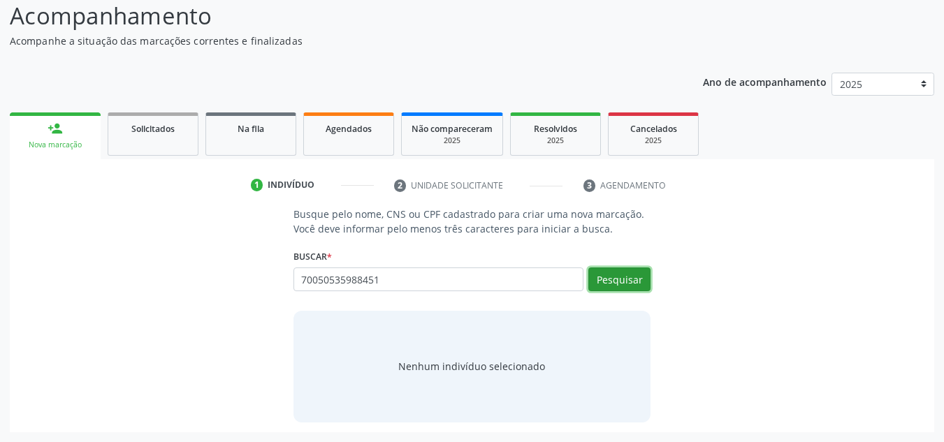
click at [612, 278] on button "Pesquisar" at bounding box center [619, 279] width 62 height 24
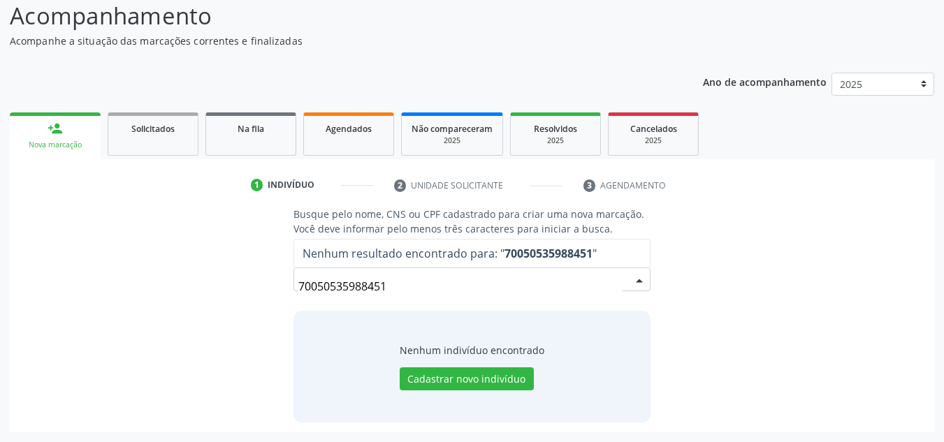
click at [391, 286] on input "70050535988451" at bounding box center [460, 286] width 324 height 28
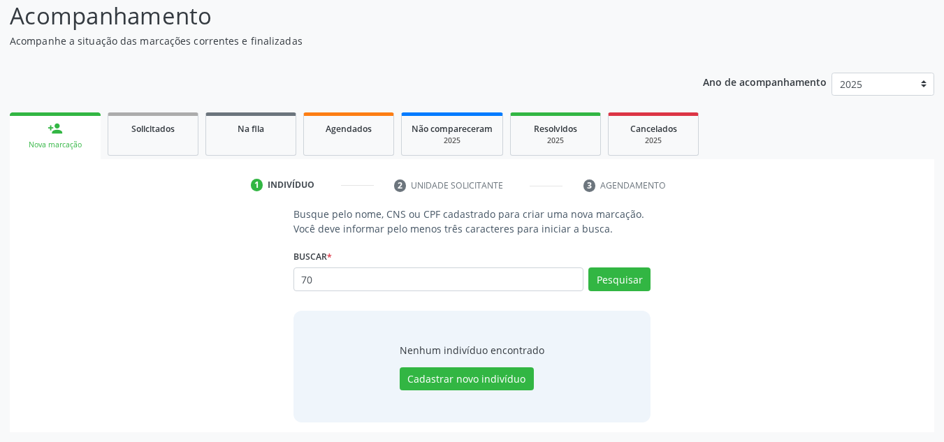
type input "7"
click at [297, 277] on input "text" at bounding box center [438, 279] width 291 height 24
type input "07589366480"
click at [604, 284] on button "Pesquisar" at bounding box center [619, 279] width 62 height 24
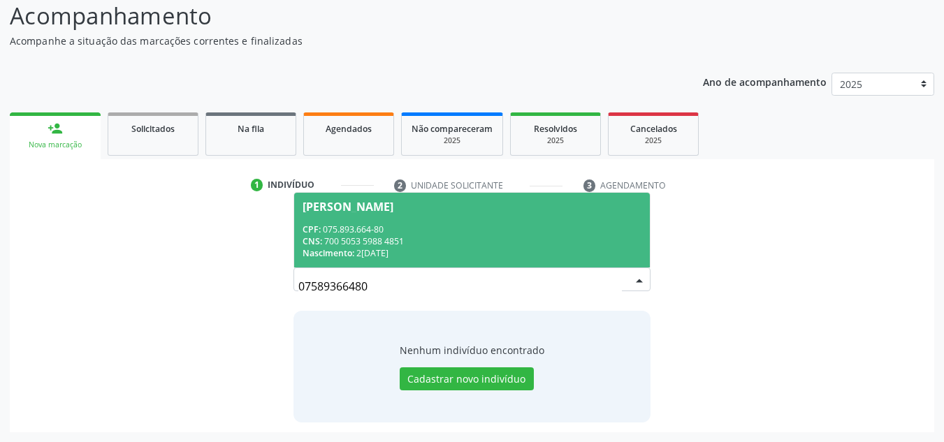
click at [311, 214] on span "[PERSON_NAME] CPF: 075.893.664-80 CNS: 700 5053 5988 4851 Nascimento: [DATE]" at bounding box center [472, 230] width 356 height 75
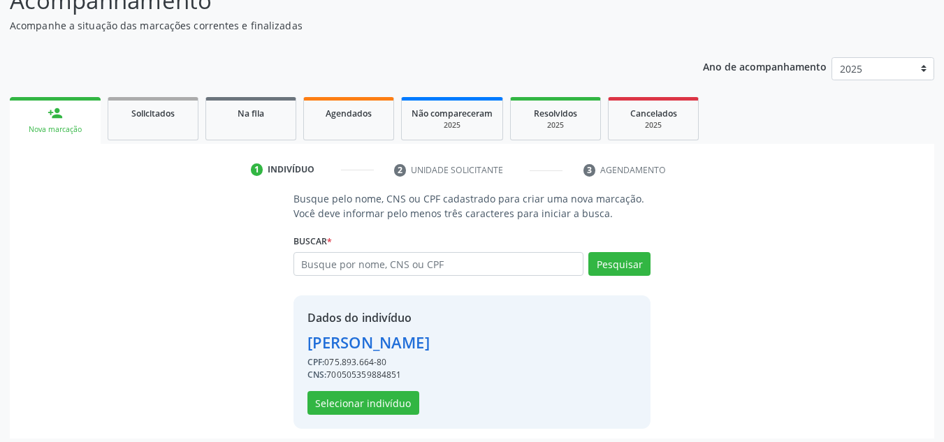
scroll to position [118, 0]
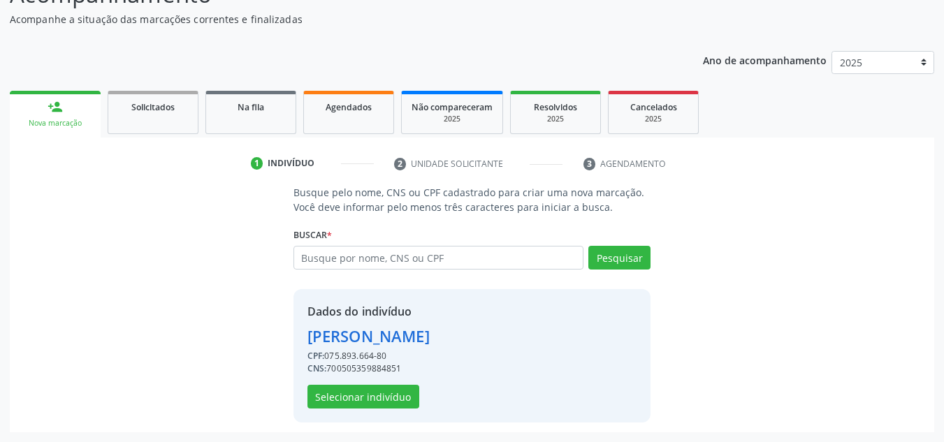
click at [349, 411] on div "Dados do indivíduo [PERSON_NAME] CPF: 075.893.664-80 CNS: 700505359884851 Selec…" at bounding box center [472, 355] width 358 height 133
click at [349, 390] on button "Selecionar indivíduo" at bounding box center [363, 397] width 112 height 24
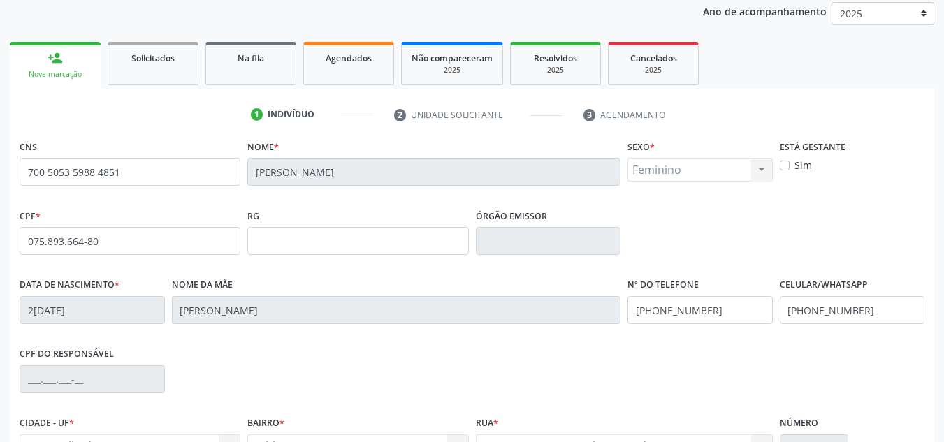
scroll to position [315, 0]
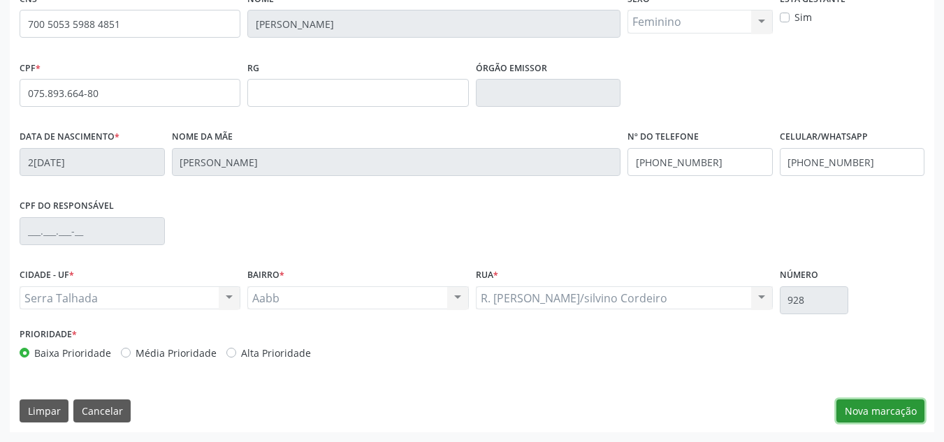
click at [864, 405] on button "Nova marcação" at bounding box center [880, 411] width 88 height 24
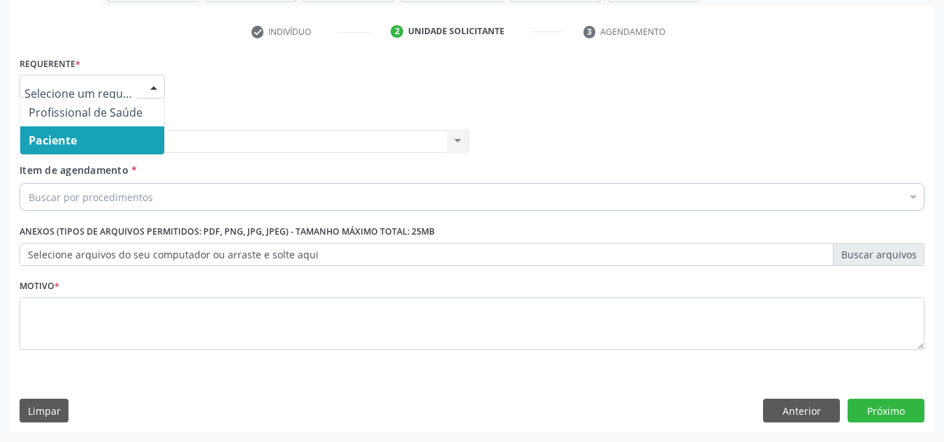
click at [153, 91] on div at bounding box center [153, 87] width 21 height 24
click at [49, 143] on span "Paciente" at bounding box center [53, 140] width 48 height 15
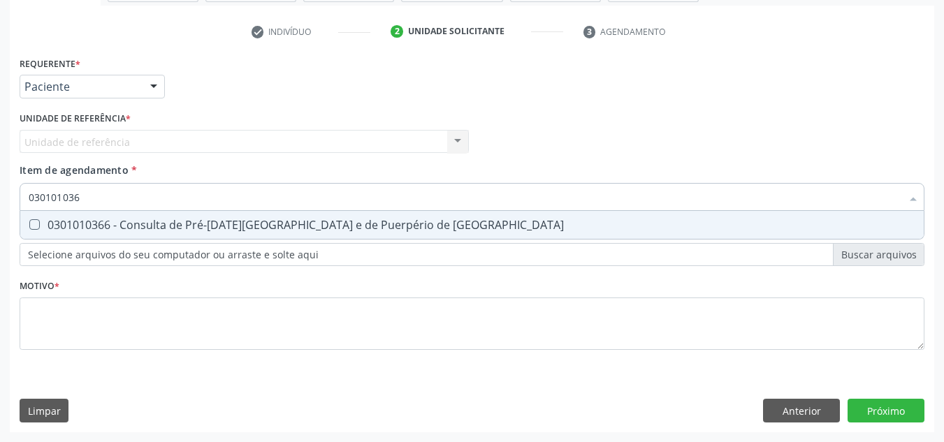
type input "0301010366"
click at [38, 228] on Risco at bounding box center [34, 224] width 10 height 10
click at [29, 228] on Risco "checkbox" at bounding box center [24, 224] width 9 height 9
checkbox Risco "true"
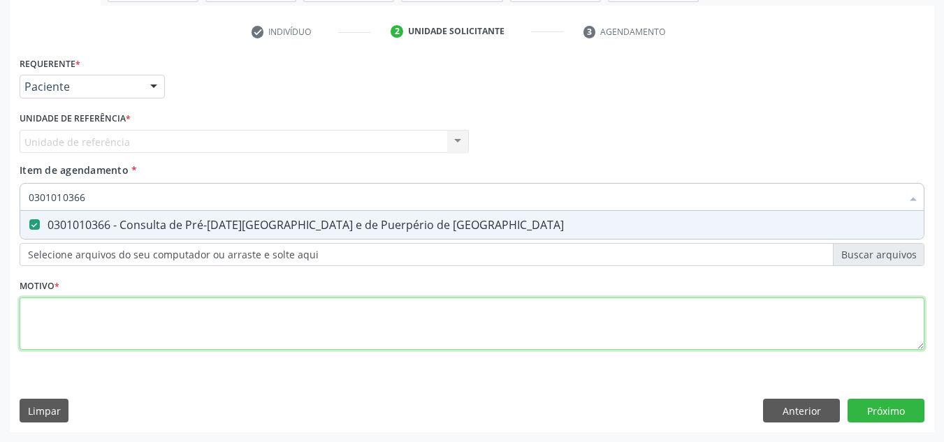
click at [37, 328] on div "Requerente * Paciente Profissional de Saúde Paciente Nenhum resultado encontrad…" at bounding box center [472, 211] width 904 height 316
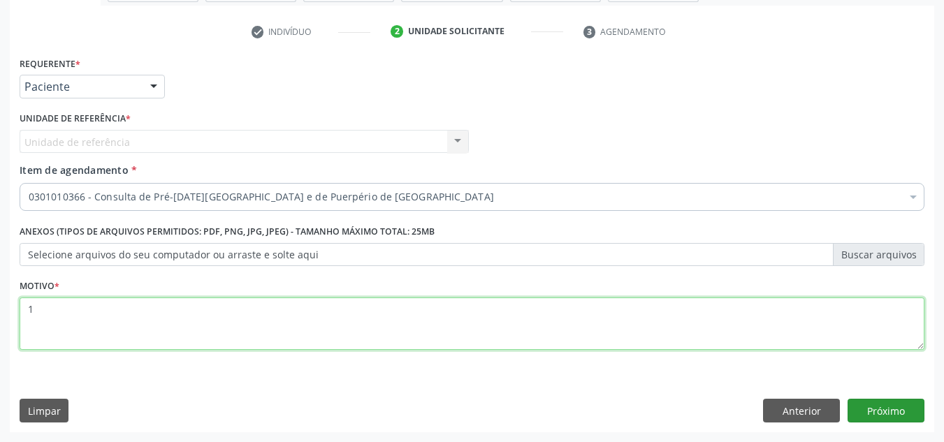
type textarea "1"
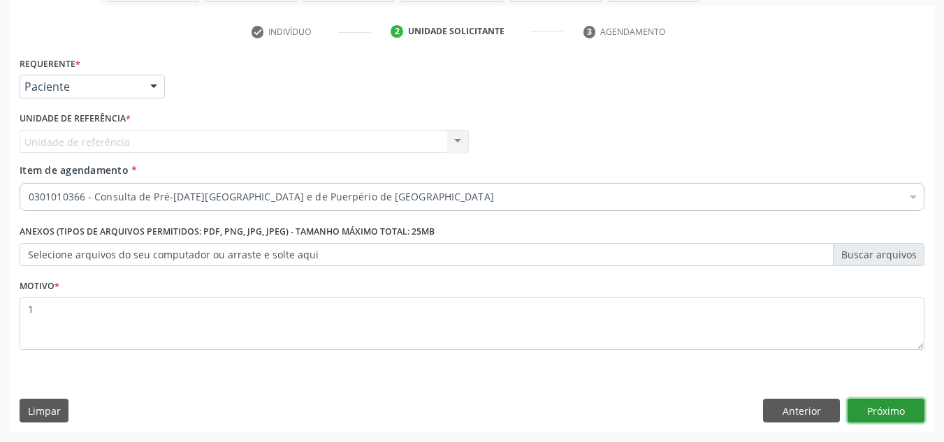
click at [877, 407] on button "Próximo" at bounding box center [885, 411] width 77 height 24
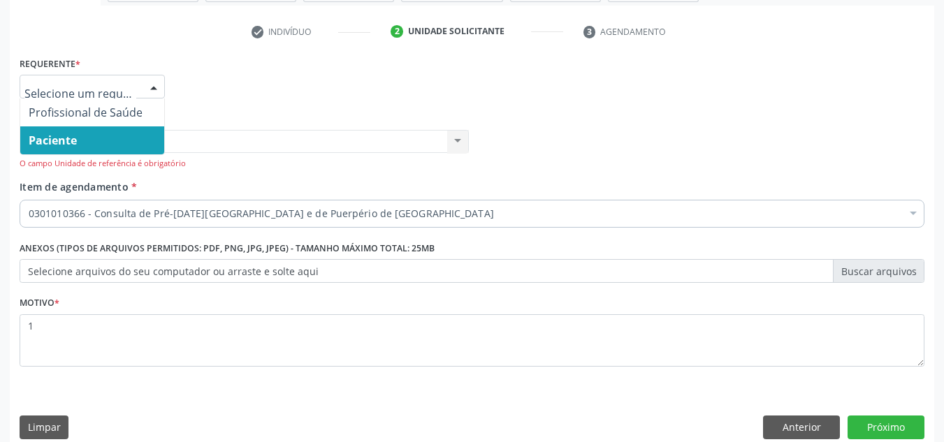
click at [156, 85] on div at bounding box center [153, 87] width 21 height 24
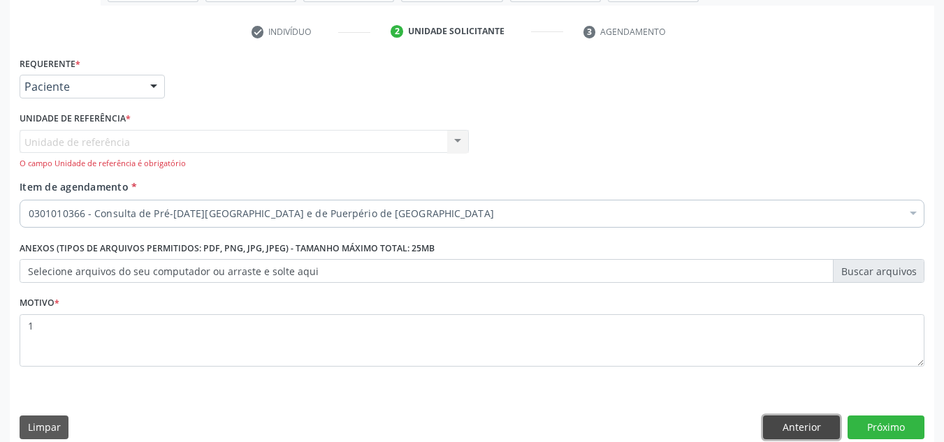
click at [810, 425] on button "Anterior" at bounding box center [801, 428] width 77 height 24
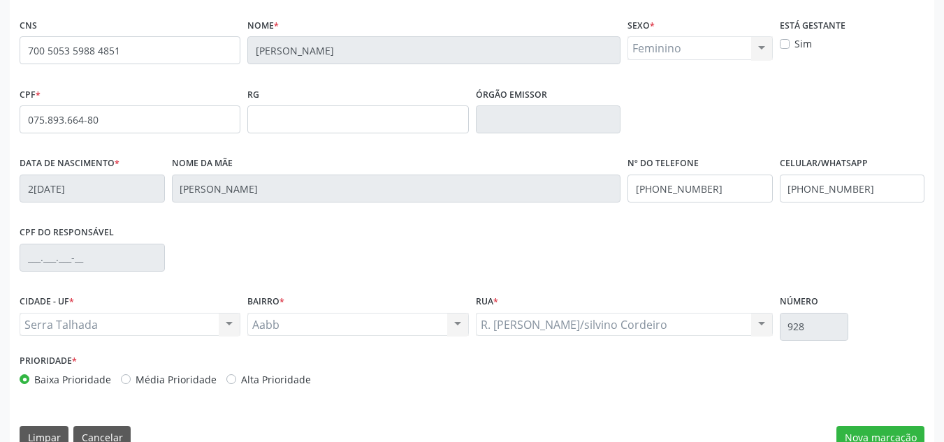
scroll to position [315, 0]
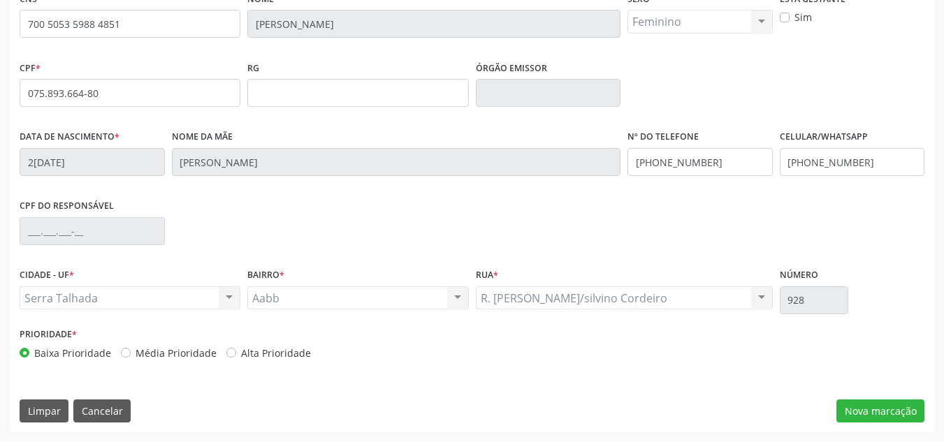
click at [54, 294] on div "Serra Talhada Serra Talhada Nenhum resultado encontrado para: " " Não há nenhum…" at bounding box center [130, 298] width 221 height 24
click at [261, 297] on div "Aabb Aabb Nenhum resultado encontrado para: " " Não há nenhuma opção para ser e…" at bounding box center [357, 298] width 221 height 24
click at [851, 416] on button "Nova marcação" at bounding box center [880, 411] width 88 height 24
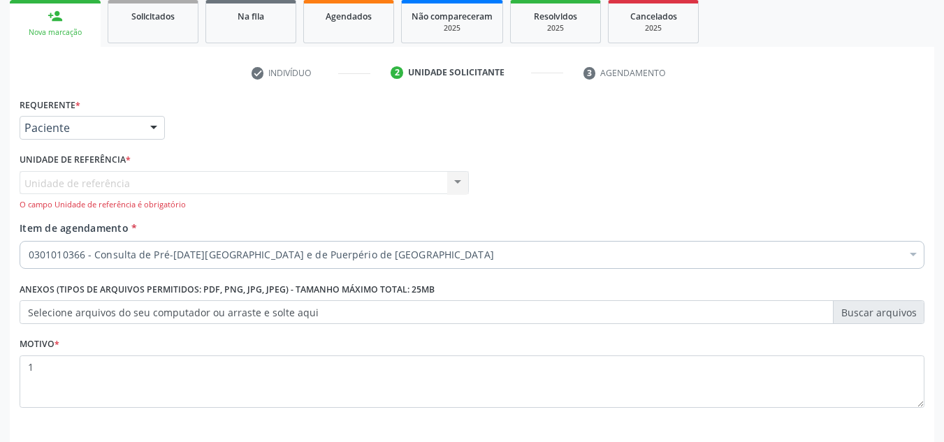
scroll to position [267, 0]
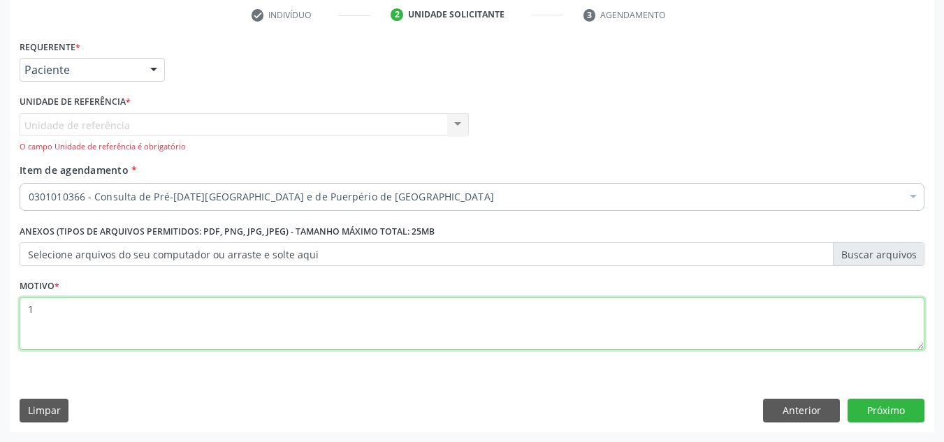
click at [37, 307] on textarea "1" at bounding box center [472, 324] width 904 height 53
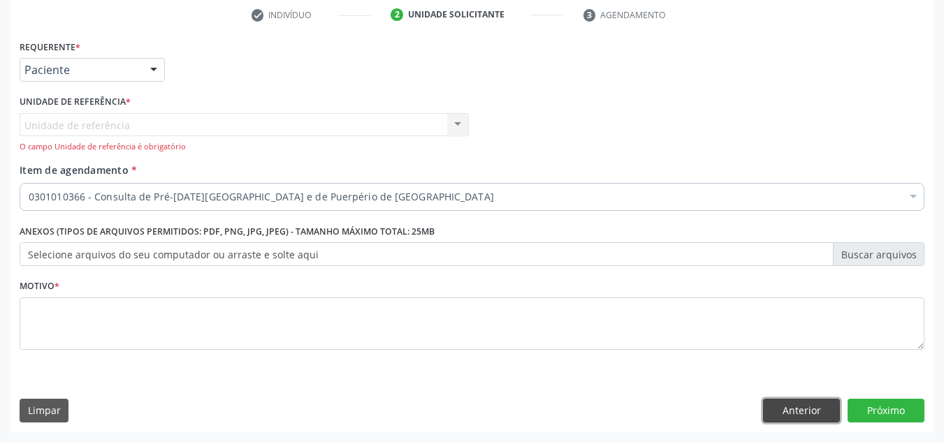
click at [786, 411] on button "Anterior" at bounding box center [801, 411] width 77 height 24
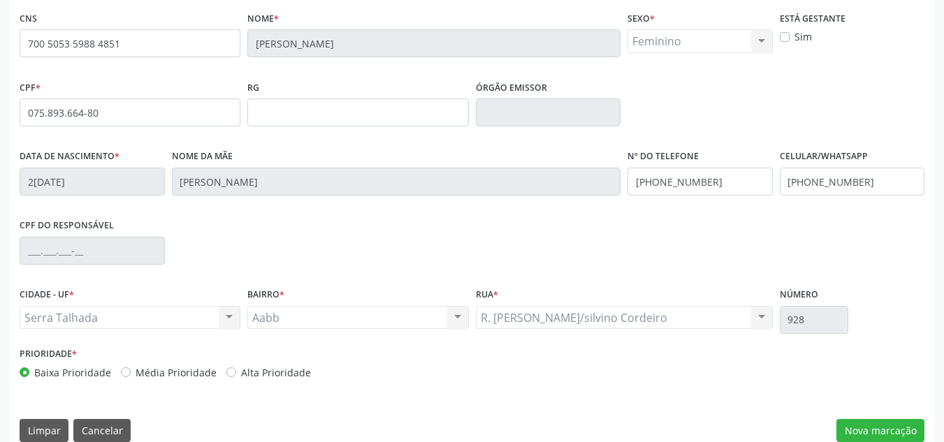
scroll to position [315, 0]
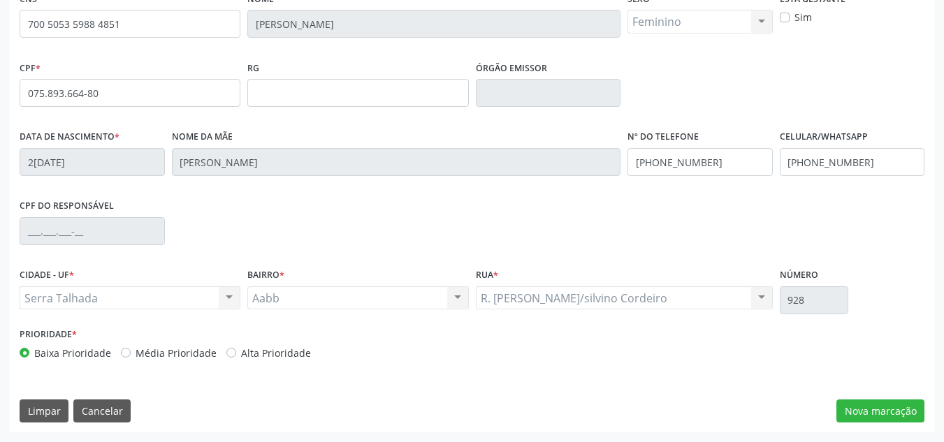
click at [44, 297] on div "Serra Talhada Serra Talhada Nenhum resultado encontrado para: " " Não há nenhum…" at bounding box center [130, 298] width 221 height 24
click at [858, 415] on button "Nova marcação" at bounding box center [880, 411] width 88 height 24
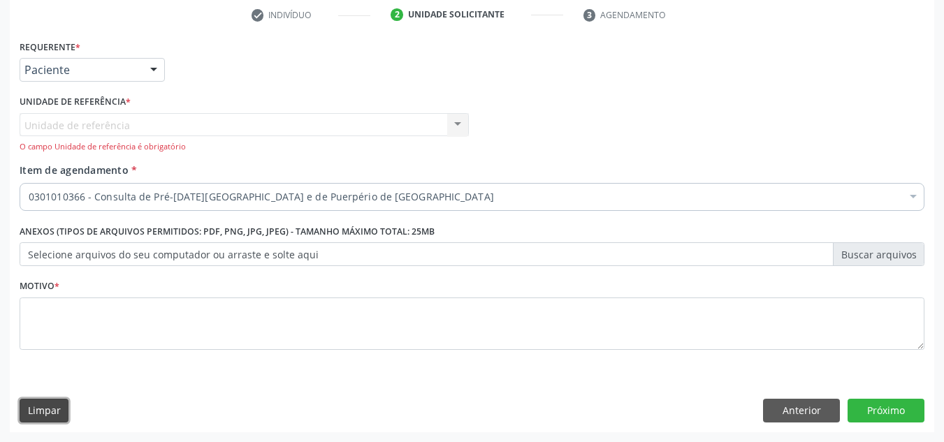
click at [36, 412] on button "Limpar" at bounding box center [44, 411] width 49 height 24
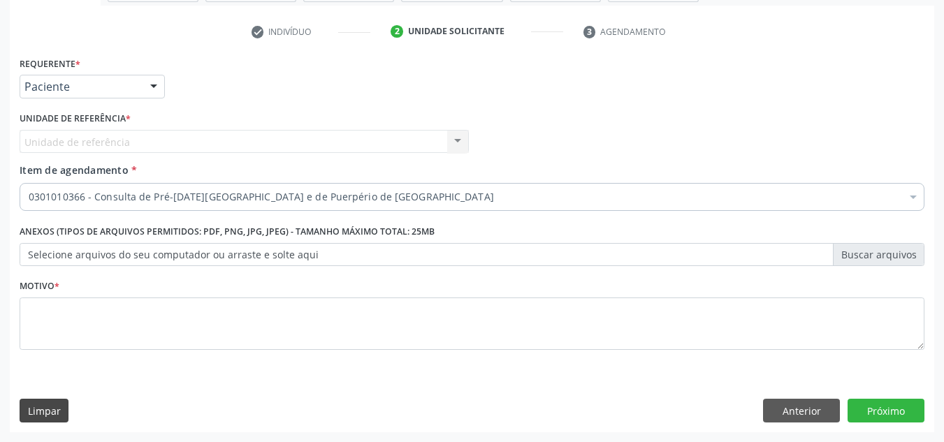
scroll to position [250, 0]
click at [778, 418] on button "Anterior" at bounding box center [801, 411] width 77 height 24
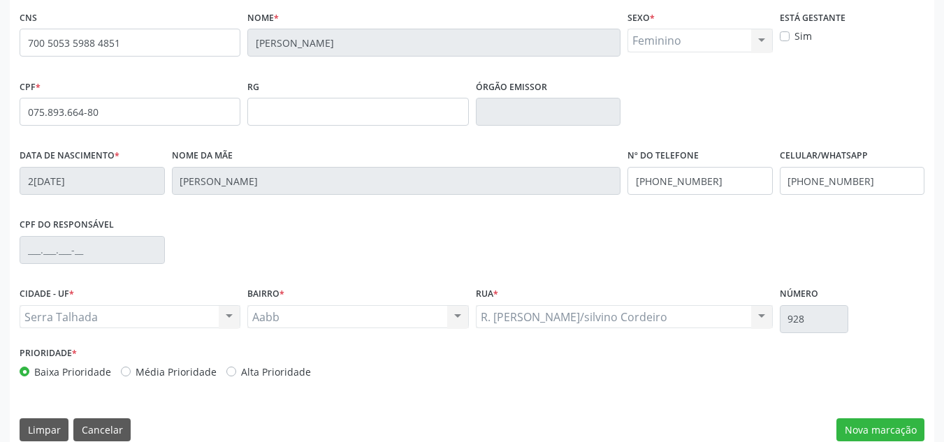
scroll to position [315, 0]
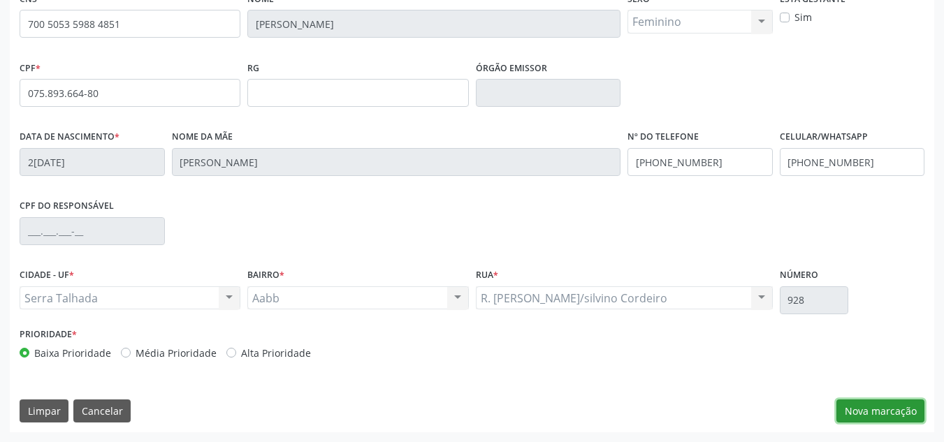
click at [885, 406] on button "Nova marcação" at bounding box center [880, 411] width 88 height 24
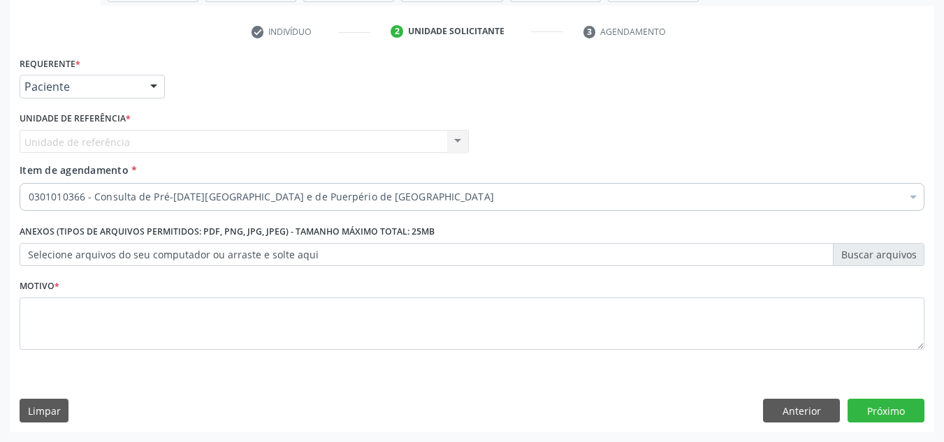
scroll to position [250, 0]
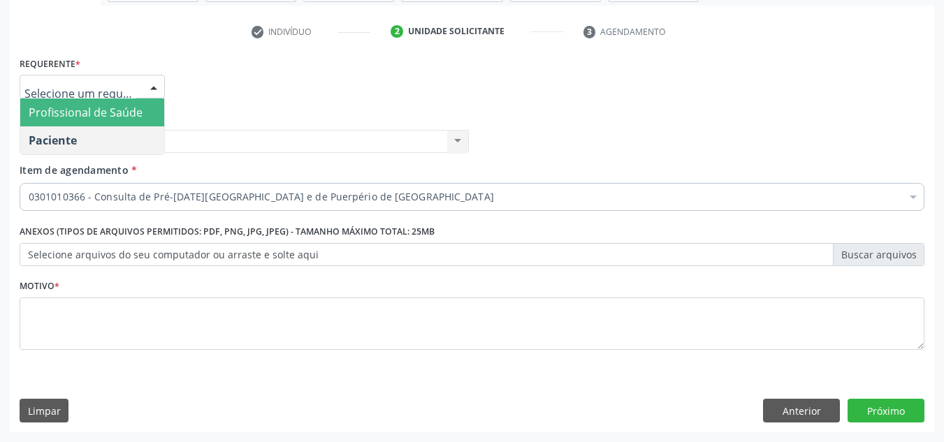
click at [150, 87] on div at bounding box center [153, 87] width 21 height 24
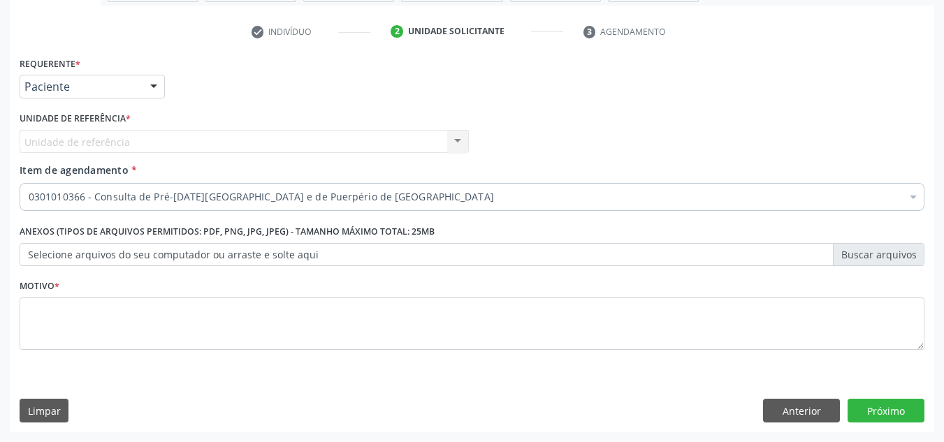
click at [82, 159] on div "Unidade de referência * Unidade de referência Usf Ipsep Nenhum resultado encont…" at bounding box center [244, 135] width 456 height 54
click at [45, 173] on span "Item de agendamento" at bounding box center [74, 169] width 109 height 13
click at [29, 183] on input "Item de agendamento *" at bounding box center [29, 197] width 0 height 28
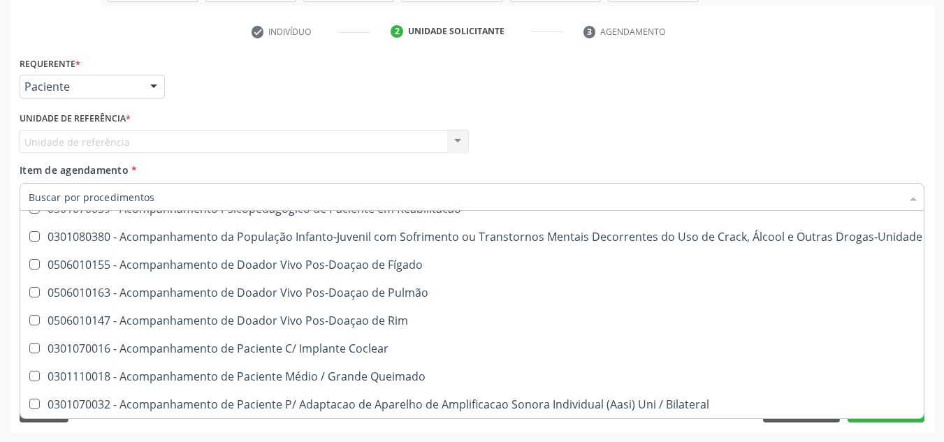
scroll to position [838, 0]
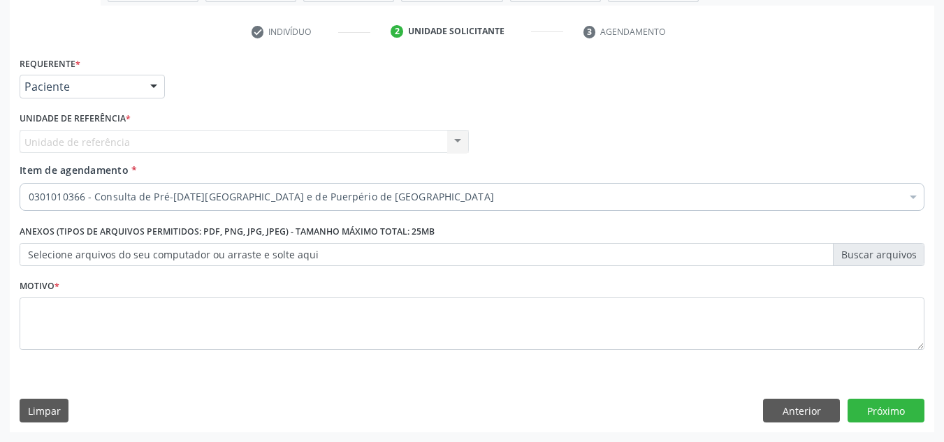
click at [872, 76] on div "Requerente * Paciente Profissional de Saúde Paciente Nenhum resultado encontrad…" at bounding box center [471, 80] width 911 height 54
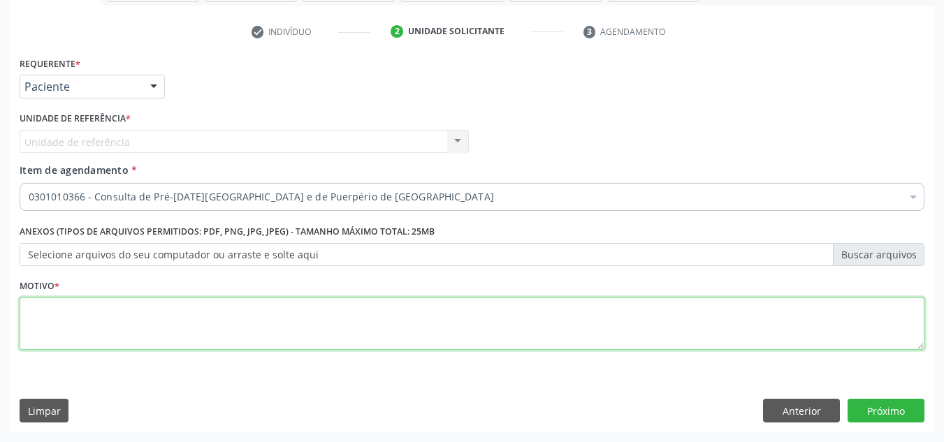
click at [37, 326] on textarea at bounding box center [472, 324] width 904 height 53
type textarea "1"
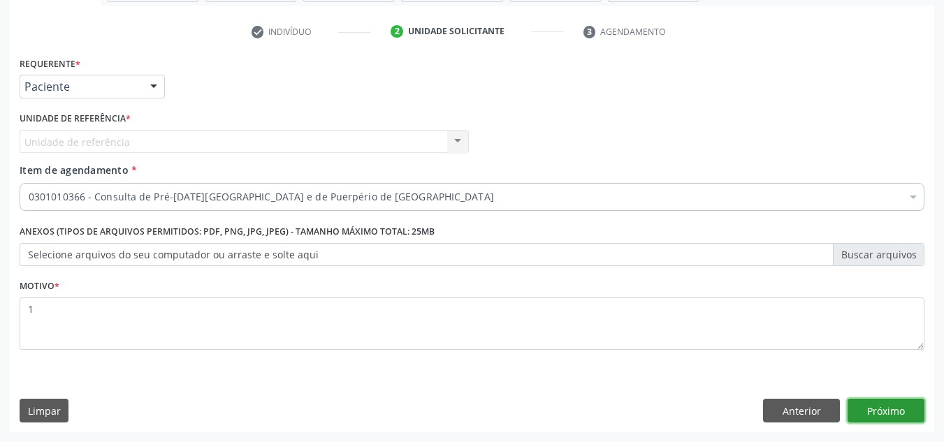
click at [884, 405] on button "Próximo" at bounding box center [885, 411] width 77 height 24
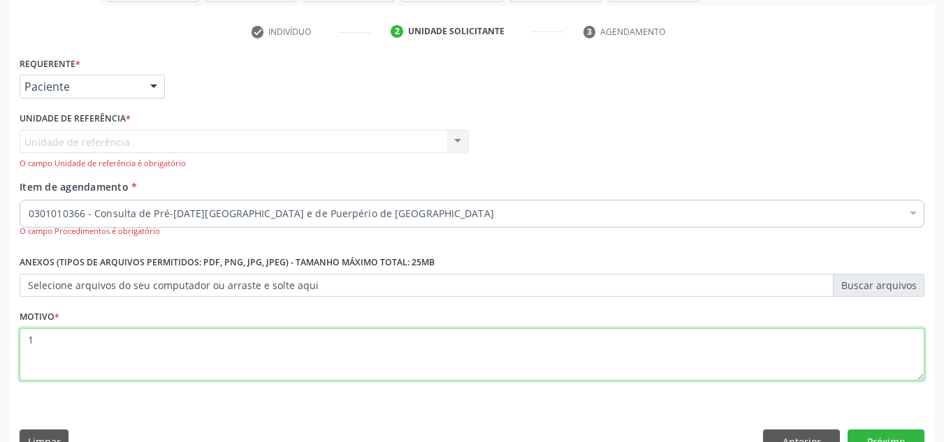
click at [38, 337] on textarea "1" at bounding box center [472, 354] width 904 height 53
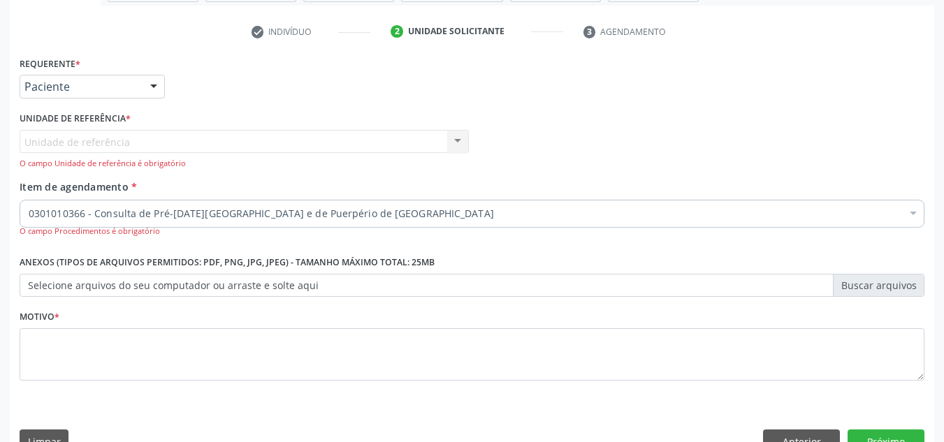
click at [198, 59] on div "Requerente * Paciente Profissional de Saúde Paciente Nenhum resultado encontrad…" at bounding box center [471, 80] width 911 height 54
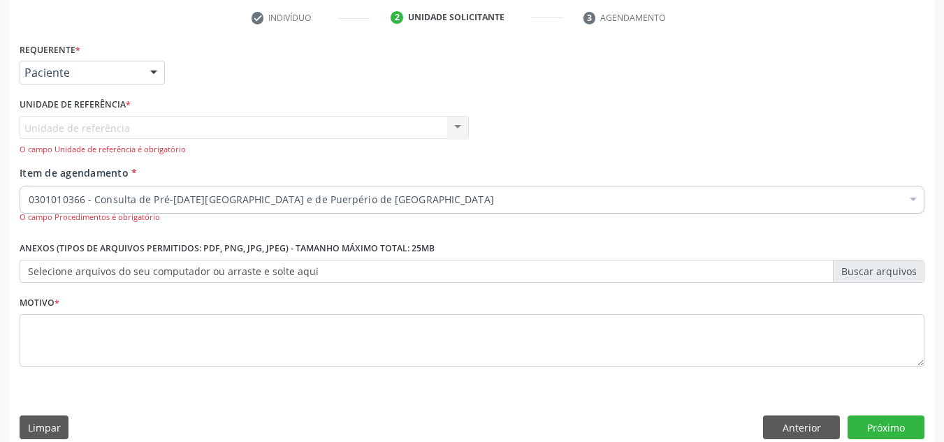
scroll to position [281, 0]
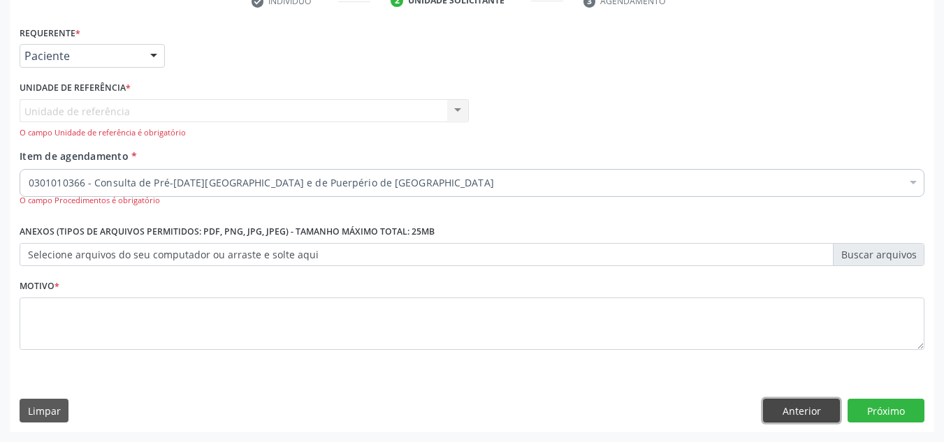
click at [791, 404] on button "Anterior" at bounding box center [801, 411] width 77 height 24
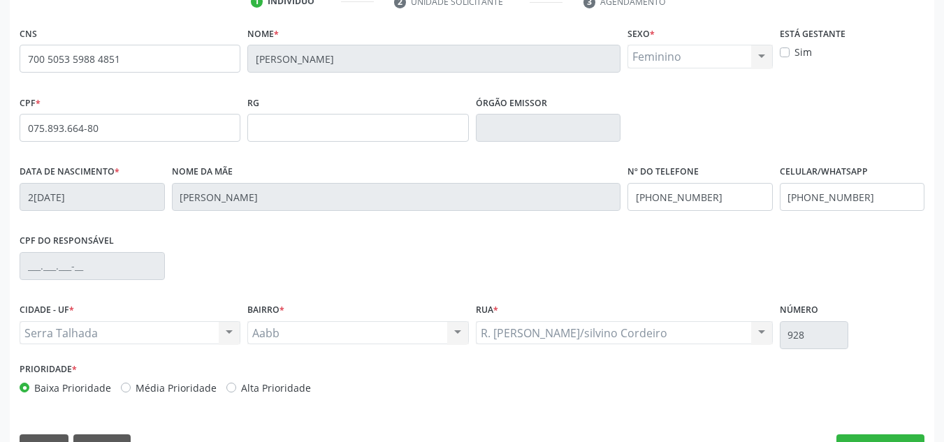
scroll to position [315, 0]
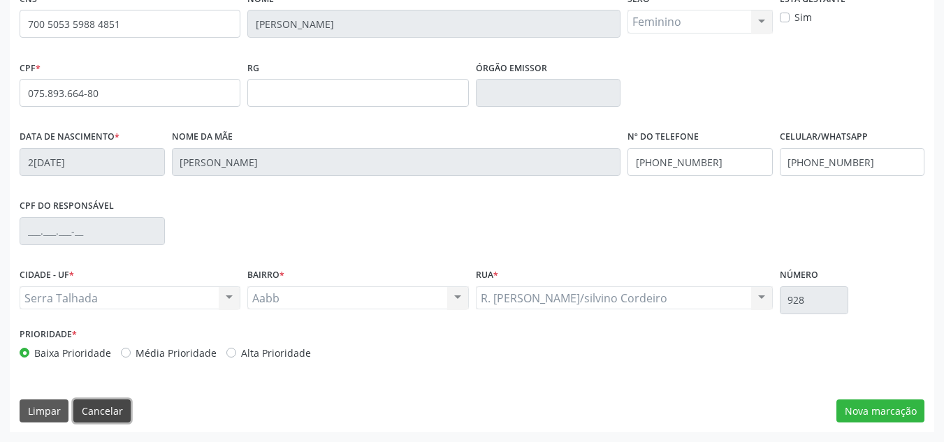
click at [85, 412] on button "Cancelar" at bounding box center [101, 411] width 57 height 24
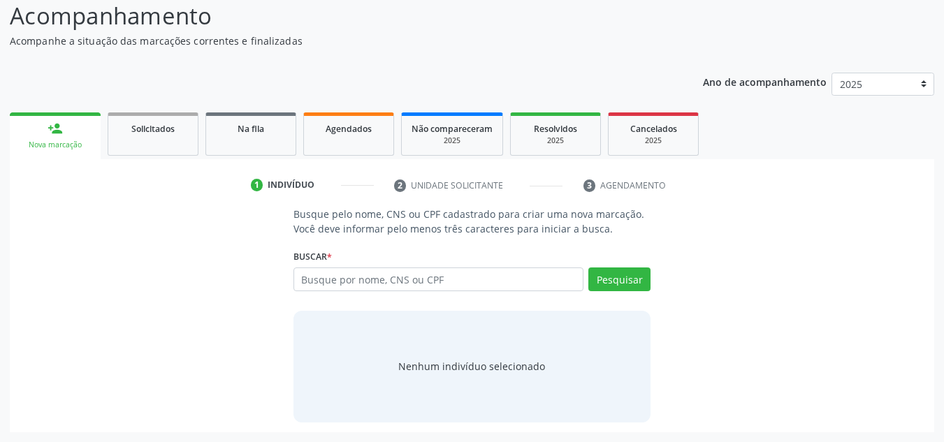
scroll to position [96, 0]
click at [302, 280] on input "text" at bounding box center [438, 279] width 291 height 24
click at [300, 274] on input "text" at bounding box center [438, 279] width 291 height 24
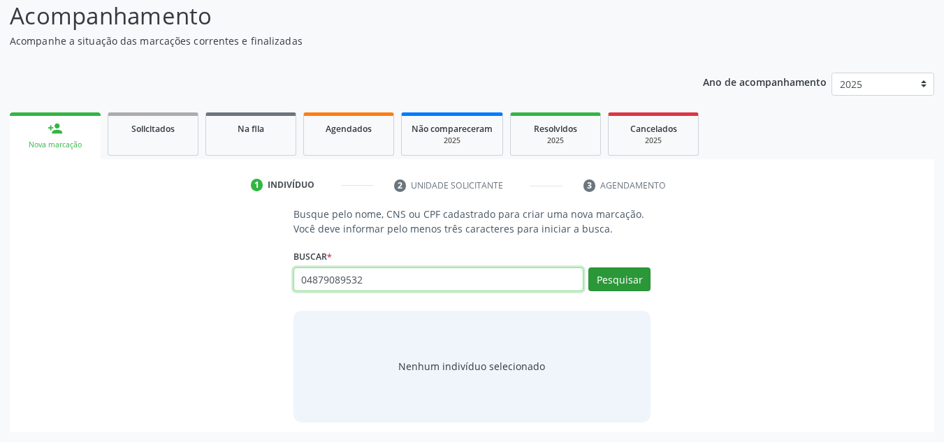
type input "04879089532"
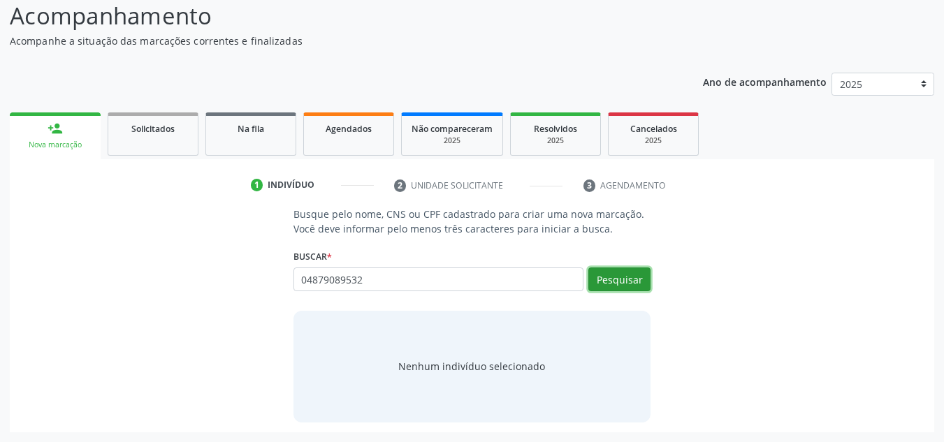
click at [606, 284] on button "Pesquisar" at bounding box center [619, 279] width 62 height 24
type input "04879089532"
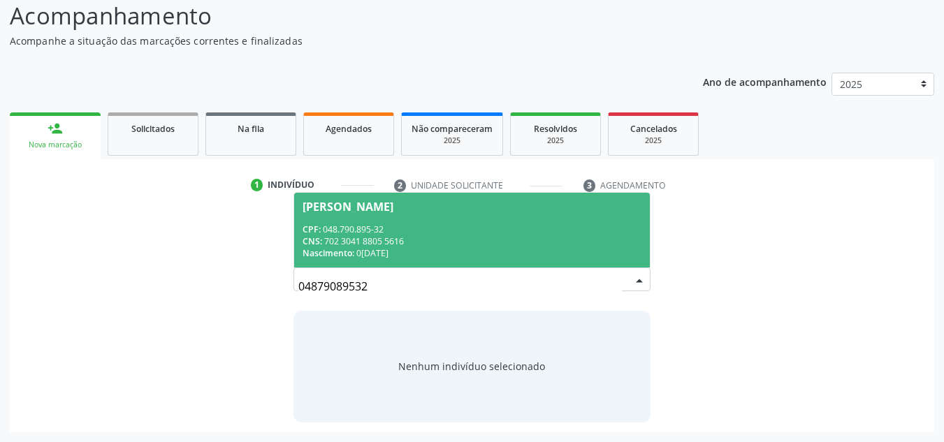
click at [309, 211] on div "[PERSON_NAME]" at bounding box center [347, 206] width 91 height 11
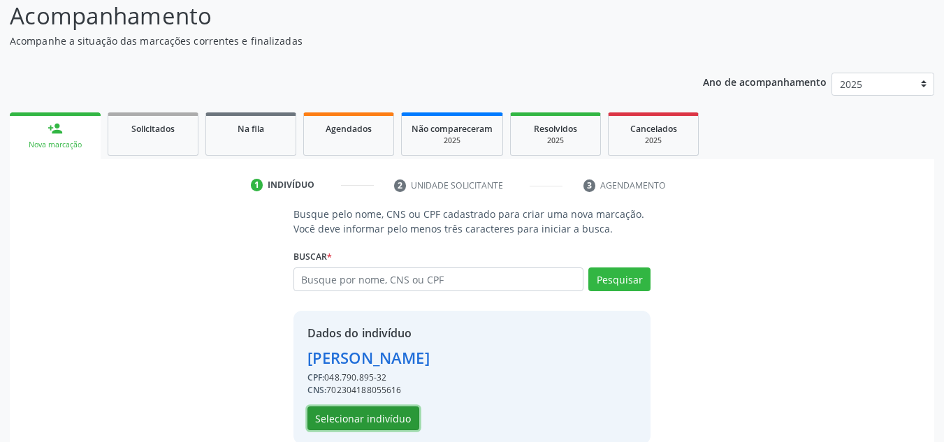
click at [359, 416] on button "Selecionar indivíduo" at bounding box center [363, 418] width 112 height 24
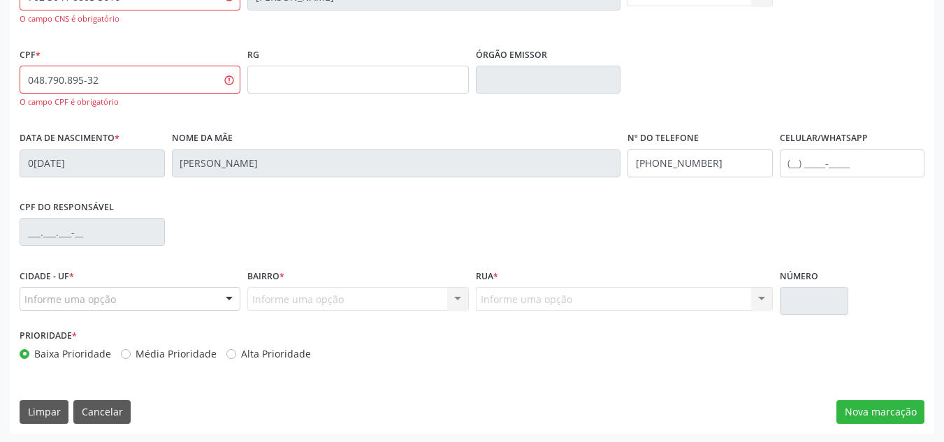
scroll to position [344, 0]
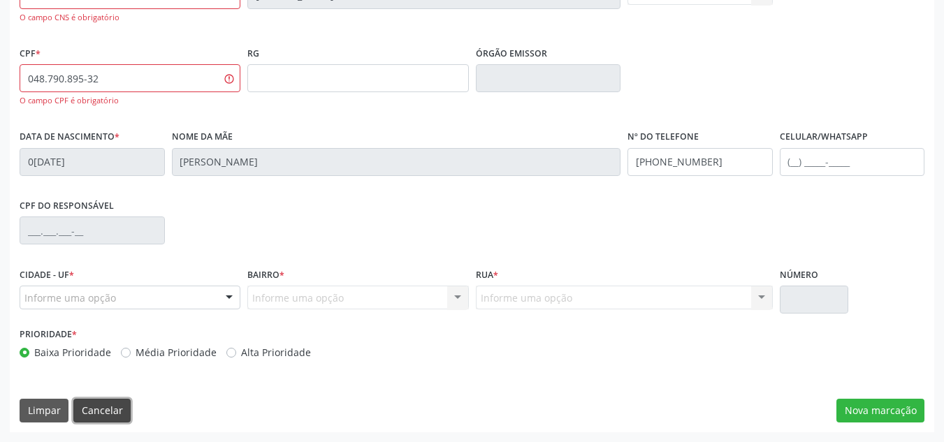
click at [96, 411] on button "Cancelar" at bounding box center [101, 411] width 57 height 24
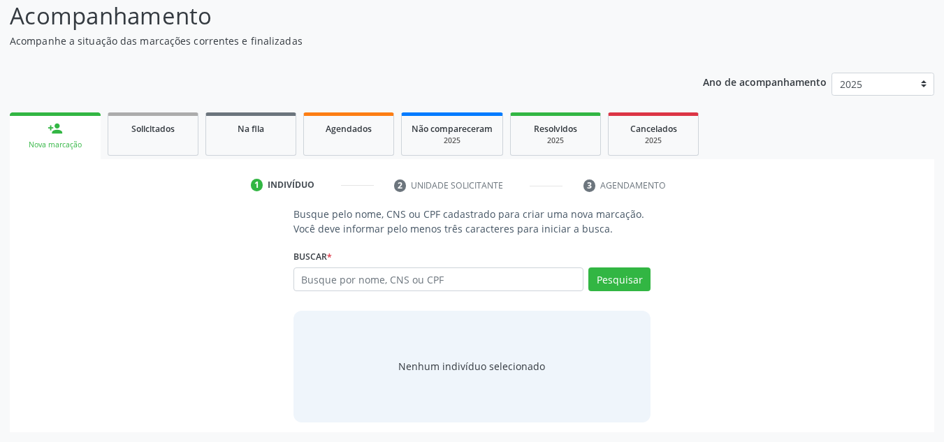
scroll to position [96, 0]
click at [308, 277] on input "text" at bounding box center [438, 279] width 291 height 24
click at [307, 278] on input "text" at bounding box center [438, 279] width 291 height 24
click at [307, 277] on input "text" at bounding box center [438, 279] width 291 height 24
click at [302, 279] on input "text" at bounding box center [438, 279] width 291 height 24
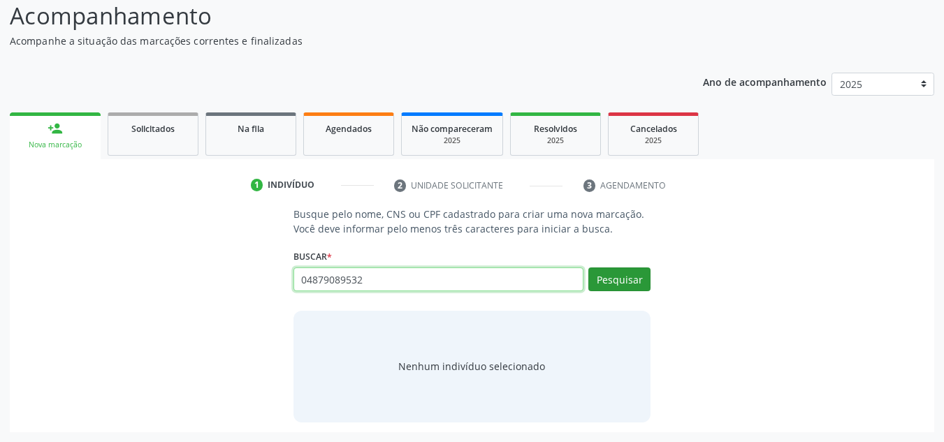
type input "04879089532"
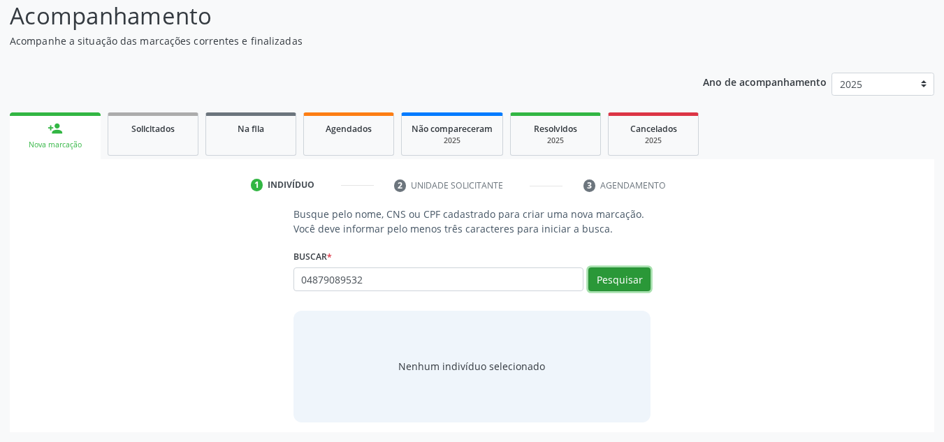
click at [616, 284] on button "Pesquisar" at bounding box center [619, 279] width 62 height 24
type input "04879089532"
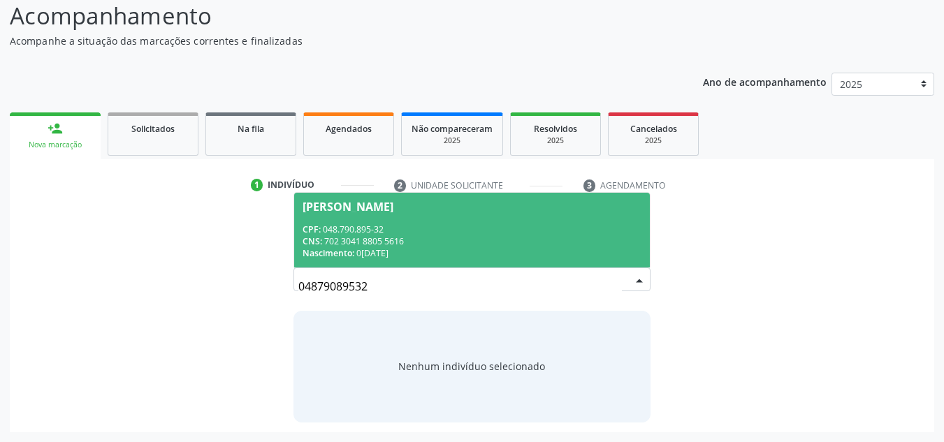
click at [327, 203] on div "[PERSON_NAME]" at bounding box center [347, 206] width 91 height 11
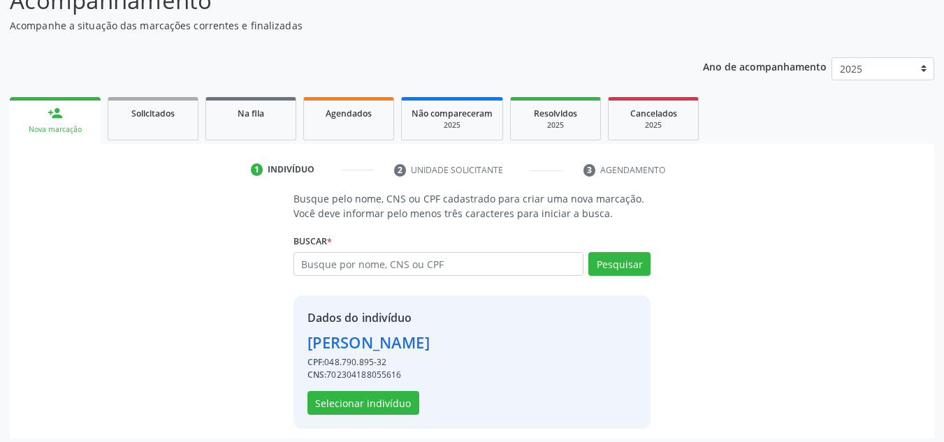
scroll to position [118, 0]
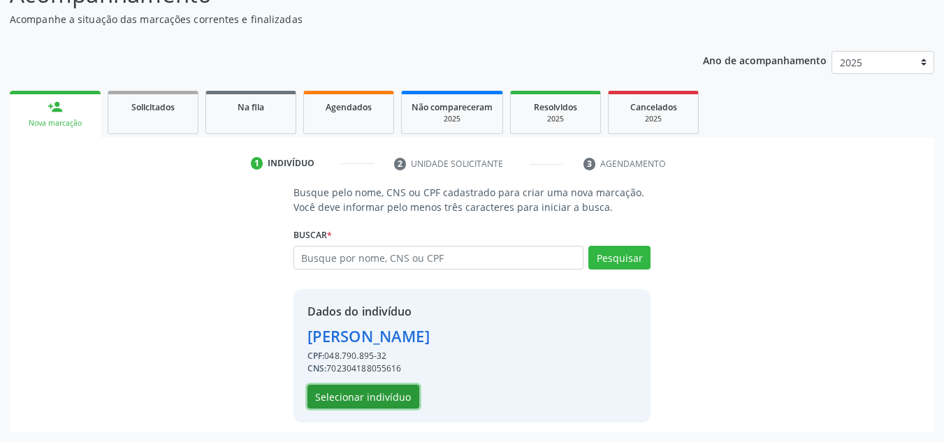
click at [333, 401] on button "Selecionar indivíduo" at bounding box center [363, 397] width 112 height 24
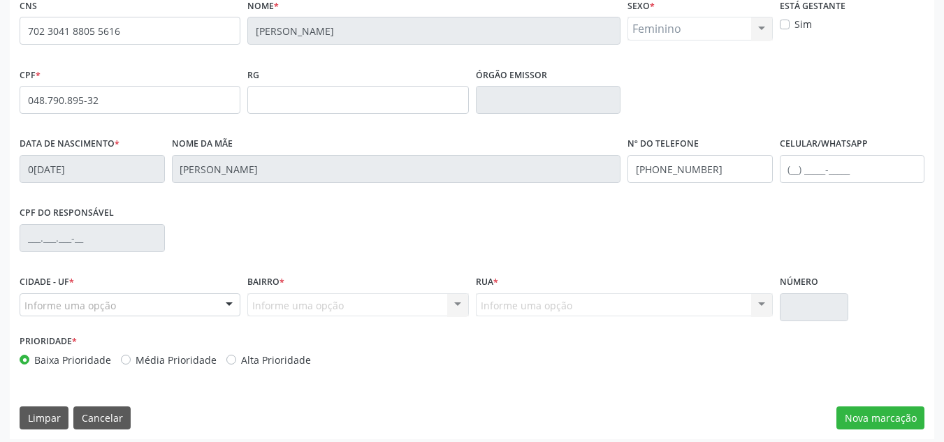
scroll to position [315, 0]
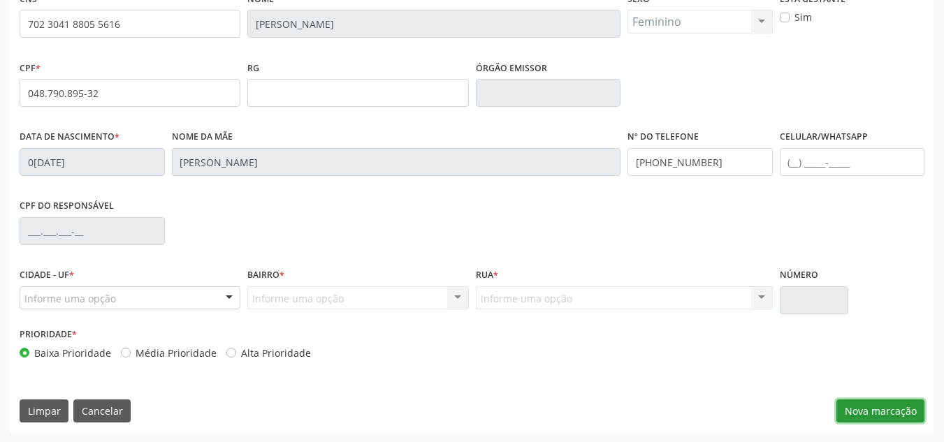
click at [856, 413] on button "Nova marcação" at bounding box center [880, 411] width 88 height 24
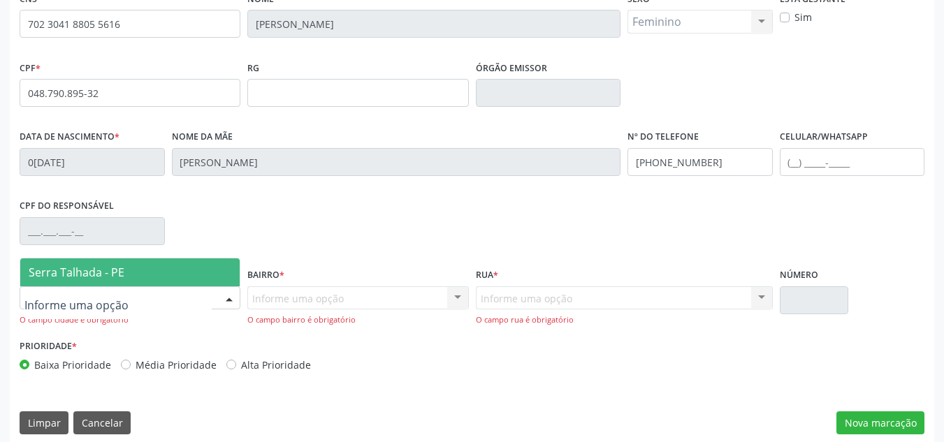
click at [37, 271] on span "Serra Talhada - PE" at bounding box center [77, 272] width 96 height 15
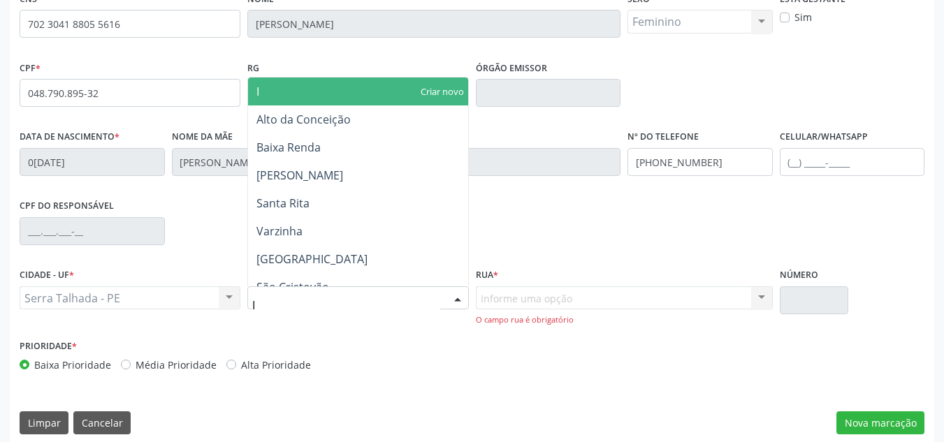
type input "IP"
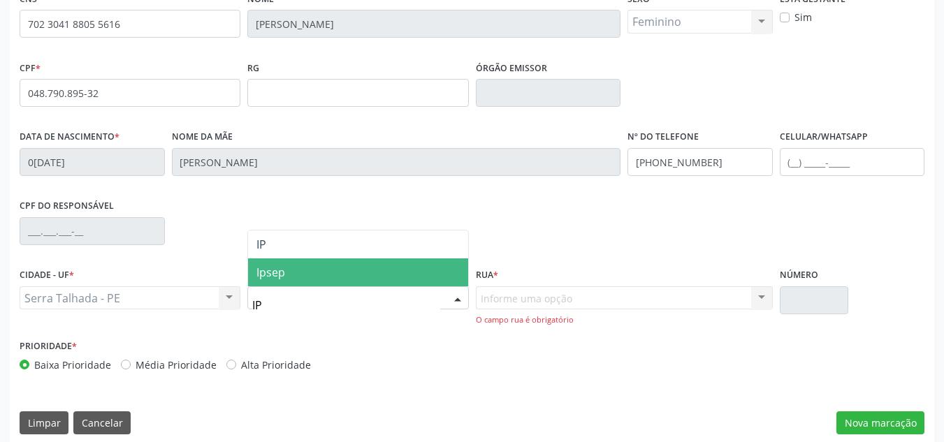
click at [272, 272] on span "Ipsep" at bounding box center [270, 272] width 29 height 15
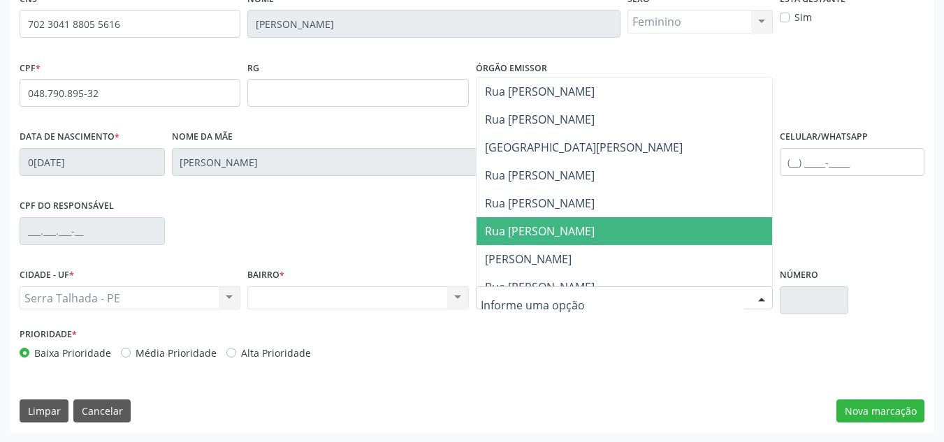
click at [491, 231] on span "Rua [PERSON_NAME]" at bounding box center [540, 230] width 110 height 15
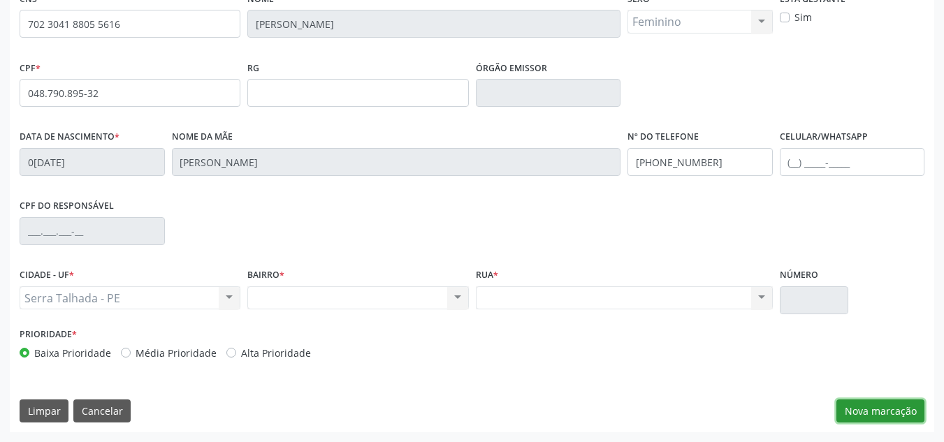
click at [871, 413] on button "Nova marcação" at bounding box center [880, 411] width 88 height 24
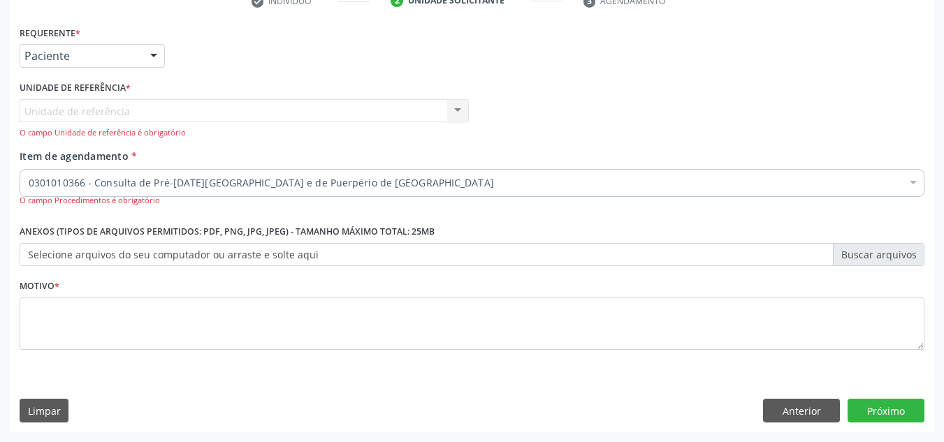
scroll to position [281, 0]
click at [152, 60] on div at bounding box center [153, 57] width 21 height 24
click at [674, 111] on div "Profissional Solicitante Por favor, selecione a Unidade de Atendimento primeiro…" at bounding box center [471, 113] width 911 height 71
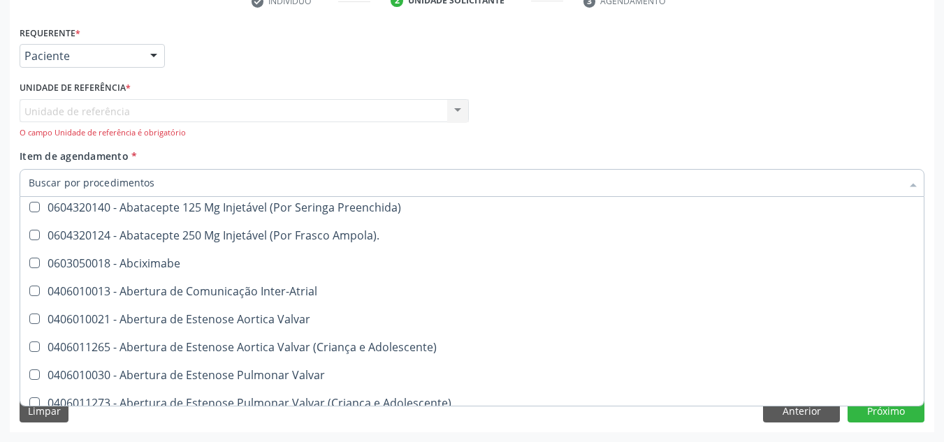
scroll to position [419, 0]
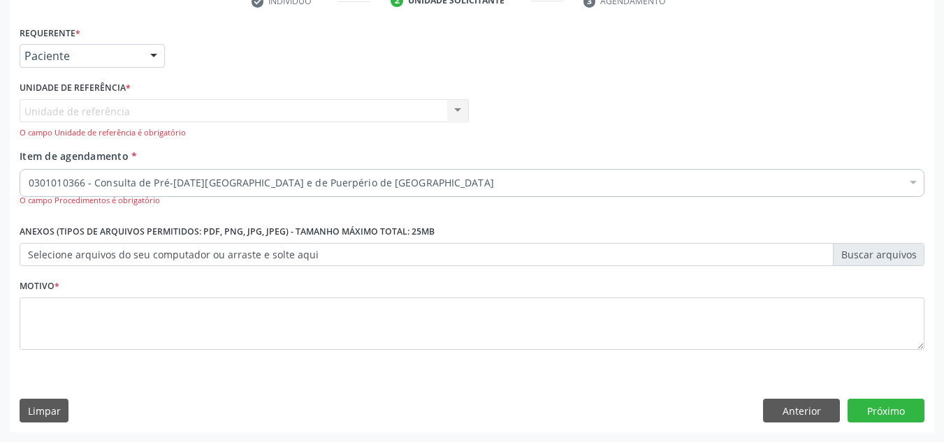
click at [125, 427] on div "Requerente * Paciente Profissional de Saúde Paciente Nenhum resultado encontrad…" at bounding box center [472, 227] width 924 height 410
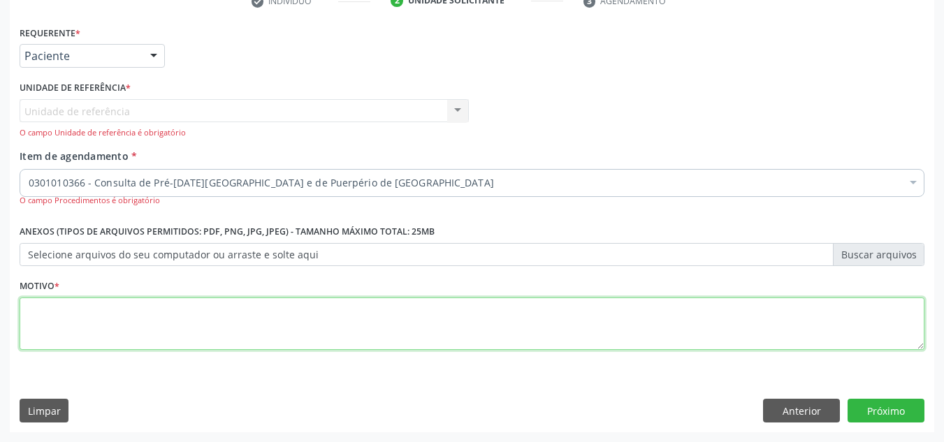
click at [56, 339] on textarea at bounding box center [472, 324] width 904 height 53
type textarea "1"
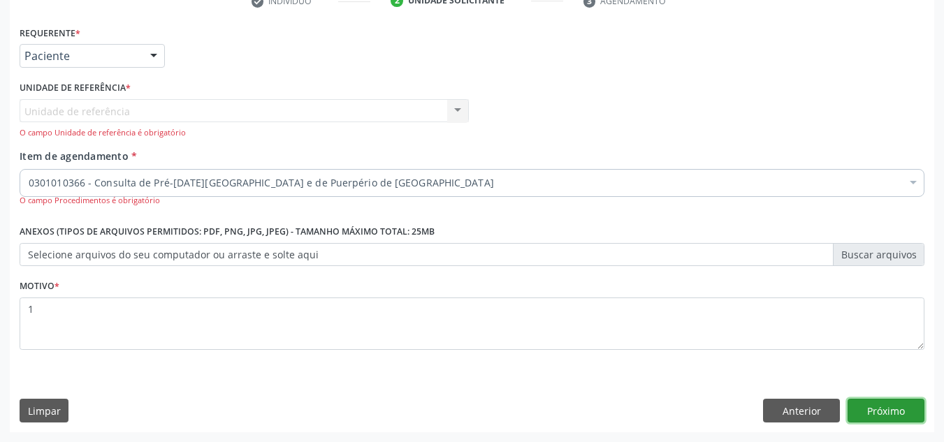
click at [882, 408] on button "Próximo" at bounding box center [885, 411] width 77 height 24
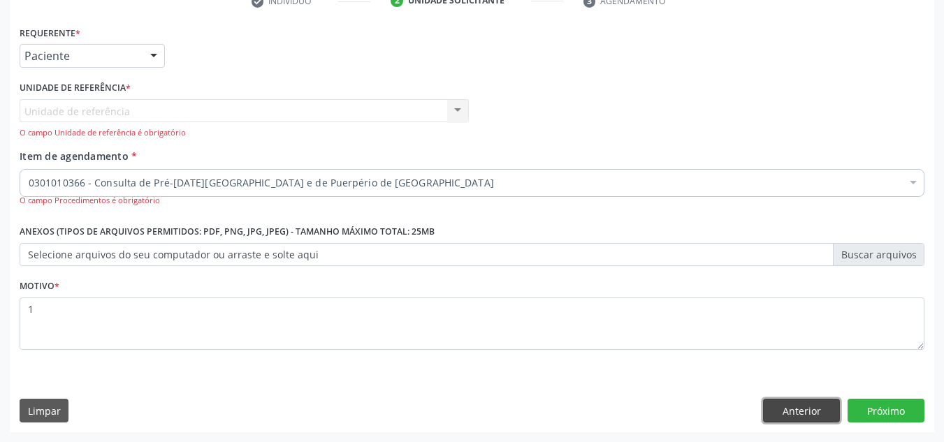
click at [800, 402] on button "Anterior" at bounding box center [801, 411] width 77 height 24
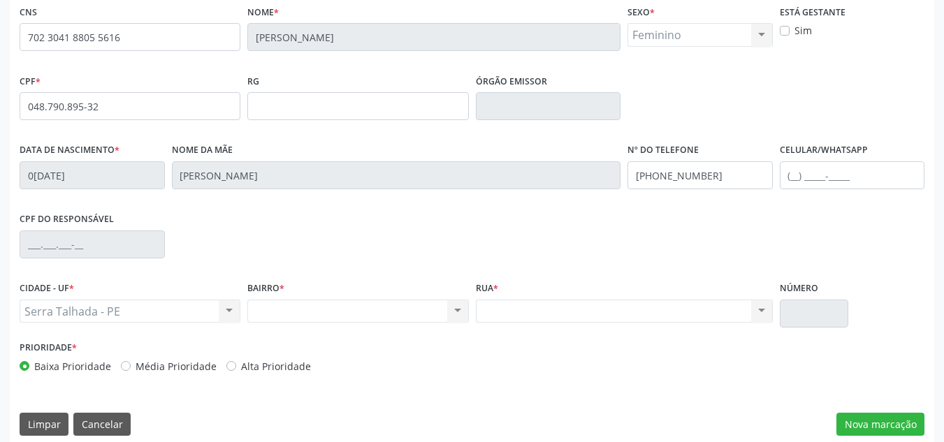
scroll to position [315, 0]
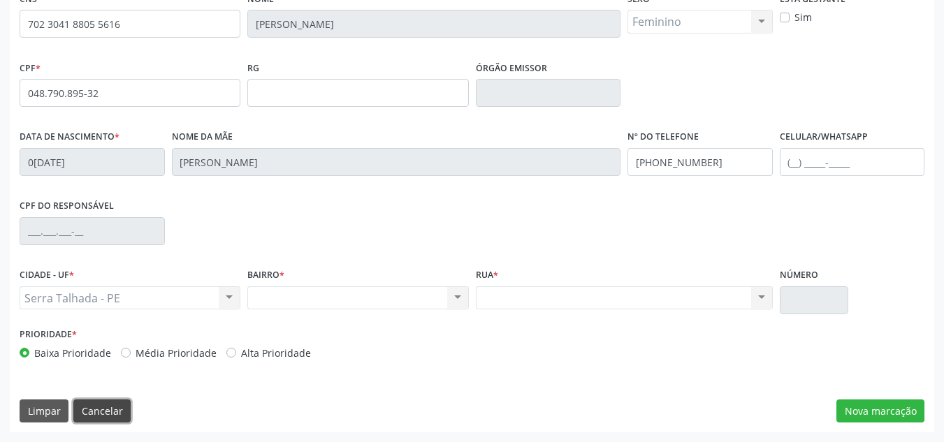
click at [91, 417] on button "Cancelar" at bounding box center [101, 411] width 57 height 24
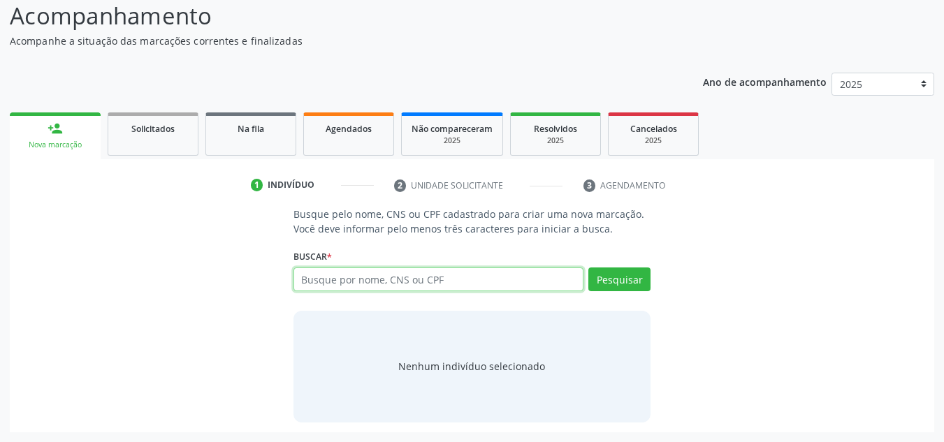
click at [302, 276] on input "text" at bounding box center [438, 279] width 291 height 24
click at [300, 272] on input "text" at bounding box center [438, 279] width 291 height 24
type input "04879089532"
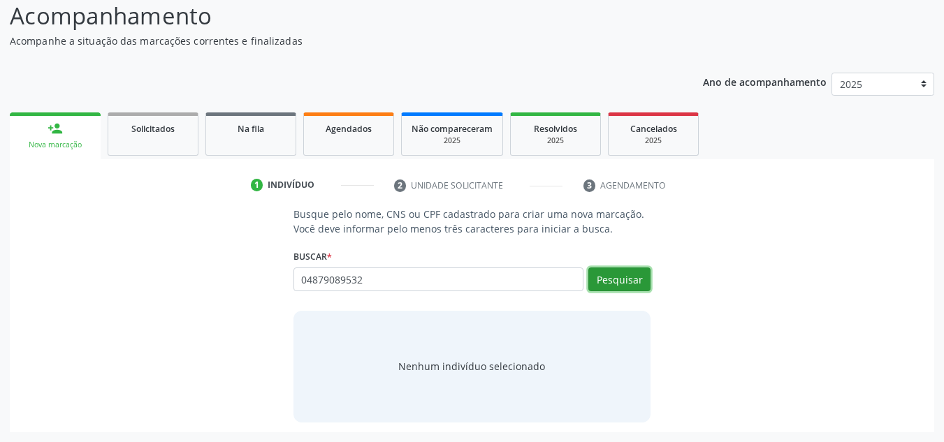
click at [613, 287] on button "Pesquisar" at bounding box center [619, 279] width 62 height 24
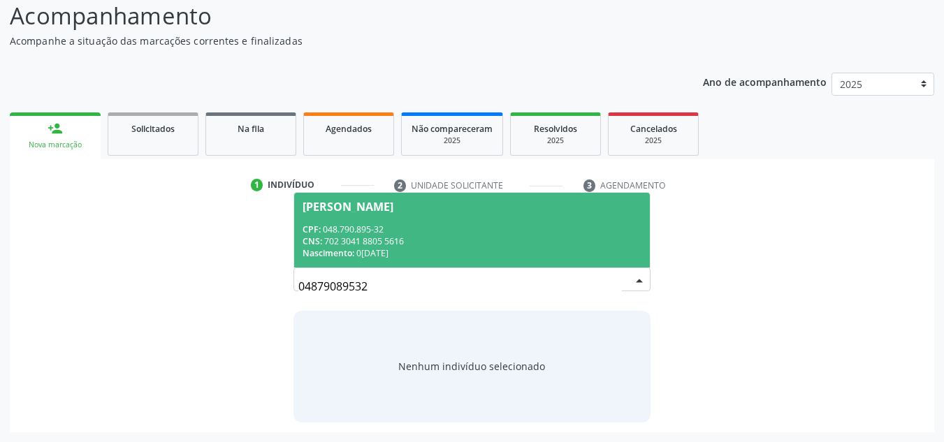
click at [311, 211] on div "[PERSON_NAME]" at bounding box center [347, 206] width 91 height 11
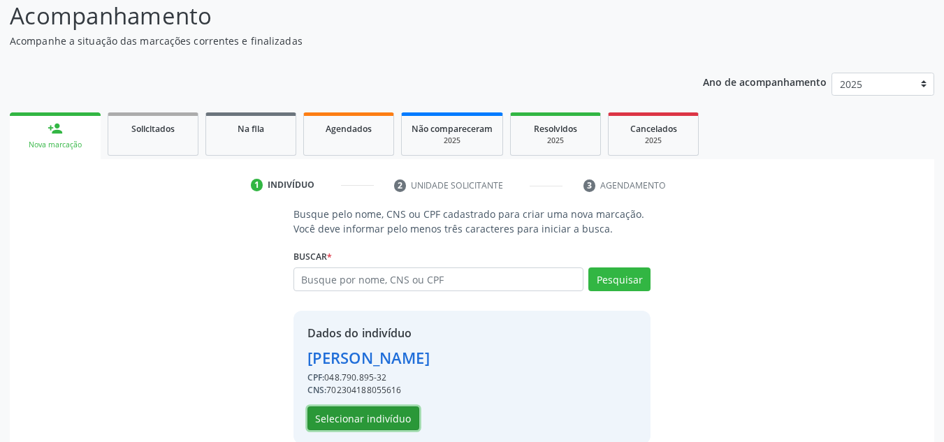
click at [321, 418] on button "Selecionar indivíduo" at bounding box center [363, 418] width 112 height 24
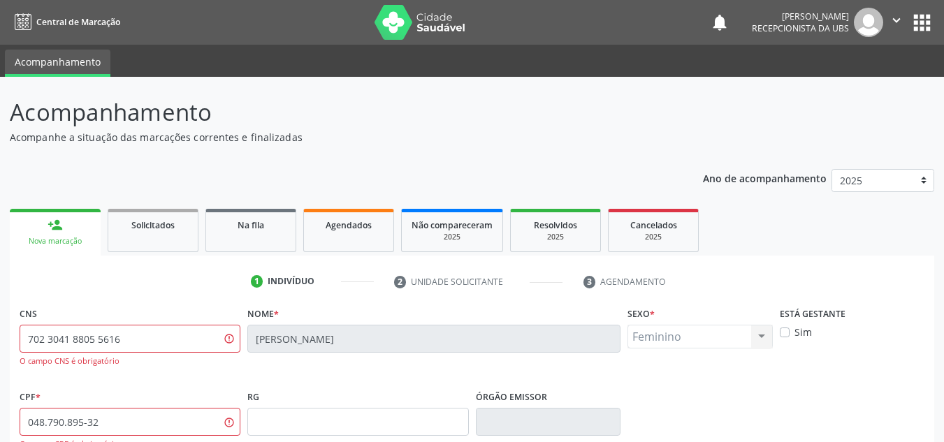
scroll to position [70, 0]
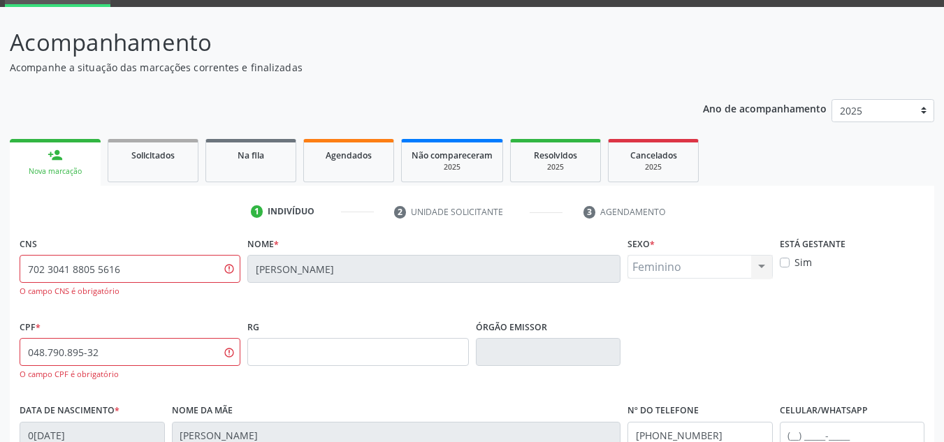
click at [207, 241] on div "CNS 702 3041 8805 5616 O campo CNS é obrigatório" at bounding box center [130, 265] width 221 height 64
click at [124, 272] on input "702 3041 8805 5616" at bounding box center [130, 269] width 221 height 28
type input "7"
click at [96, 352] on input "048.790.895-32" at bounding box center [130, 352] width 221 height 28
type input "0"
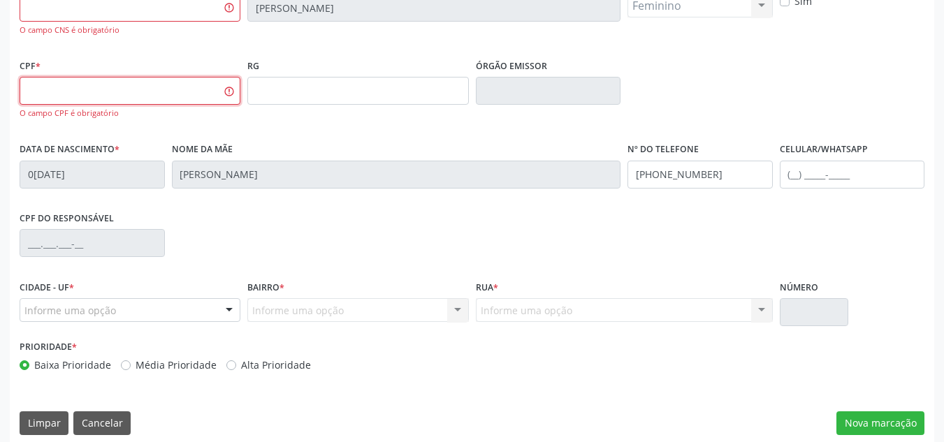
scroll to position [344, 0]
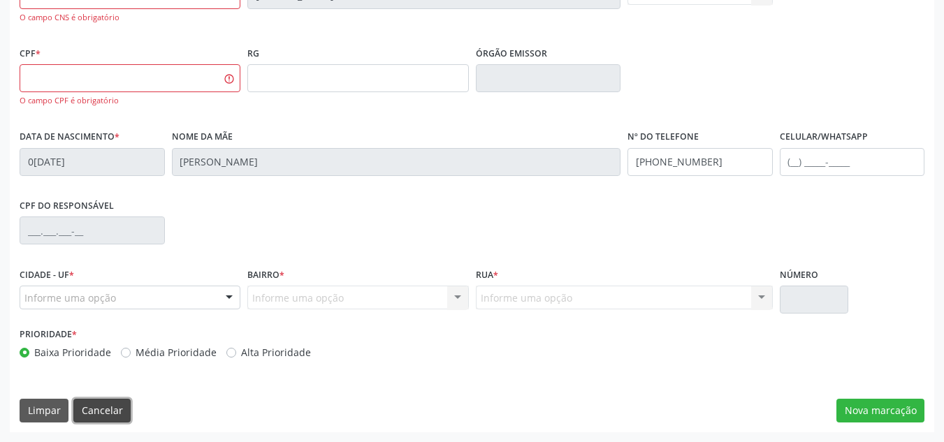
click at [82, 411] on button "Cancelar" at bounding box center [101, 411] width 57 height 24
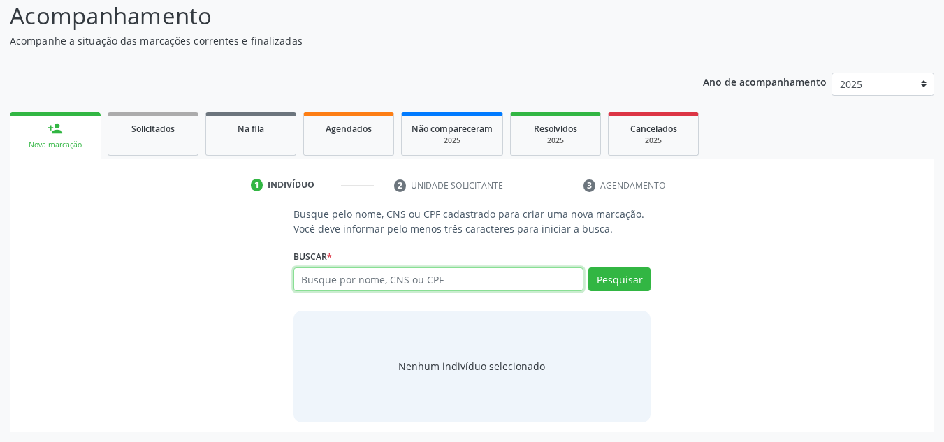
click at [314, 275] on input "text" at bounding box center [438, 279] width 291 height 24
type input "708306235210660"
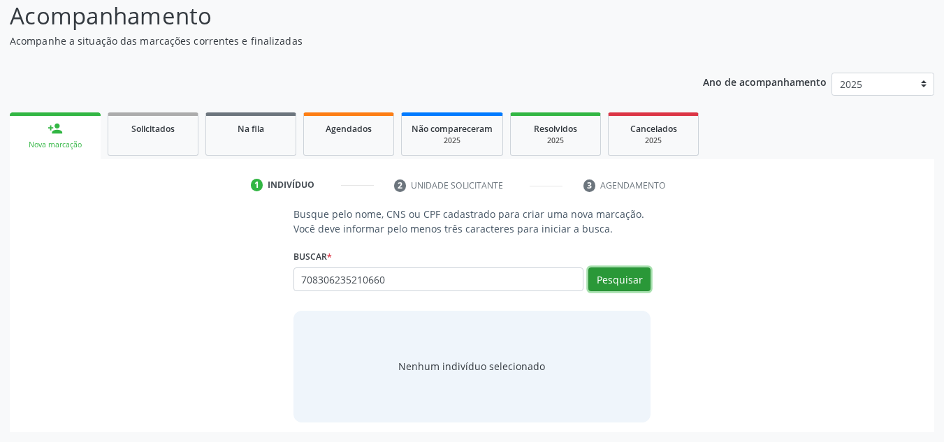
click at [621, 279] on button "Pesquisar" at bounding box center [619, 279] width 62 height 24
type input "708306235210660"
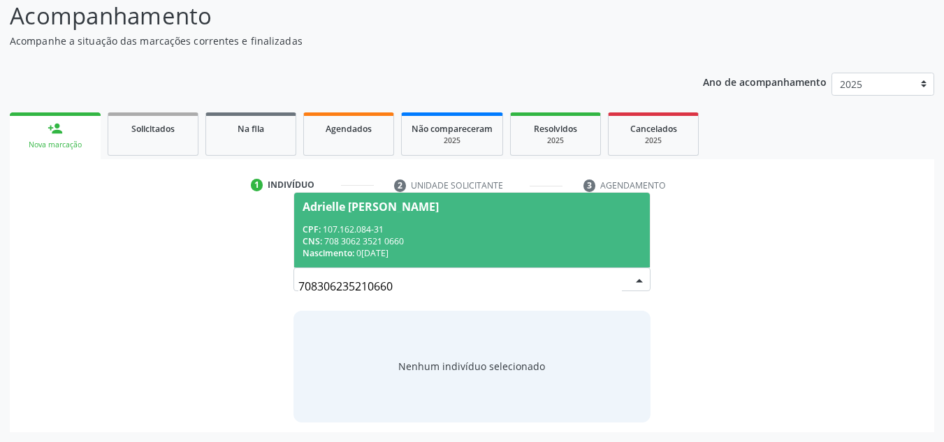
click at [385, 205] on div "Adrielle [PERSON_NAME]" at bounding box center [370, 206] width 136 height 11
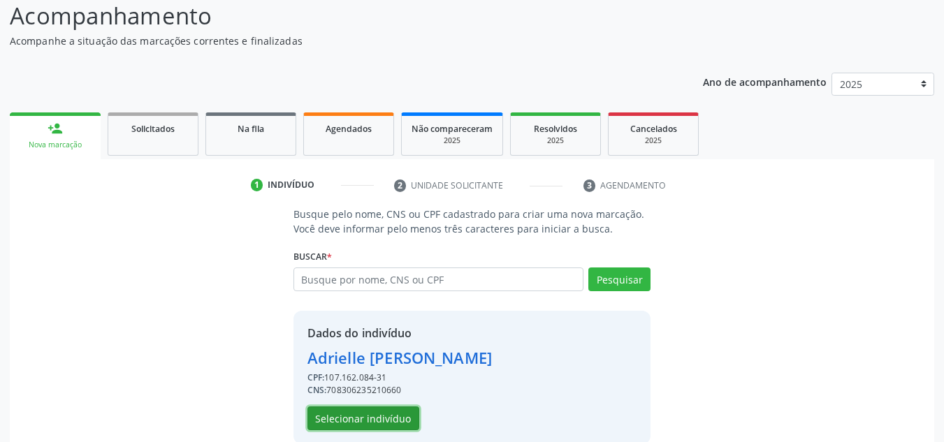
click at [388, 413] on button "Selecionar indivíduo" at bounding box center [363, 418] width 112 height 24
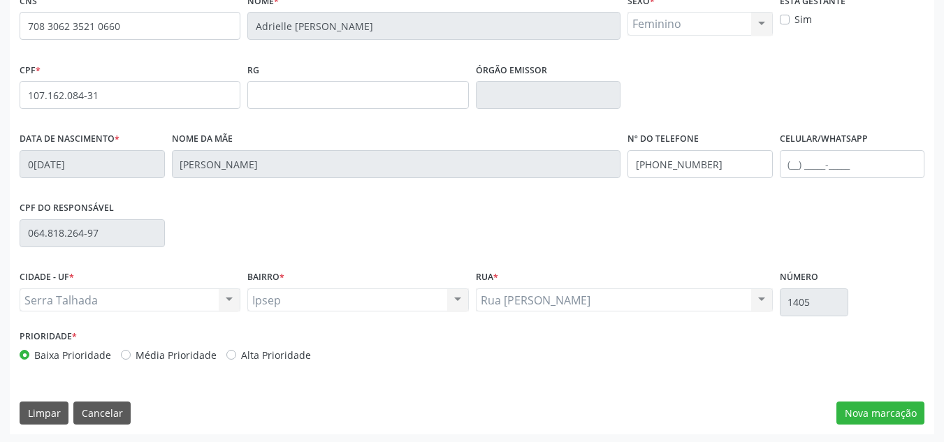
scroll to position [315, 0]
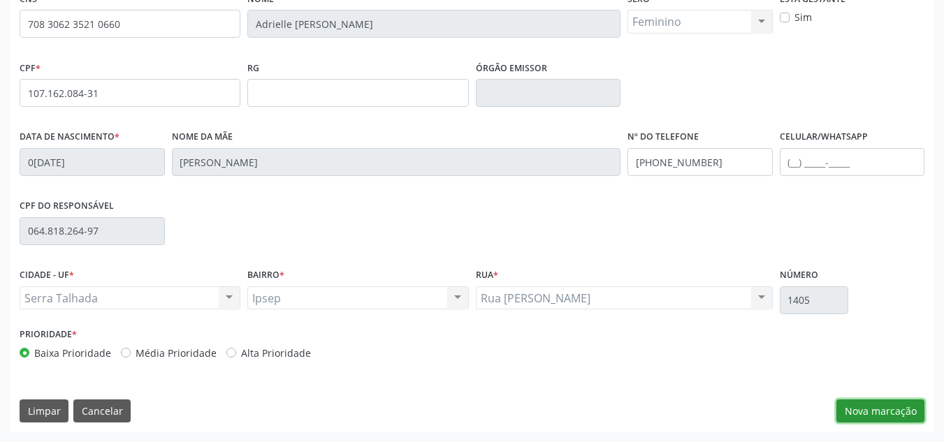
click at [873, 409] on button "Nova marcação" at bounding box center [880, 411] width 88 height 24
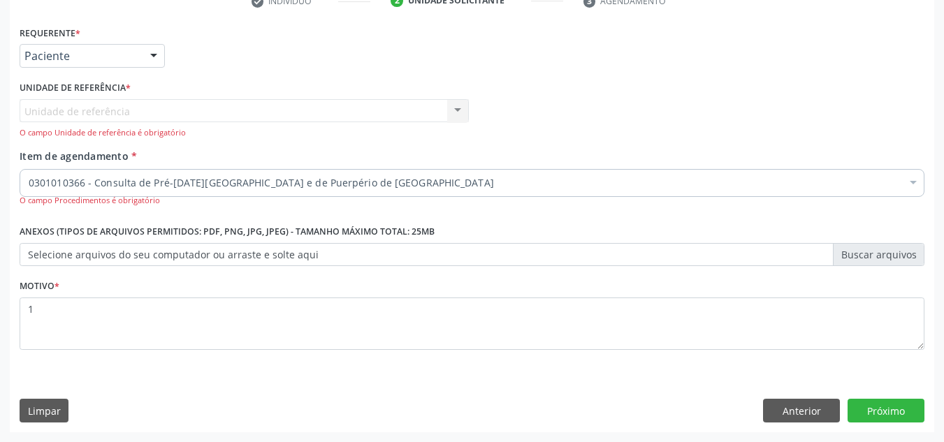
scroll to position [281, 0]
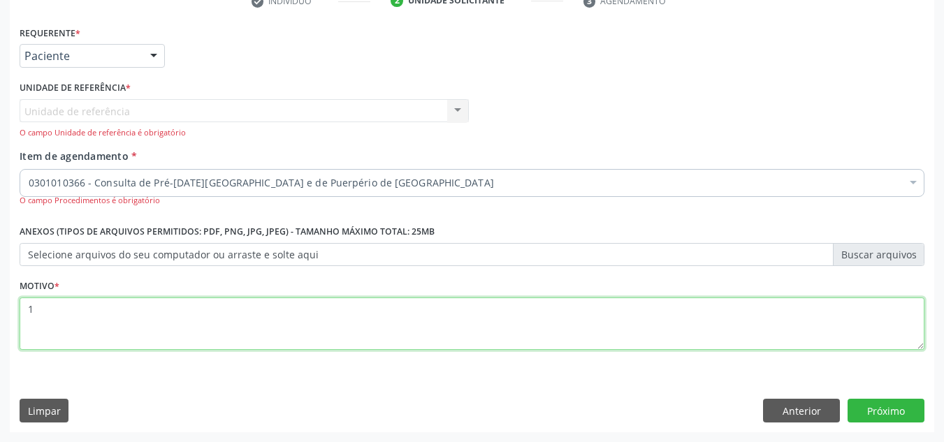
click at [32, 306] on textarea "1" at bounding box center [472, 324] width 904 height 53
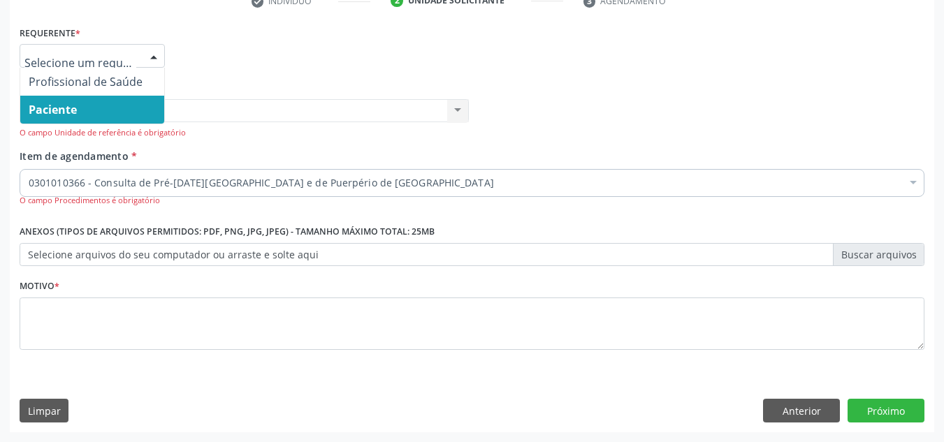
click at [154, 56] on div at bounding box center [153, 57] width 21 height 24
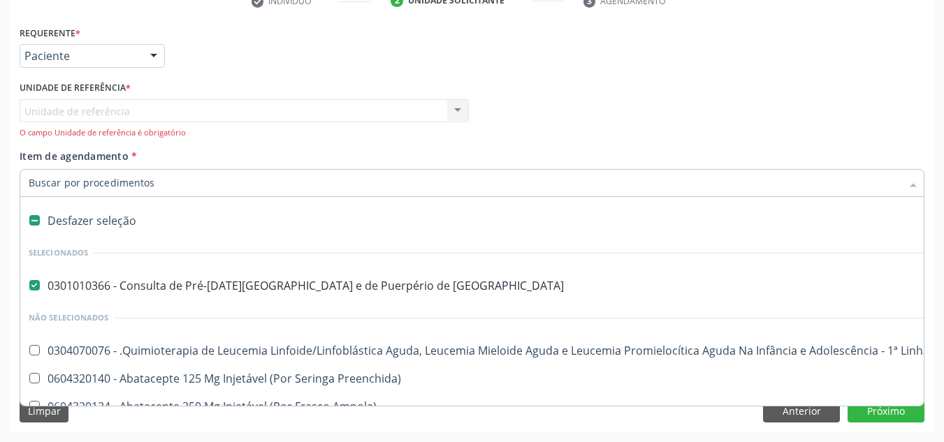
click at [79, 191] on div at bounding box center [472, 183] width 904 height 28
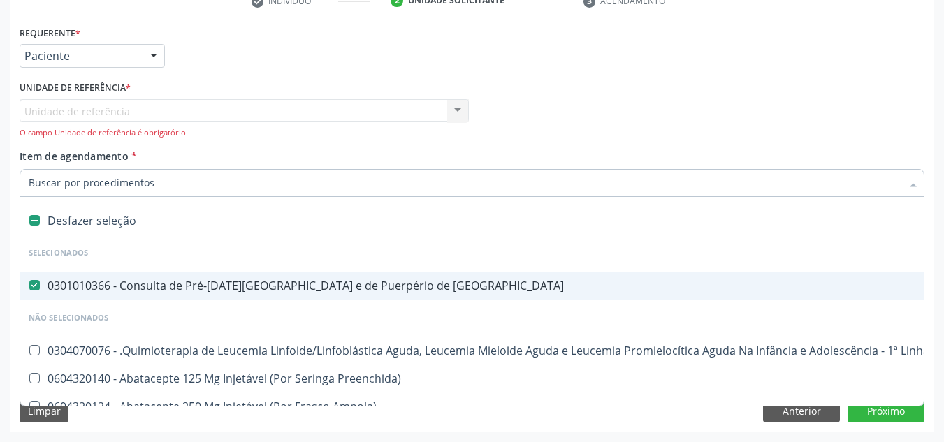
click at [36, 288] on Risco at bounding box center [34, 285] width 10 height 10
click at [29, 288] on Risco "checkbox" at bounding box center [24, 285] width 9 height 9
checkbox Risco "false"
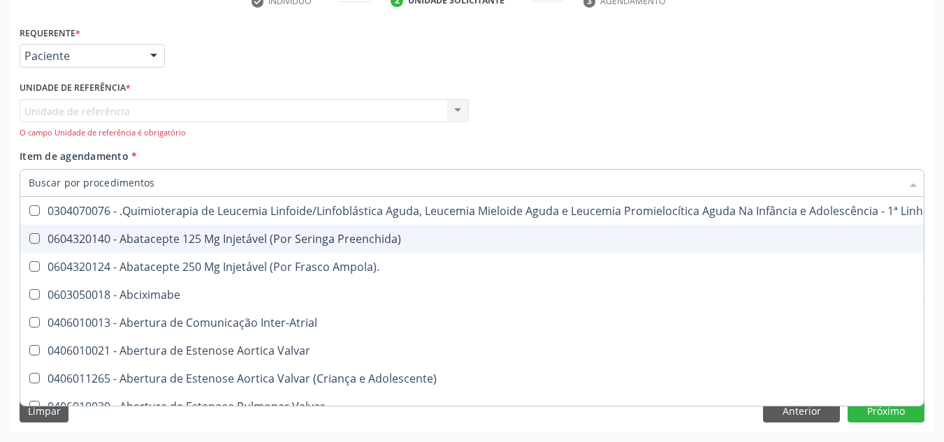
scroll to position [0, 0]
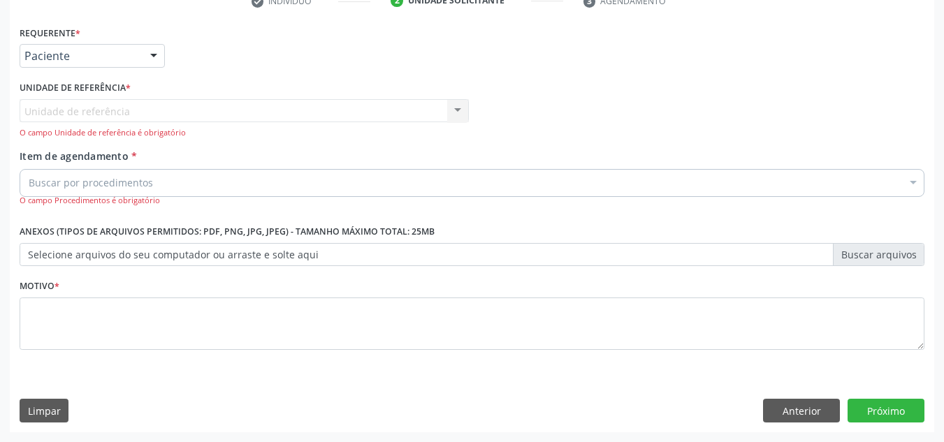
click at [68, 158] on span "Item de agendamento" at bounding box center [74, 155] width 109 height 13
click at [29, 169] on input "Item de agendamento *" at bounding box center [29, 183] width 0 height 28
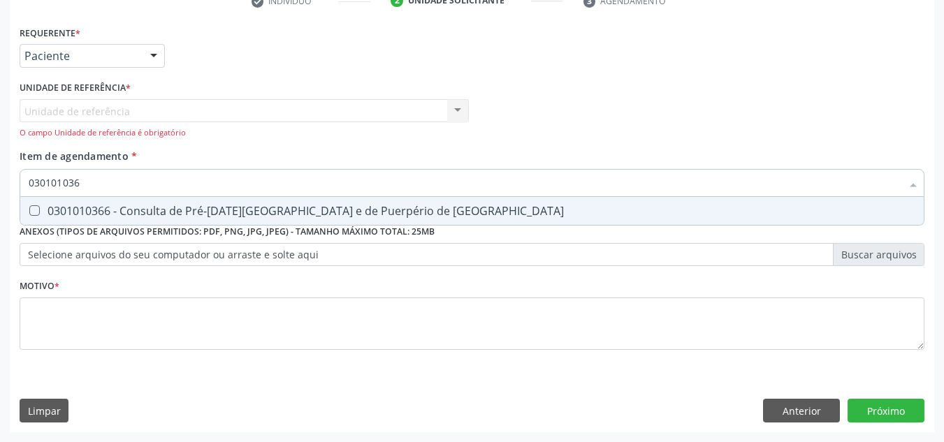
type input "0301010366"
click at [36, 207] on Risco at bounding box center [34, 210] width 10 height 10
click at [29, 207] on Risco "checkbox" at bounding box center [24, 210] width 9 height 9
checkbox Risco "true"
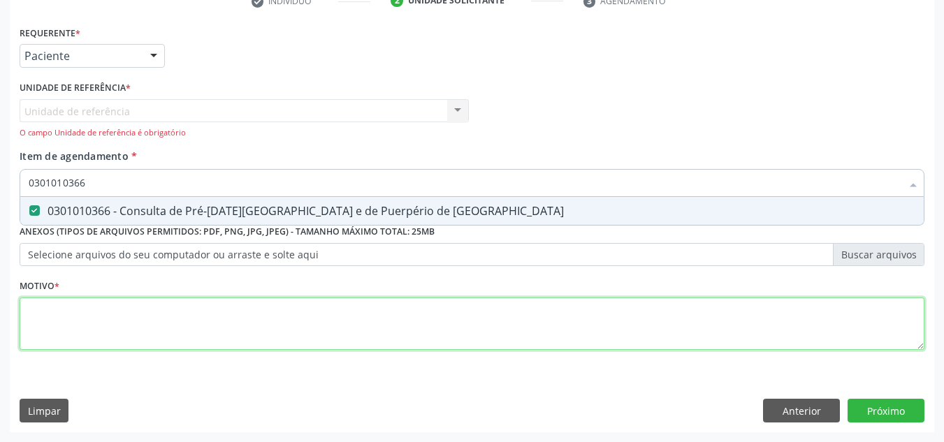
click at [34, 319] on div "Requerente * Paciente Profissional de Saúde Paciente Nenhum resultado encontrad…" at bounding box center [472, 195] width 904 height 347
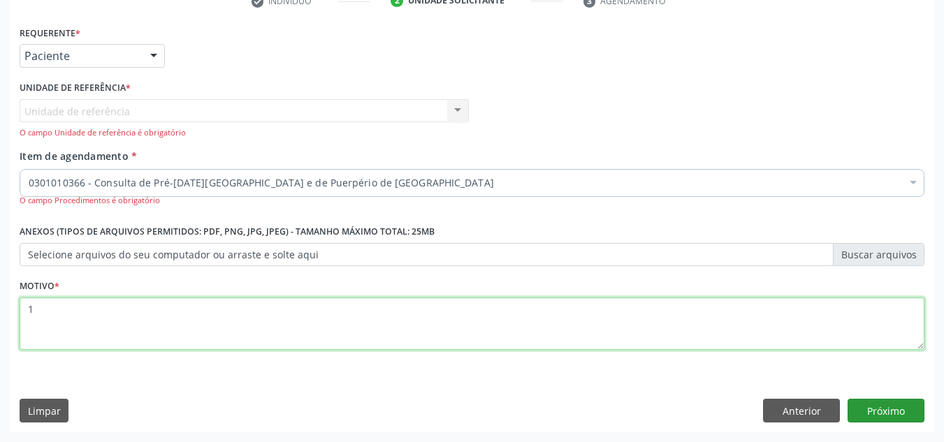
type textarea "1"
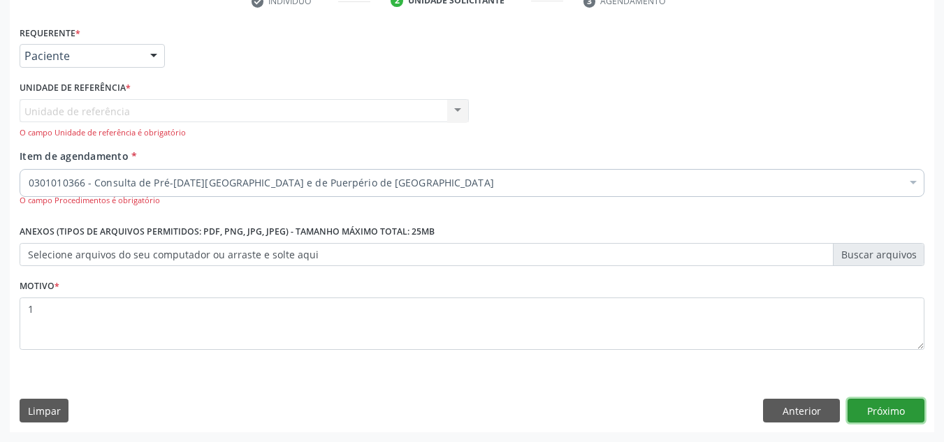
click at [883, 411] on button "Próximo" at bounding box center [885, 411] width 77 height 24
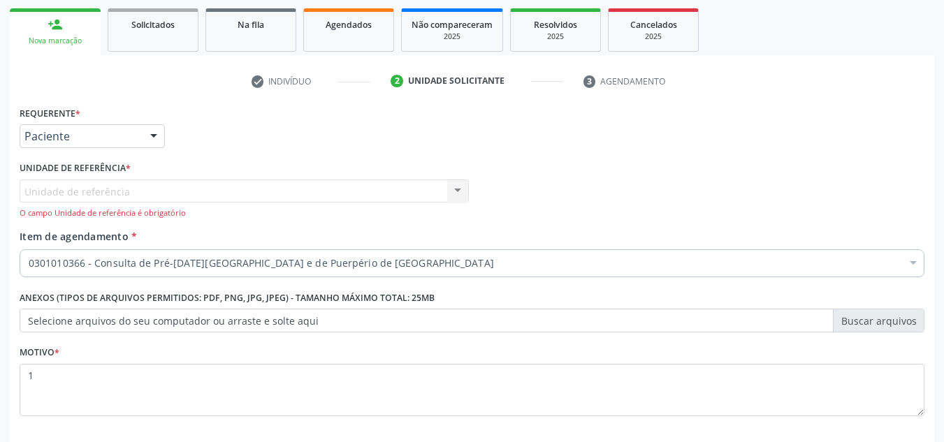
scroll to position [267, 0]
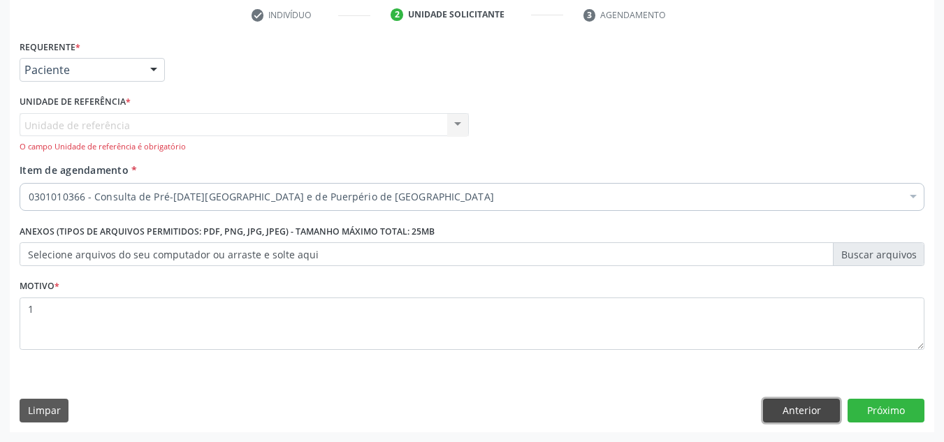
click at [798, 408] on button "Anterior" at bounding box center [801, 411] width 77 height 24
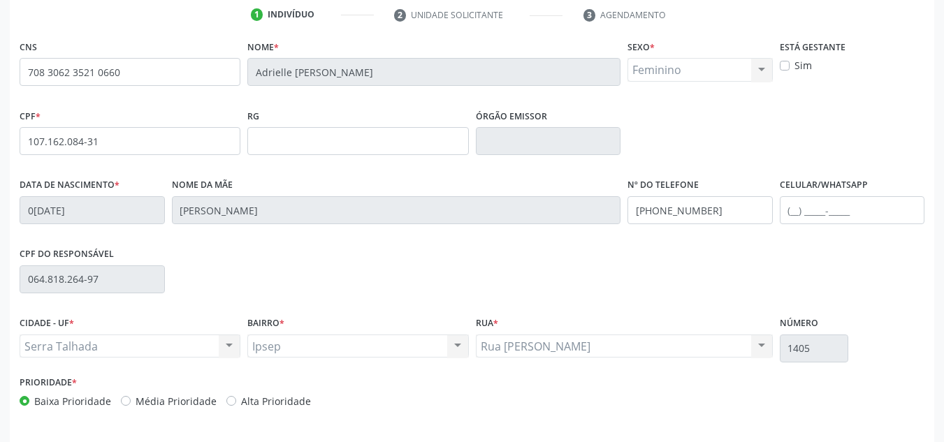
scroll to position [315, 0]
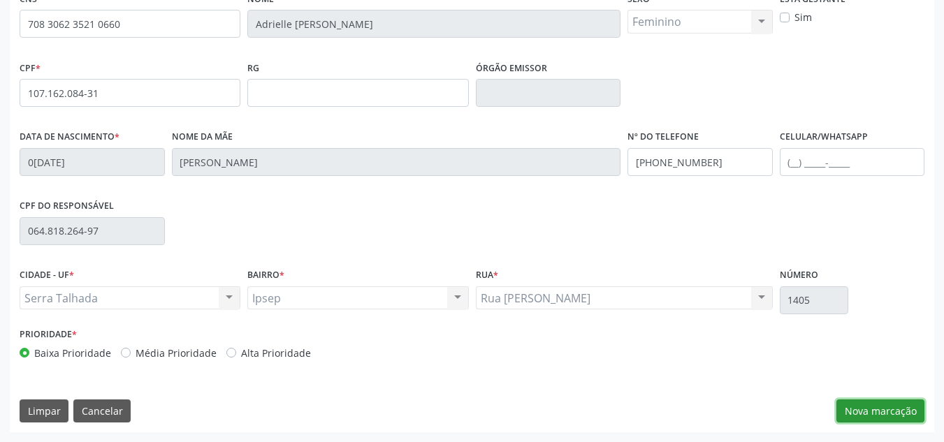
click at [898, 408] on button "Nova marcação" at bounding box center [880, 411] width 88 height 24
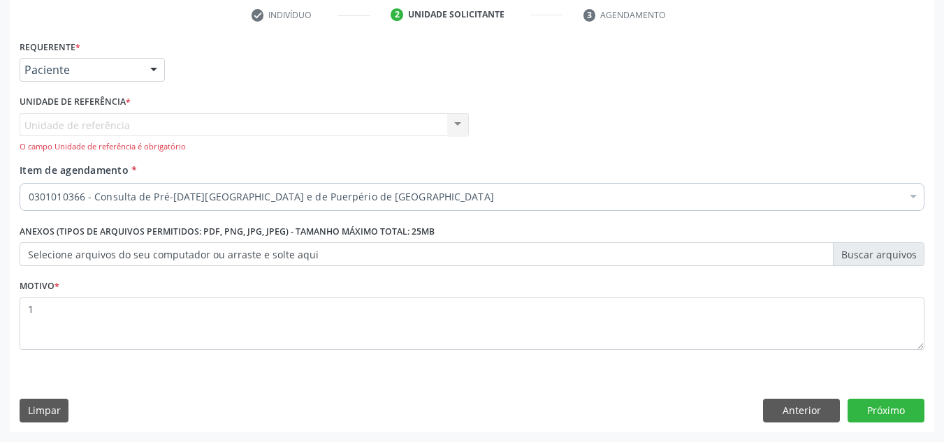
scroll to position [267, 0]
click at [879, 406] on button "Próximo" at bounding box center [885, 411] width 77 height 24
click at [890, 415] on button "Próximo" at bounding box center [885, 411] width 77 height 24
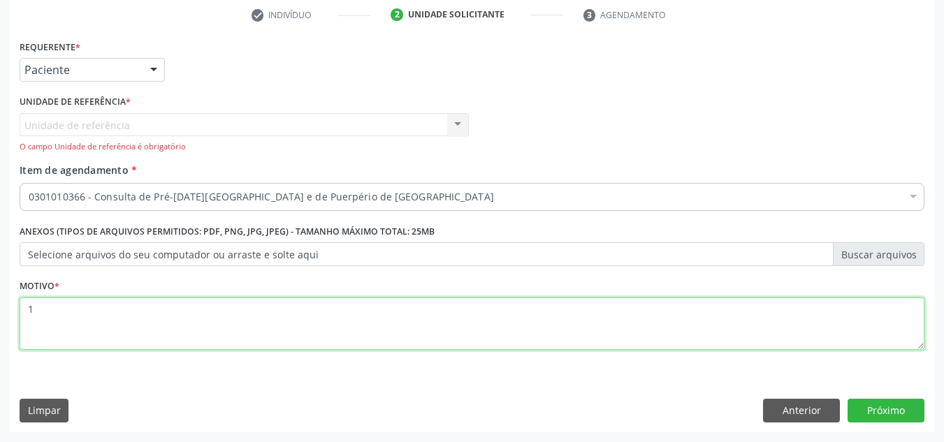
click at [33, 306] on textarea "1" at bounding box center [472, 324] width 904 height 53
